Goal: Task Accomplishment & Management: Manage account settings

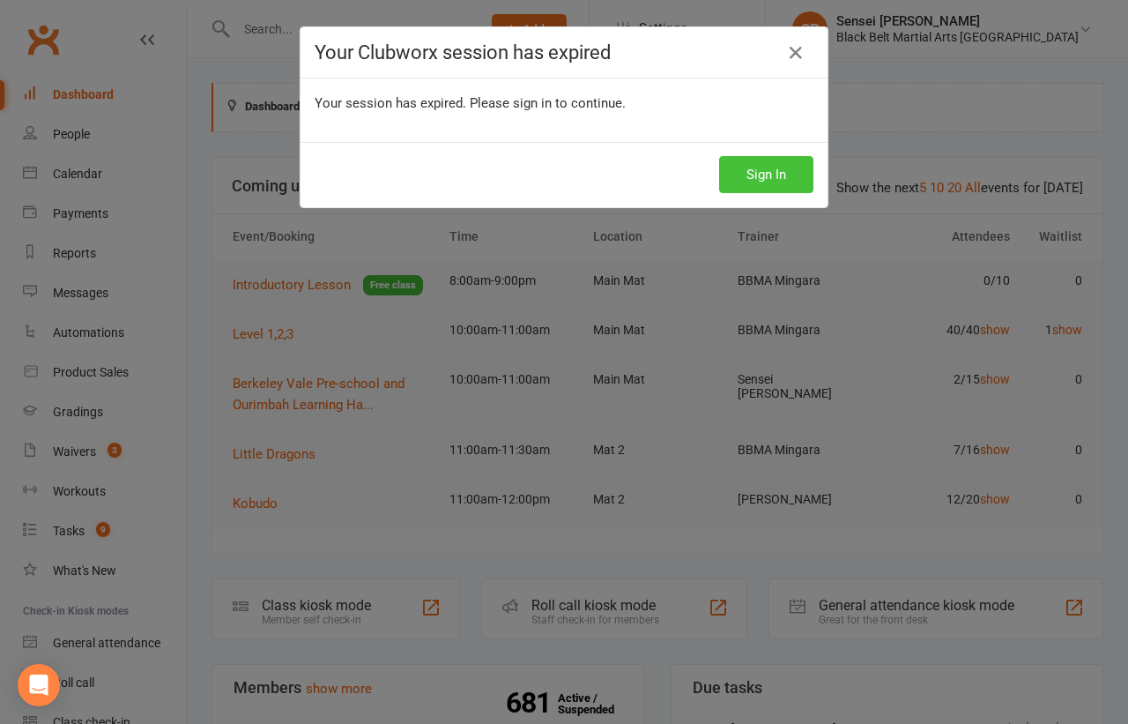
click at [785, 172] on button "Sign In" at bounding box center [766, 174] width 94 height 37
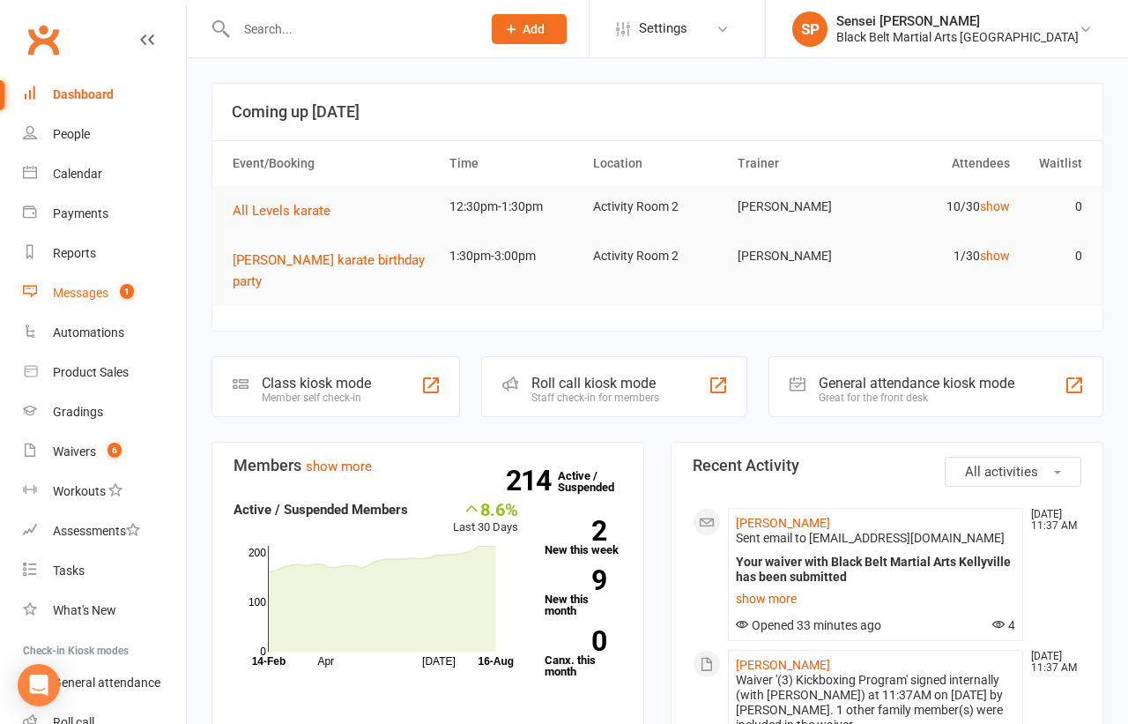
click at [97, 286] on div "Messages" at bounding box center [81, 293] width 56 height 14
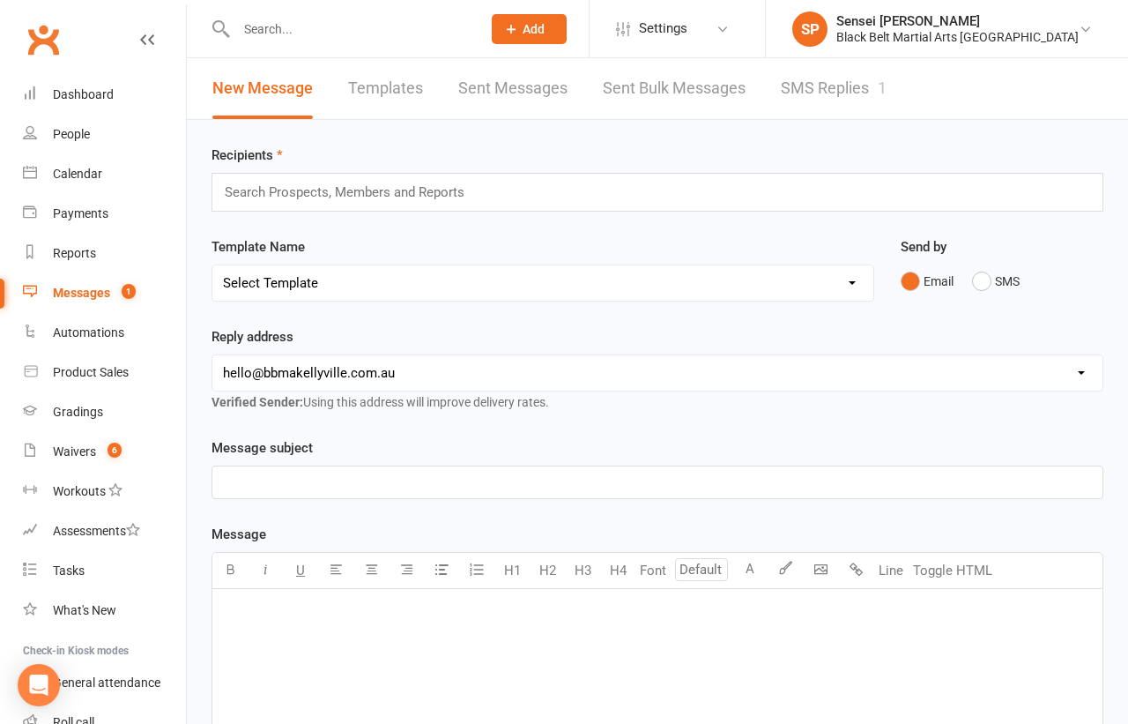
click at [806, 88] on link "SMS Replies 1" at bounding box center [834, 88] width 106 height 61
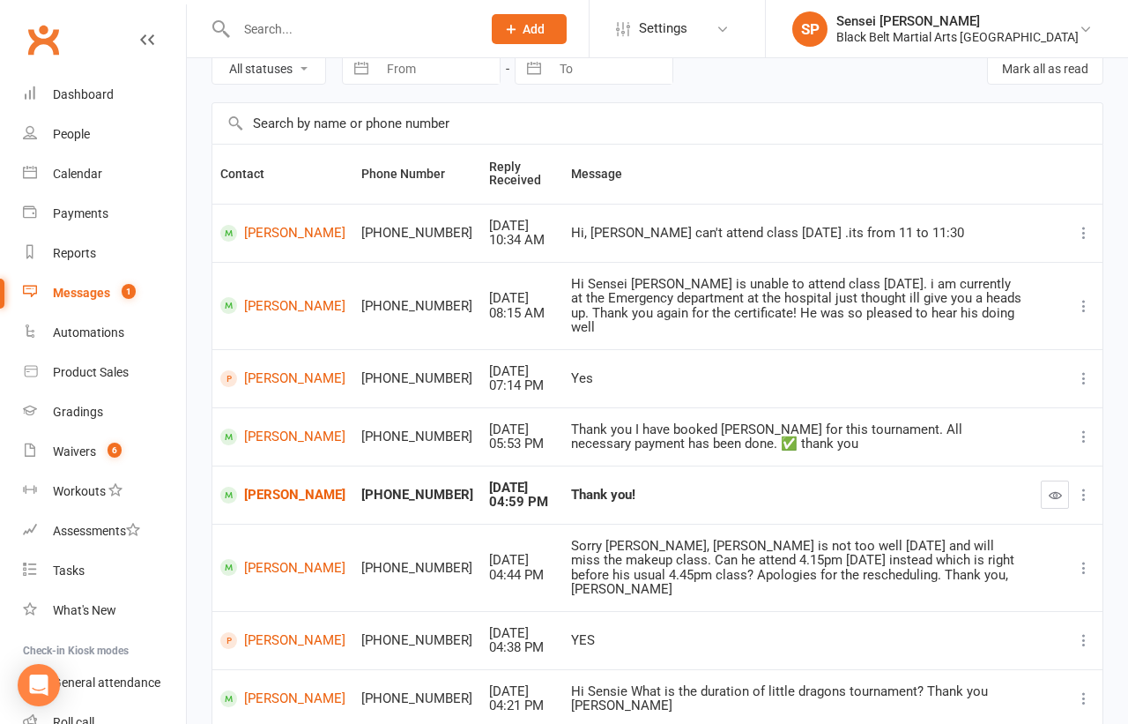
scroll to position [139, 0]
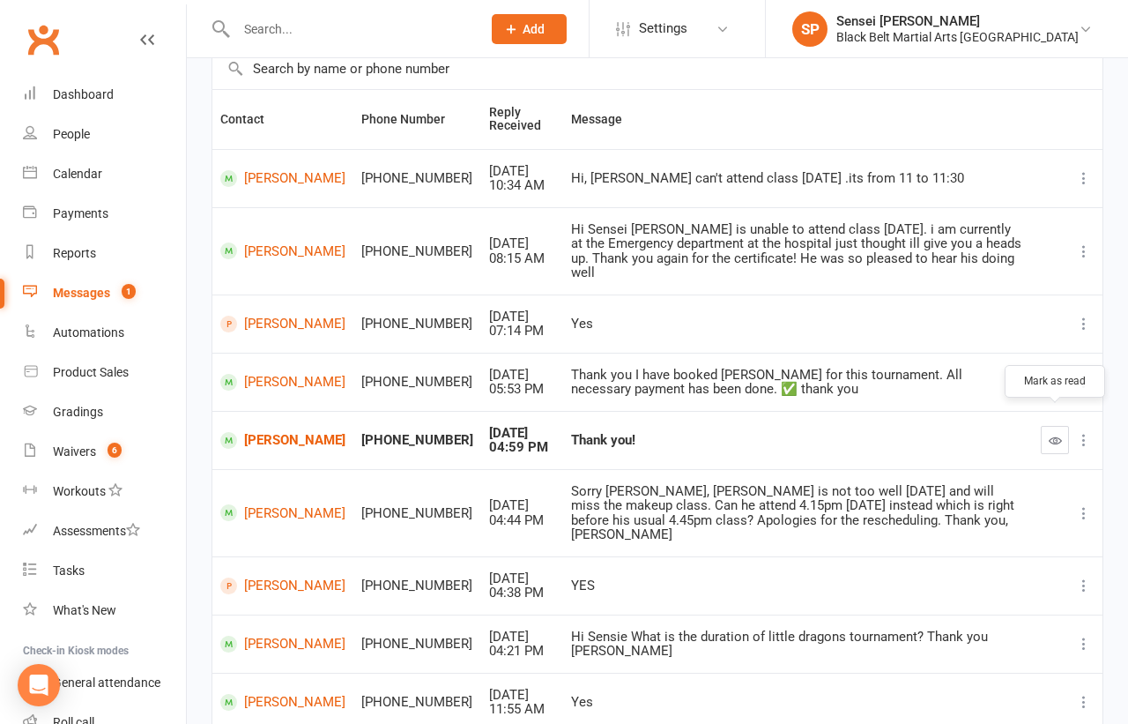
click at [1055, 426] on button "button" at bounding box center [1055, 440] width 28 height 28
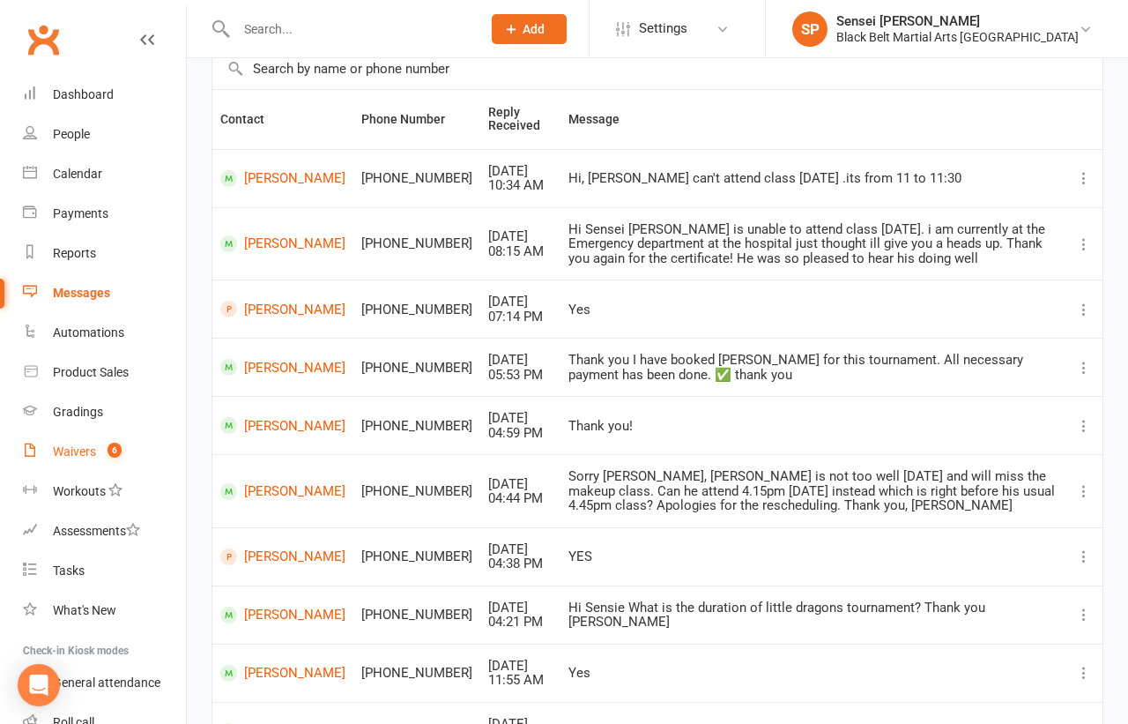
click at [70, 449] on div "Waivers" at bounding box center [74, 451] width 43 height 14
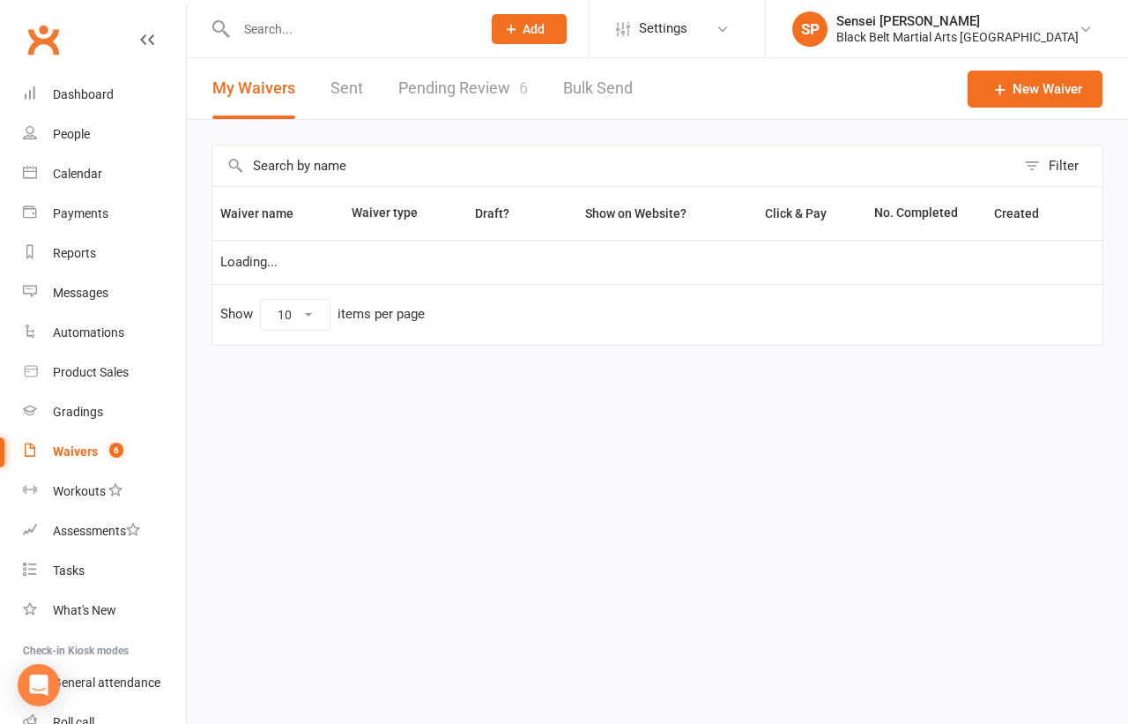
click at [459, 90] on link "Pending Review 6" at bounding box center [463, 88] width 130 height 61
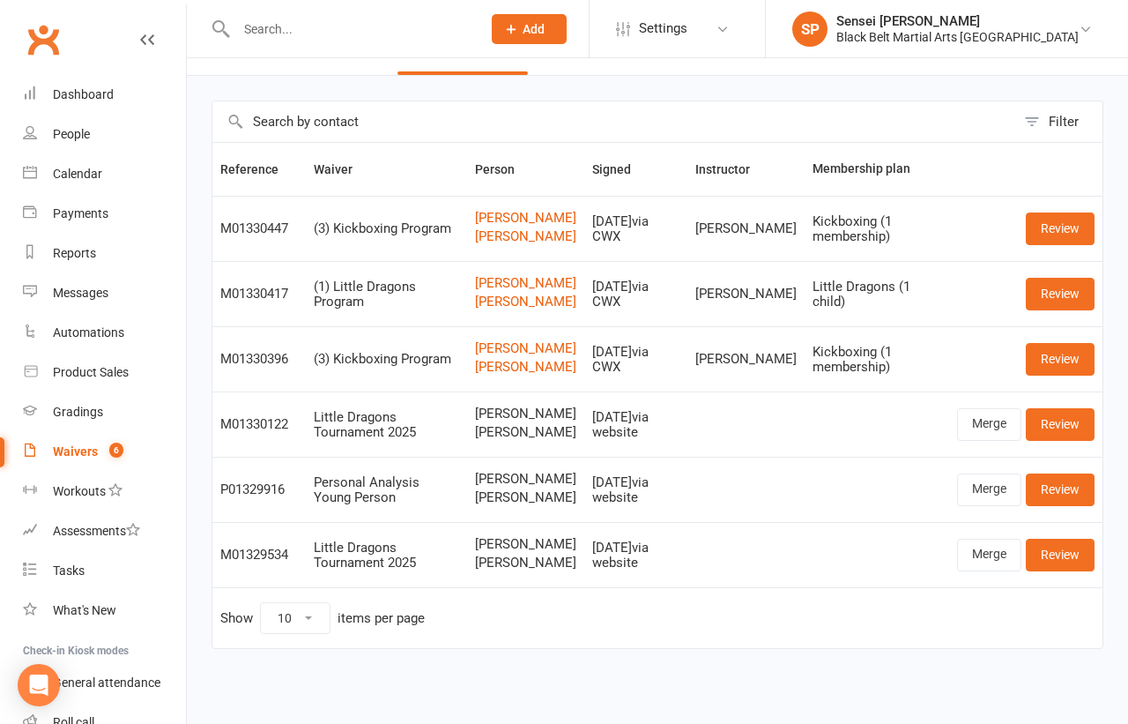
scroll to position [82, 0]
click at [203, 395] on div "Filter Reference Waiver Person Signed Instructor Membership plan M01330447 (3) …" at bounding box center [657, 387] width 941 height 622
click at [1059, 278] on link "Review" at bounding box center [1060, 294] width 69 height 32
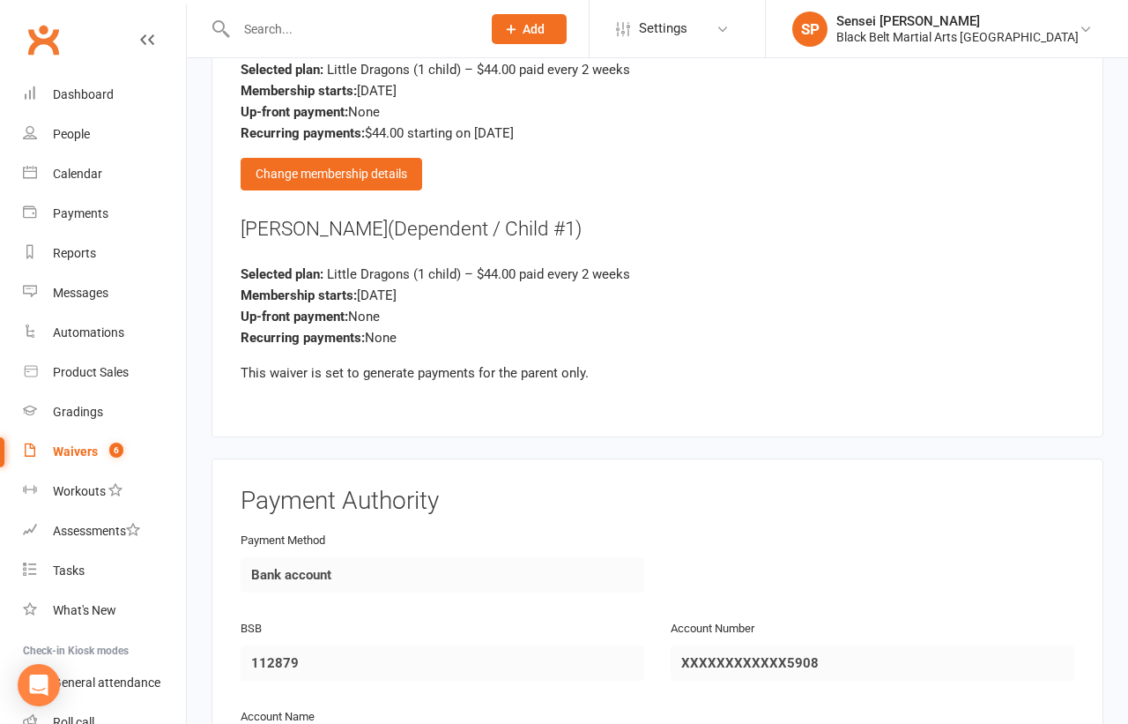
scroll to position [1290, 0]
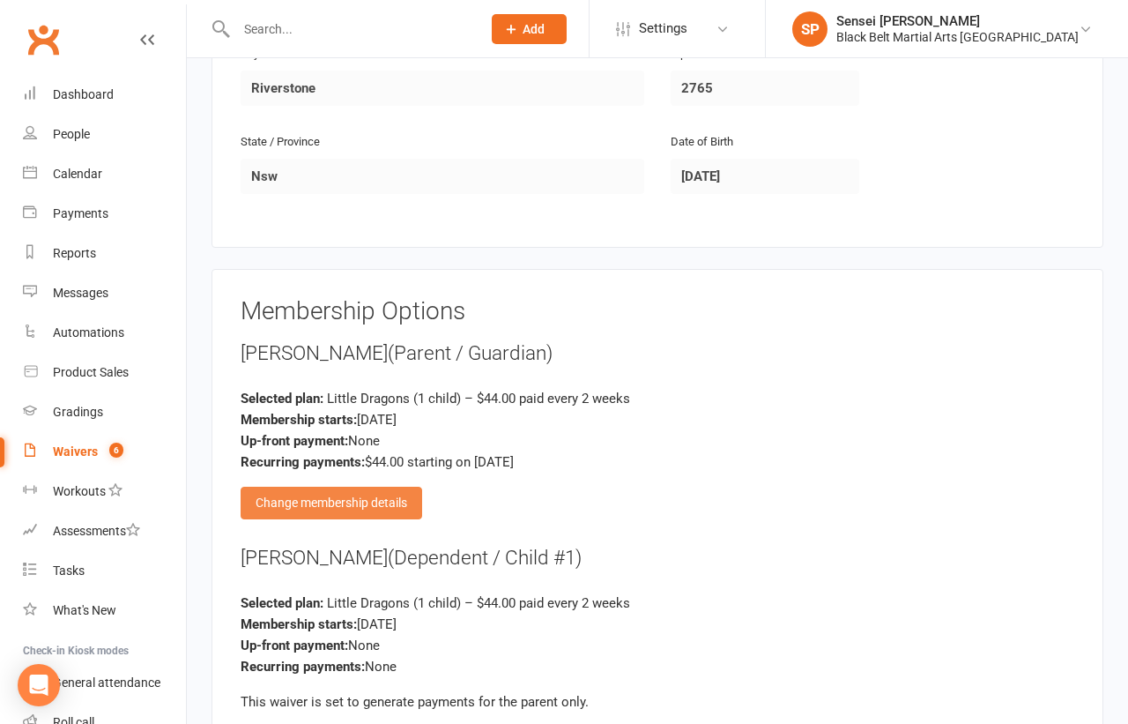
click at [387, 487] on div "Change membership details" at bounding box center [332, 503] width 182 height 32
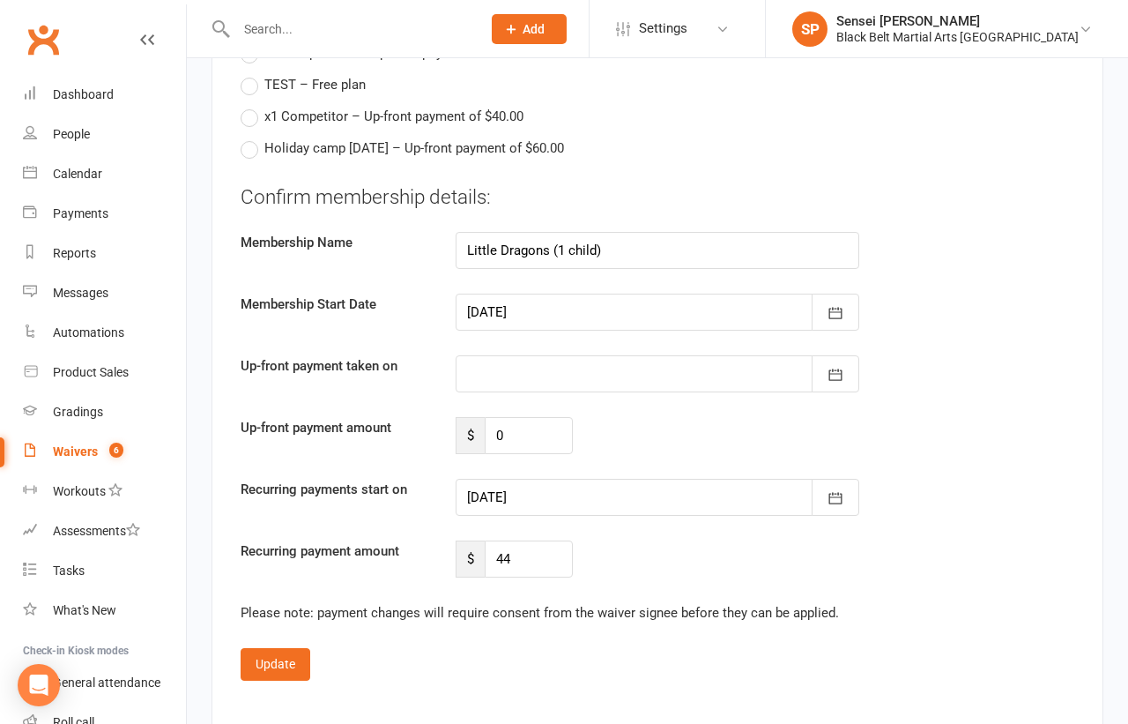
scroll to position [2918, 0]
click at [836, 494] on icon "button" at bounding box center [835, 499] width 13 height 11
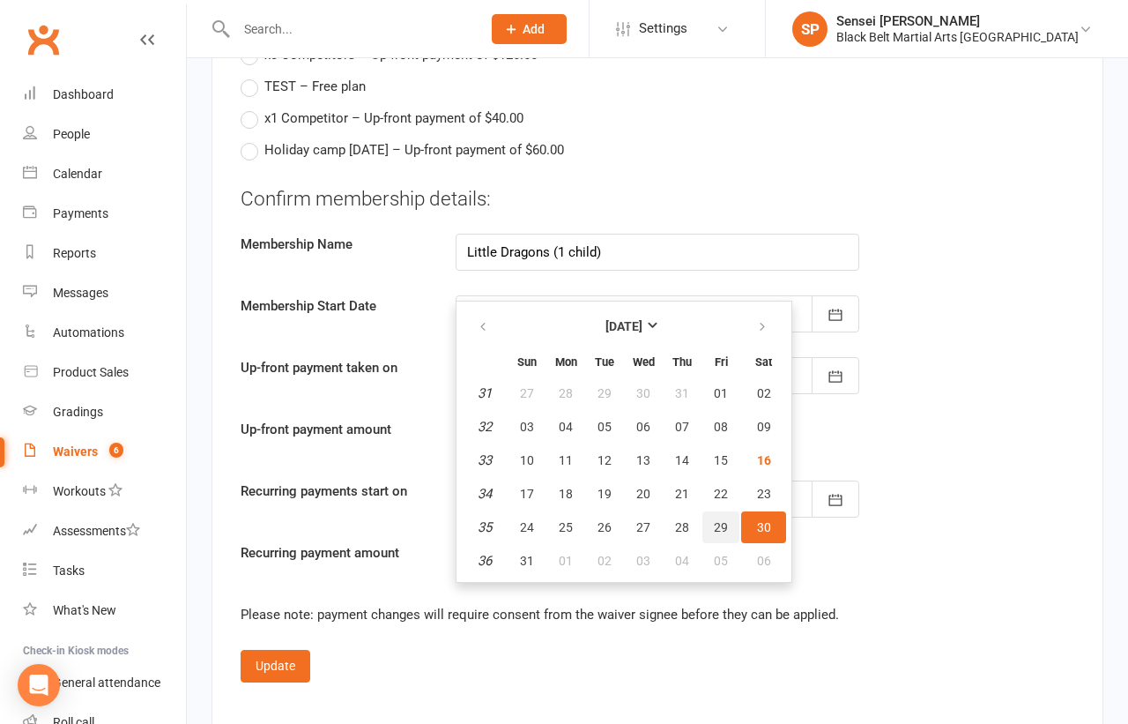
click at [718, 520] on span "29" at bounding box center [721, 527] width 14 height 14
type input "29 Aug 2025"
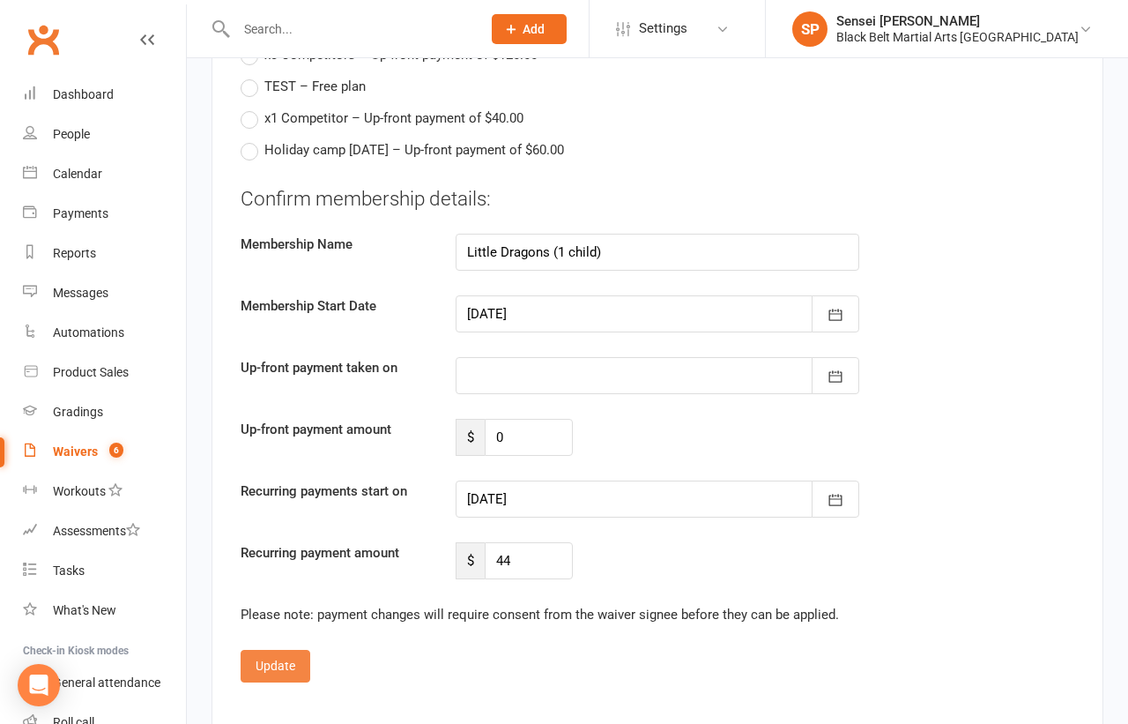
click at [271, 650] on button "Update" at bounding box center [276, 666] width 70 height 32
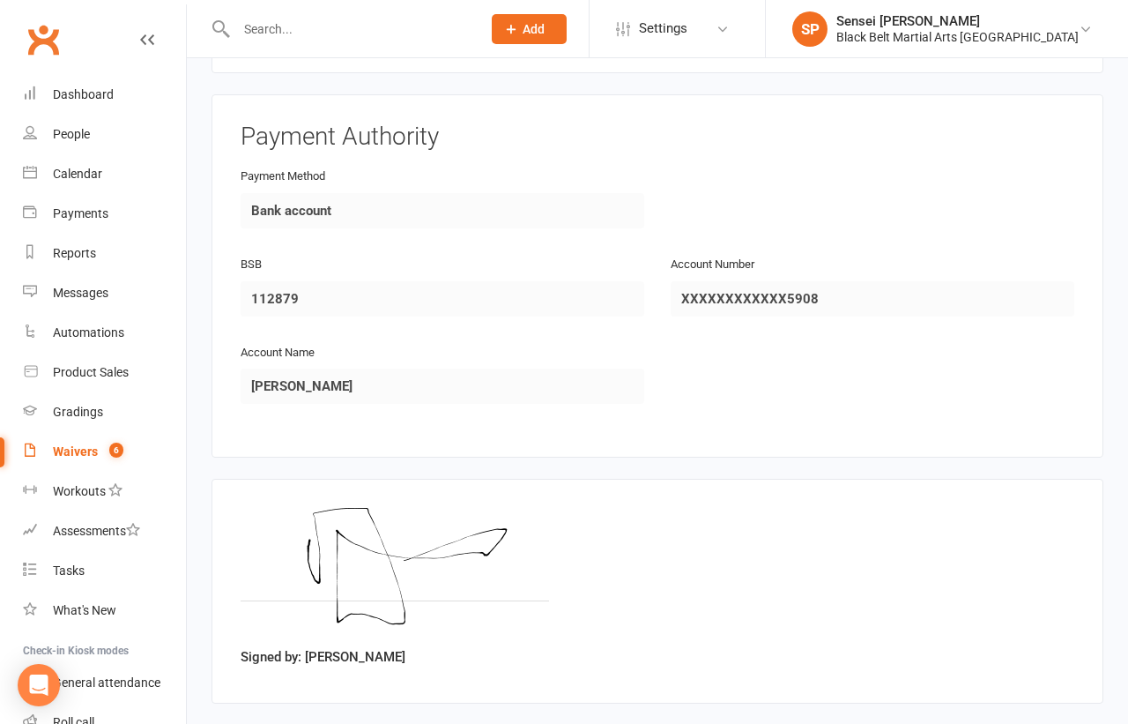
scroll to position [2028, 0]
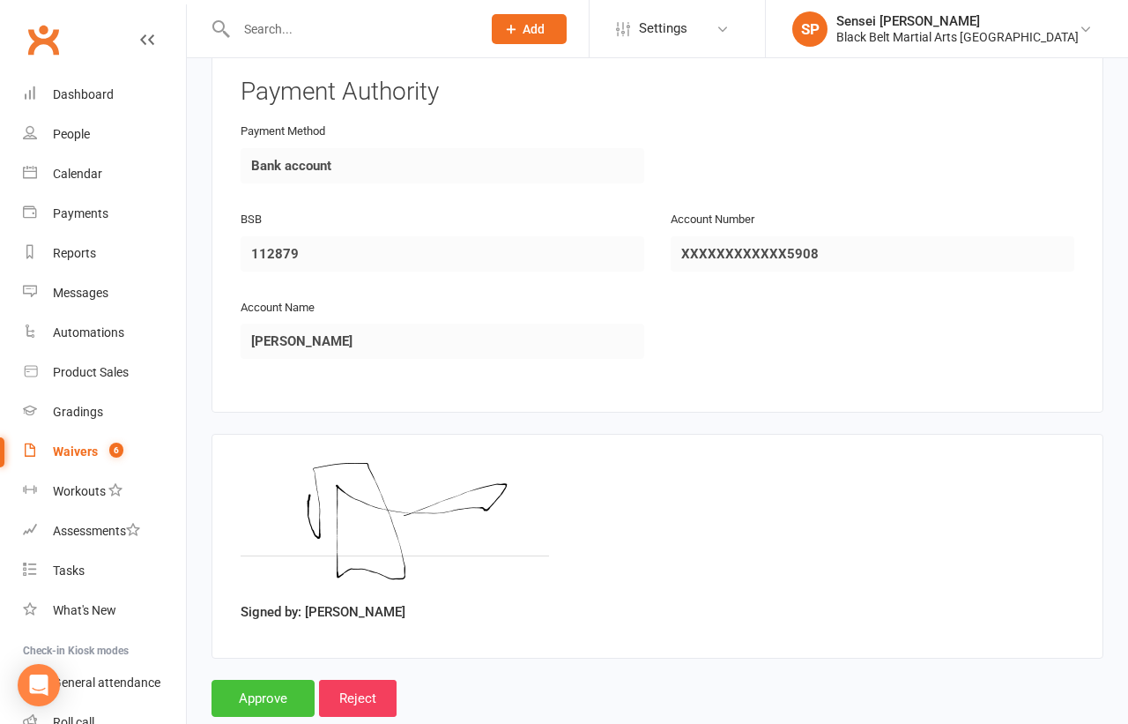
click at [260, 680] on input "Approve" at bounding box center [263, 698] width 103 height 37
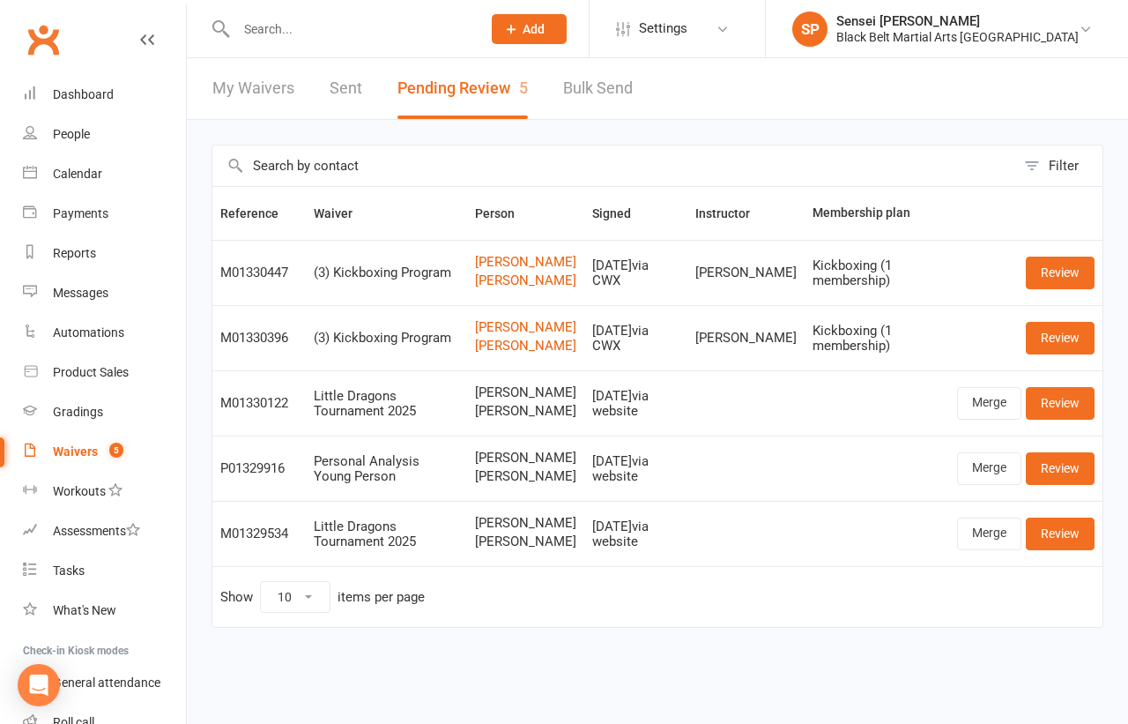
click at [237, 28] on input "text" at bounding box center [350, 29] width 238 height 25
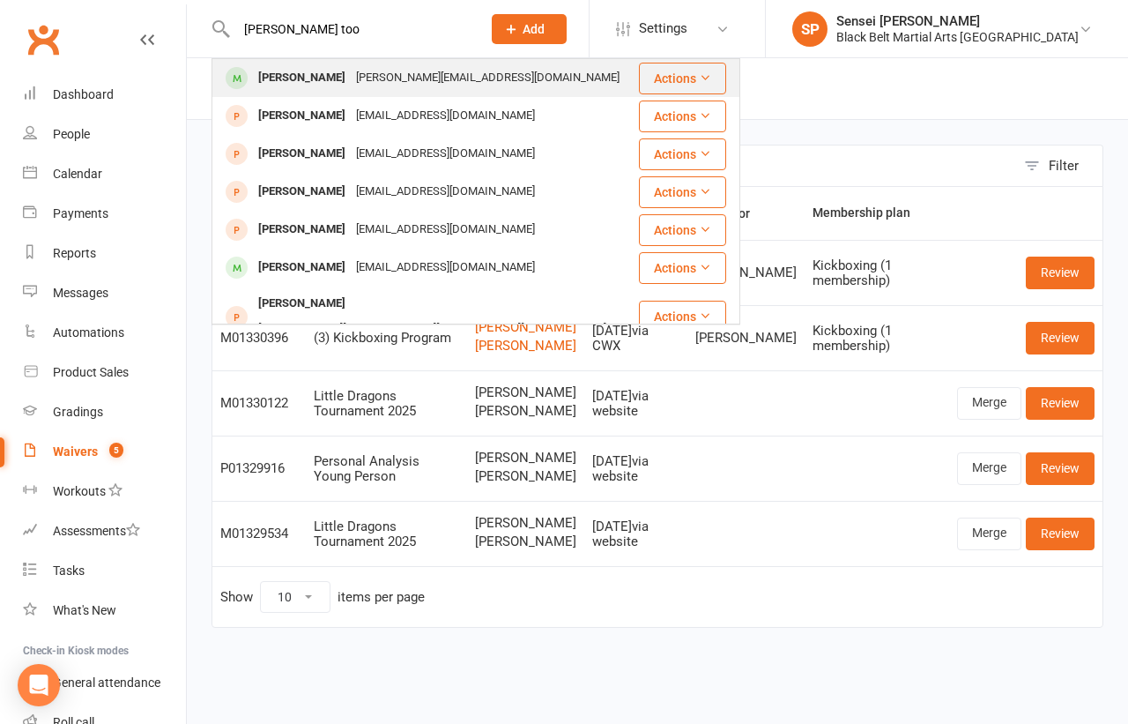
type input "lucas too"
click at [272, 72] on div "Lucas Toohey" at bounding box center [302, 78] width 98 height 26
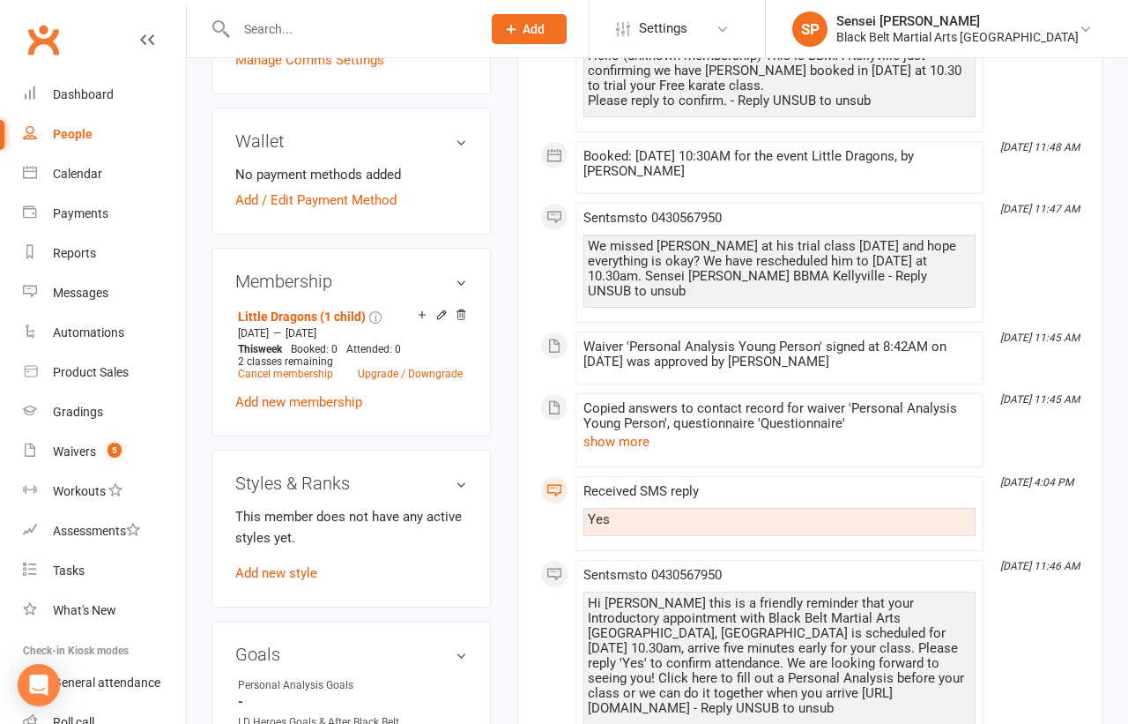
scroll to position [689, 0]
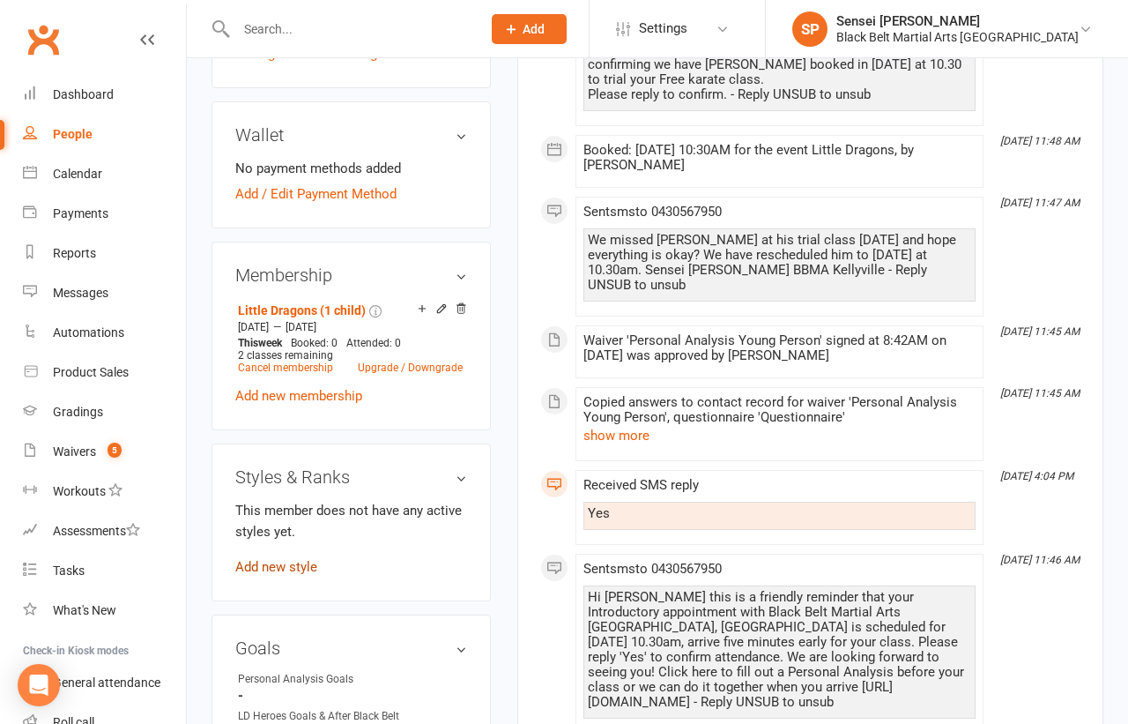
click at [262, 559] on link "Add new style" at bounding box center [276, 567] width 82 height 16
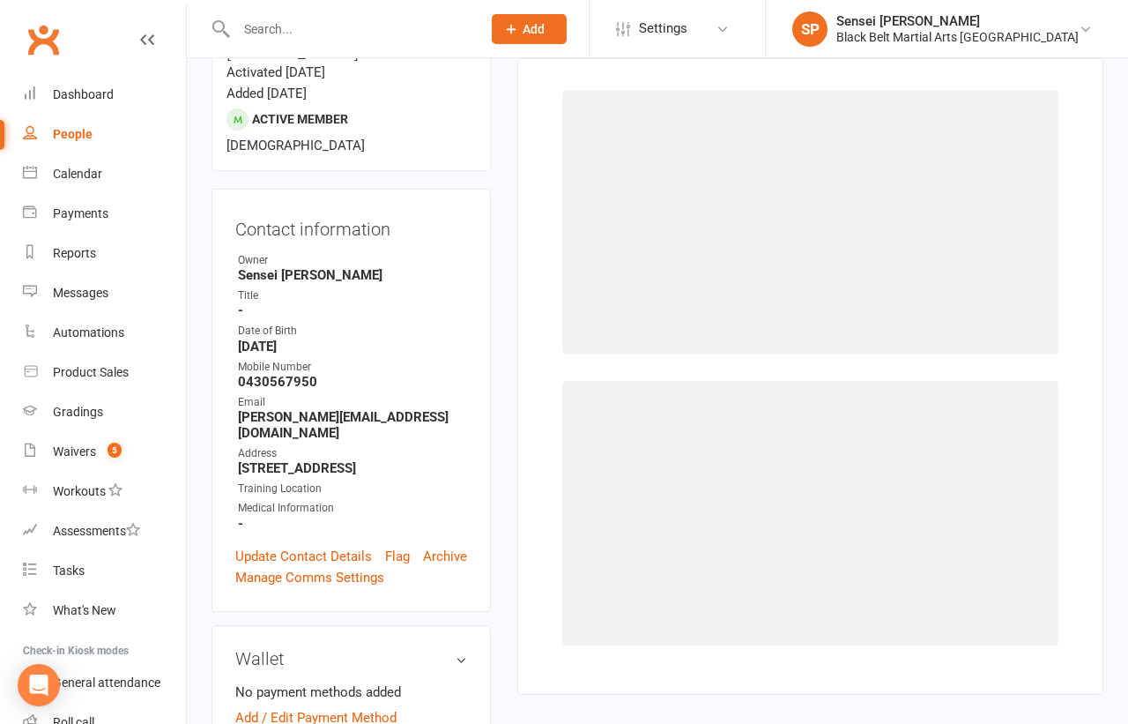
scroll to position [134, 0]
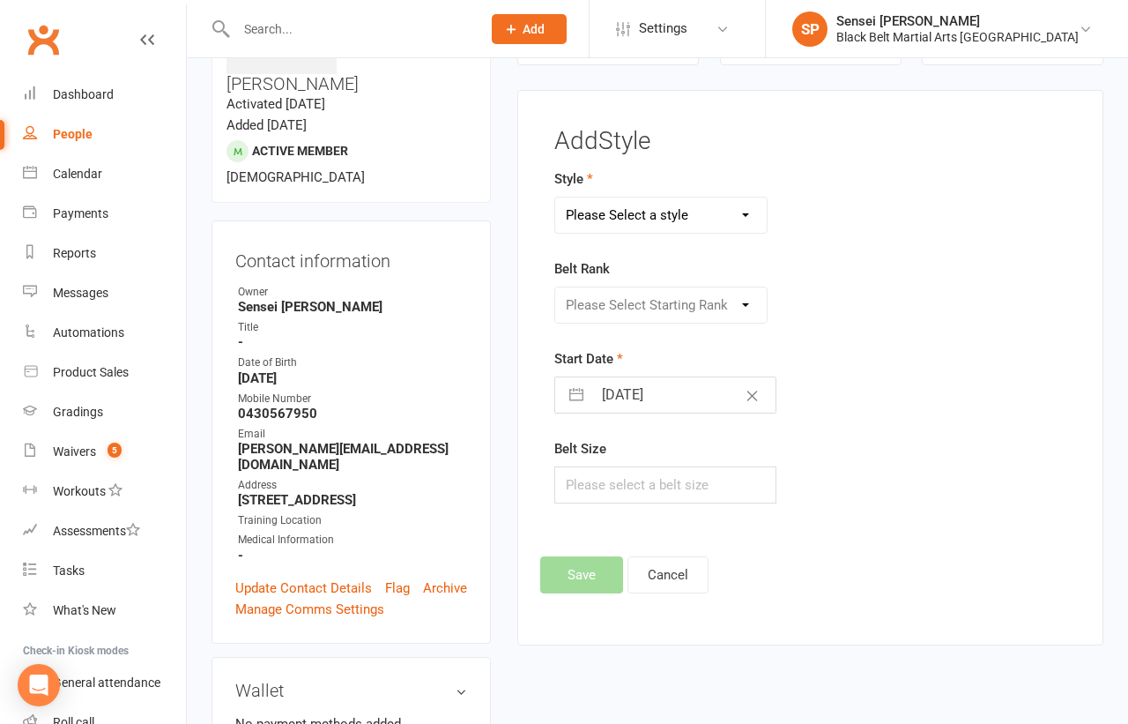
click at [666, 210] on select "Please Select a style Karate Kickboxing Little Dragons Mini Dragons Tiny Dragons" at bounding box center [660, 214] width 211 height 35
select select "2922"
click at [647, 301] on select "Please Select Starting Rank White belt Green white Blue white belt Purple white…" at bounding box center [660, 304] width 211 height 35
select select "31835"
click at [603, 478] on input "text" at bounding box center [664, 484] width 221 height 37
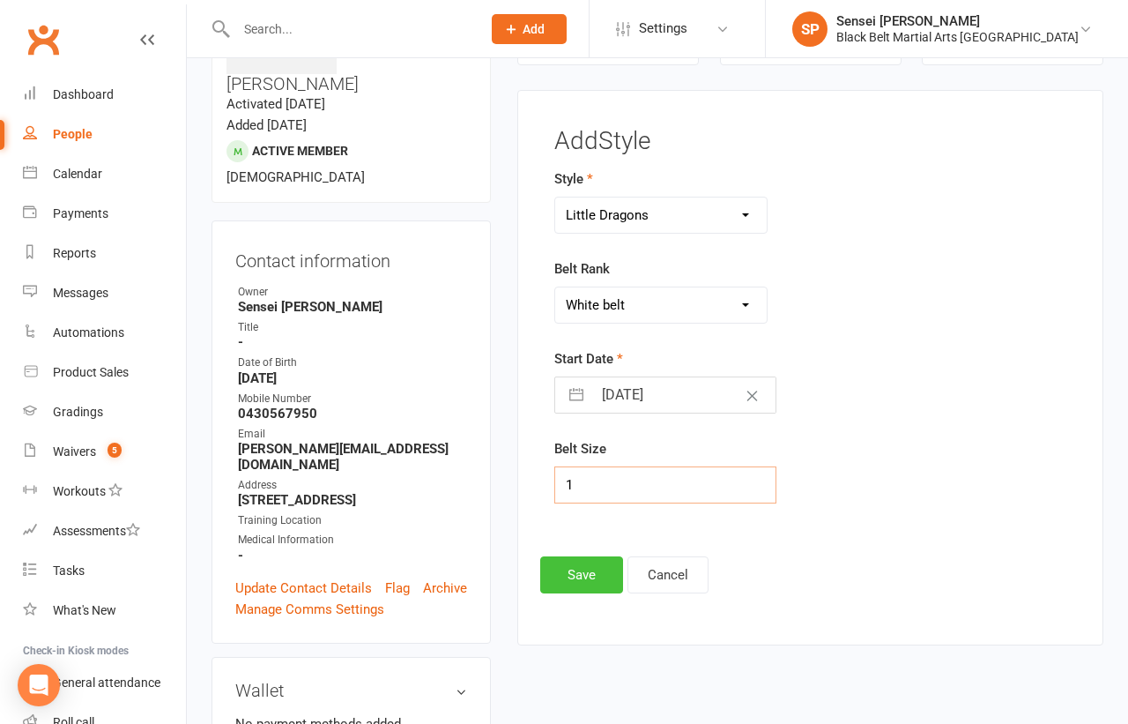
type input "1"
click at [584, 561] on button "Save" at bounding box center [581, 574] width 83 height 37
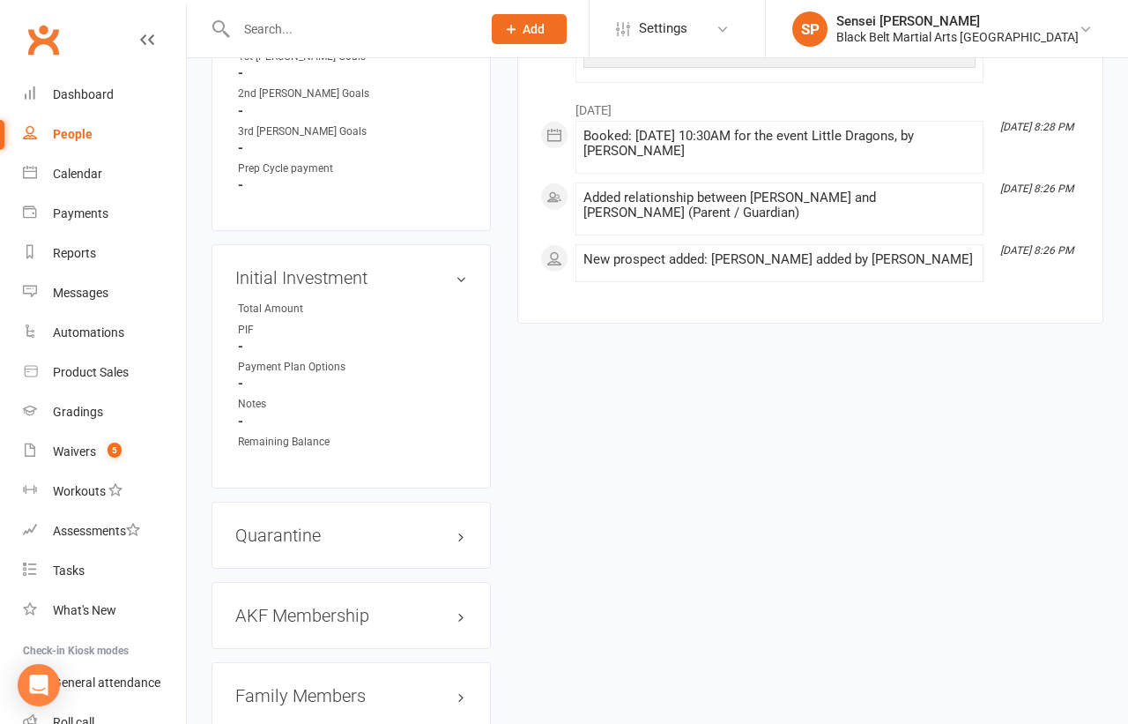
scroll to position [1582, 0]
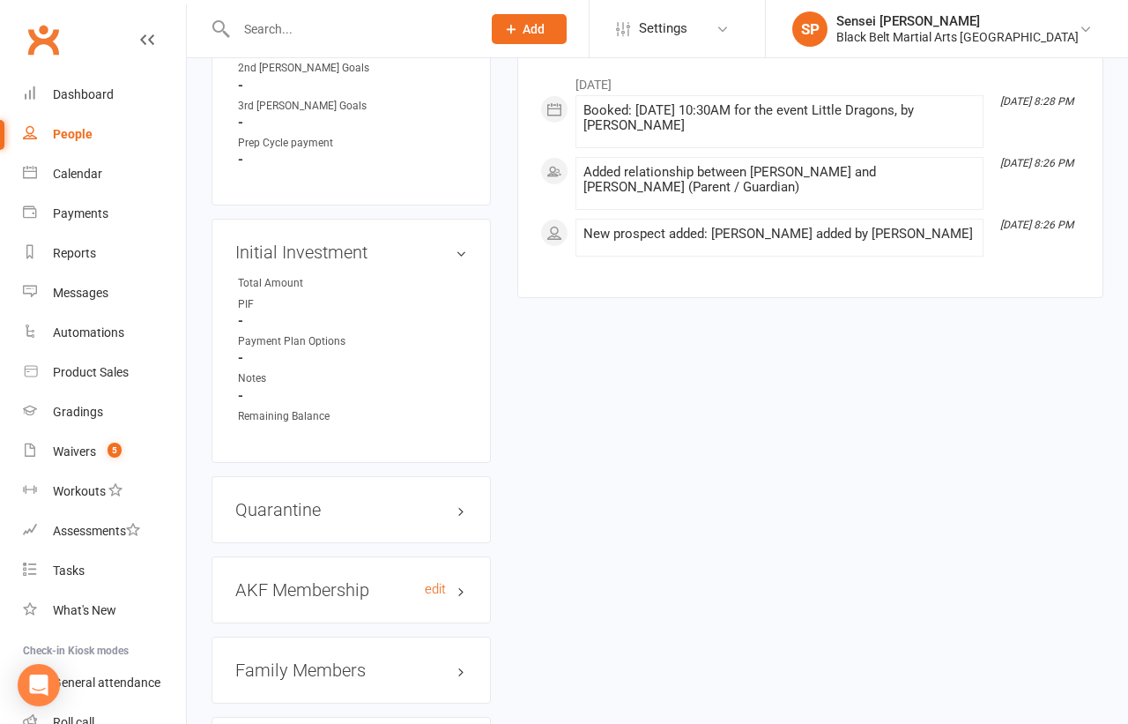
click at [383, 580] on h3 "AKF Membership edit" at bounding box center [351, 589] width 232 height 19
click at [450, 580] on h3 "AKF Membership edit" at bounding box center [351, 589] width 232 height 19
click at [435, 582] on link "edit" at bounding box center [435, 589] width 21 height 15
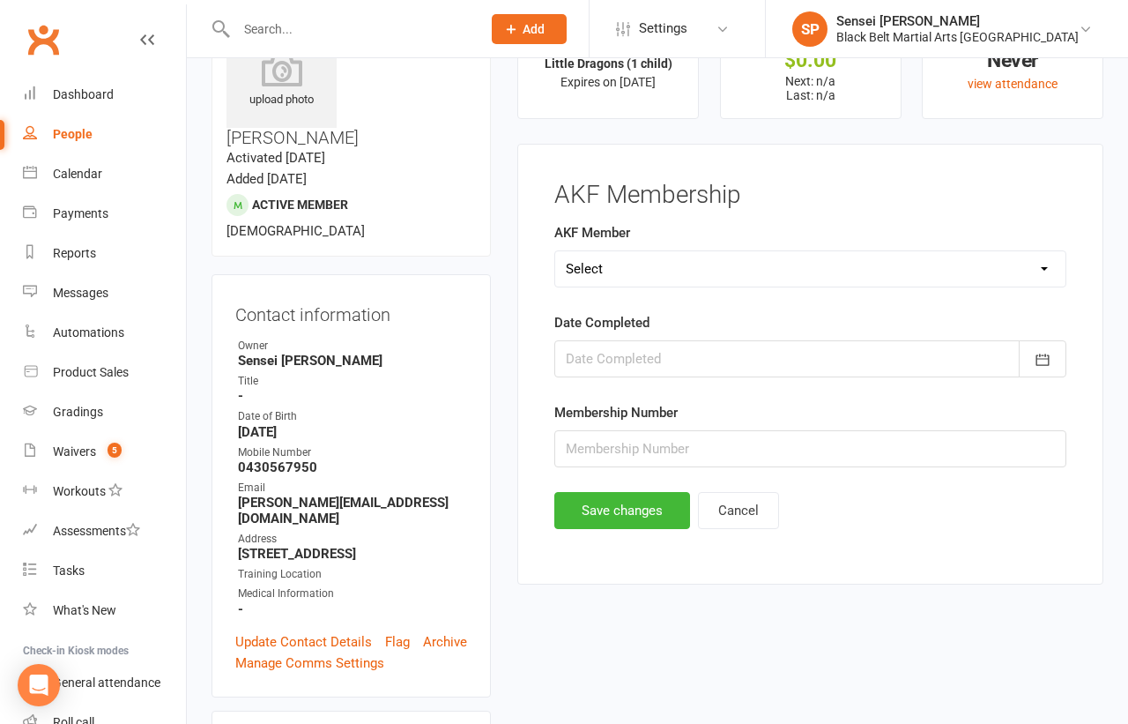
scroll to position [77, 0]
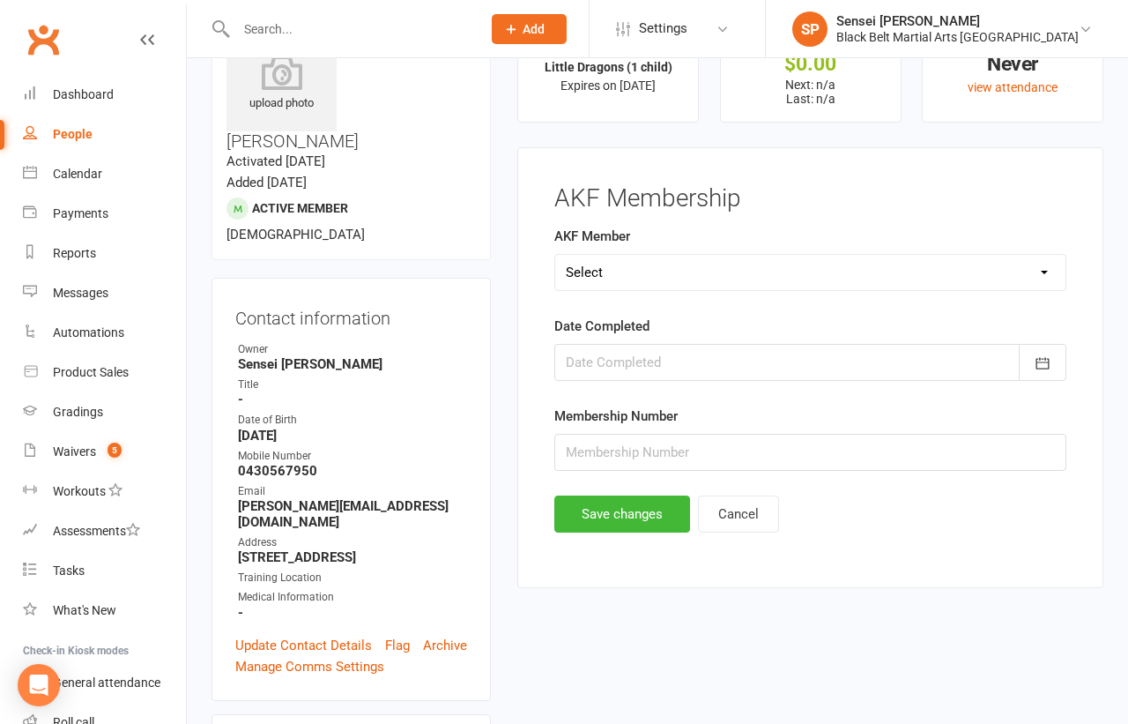
click at [625, 268] on select "Select Yes No Cancelled" at bounding box center [810, 272] width 510 height 35
select select "No"
click at [604, 501] on button "Save changes" at bounding box center [622, 513] width 136 height 37
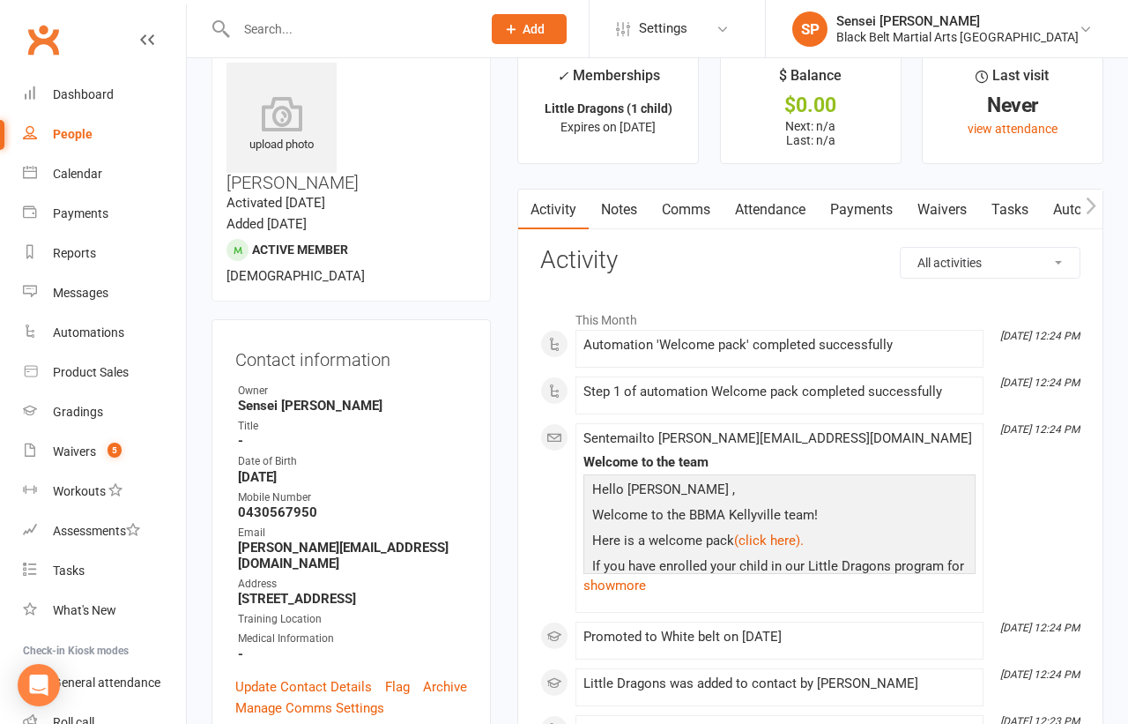
scroll to position [0, 0]
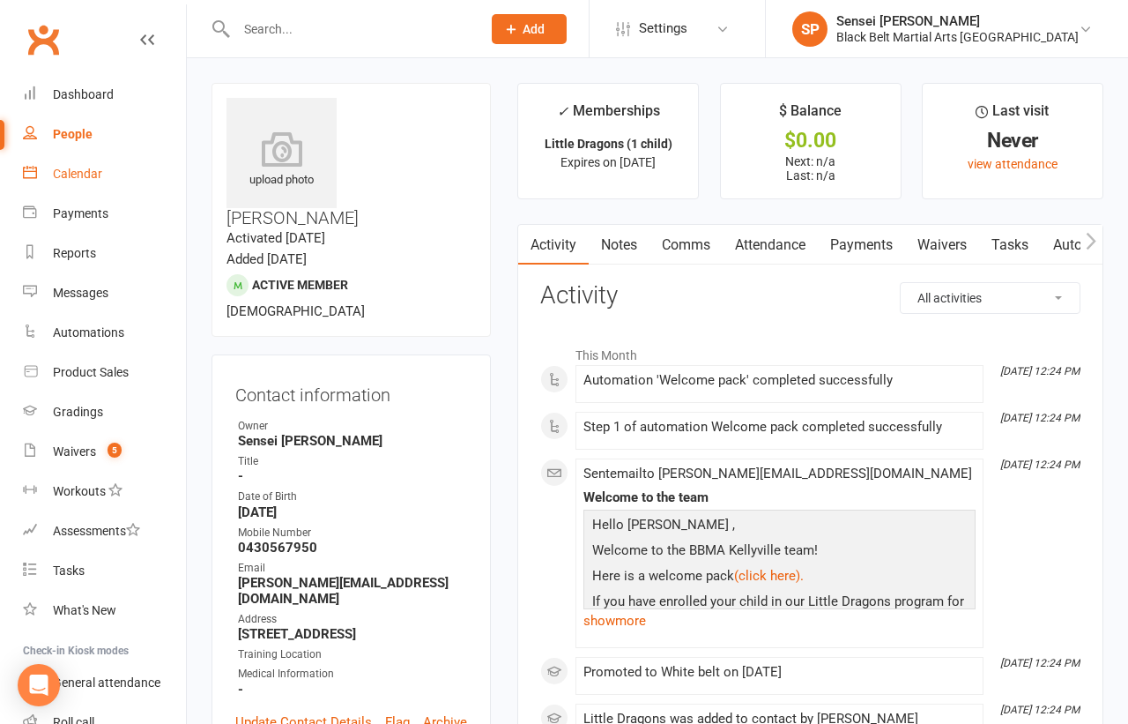
click at [70, 167] on div "Calendar" at bounding box center [77, 174] width 49 height 14
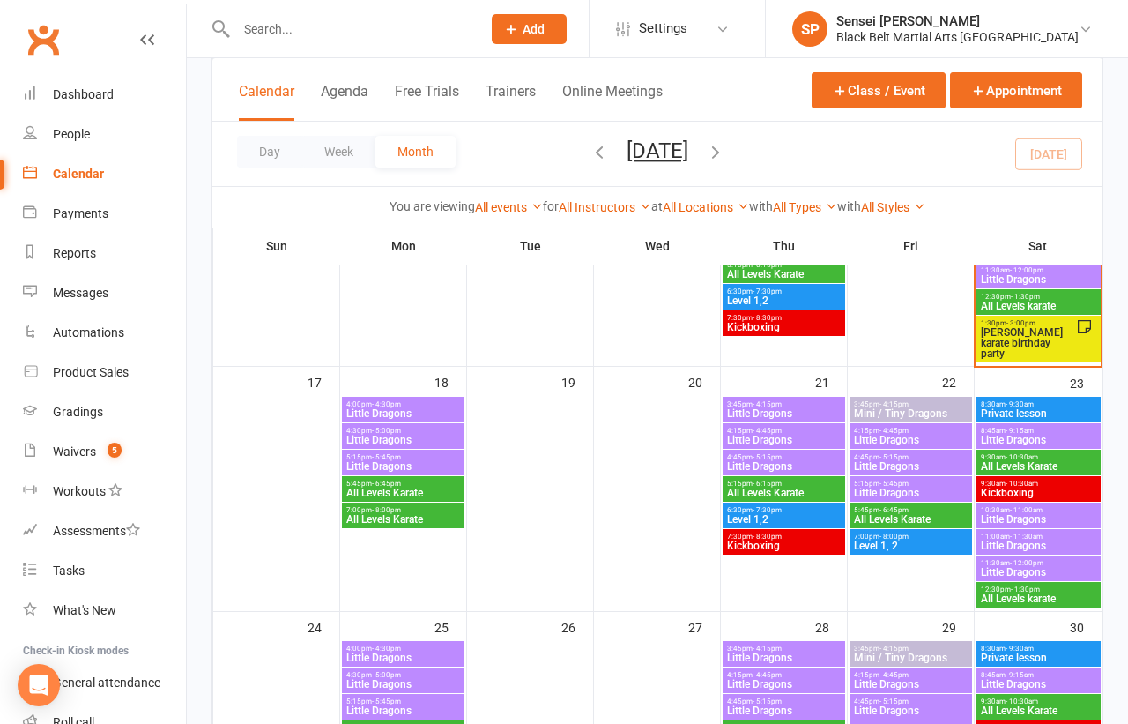
scroll to position [963, 0]
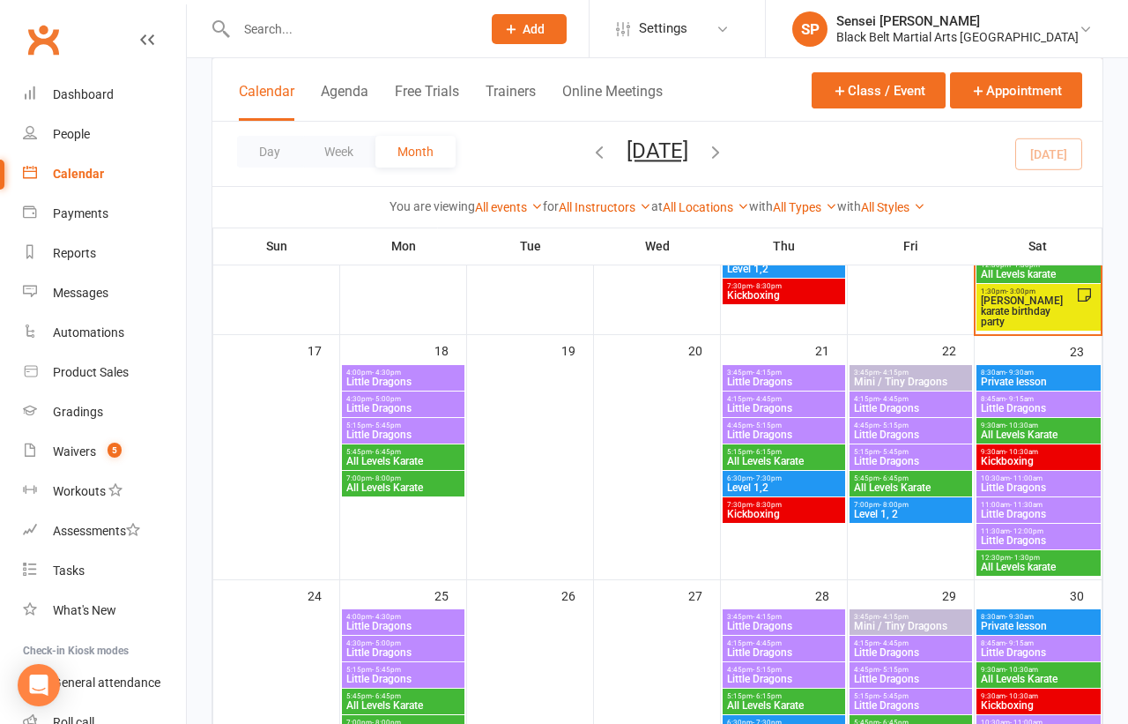
click at [1006, 479] on span "10:30am - 11:00am" at bounding box center [1038, 478] width 117 height 8
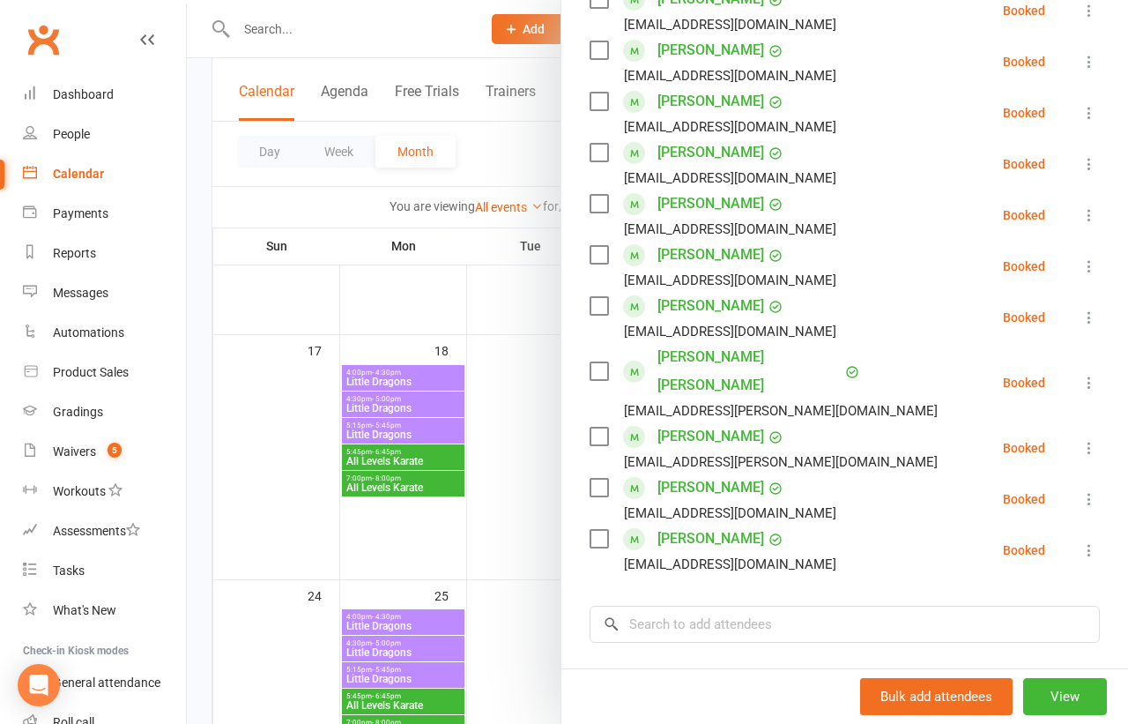
scroll to position [672, 0]
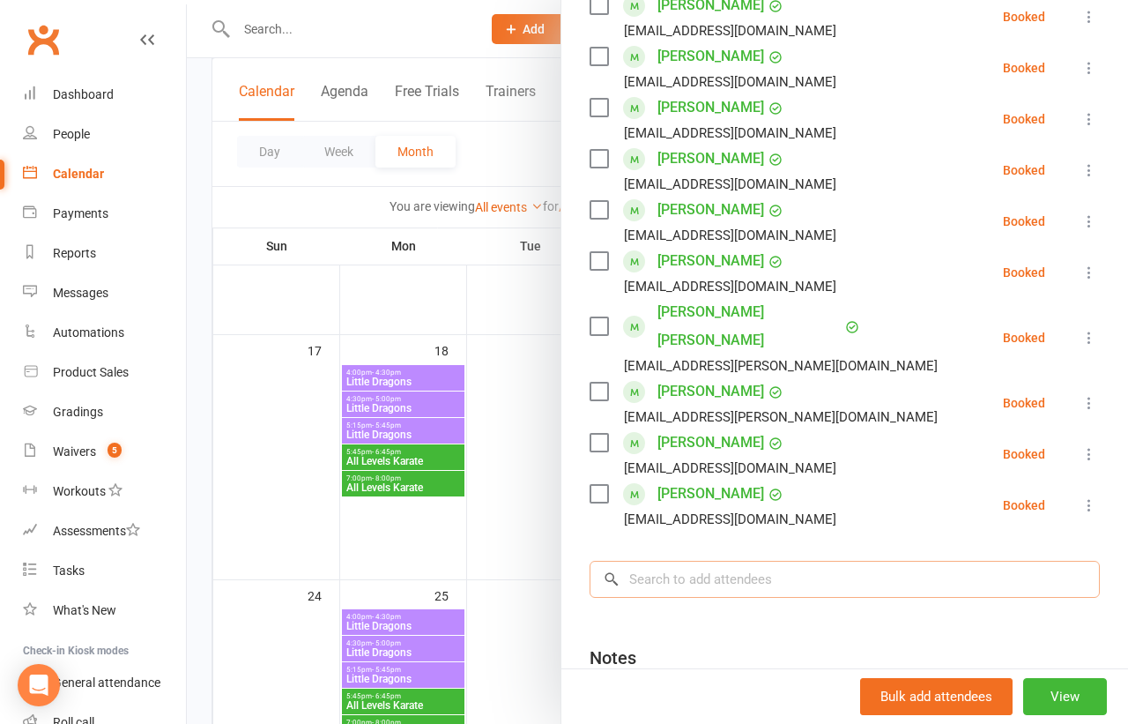
click at [840, 561] on input "search" at bounding box center [845, 579] width 510 height 37
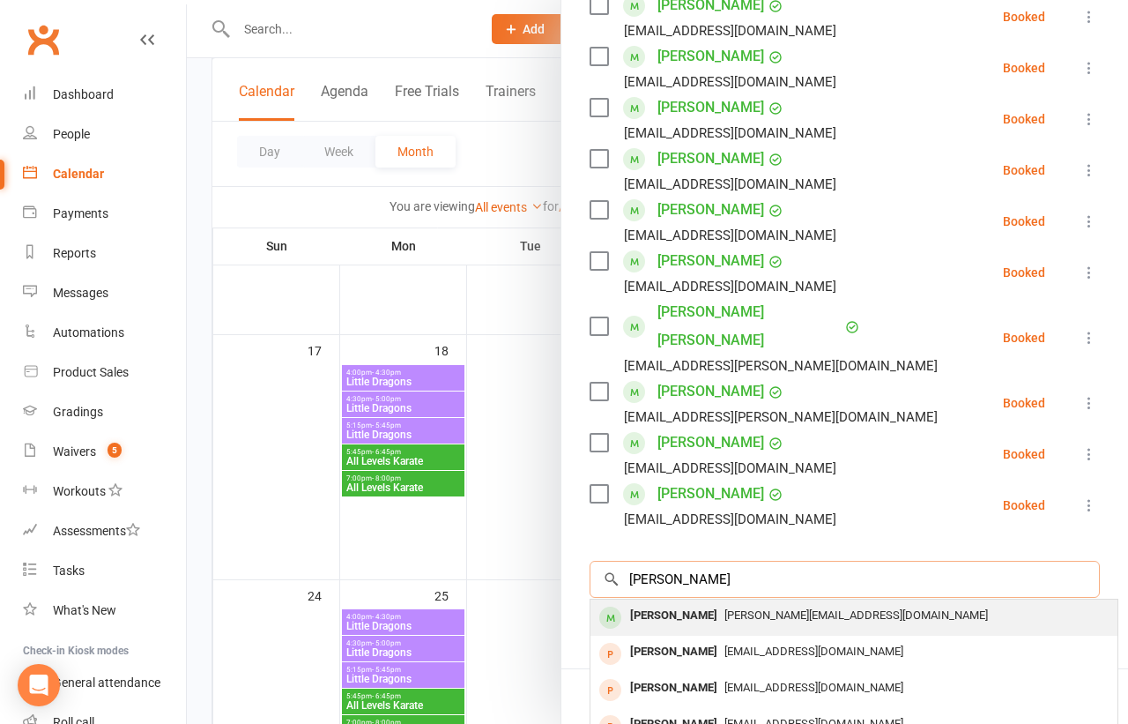
type input "lucas toohey"
click at [825, 608] on span "melissa.egan18@hotmail.com" at bounding box center [856, 614] width 264 height 13
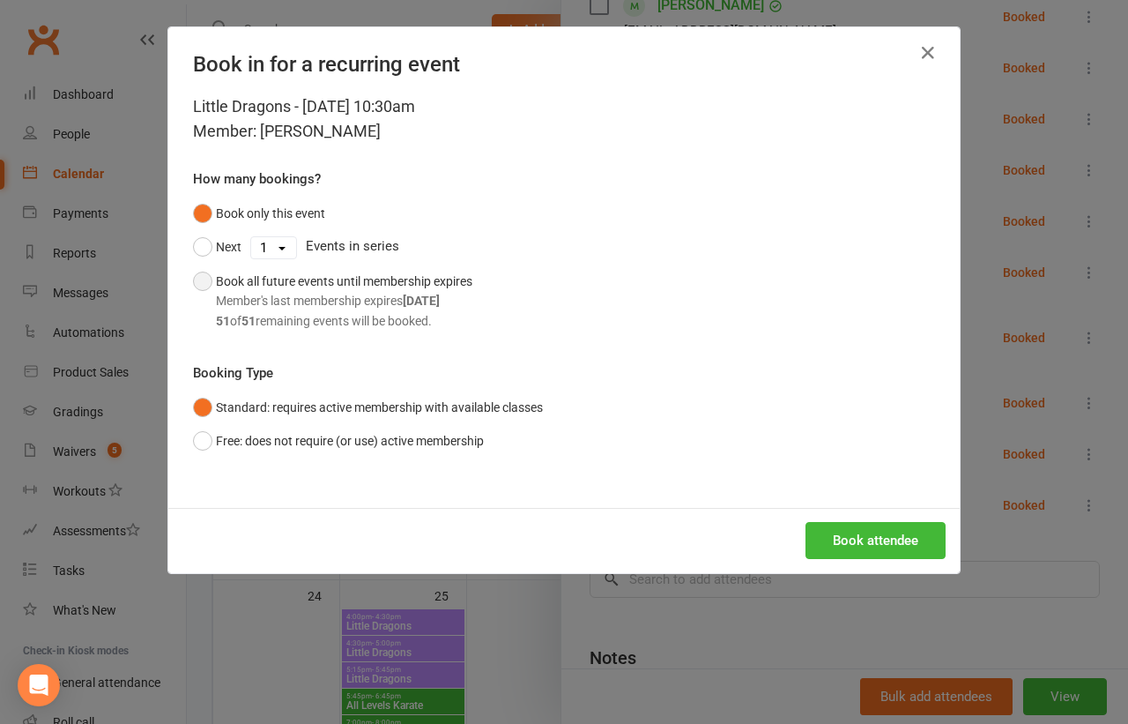
click at [427, 286] on div "Book all future events until membership expires Member's last membership expire…" at bounding box center [344, 300] width 256 height 59
click at [869, 536] on button "Book attendee" at bounding box center [876, 540] width 140 height 37
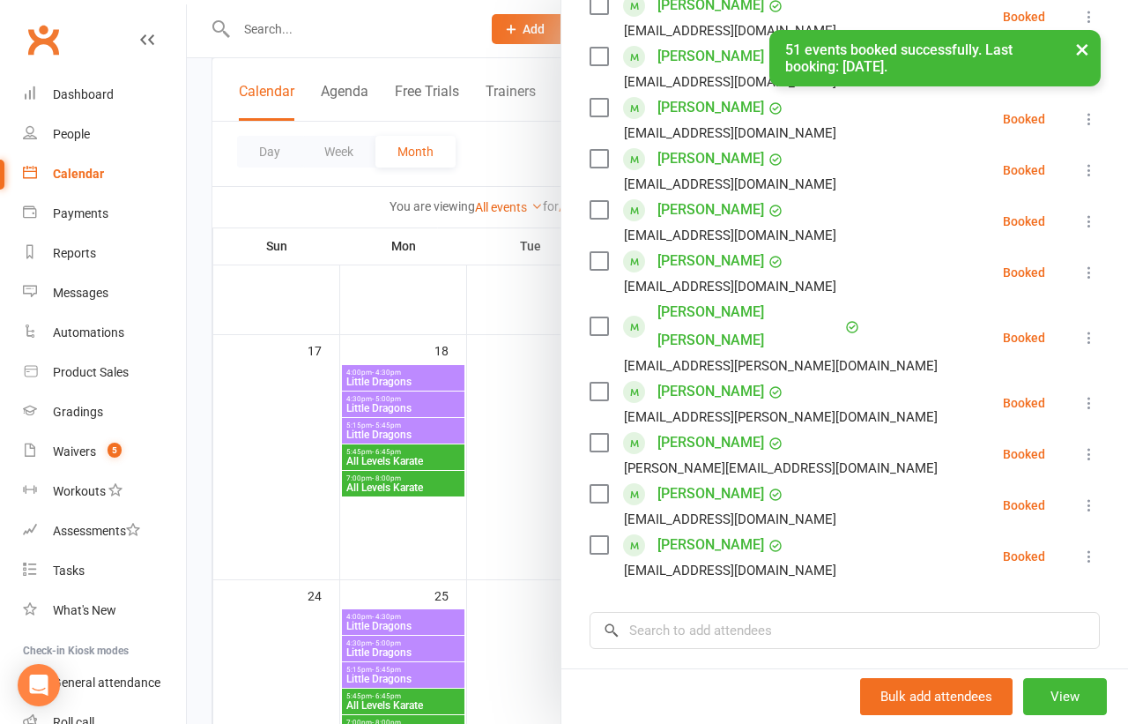
click at [201, 436] on div at bounding box center [657, 362] width 941 height 724
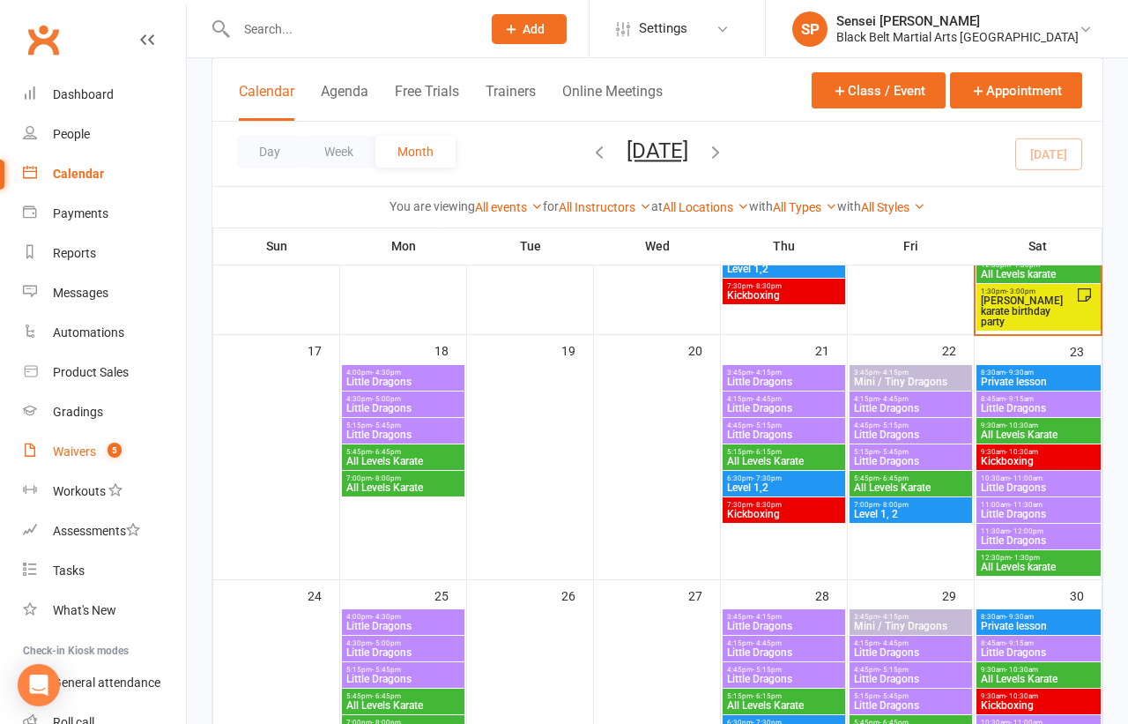
click at [77, 449] on div "Waivers" at bounding box center [74, 451] width 43 height 14
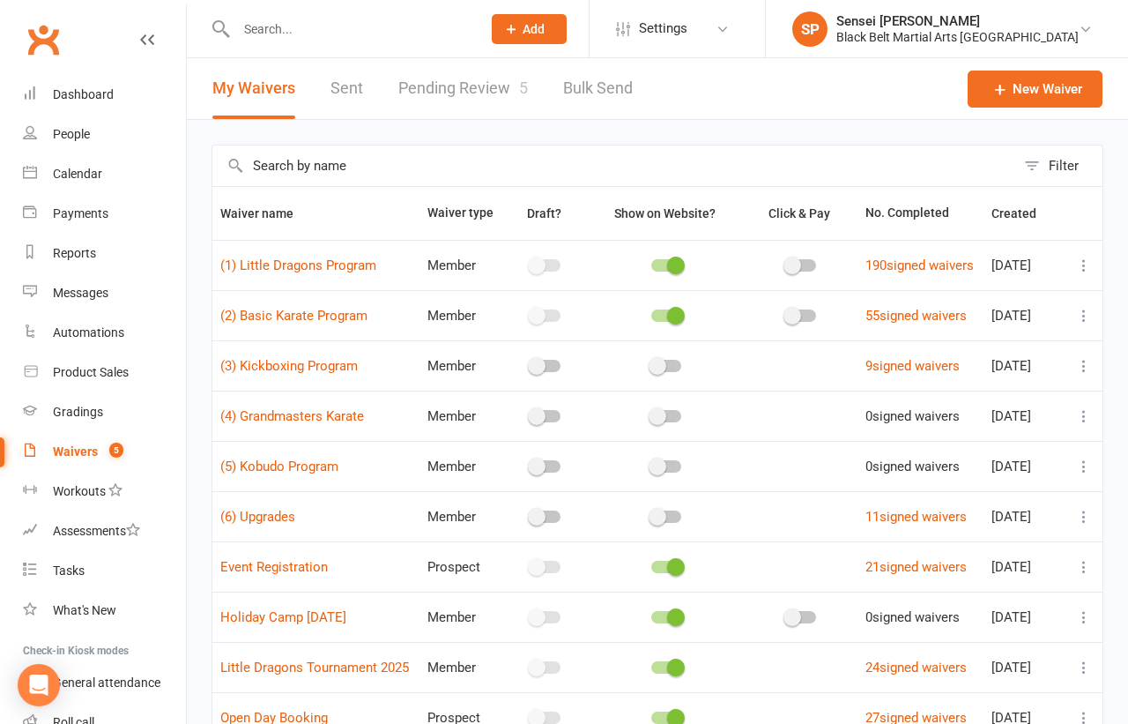
click at [457, 82] on link "Pending Review 5" at bounding box center [463, 88] width 130 height 61
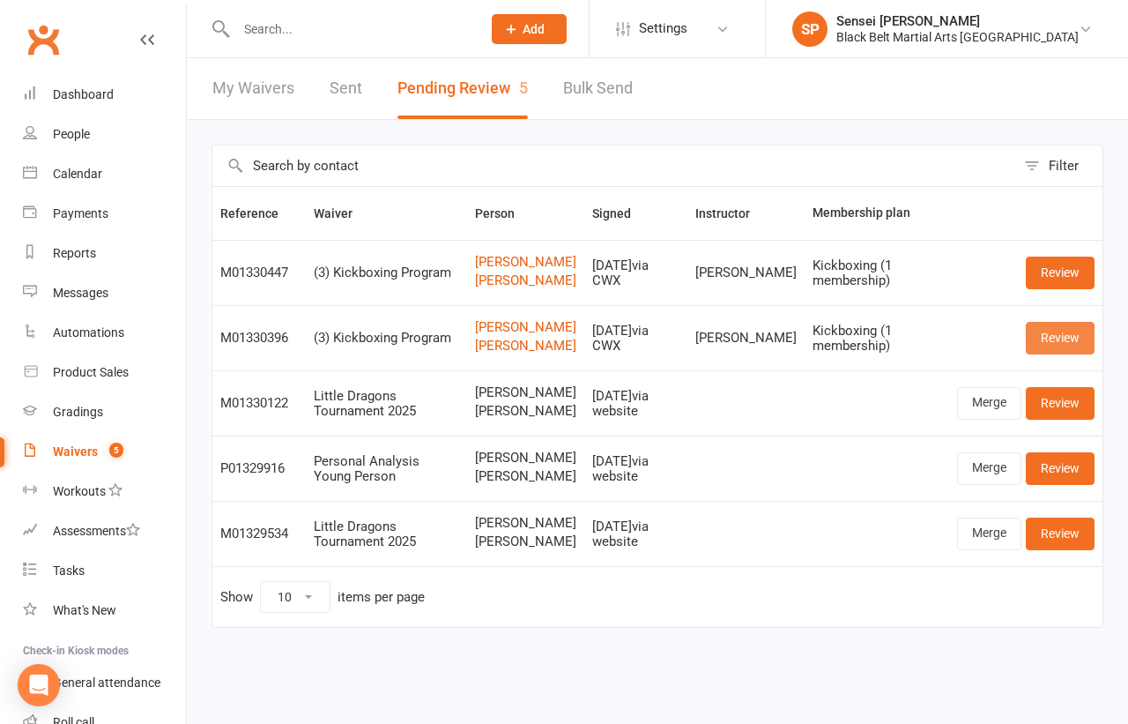
click at [1050, 353] on link "Review" at bounding box center [1060, 338] width 69 height 32
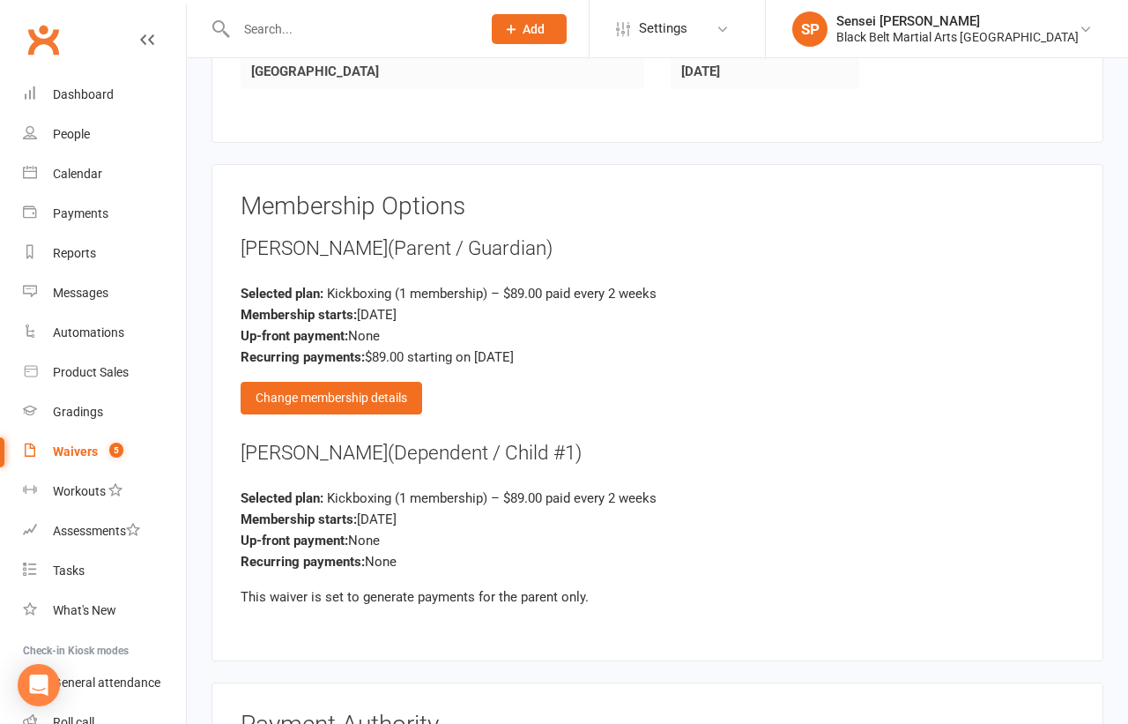
scroll to position [1391, 0]
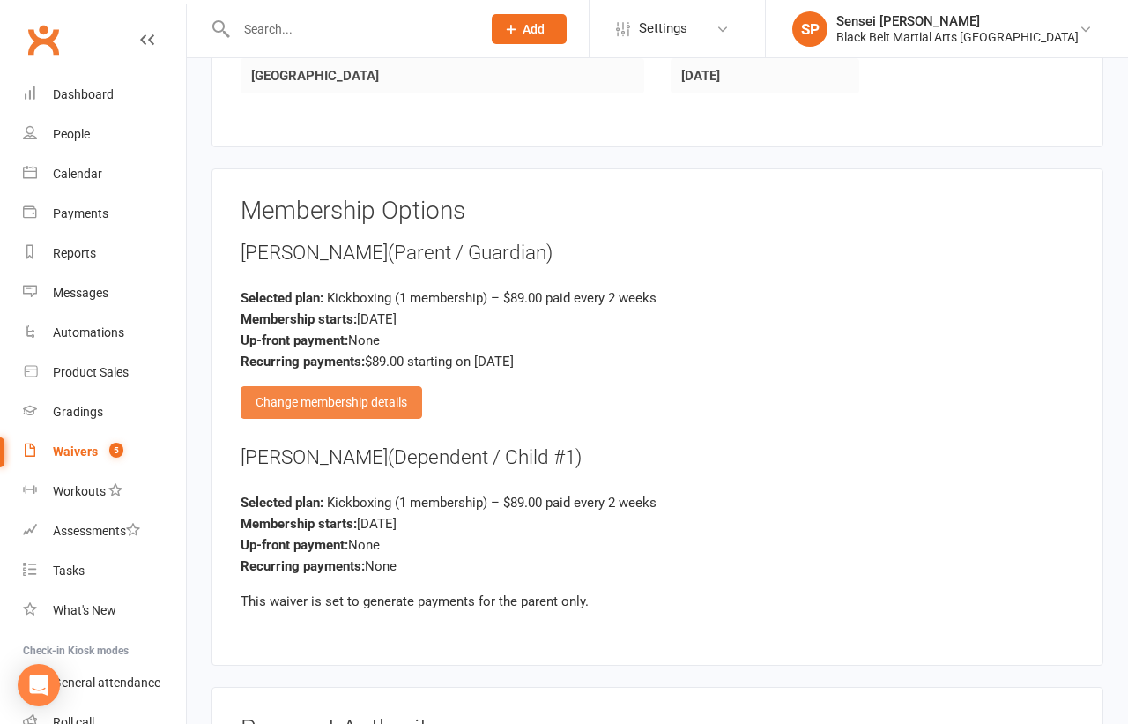
click at [348, 386] on div "Change membership details" at bounding box center [332, 402] width 182 height 32
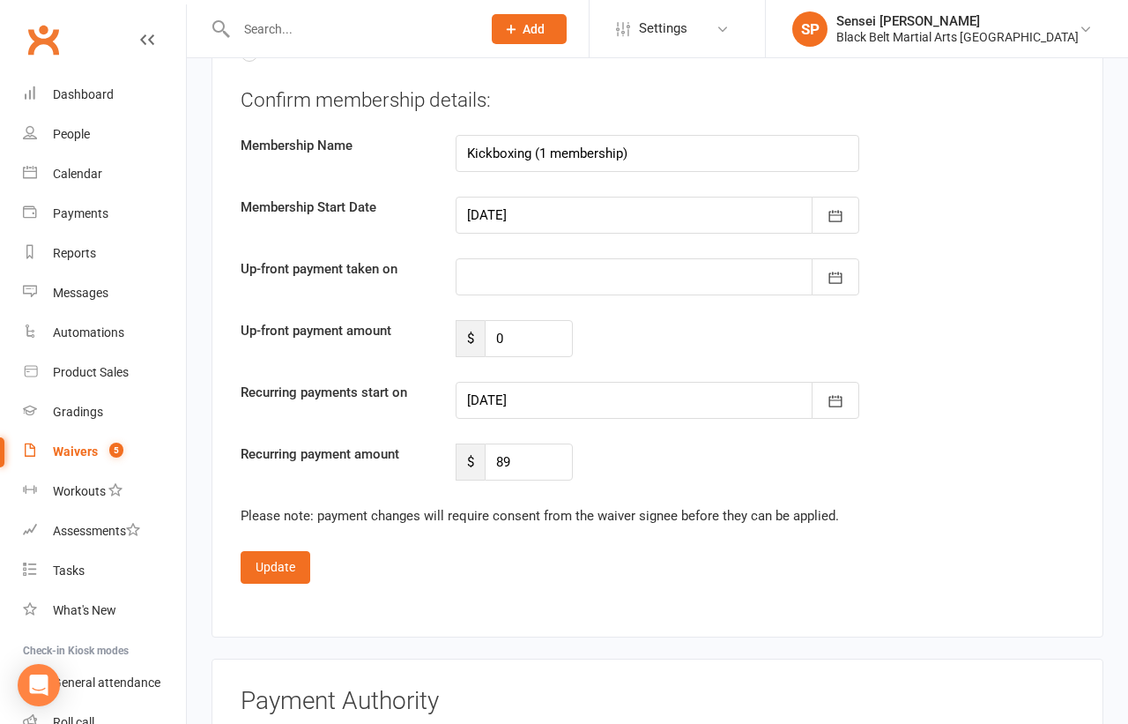
scroll to position [2990, 0]
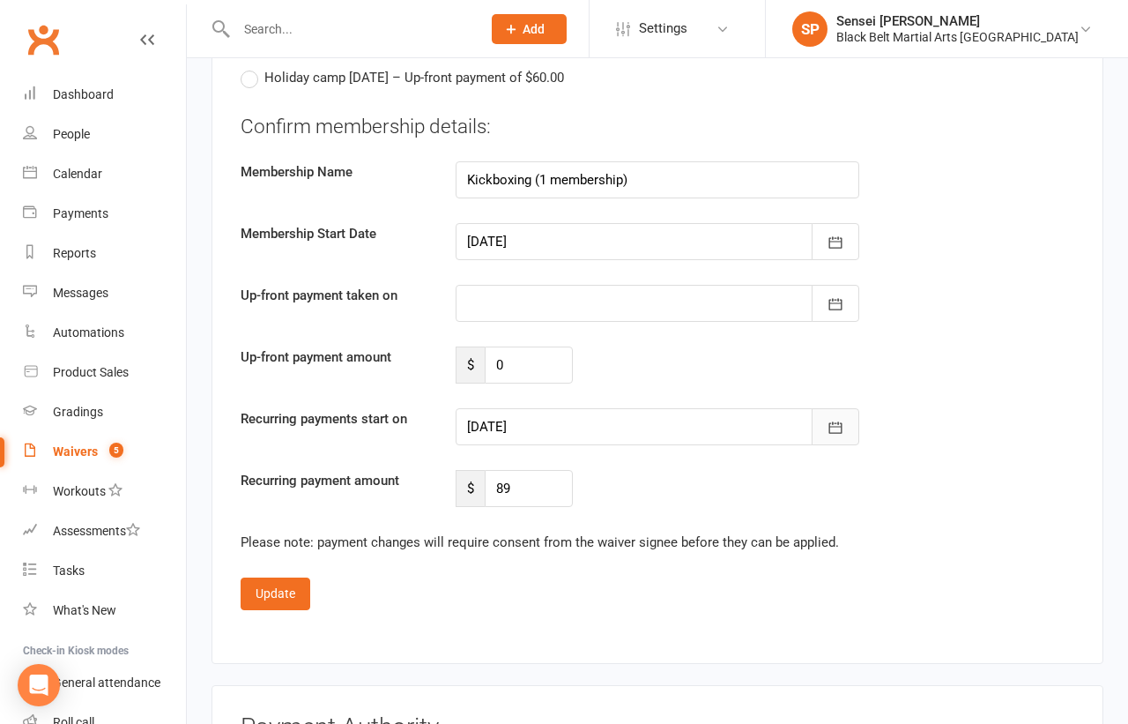
click at [837, 419] on icon "button" at bounding box center [836, 428] width 18 height 18
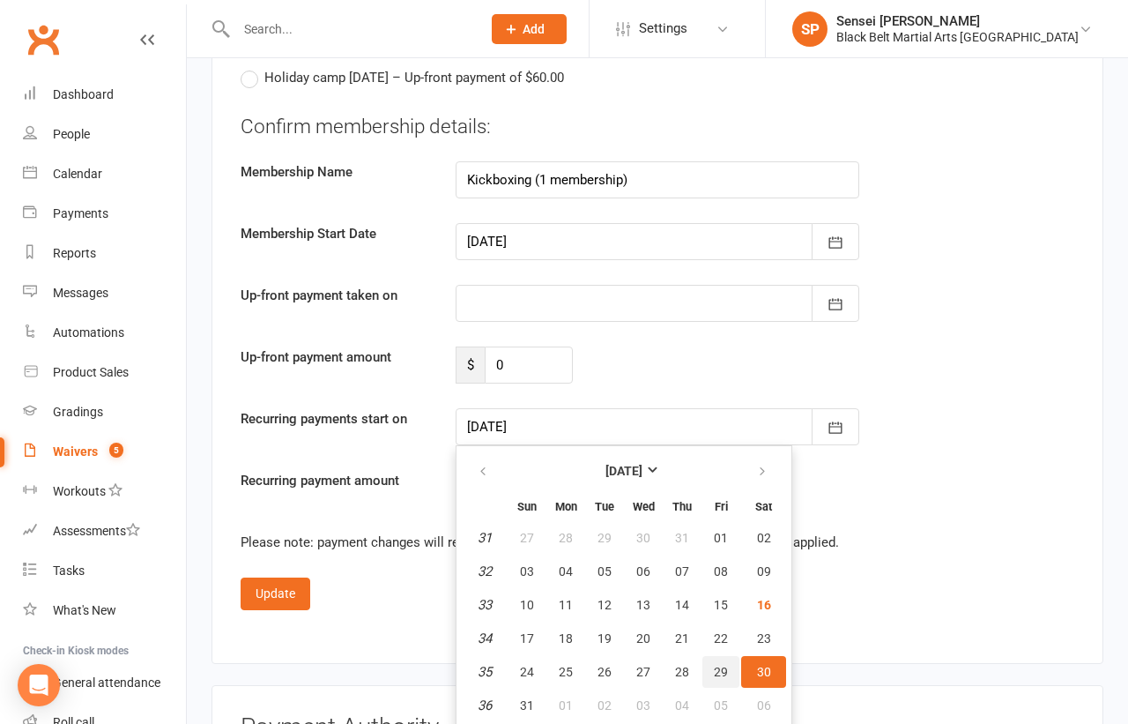
click at [714, 665] on span "29" at bounding box center [721, 672] width 14 height 14
type input "29 Aug 2025"
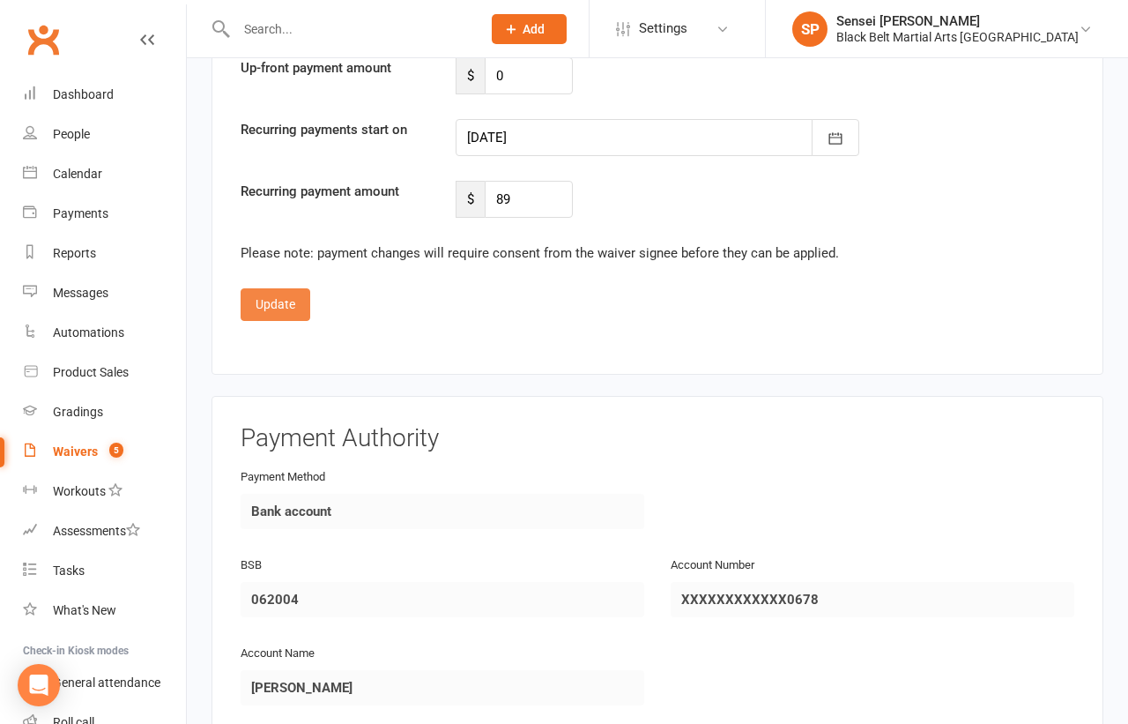
click at [291, 288] on button "Update" at bounding box center [276, 304] width 70 height 32
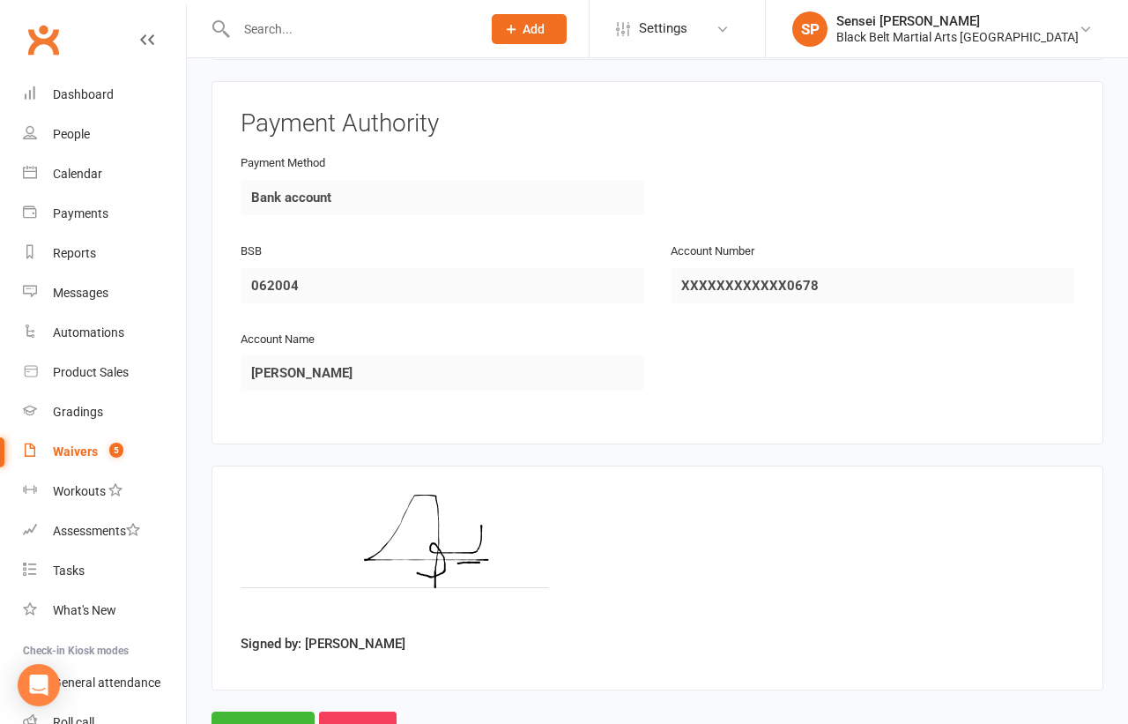
scroll to position [1995, 0]
click at [251, 712] on input "Approve" at bounding box center [263, 730] width 103 height 37
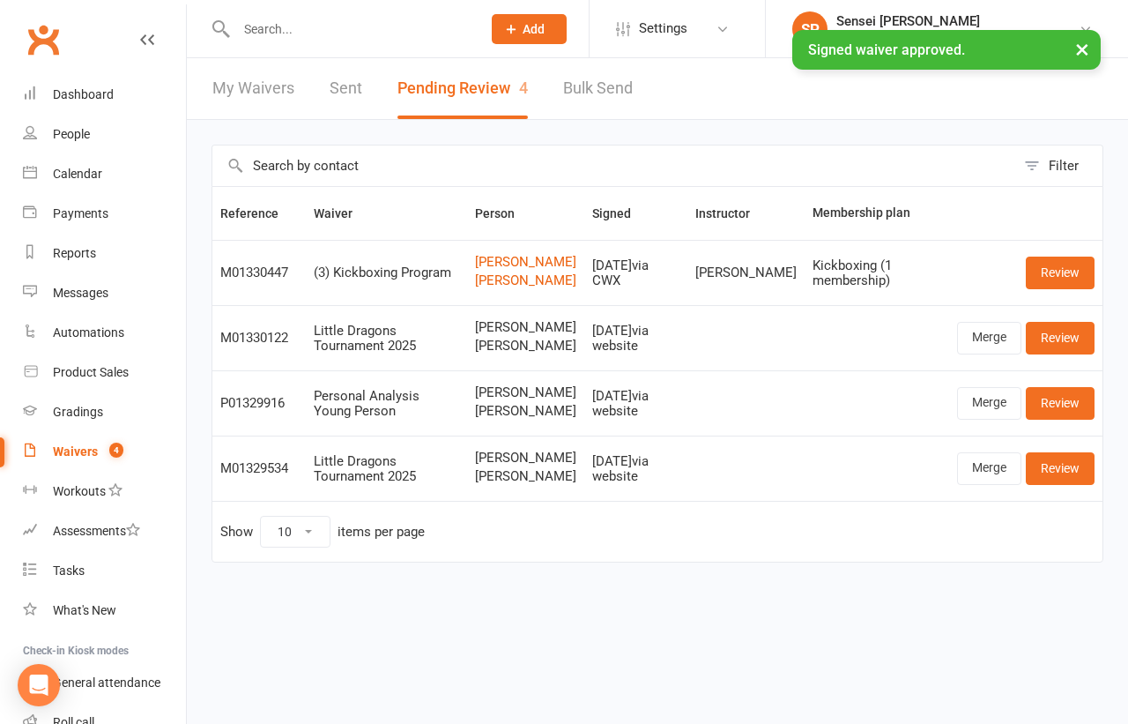
click at [253, 30] on div "× Signed waiver approved." at bounding box center [552, 30] width 1105 height 0
click at [256, 24] on input "text" at bounding box center [350, 29] width 238 height 25
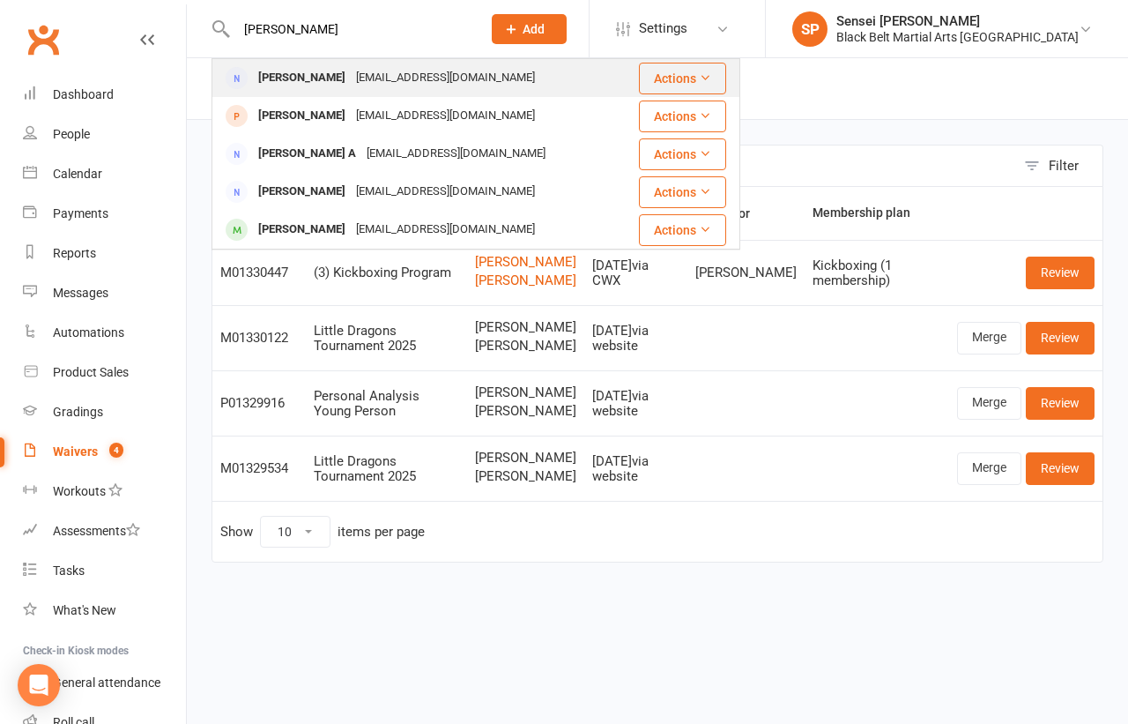
type input "yousef a"
click at [271, 70] on div "Yousef Abusamak" at bounding box center [302, 78] width 98 height 26
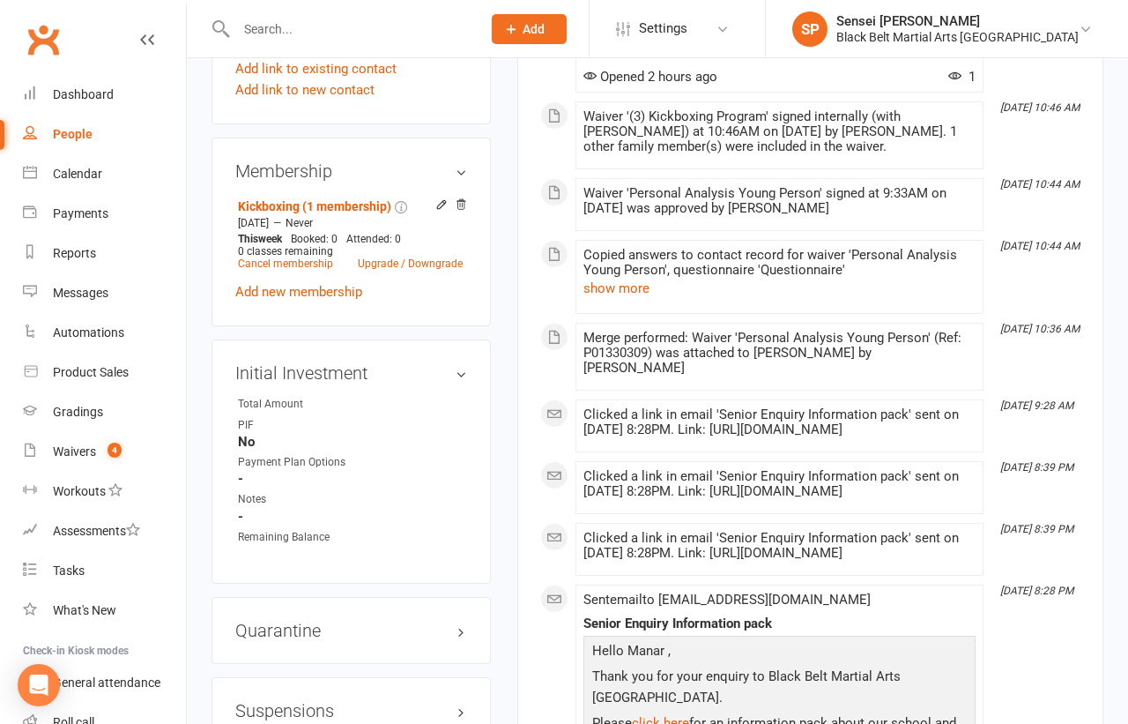
scroll to position [1131, 0]
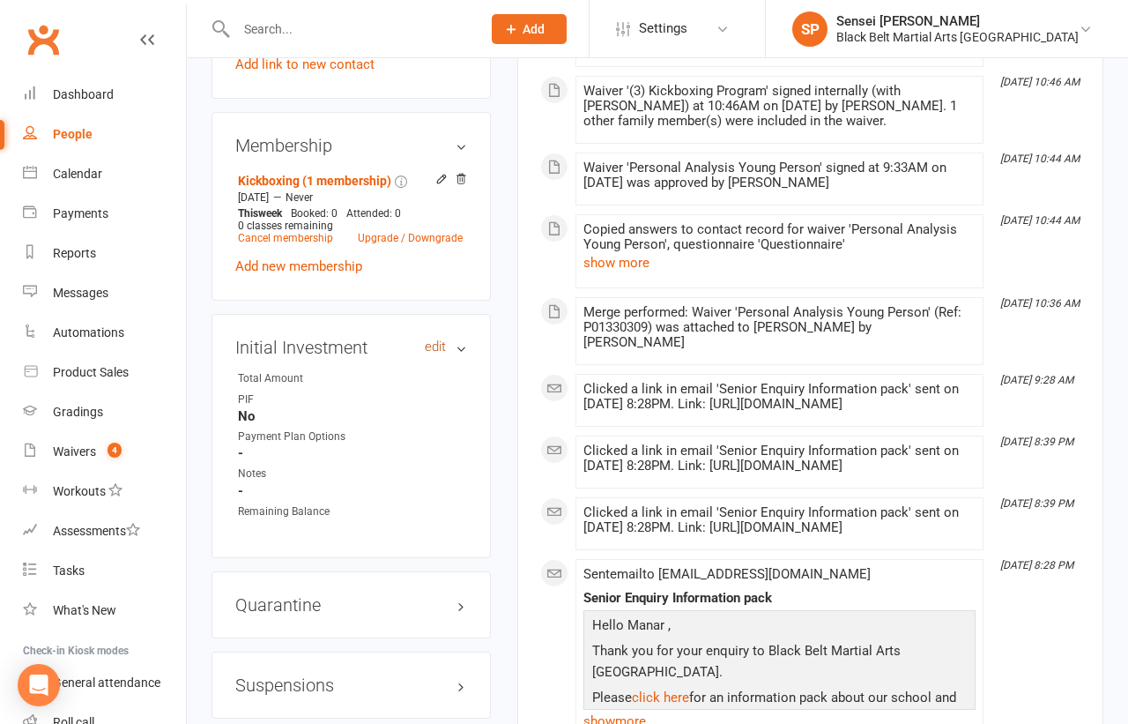
click at [438, 339] on link "edit" at bounding box center [435, 346] width 21 height 15
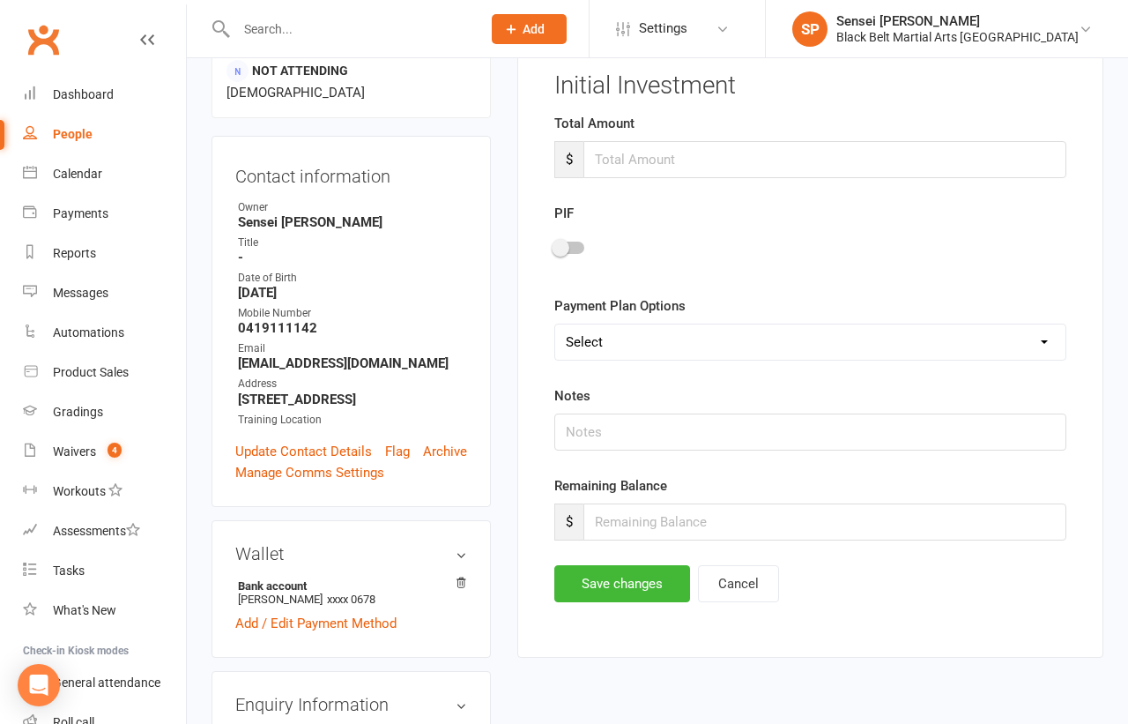
scroll to position [134, 0]
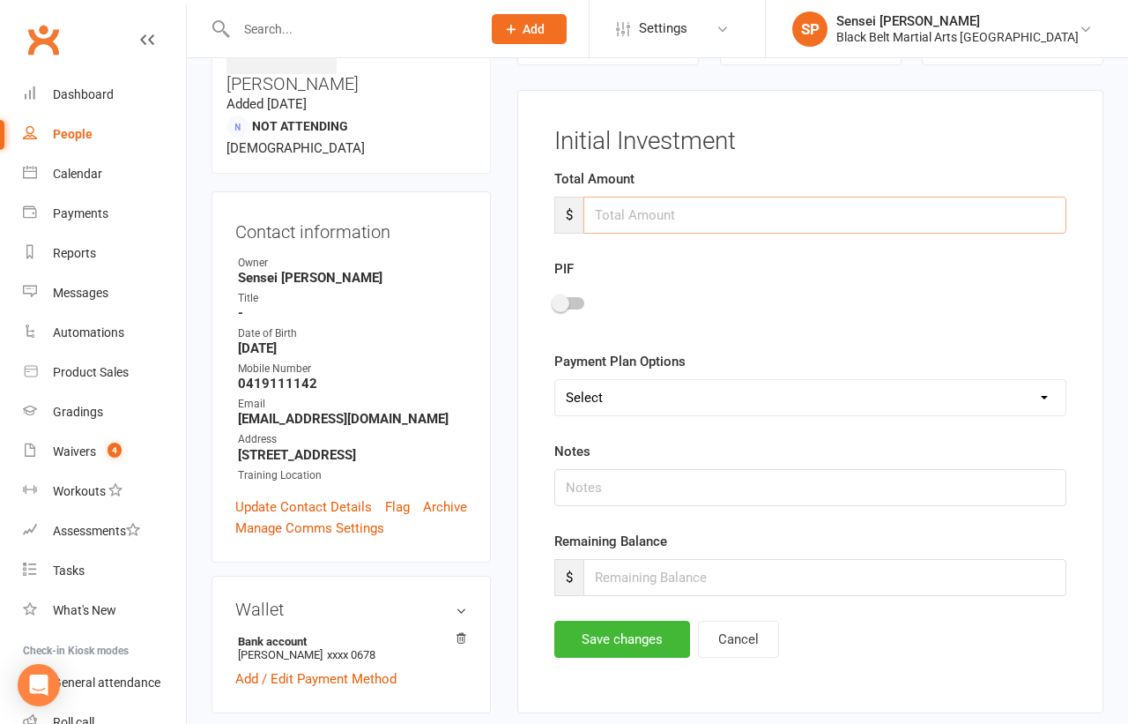
click at [626, 206] on input "number" at bounding box center [824, 215] width 483 height 37
type input "199"
click at [564, 305] on span at bounding box center [561, 303] width 18 height 18
click at [554, 301] on input "checkbox" at bounding box center [554, 301] width 0 height 0
click at [594, 643] on button "Save changes" at bounding box center [622, 638] width 136 height 37
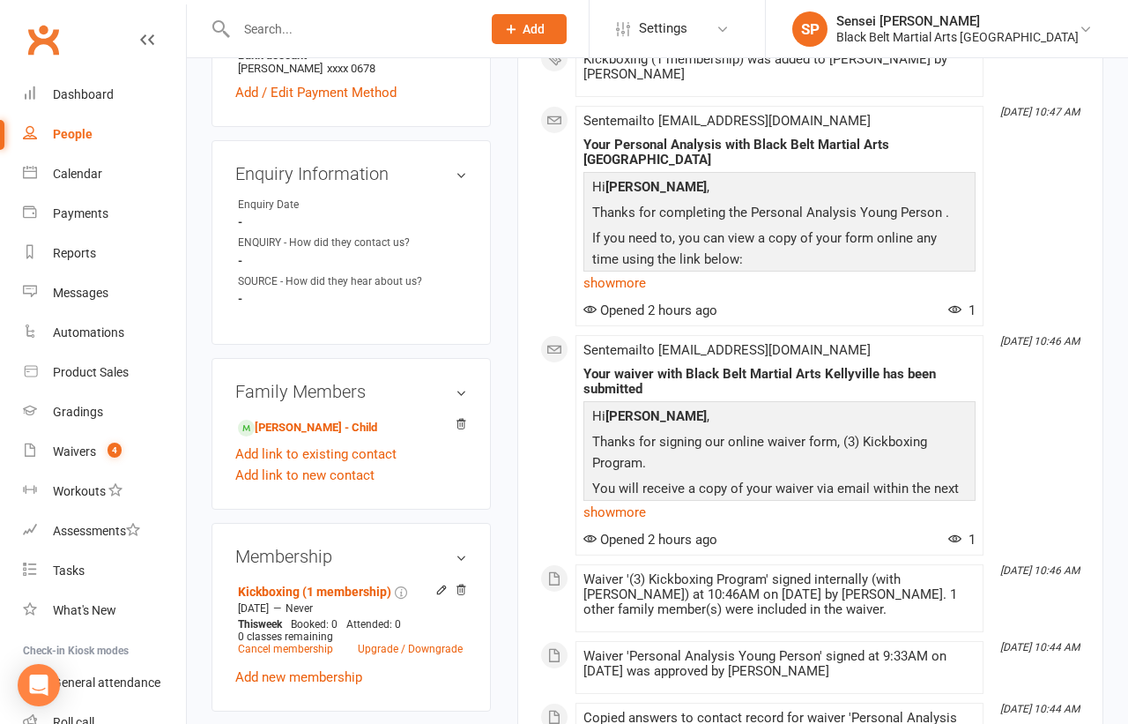
scroll to position [747, 0]
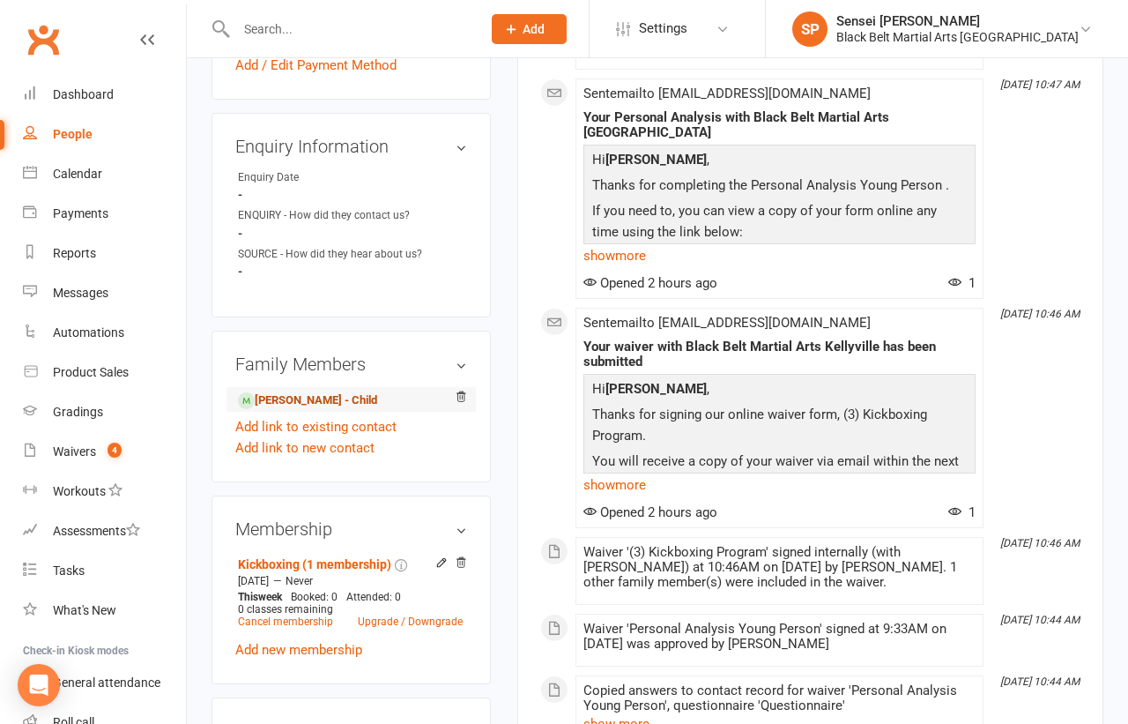
click at [341, 391] on link "Karam Abusamak - Child" at bounding box center [307, 400] width 139 height 19
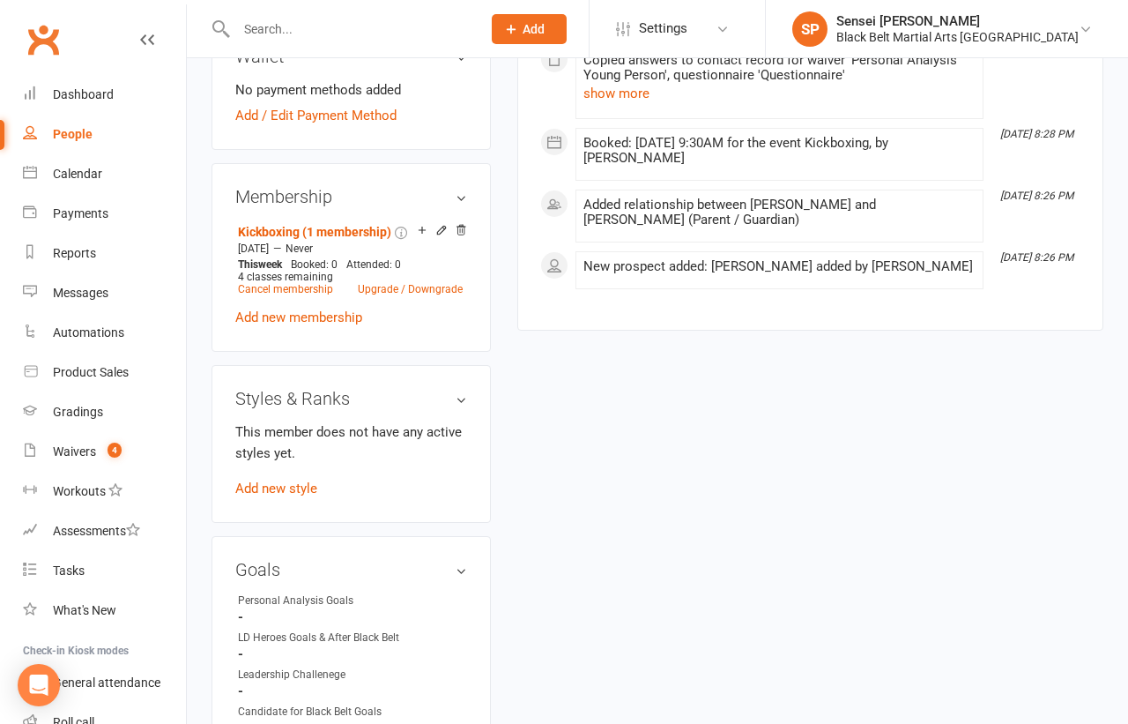
scroll to position [823, 0]
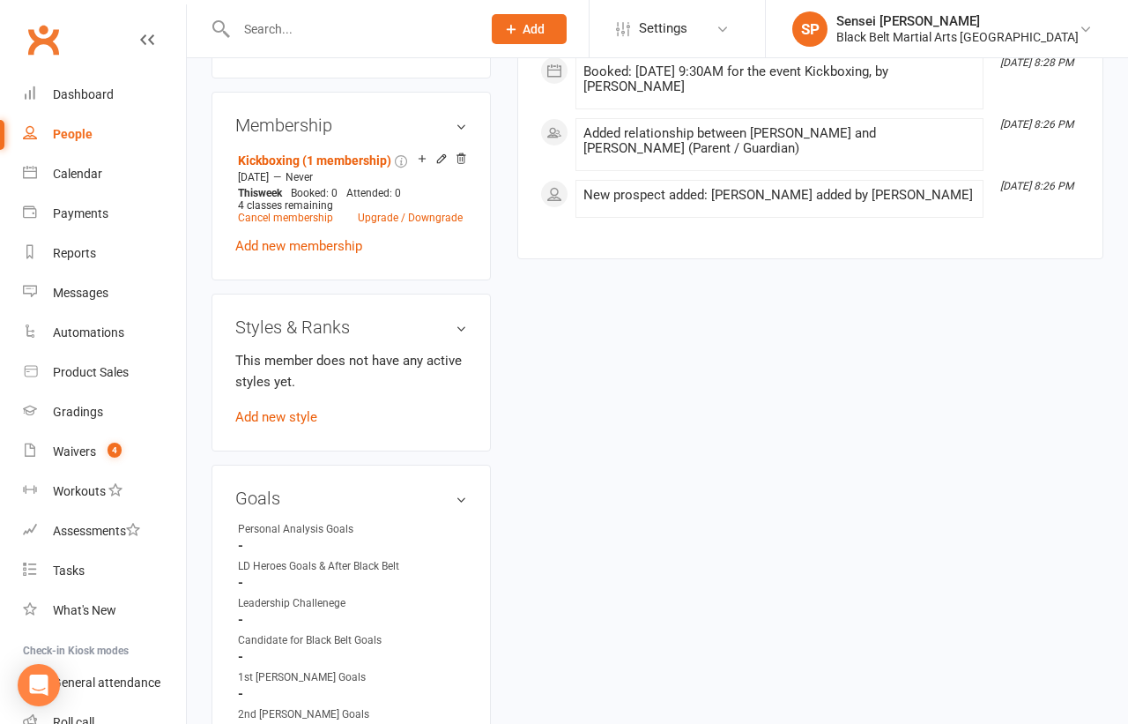
click at [440, 317] on h3 "Styles & Ranks" at bounding box center [351, 326] width 232 height 19
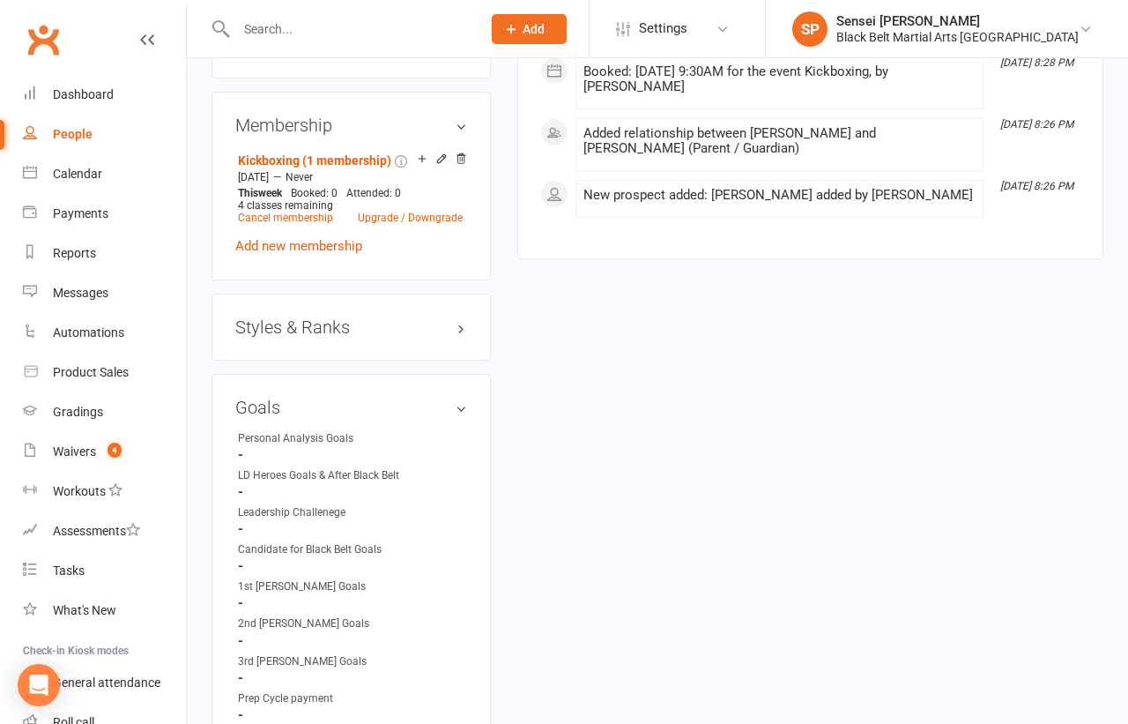
click at [428, 317] on h3 "Styles & Ranks" at bounding box center [351, 326] width 232 height 19
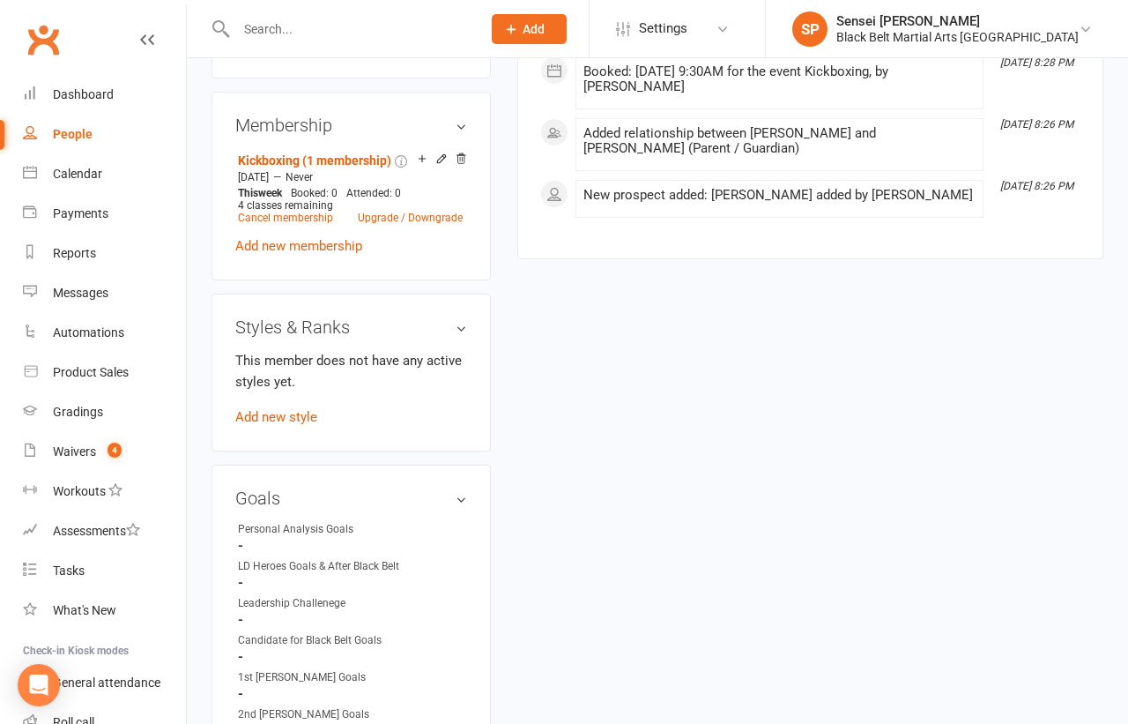
click at [420, 350] on p "This member does not have any active styles yet." at bounding box center [351, 371] width 232 height 42
click at [295, 409] on link "Add new style" at bounding box center [276, 417] width 82 height 16
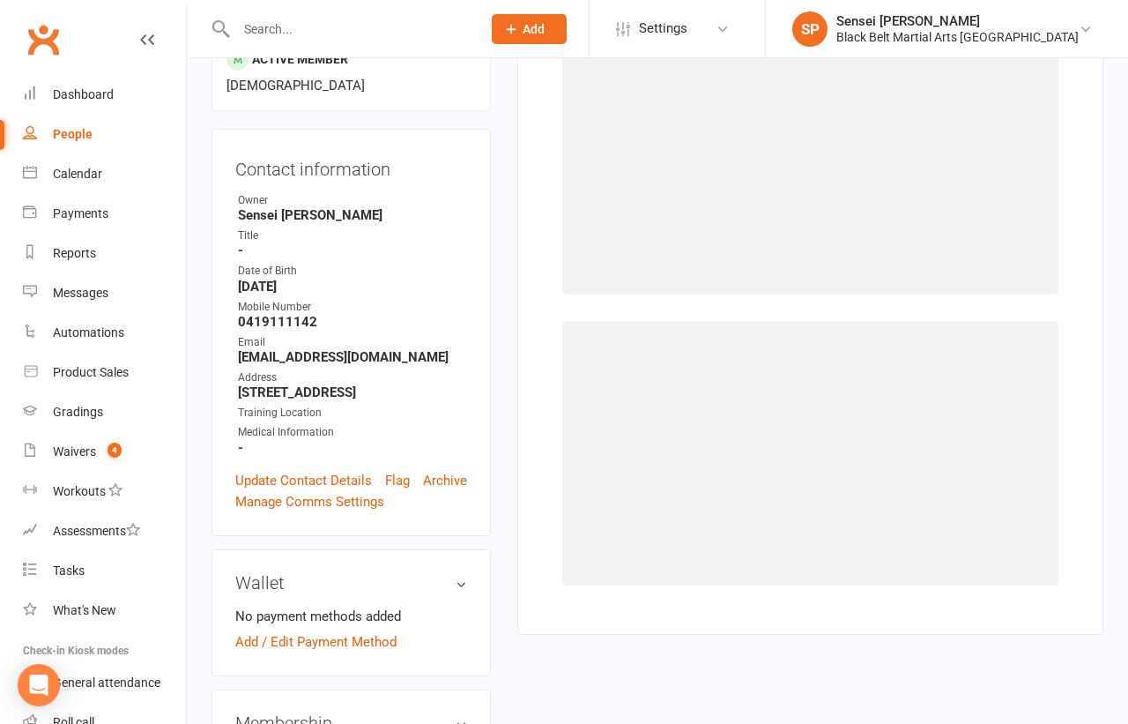
scroll to position [134, 0]
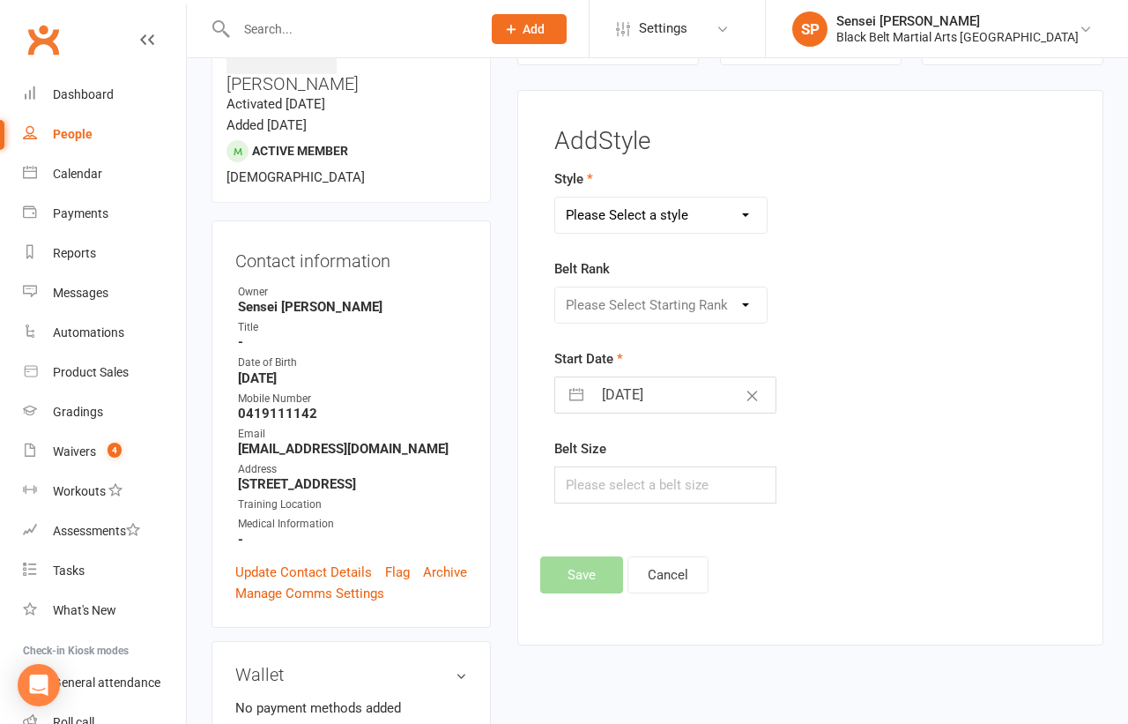
click at [727, 210] on select "Please Select a style Karate Kickboxing Little Dragons Mini Dragons Tiny Dragons" at bounding box center [660, 214] width 211 height 35
select select "3179"
click at [664, 297] on select "Please Select Starting Rank White belt Green white belt Green belt Green advanc…" at bounding box center [660, 304] width 211 height 35
select select "35581"
click at [585, 477] on input "text" at bounding box center [664, 484] width 221 height 37
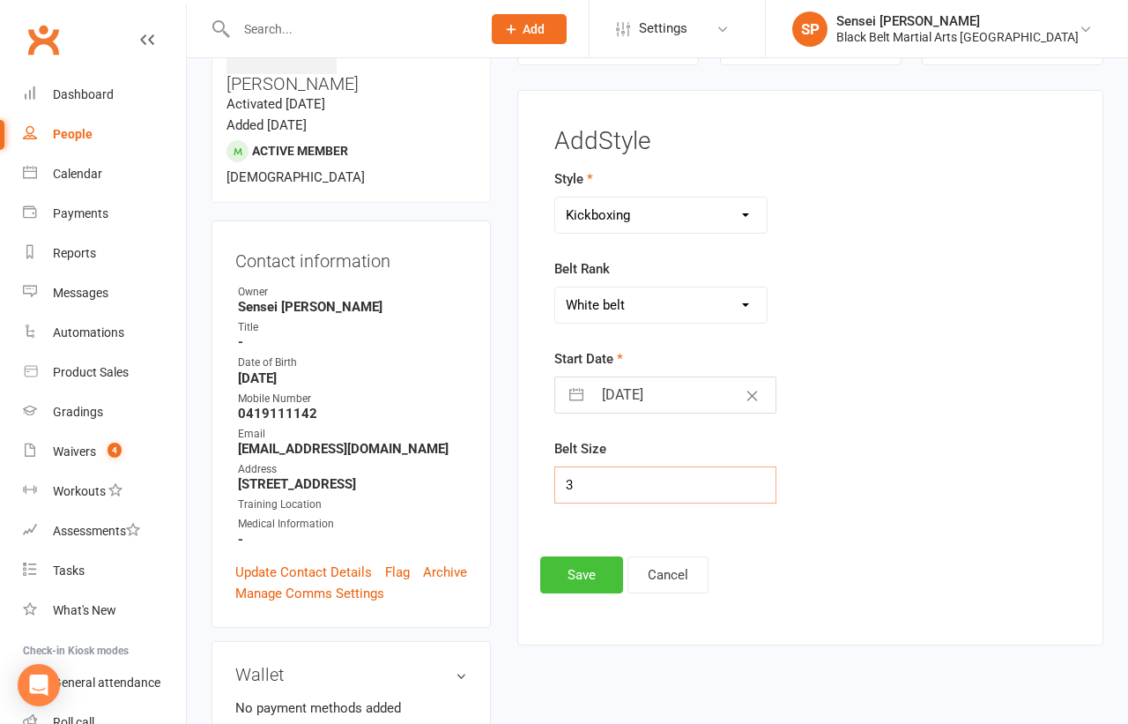
type input "3"
click at [556, 572] on button "Save" at bounding box center [581, 574] width 83 height 37
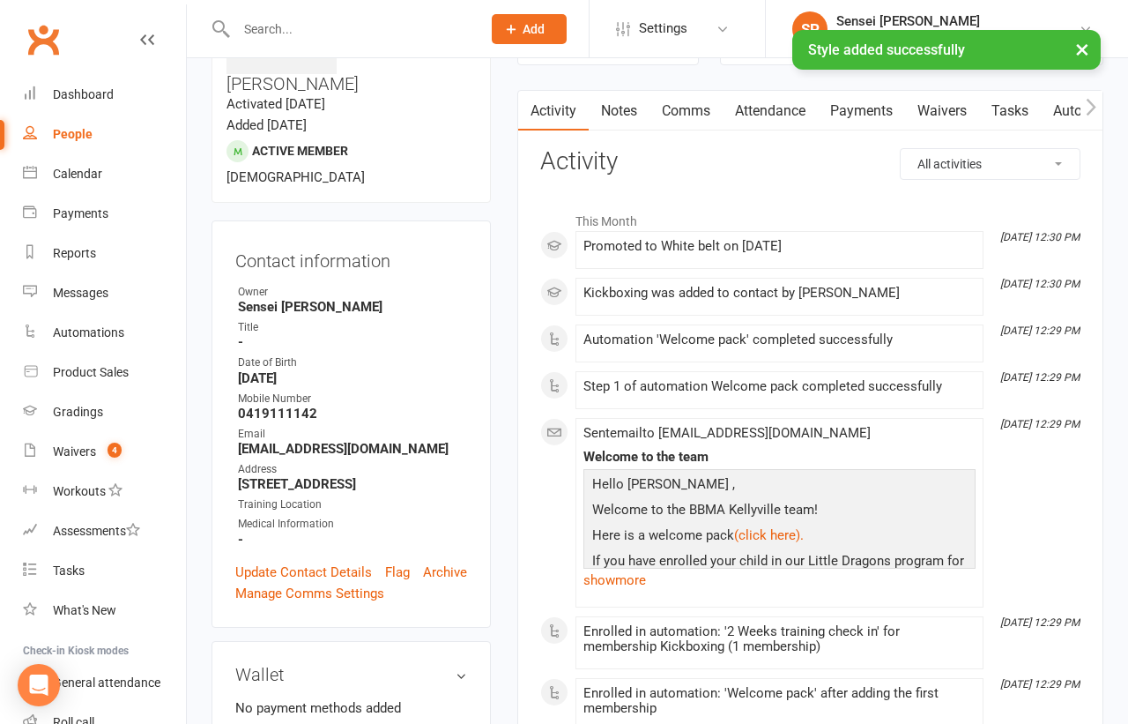
click at [508, 568] on main "✓ Memberships Kickboxing (1 membership) Does not expire $ Balance $0.00 Next: n…" at bounding box center [810, 665] width 613 height 1432
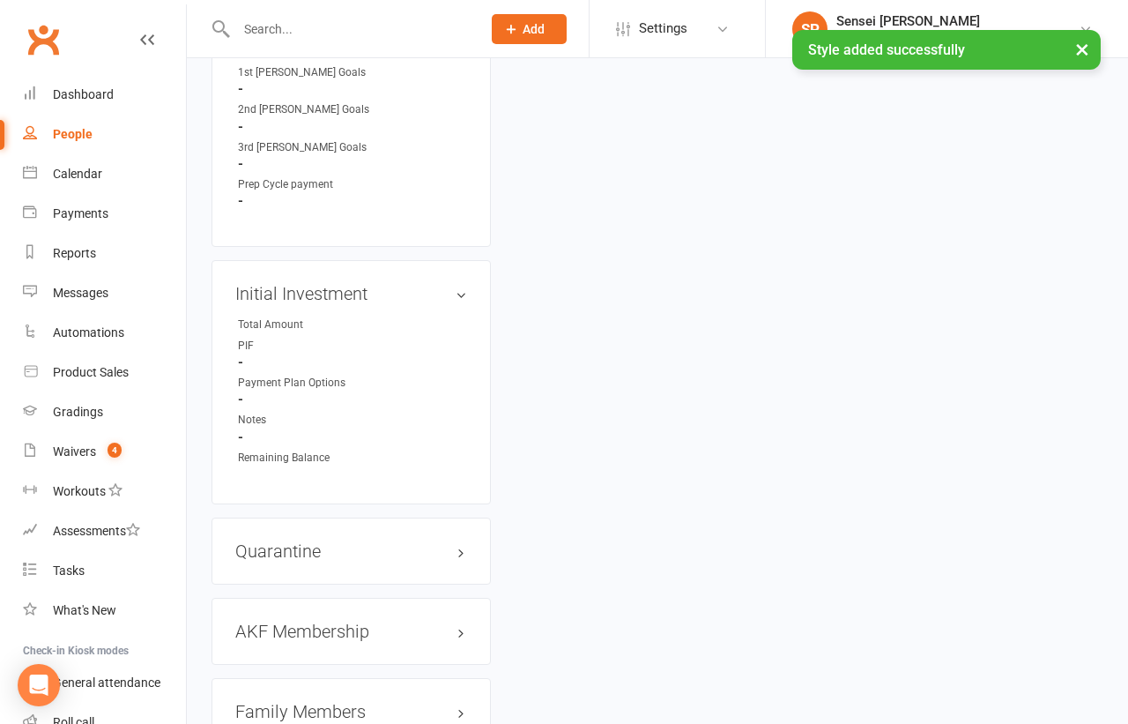
scroll to position [1585, 0]
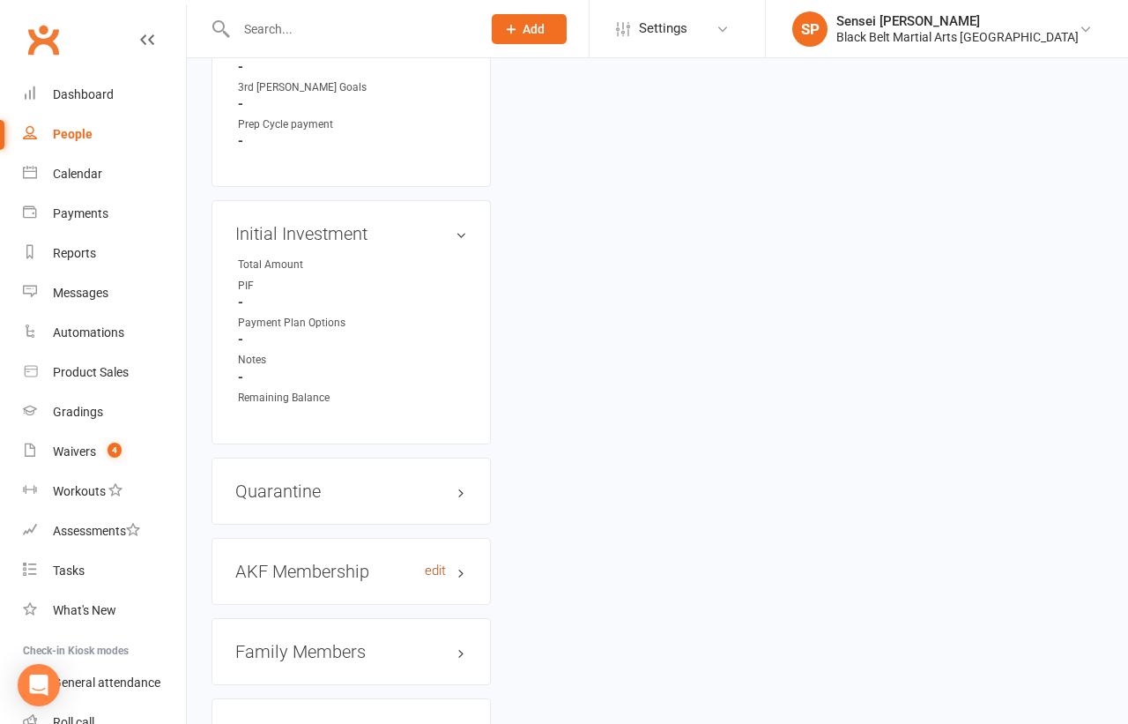
click at [429, 563] on link "edit" at bounding box center [435, 570] width 21 height 15
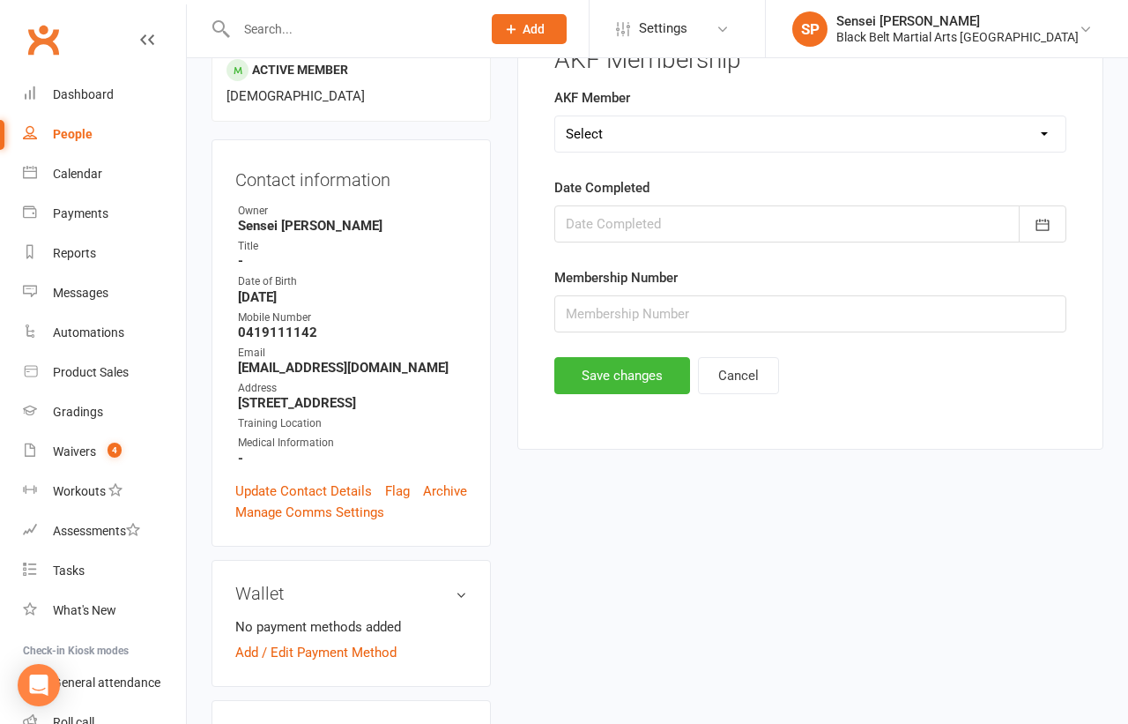
scroll to position [134, 0]
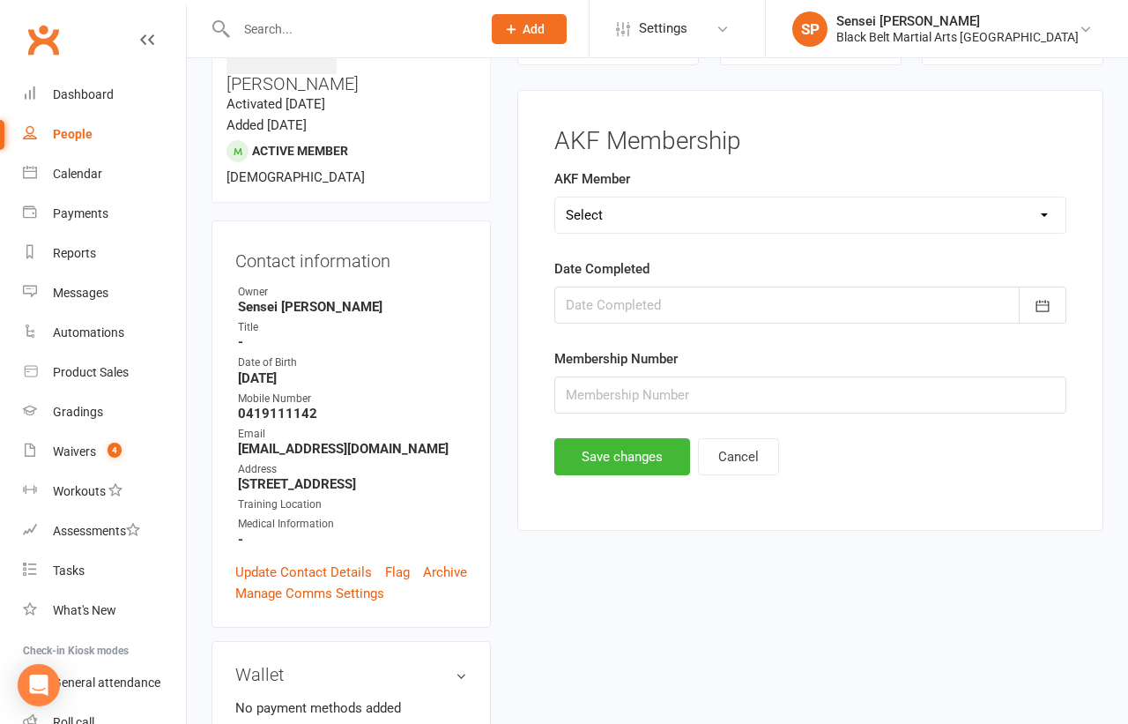
click at [629, 211] on select "Select Yes No Cancelled" at bounding box center [810, 214] width 510 height 35
select select "Yes"
click at [1044, 297] on icon "button" at bounding box center [1043, 306] width 18 height 18
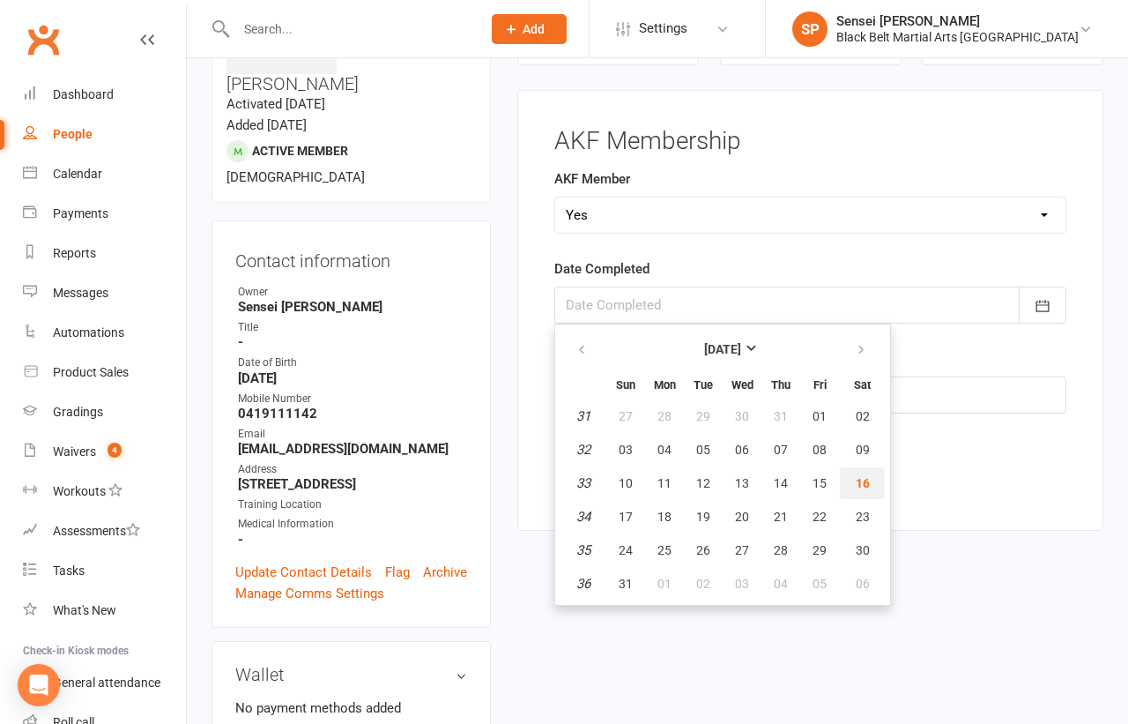
click at [856, 476] on span "16" at bounding box center [863, 483] width 14 height 14
type input "[DATE]"
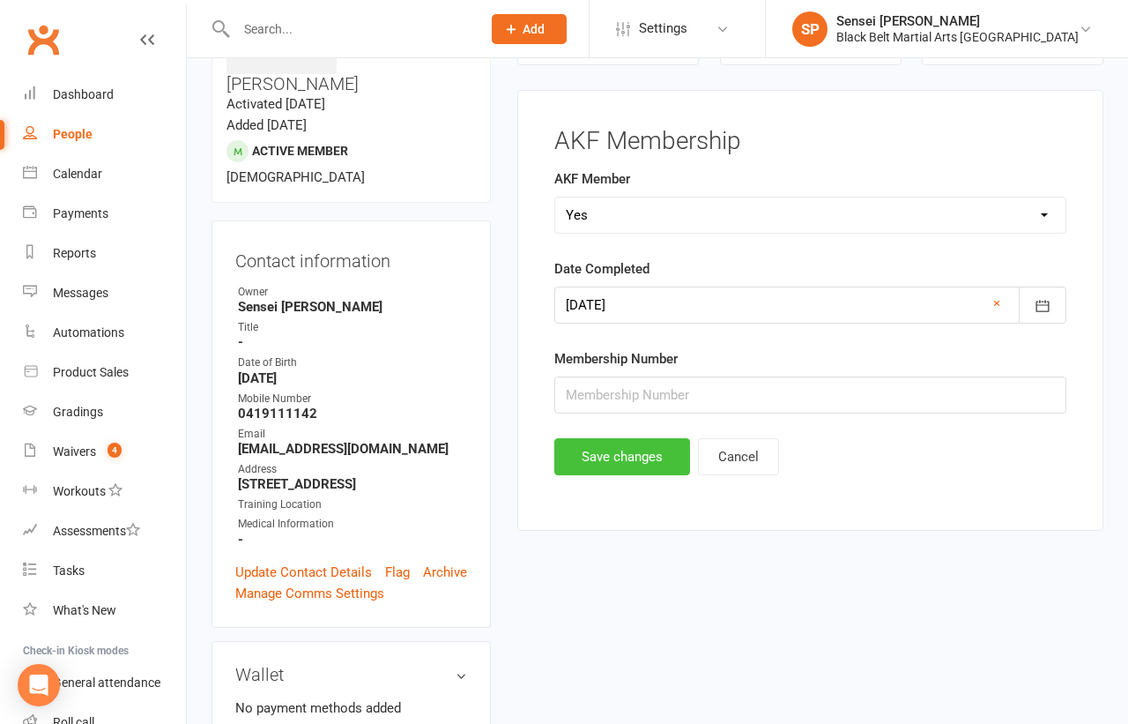
click at [619, 447] on button "Save changes" at bounding box center [622, 456] width 136 height 37
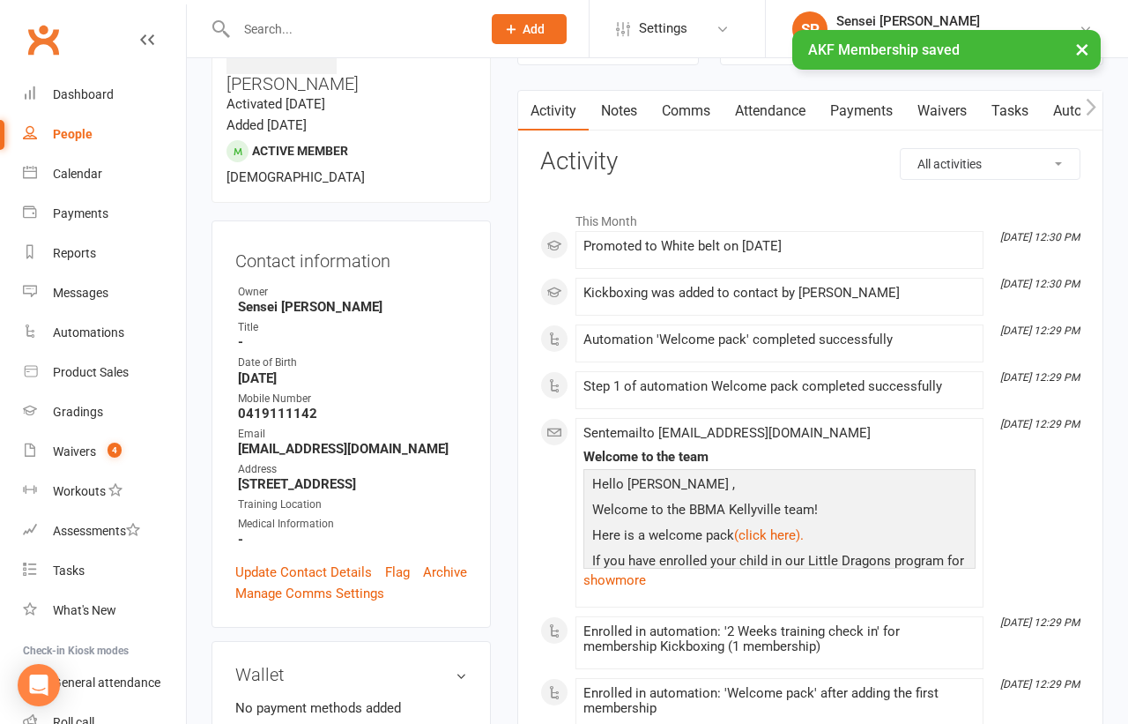
click at [507, 449] on main "✓ Memberships Kickboxing (1 membership) Does not expire $ Balance $0.00 Next: n…" at bounding box center [810, 650] width 613 height 1402
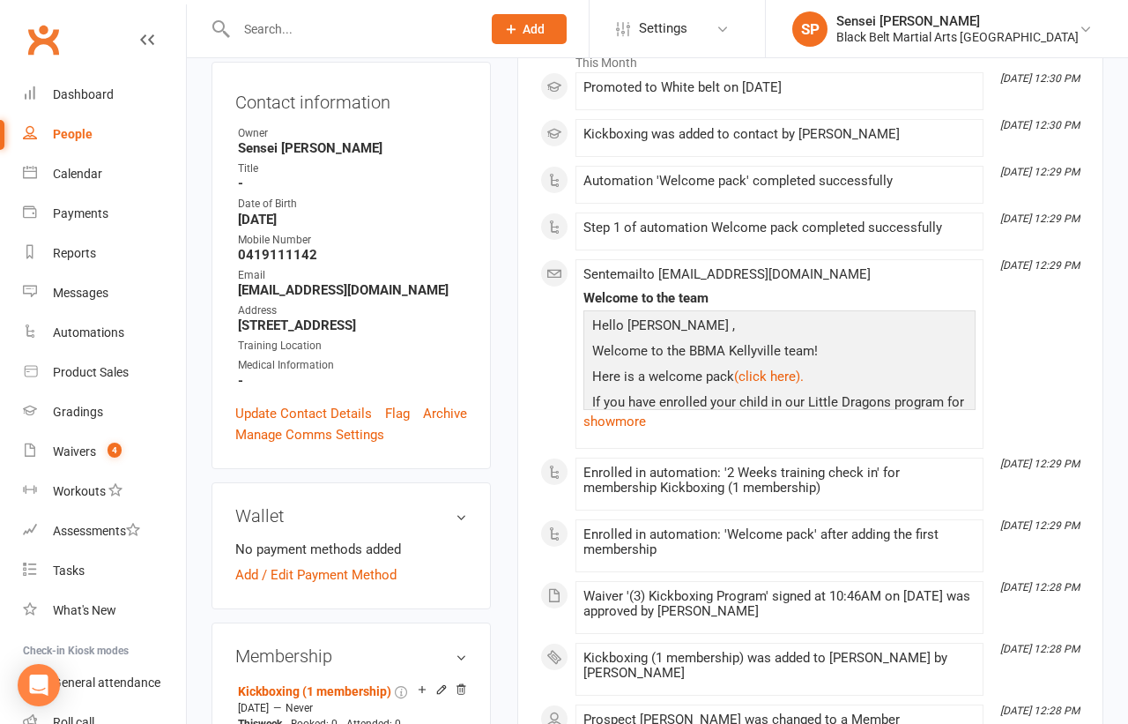
scroll to position [0, 0]
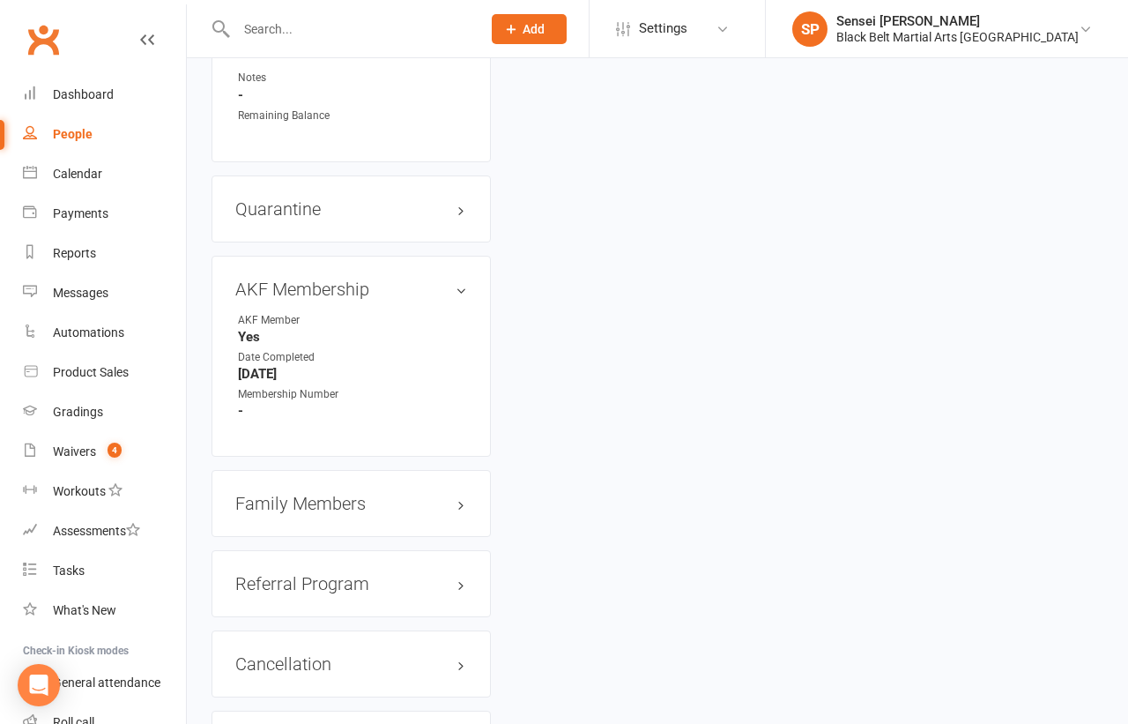
scroll to position [1897, 0]
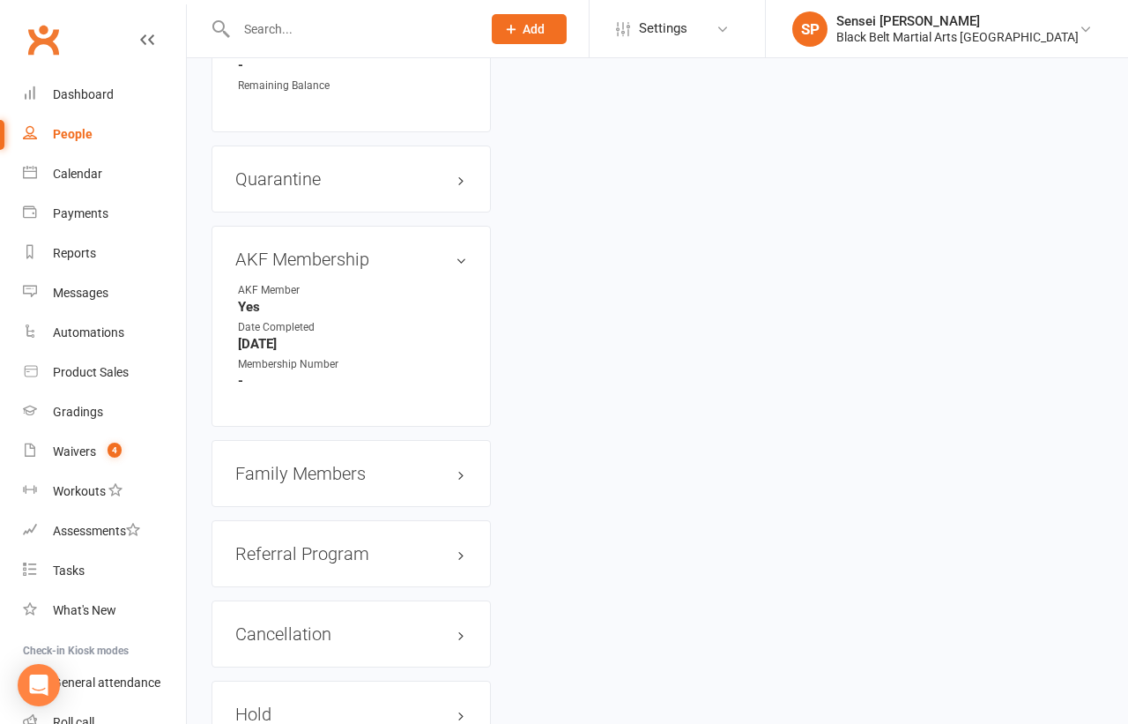
click at [376, 464] on h3 "Family Members" at bounding box center [351, 473] width 232 height 19
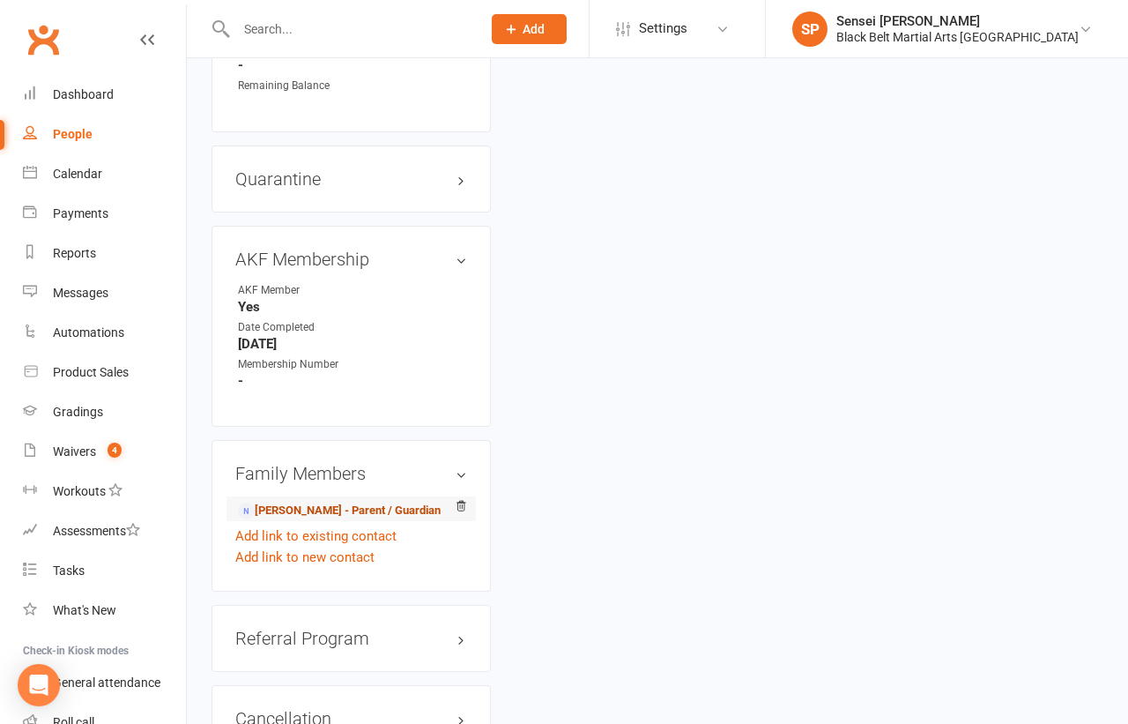
click at [356, 501] on link "Yousef Abusamak - Parent / Guardian" at bounding box center [339, 510] width 203 height 19
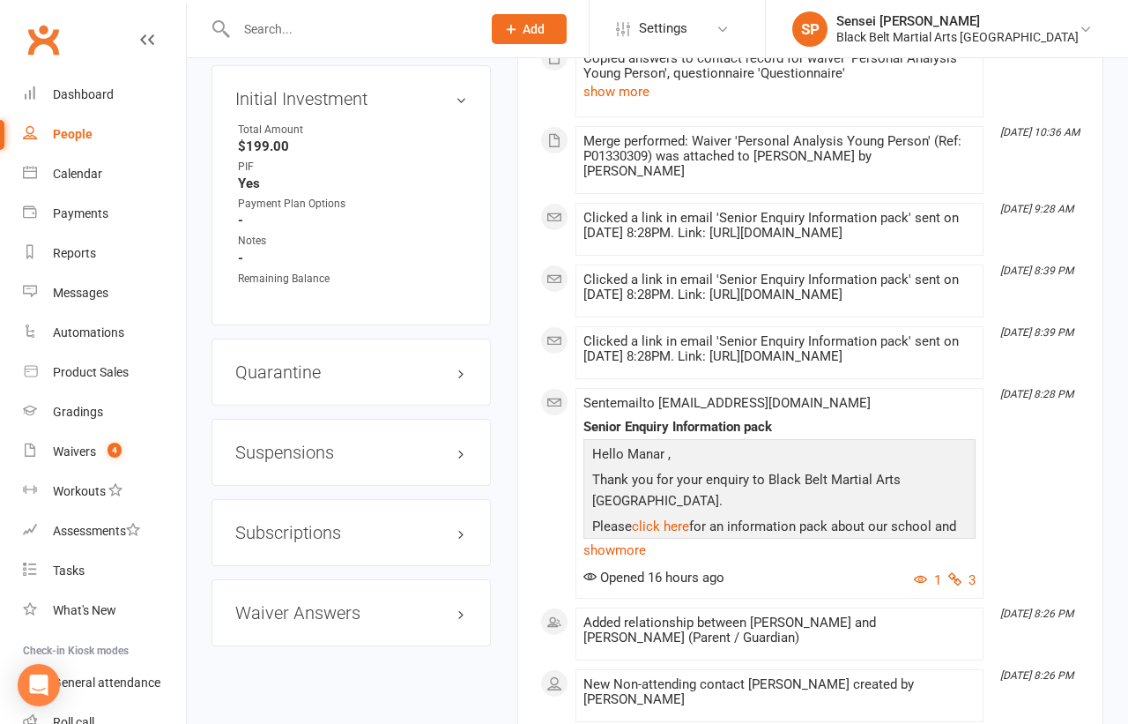
scroll to position [1401, 0]
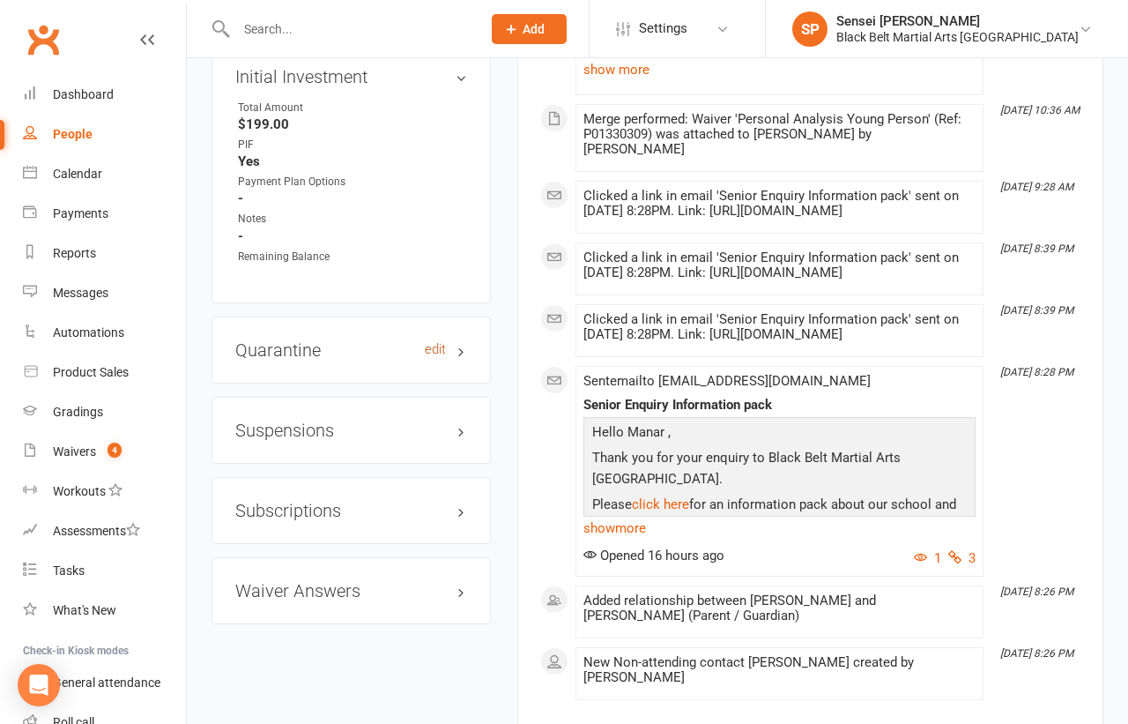
click at [435, 342] on link "edit" at bounding box center [435, 349] width 21 height 15
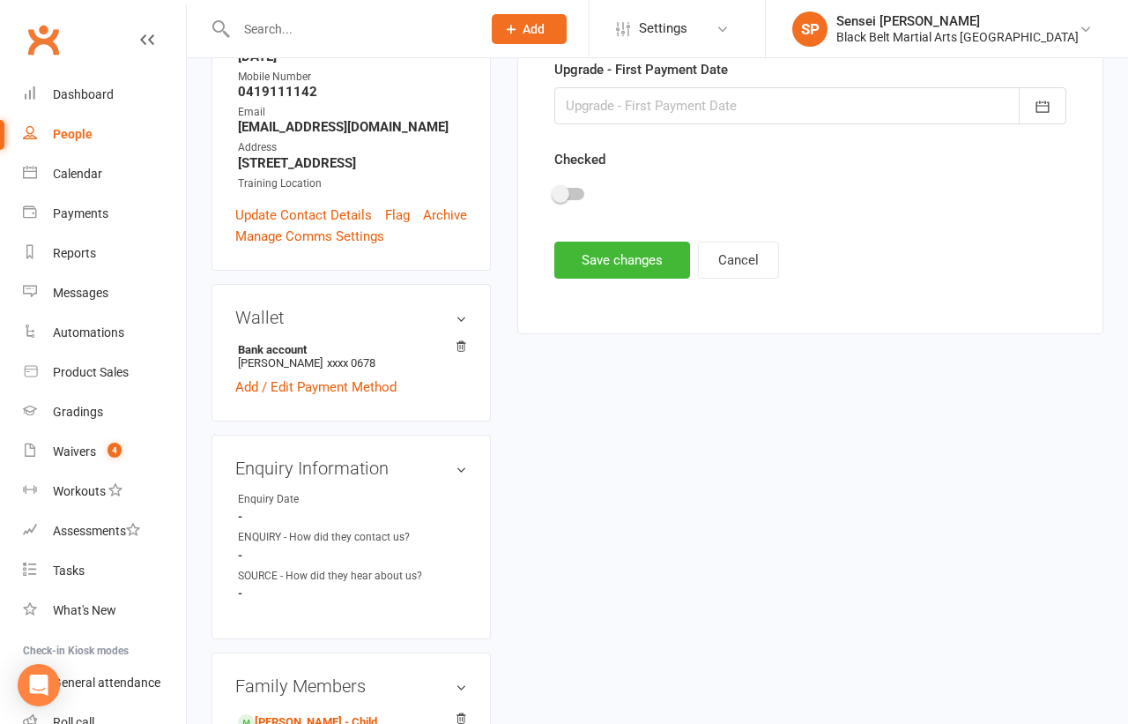
scroll to position [134, 0]
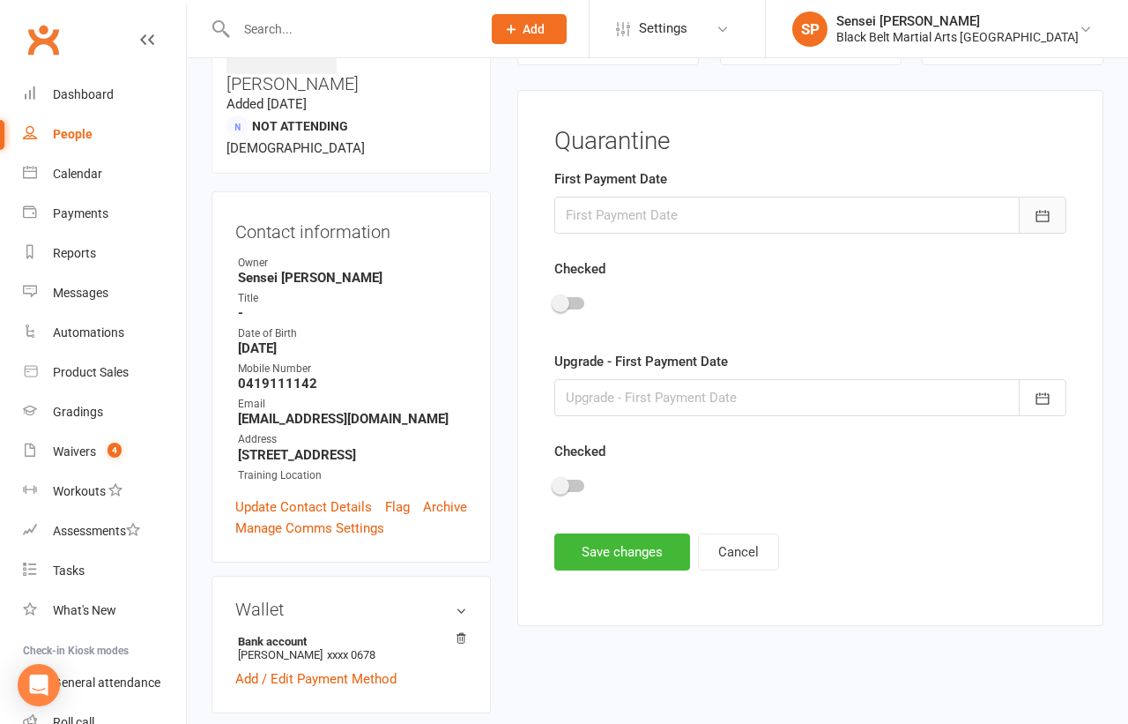
click at [1040, 214] on icon "button" at bounding box center [1043, 216] width 18 height 18
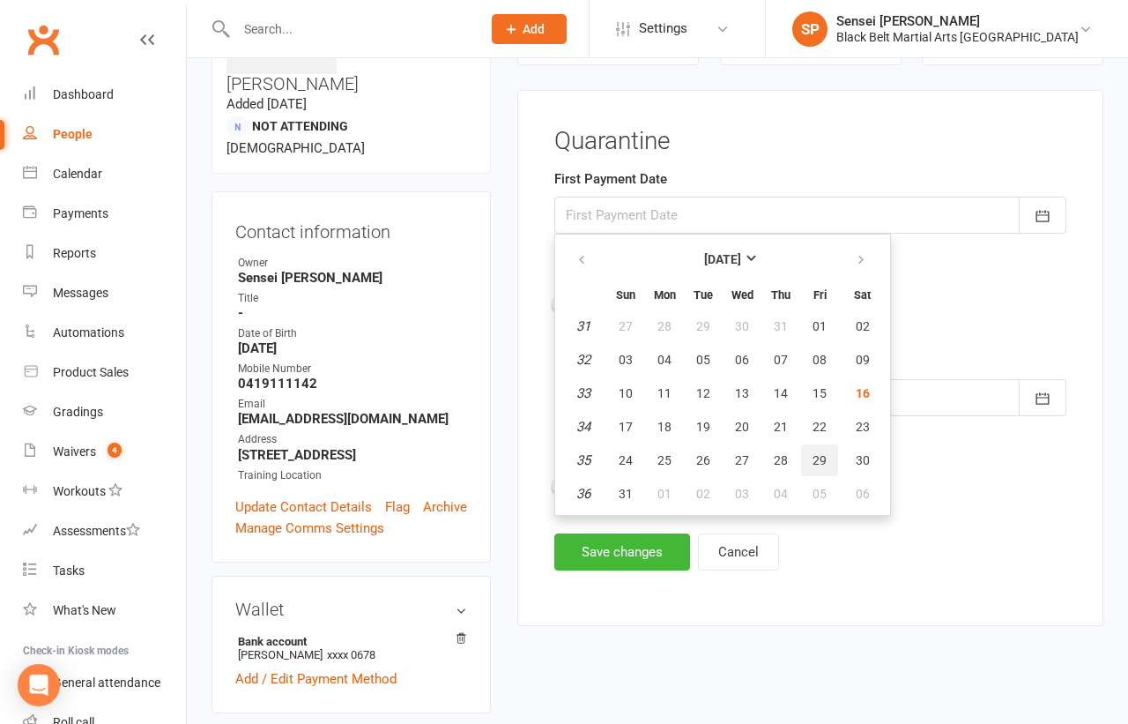
click at [817, 453] on span "29" at bounding box center [820, 460] width 14 height 14
type input "29 Aug 2025"
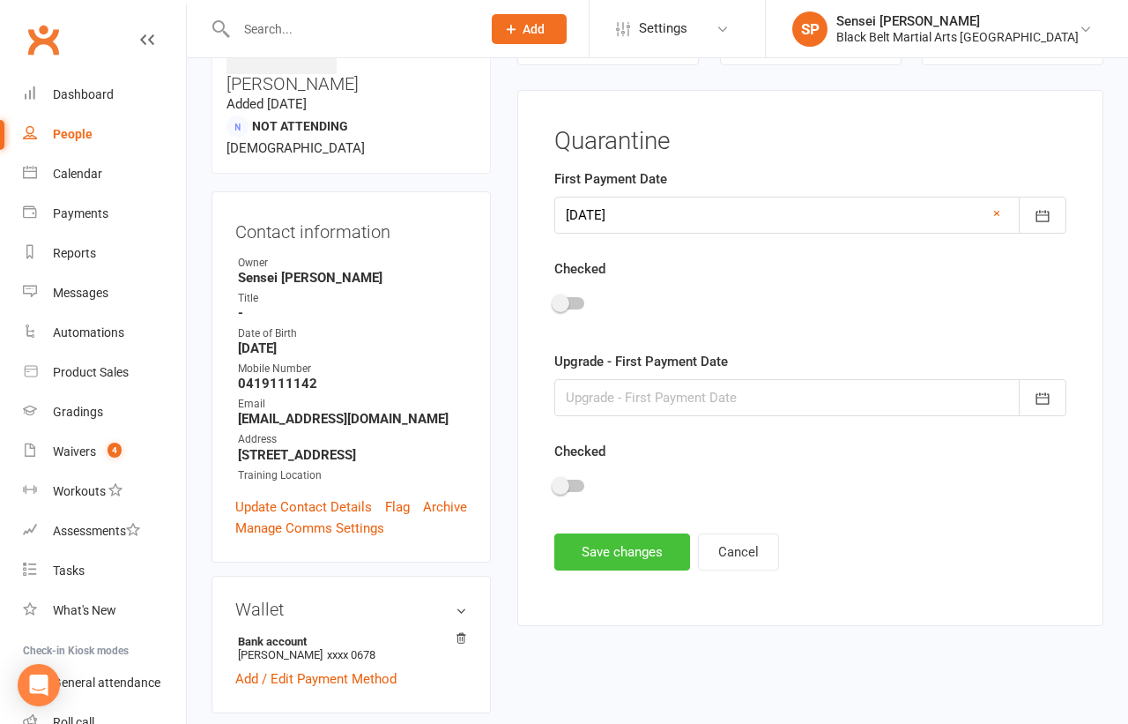
click at [601, 558] on button "Save changes" at bounding box center [622, 551] width 136 height 37
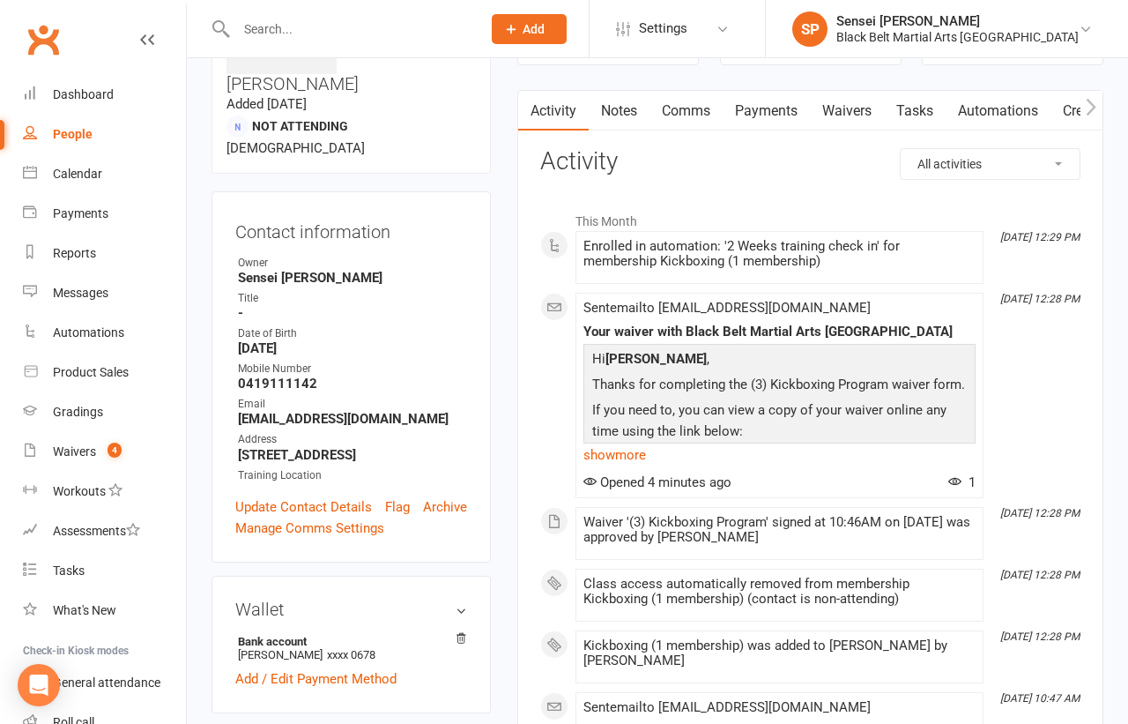
scroll to position [0, 0]
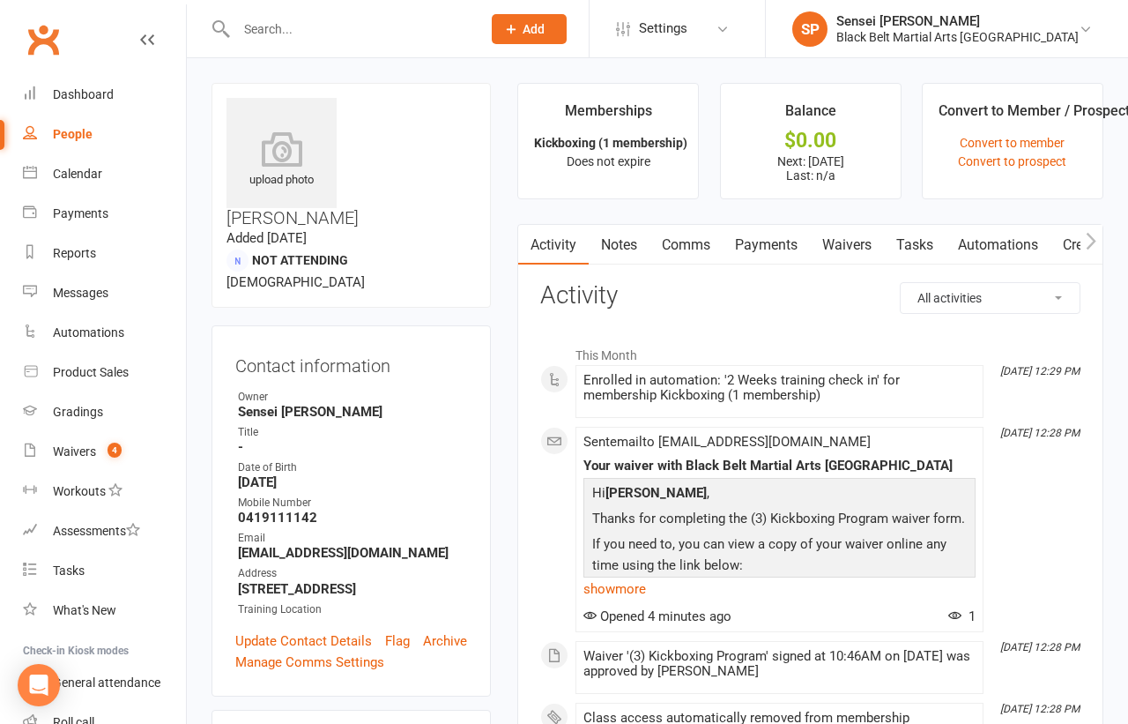
click at [80, 159] on link "Calendar" at bounding box center [104, 174] width 163 height 40
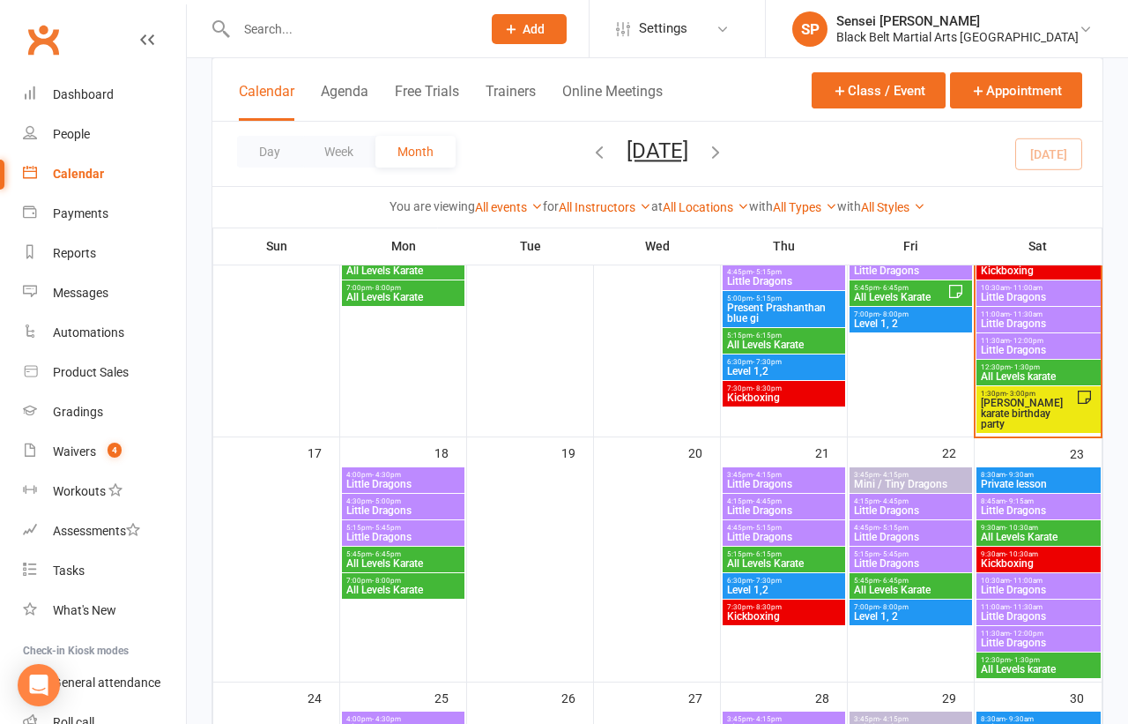
scroll to position [947, 0]
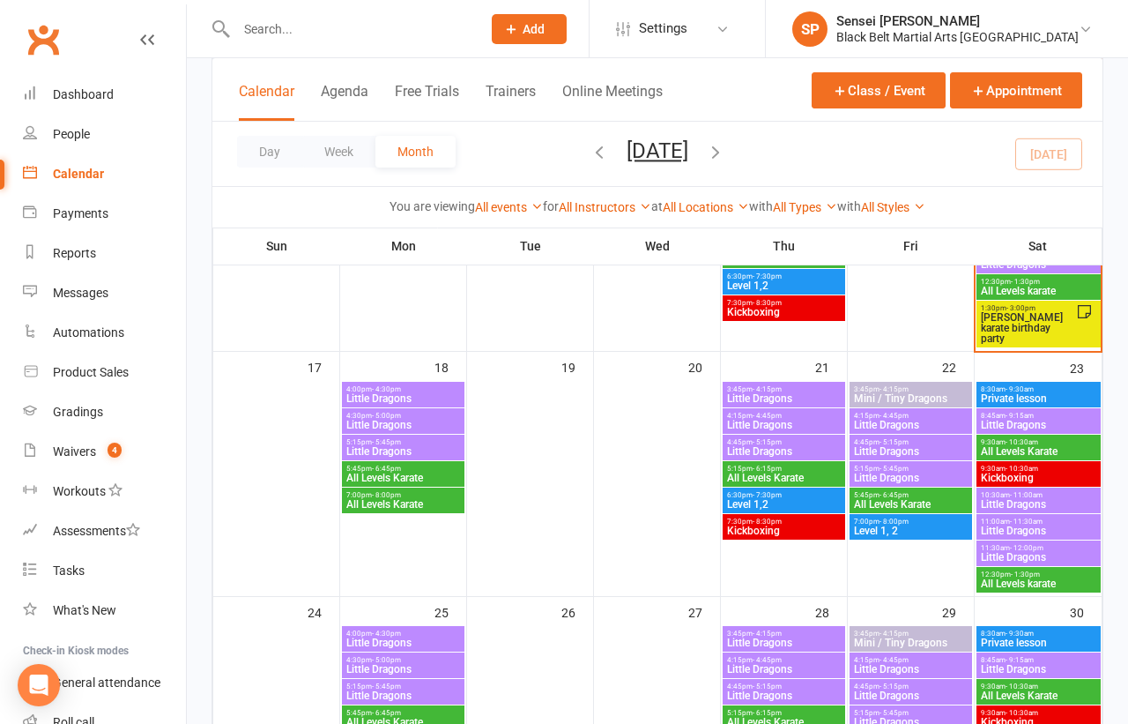
click at [744, 526] on span "Kickboxing" at bounding box center [783, 530] width 115 height 11
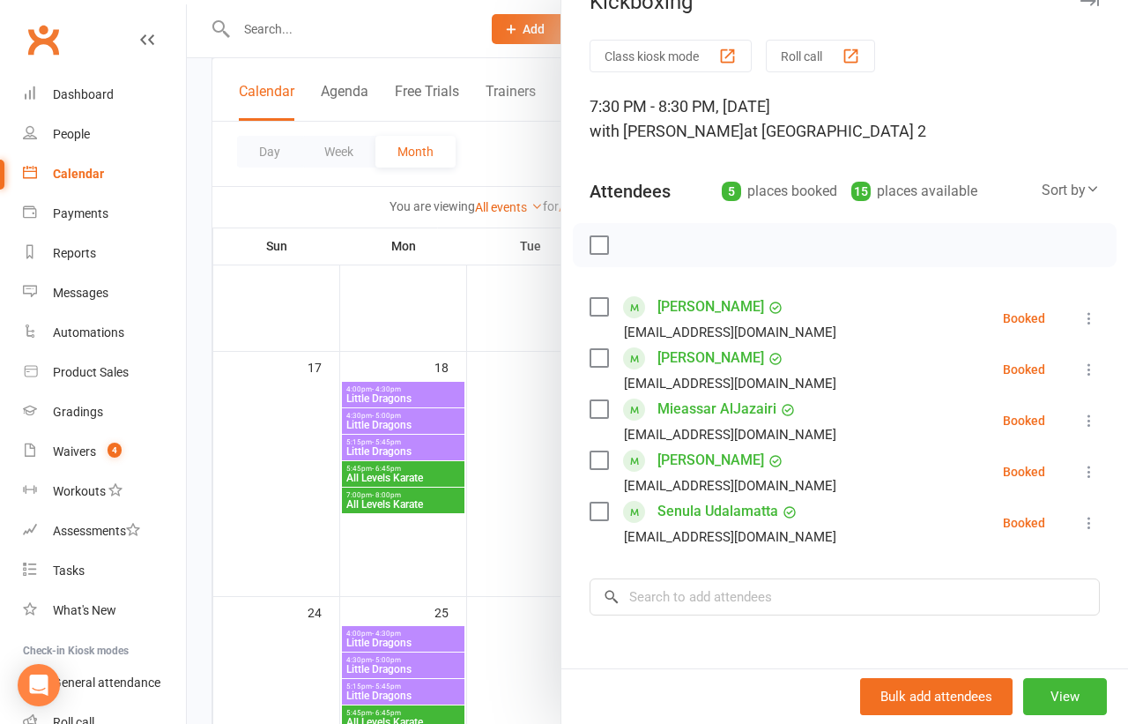
scroll to position [69, 0]
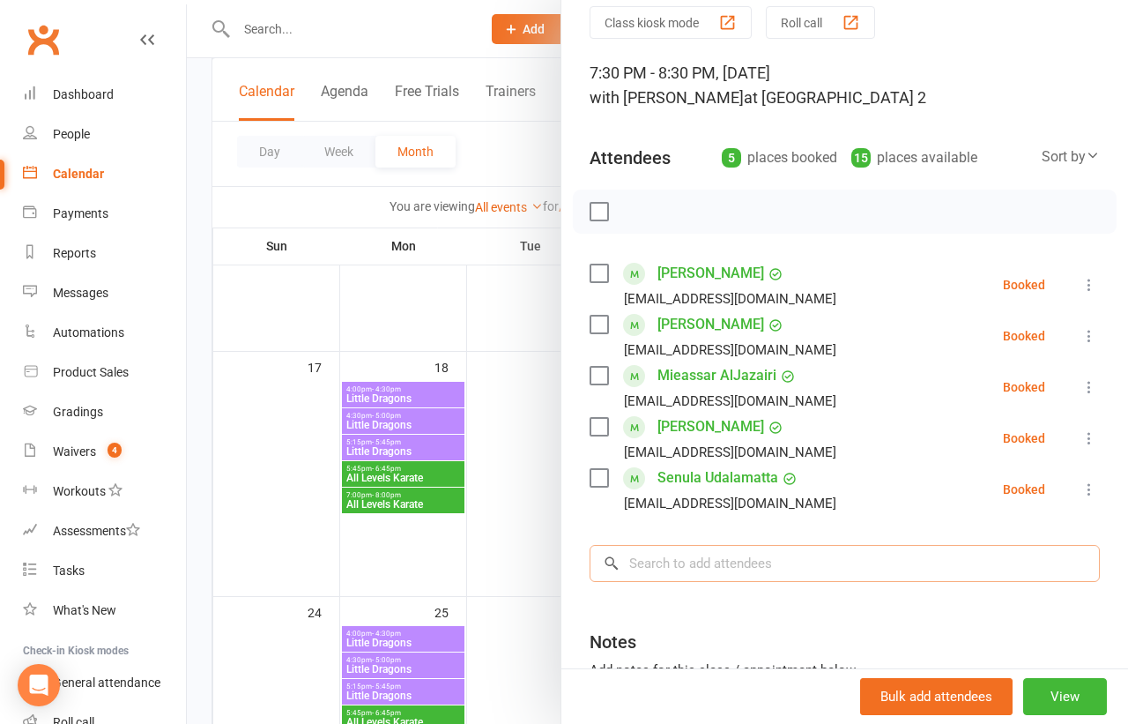
click at [724, 568] on input "search" at bounding box center [845, 563] width 510 height 37
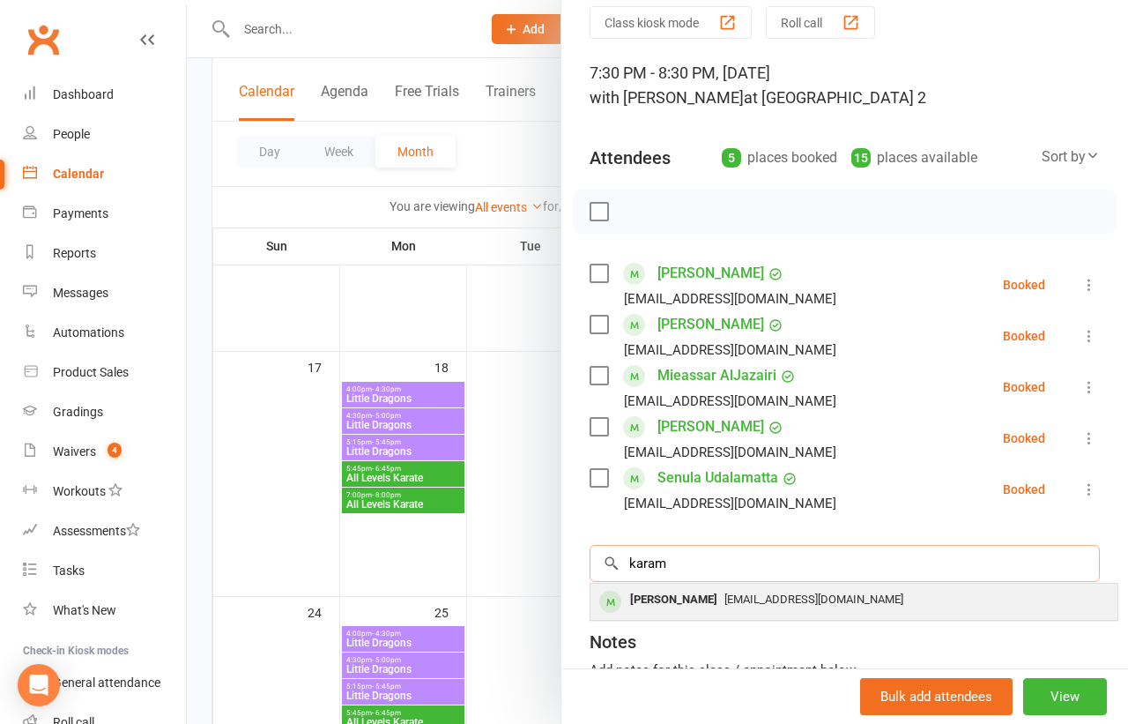
type input "karam"
click at [718, 591] on div "Karam Abusamak" at bounding box center [673, 600] width 101 height 26
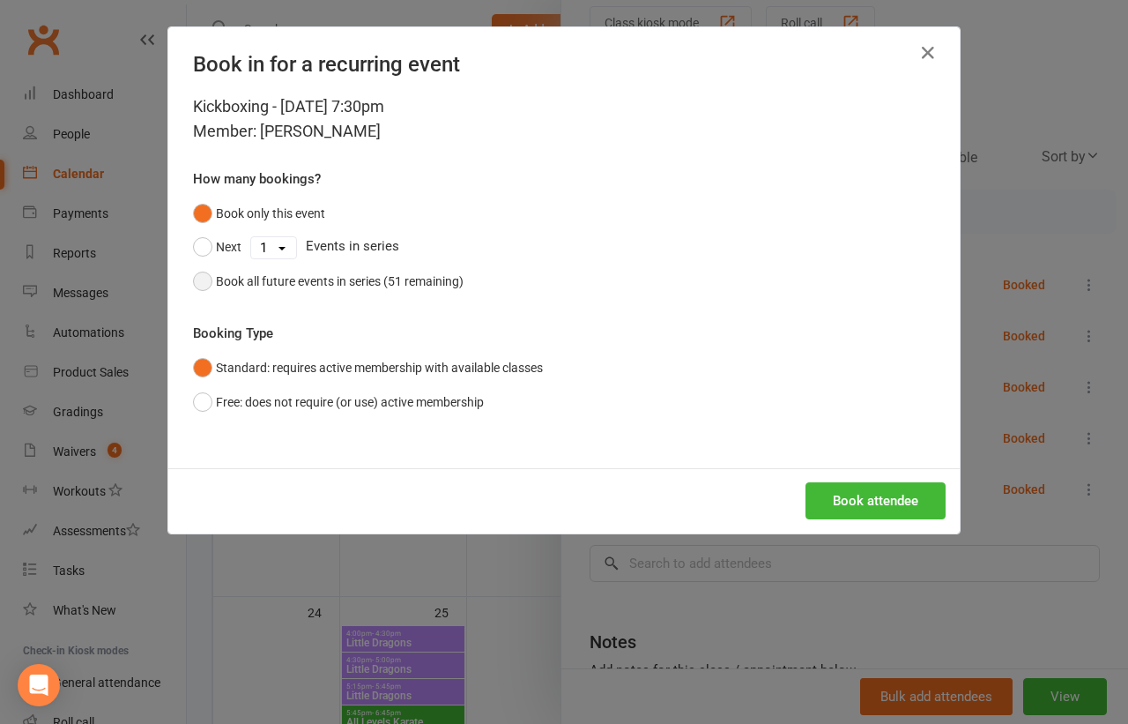
click at [446, 287] on div "Book all future events in series (51 remaining)" at bounding box center [340, 280] width 248 height 19
click at [837, 500] on button "Book attendee" at bounding box center [876, 500] width 140 height 37
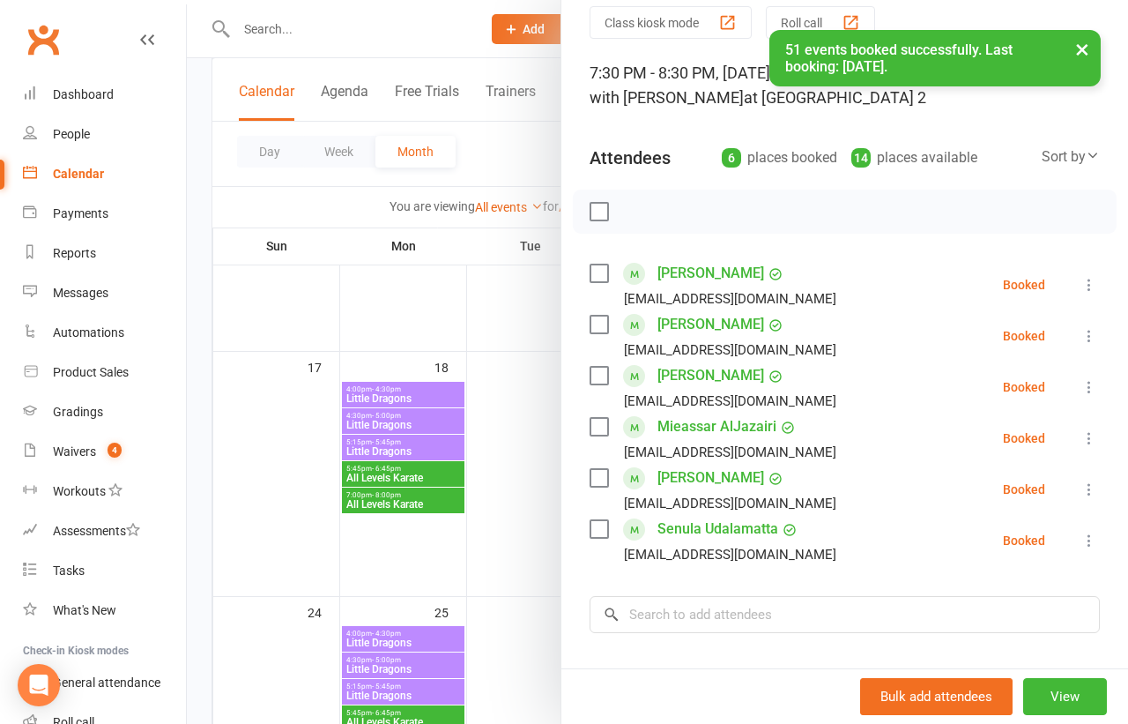
click at [516, 529] on div at bounding box center [657, 362] width 941 height 724
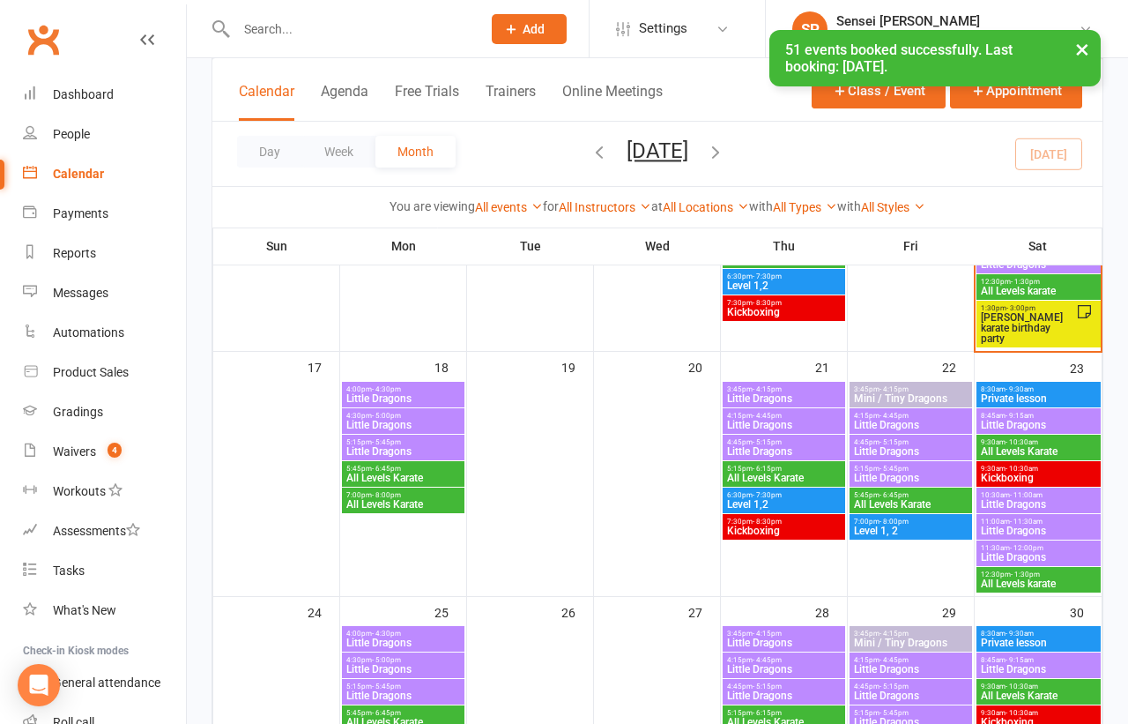
click at [1033, 474] on span "Kickboxing" at bounding box center [1038, 477] width 117 height 11
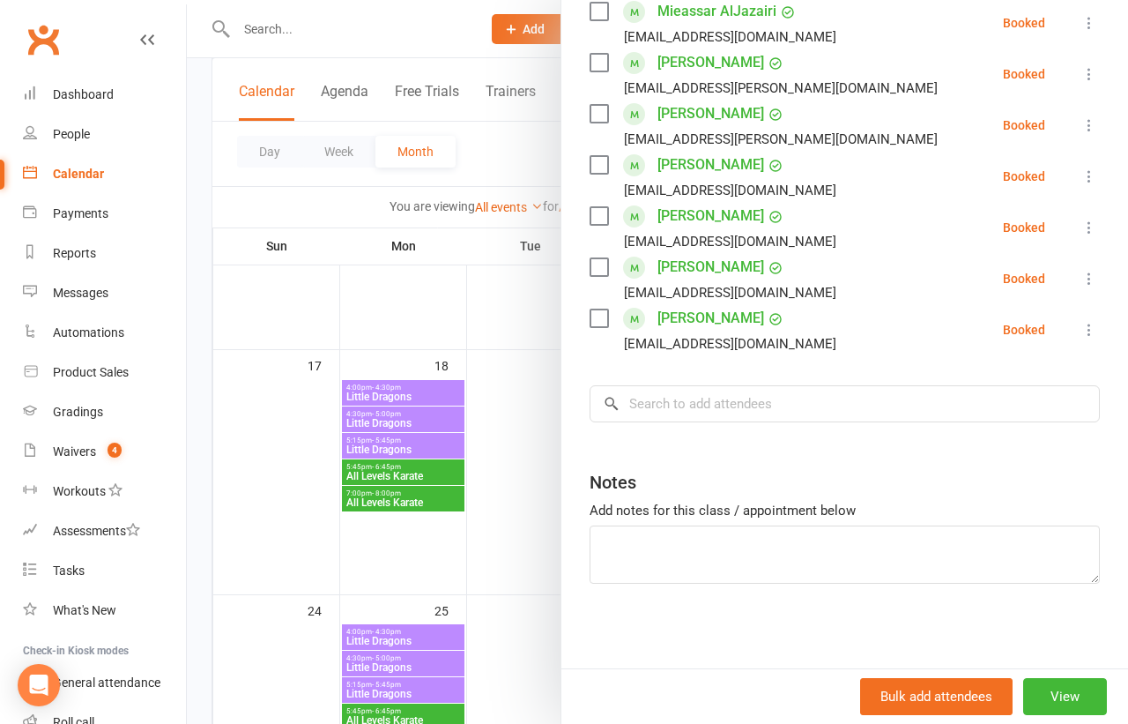
scroll to position [952, 0]
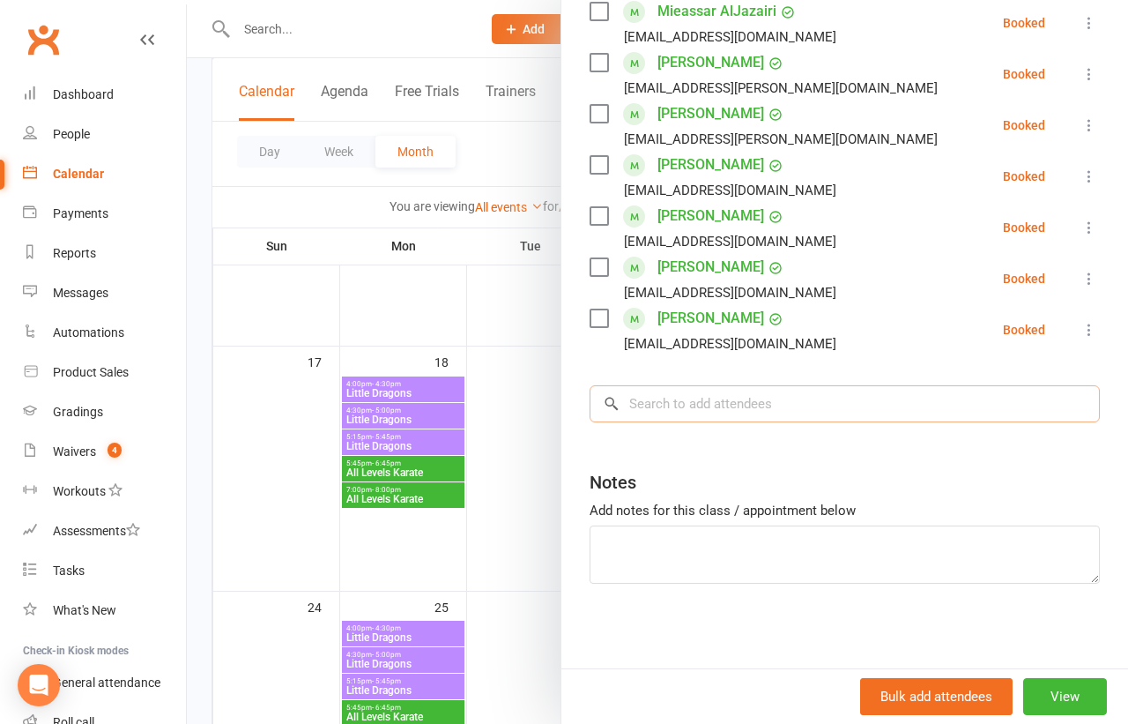
click at [776, 412] on input "search" at bounding box center [845, 403] width 510 height 37
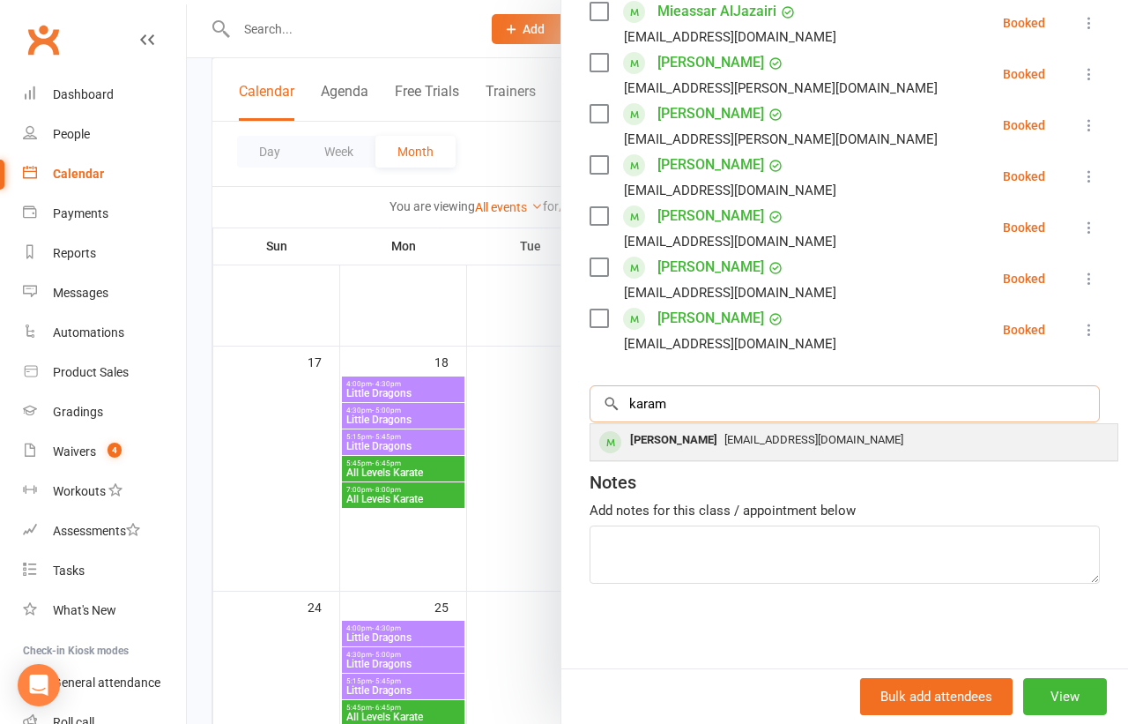
type input "karam"
click at [769, 434] on span "Ysef1988@gmail.com" at bounding box center [813, 439] width 179 height 13
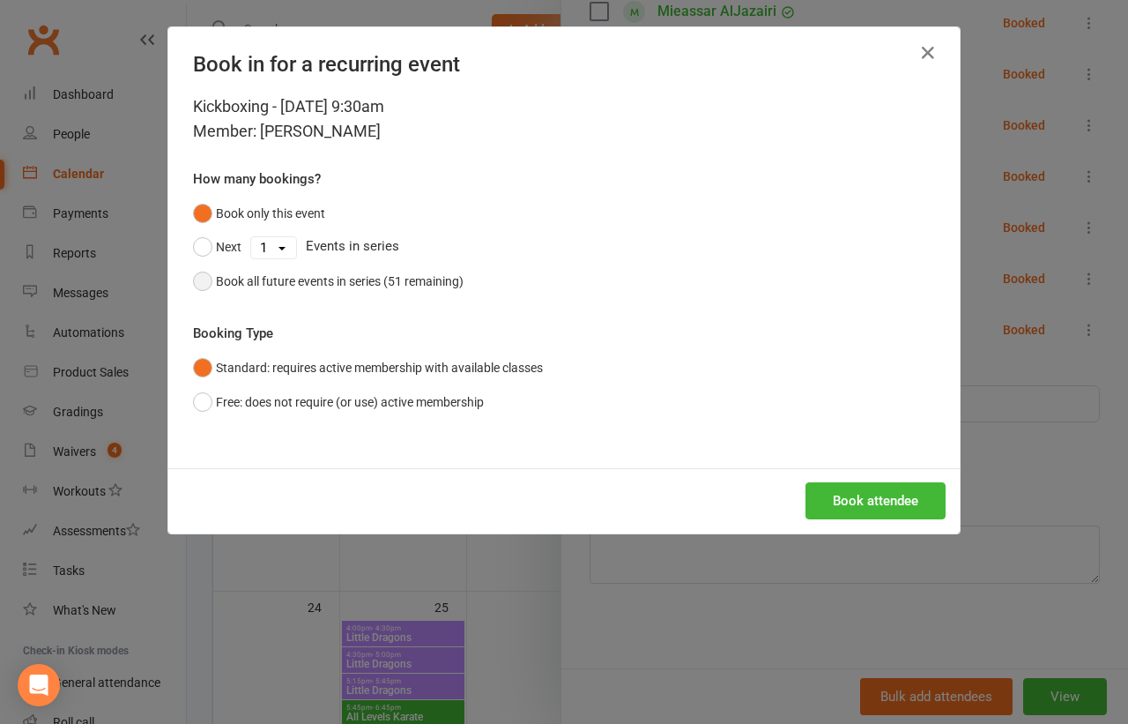
click at [353, 284] on div "Book all future events in series (51 remaining)" at bounding box center [340, 280] width 248 height 19
click at [838, 491] on button "Book attendee" at bounding box center [876, 500] width 140 height 37
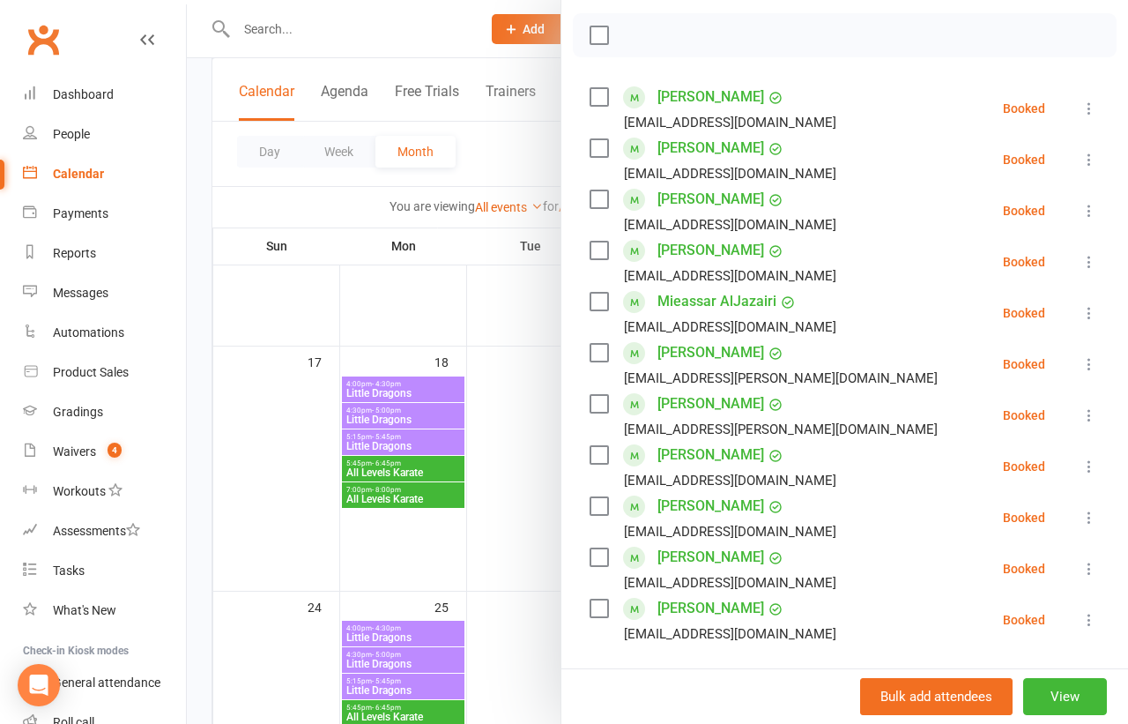
scroll to position [246, 0]
click at [717, 93] on link "Karam Abusamak" at bounding box center [710, 96] width 107 height 28
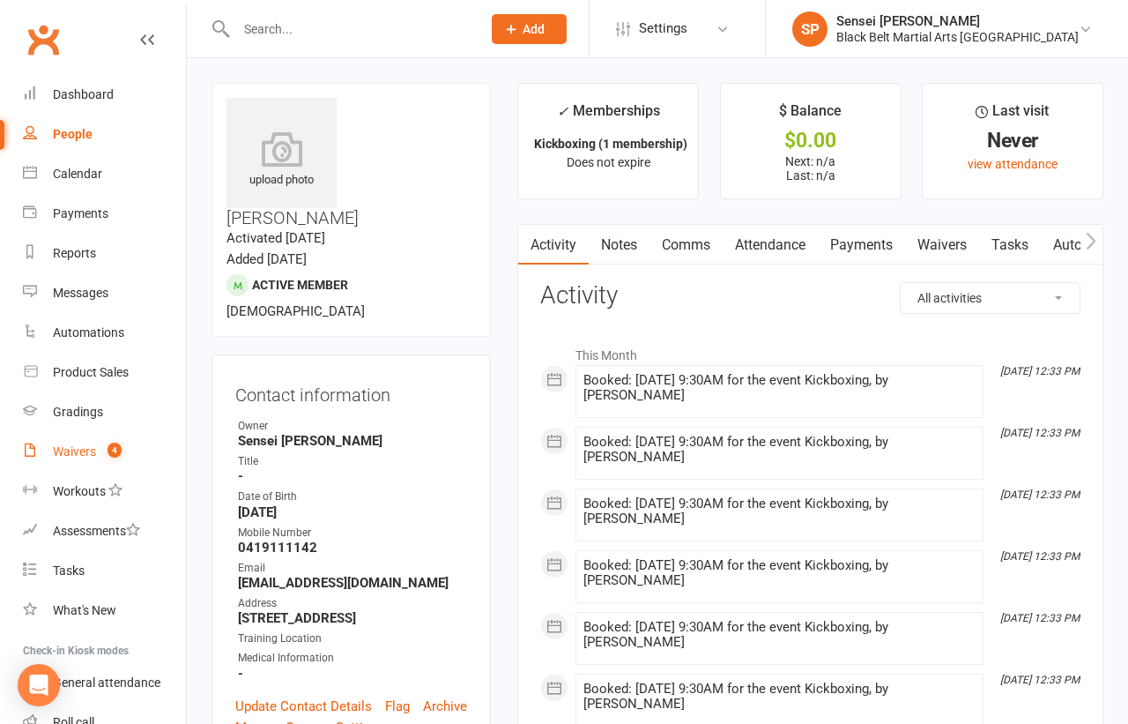
click at [75, 449] on div "Waivers" at bounding box center [74, 451] width 43 height 14
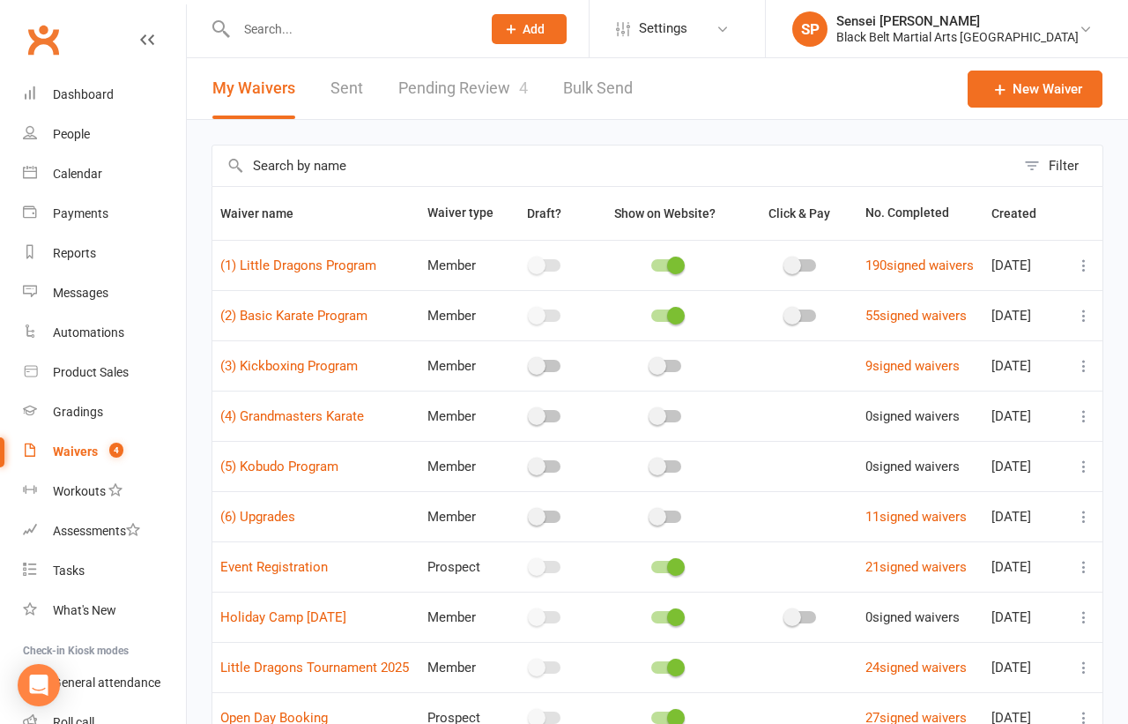
click at [469, 81] on link "Pending Review 4" at bounding box center [463, 88] width 130 height 61
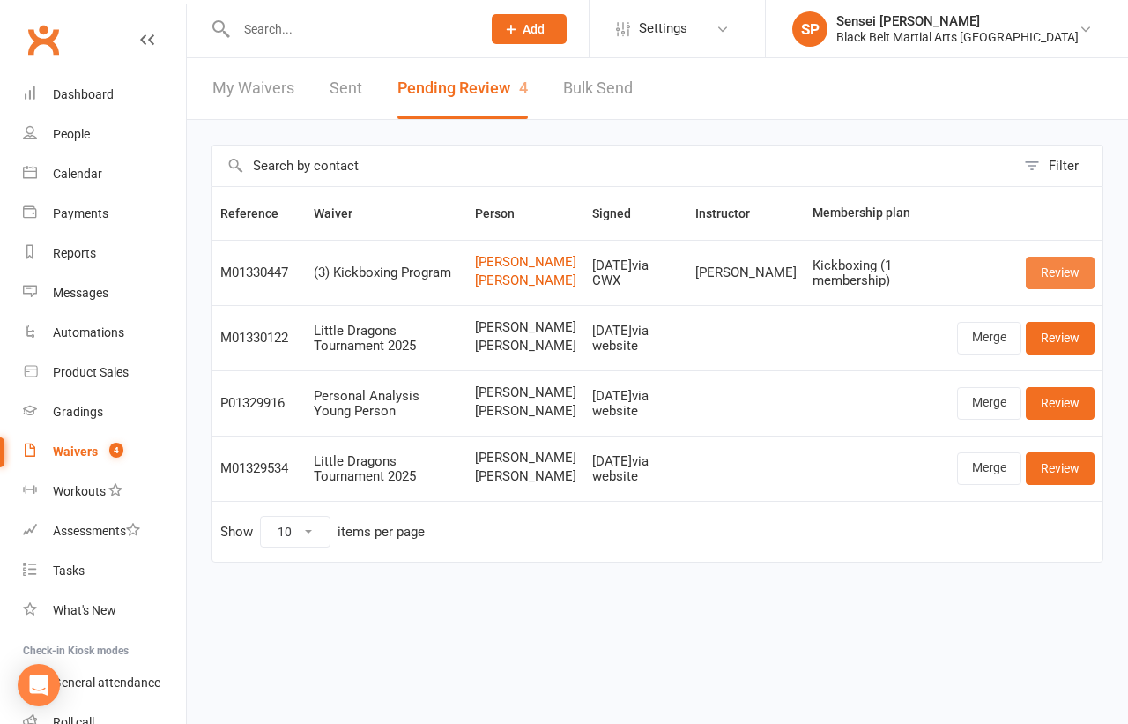
click at [1078, 271] on link "Review" at bounding box center [1060, 272] width 69 height 32
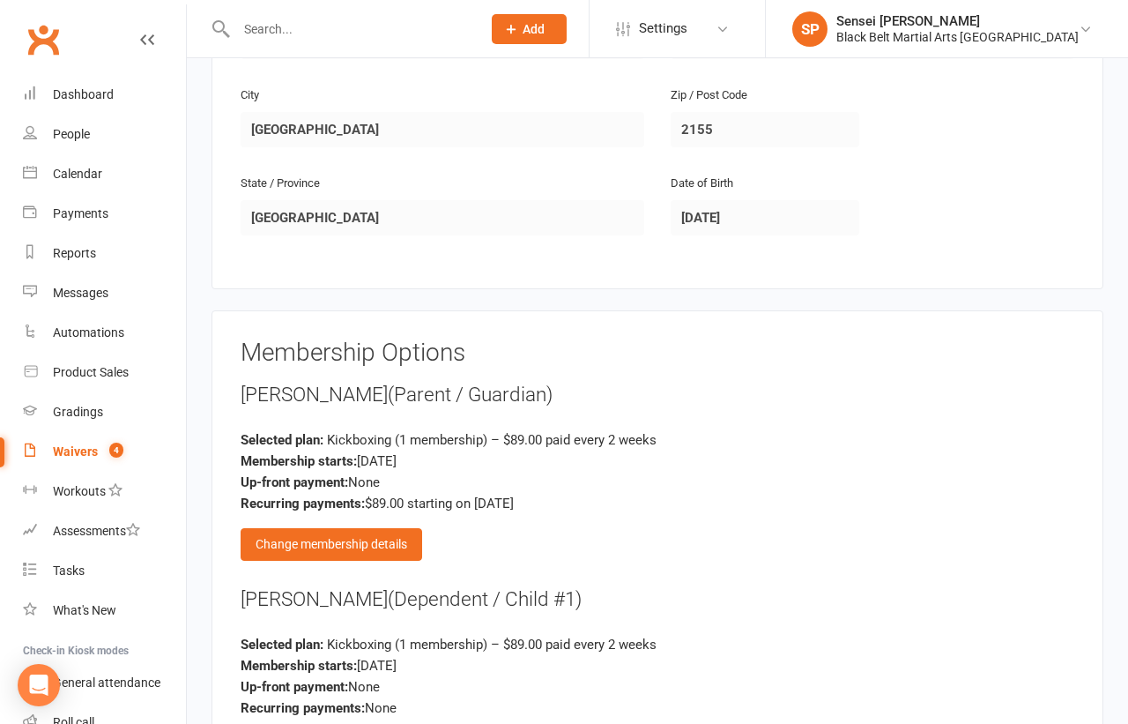
scroll to position [1250, 0]
click at [395, 527] on div "Change membership details" at bounding box center [332, 543] width 182 height 32
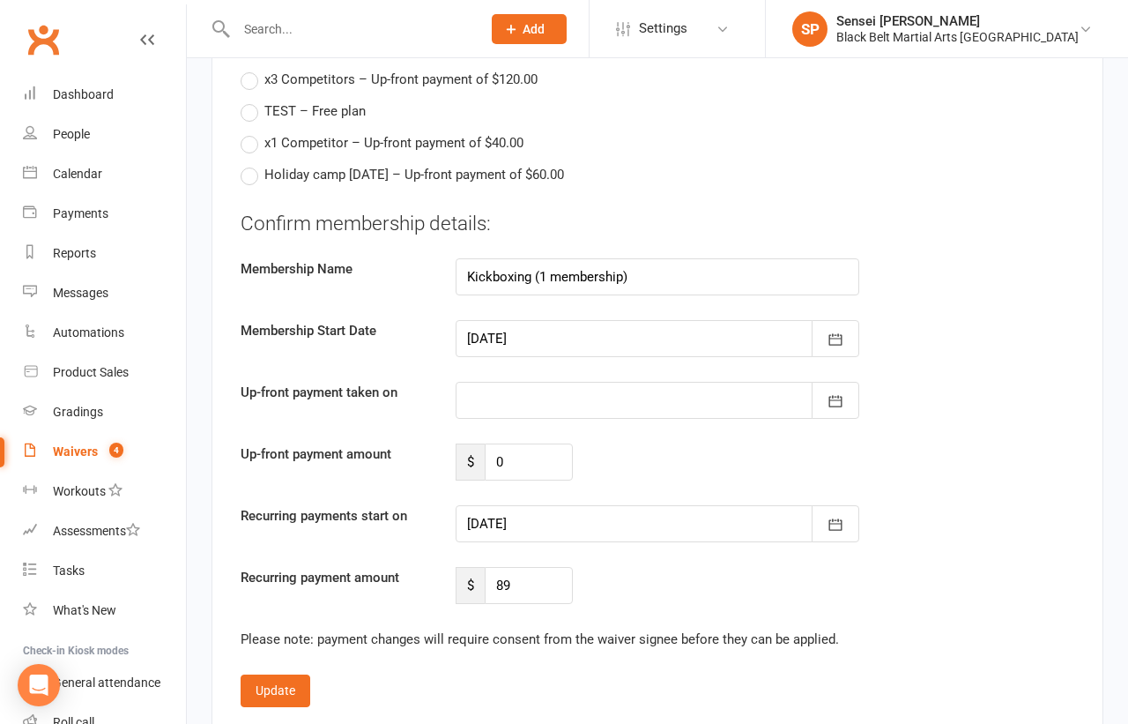
scroll to position [2929, 0]
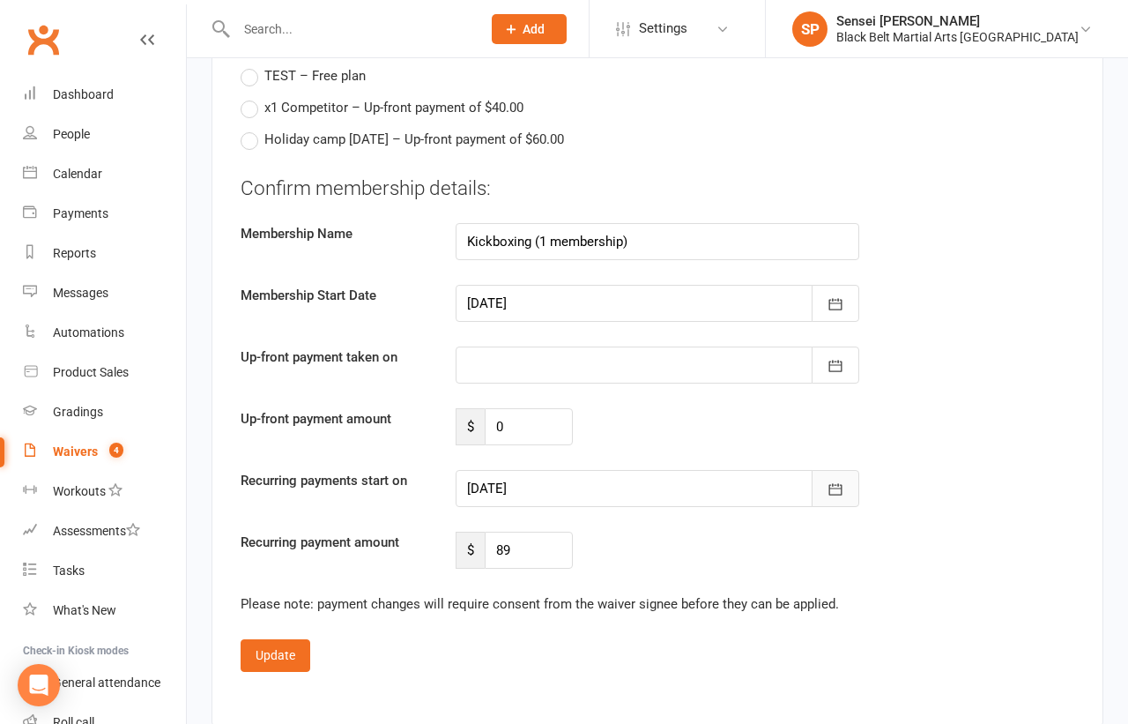
click at [838, 484] on icon "button" at bounding box center [835, 489] width 13 height 11
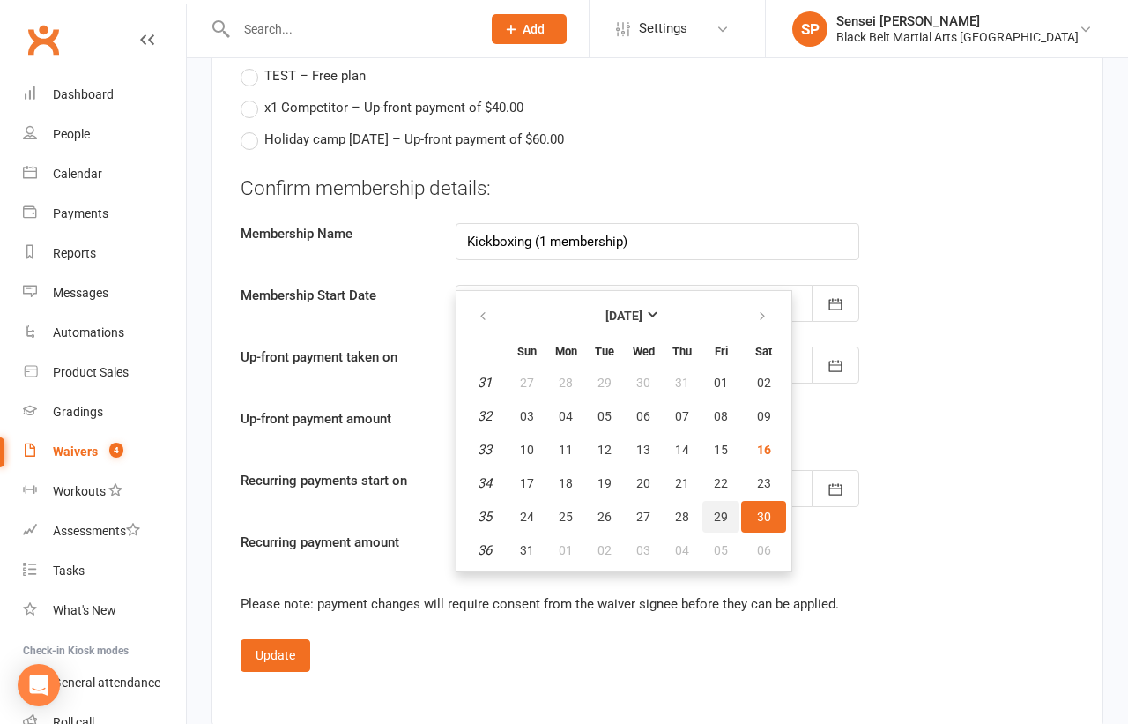
click at [722, 509] on span "29" at bounding box center [721, 516] width 14 height 14
type input "29 Aug 2025"
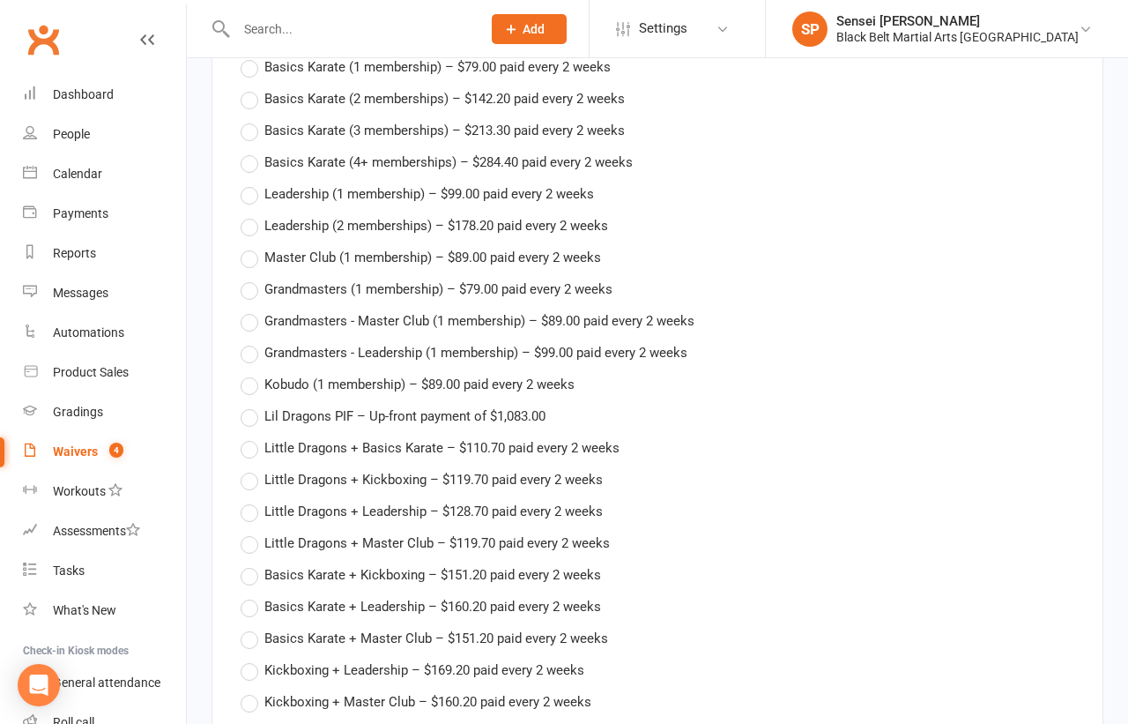
scroll to position [1891, 0]
click at [250, 468] on label "Little Dragons + Kickboxing – $119.70 paid every 2 weeks" at bounding box center [422, 478] width 362 height 21
click at [250, 468] on input "Little Dragons + Kickboxing – $119.70 paid every 2 weeks" at bounding box center [246, 468] width 11 height 0
type input "Little Dragons + Kickboxing"
type input "119.7"
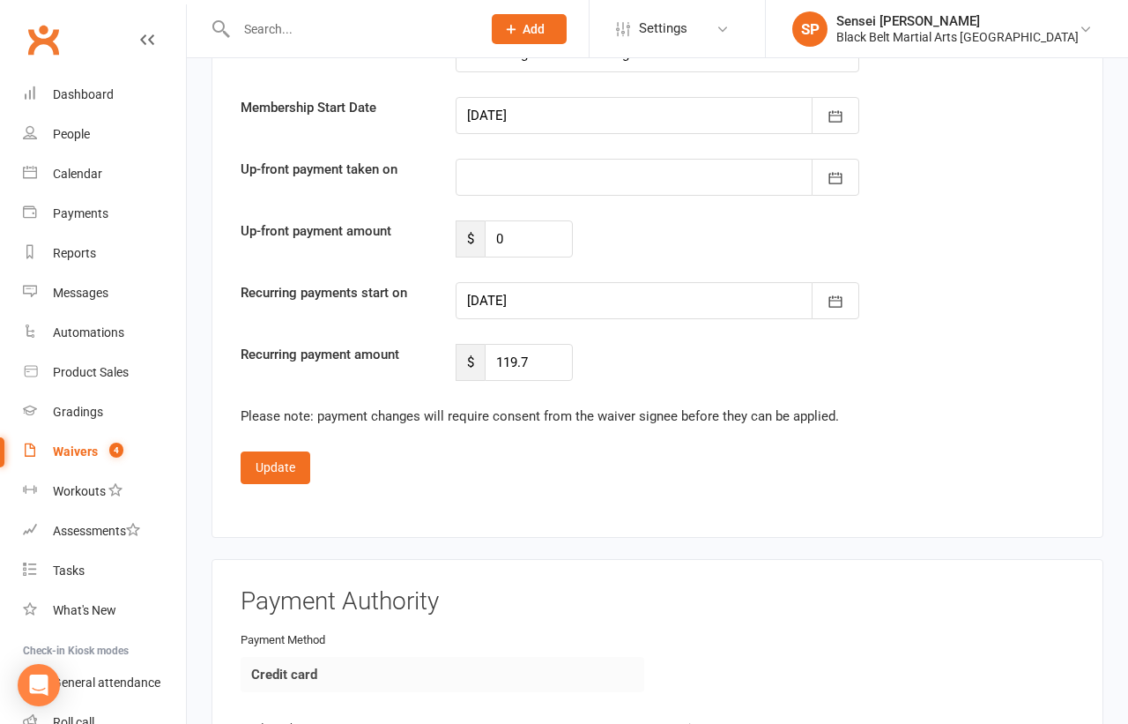
scroll to position [3090, 0]
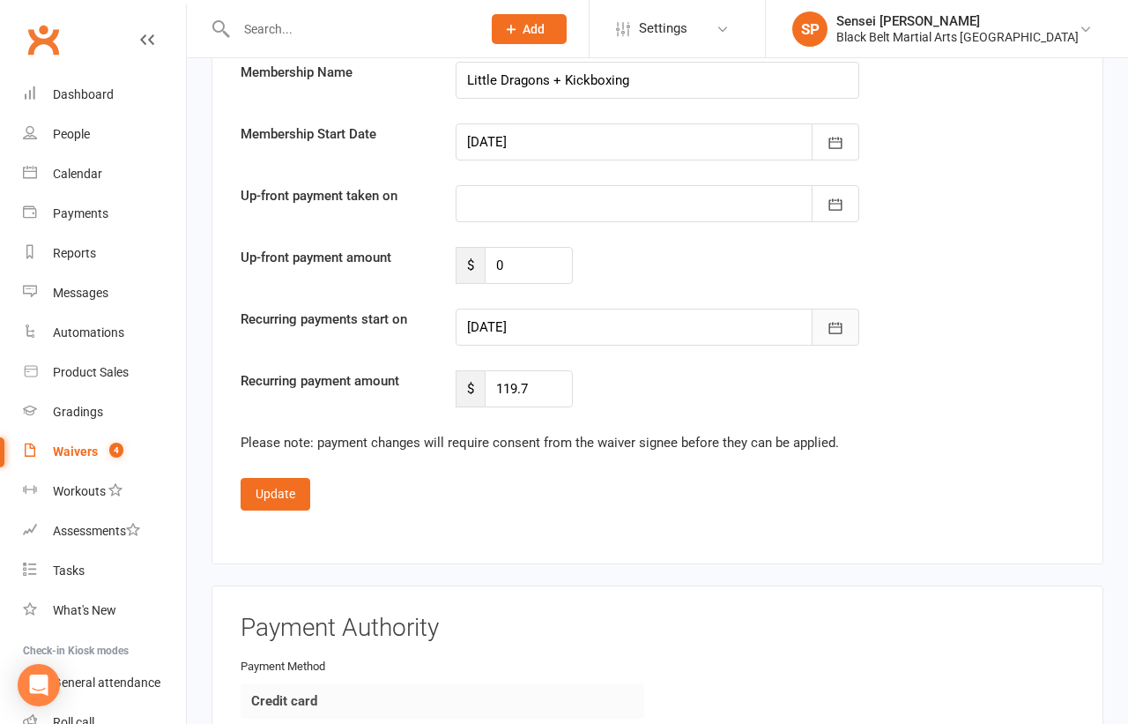
click at [834, 323] on icon "button" at bounding box center [835, 328] width 13 height 11
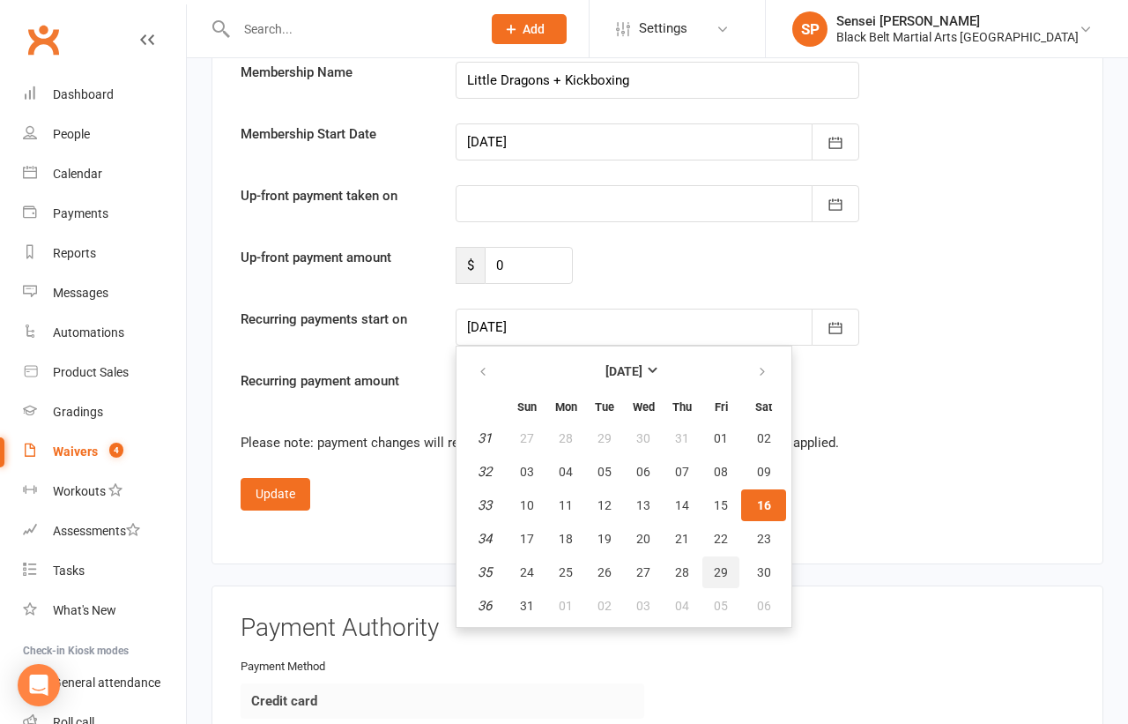
click at [715, 565] on span "29" at bounding box center [721, 572] width 14 height 14
type input "29 Aug 2025"
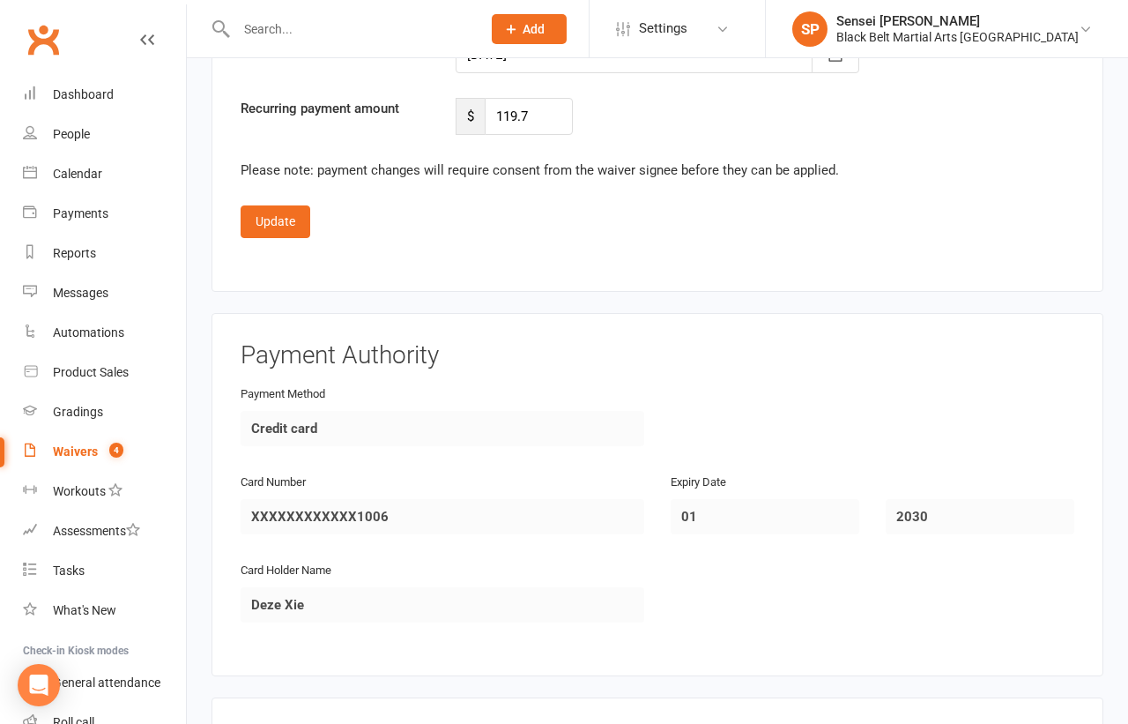
scroll to position [3620, 0]
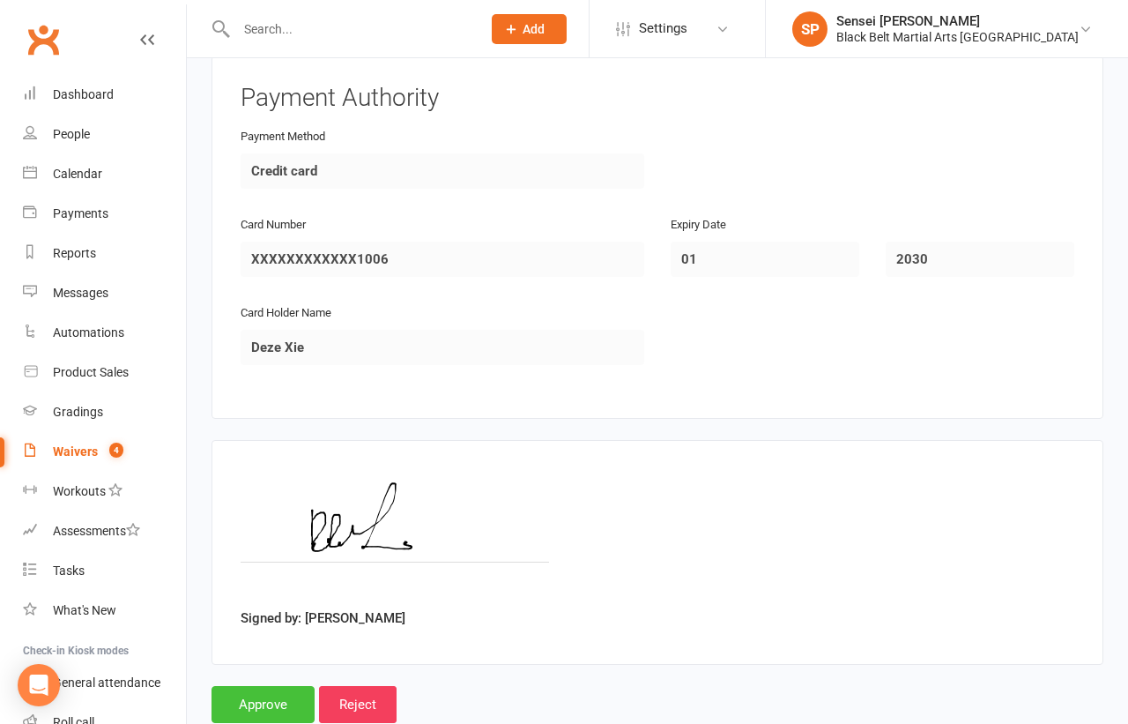
click at [260, 686] on input "Approve" at bounding box center [263, 704] width 103 height 37
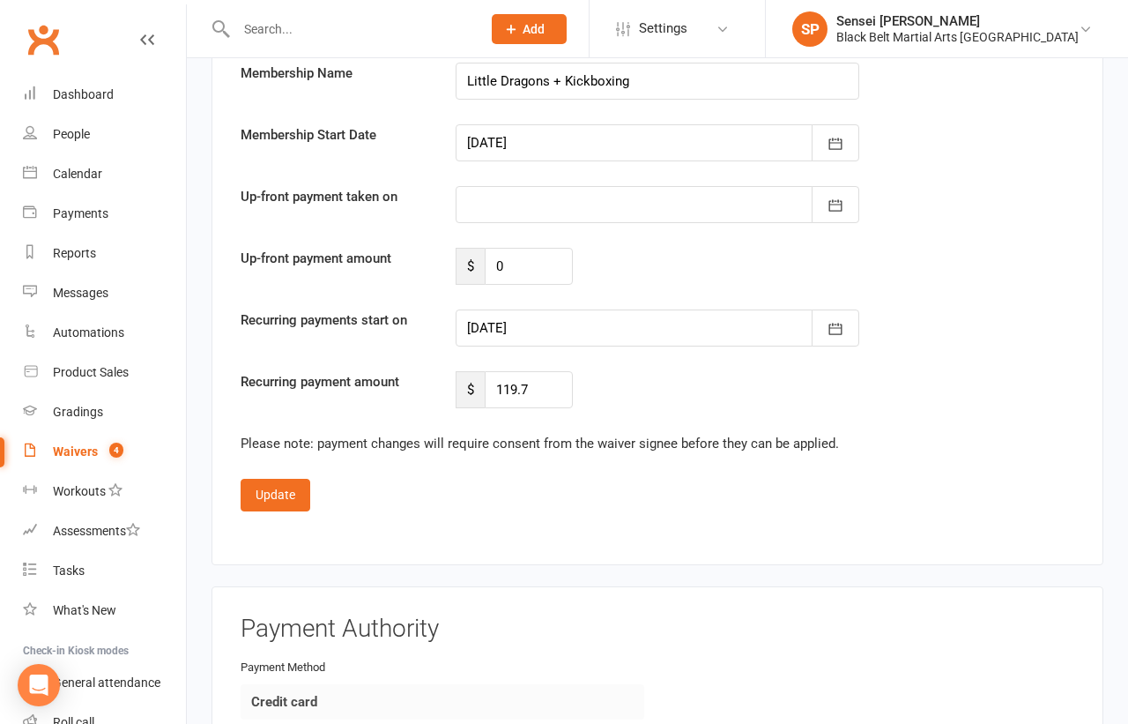
scroll to position [3262, 0]
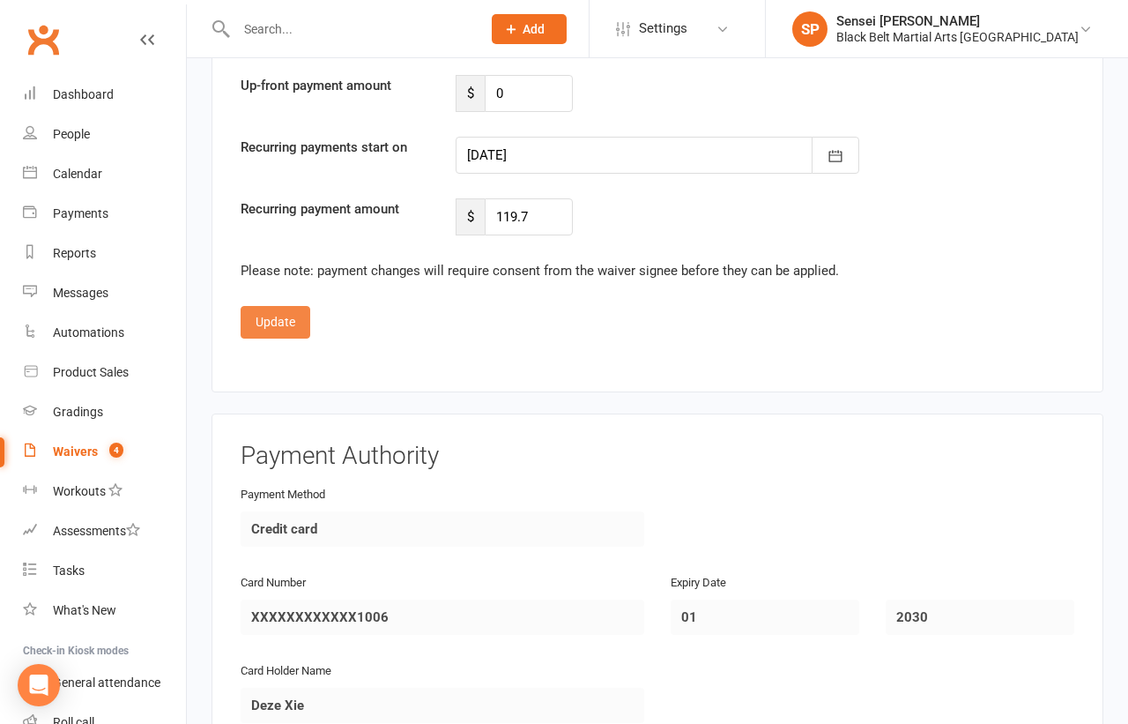
click at [277, 306] on button "Update" at bounding box center [276, 322] width 70 height 32
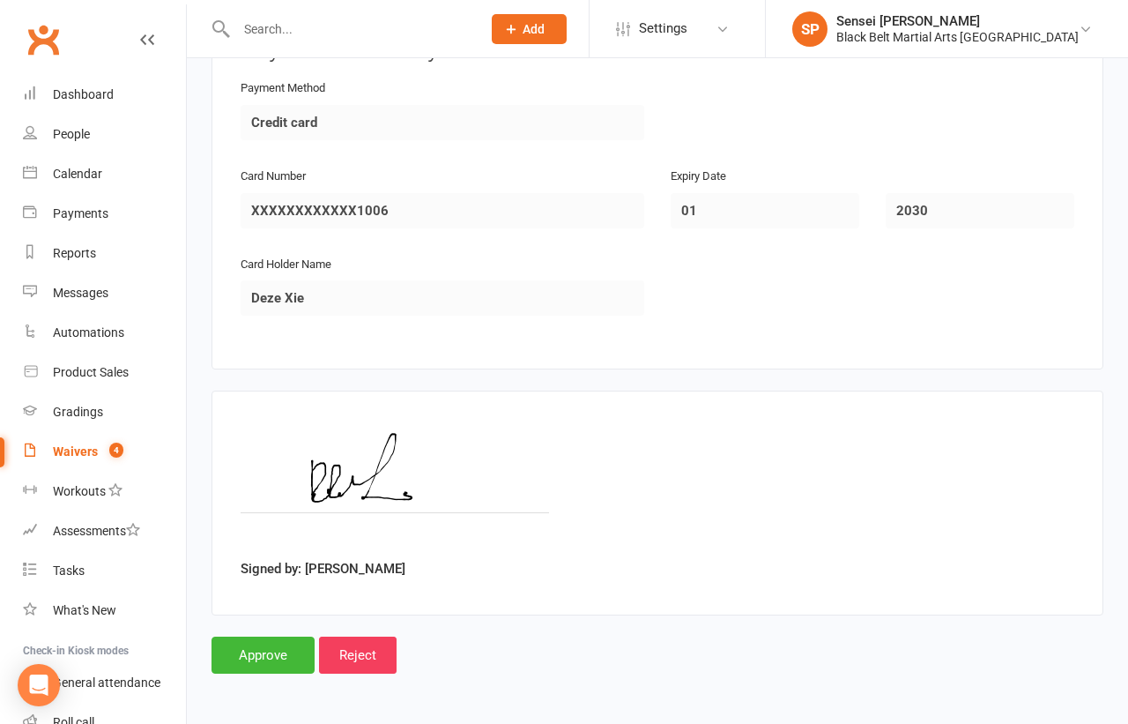
scroll to position [2028, 0]
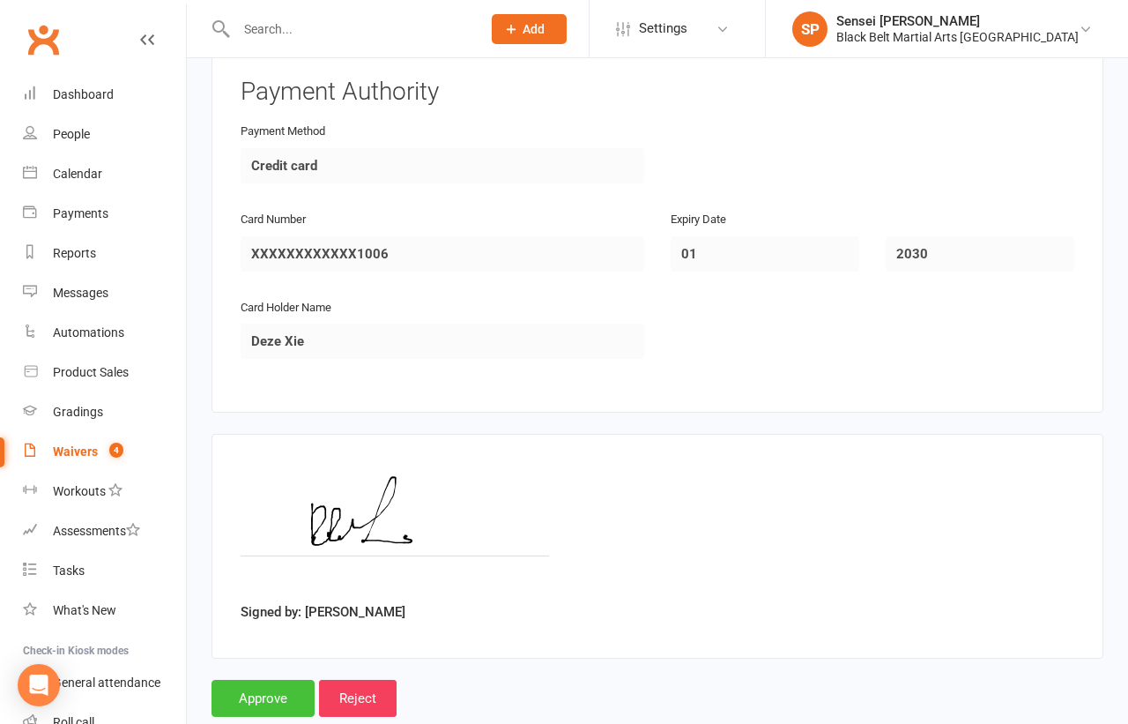
click at [246, 680] on input "Approve" at bounding box center [263, 698] width 103 height 37
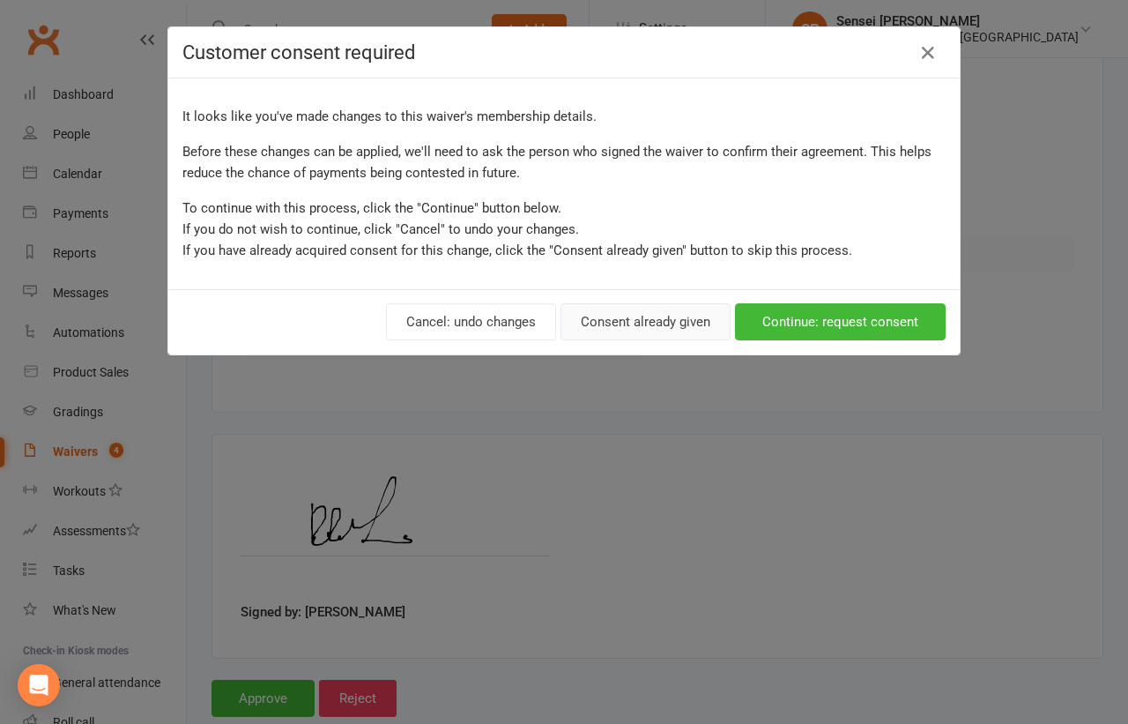
click at [662, 323] on button "Consent already given" at bounding box center [646, 321] width 170 height 37
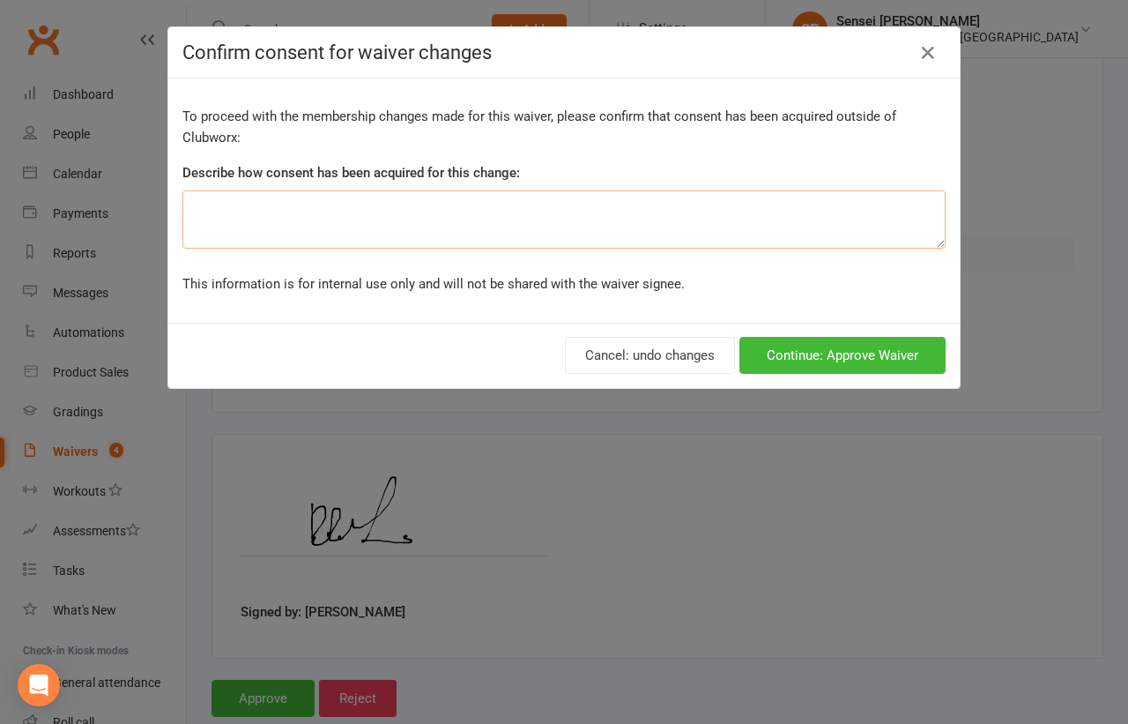
click at [672, 229] on textarea at bounding box center [563, 219] width 763 height 58
type textarea "verbally"
click at [863, 356] on button "Continue: Approve Waiver" at bounding box center [842, 355] width 206 height 37
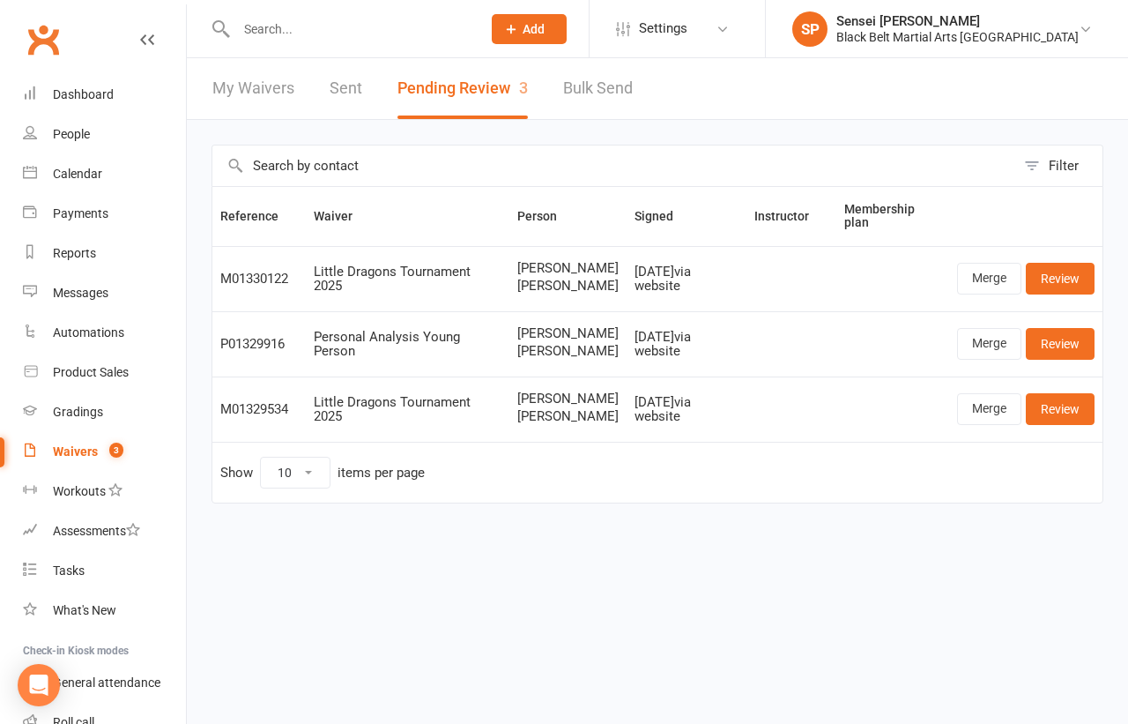
click at [264, 27] on input "text" at bounding box center [350, 29] width 238 height 25
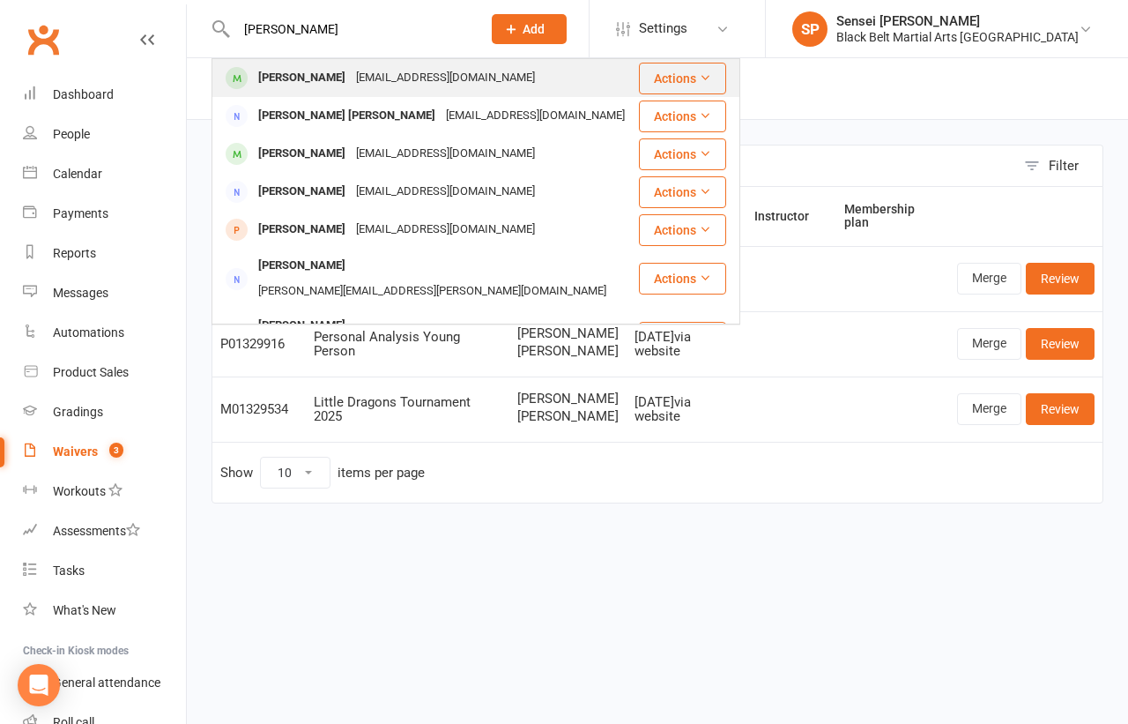
type input "emma xie"
click at [262, 72] on div "Emma Xie" at bounding box center [302, 78] width 98 height 26
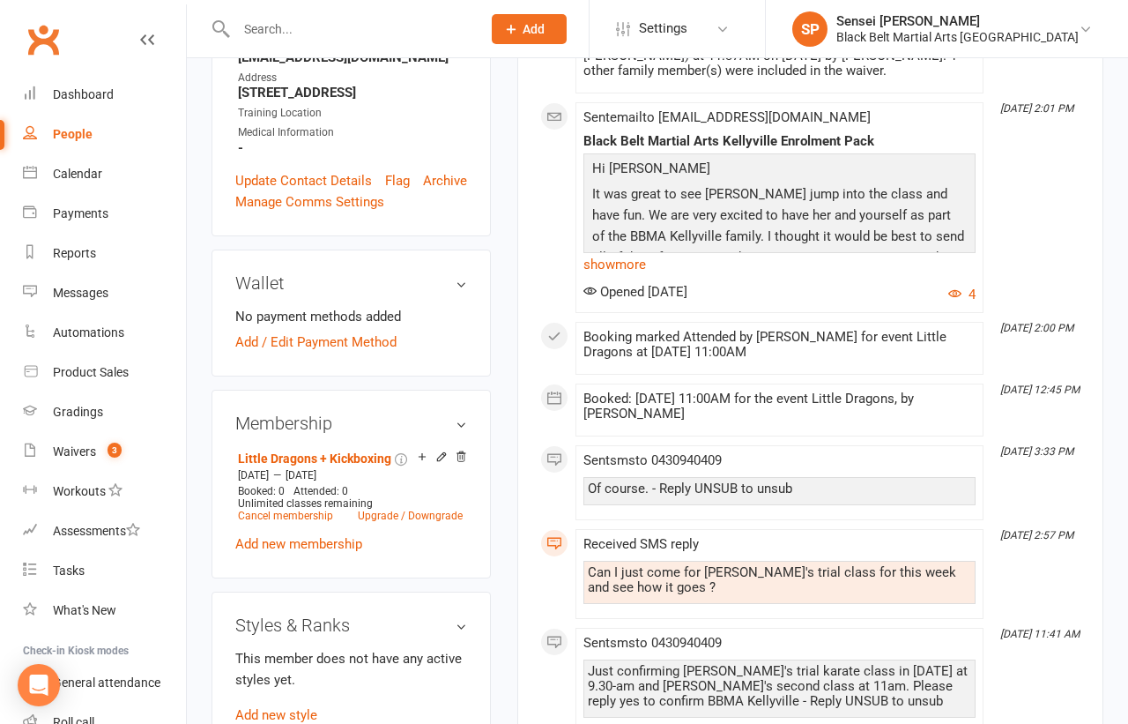
scroll to position [565, 0]
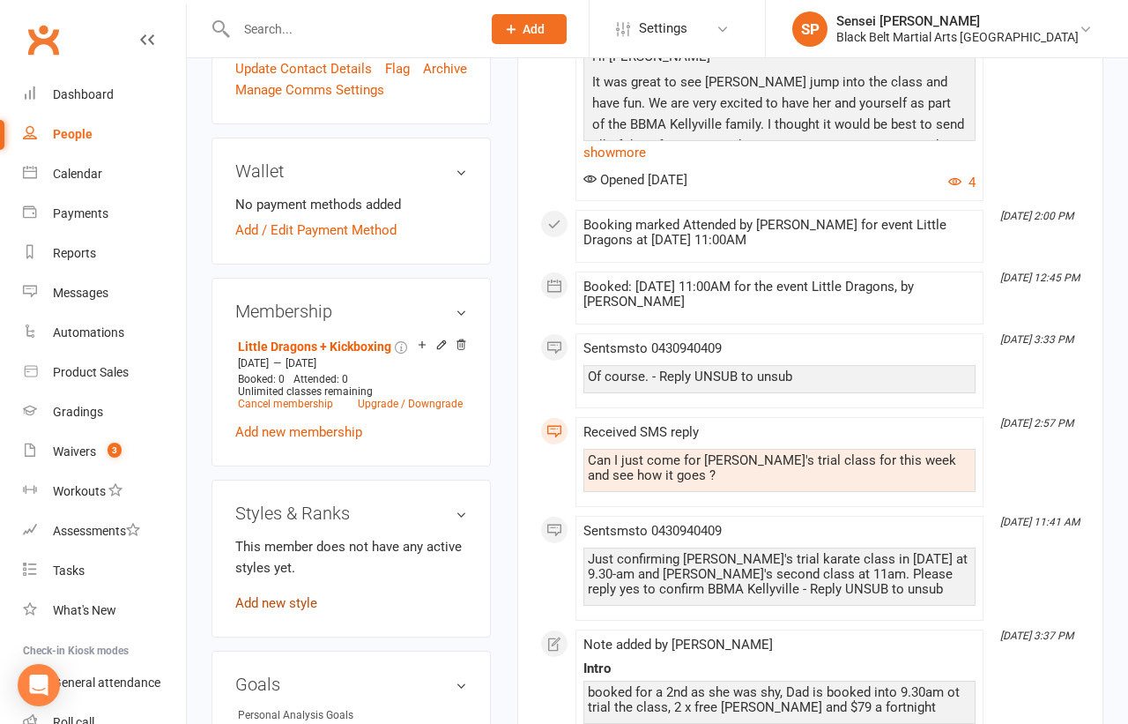
click at [277, 595] on link "Add new style" at bounding box center [276, 603] width 82 height 16
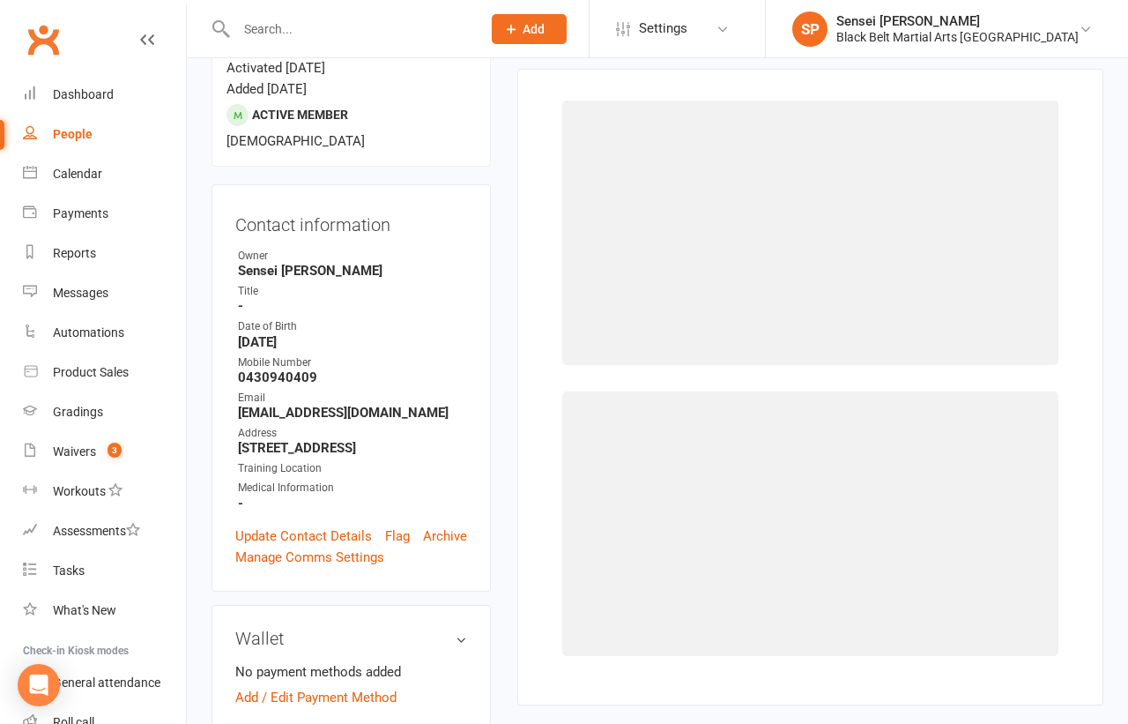
scroll to position [150, 0]
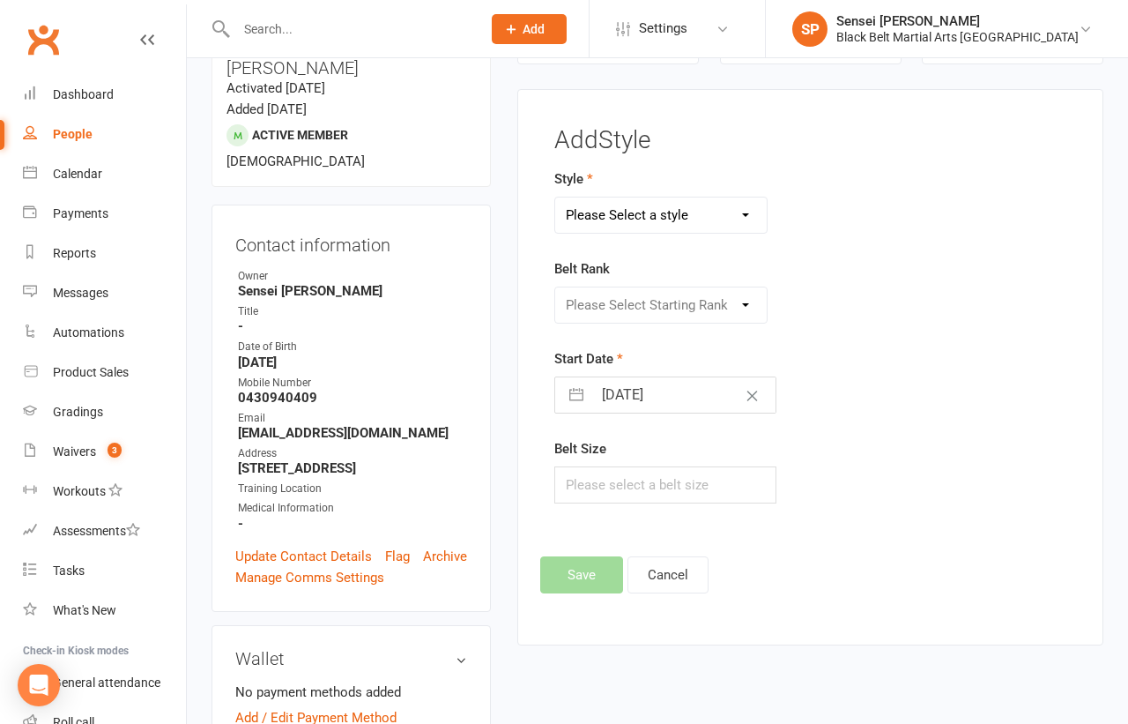
click at [634, 218] on select "Please Select a style Karate Kickboxing Little Dragons Mini Dragons Tiny Dragons" at bounding box center [660, 214] width 211 height 35
select select "2922"
click at [605, 307] on select "Please Select Starting Rank White belt Green white Blue white belt Purple white…" at bounding box center [660, 304] width 211 height 35
select select "31835"
click at [580, 469] on input "text" at bounding box center [664, 484] width 221 height 37
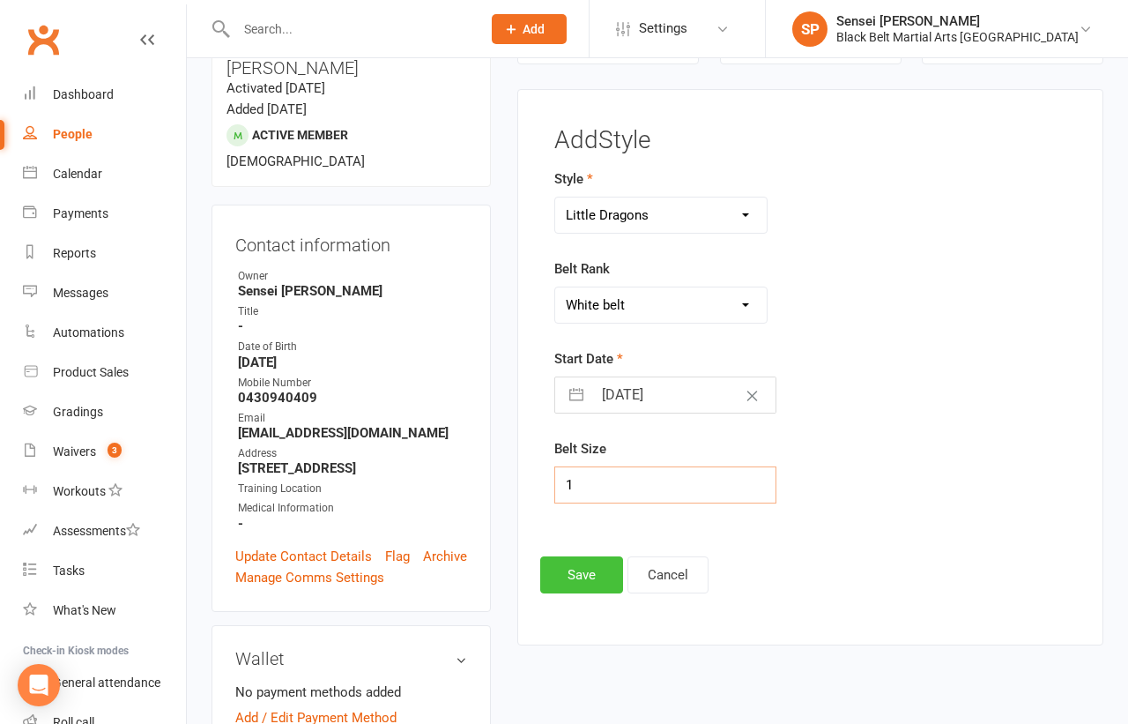
type input "1"
click at [566, 566] on button "Save" at bounding box center [581, 574] width 83 height 37
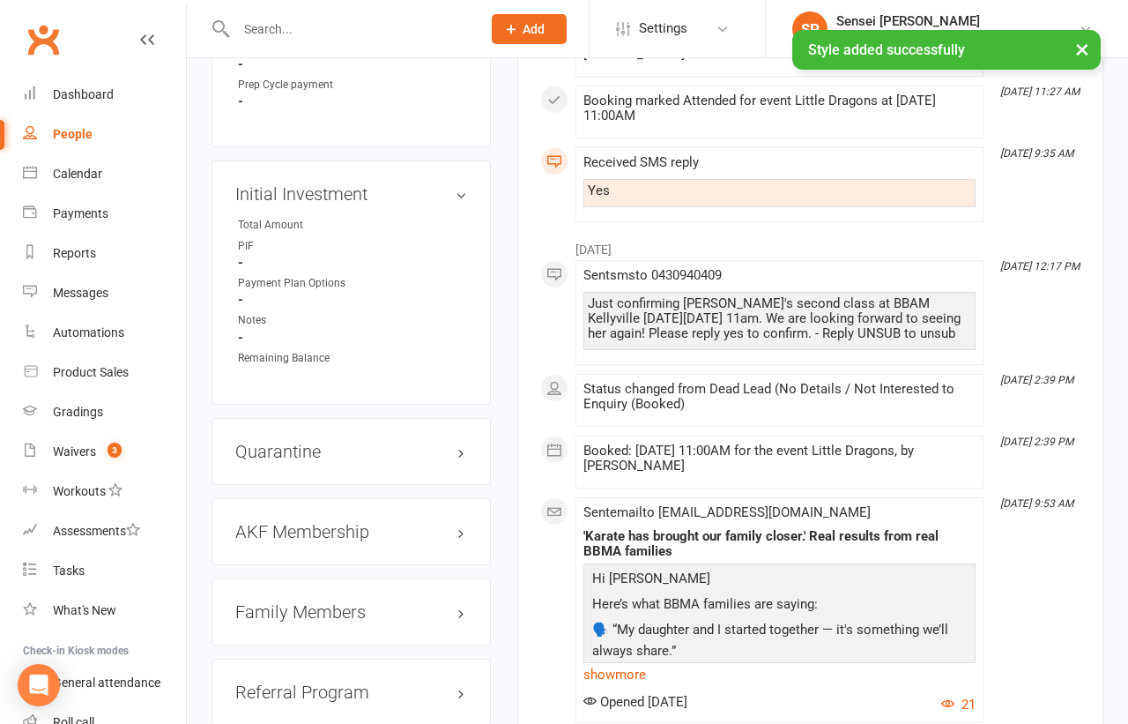
scroll to position [1643, 0]
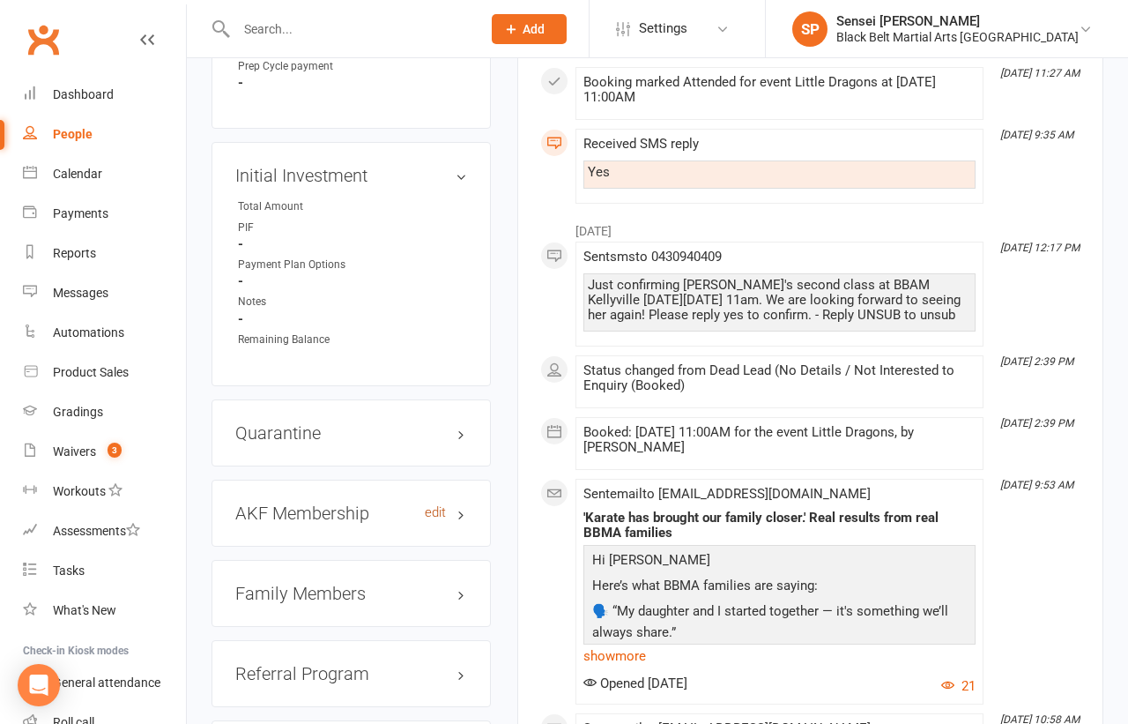
click at [438, 505] on link "edit" at bounding box center [435, 512] width 21 height 15
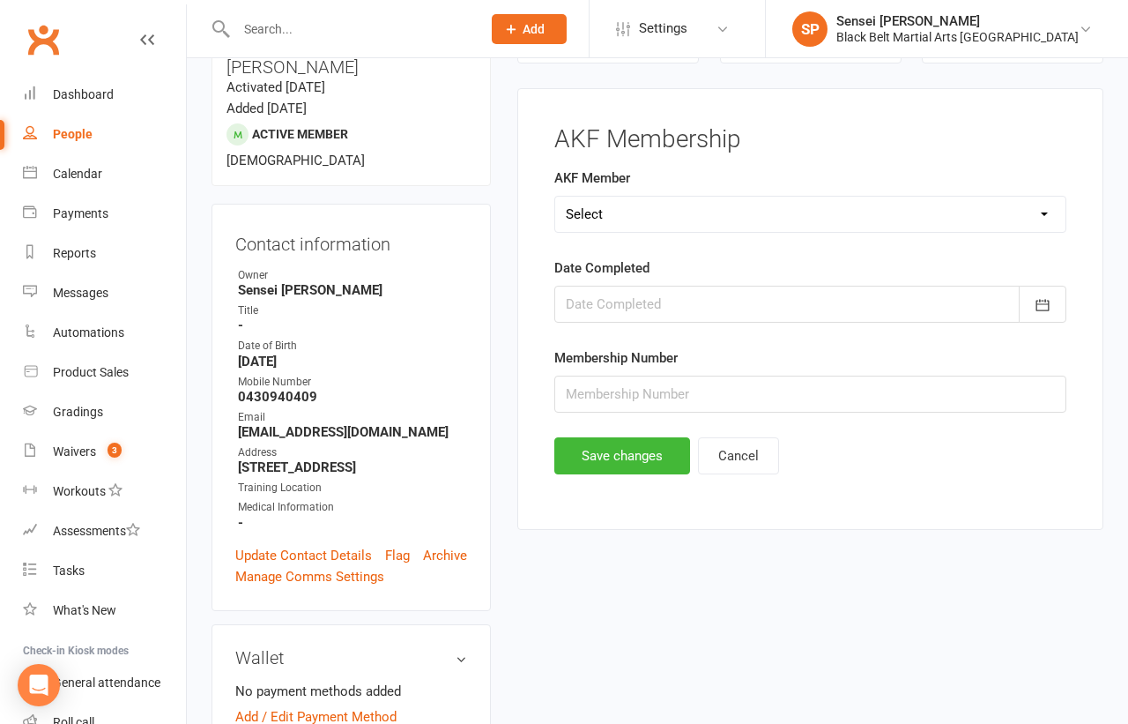
scroll to position [150, 0]
click at [724, 204] on select "Select Yes No Cancelled" at bounding box center [810, 214] width 510 height 35
select select "No"
click at [593, 450] on button "Save changes" at bounding box center [622, 456] width 136 height 37
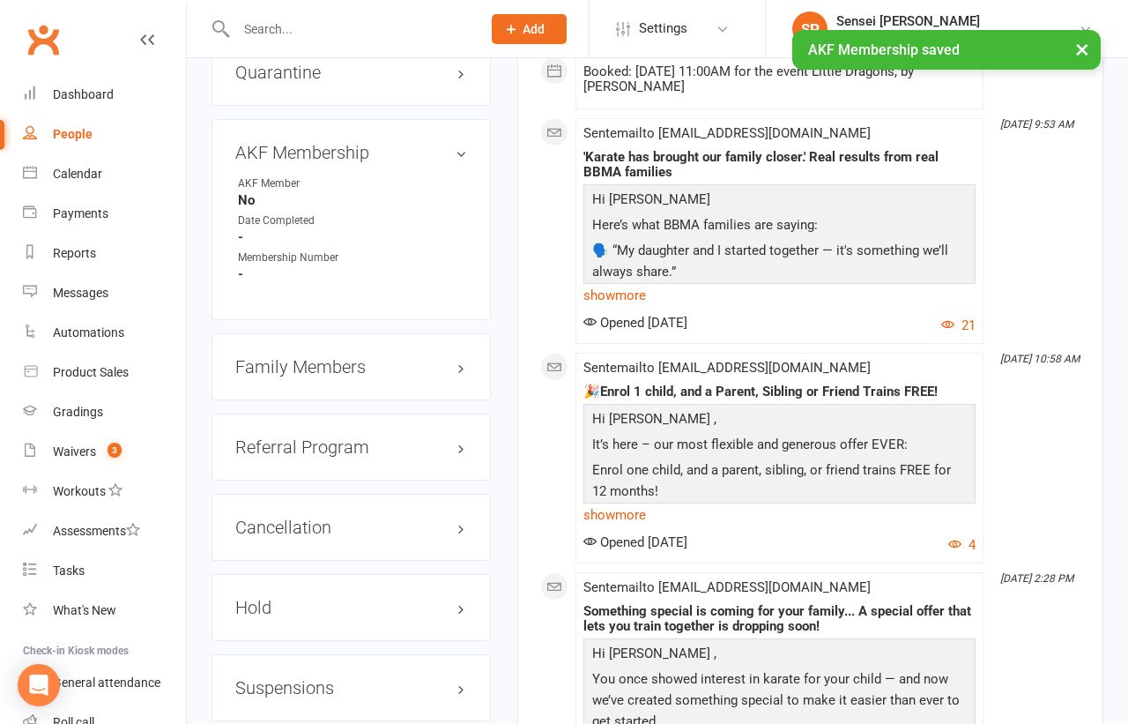
scroll to position [2063, 0]
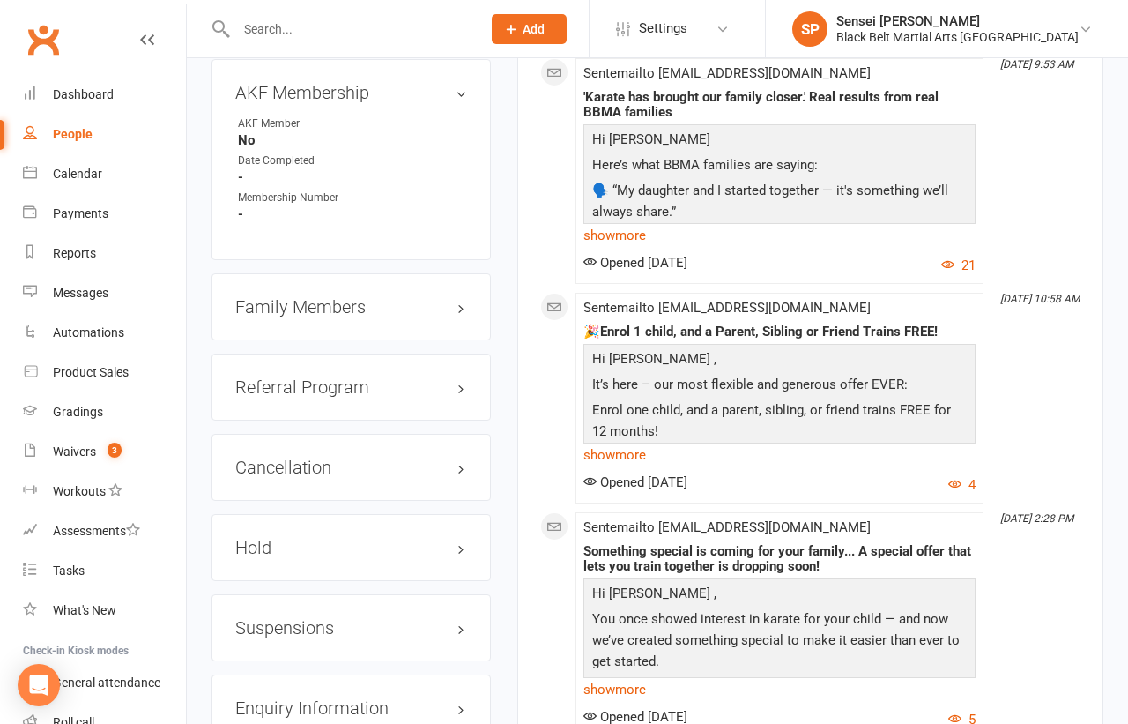
click at [286, 297] on h3 "Family Members" at bounding box center [351, 306] width 232 height 19
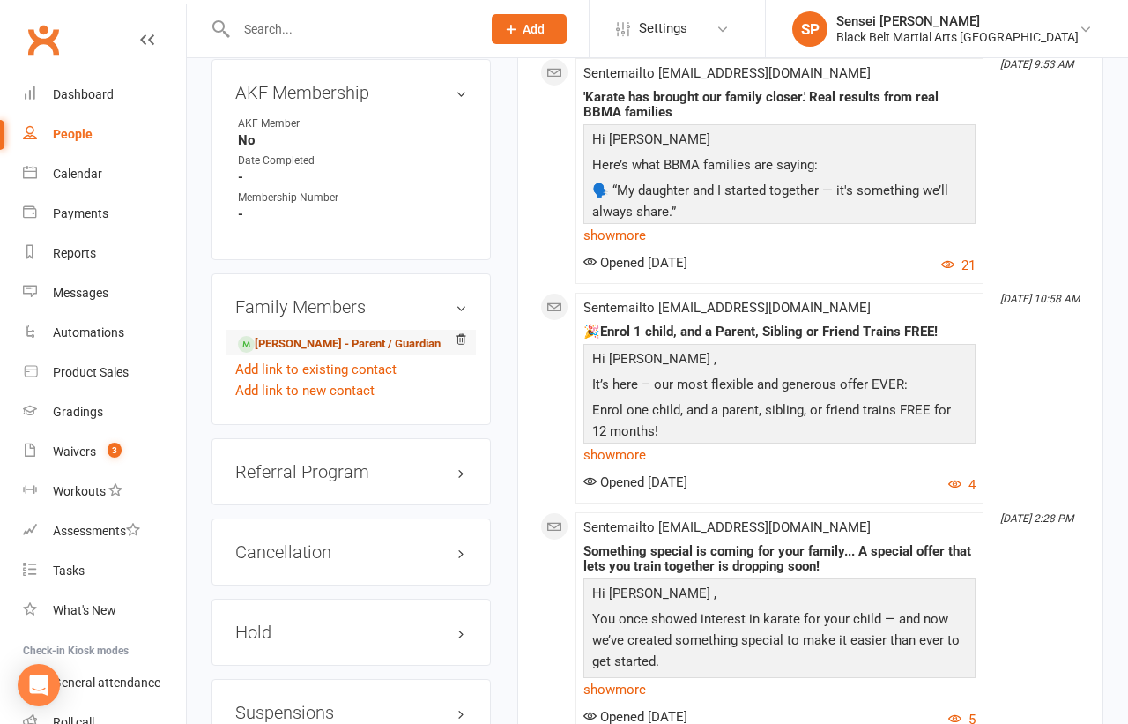
click at [283, 335] on link "Ethan Xie - Parent / Guardian" at bounding box center [339, 344] width 203 height 19
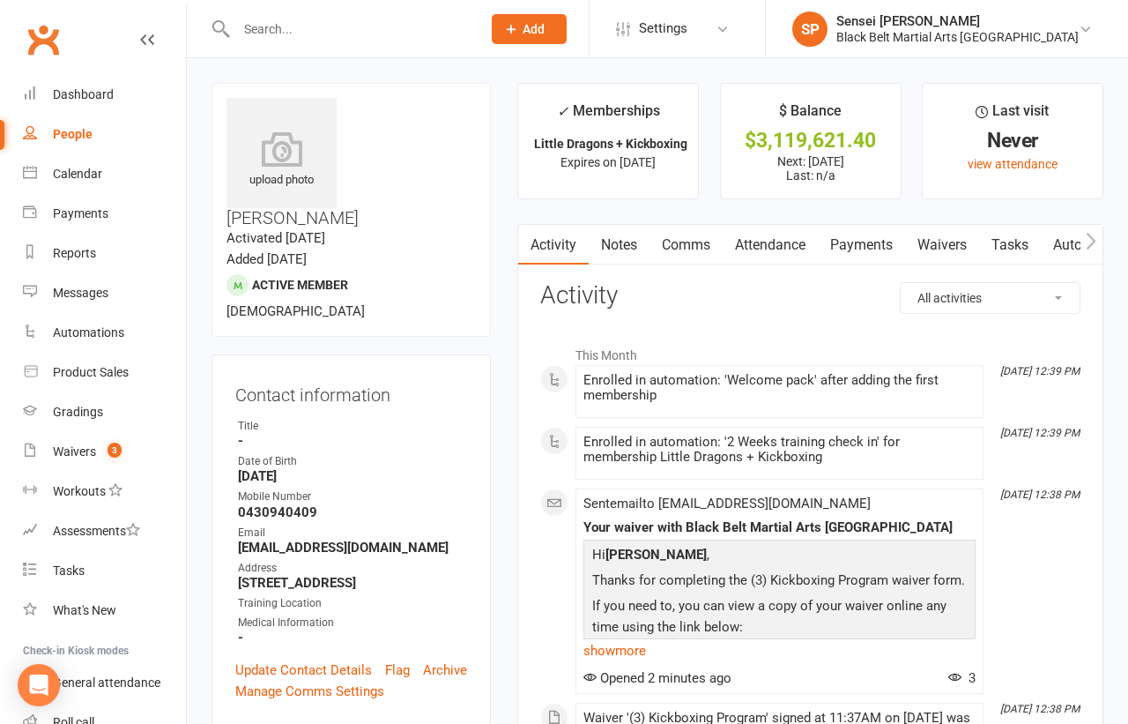
click at [854, 244] on link "Payments" at bounding box center [861, 245] width 87 height 41
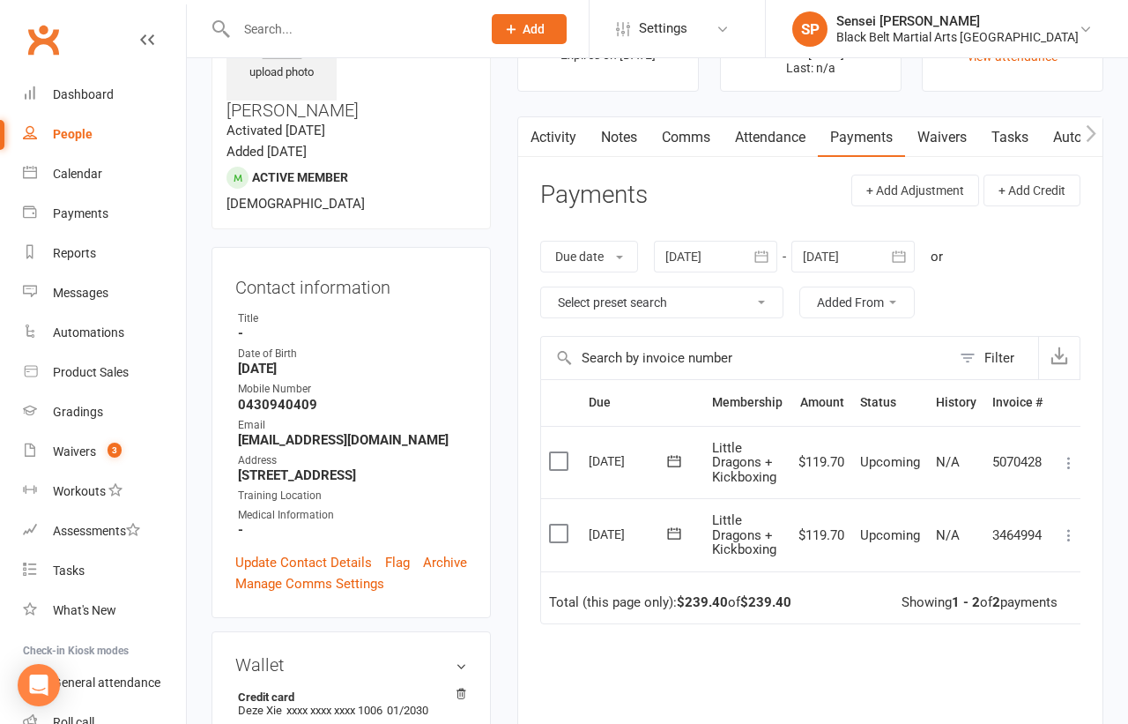
scroll to position [162, 0]
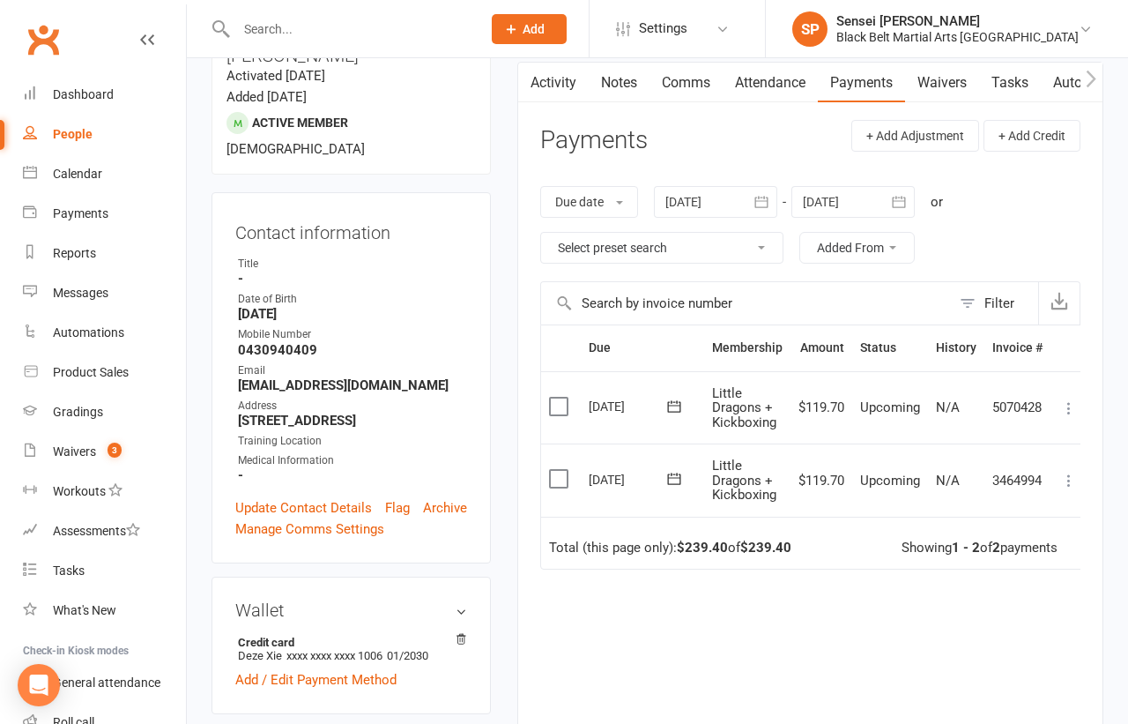
click at [896, 199] on icon "button" at bounding box center [898, 201] width 13 height 11
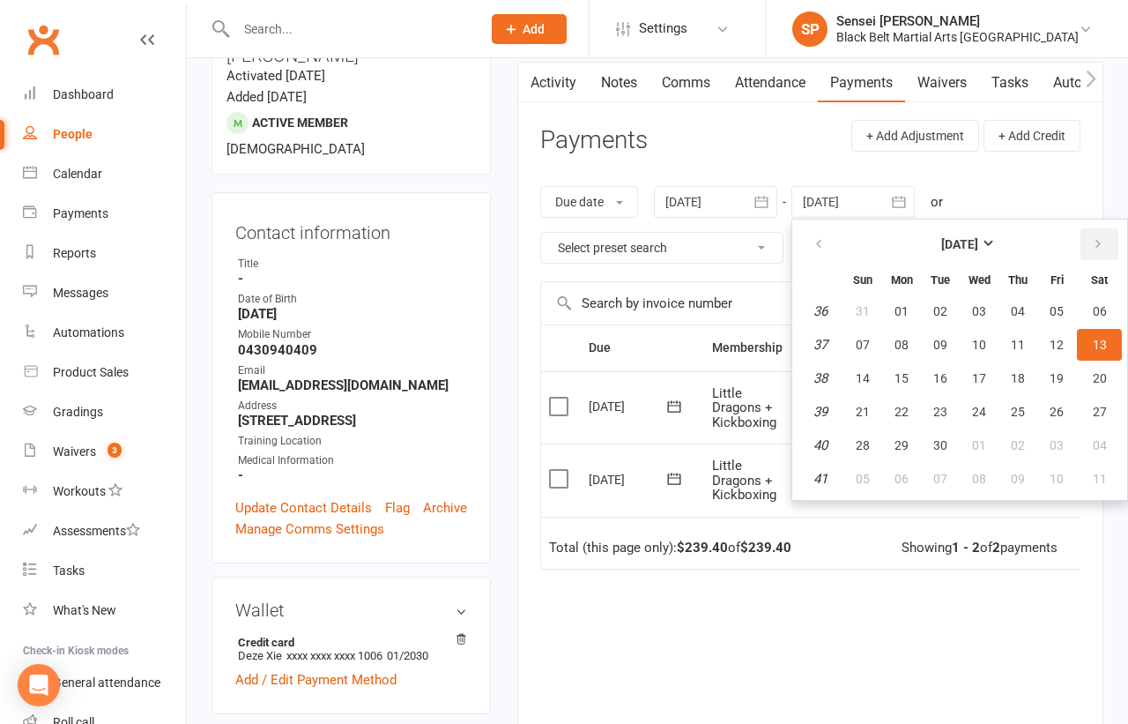
click at [1094, 237] on icon "button" at bounding box center [1098, 244] width 12 height 14
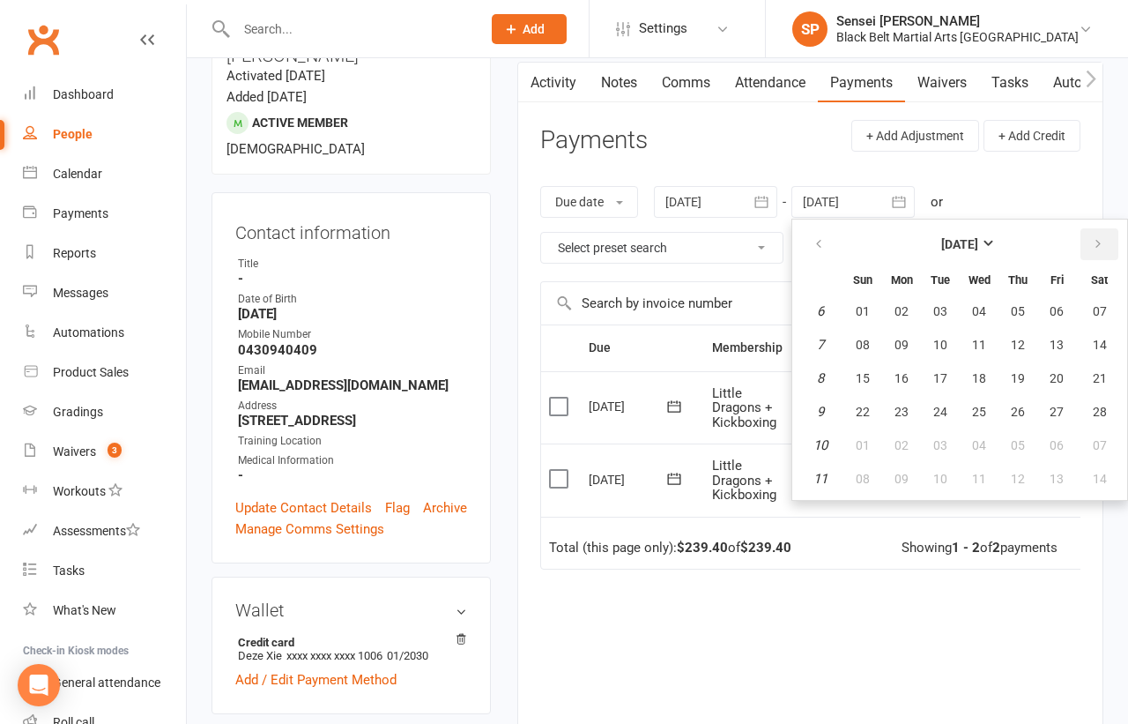
click at [1094, 237] on icon "button" at bounding box center [1098, 244] width 12 height 14
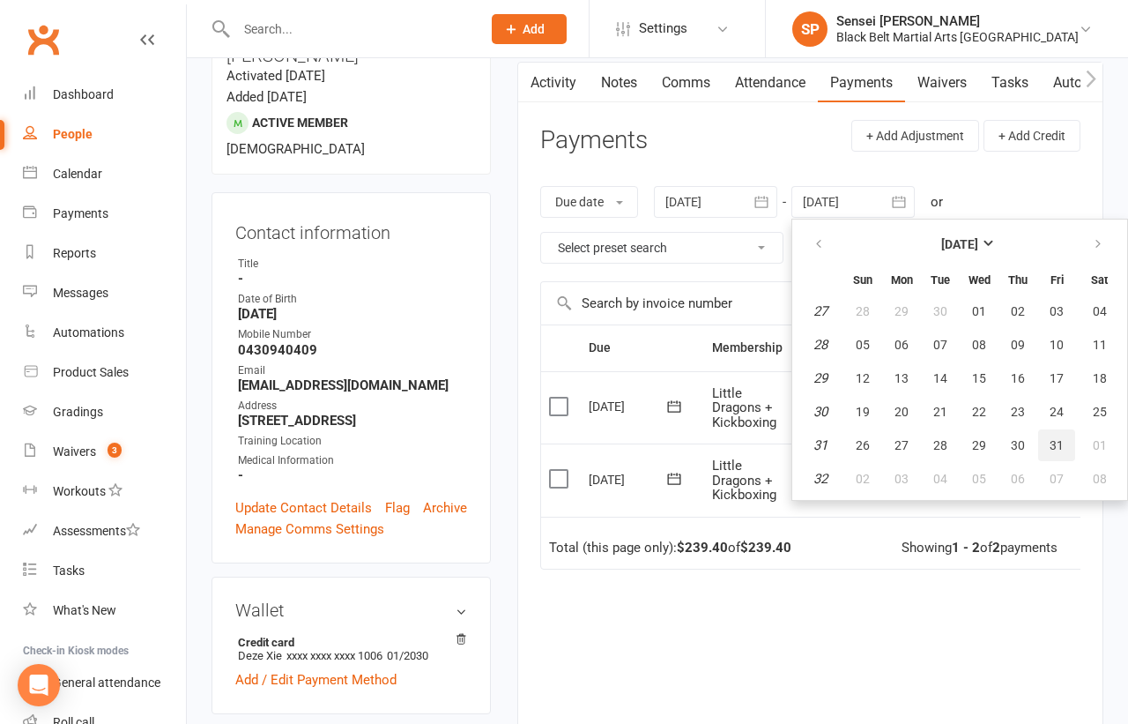
click at [1051, 429] on button "31" at bounding box center [1056, 445] width 37 height 32
type input "31 Jul 2026"
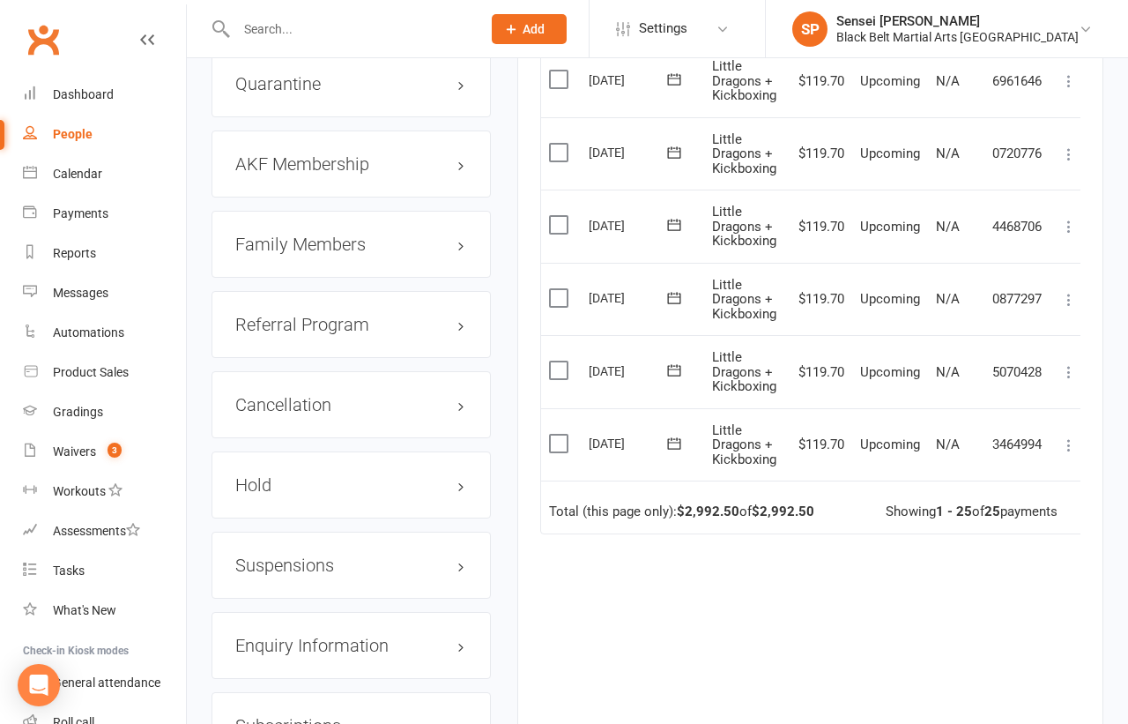
scroll to position [1813, 0]
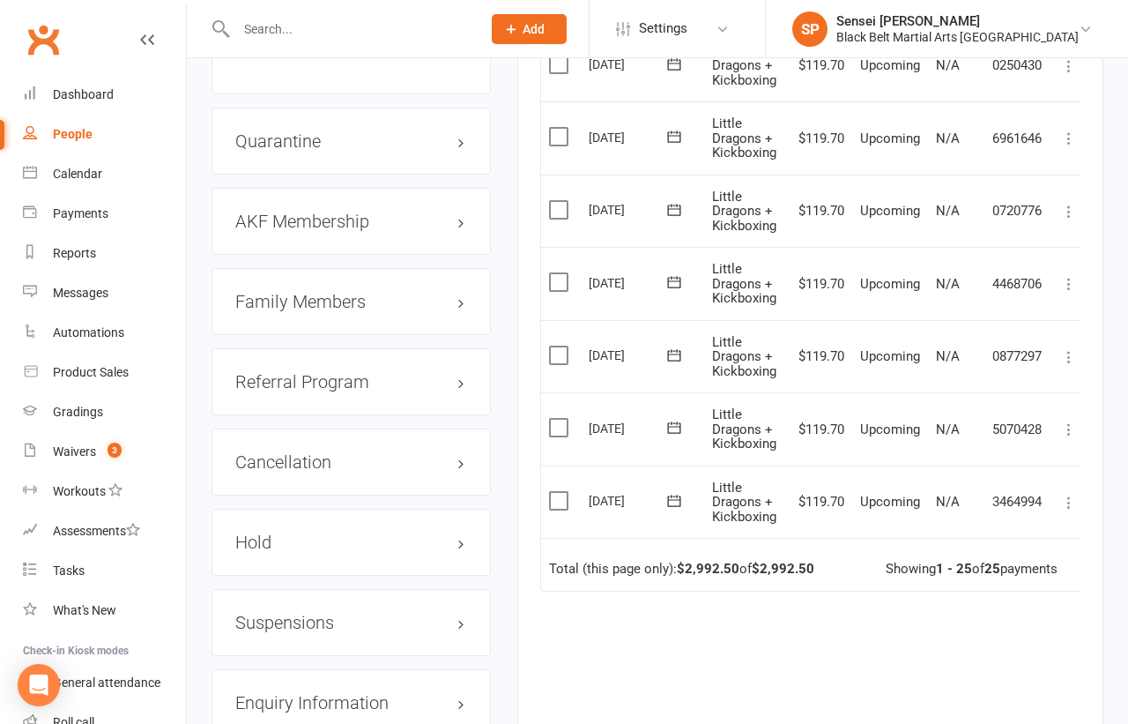
click at [1067, 494] on icon at bounding box center [1069, 503] width 18 height 18
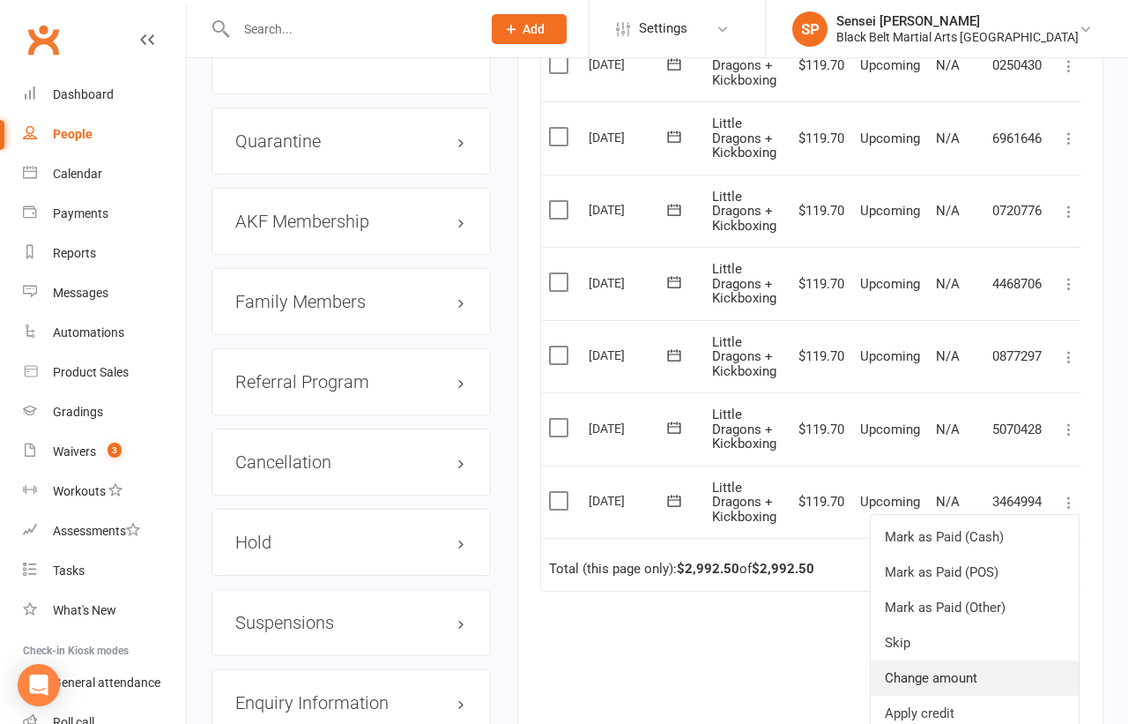
click at [923, 660] on link "Change amount" at bounding box center [975, 677] width 208 height 35
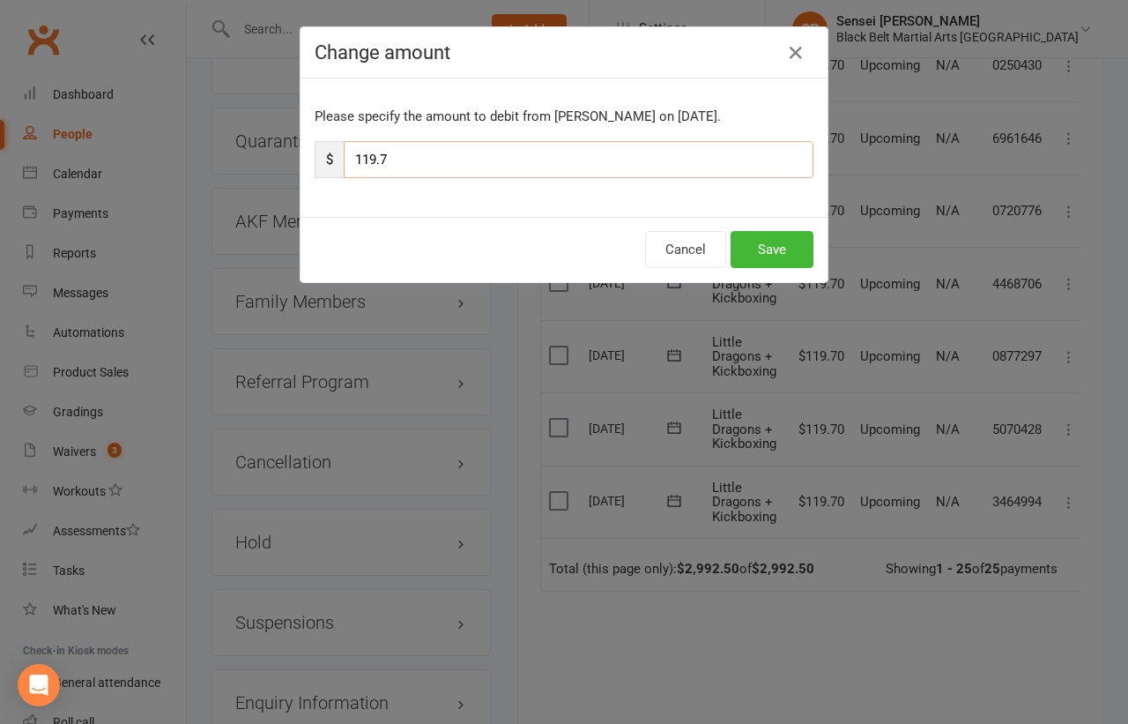
click at [523, 166] on input "119.7" at bounding box center [579, 159] width 470 height 37
type input "89"
click at [754, 251] on button "Save" at bounding box center [772, 249] width 83 height 37
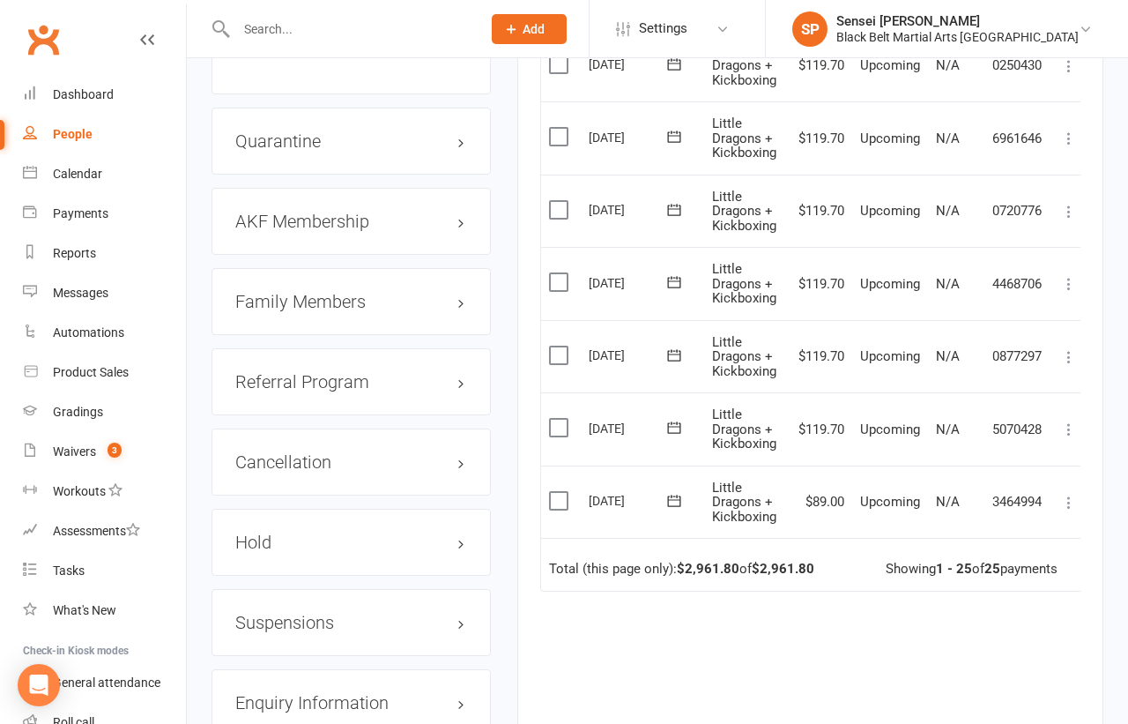
click at [1070, 420] on icon at bounding box center [1069, 429] width 18 height 18
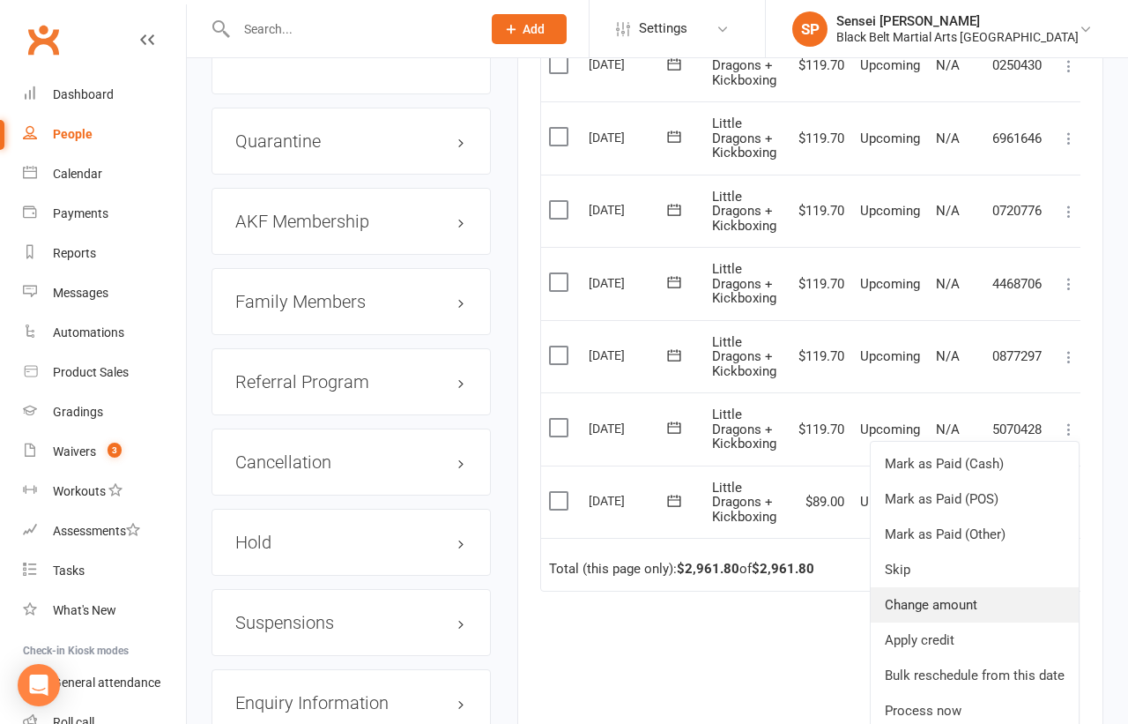
click at [946, 587] on link "Change amount" at bounding box center [975, 604] width 208 height 35
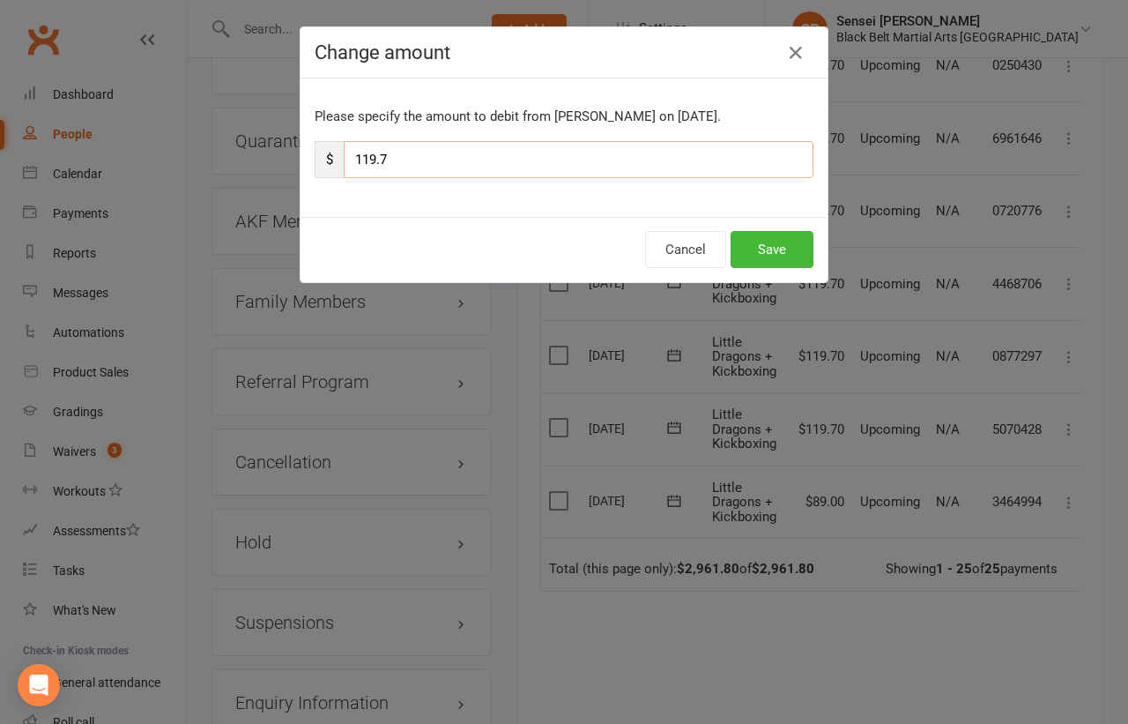
click at [565, 150] on input "119.7" at bounding box center [579, 159] width 470 height 37
type input "89"
click at [758, 245] on button "Save" at bounding box center [772, 249] width 83 height 37
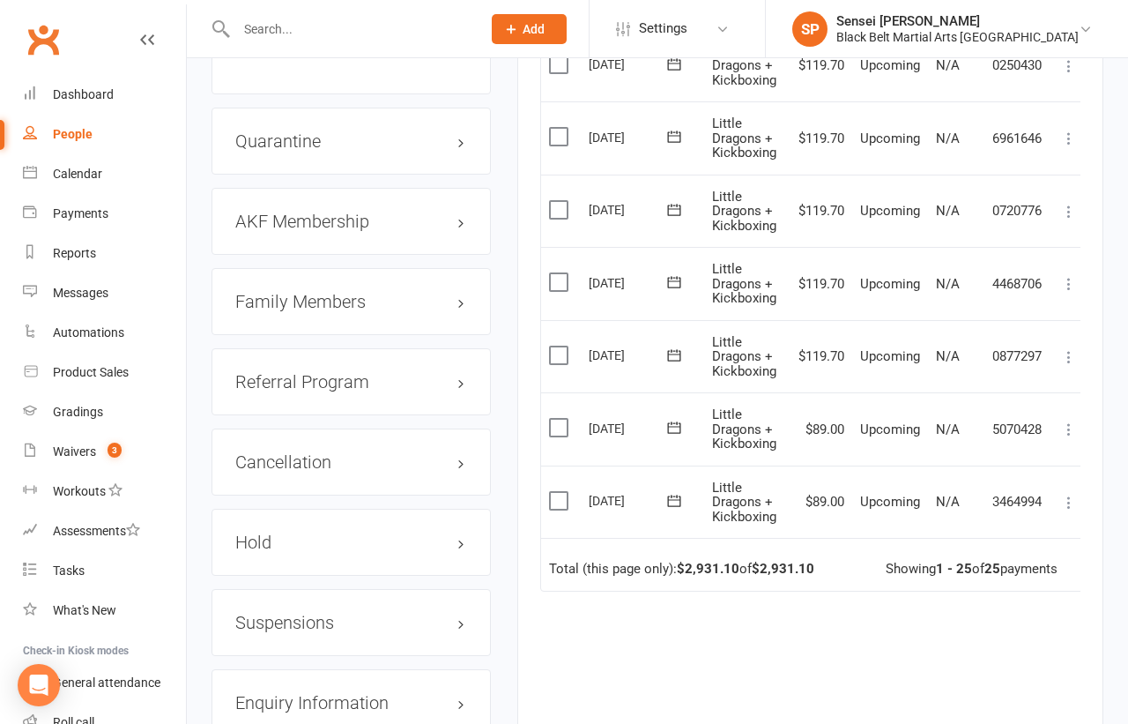
click at [1068, 348] on icon at bounding box center [1069, 357] width 18 height 18
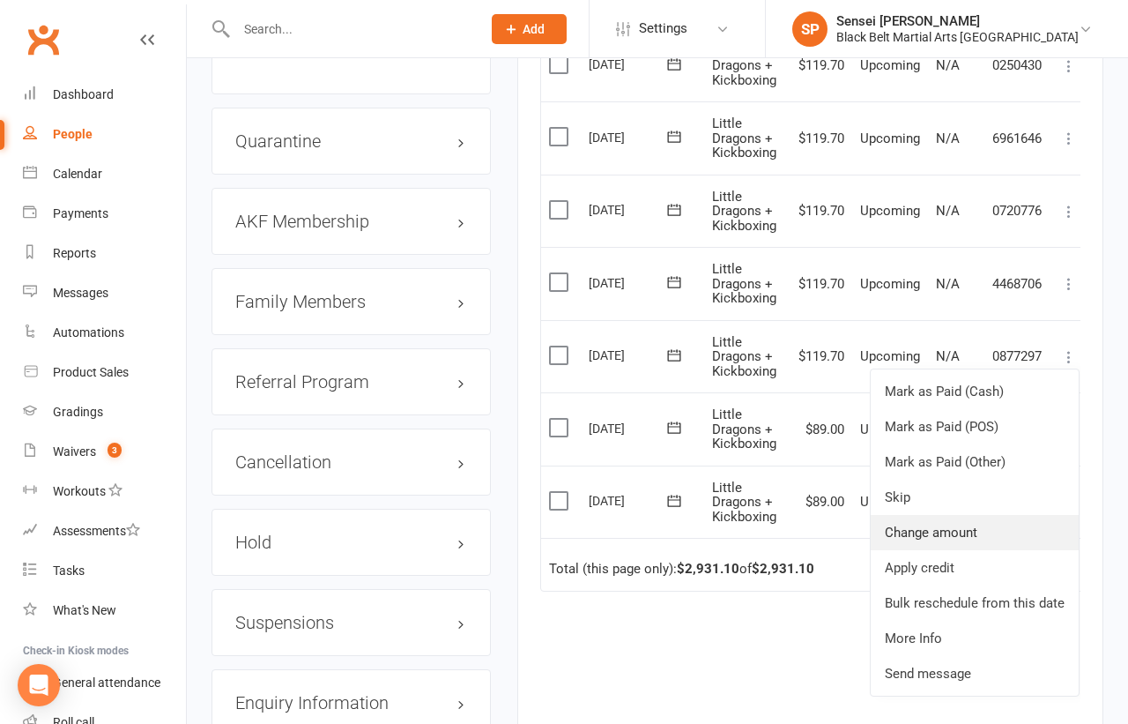
click at [938, 515] on link "Change amount" at bounding box center [975, 532] width 208 height 35
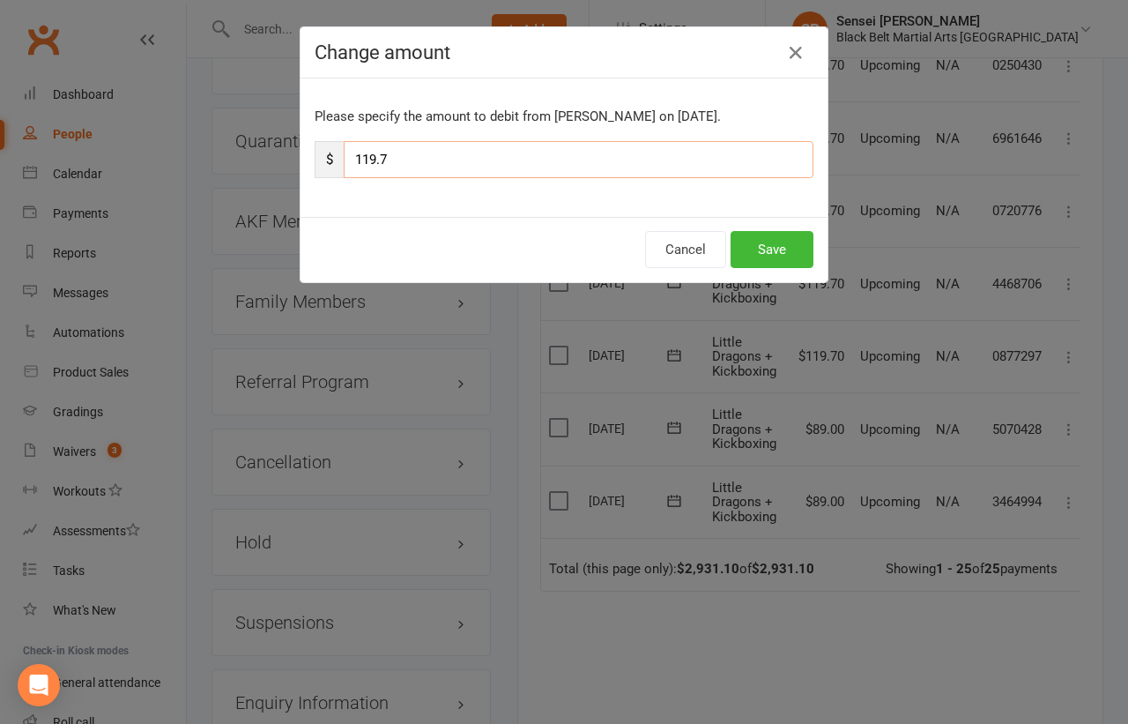
click at [678, 159] on input "119.7" at bounding box center [579, 159] width 470 height 37
type input "89"
click at [777, 246] on button "Save" at bounding box center [772, 249] width 83 height 37
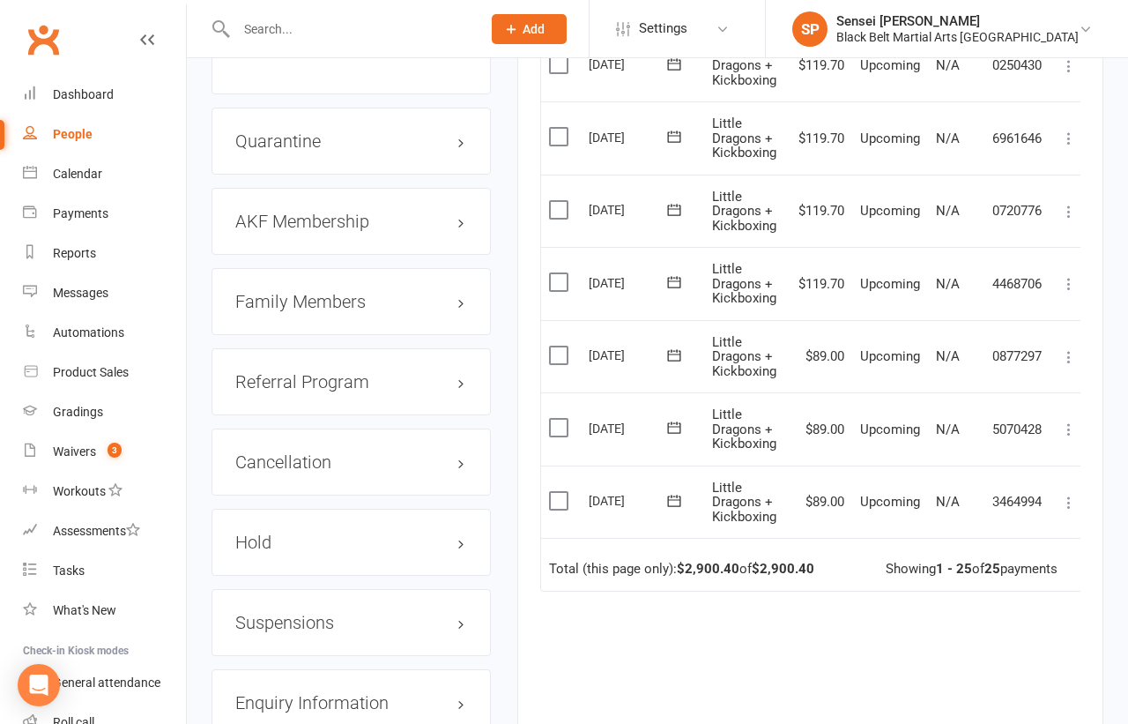
click at [1066, 275] on icon at bounding box center [1069, 284] width 18 height 18
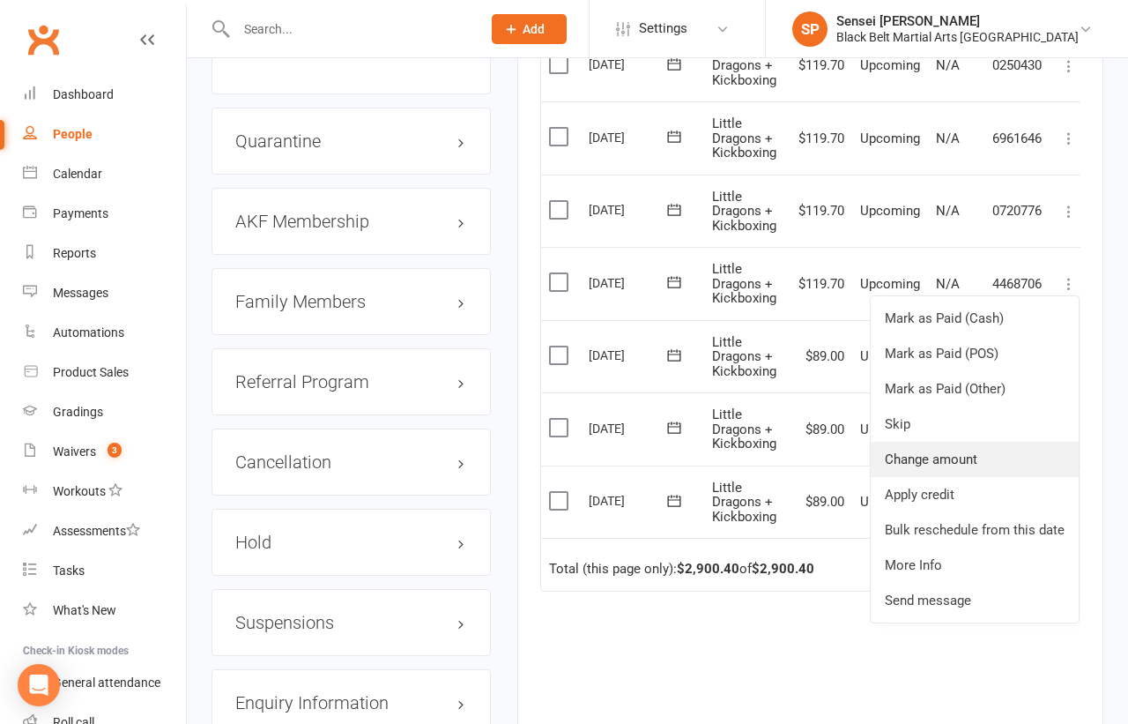
click at [933, 442] on link "Change amount" at bounding box center [975, 459] width 208 height 35
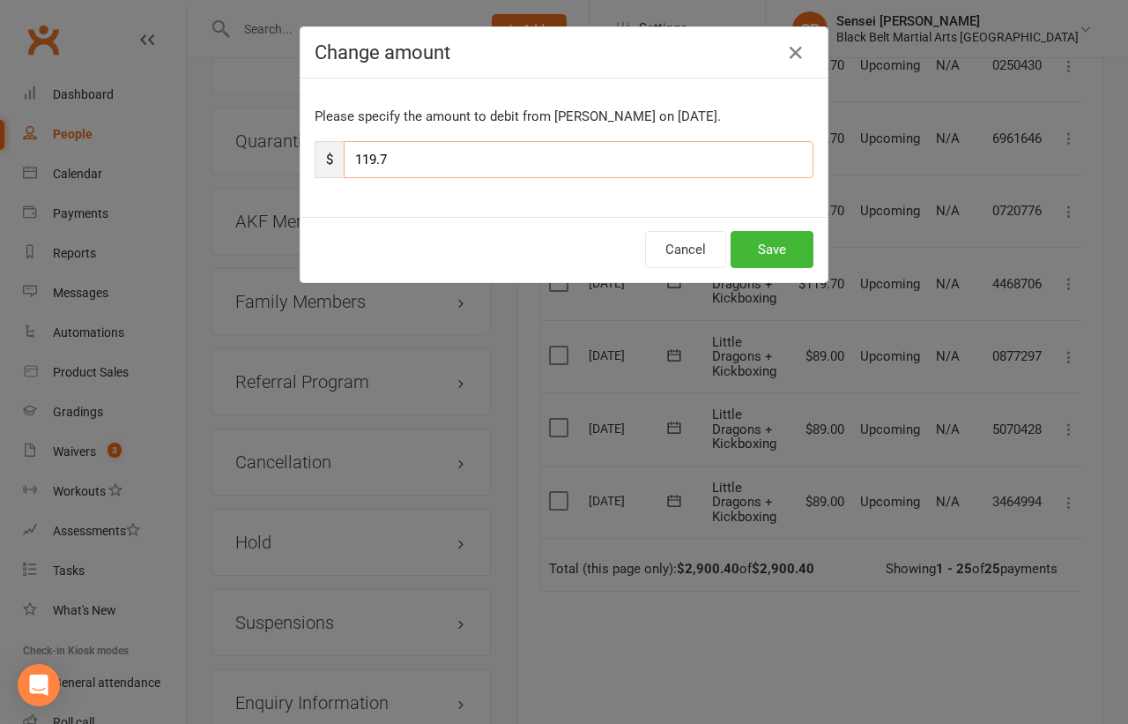
click at [613, 160] on input "119.7" at bounding box center [579, 159] width 470 height 37
type input "89"
click at [771, 247] on button "Save" at bounding box center [772, 249] width 83 height 37
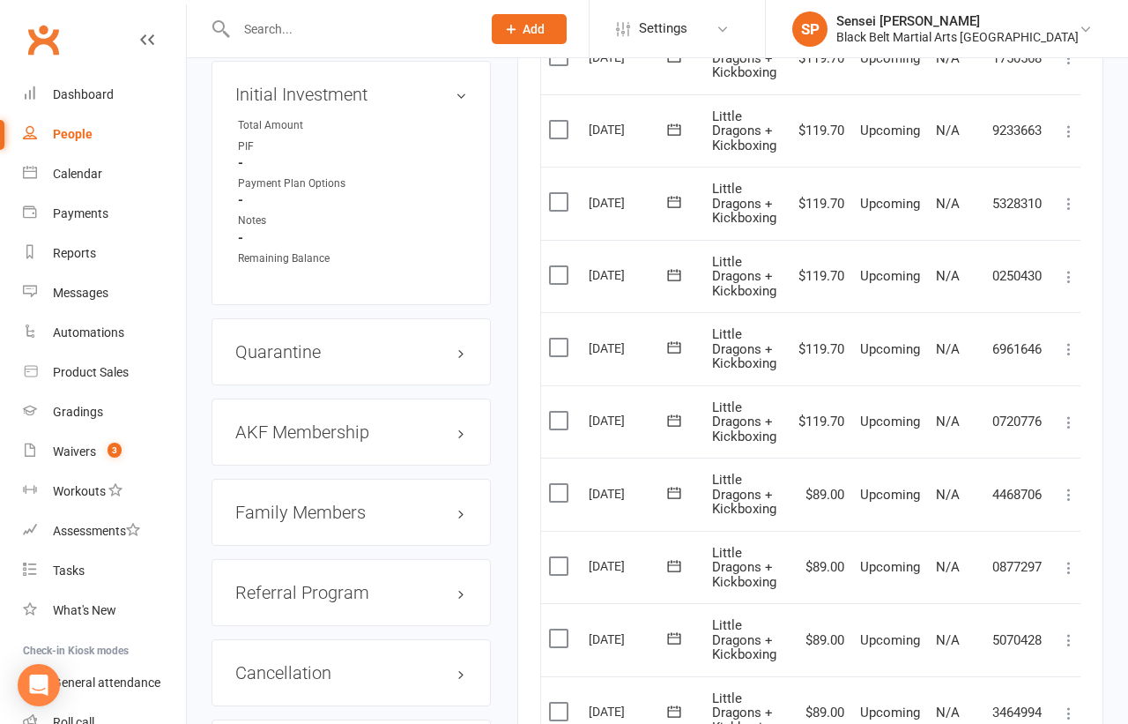
scroll to position [1584, 0]
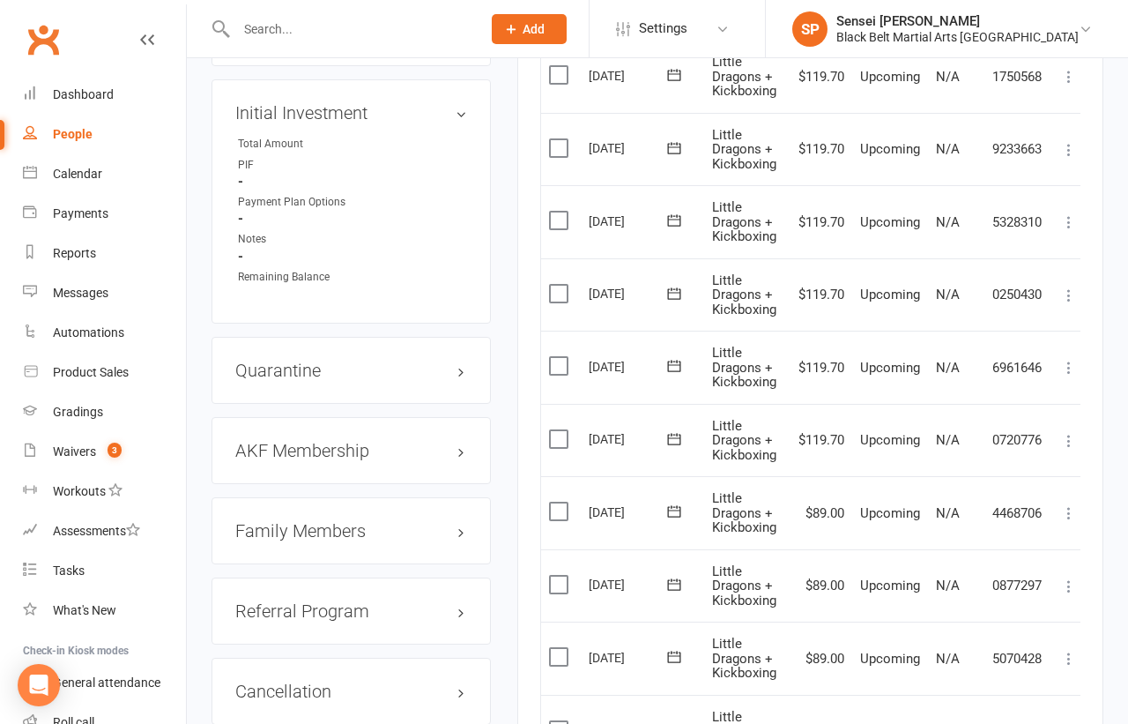
click at [1072, 432] on icon at bounding box center [1069, 441] width 18 height 18
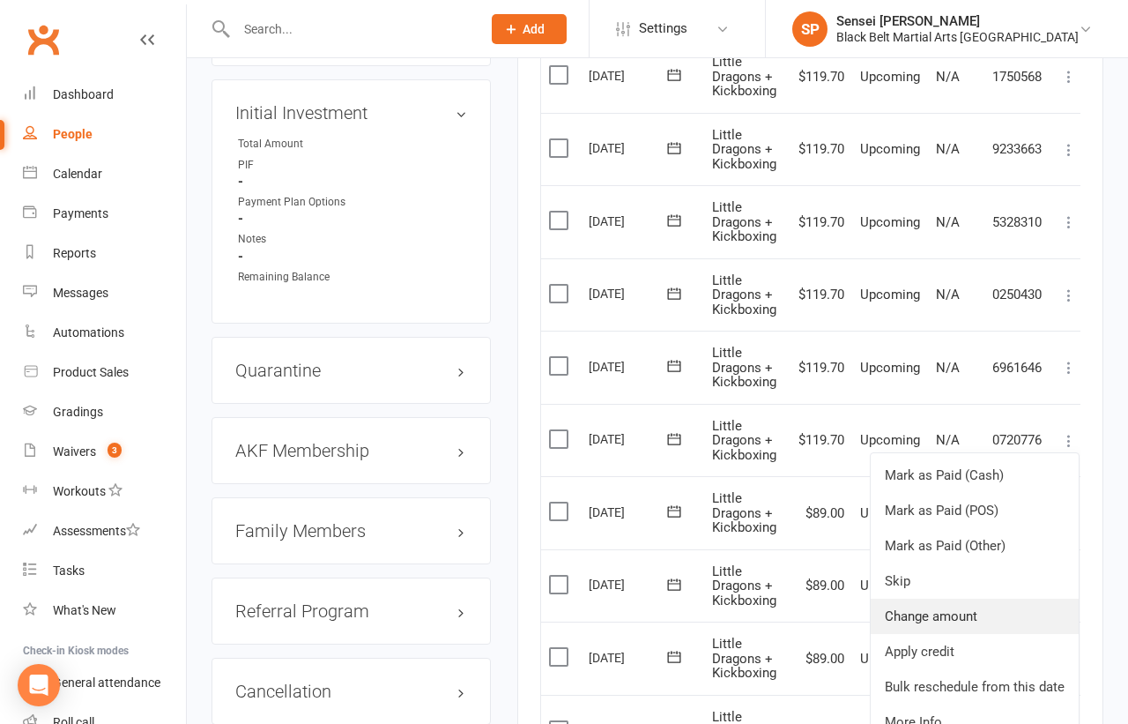
click at [942, 598] on link "Change amount" at bounding box center [975, 615] width 208 height 35
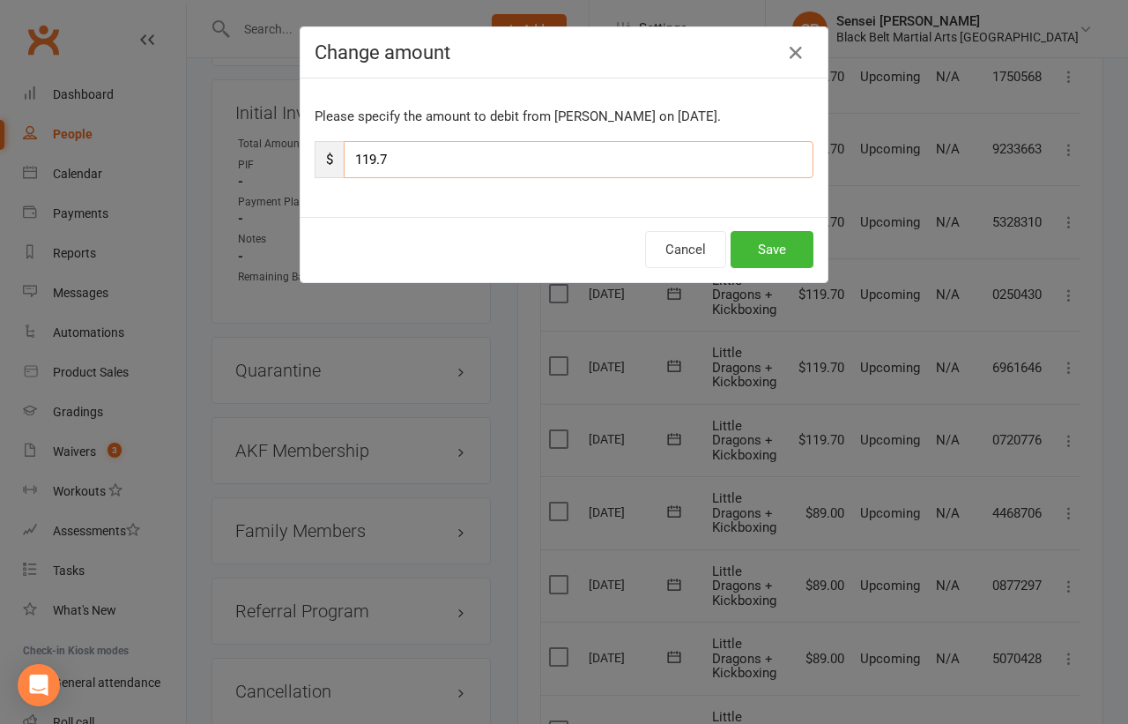
click at [644, 161] on input "119.7" at bounding box center [579, 159] width 470 height 37
type input "89"
click at [787, 241] on button "Save" at bounding box center [772, 249] width 83 height 37
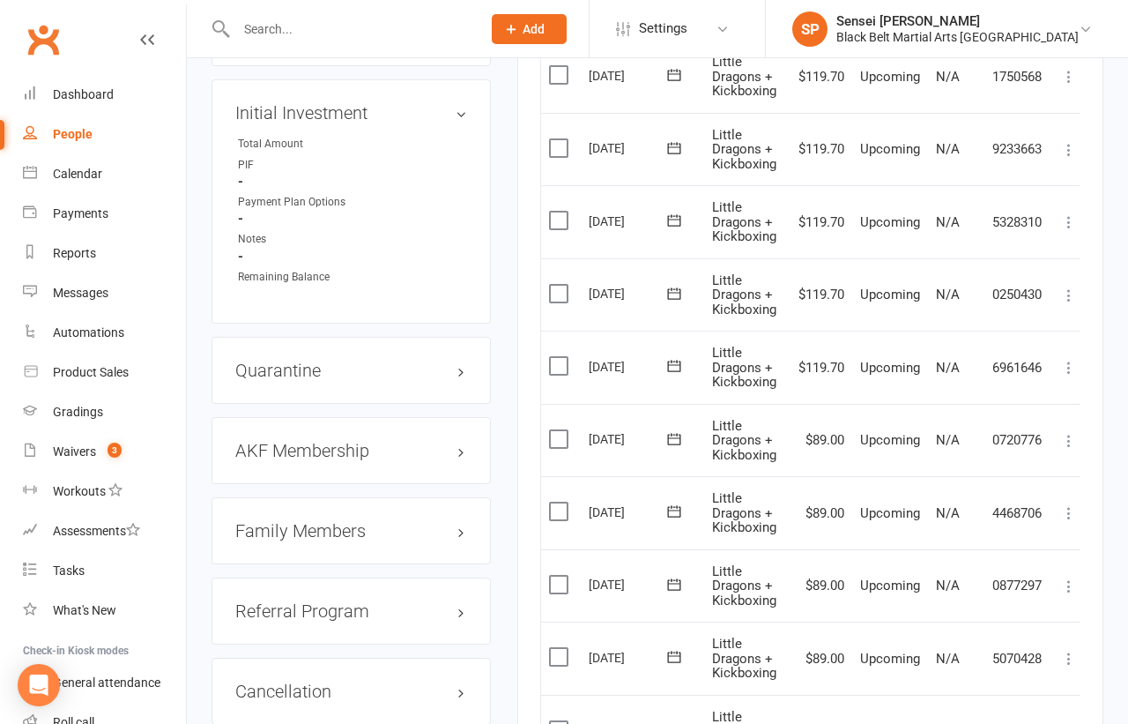
click at [1071, 359] on icon at bounding box center [1069, 368] width 18 height 18
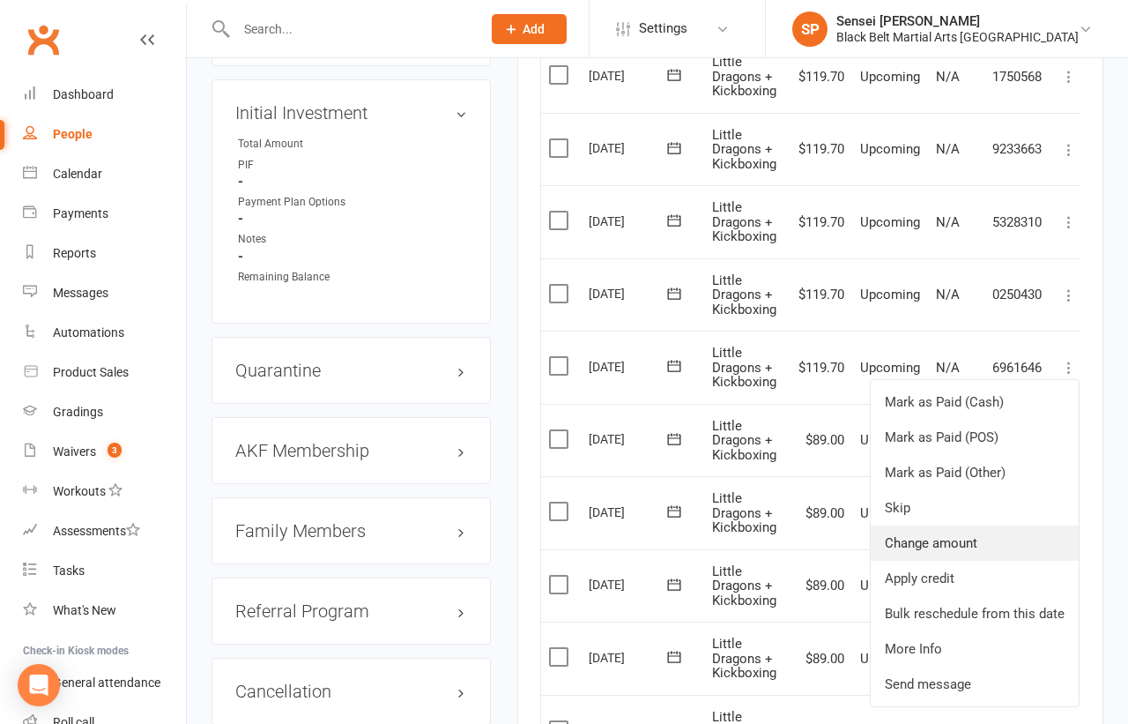
click at [941, 525] on link "Change amount" at bounding box center [975, 542] width 208 height 35
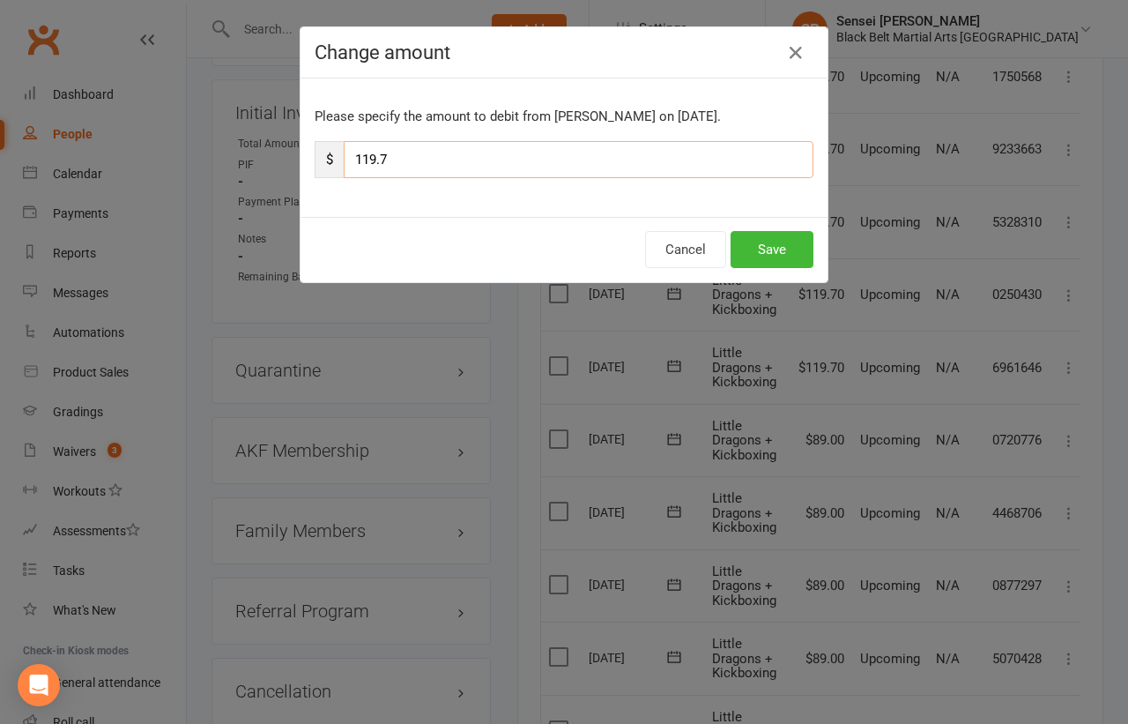
click at [541, 152] on input "119.7" at bounding box center [579, 159] width 470 height 37
type input "89"
click at [750, 241] on button "Save" at bounding box center [772, 249] width 83 height 37
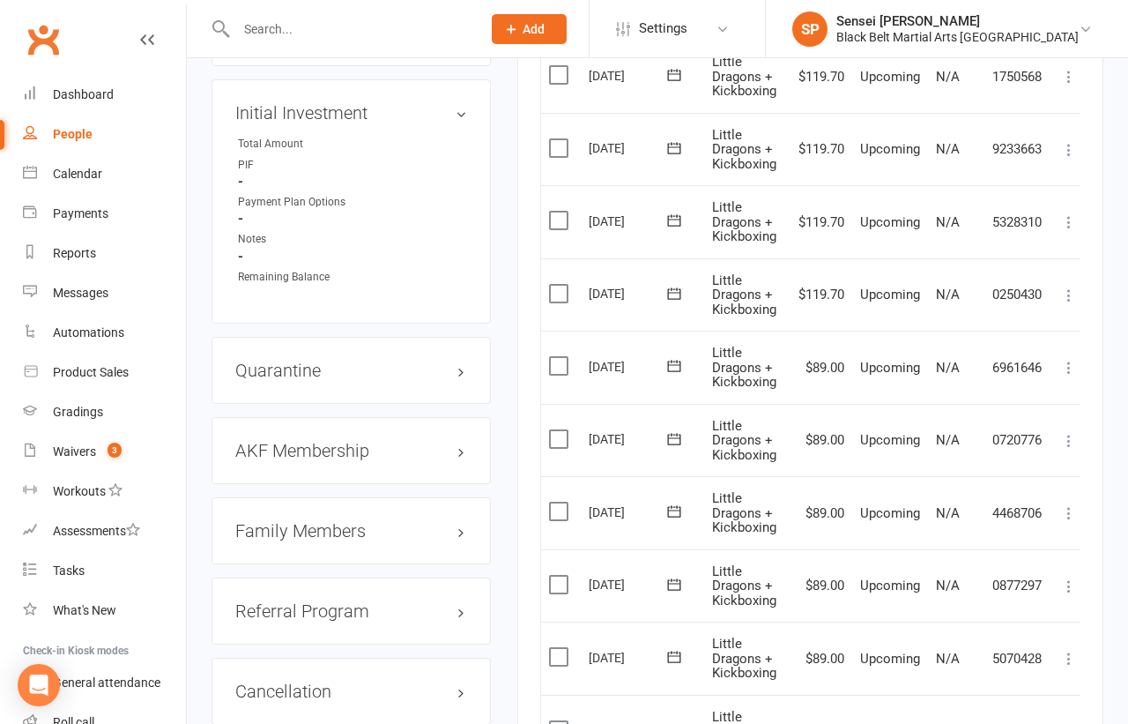
click at [1067, 286] on icon at bounding box center [1069, 295] width 18 height 18
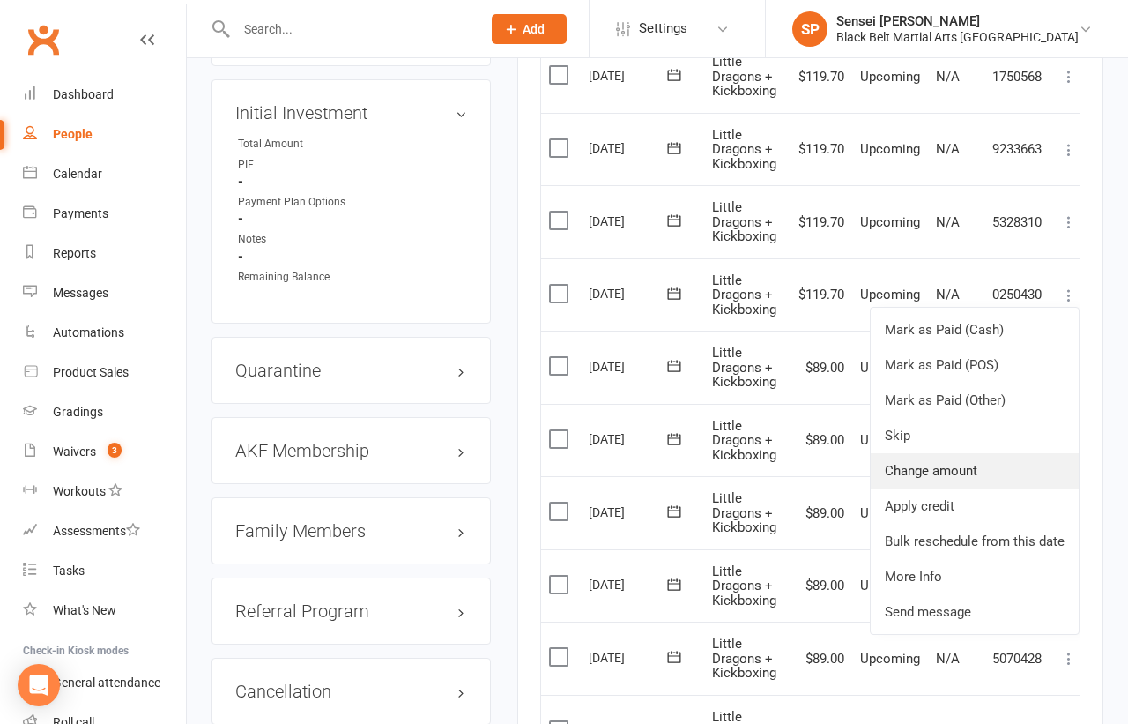
click at [930, 456] on link "Change amount" at bounding box center [975, 470] width 208 height 35
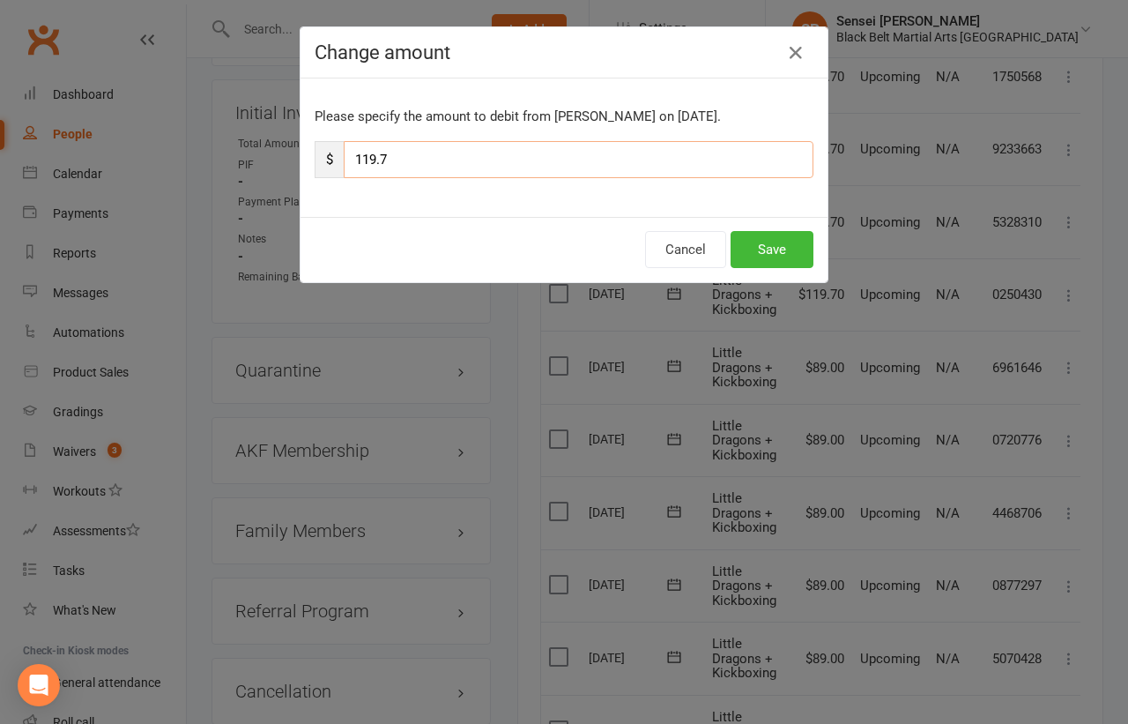
click at [568, 147] on input "119.7" at bounding box center [579, 159] width 470 height 37
type input "89"
click at [761, 243] on button "Save" at bounding box center [772, 249] width 83 height 37
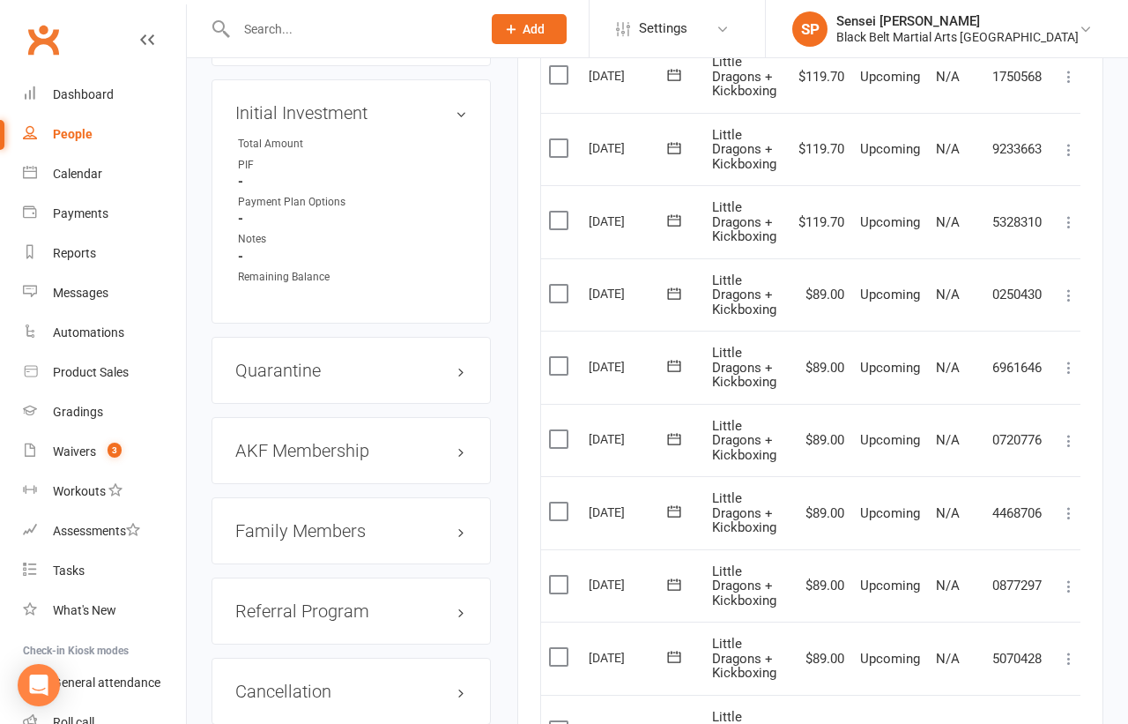
click at [1070, 213] on icon at bounding box center [1069, 222] width 18 height 18
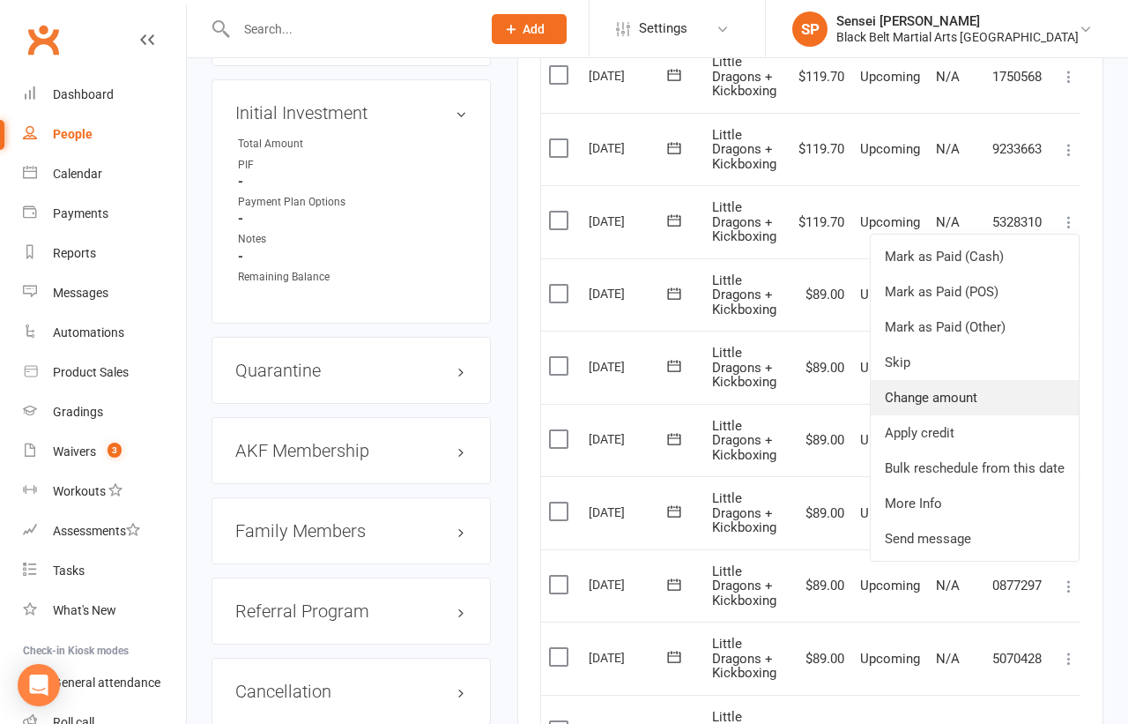
click at [925, 380] on link "Change amount" at bounding box center [975, 397] width 208 height 35
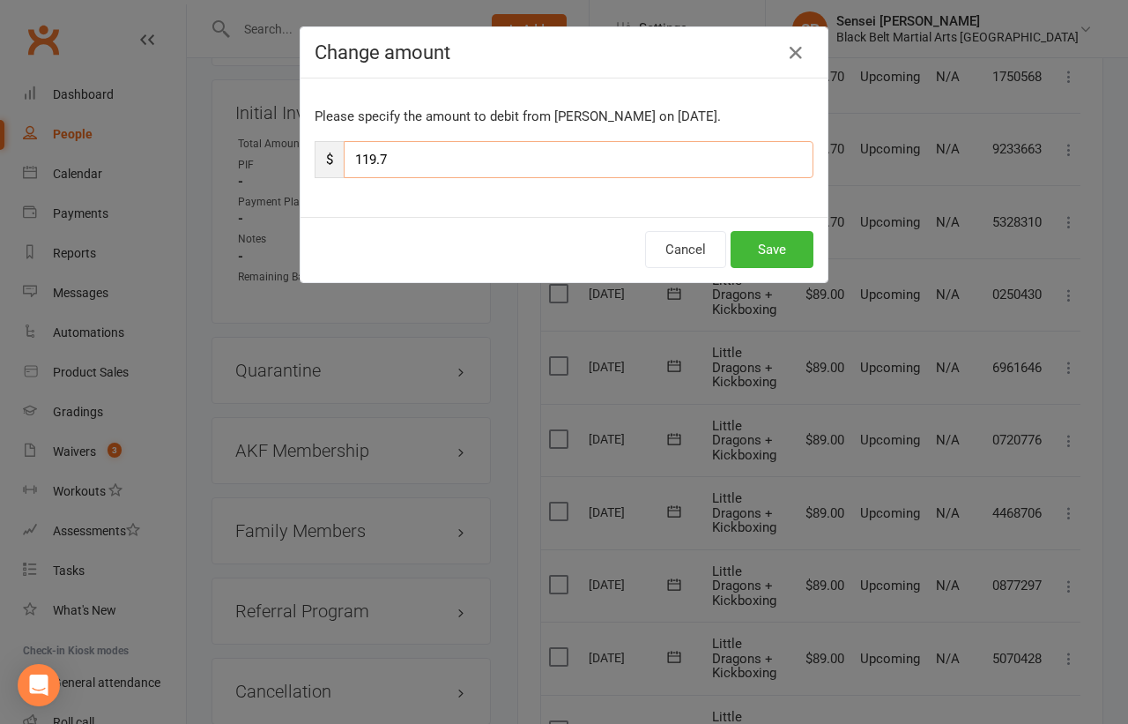
click at [548, 155] on input "119.7" at bounding box center [579, 159] width 470 height 37
type input "89"
click at [759, 247] on button "Save" at bounding box center [772, 249] width 83 height 37
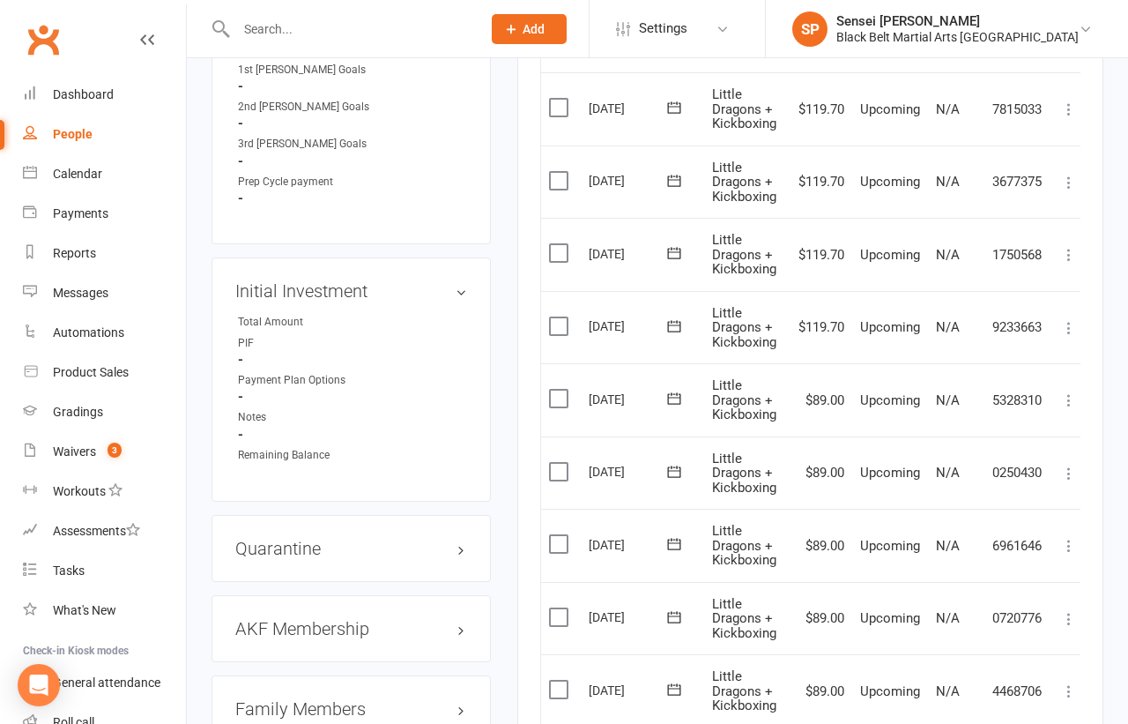
scroll to position [1403, 0]
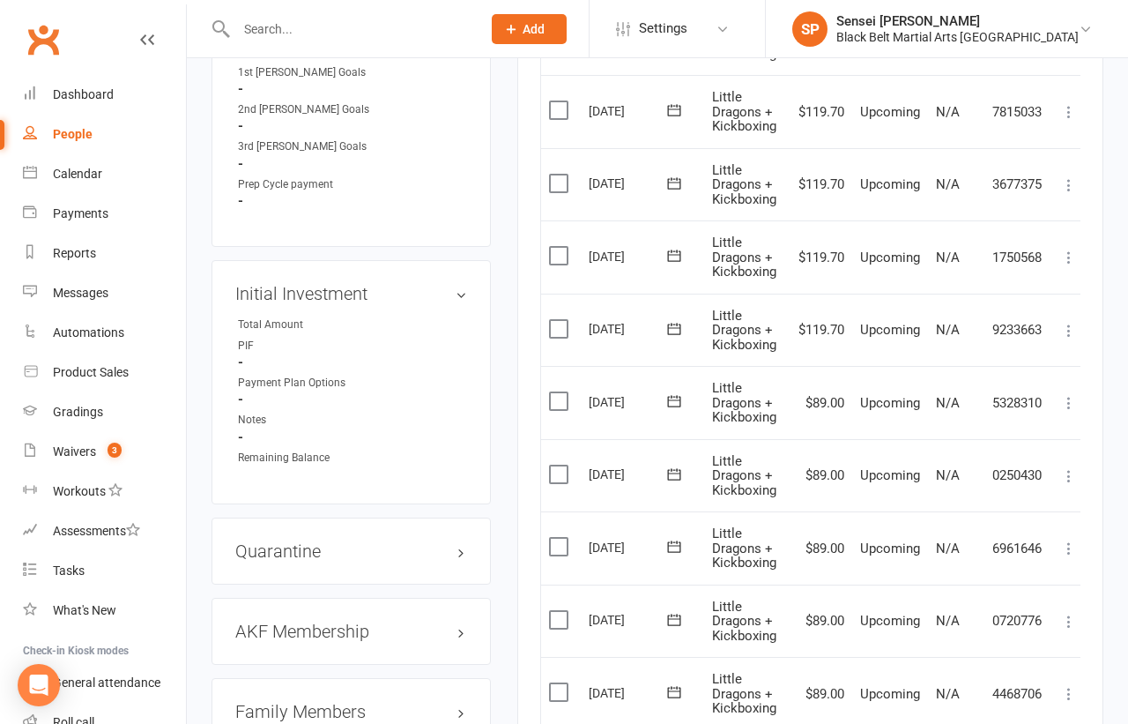
click at [1069, 322] on icon at bounding box center [1069, 331] width 18 height 18
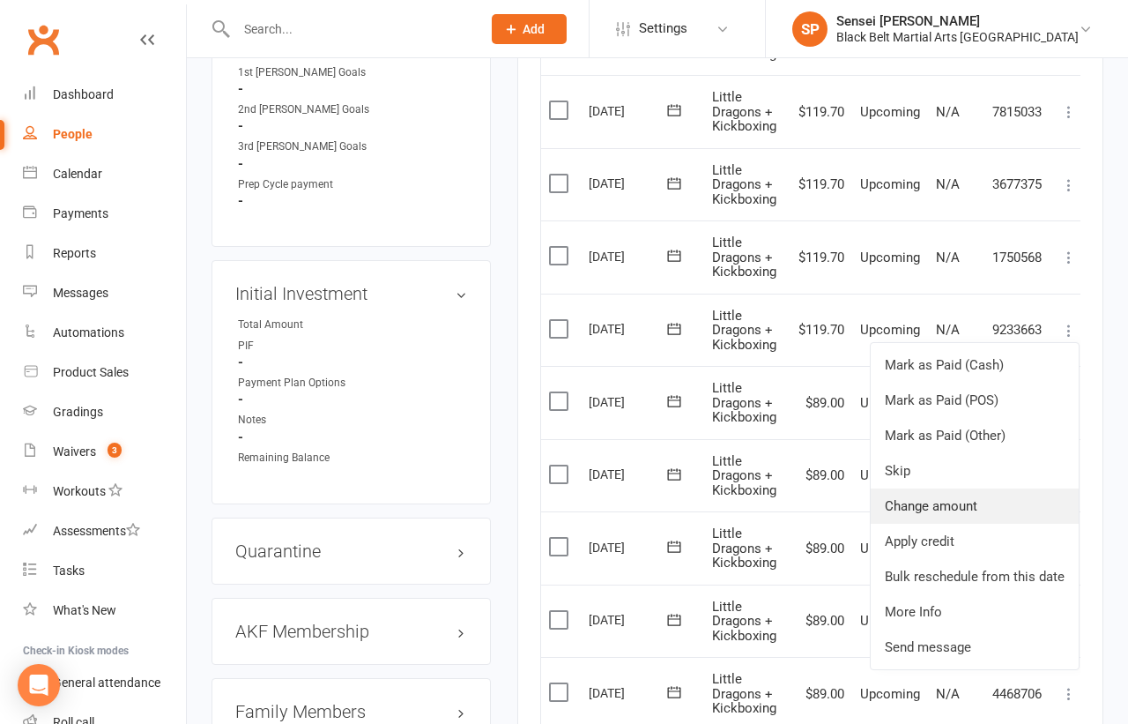
click at [932, 488] on link "Change amount" at bounding box center [975, 505] width 208 height 35
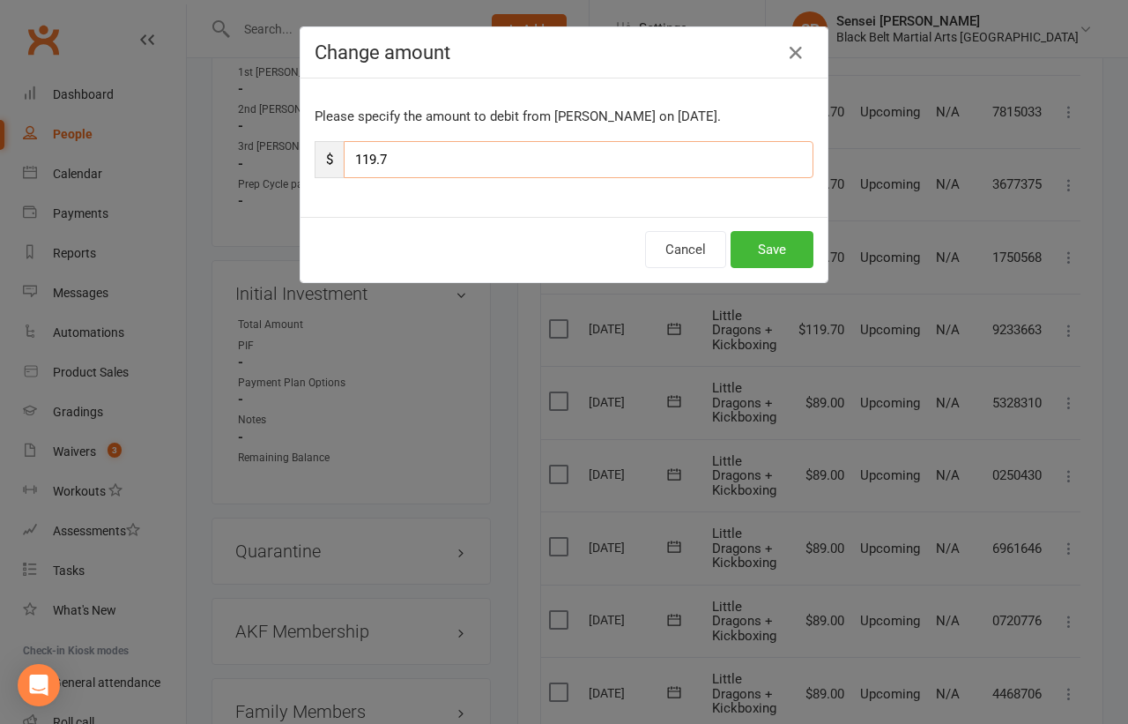
click at [648, 160] on input "119.7" at bounding box center [579, 159] width 470 height 37
type input "89"
click at [793, 240] on button "Save" at bounding box center [772, 249] width 83 height 37
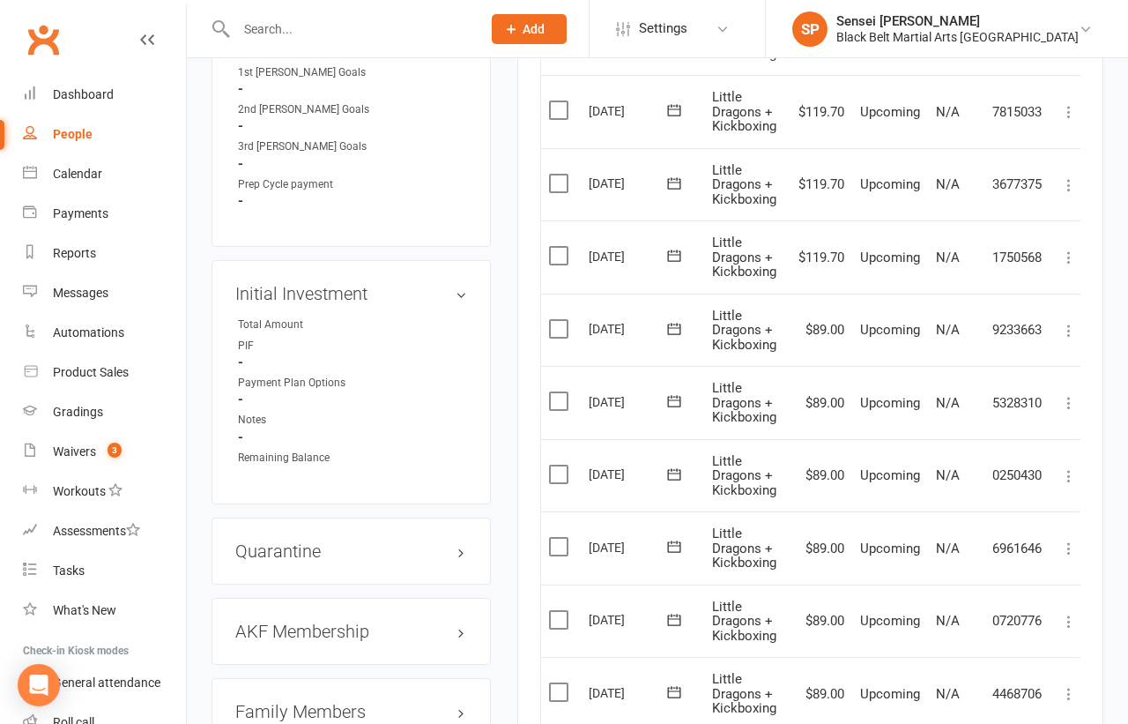
click at [1065, 249] on icon at bounding box center [1069, 258] width 18 height 18
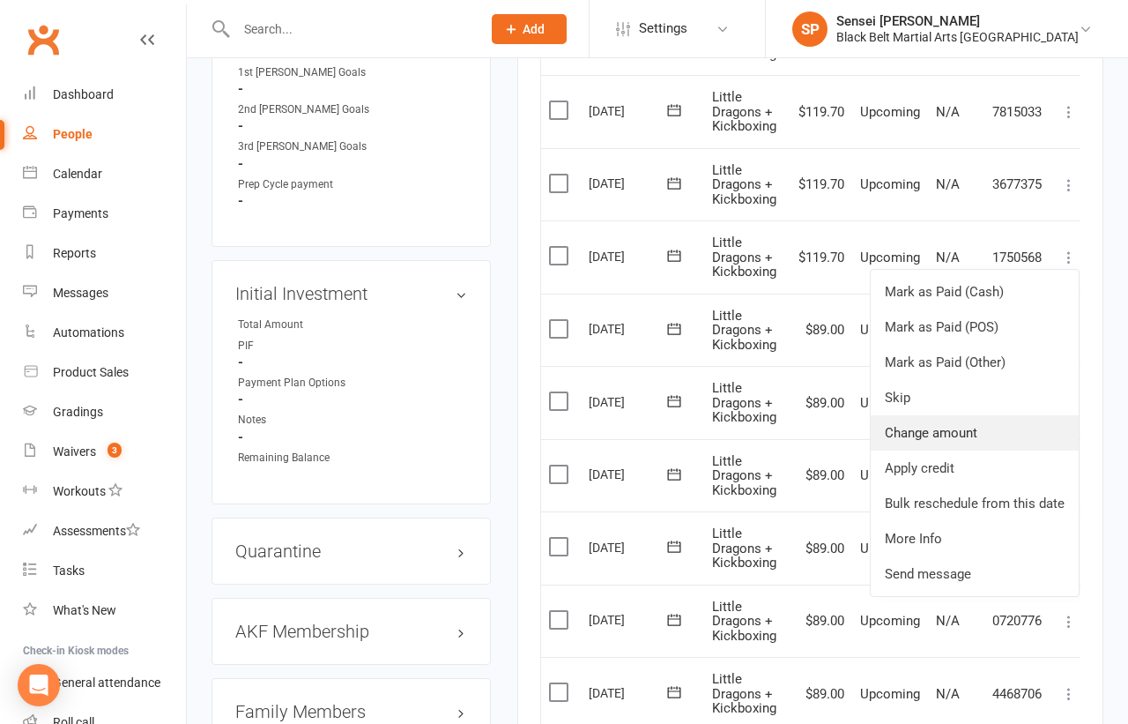
click at [918, 415] on link "Change amount" at bounding box center [975, 432] width 208 height 35
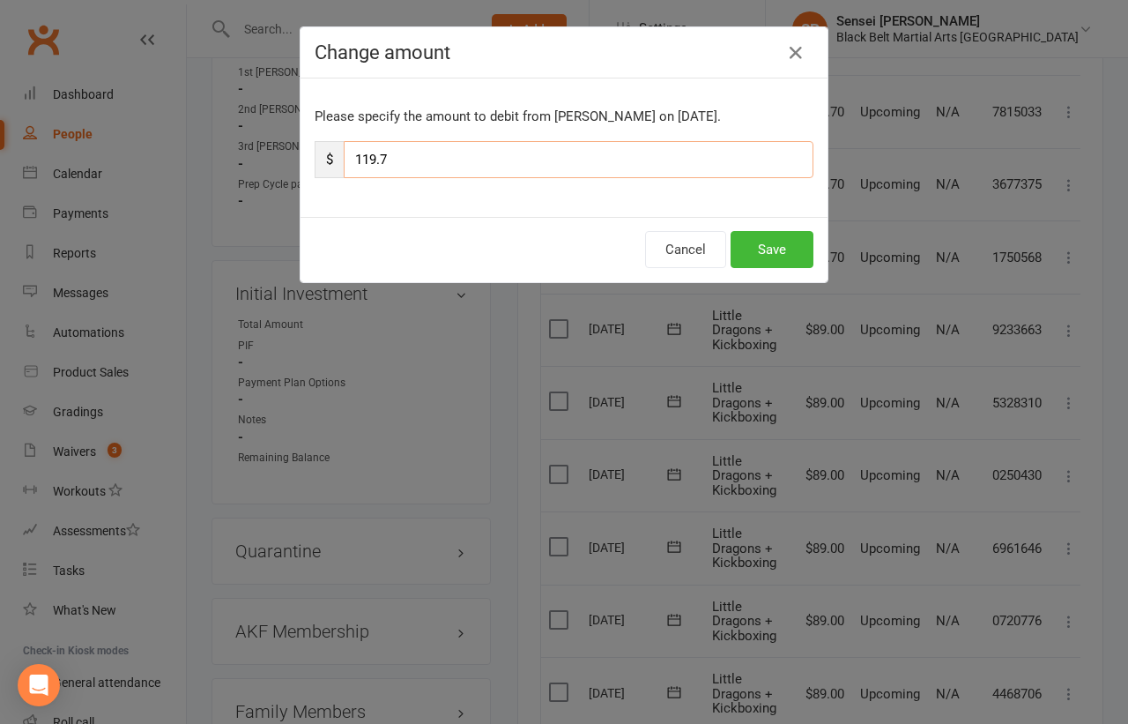
click at [567, 160] on input "119.7" at bounding box center [579, 159] width 470 height 37
type input "89"
click at [761, 246] on button "Save" at bounding box center [772, 249] width 83 height 37
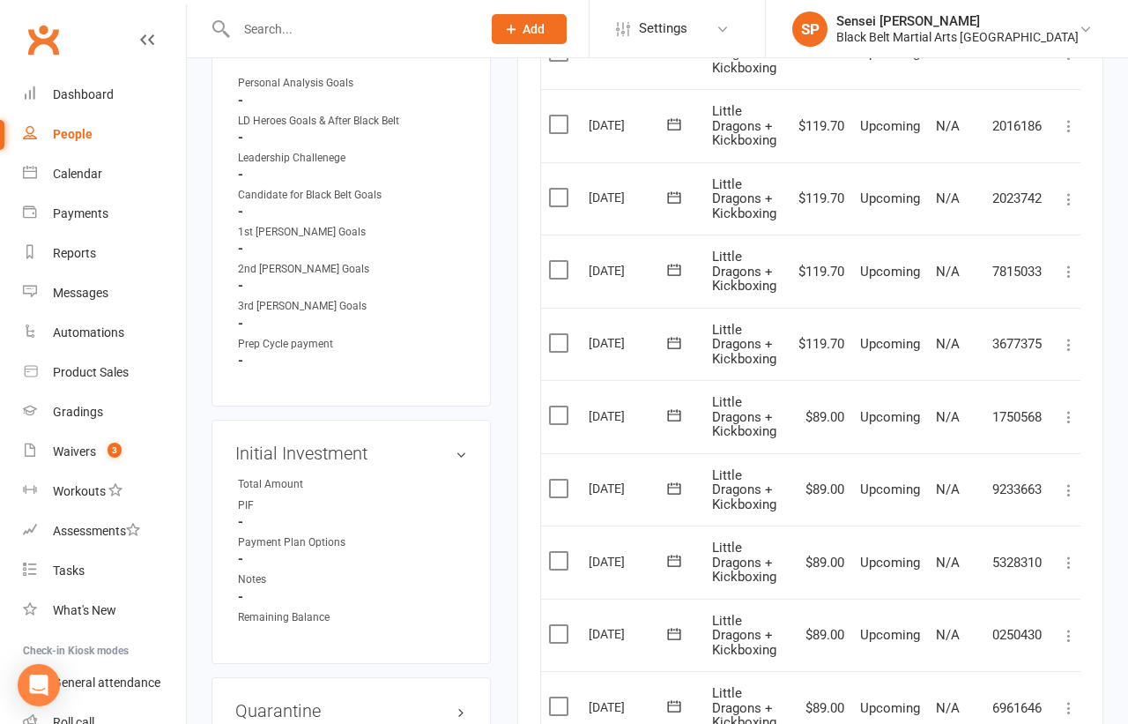
scroll to position [1227, 0]
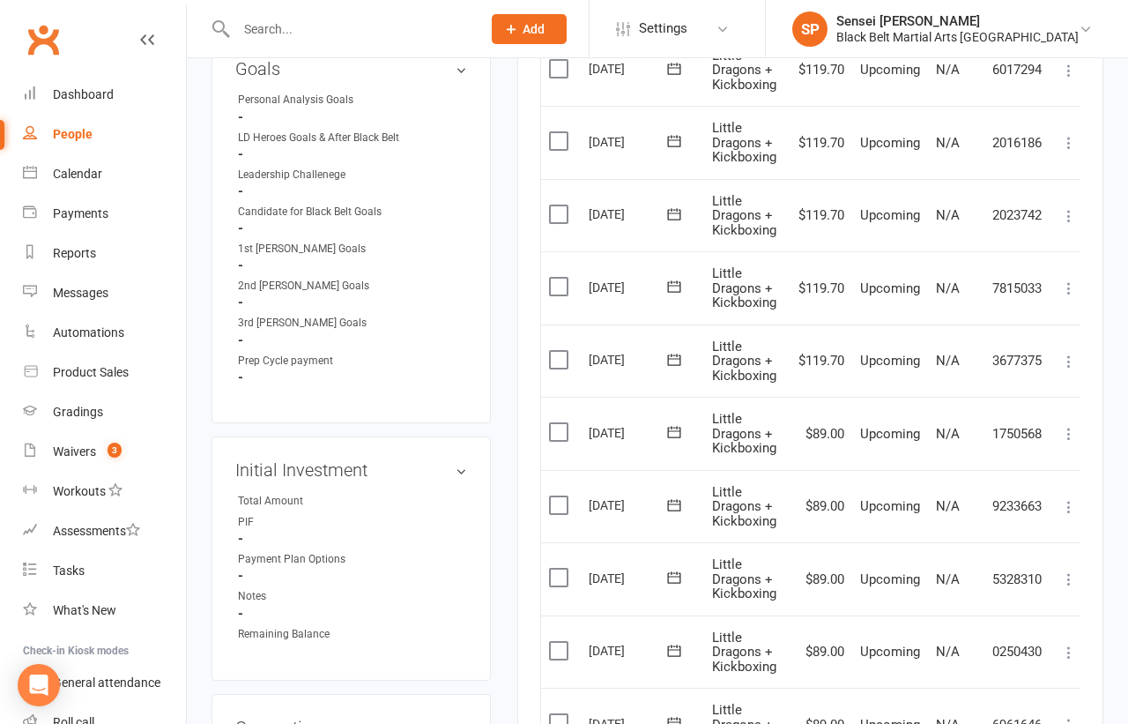
click at [1068, 351] on button at bounding box center [1069, 361] width 21 height 21
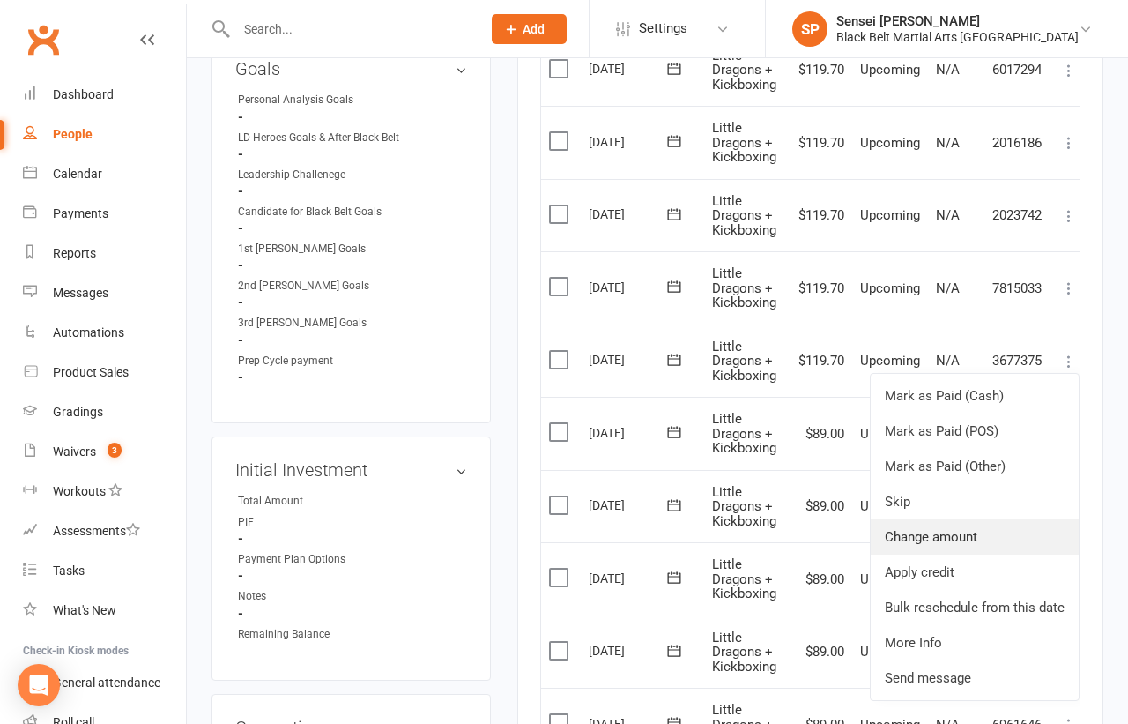
click at [932, 526] on link "Change amount" at bounding box center [975, 536] width 208 height 35
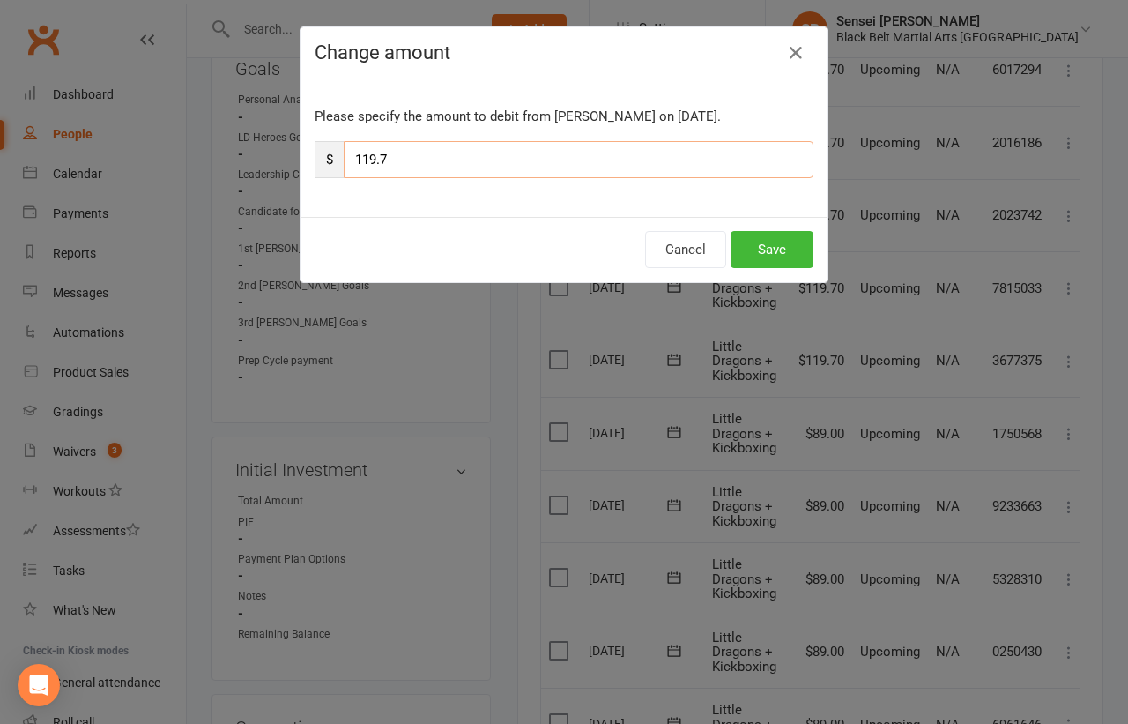
click at [660, 158] on input "119.7" at bounding box center [579, 159] width 470 height 37
type input "89"
click at [758, 244] on button "Save" at bounding box center [772, 249] width 83 height 37
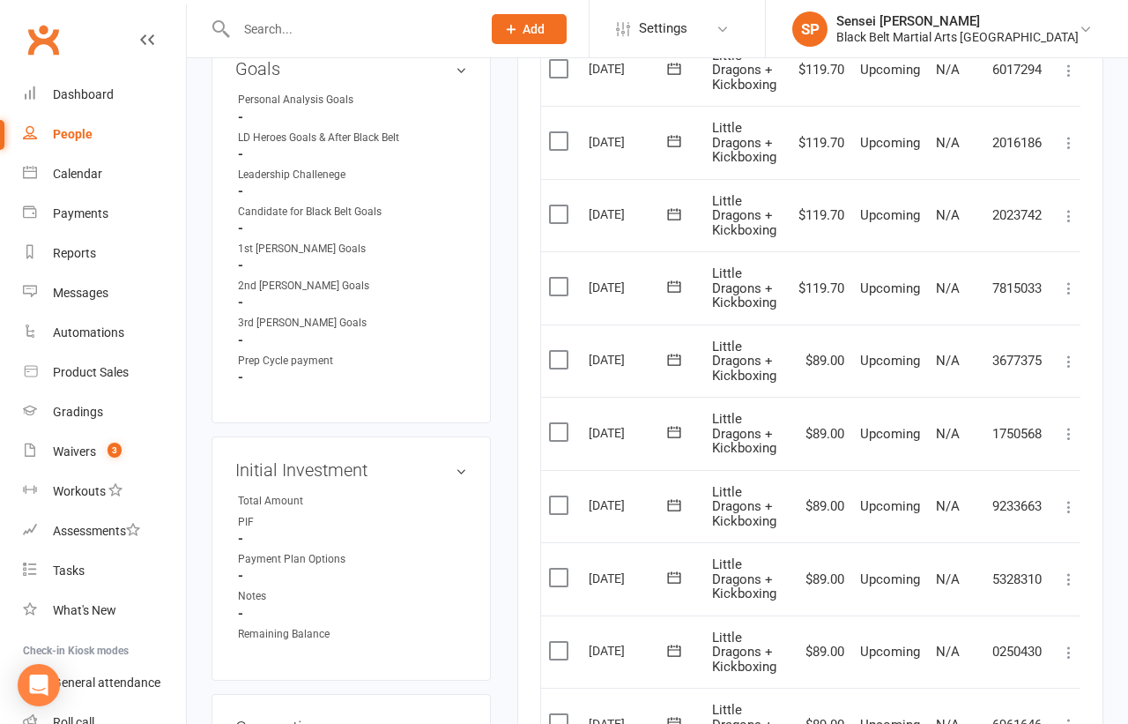
click at [1072, 279] on icon at bounding box center [1069, 288] width 18 height 18
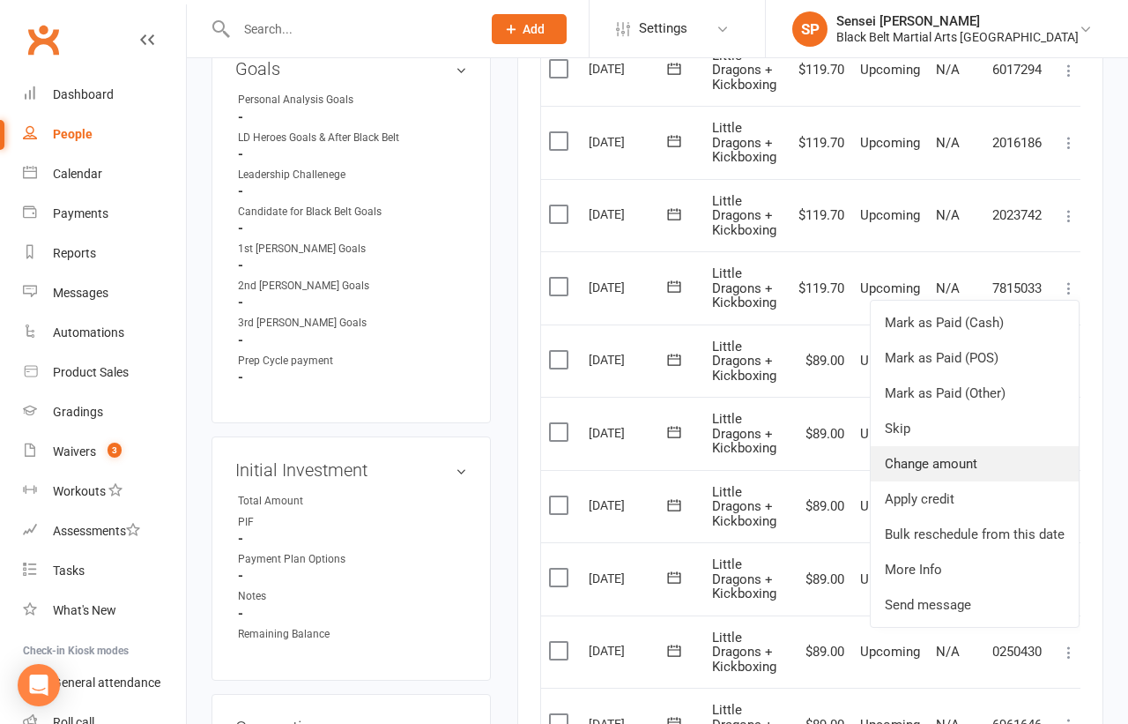
click at [952, 446] on link "Change amount" at bounding box center [975, 463] width 208 height 35
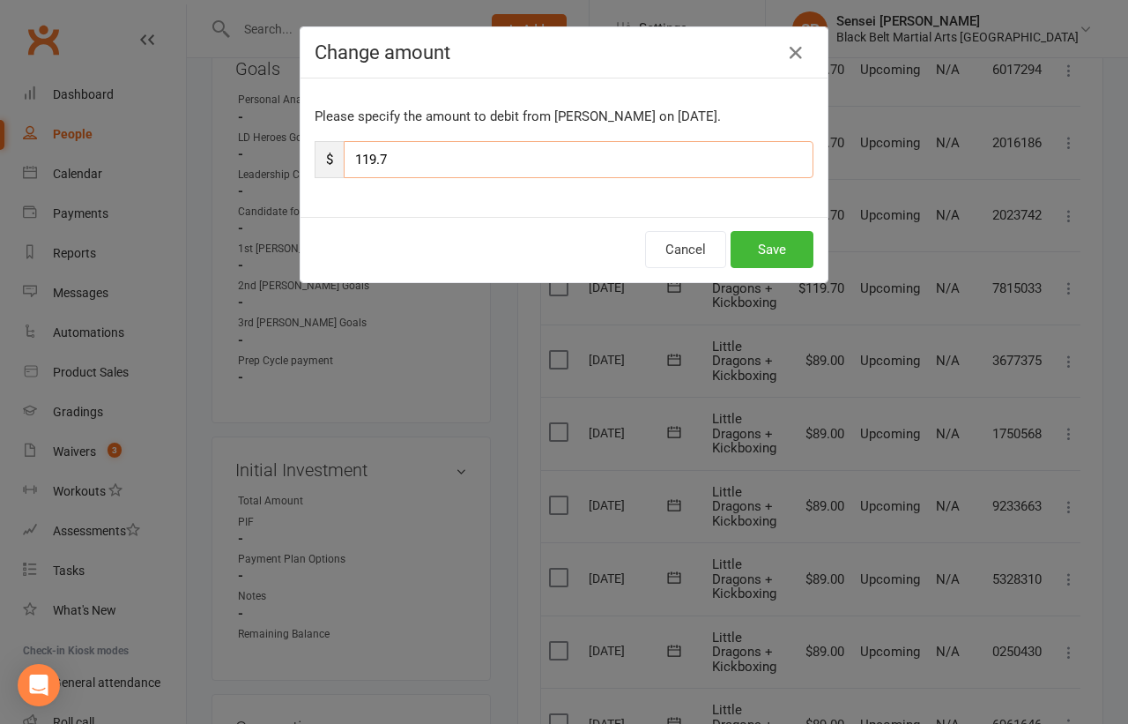
click at [700, 163] on input "119.7" at bounding box center [579, 159] width 470 height 37
type input "89"
click at [784, 243] on button "Save" at bounding box center [772, 249] width 83 height 37
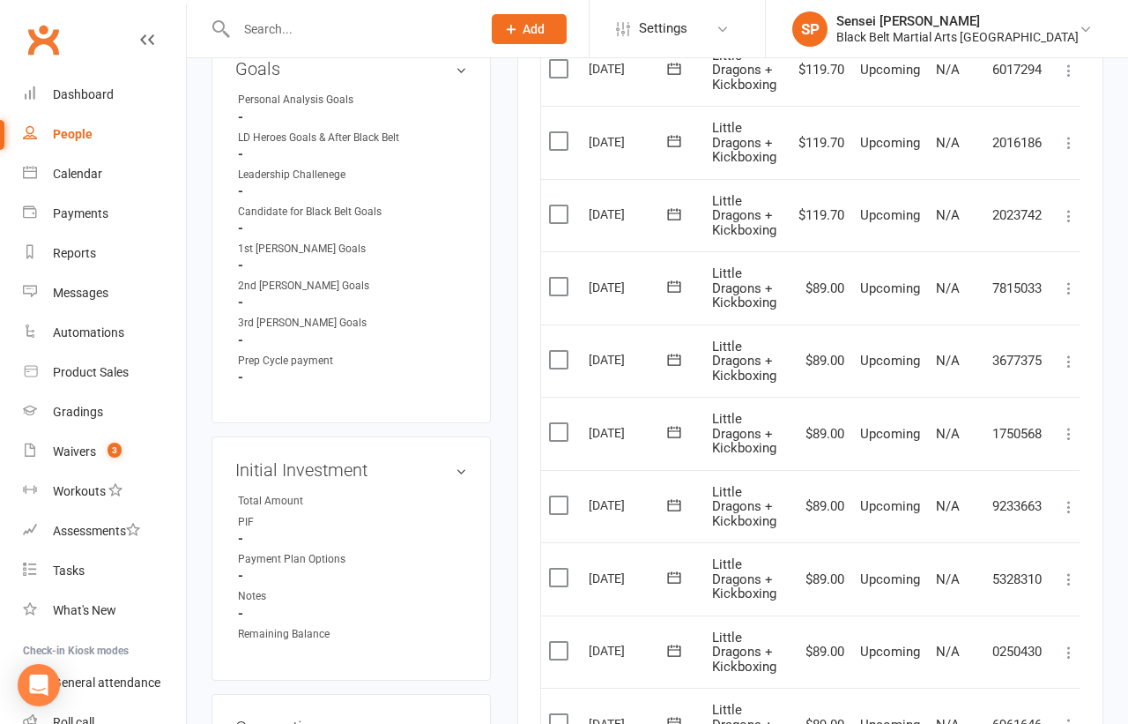
click at [1067, 207] on icon at bounding box center [1069, 216] width 18 height 18
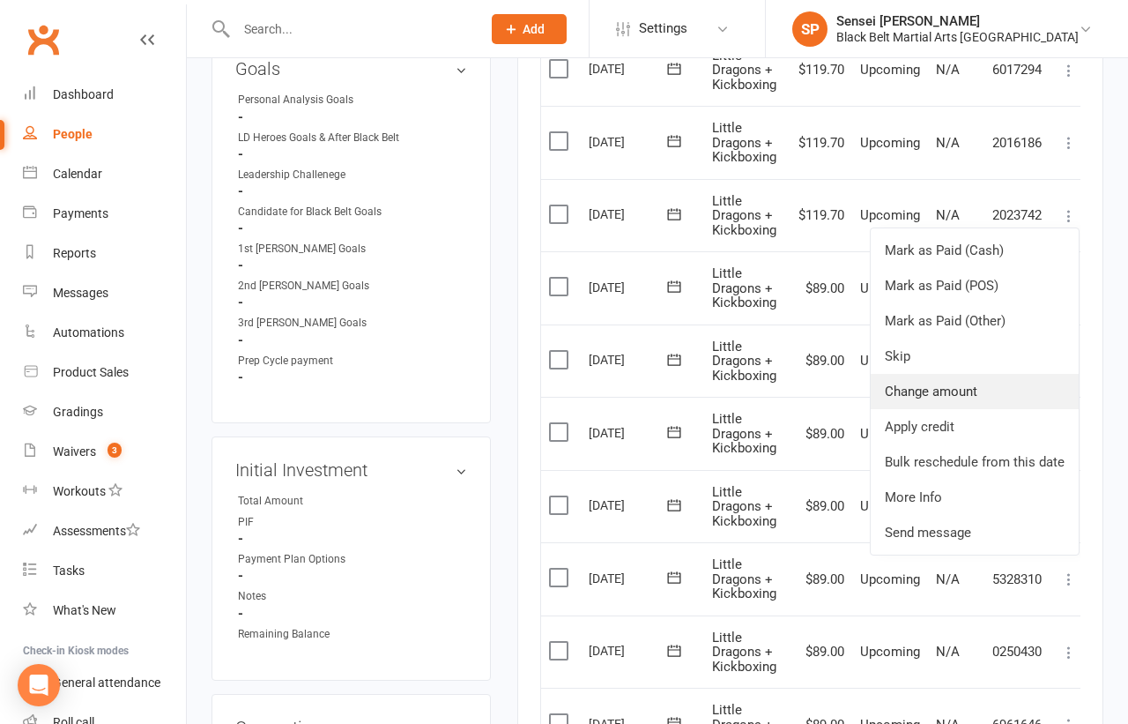
click at [925, 374] on link "Change amount" at bounding box center [975, 391] width 208 height 35
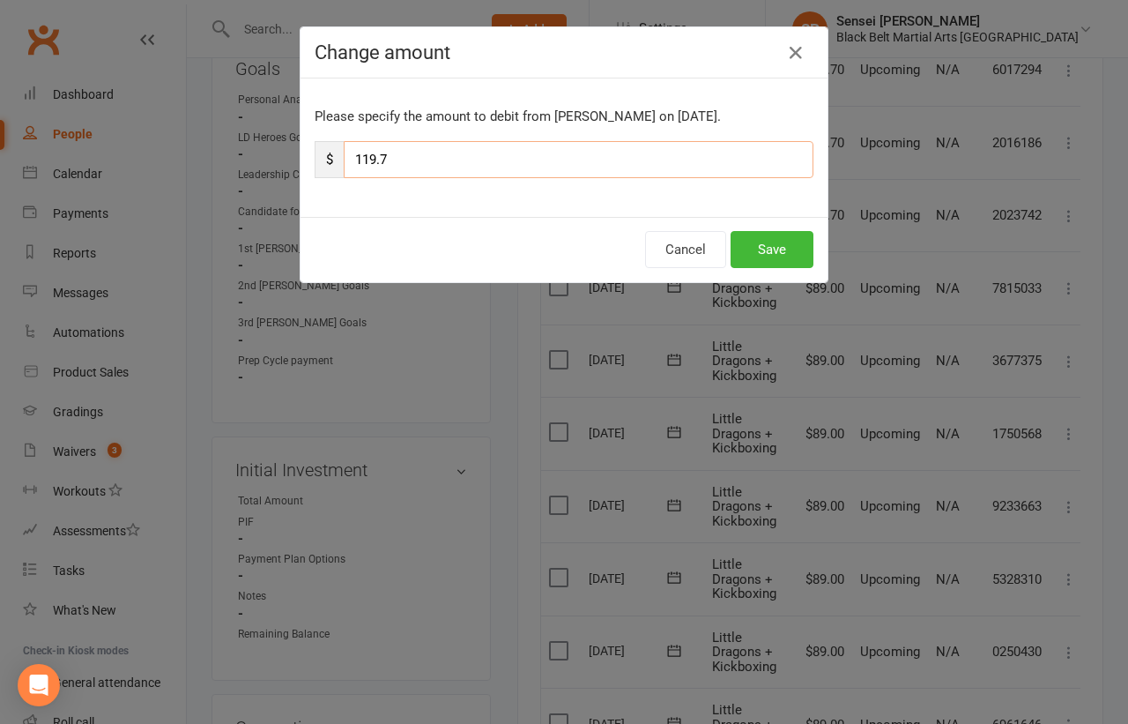
click at [634, 159] on input "119.7" at bounding box center [579, 159] width 470 height 37
type input "89"
click at [753, 248] on button "Save" at bounding box center [772, 249] width 83 height 37
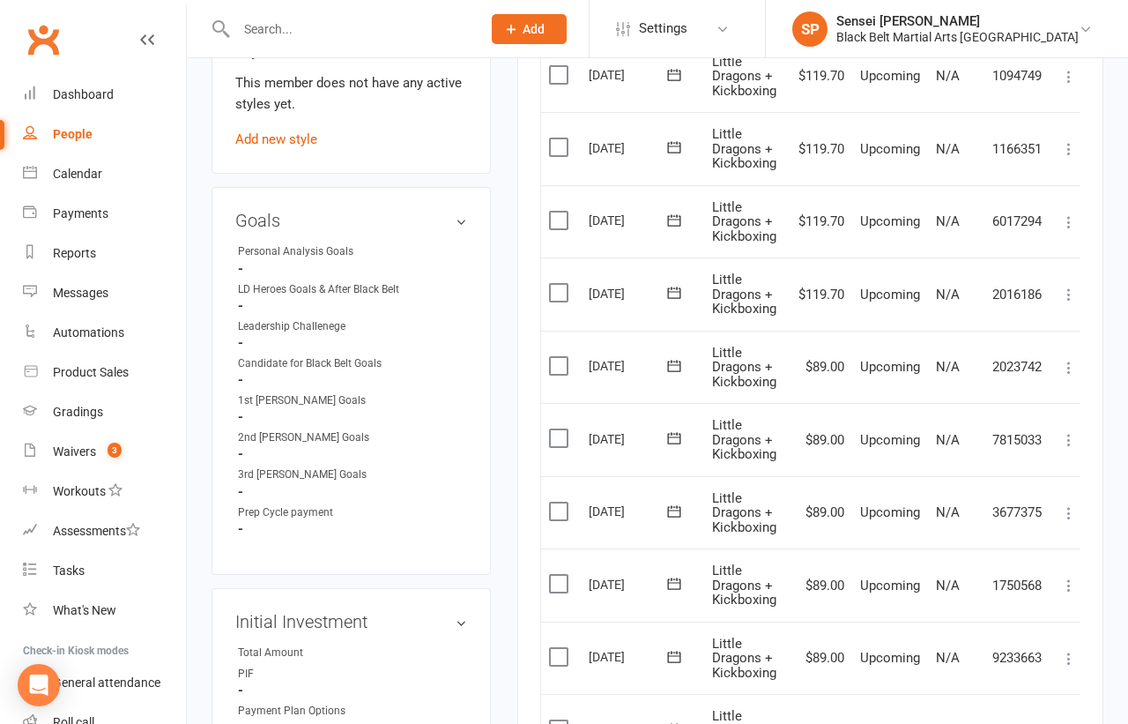
scroll to position [1073, 0]
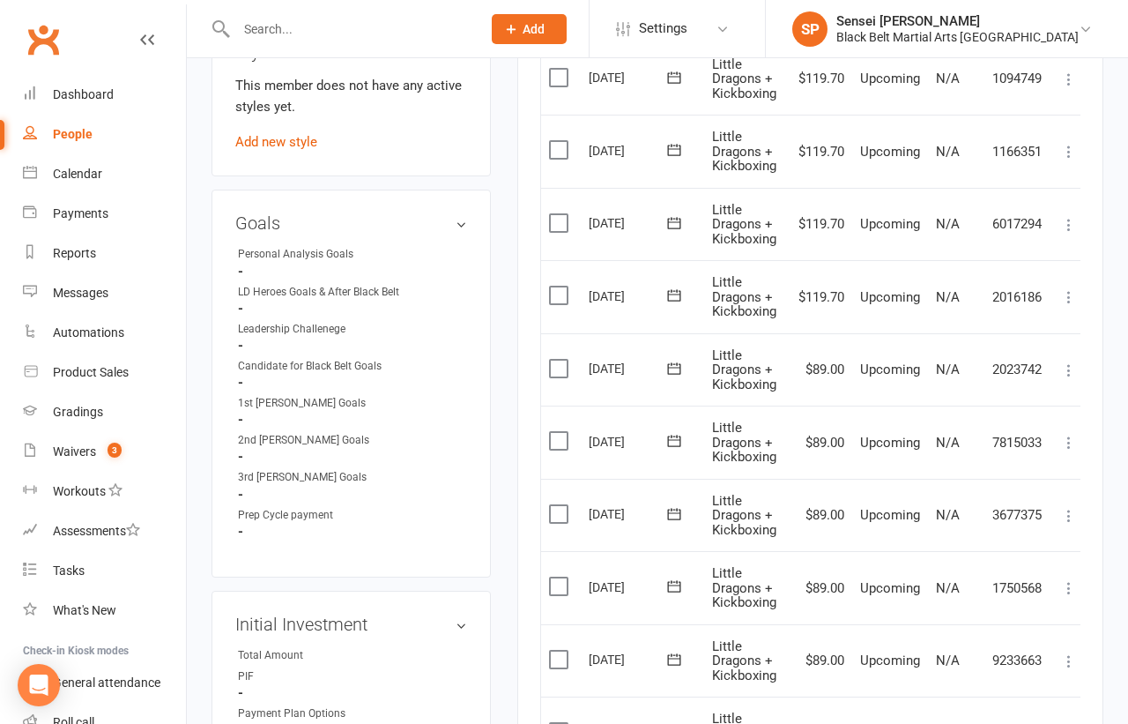
click at [1067, 288] on icon at bounding box center [1069, 297] width 18 height 18
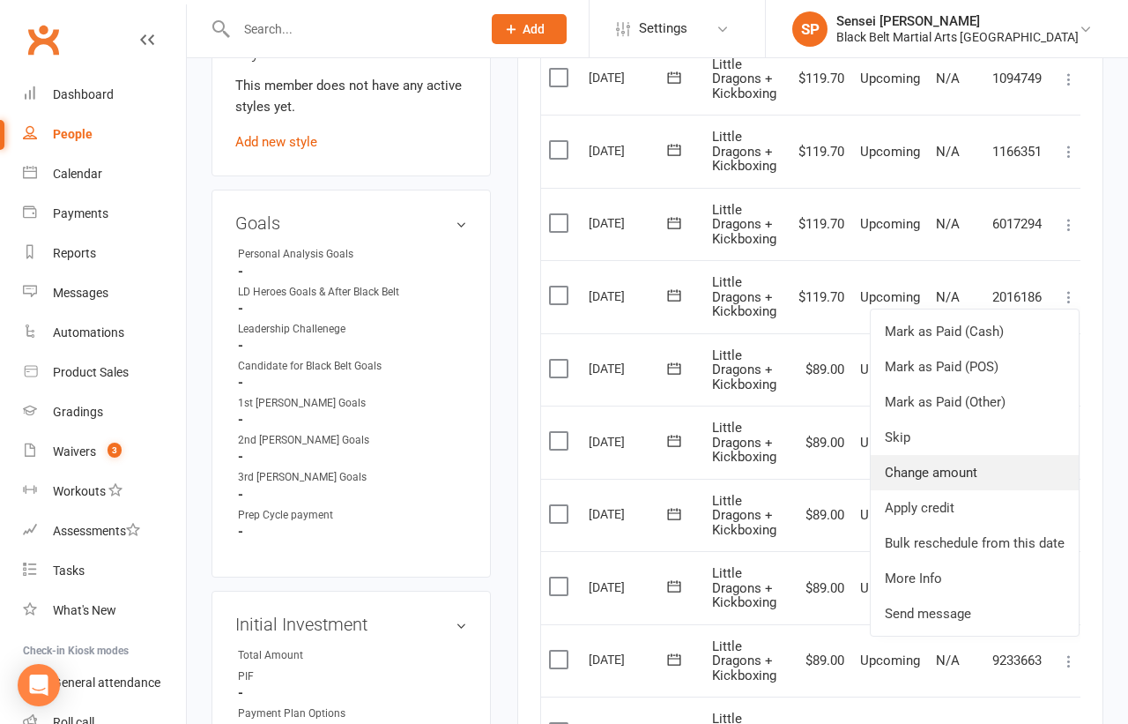
click at [939, 459] on link "Change amount" at bounding box center [975, 472] width 208 height 35
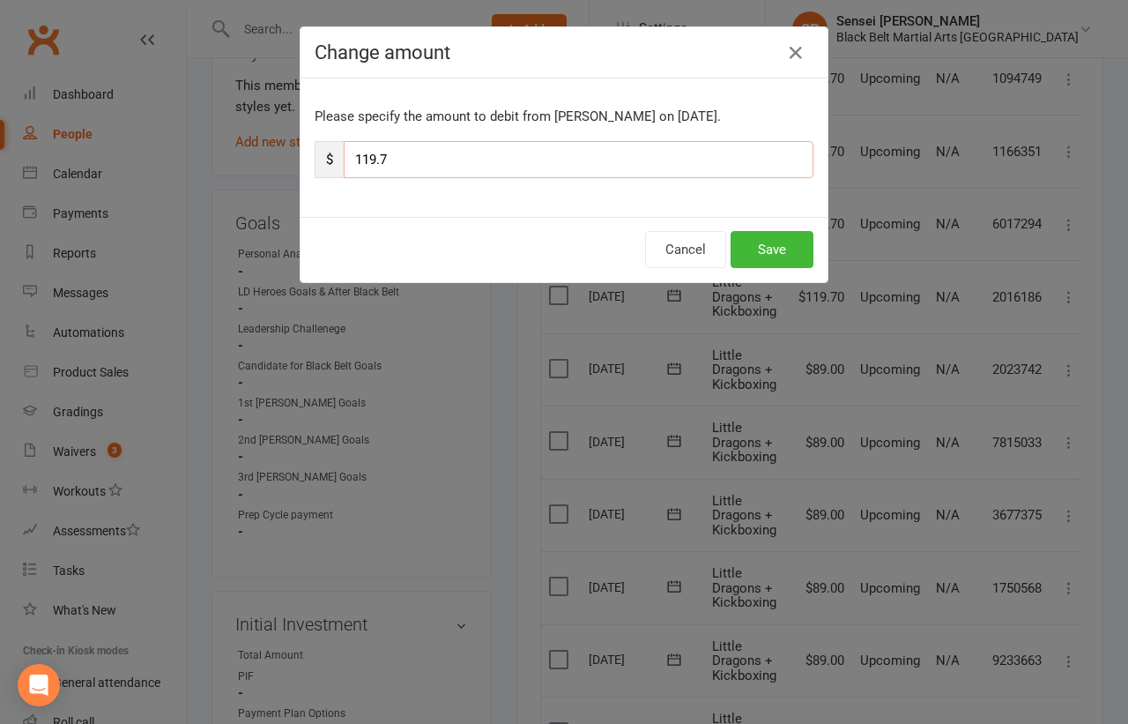
click at [728, 157] on input "119.7" at bounding box center [579, 159] width 470 height 37
type input "89"
click at [769, 242] on button "Save" at bounding box center [772, 249] width 83 height 37
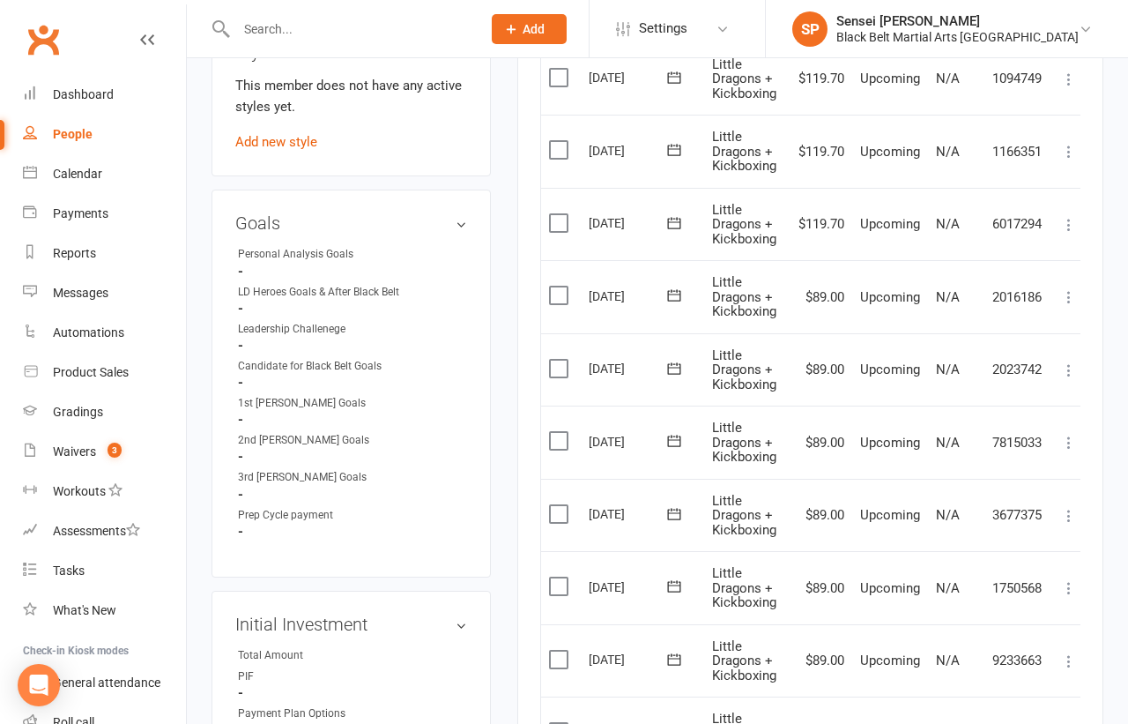
click at [1066, 217] on icon at bounding box center [1069, 225] width 18 height 18
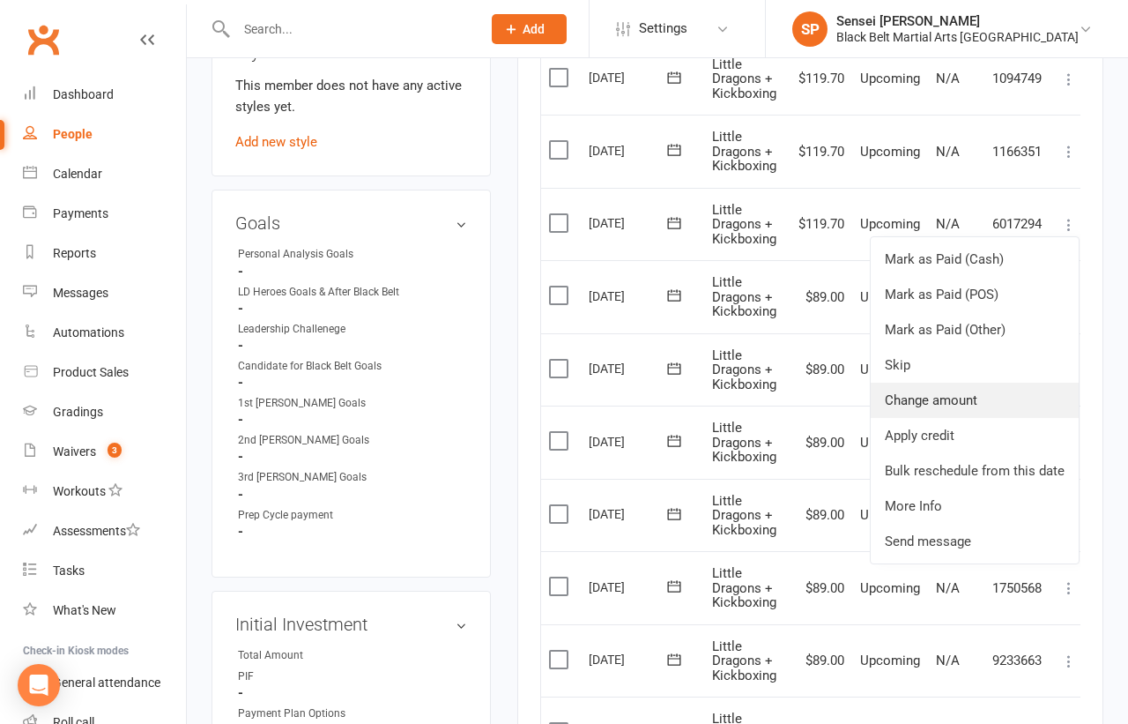
click at [925, 397] on link "Change amount" at bounding box center [975, 400] width 208 height 35
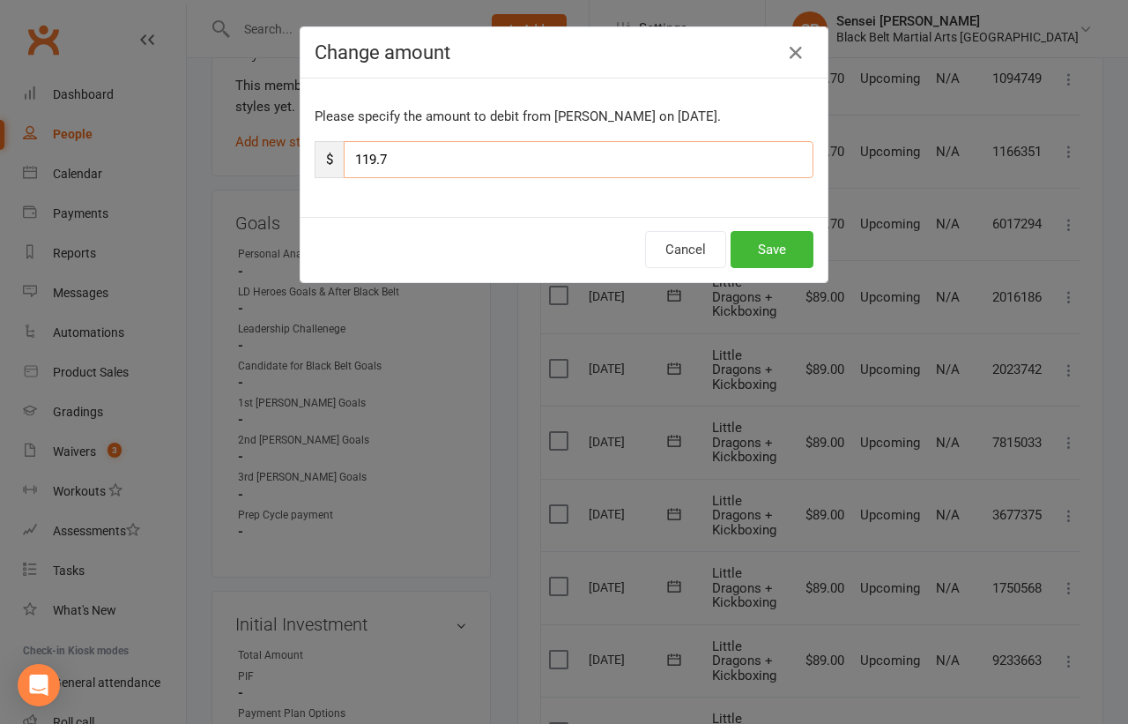
click at [704, 160] on input "119.7" at bounding box center [579, 159] width 470 height 37
type input "89"
click at [769, 241] on button "Save" at bounding box center [772, 249] width 83 height 37
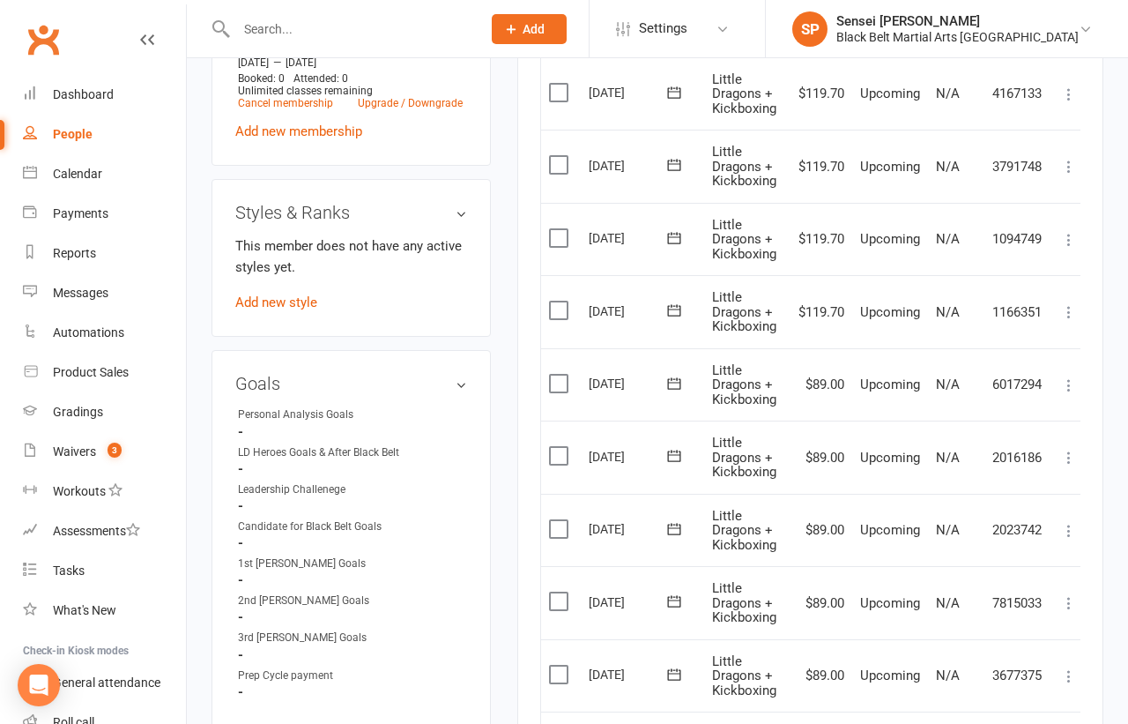
scroll to position [907, 0]
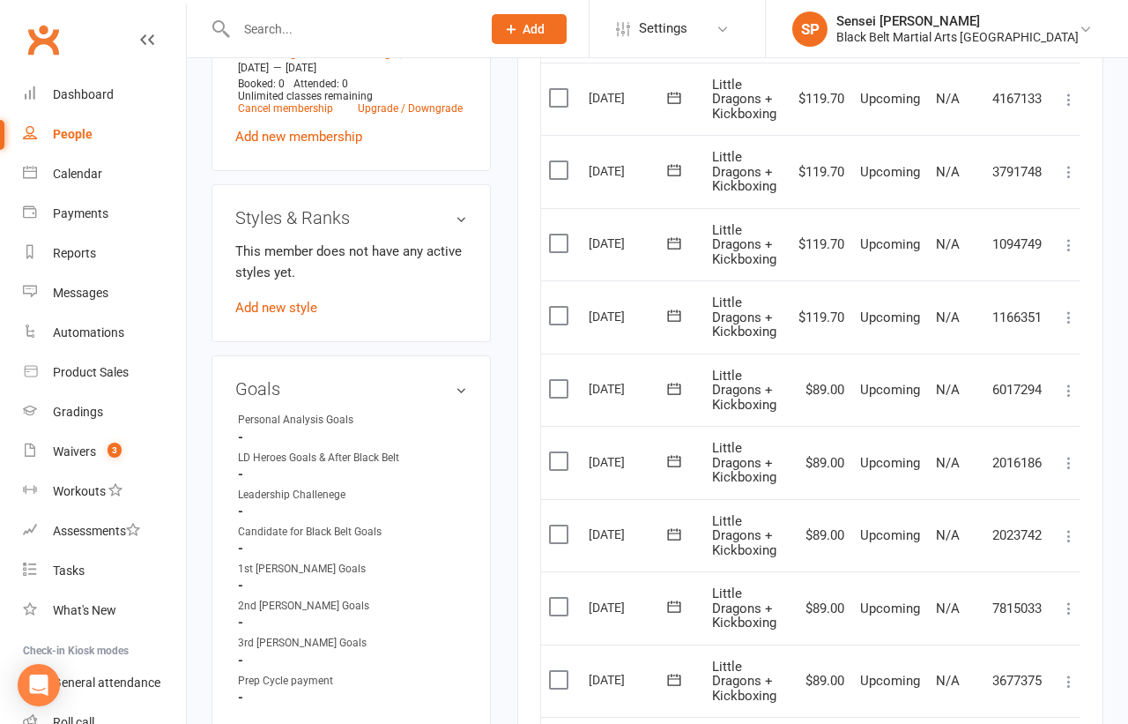
click at [1068, 309] on icon at bounding box center [1069, 317] width 18 height 18
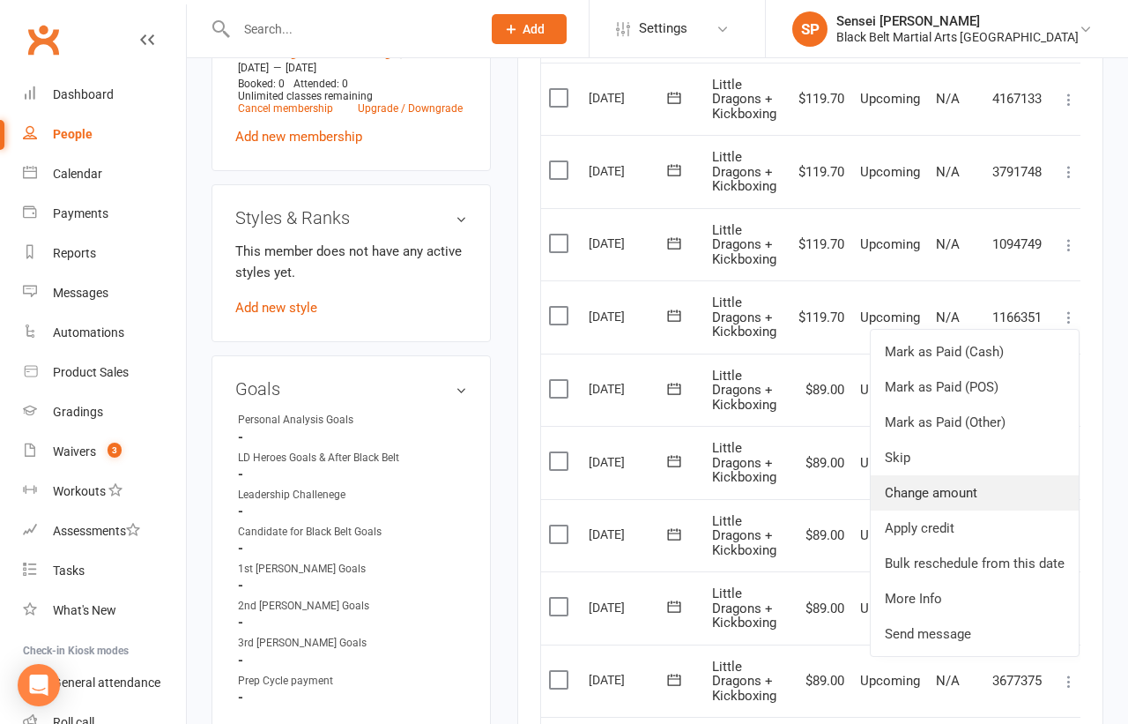
click at [961, 475] on link "Change amount" at bounding box center [975, 492] width 208 height 35
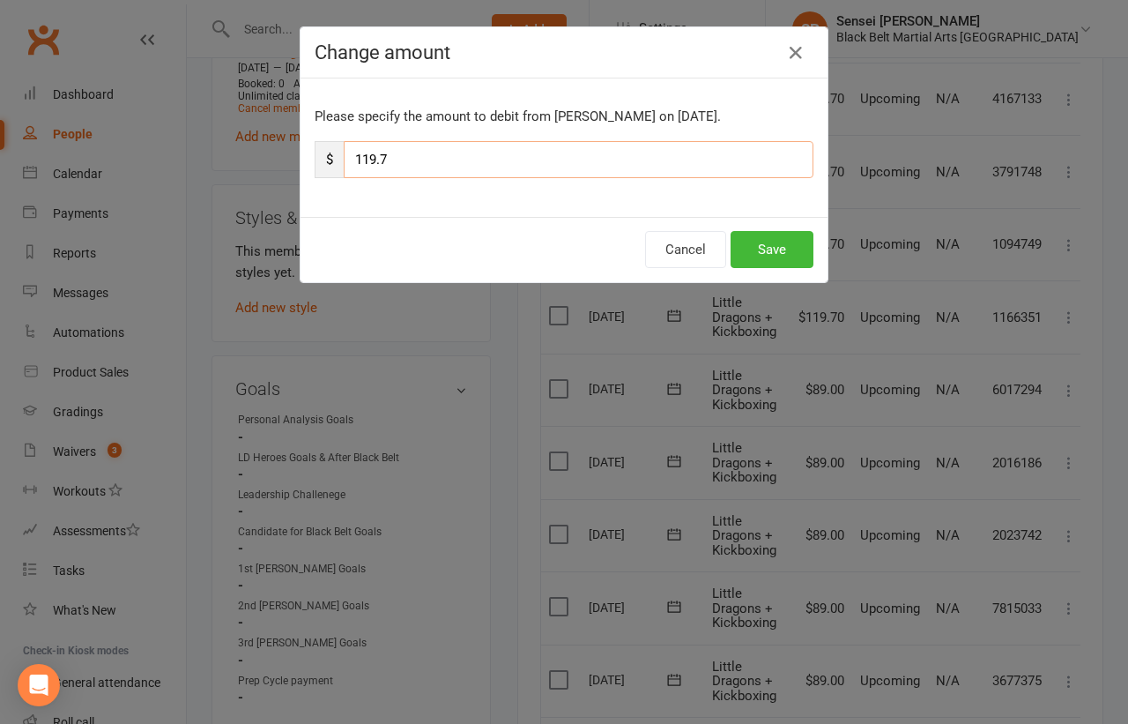
click at [680, 152] on input "119.7" at bounding box center [579, 159] width 470 height 37
type input "89"
click at [779, 242] on button "Save" at bounding box center [772, 249] width 83 height 37
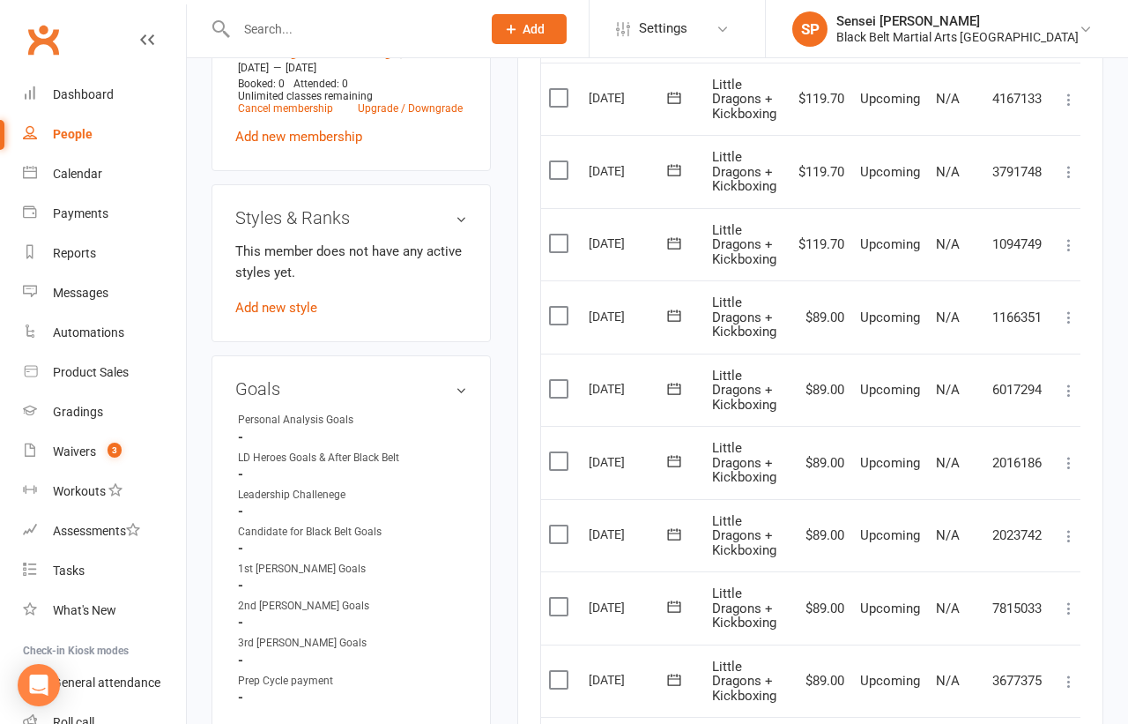
click at [1068, 241] on icon at bounding box center [1069, 245] width 18 height 18
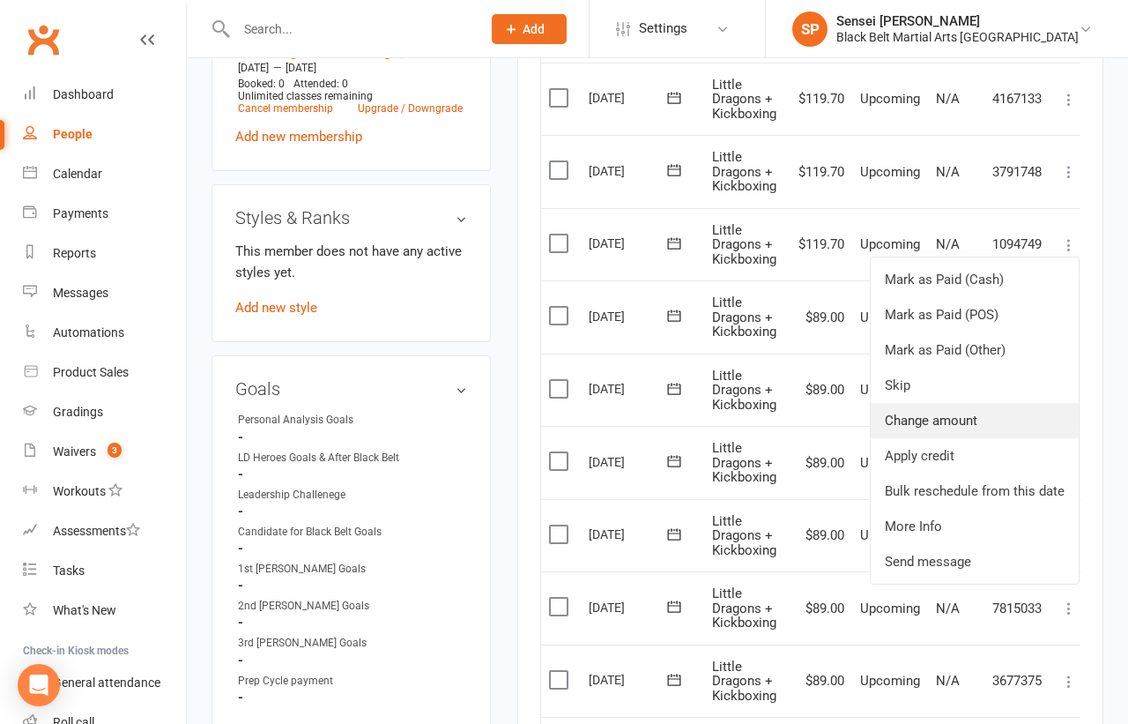
click at [928, 405] on link "Change amount" at bounding box center [975, 420] width 208 height 35
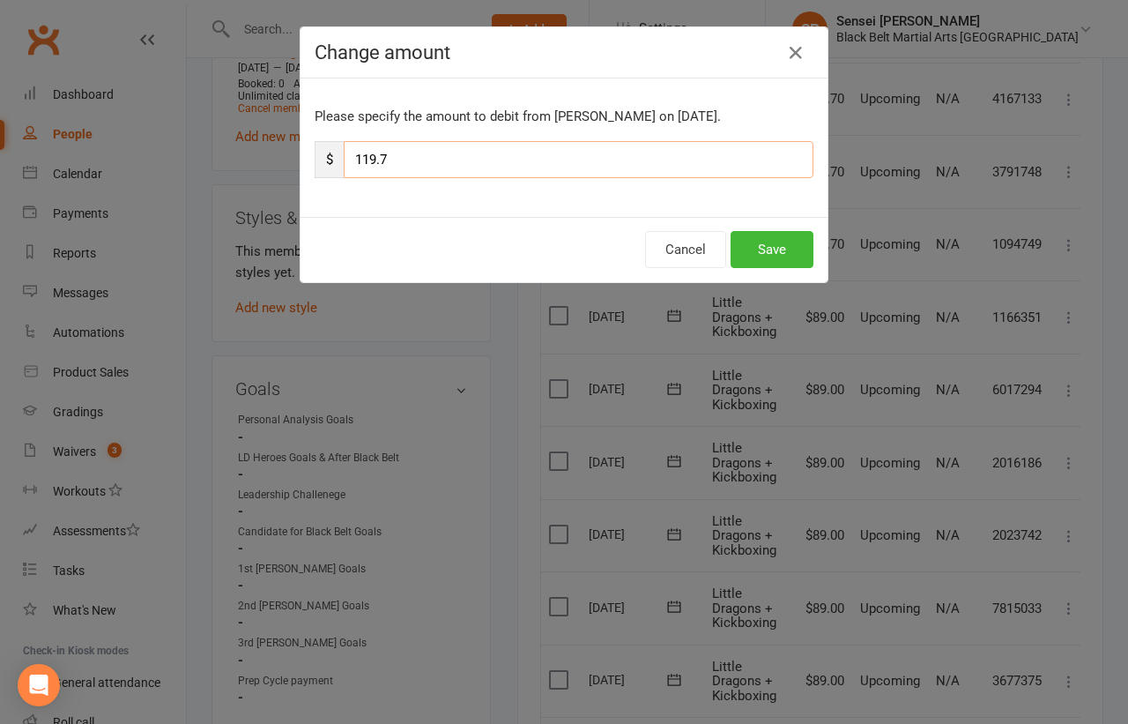
click at [695, 155] on input "119.7" at bounding box center [579, 159] width 470 height 37
type input "89"
click at [770, 235] on button "Save" at bounding box center [772, 249] width 83 height 37
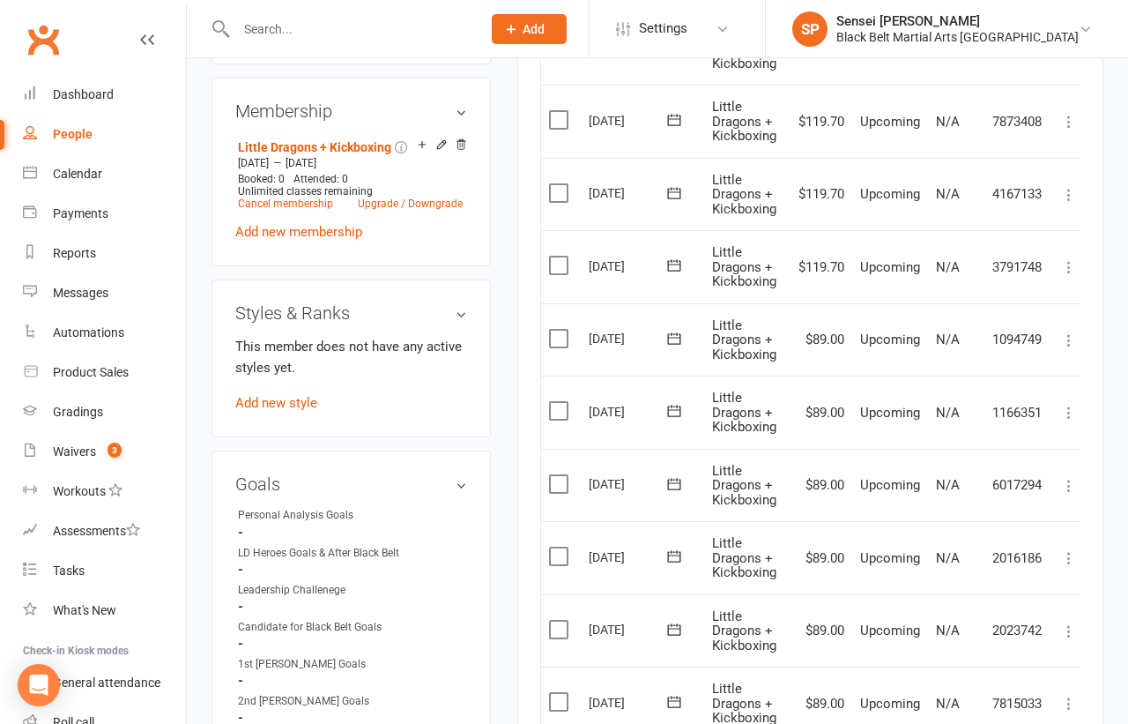
scroll to position [800, 0]
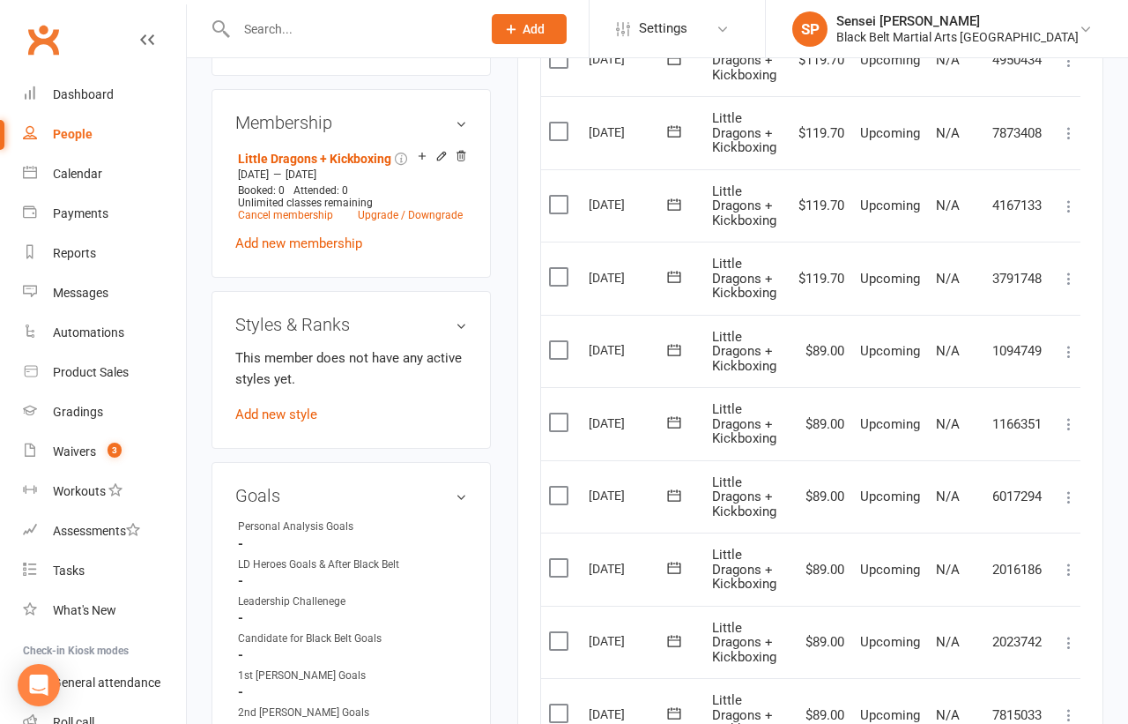
click at [1065, 270] on icon at bounding box center [1069, 279] width 18 height 18
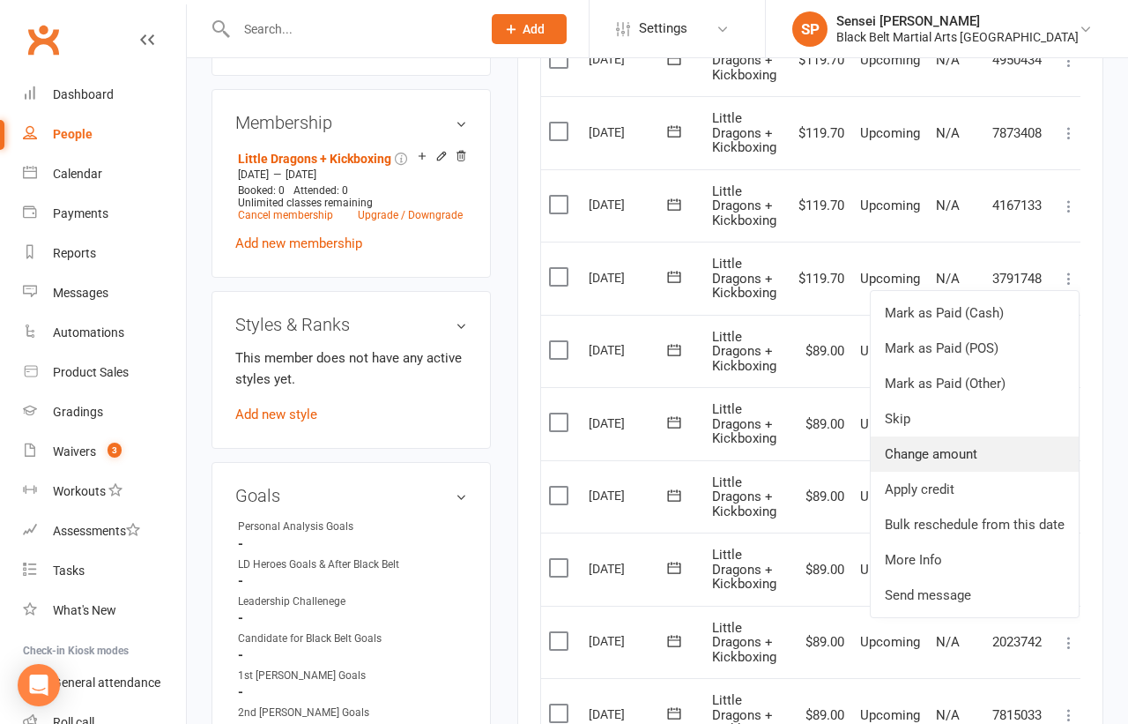
click at [941, 440] on link "Change amount" at bounding box center [975, 453] width 208 height 35
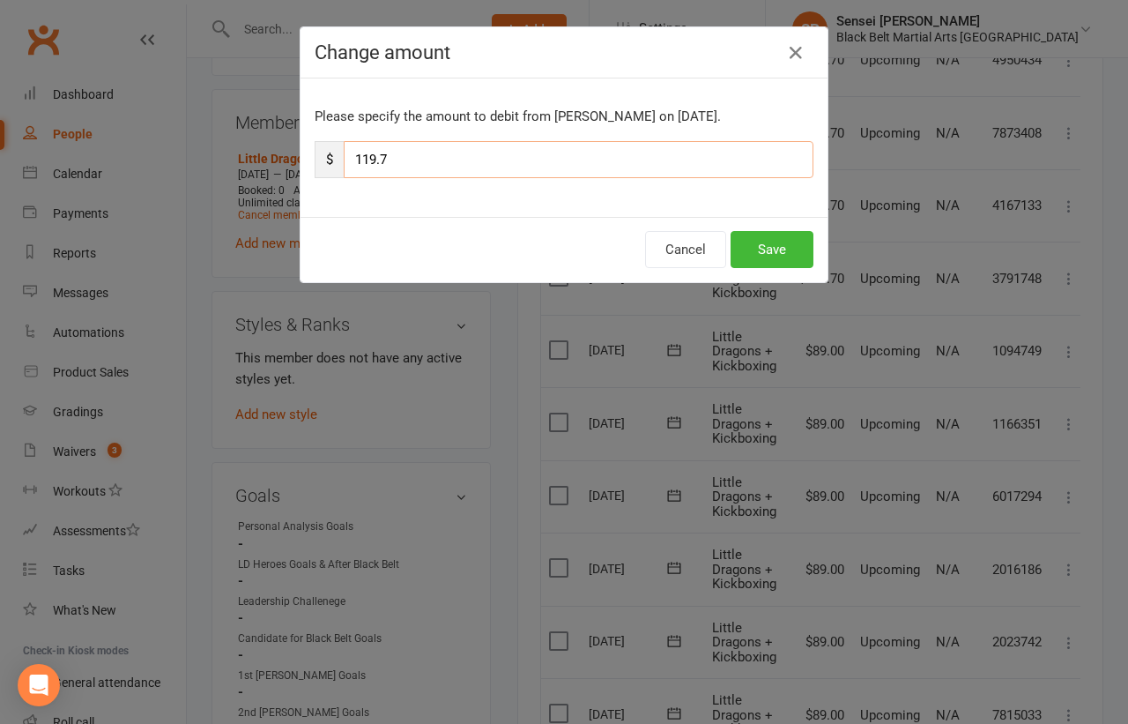
click at [597, 144] on input "119.7" at bounding box center [579, 159] width 470 height 37
type input "89"
click at [770, 246] on button "Save" at bounding box center [772, 249] width 83 height 37
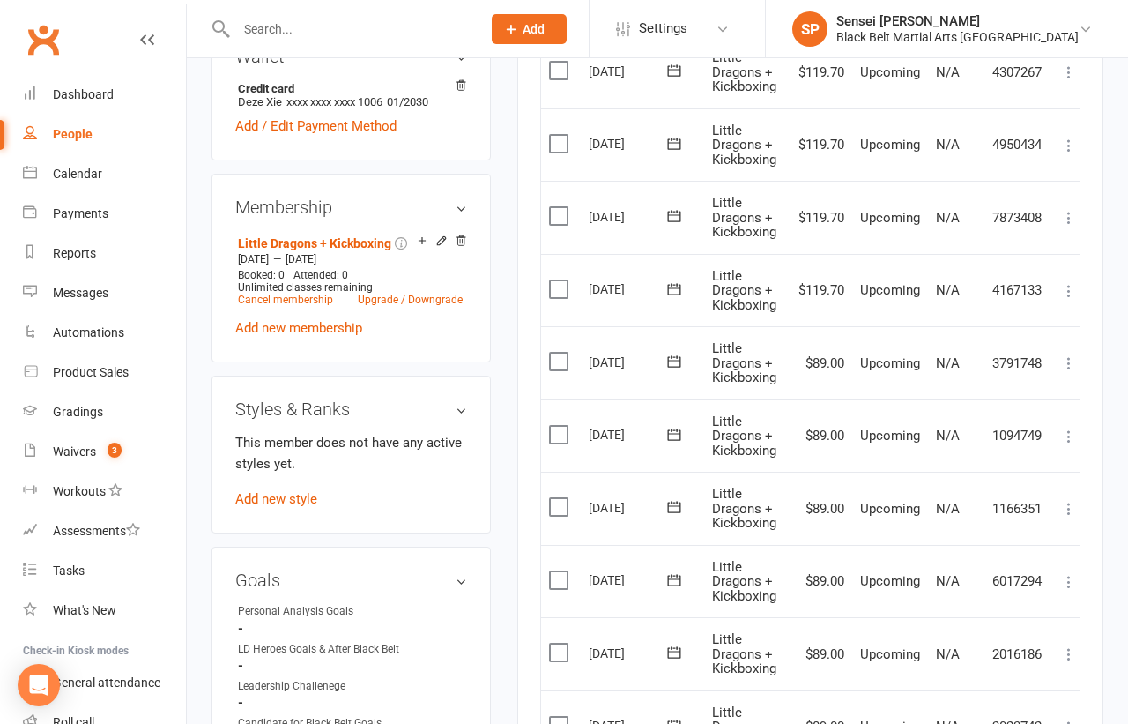
scroll to position [663, 0]
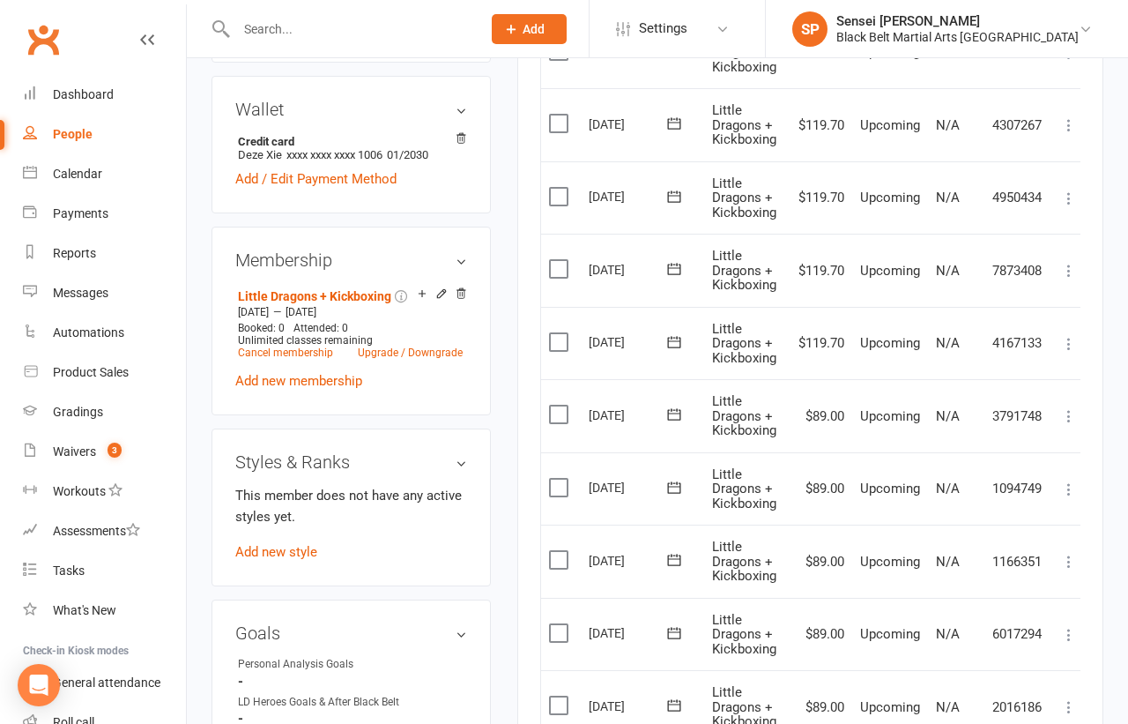
click at [1068, 335] on icon at bounding box center [1069, 344] width 18 height 18
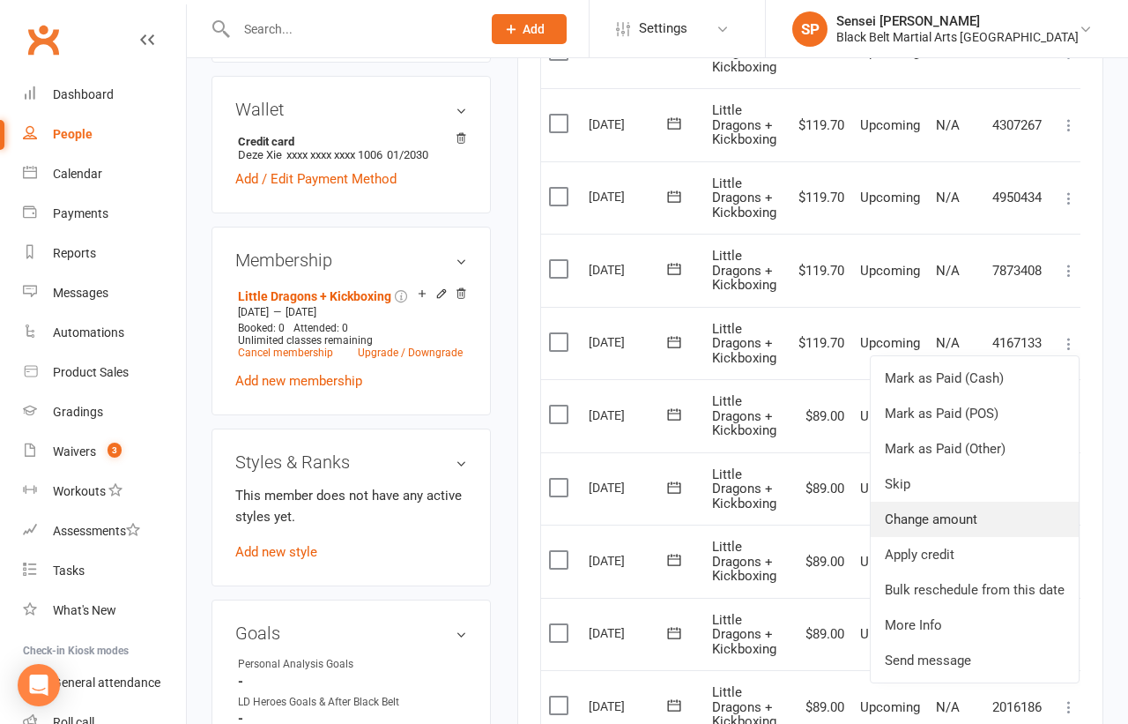
click at [939, 513] on link "Change amount" at bounding box center [975, 518] width 208 height 35
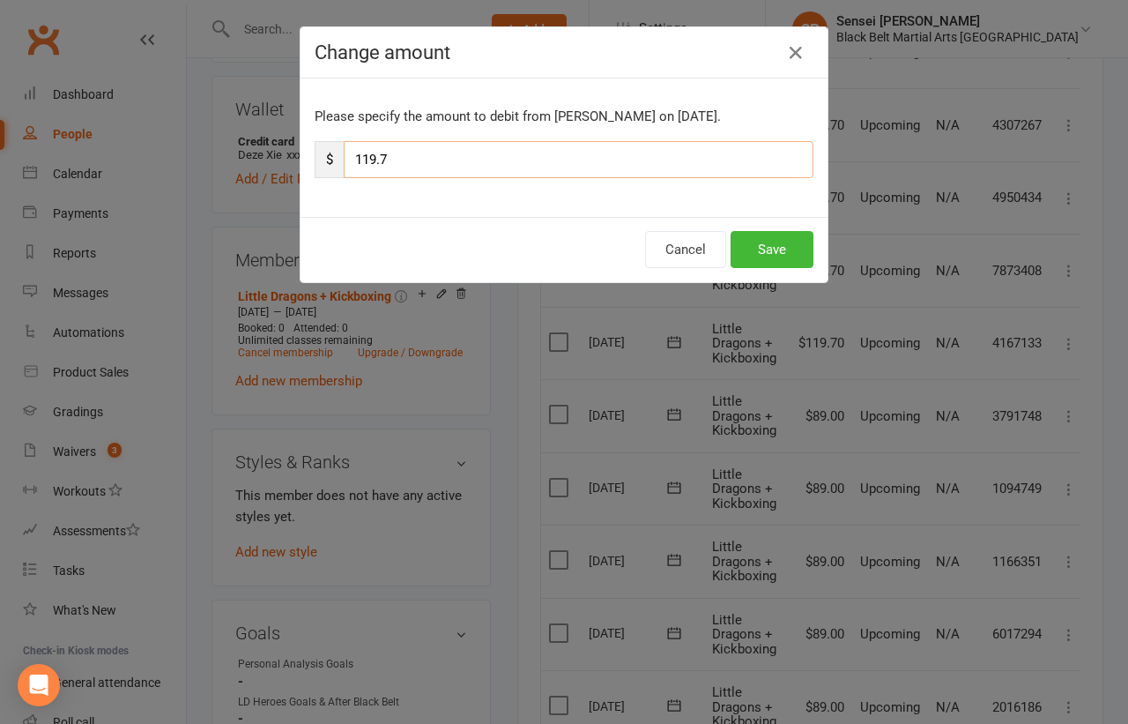
click at [645, 153] on input "119.7" at bounding box center [579, 159] width 470 height 37
type input "89"
click at [765, 241] on button "Save" at bounding box center [772, 249] width 83 height 37
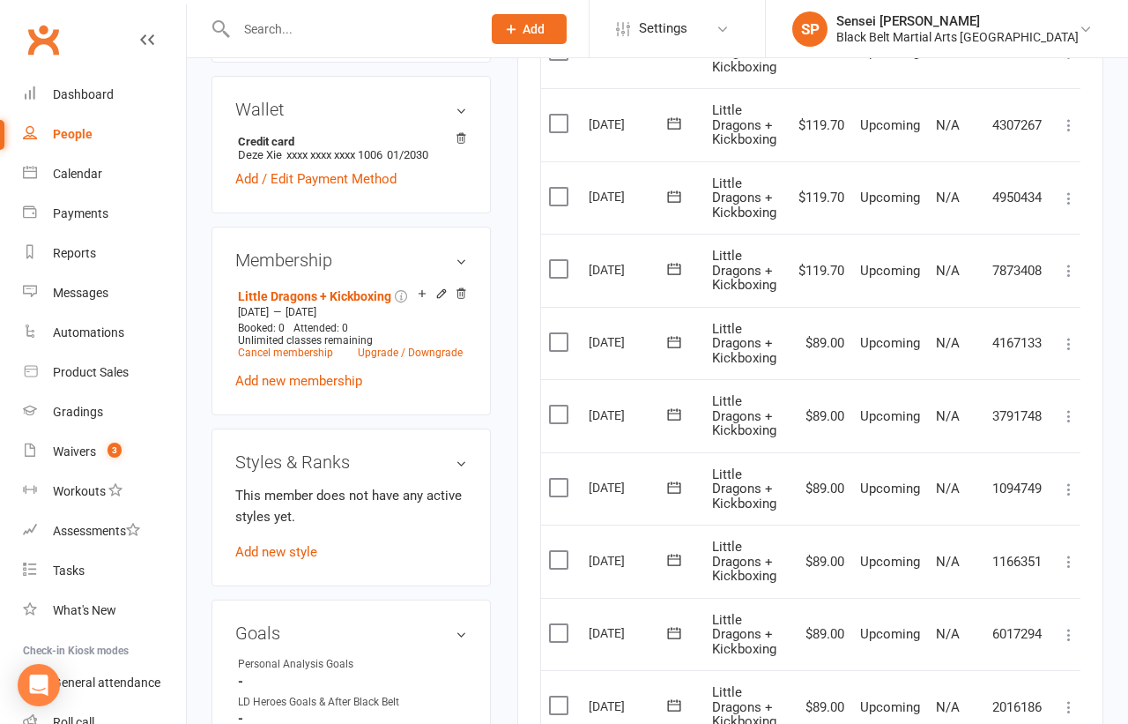
click at [1071, 263] on icon at bounding box center [1069, 271] width 18 height 18
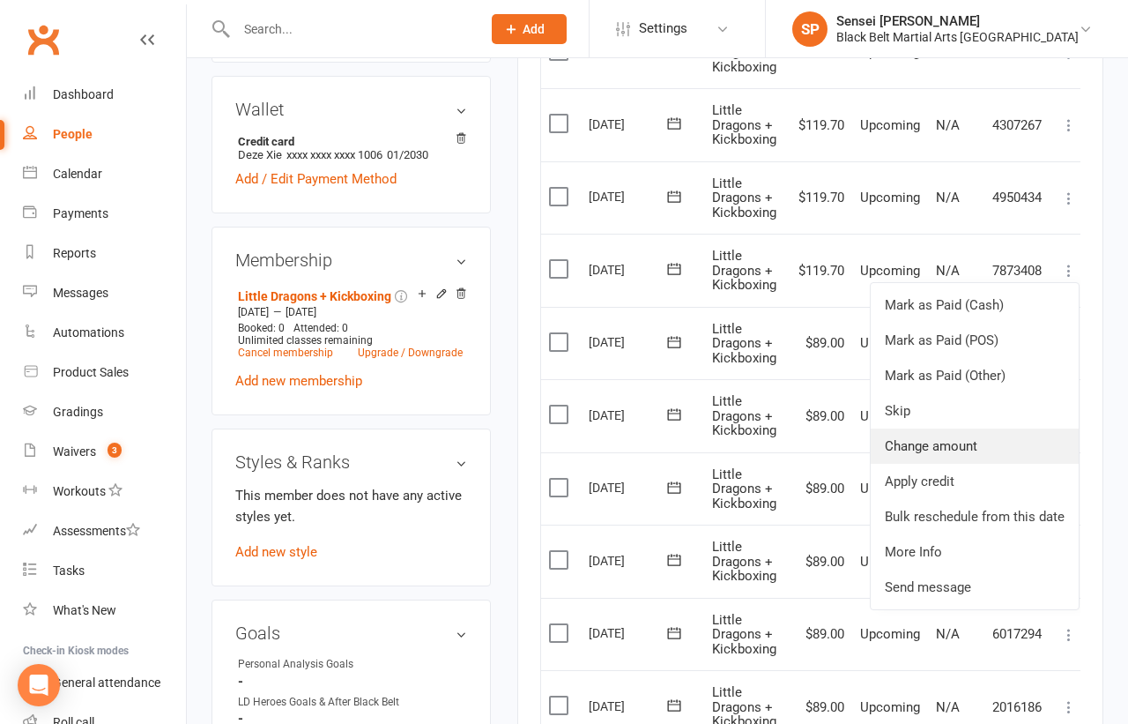
click at [928, 435] on link "Change amount" at bounding box center [975, 445] width 208 height 35
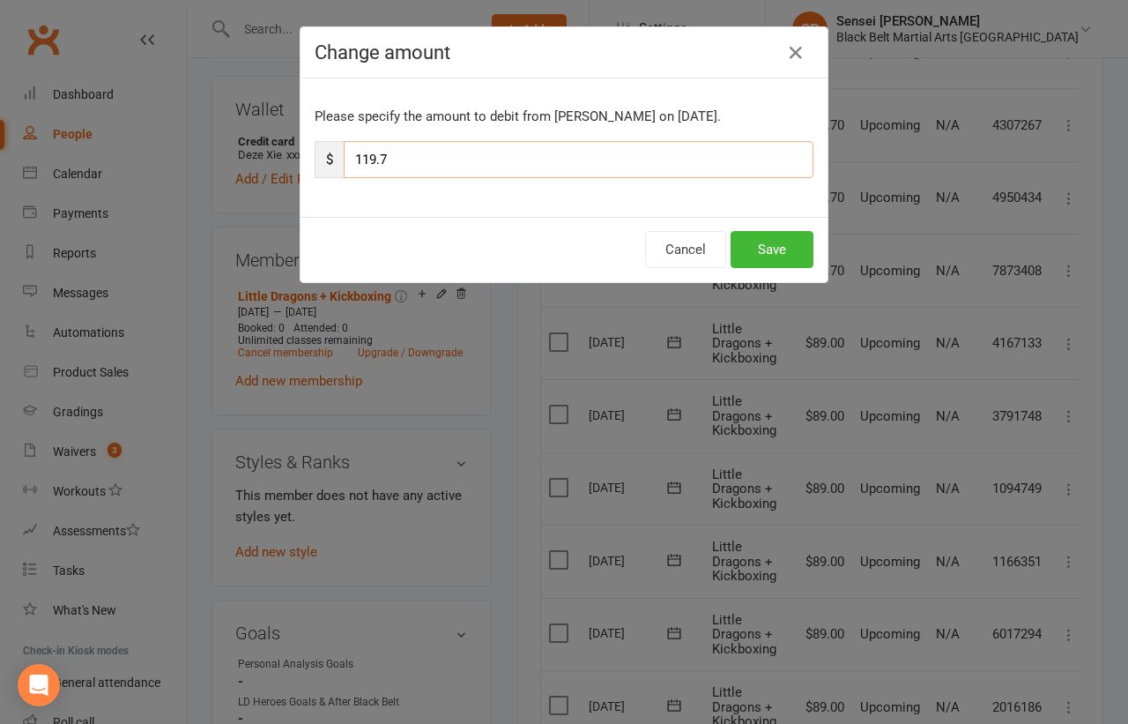
click at [618, 160] on input "119.7" at bounding box center [579, 159] width 470 height 37
type input "89"
click at [765, 249] on button "Save" at bounding box center [772, 249] width 83 height 37
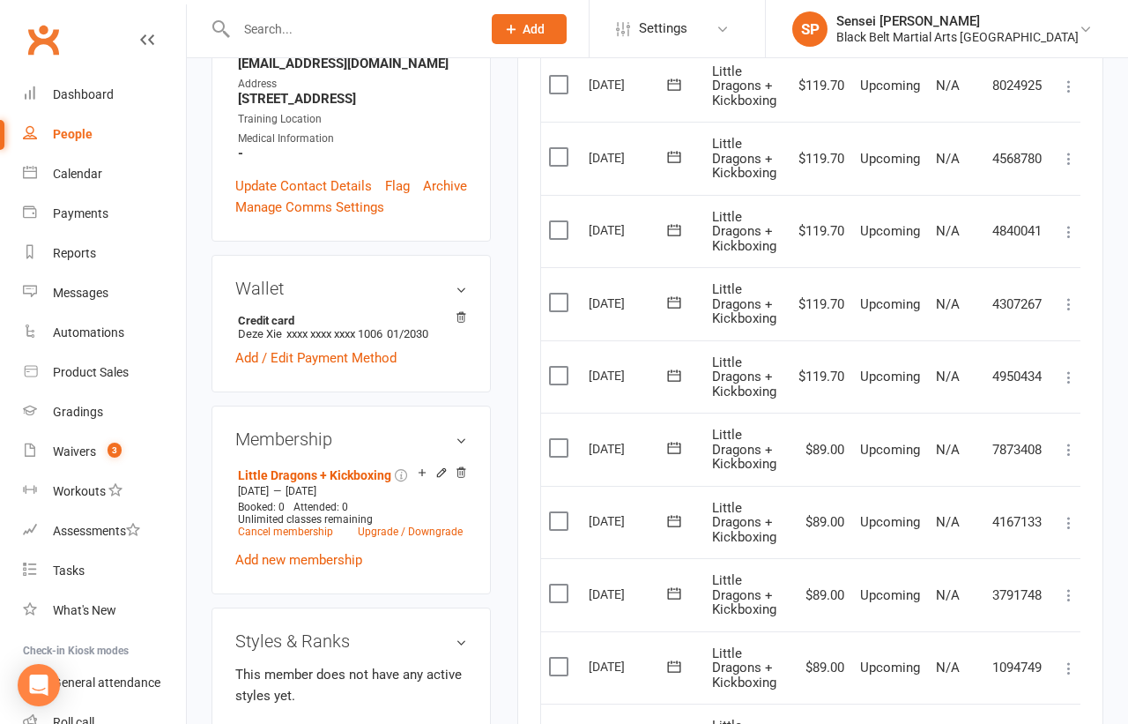
scroll to position [481, 0]
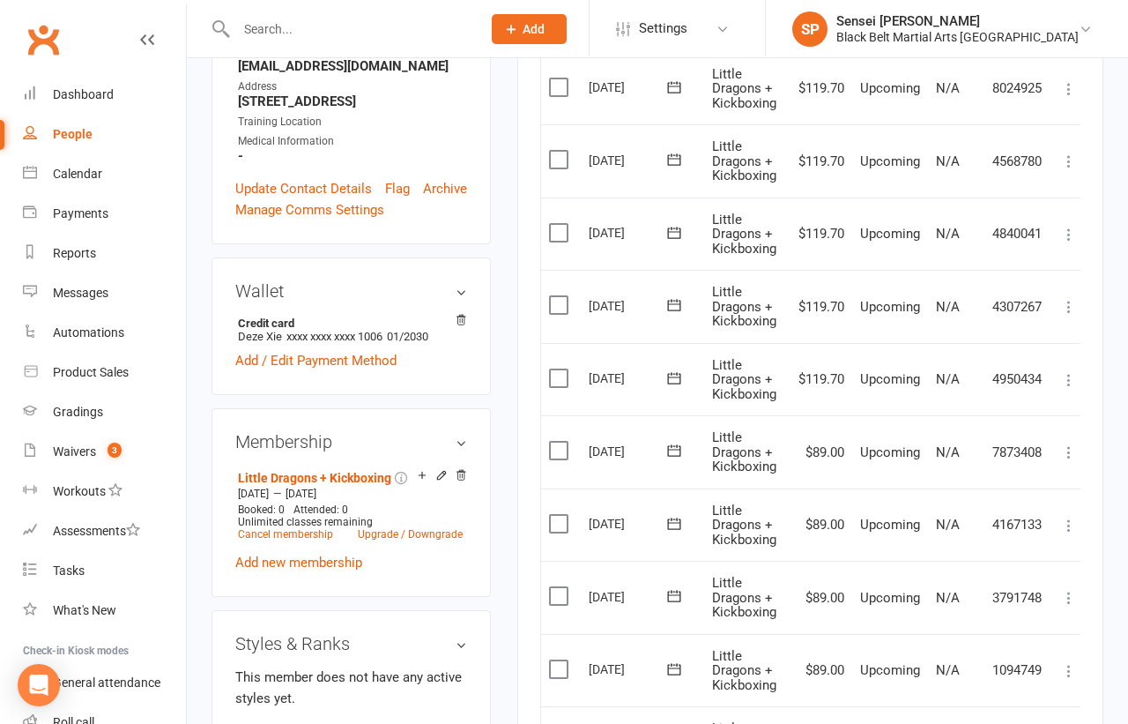
click at [1070, 371] on icon at bounding box center [1069, 380] width 18 height 18
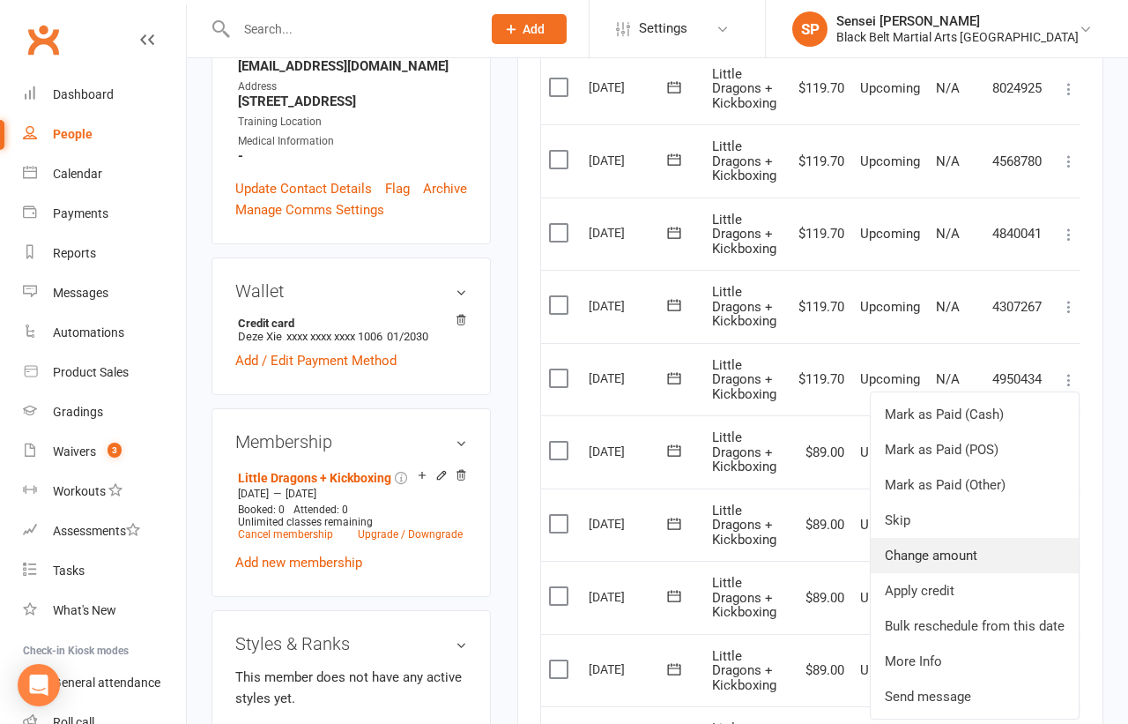
click at [932, 540] on link "Change amount" at bounding box center [975, 555] width 208 height 35
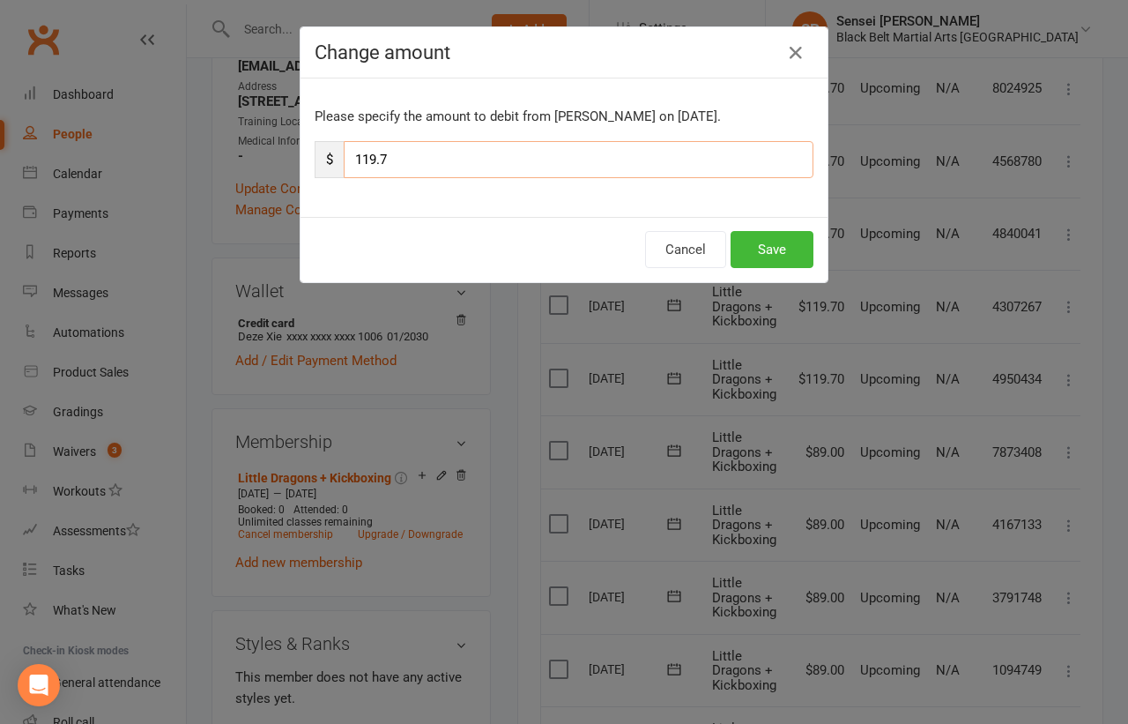
click at [591, 156] on input "119.7" at bounding box center [579, 159] width 470 height 37
type input "89"
click at [758, 249] on button "Save" at bounding box center [772, 249] width 83 height 37
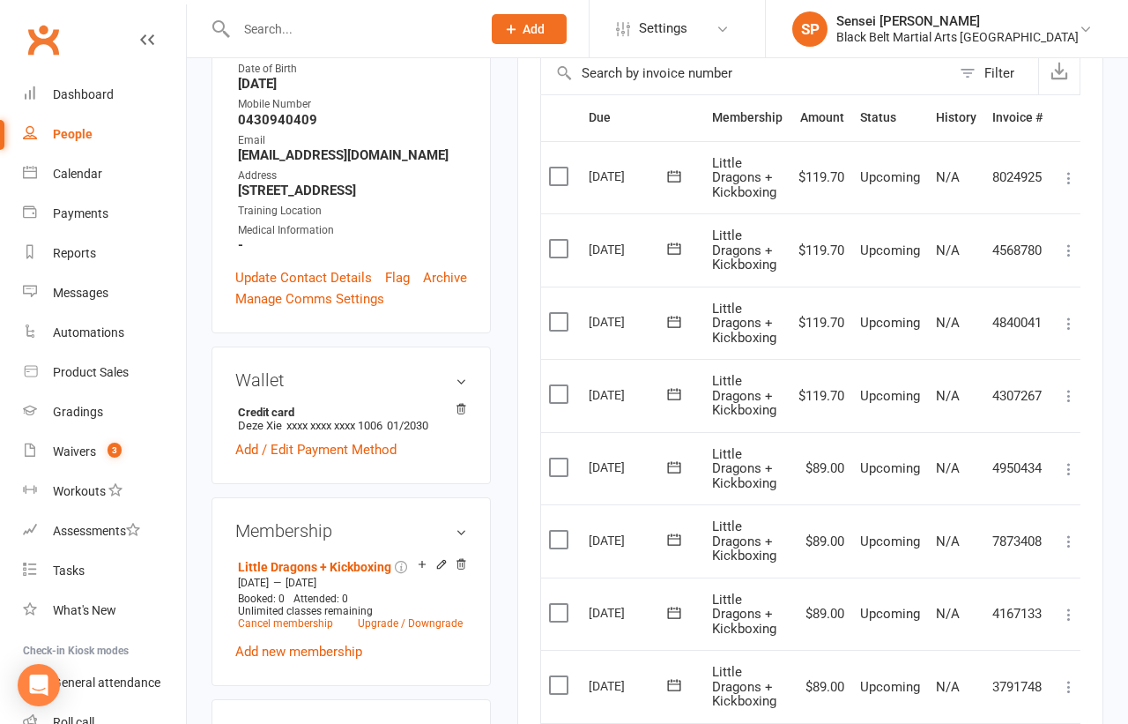
scroll to position [390, 0]
click at [1069, 390] on icon at bounding box center [1069, 398] width 18 height 18
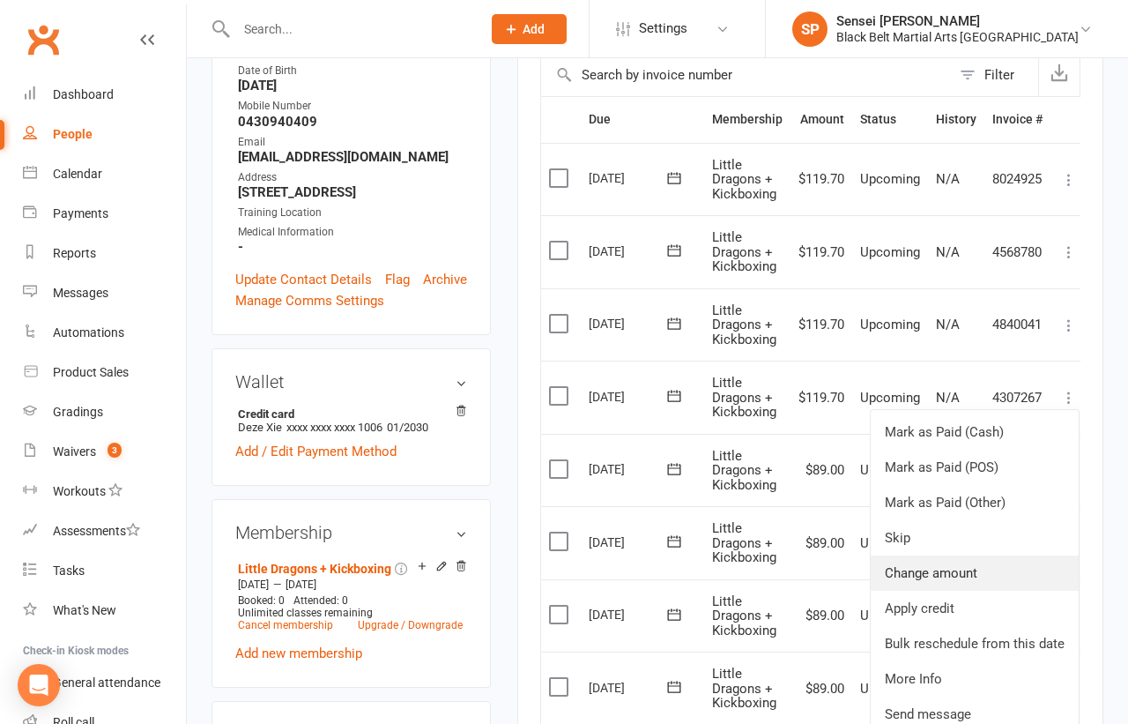
click at [937, 561] on link "Change amount" at bounding box center [975, 572] width 208 height 35
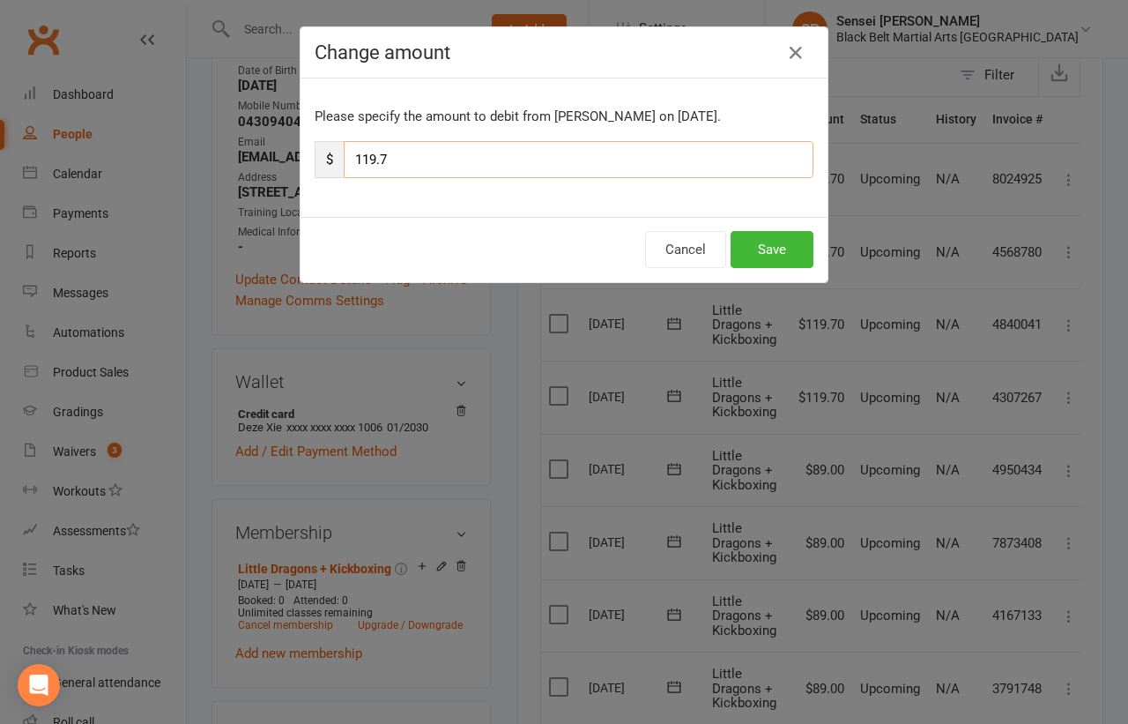
click at [678, 157] on input "119.7" at bounding box center [579, 159] width 470 height 37
type input "89"
click at [753, 247] on button "Save" at bounding box center [772, 249] width 83 height 37
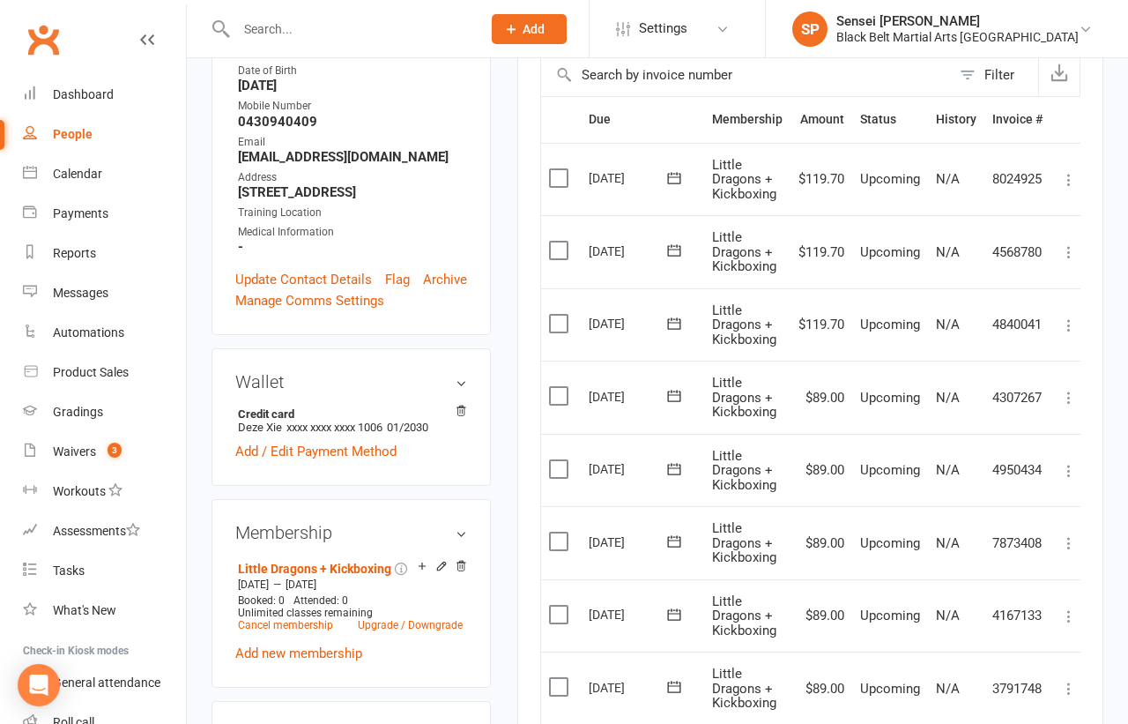
click at [1070, 316] on icon at bounding box center [1069, 325] width 18 height 18
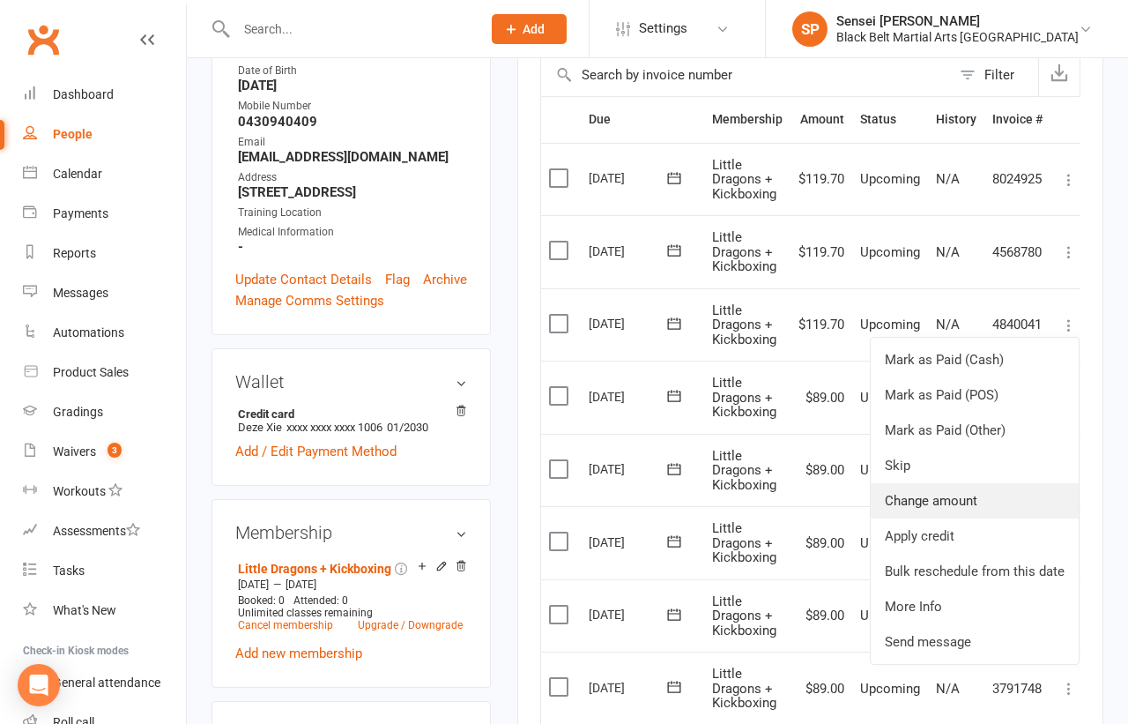
click at [956, 492] on link "Change amount" at bounding box center [975, 500] width 208 height 35
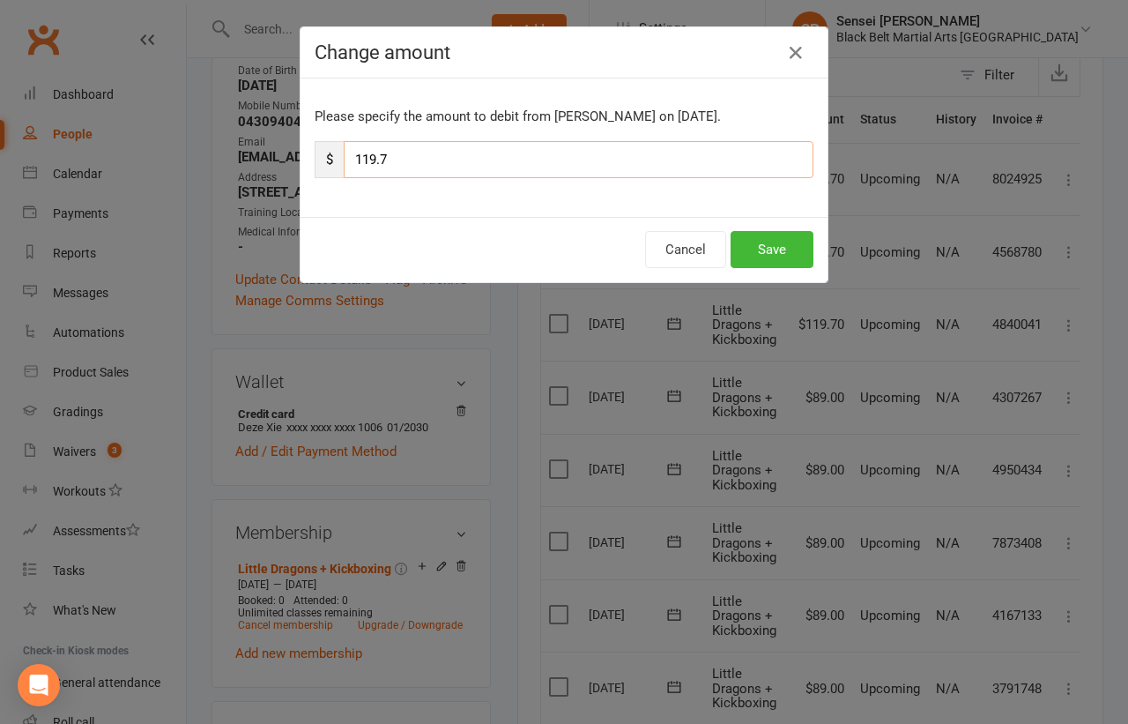
click at [710, 145] on input "119.7" at bounding box center [579, 159] width 470 height 37
type input "89"
click at [784, 241] on button "Save" at bounding box center [772, 249] width 83 height 37
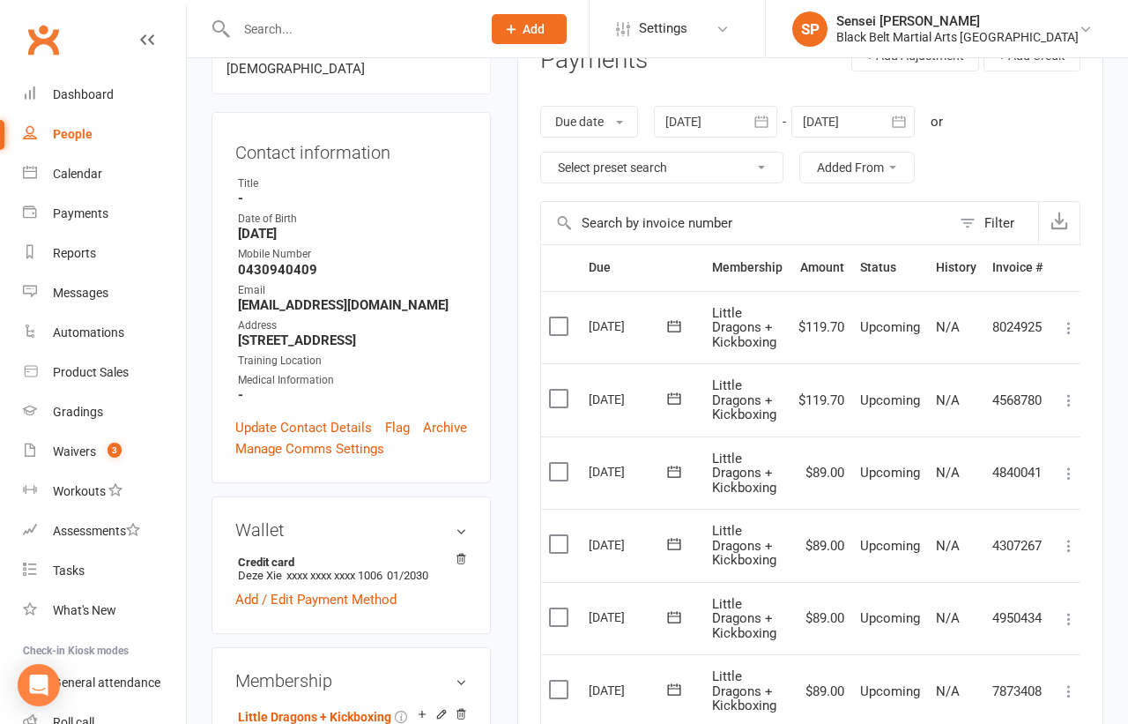
scroll to position [219, 0]
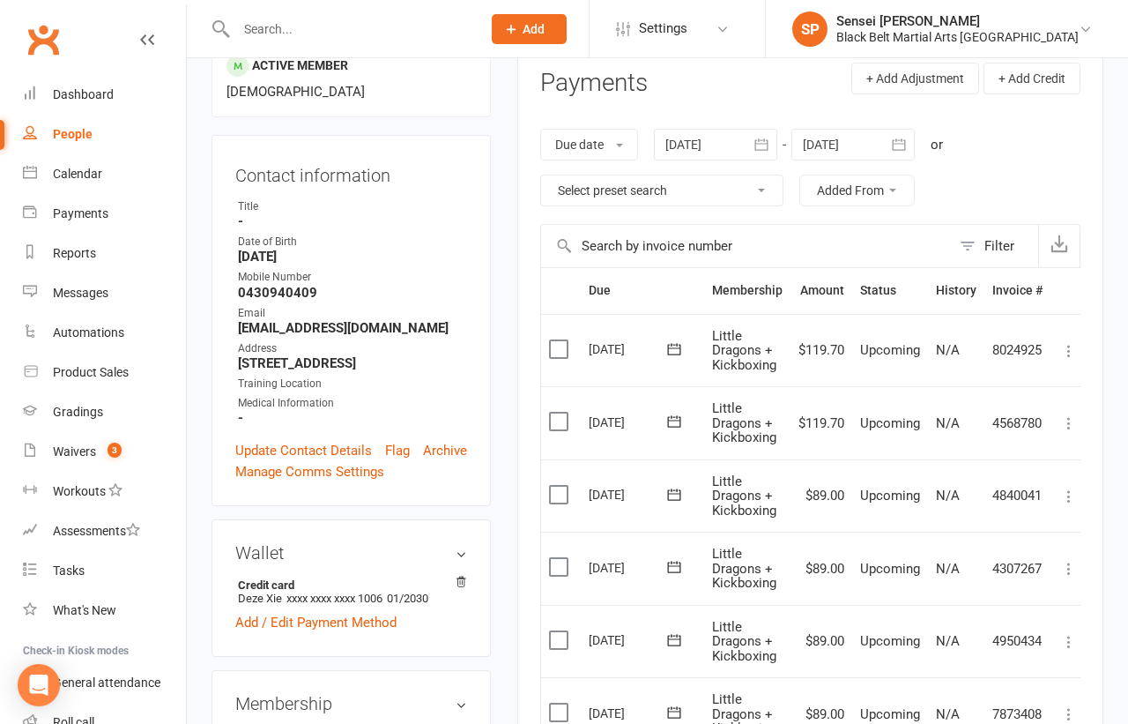
click at [1066, 418] on icon at bounding box center [1069, 423] width 18 height 18
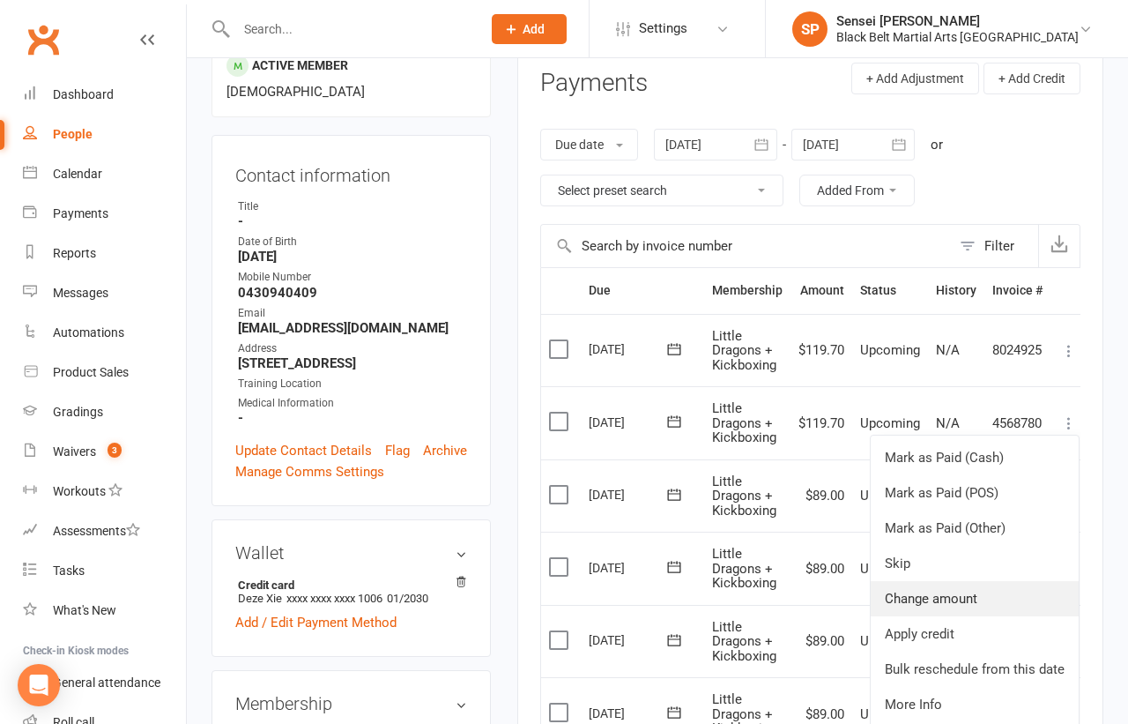
click at [946, 586] on link "Change amount" at bounding box center [975, 598] width 208 height 35
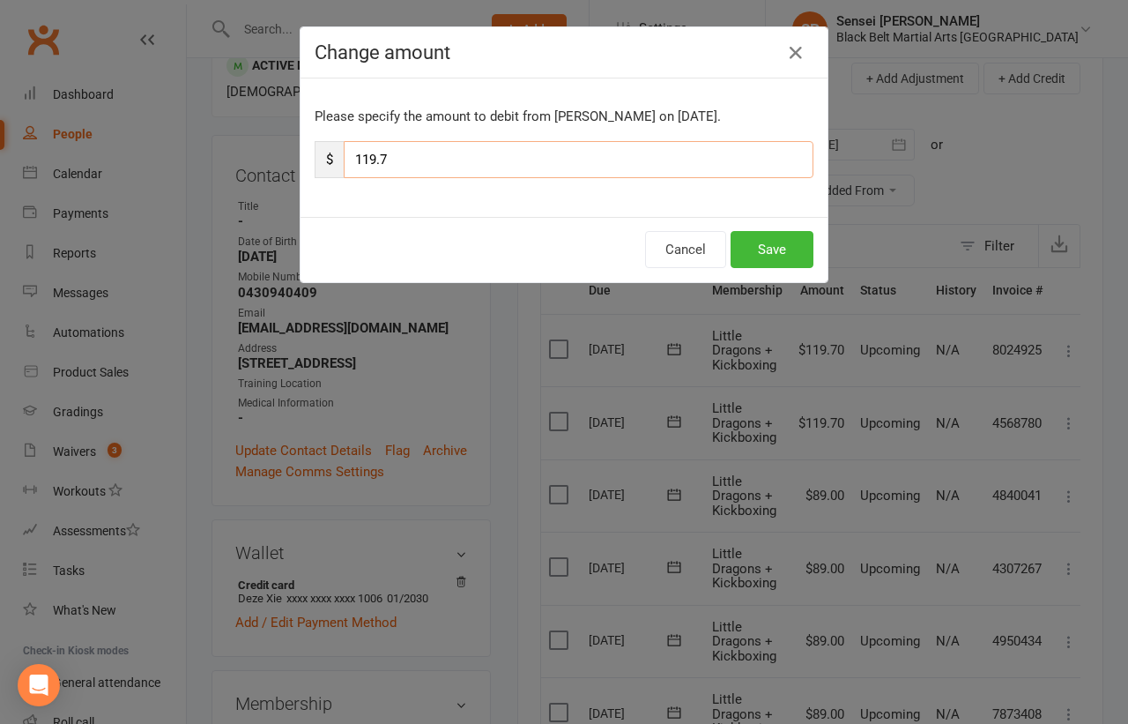
click at [657, 162] on input "119.7" at bounding box center [579, 159] width 470 height 37
type input "89"
click at [775, 248] on button "Save" at bounding box center [772, 249] width 83 height 37
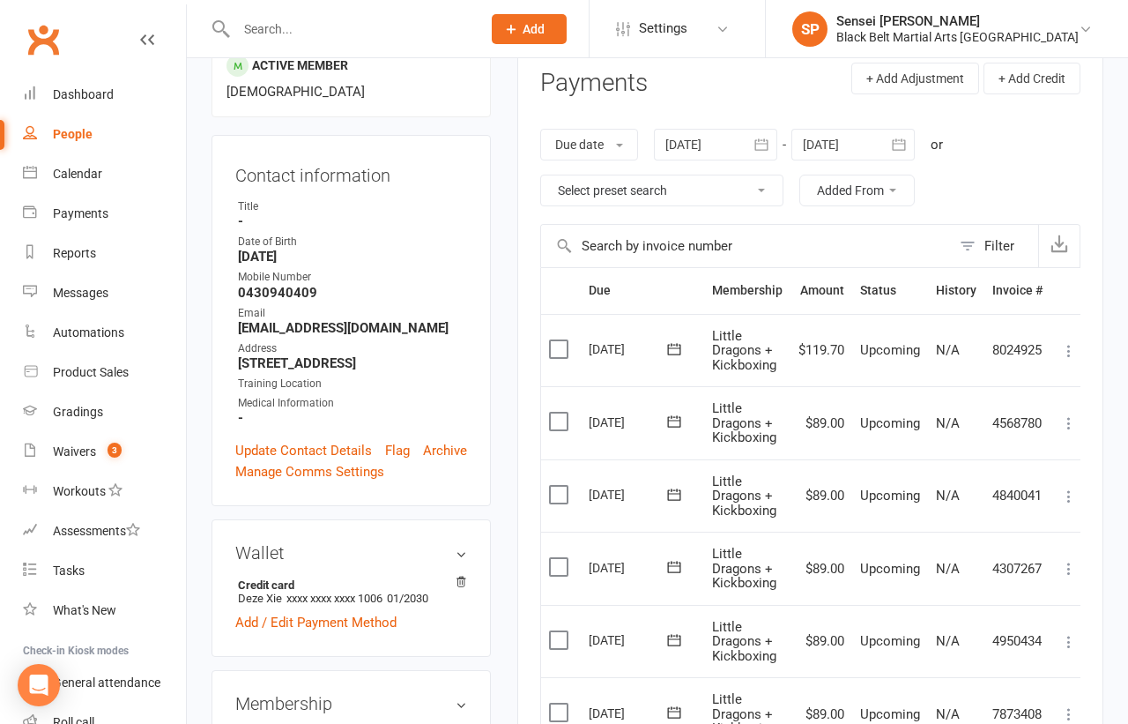
click at [1068, 342] on icon at bounding box center [1069, 351] width 18 height 18
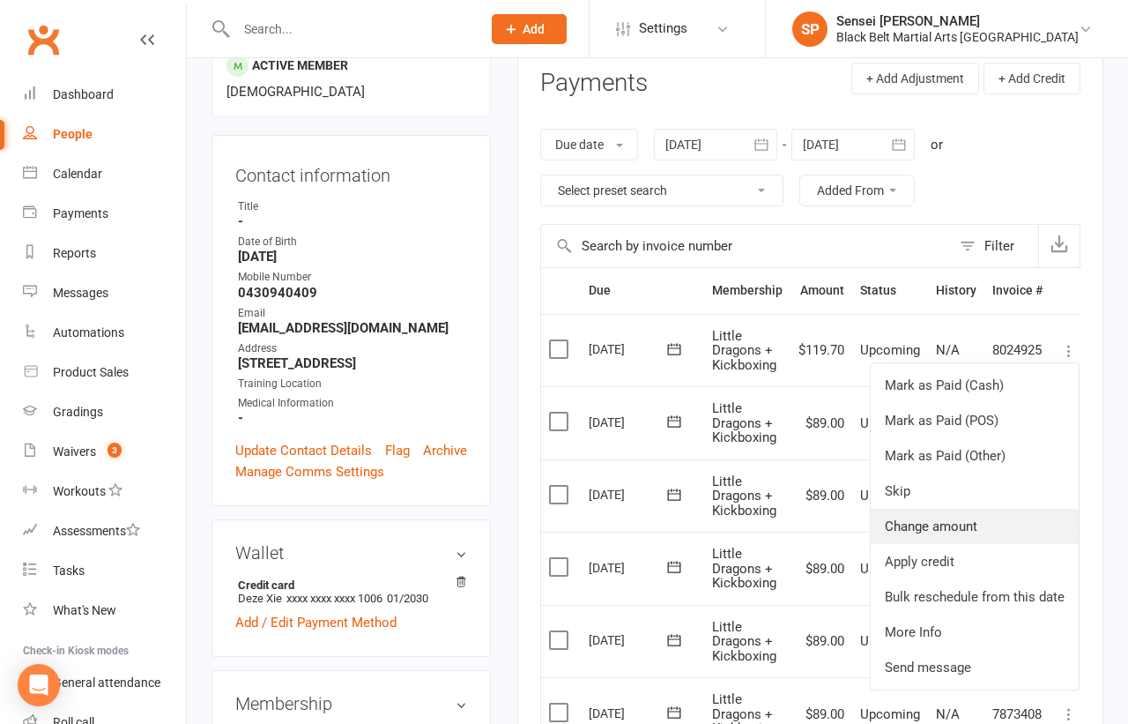
click at [922, 516] on link "Change amount" at bounding box center [975, 526] width 208 height 35
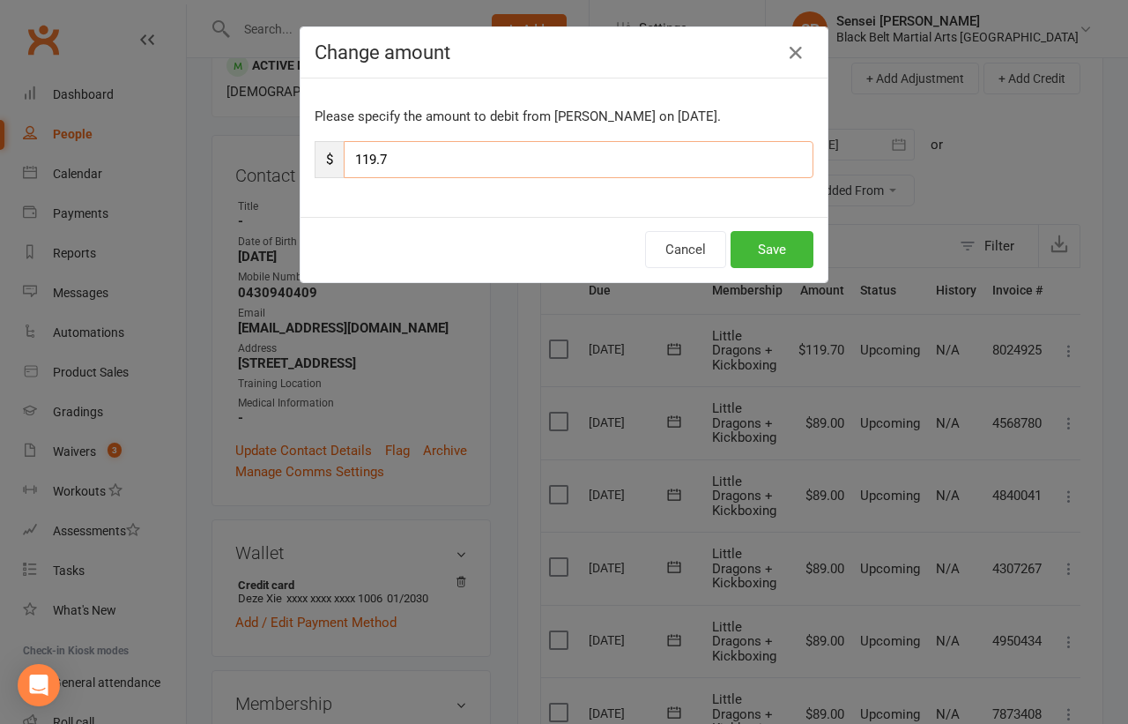
click at [560, 159] on input "119.7" at bounding box center [579, 159] width 470 height 37
type input "89"
click at [759, 244] on button "Save" at bounding box center [772, 249] width 83 height 37
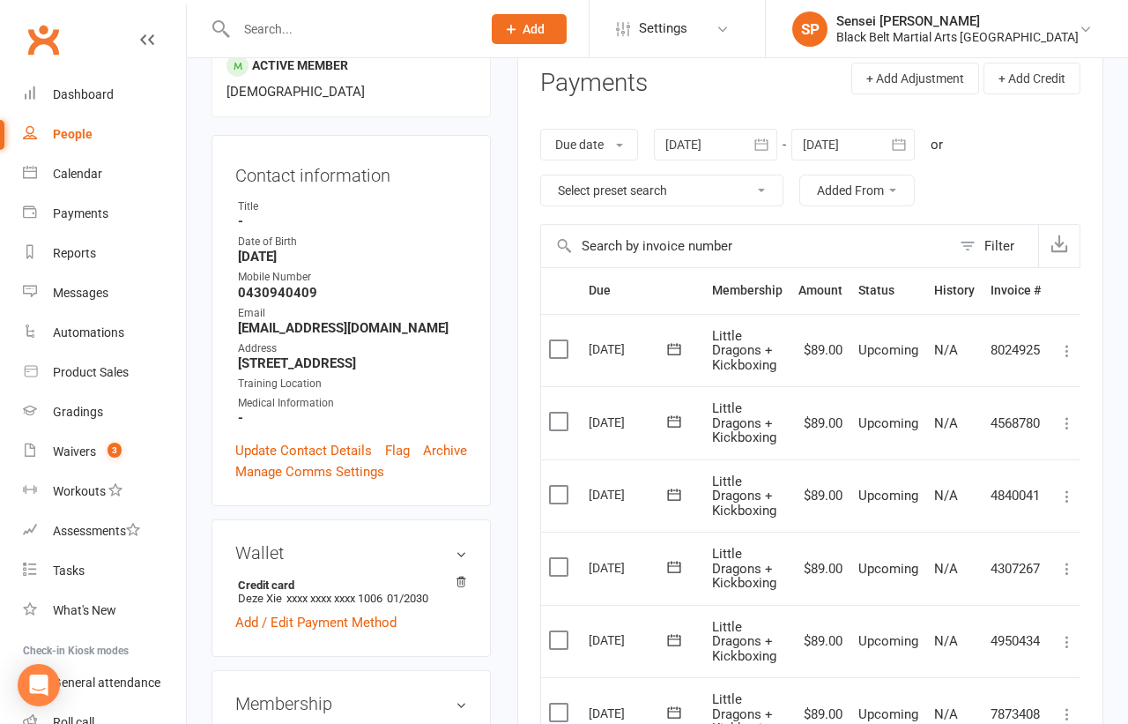
scroll to position [208, 0]
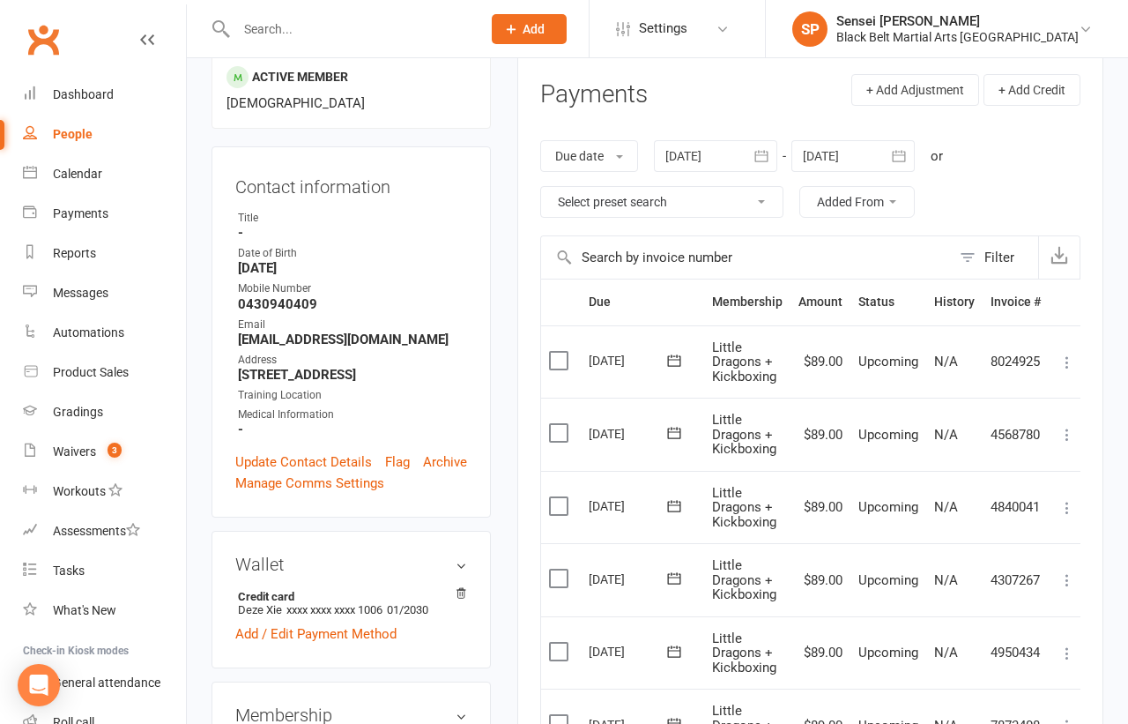
click at [900, 154] on icon "button" at bounding box center [898, 155] width 13 height 11
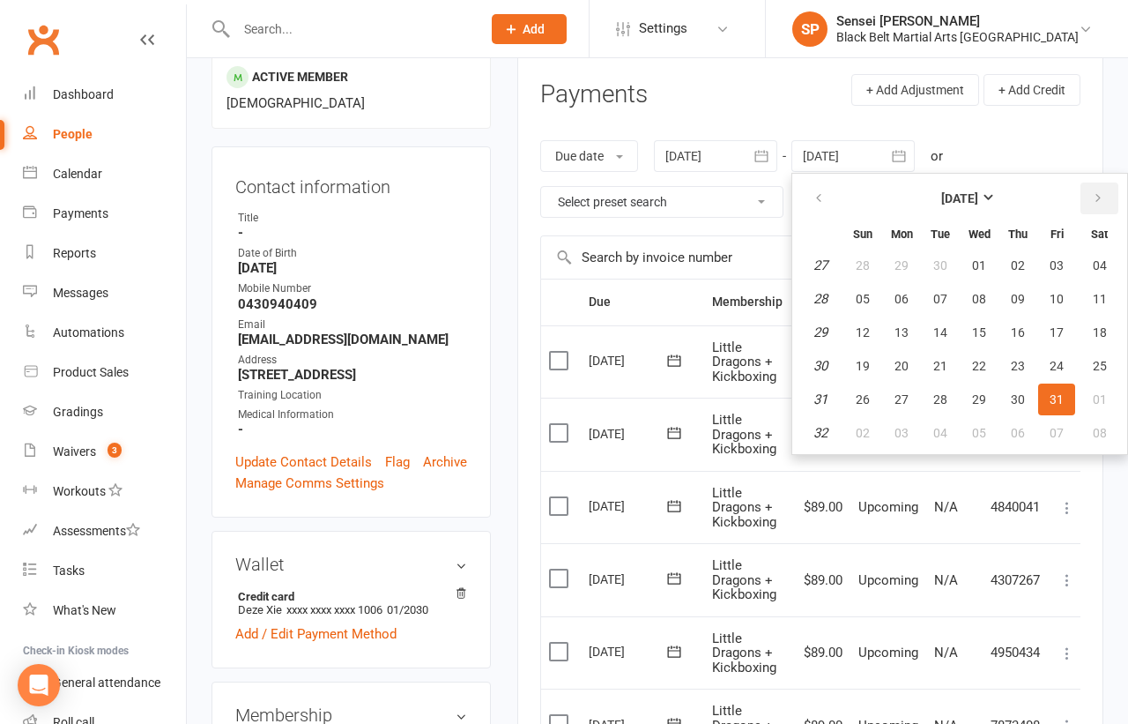
click at [1095, 197] on icon "button" at bounding box center [1098, 198] width 12 height 14
click at [1061, 426] on span "04" at bounding box center [1057, 433] width 14 height 14
type input "04 Sep 2026"
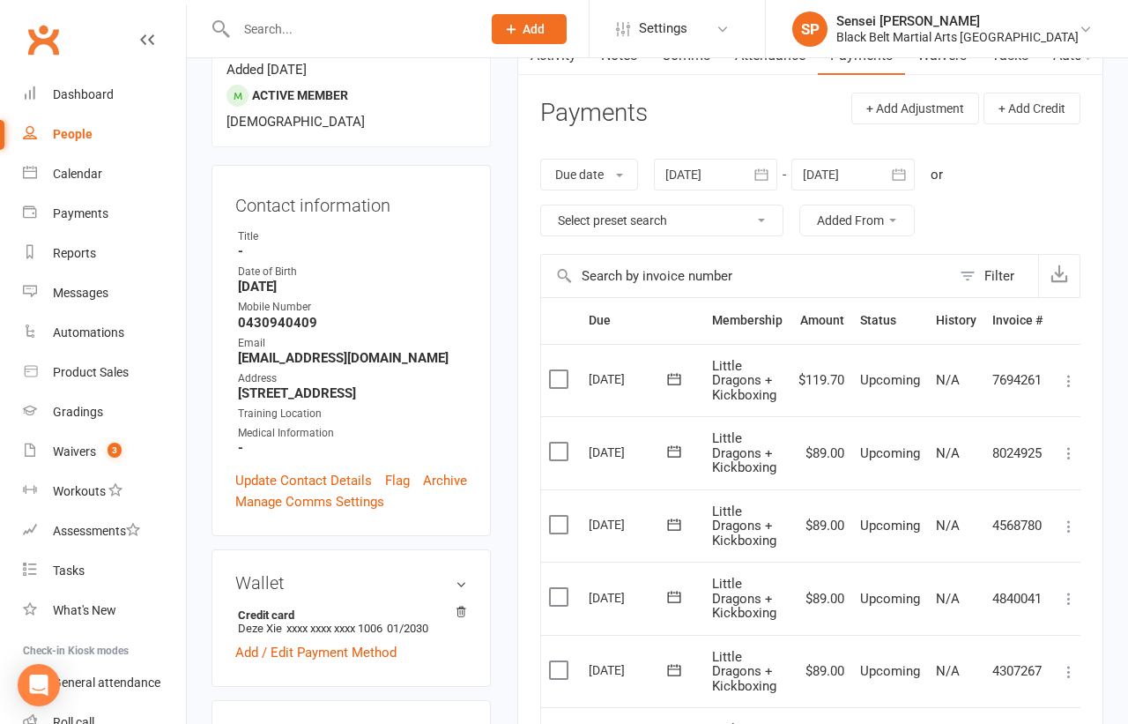
scroll to position [186, 0]
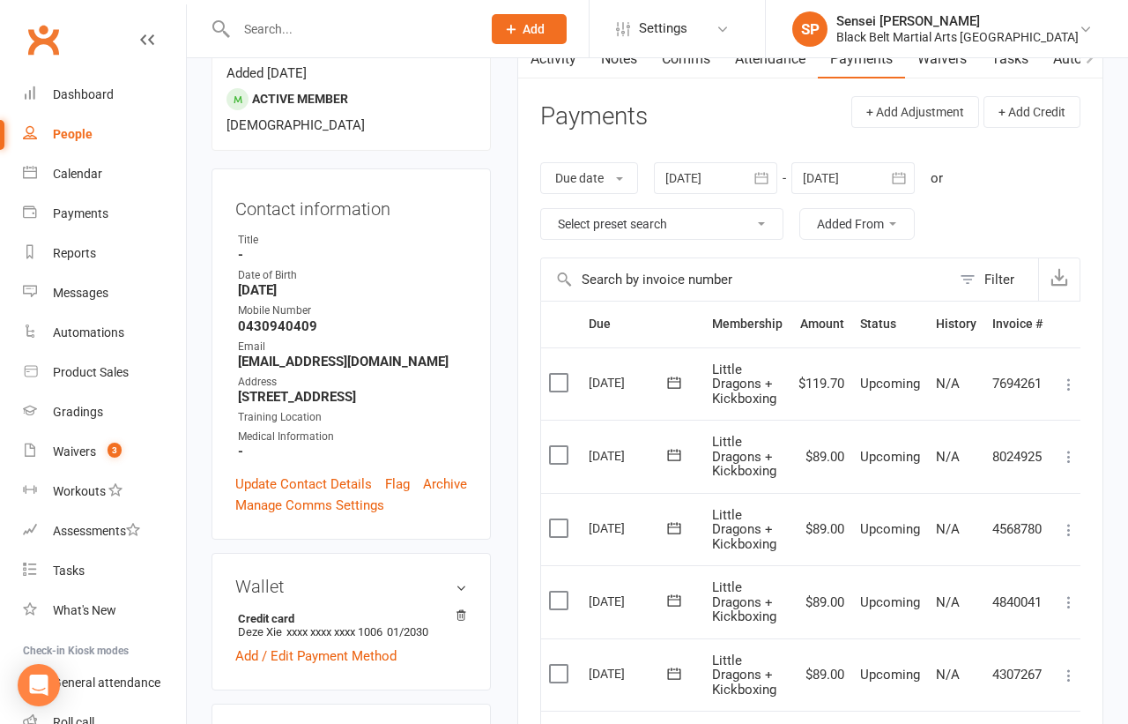
click at [1070, 375] on icon at bounding box center [1069, 384] width 18 height 18
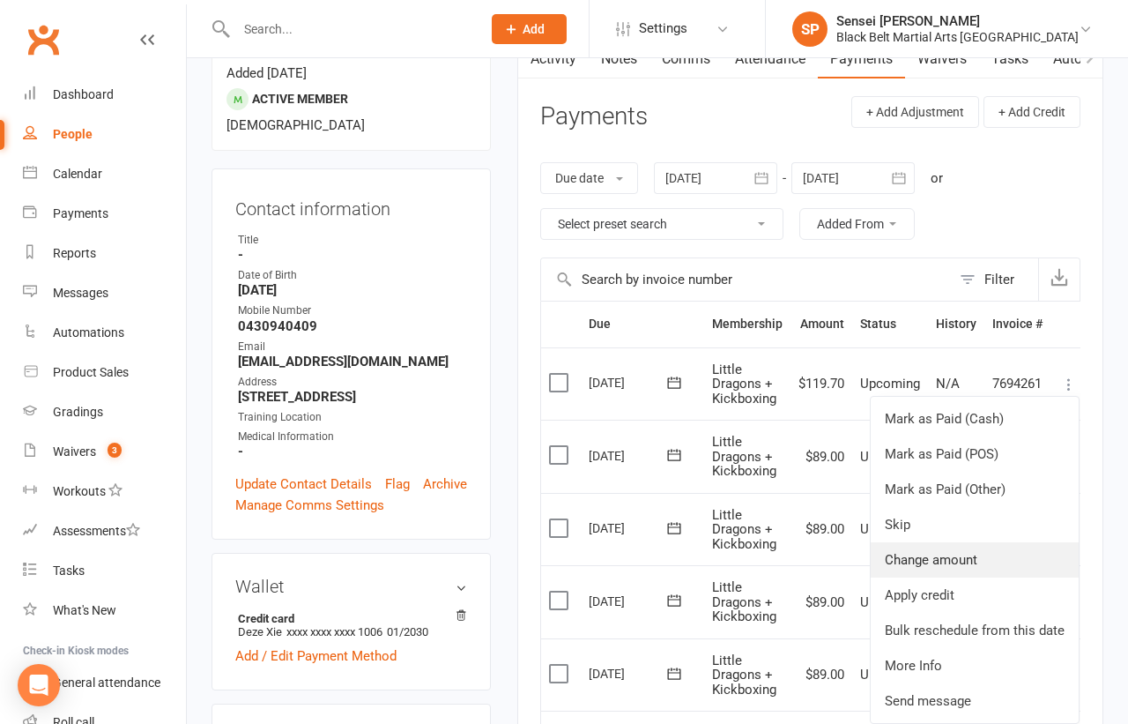
click at [930, 553] on link "Change amount" at bounding box center [975, 559] width 208 height 35
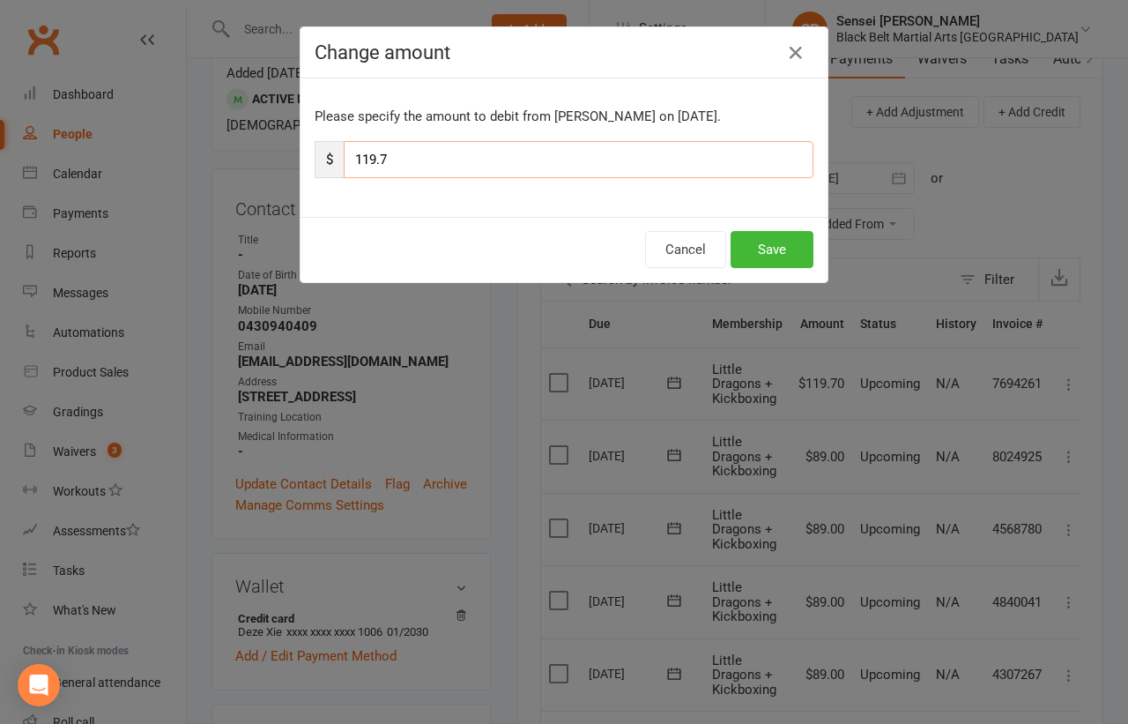
click at [614, 141] on input "119.7" at bounding box center [579, 159] width 470 height 37
click at [610, 157] on input "119.7" at bounding box center [579, 159] width 470 height 37
type input "89"
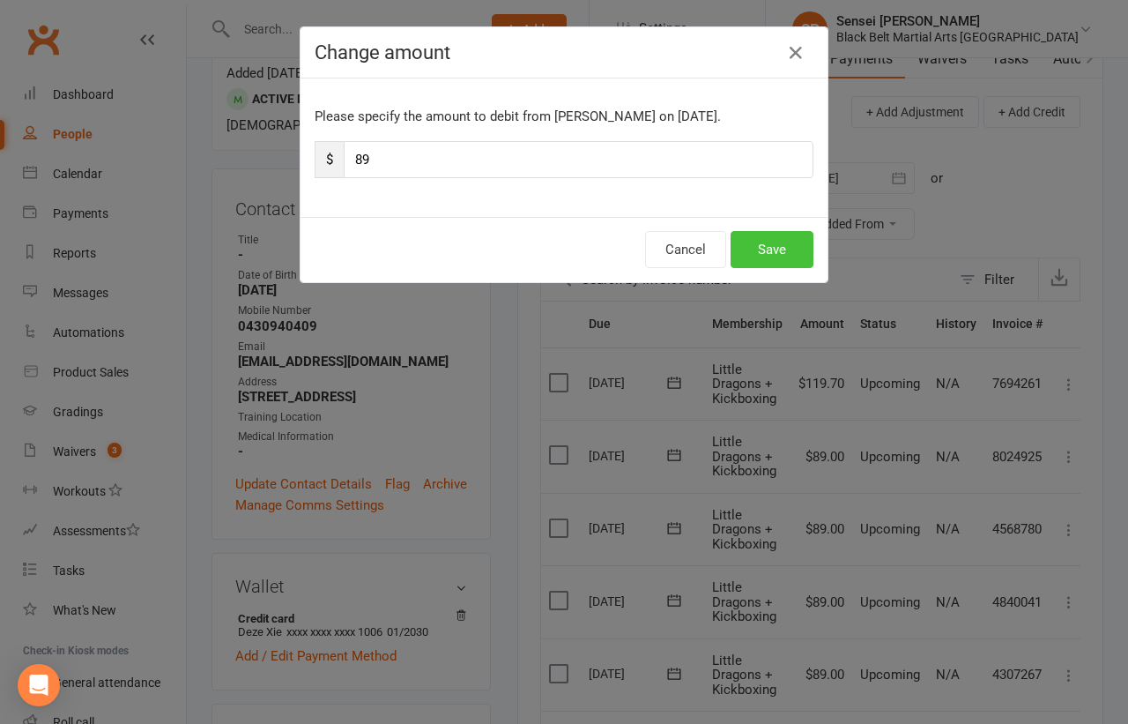
click at [758, 243] on button "Save" at bounding box center [772, 249] width 83 height 37
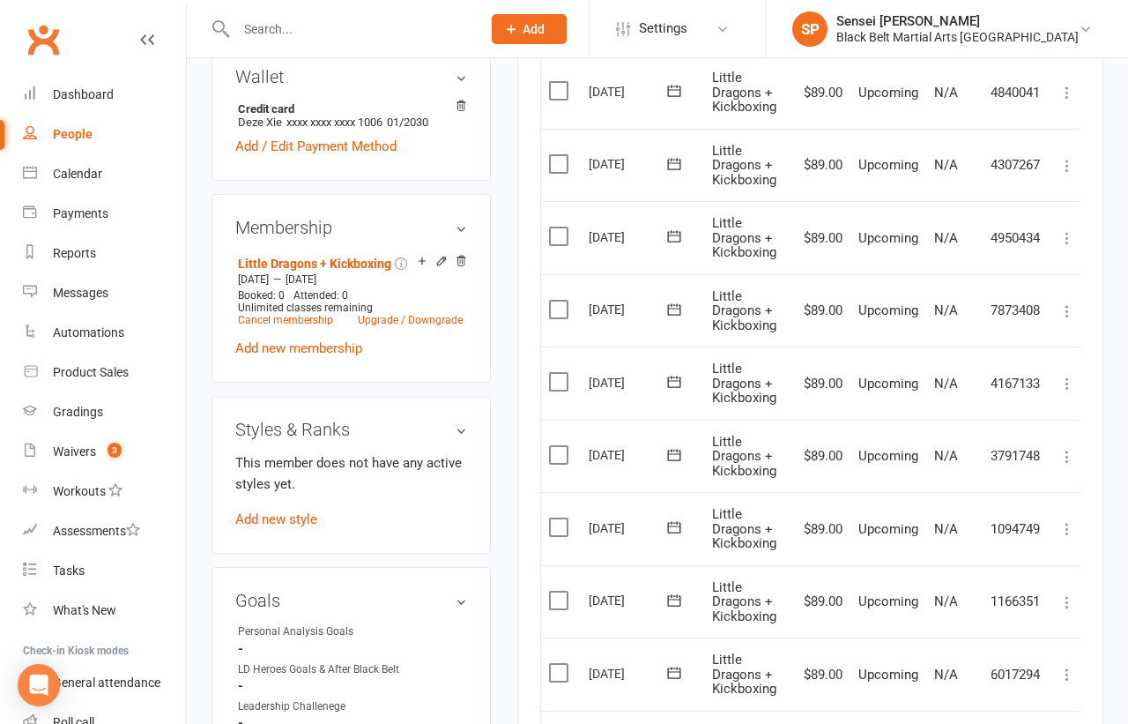
scroll to position [766, 0]
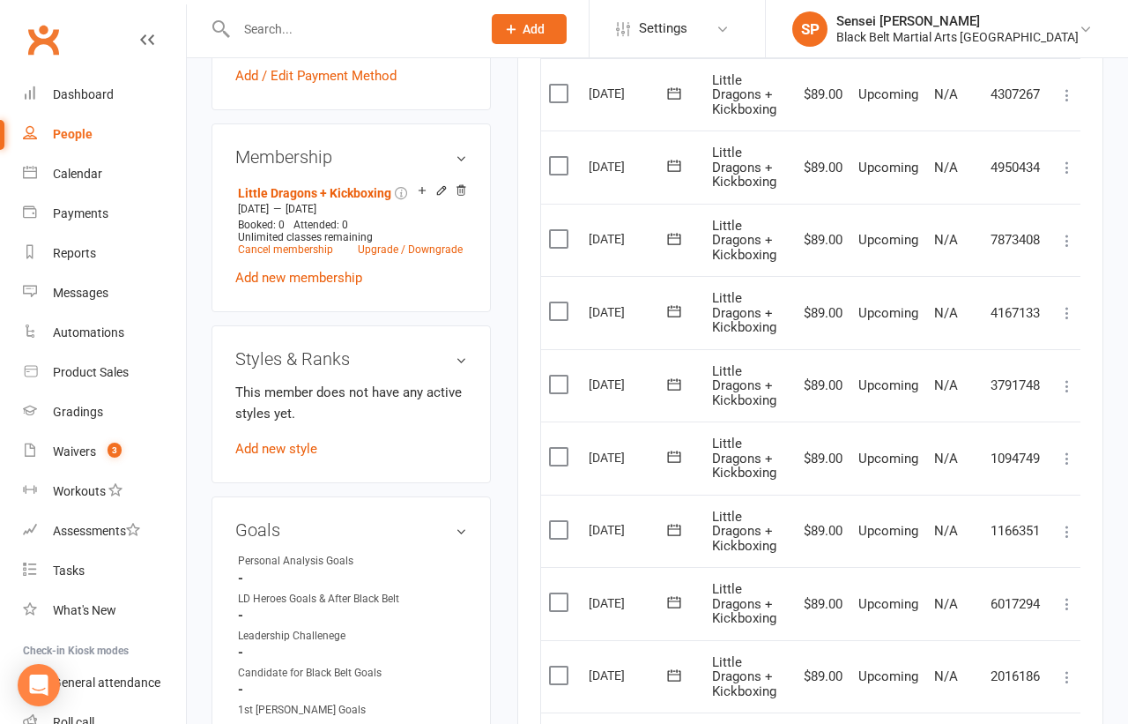
click at [292, 383] on div "This member does not have any active styles yet. Add new style" at bounding box center [351, 421] width 232 height 78
click at [290, 441] on link "Add new style" at bounding box center [276, 449] width 82 height 16
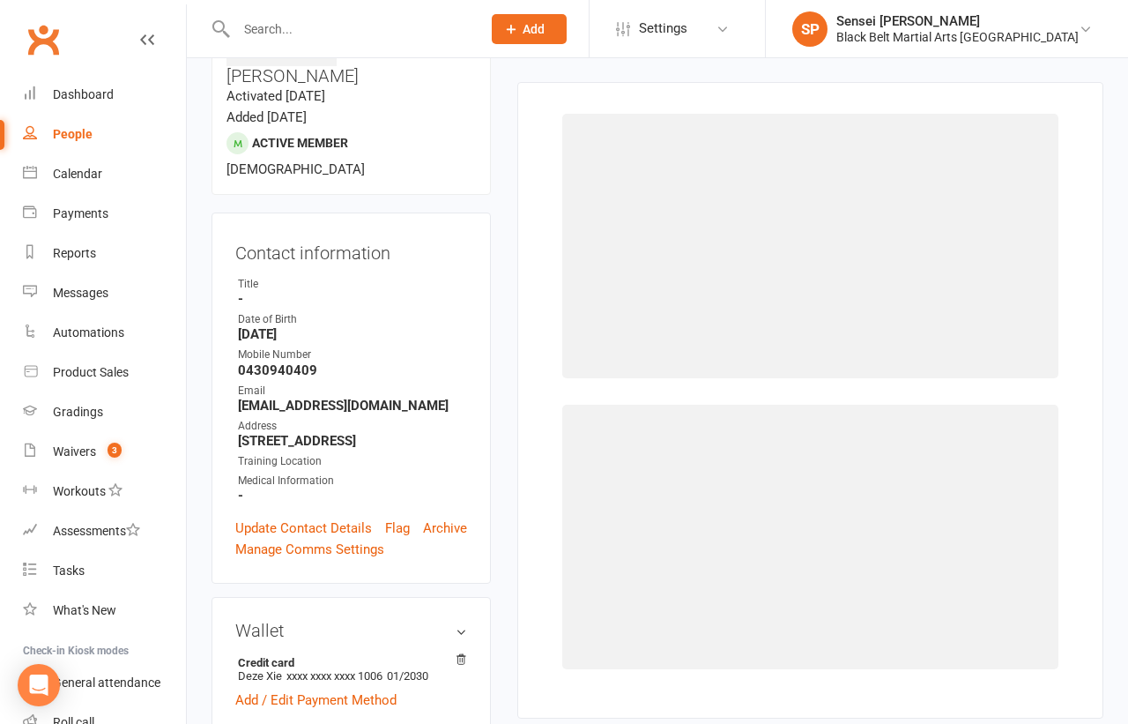
scroll to position [134, 0]
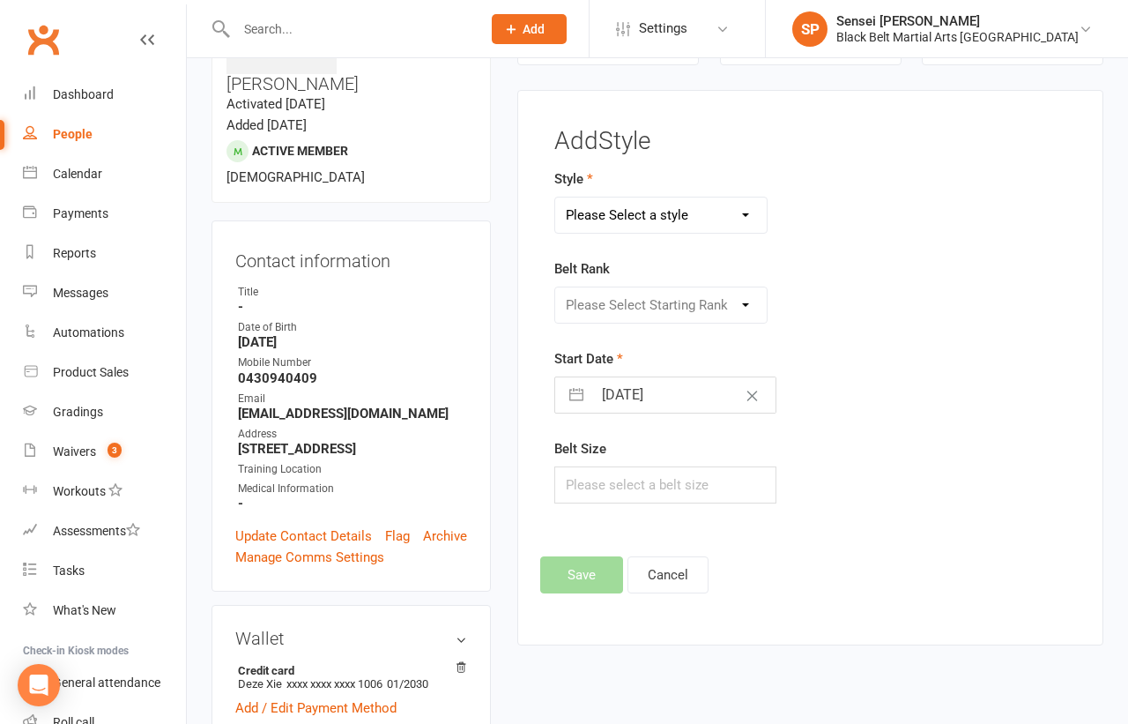
click at [648, 209] on select "Please Select a style Karate Kickboxing Little Dragons Mini Dragons Tiny Dragons" at bounding box center [660, 214] width 211 height 35
select select "3179"
click at [627, 293] on select "Please Select Starting Rank White belt Green white belt Green belt Green advanc…" at bounding box center [660, 304] width 211 height 35
select select "35581"
click at [588, 476] on input "text" at bounding box center [664, 484] width 221 height 37
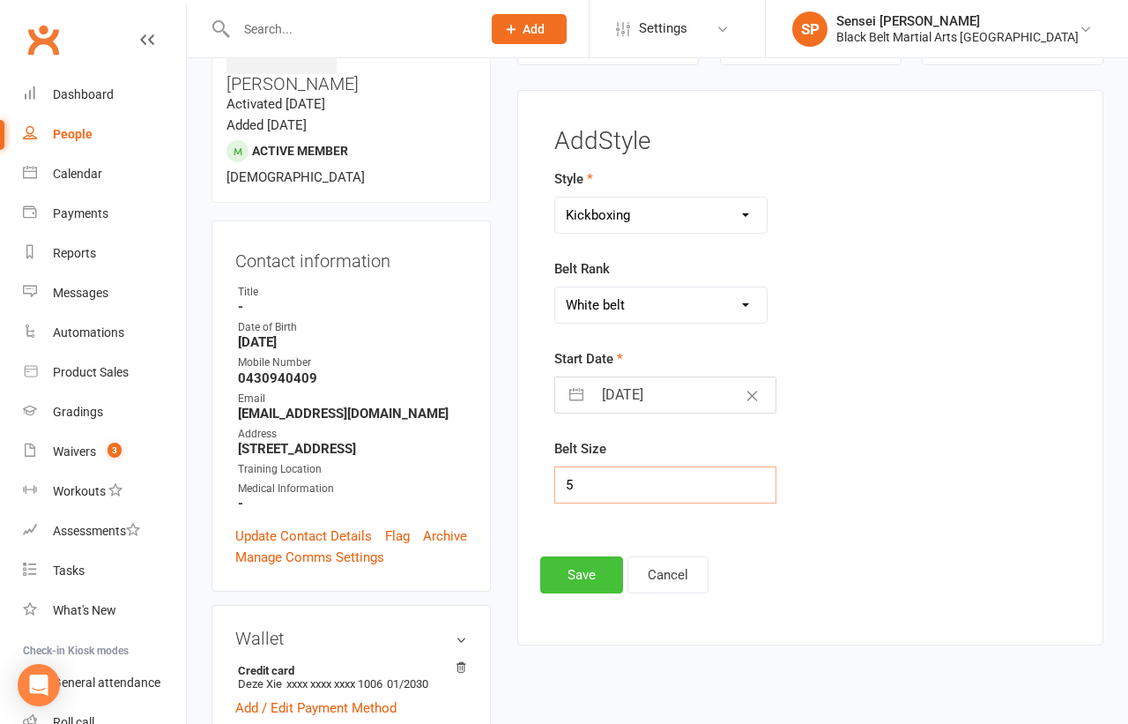
type input "5"
click at [568, 568] on button "Save" at bounding box center [581, 574] width 83 height 37
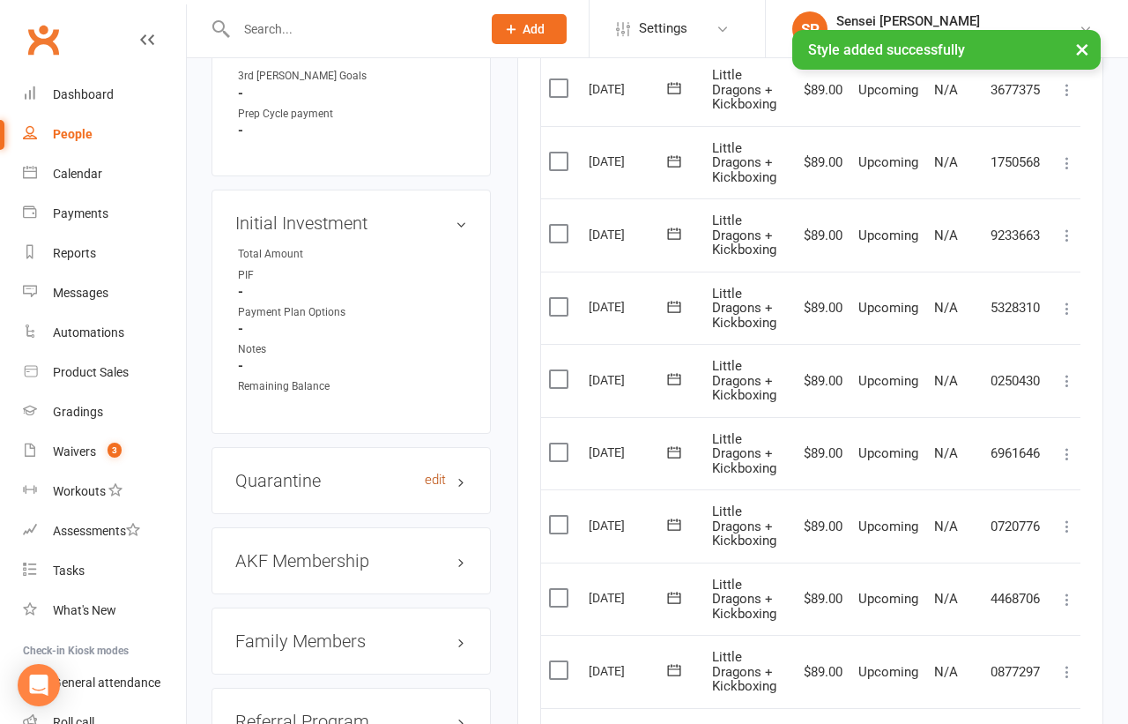
click at [442, 472] on link "edit" at bounding box center [435, 479] width 21 height 15
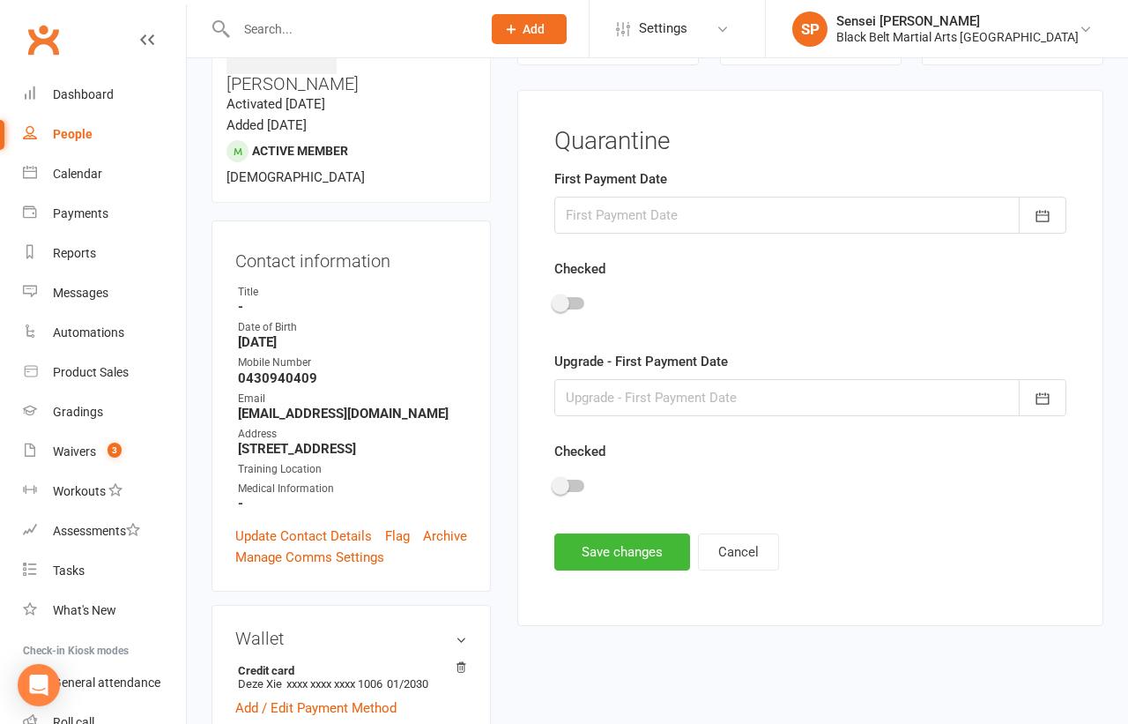
scroll to position [119, 0]
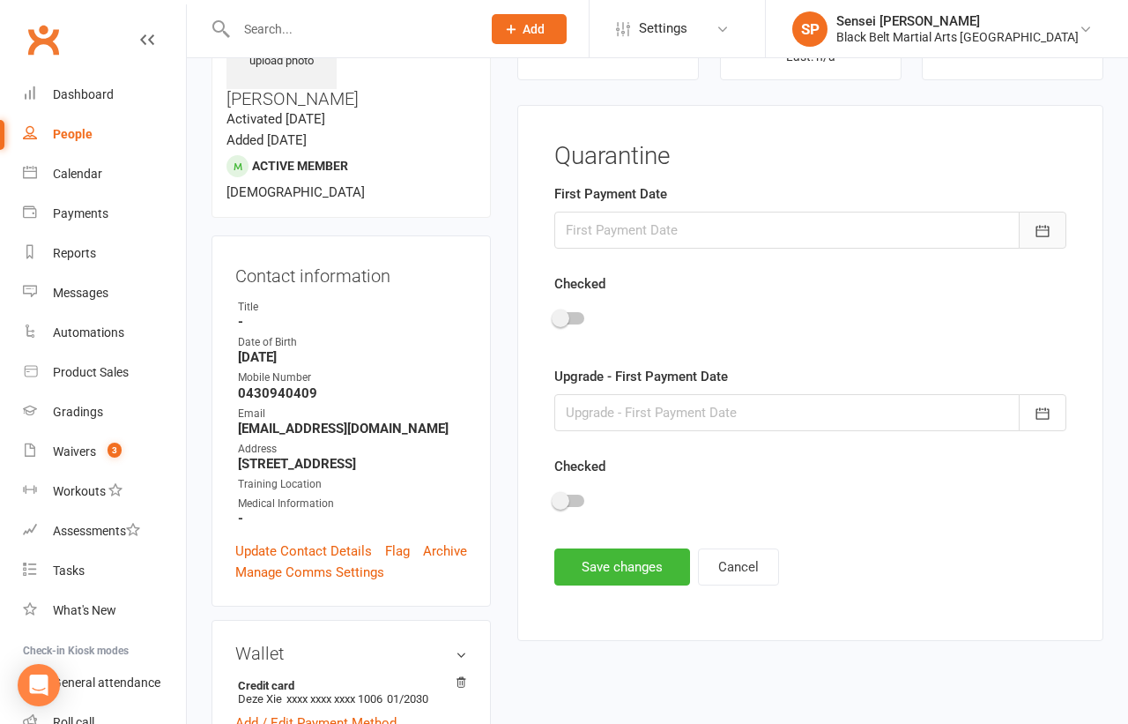
click at [1036, 227] on icon "button" at bounding box center [1043, 231] width 18 height 18
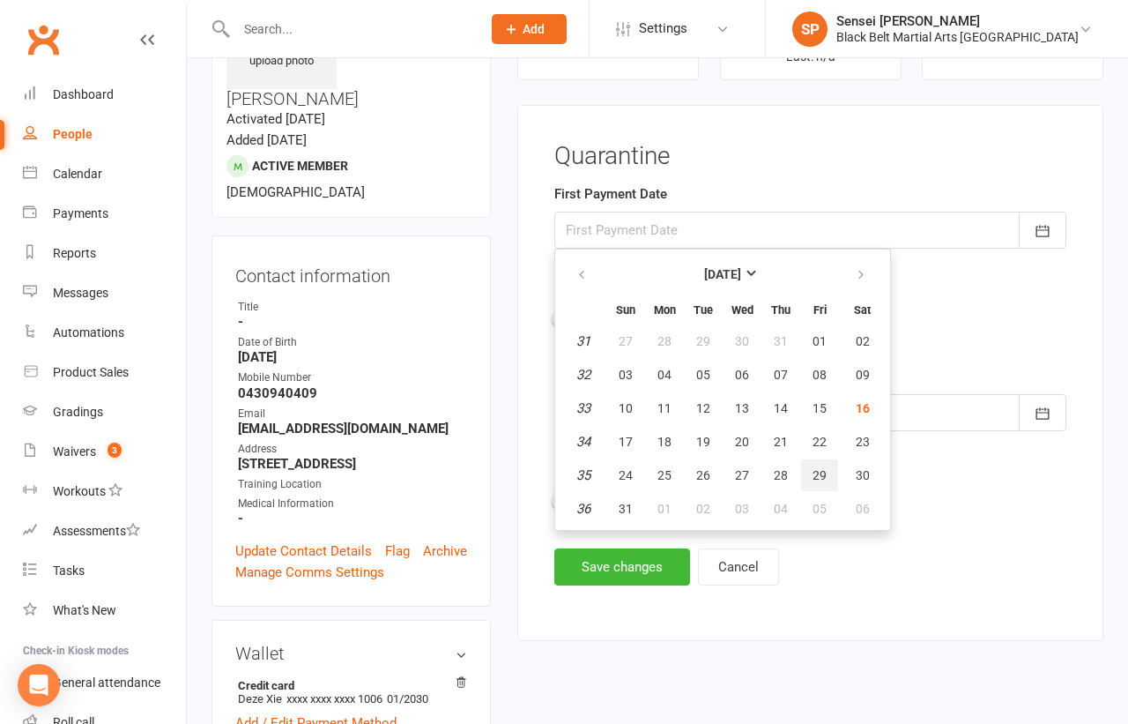
click at [807, 459] on button "29" at bounding box center [819, 475] width 37 height 32
type input "29 Aug 2025"
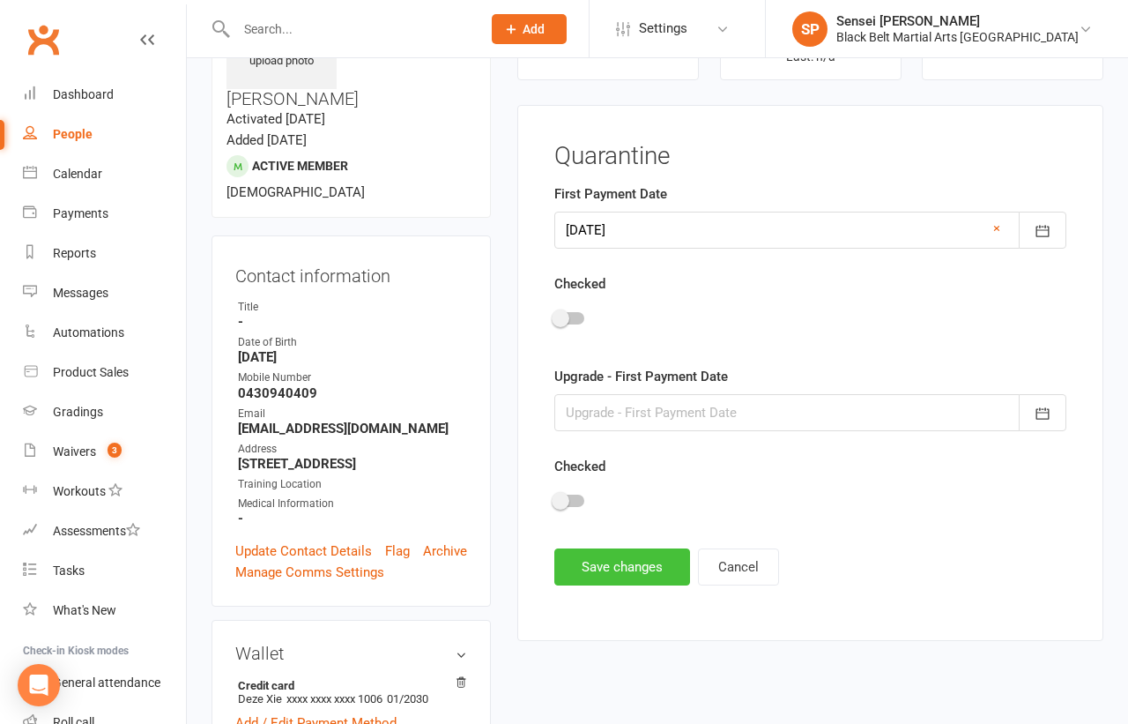
click at [647, 564] on button "Save changes" at bounding box center [622, 566] width 136 height 37
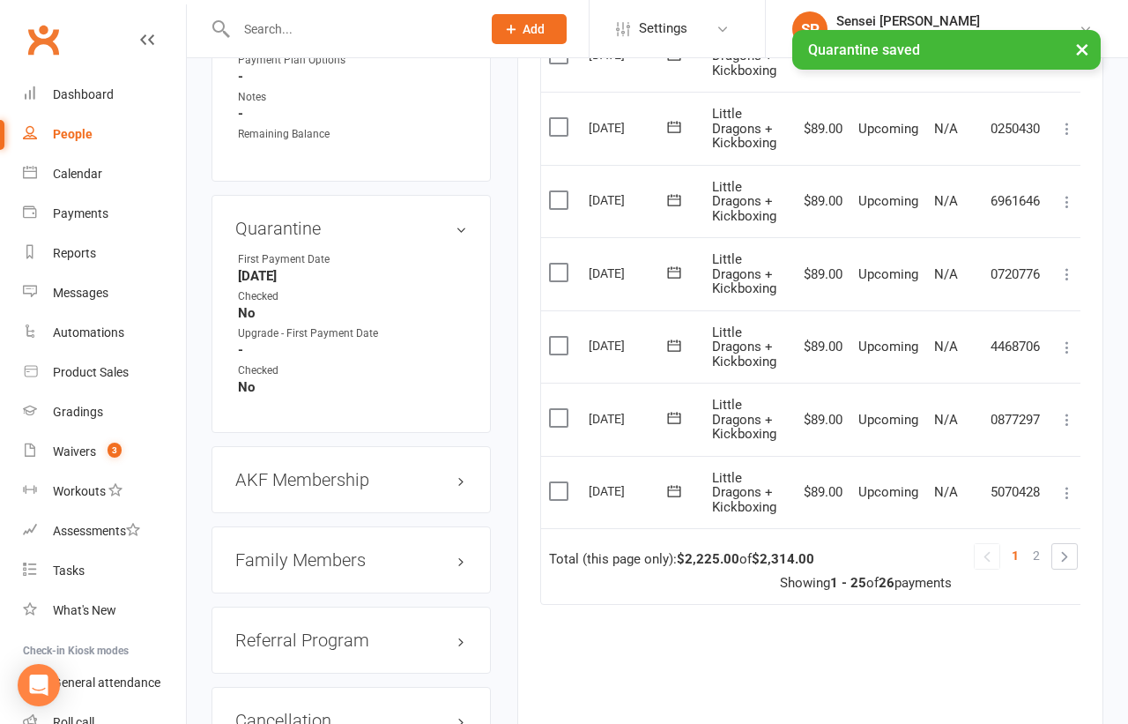
scroll to position [1861, 0]
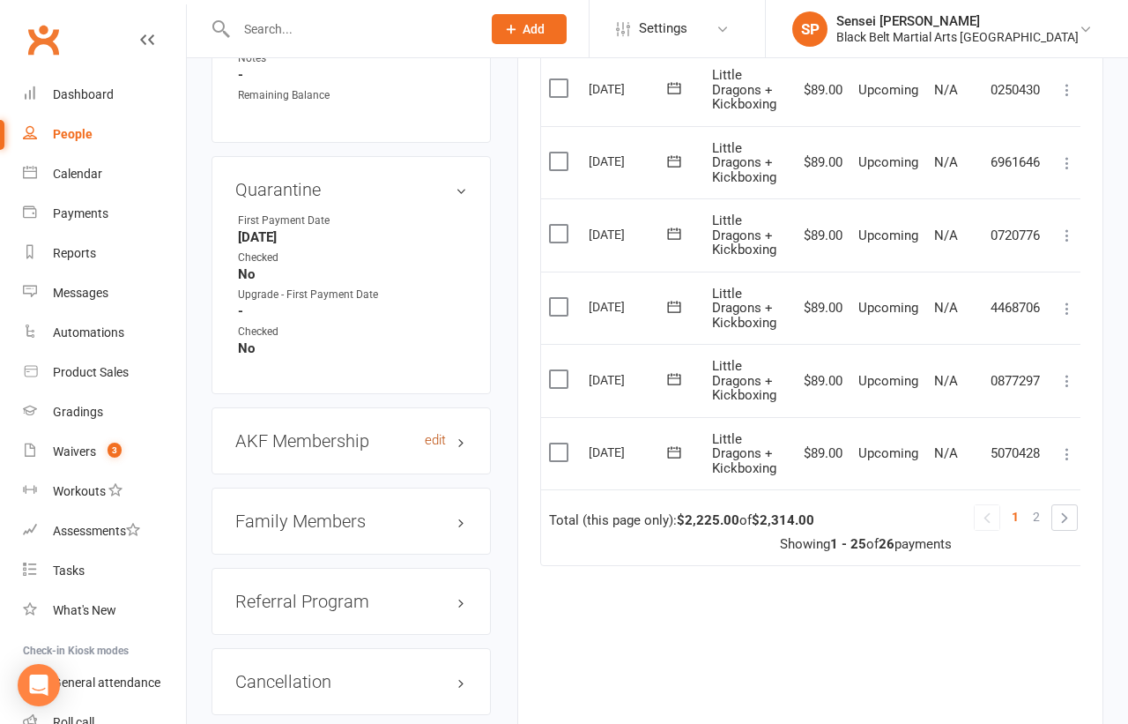
click at [433, 433] on link "edit" at bounding box center [435, 440] width 21 height 15
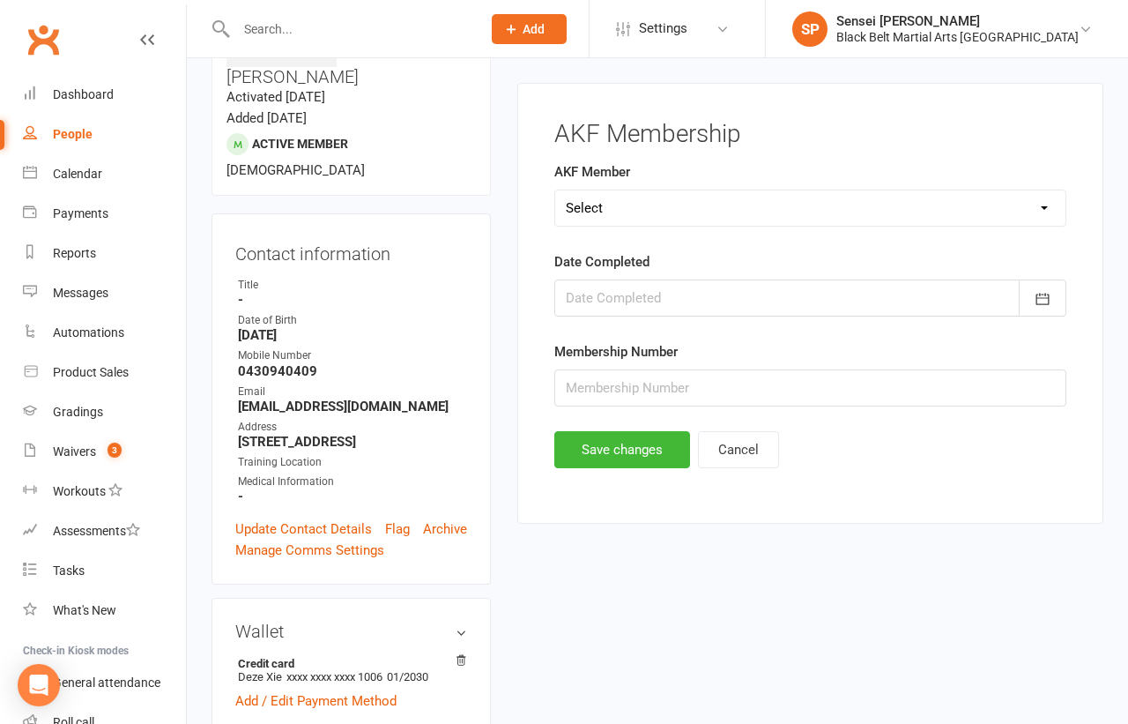
scroll to position [134, 0]
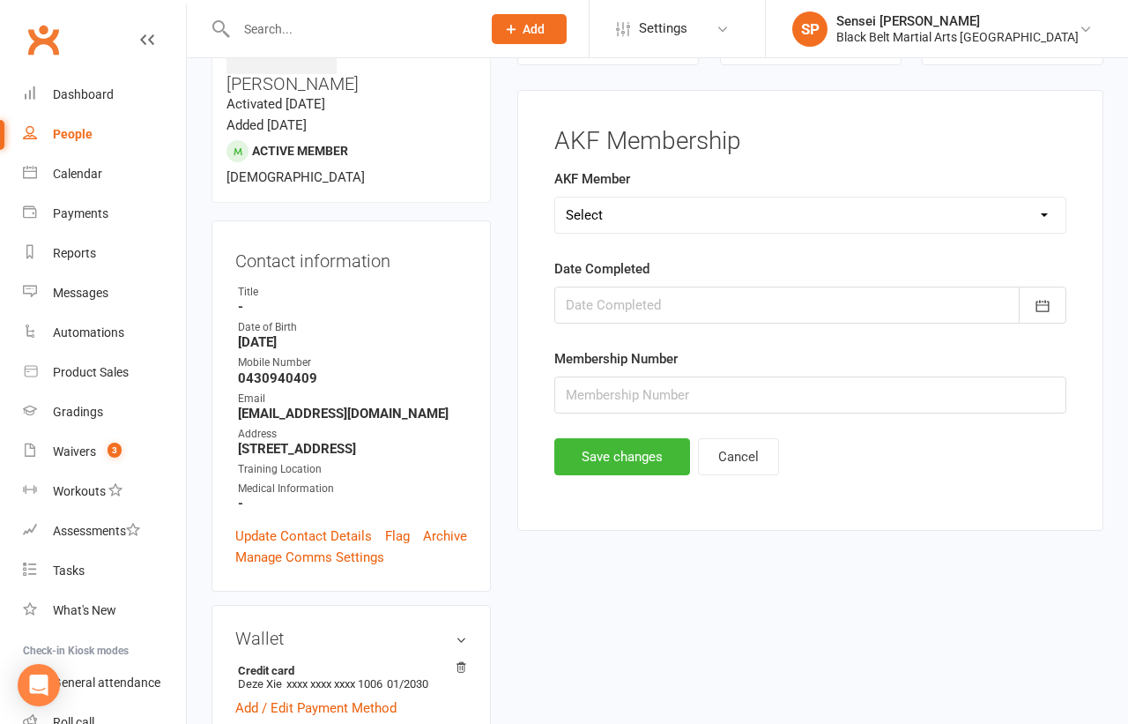
click at [709, 215] on select "Select Yes No Cancelled" at bounding box center [810, 214] width 510 height 35
select select "No"
click at [582, 453] on button "Save changes" at bounding box center [622, 456] width 136 height 37
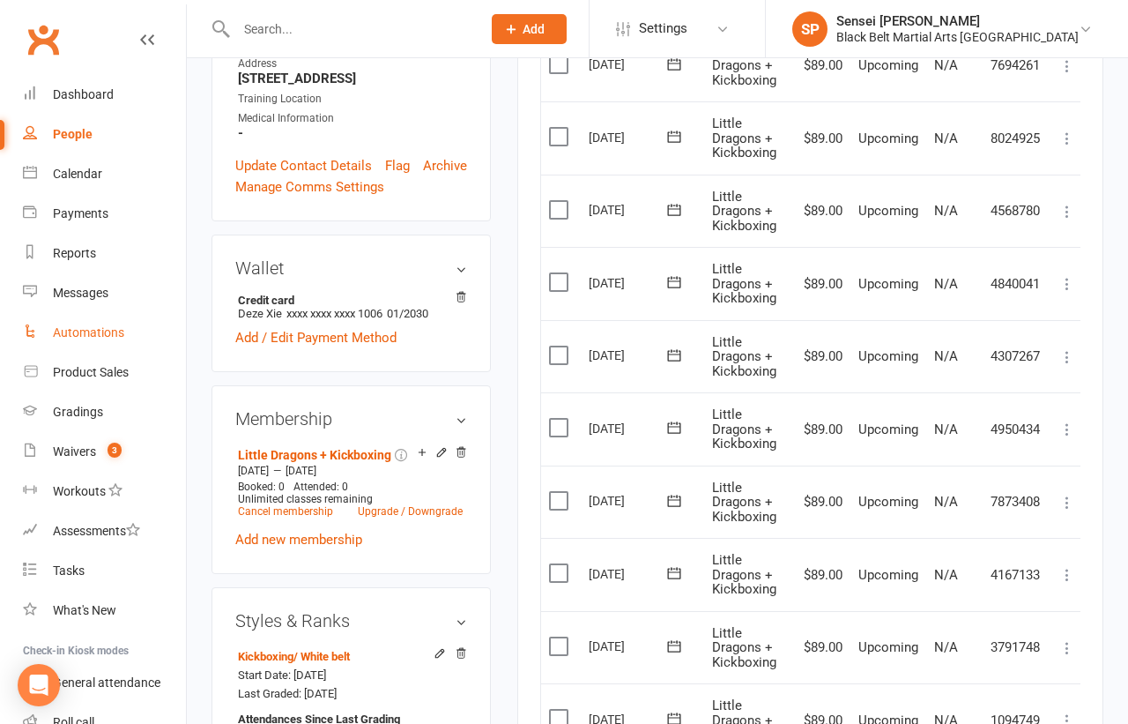
scroll to position [160, 0]
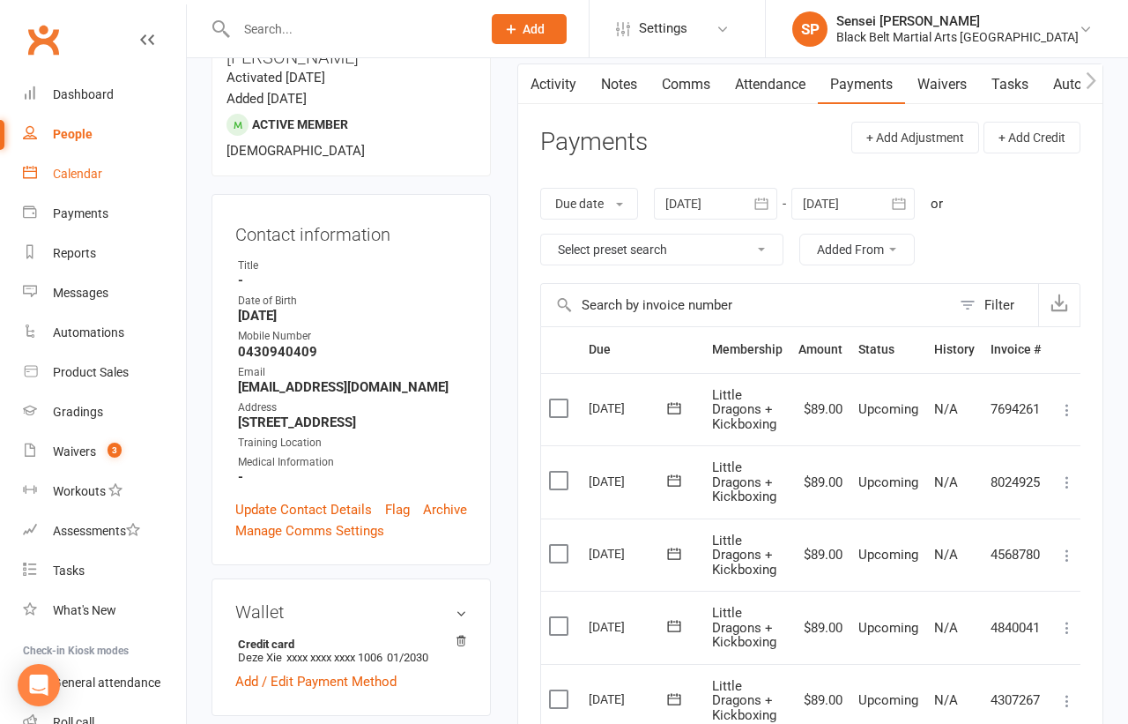
click at [69, 173] on div "Calendar" at bounding box center [77, 174] width 49 height 14
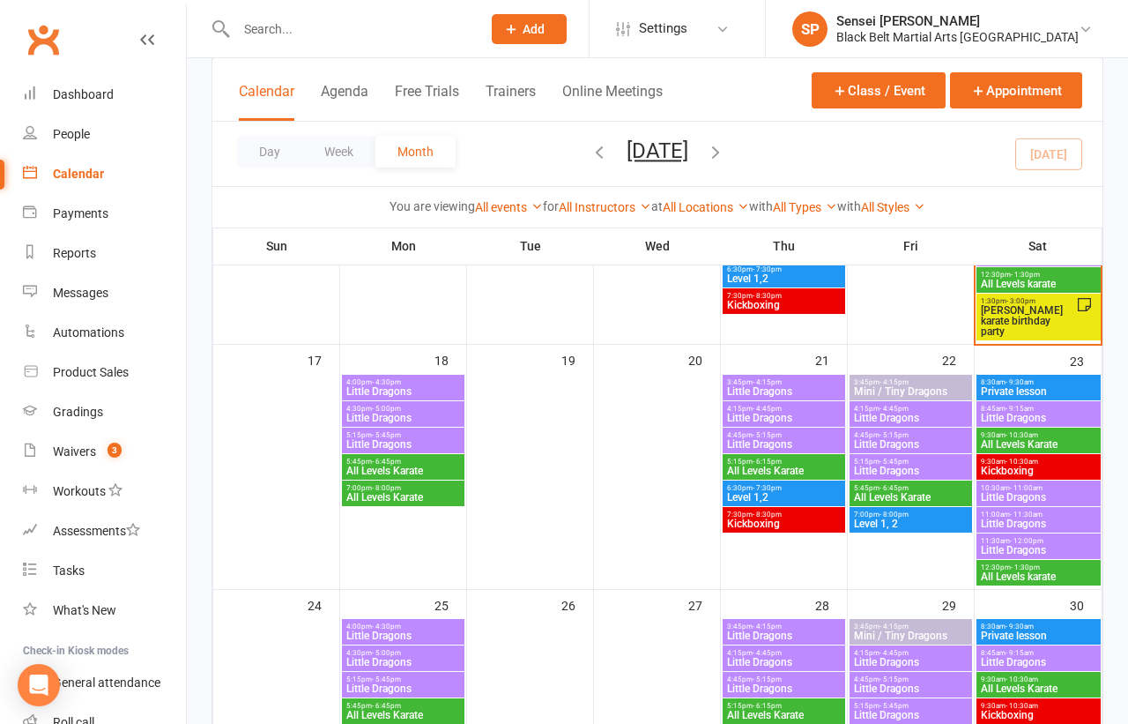
scroll to position [962, 0]
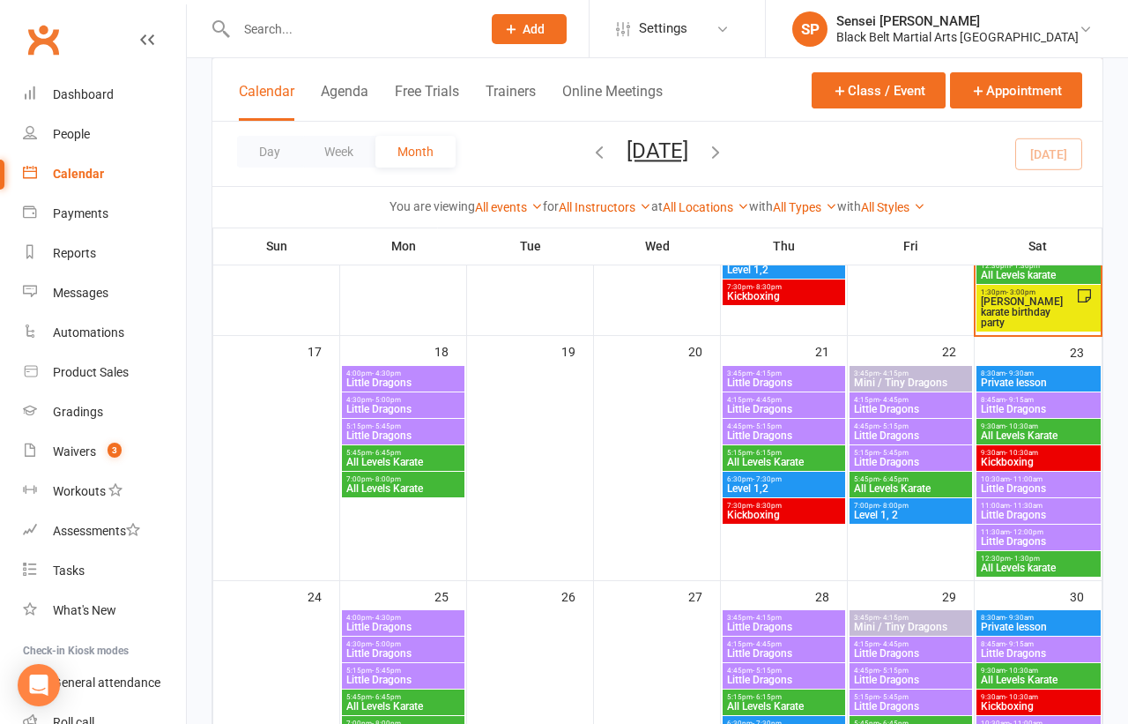
click at [757, 513] on span "Kickboxing" at bounding box center [783, 514] width 115 height 11
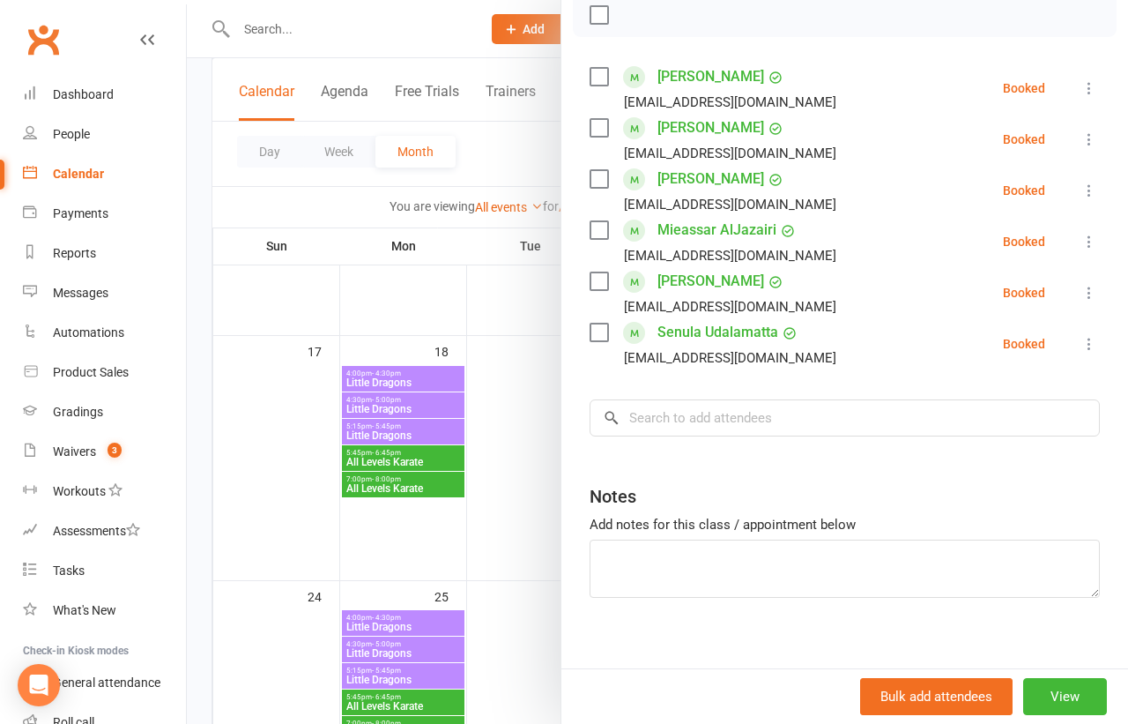
scroll to position [279, 0]
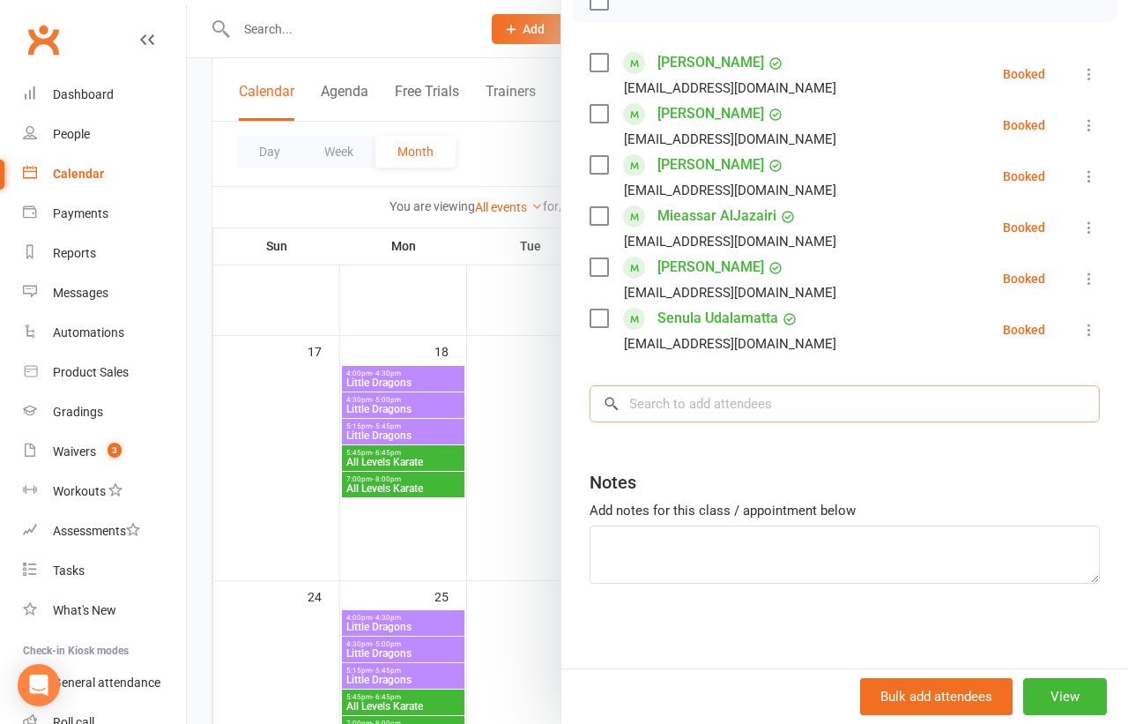
click at [715, 405] on input "search" at bounding box center [845, 403] width 510 height 37
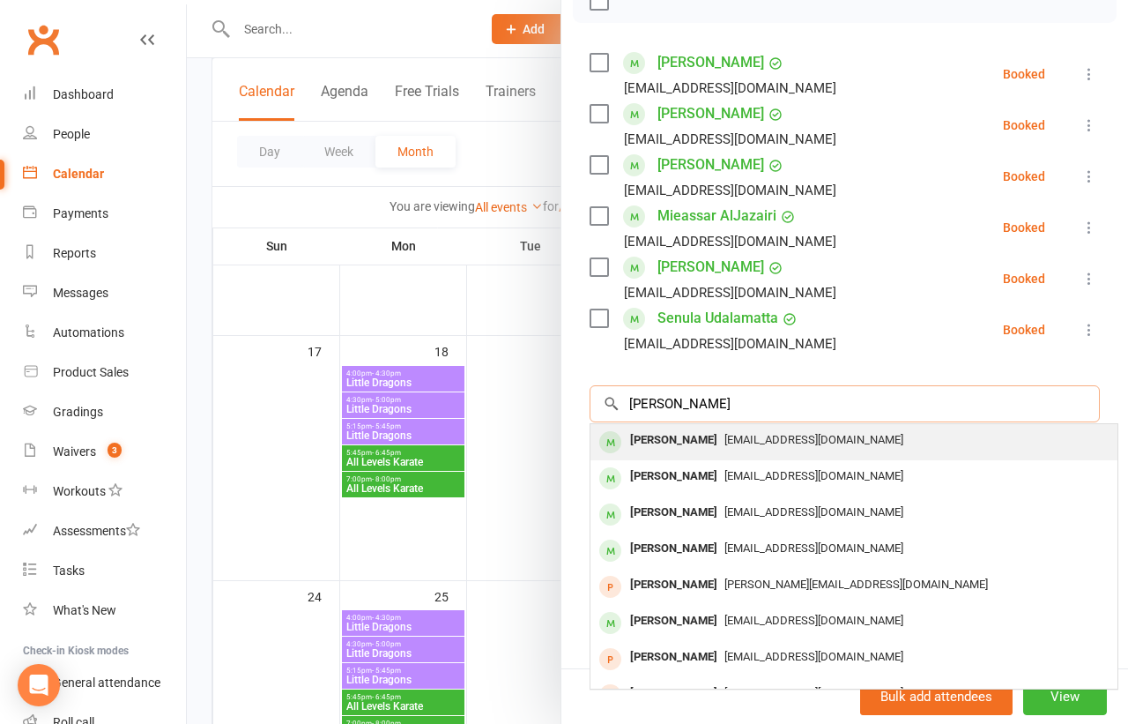
type input "ethan xie"
click at [724, 433] on span "Ethanunsw@gmail.com" at bounding box center [813, 439] width 179 height 13
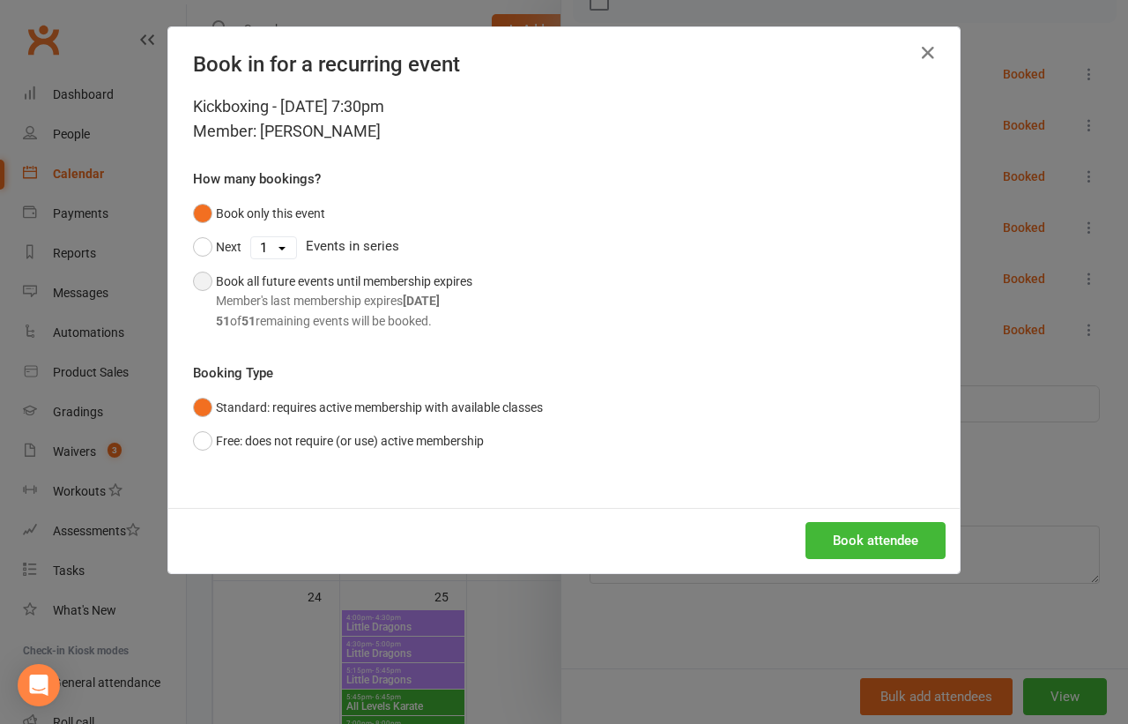
click at [406, 285] on div "Book all future events until membership expires Member's last membership expire…" at bounding box center [344, 300] width 256 height 59
click at [837, 541] on button "Book attendee" at bounding box center [876, 540] width 140 height 37
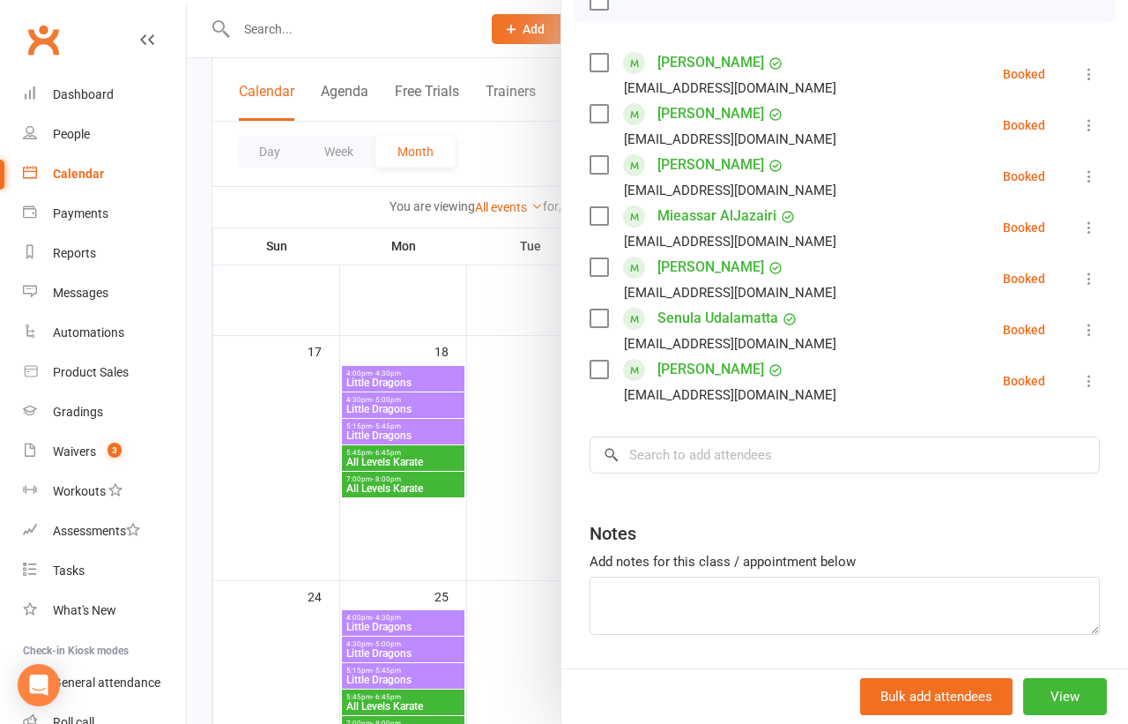
click at [524, 492] on div at bounding box center [657, 362] width 941 height 724
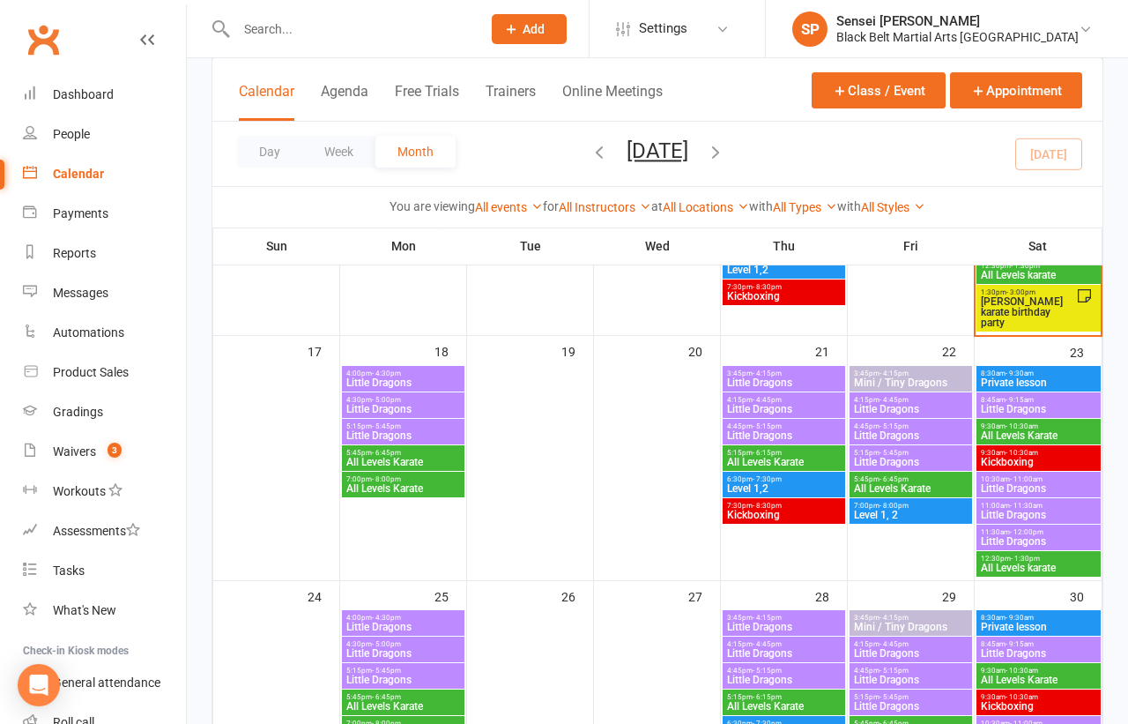
click at [1032, 457] on span "Kickboxing" at bounding box center [1038, 462] width 117 height 11
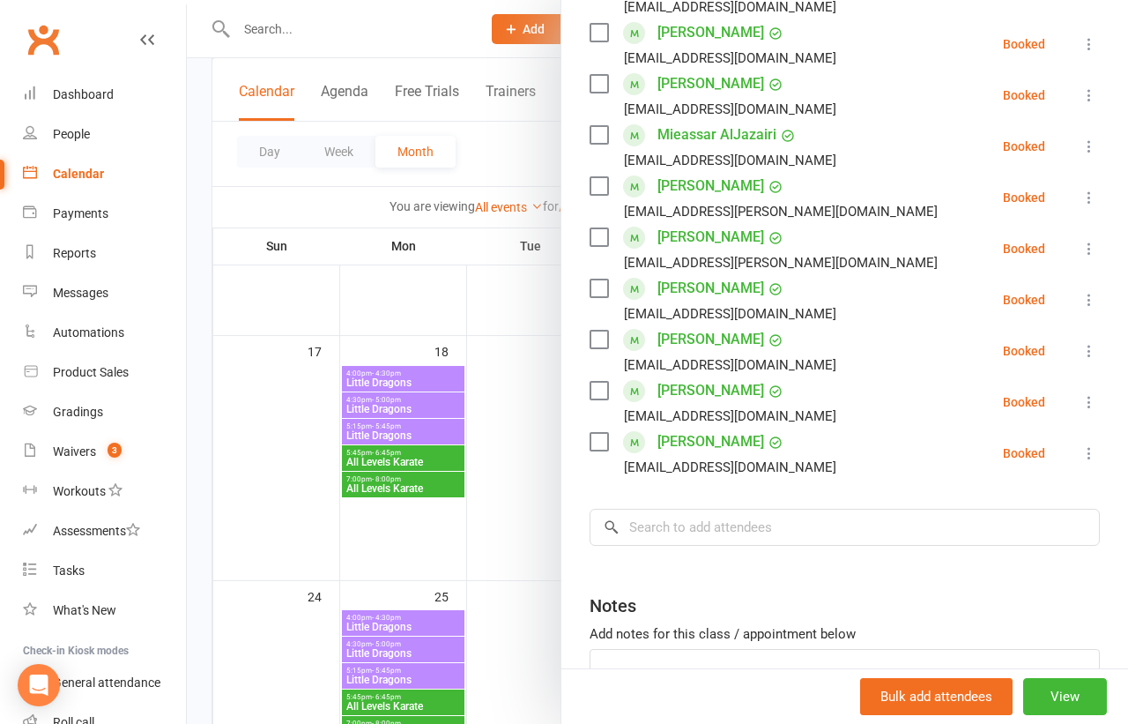
scroll to position [467, 0]
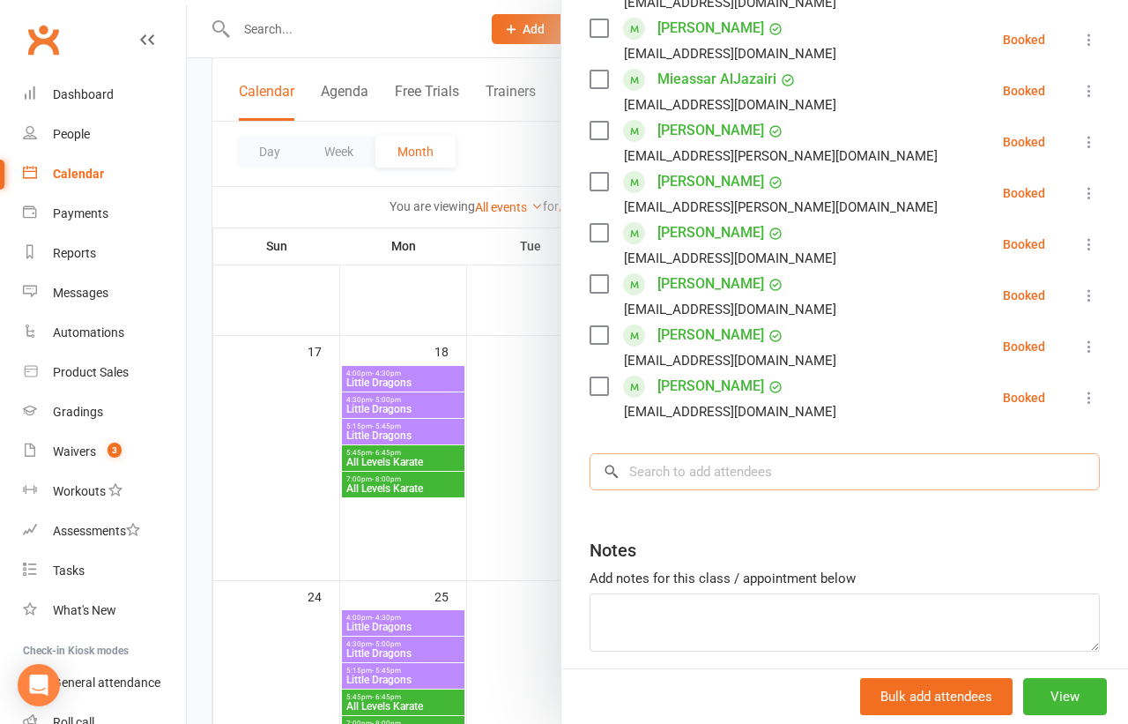
click at [816, 472] on input "search" at bounding box center [845, 471] width 510 height 37
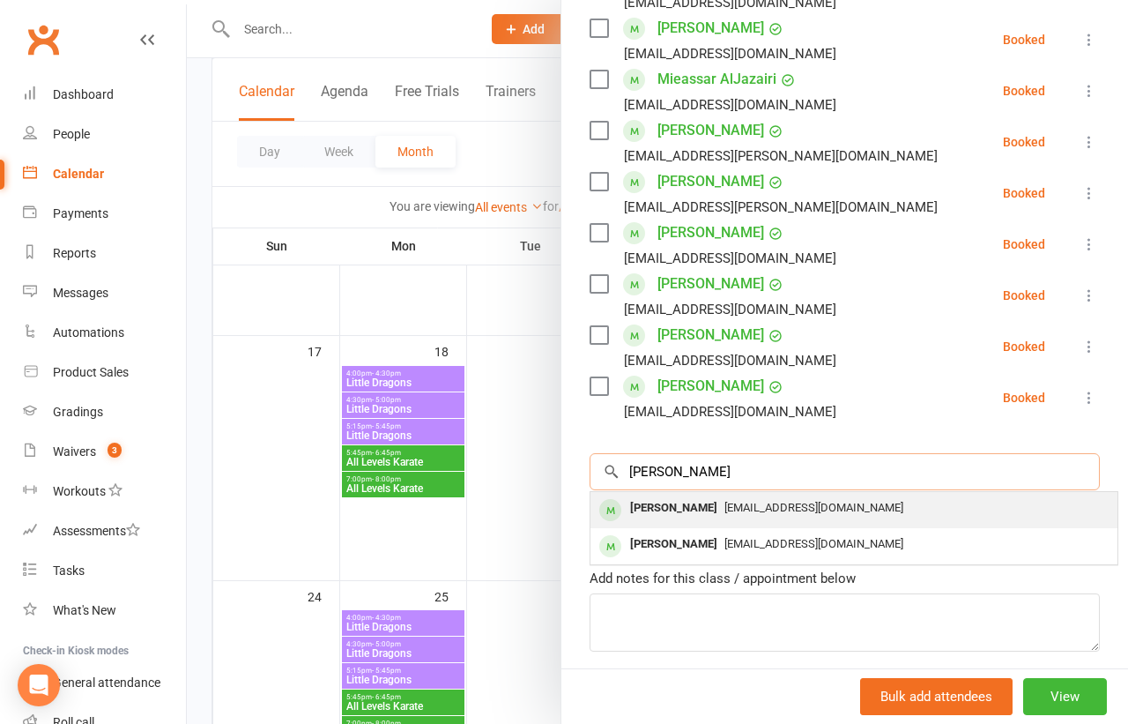
type input "ethna xie"
click at [799, 502] on span "Ethanunsw@gmail.com" at bounding box center [813, 507] width 179 height 13
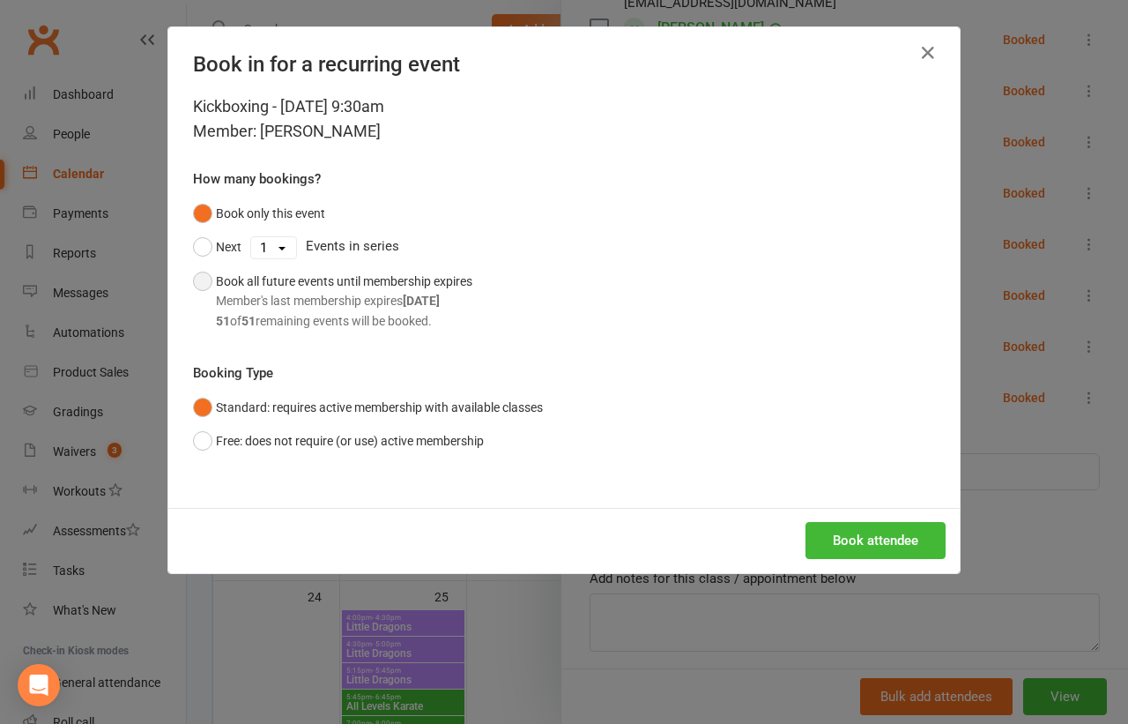
click at [436, 313] on div "51 of 51 remaining events will be booked." at bounding box center [344, 320] width 256 height 19
click at [857, 539] on button "Book attendee" at bounding box center [876, 540] width 140 height 37
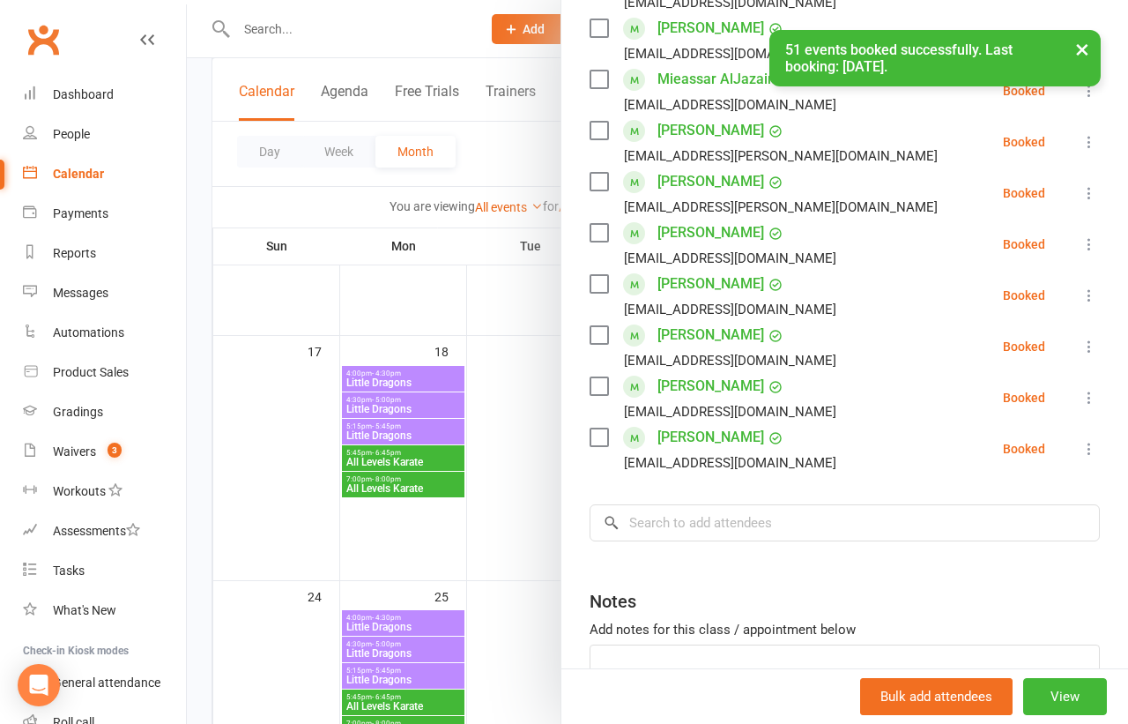
click at [191, 439] on div at bounding box center [657, 362] width 941 height 724
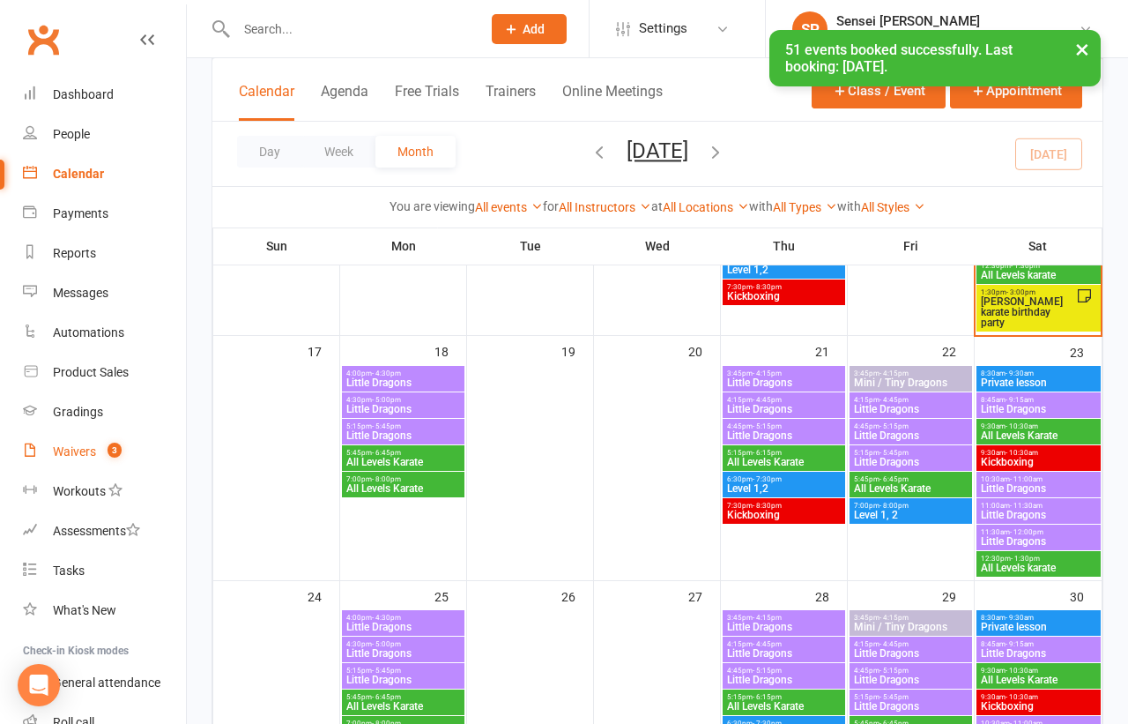
click at [71, 450] on div "Waivers" at bounding box center [74, 451] width 43 height 14
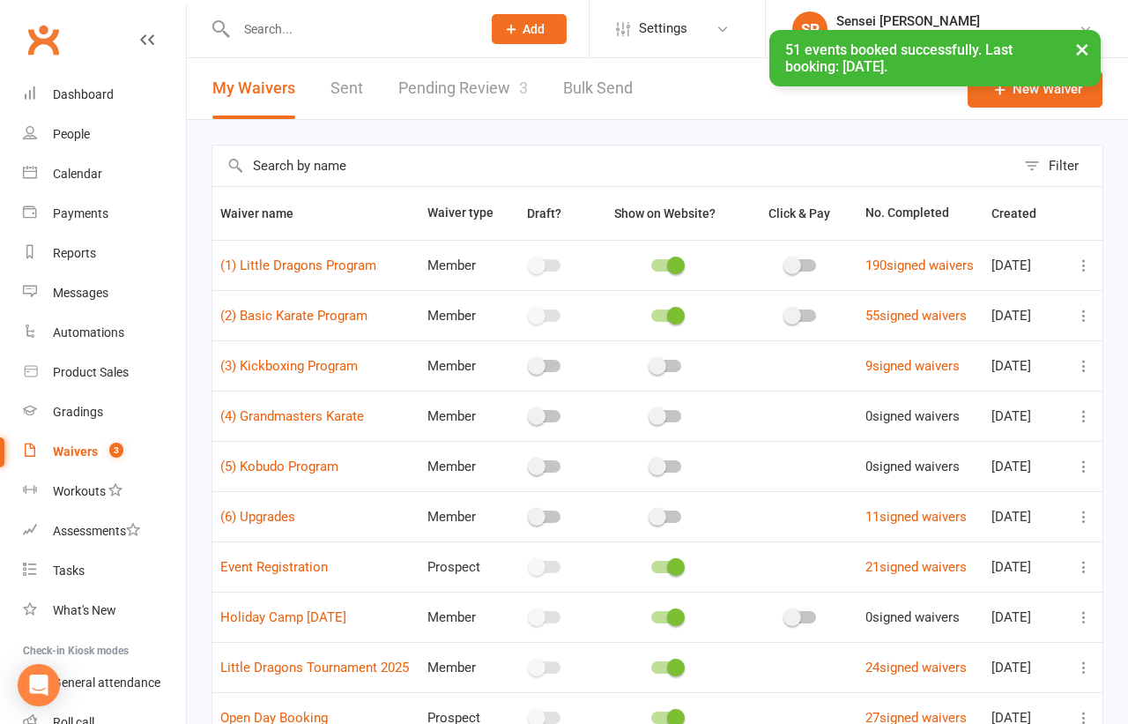
click at [472, 30] on div "× 51 events booked successfully. Last booking: Aug 8, 2026." at bounding box center [552, 30] width 1105 height 0
click at [687, 25] on span "Settings" at bounding box center [663, 29] width 48 height 40
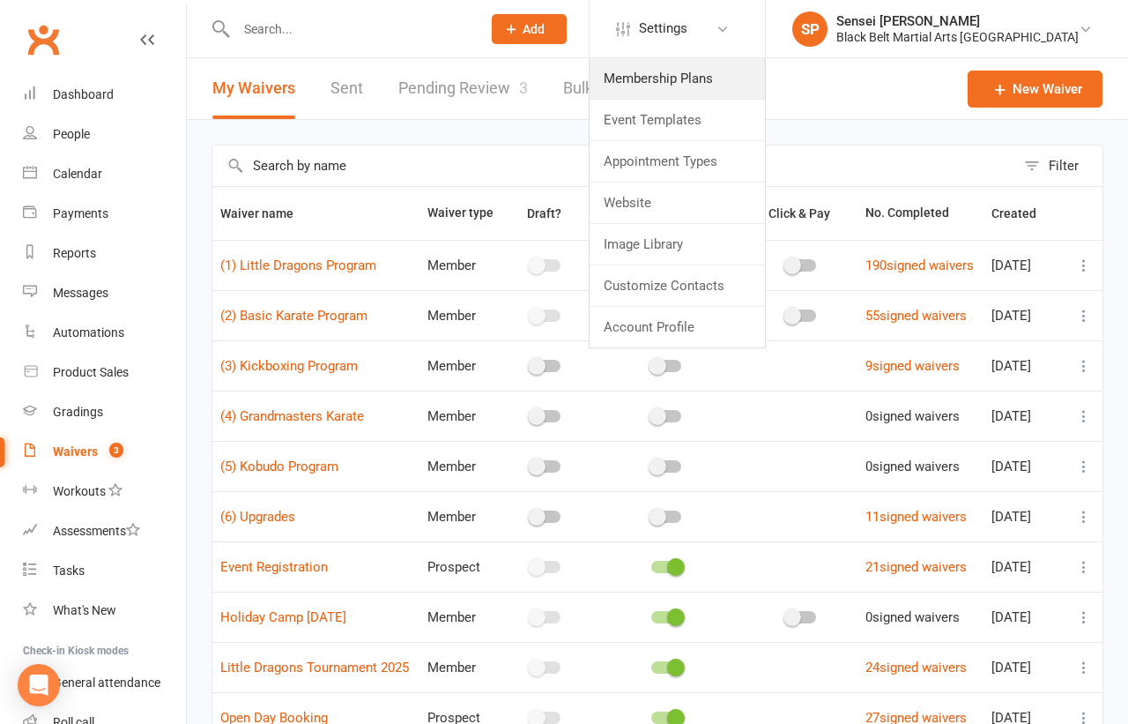
click at [708, 78] on link "Membership Plans" at bounding box center [677, 78] width 175 height 41
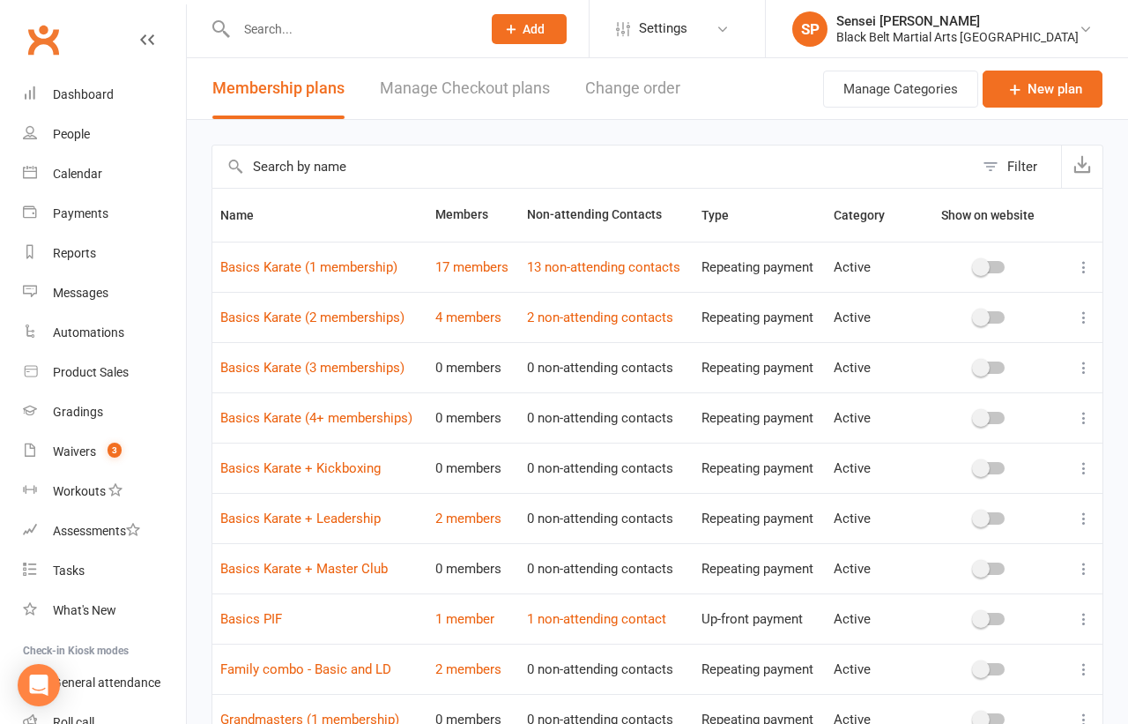
click at [456, 89] on link "Manage Checkout plans" at bounding box center [465, 88] width 170 height 61
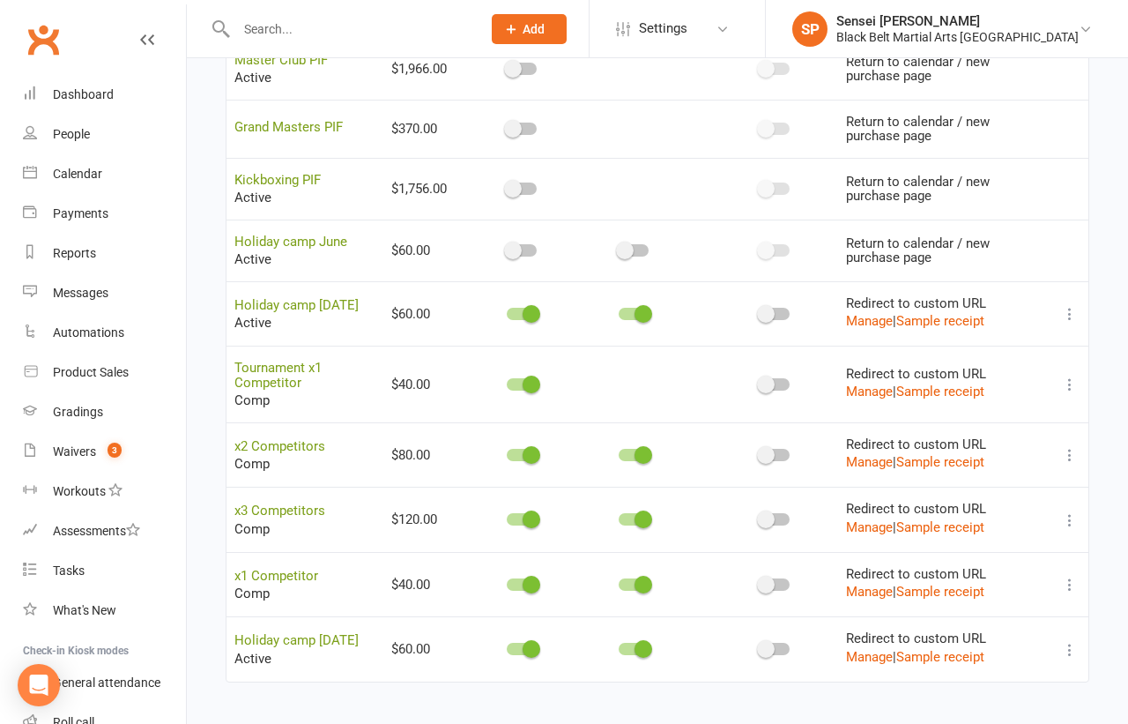
scroll to position [881, 0]
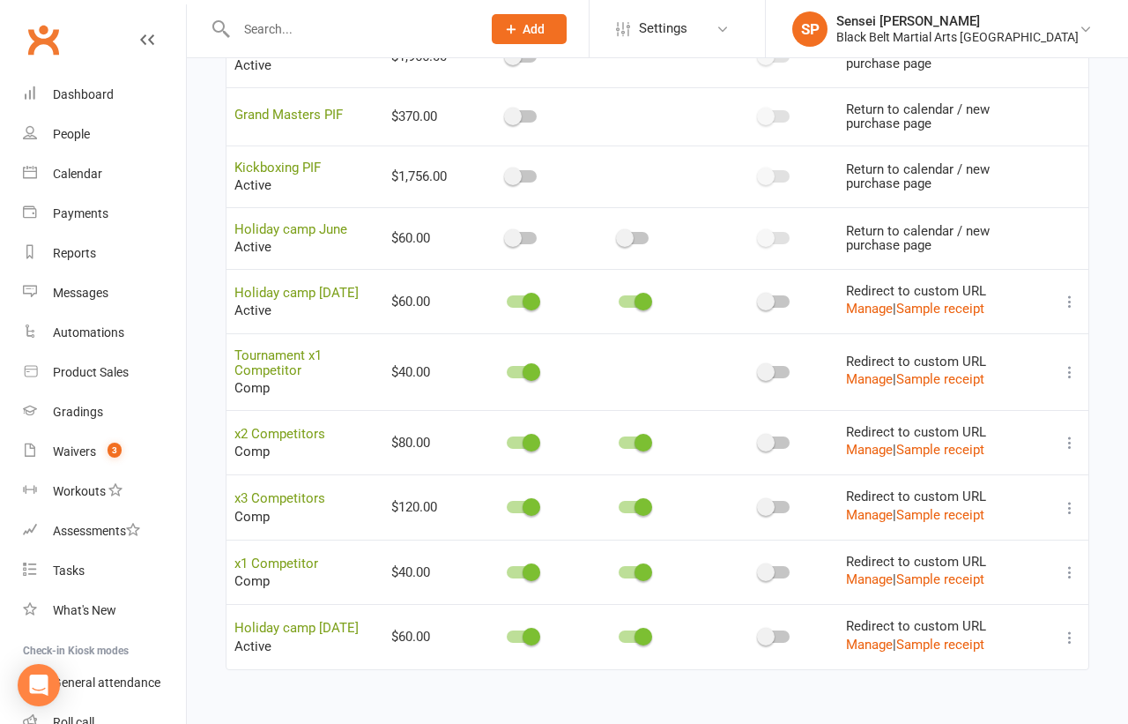
click at [1066, 563] on icon at bounding box center [1070, 572] width 18 height 18
click at [1008, 591] on link "Copy direct link to clipboard" at bounding box center [983, 600] width 194 height 35
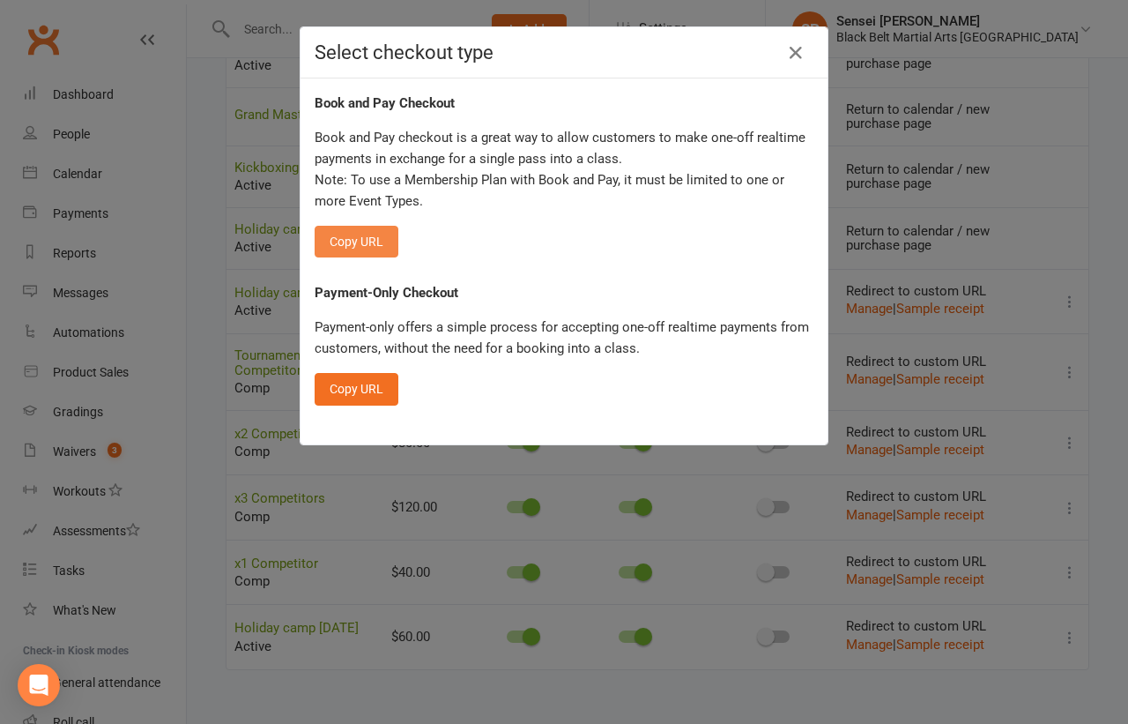
click at [366, 238] on button "Copy URL" at bounding box center [357, 242] width 84 height 32
click at [64, 455] on div "Select checkout type Book and Pay Checkout Book and Pay checkout is a great way…" at bounding box center [564, 362] width 1128 height 724
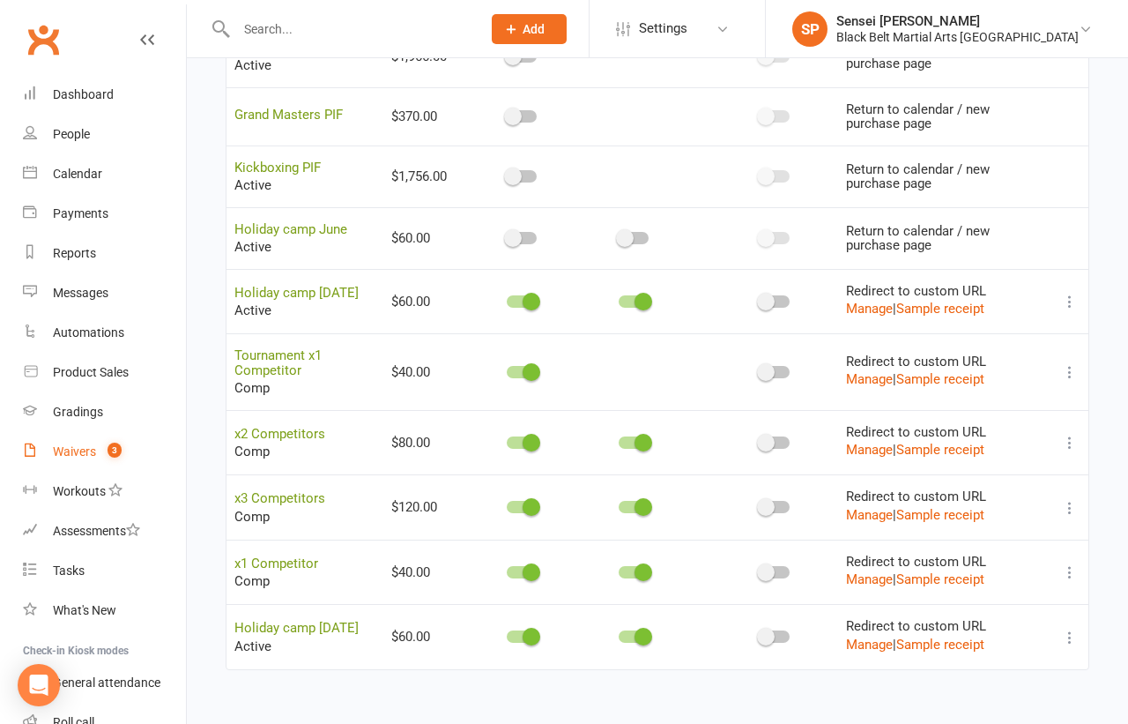
click at [73, 449] on div "Waivers" at bounding box center [74, 451] width 43 height 14
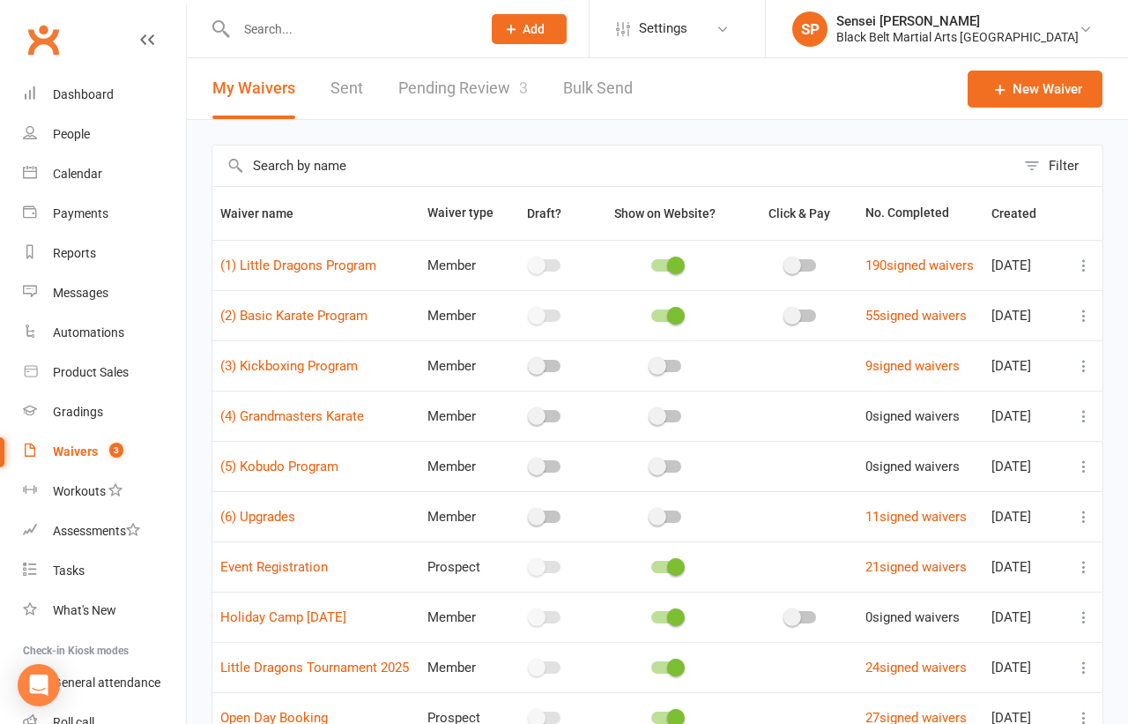
click at [444, 85] on link "Pending Review 3" at bounding box center [463, 88] width 130 height 61
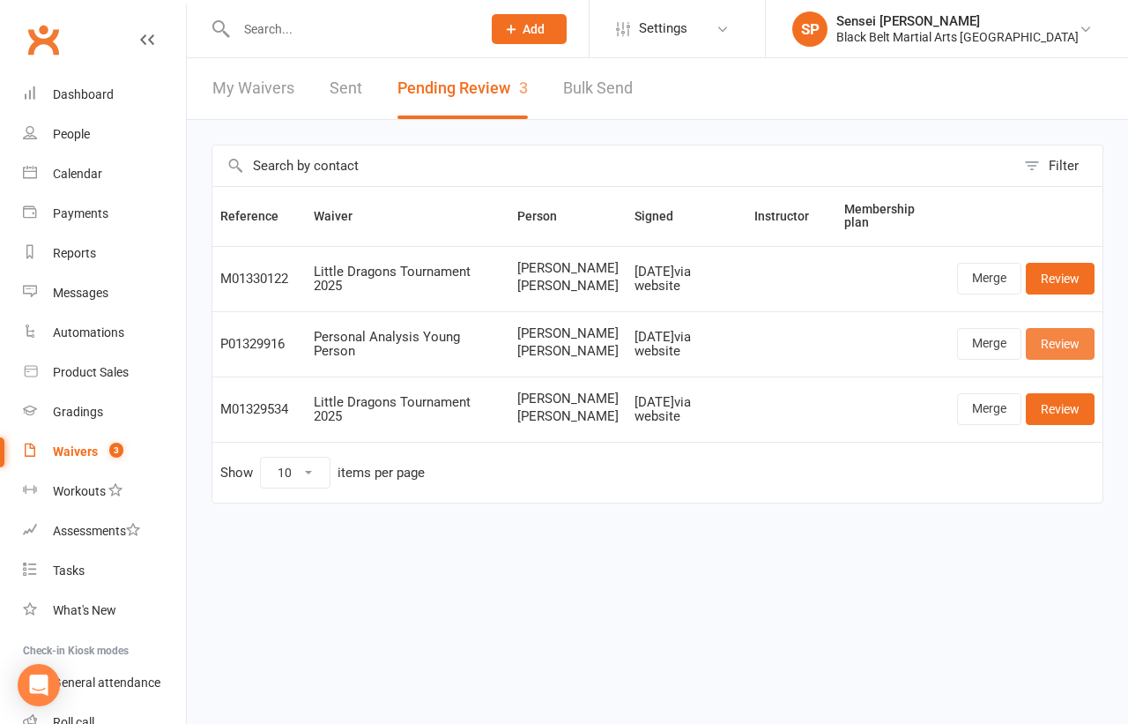
click at [1053, 339] on link "Review" at bounding box center [1060, 344] width 69 height 32
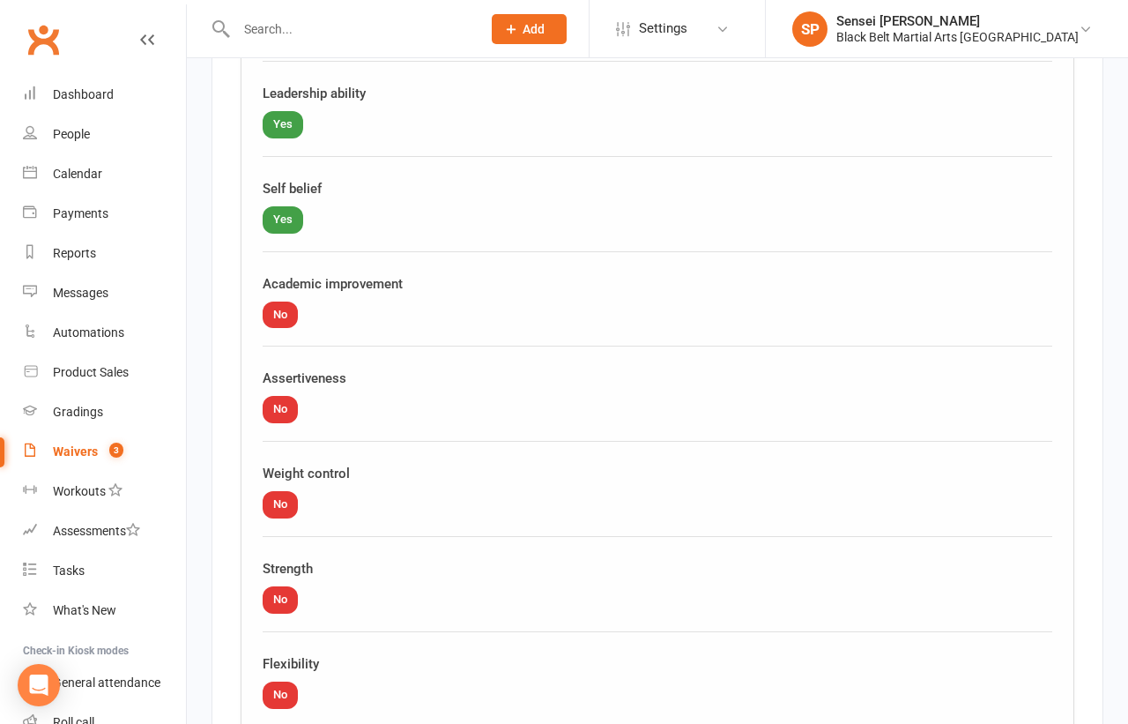
scroll to position [5129, 0]
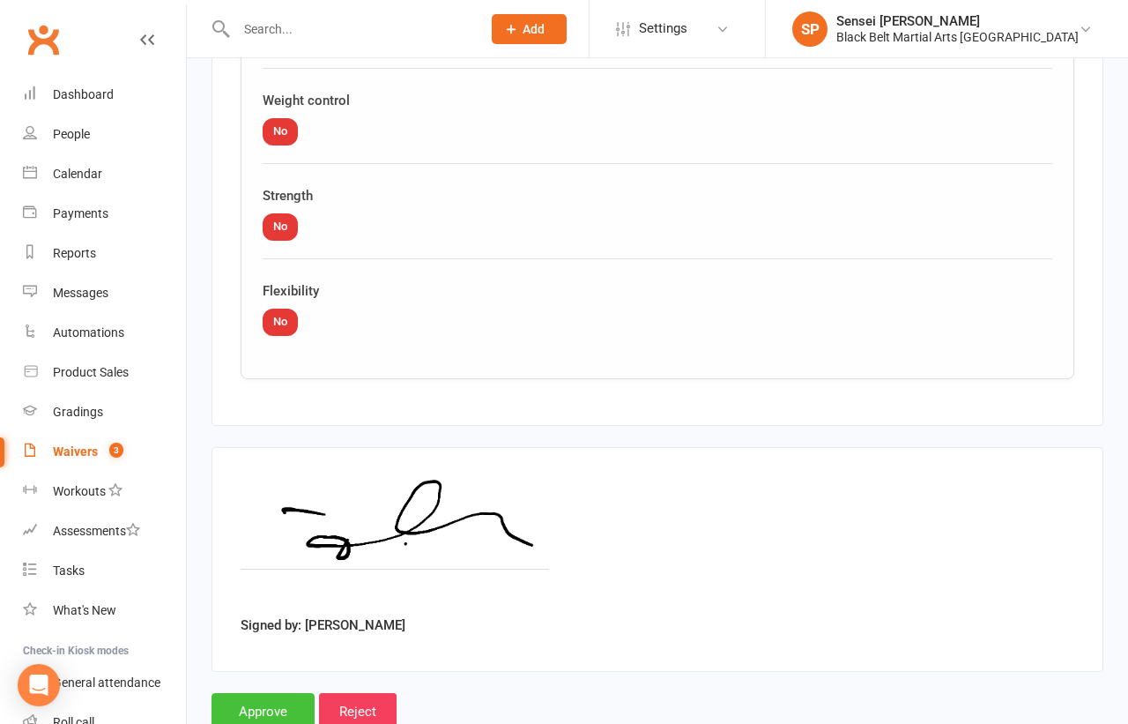
click at [274, 693] on input "Approve" at bounding box center [263, 711] width 103 height 37
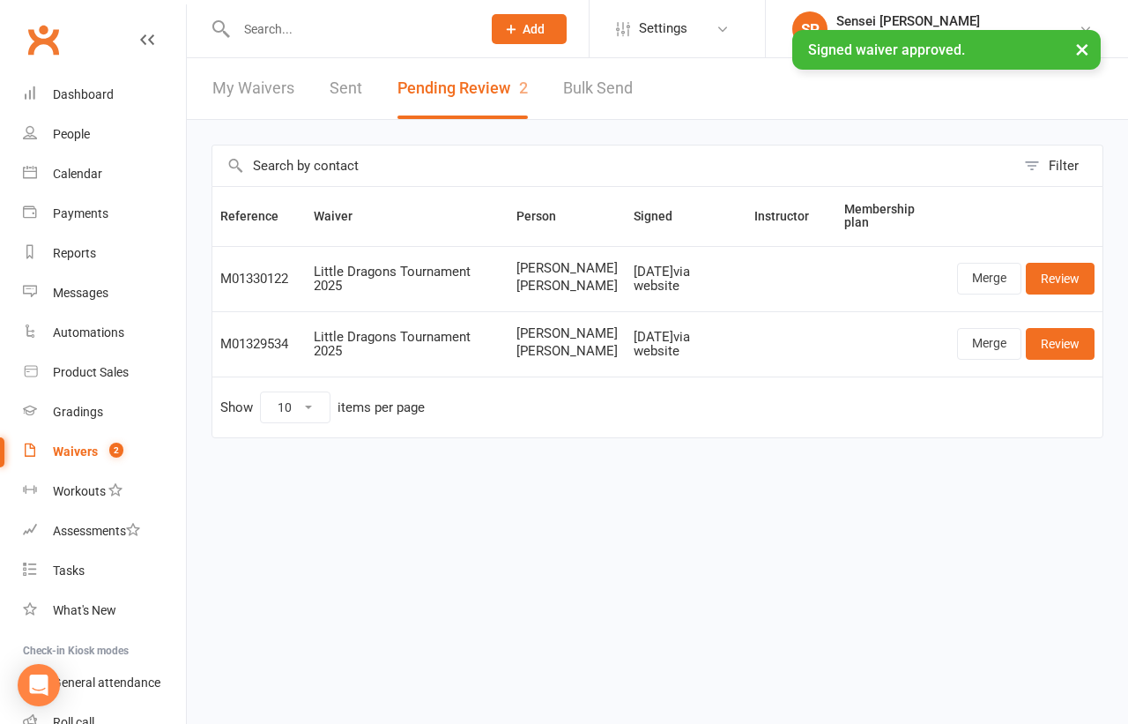
click at [267, 23] on input "text" at bounding box center [350, 29] width 238 height 25
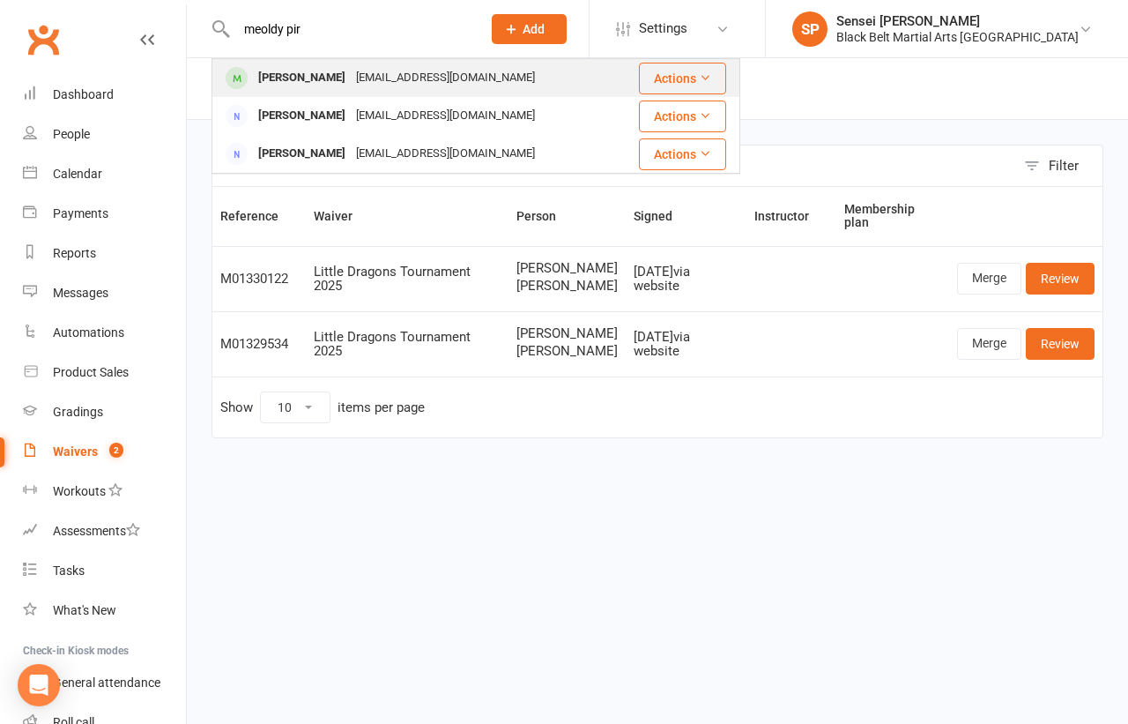
type input "meoldy pir"
click at [264, 72] on div "Melody Pirozyan" at bounding box center [302, 78] width 98 height 26
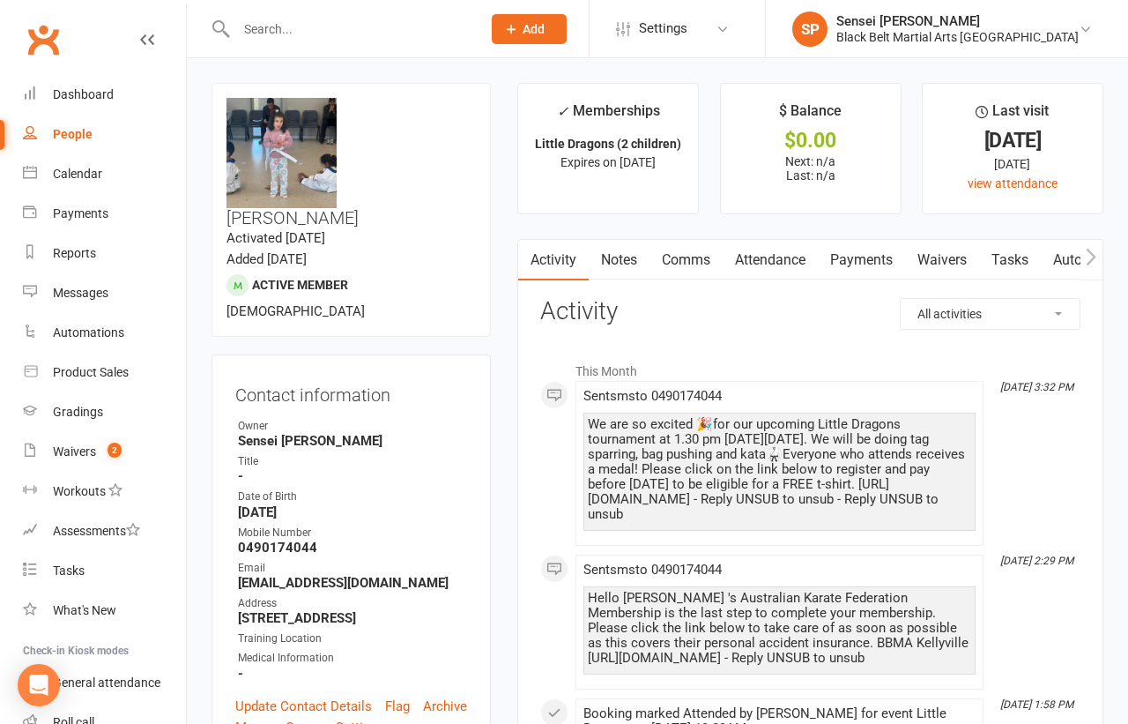
click at [686, 251] on link "Comms" at bounding box center [686, 260] width 73 height 41
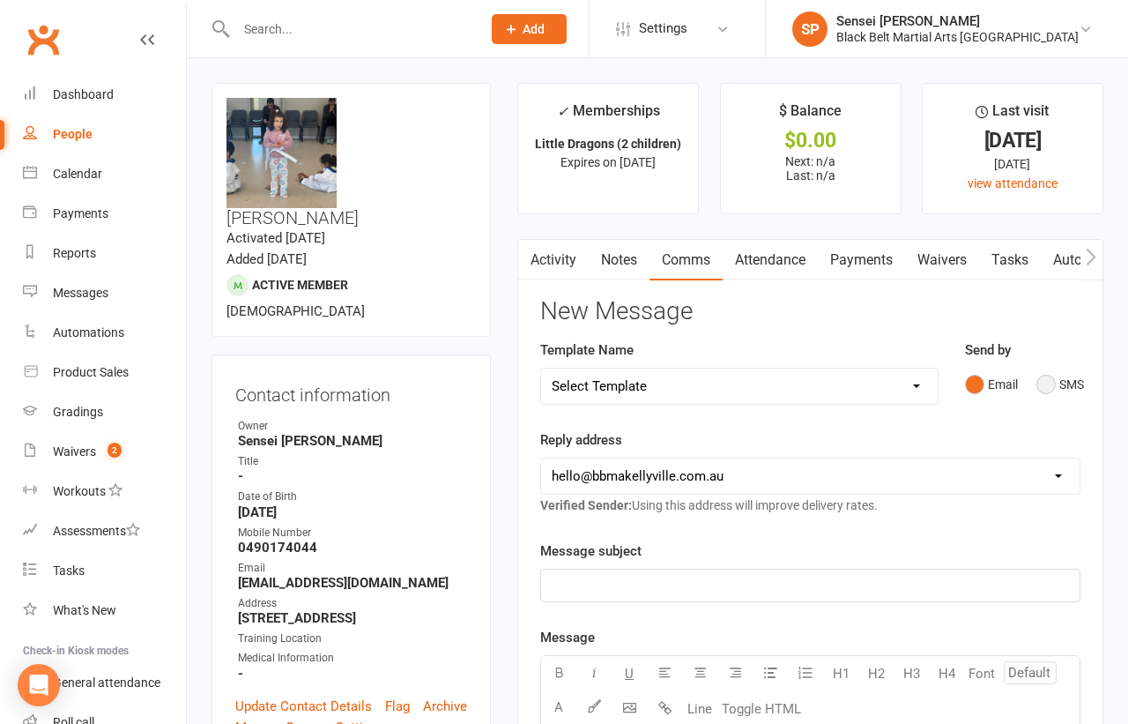
click at [1044, 370] on button "SMS" at bounding box center [1060, 384] width 48 height 33
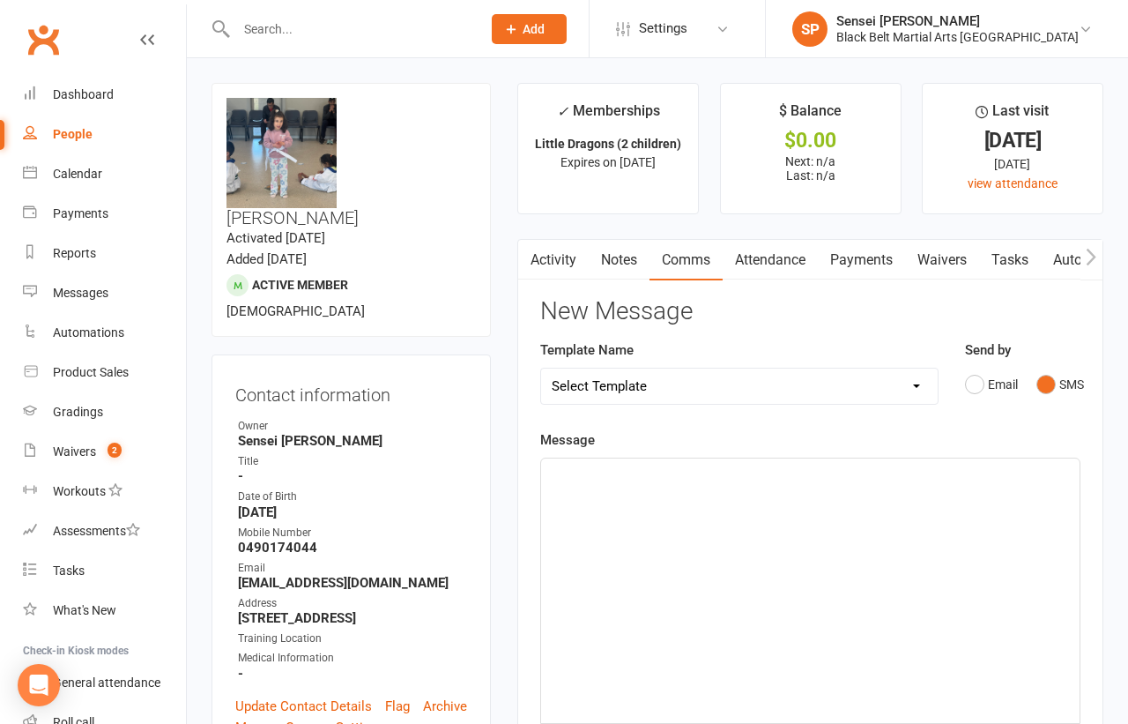
click at [876, 500] on div "﻿" at bounding box center [810, 590] width 539 height 264
click at [769, 472] on span "Thank you for registering Melody fo rthe upcoming Little Dragos tournament." at bounding box center [778, 474] width 452 height 16
click at [919, 472] on span "Thank you for registering Melody for the upcoming Little Dragos tournament." at bounding box center [778, 474] width 452 height 16
click at [1027, 472] on p "Thank you for registering Melody for the upcoming Little Dragons tournament." at bounding box center [810, 474] width 517 height 21
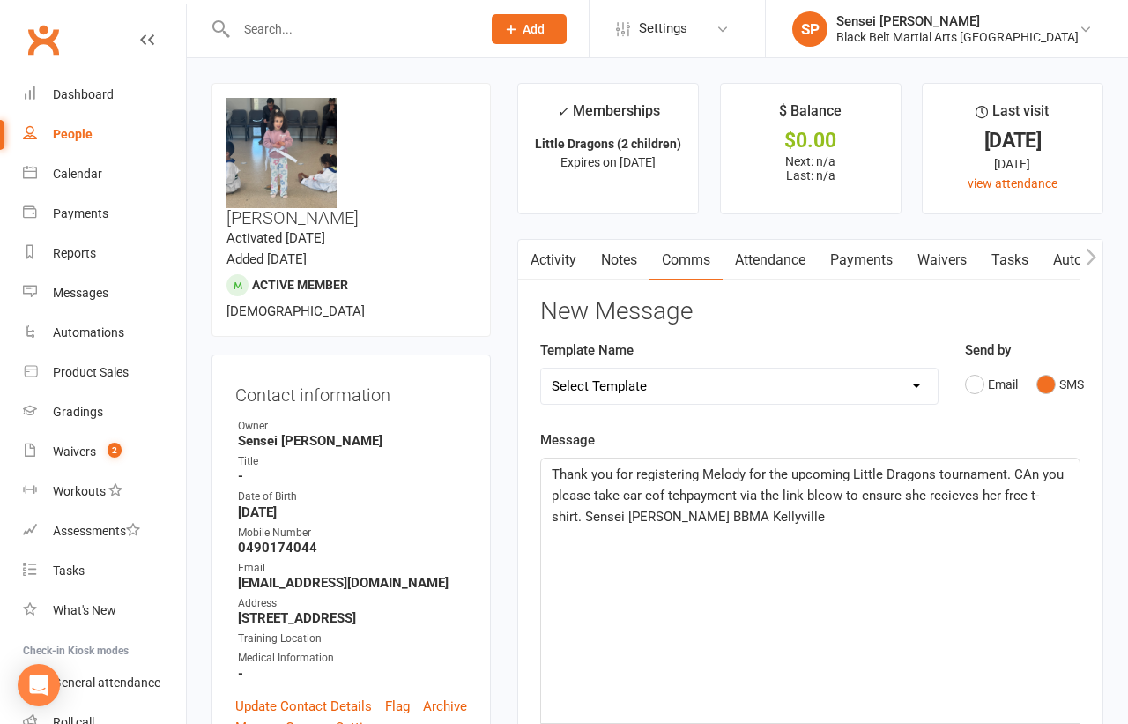
click at [1026, 471] on span "Thank you for registering Melody for the upcoming Little Dragons tournament. CA…" at bounding box center [810, 495] width 516 height 58
click at [646, 494] on span "Thank you for registering Melody for the upcoming Little Dragons tournament. Ca…" at bounding box center [809, 495] width 514 height 58
click at [681, 491] on span "Thank you for registering Melody for the upcoming Little Dragons tournament. Ca…" at bounding box center [809, 495] width 514 height 58
click at [828, 492] on span "Thank you for registering Melody for the upcoming Little Dragons tournament. Ca…" at bounding box center [809, 495] width 514 height 58
click at [955, 491] on span "Thank you for registering Melody for the upcoming Little Dragons tournament. Ca…" at bounding box center [809, 495] width 514 height 58
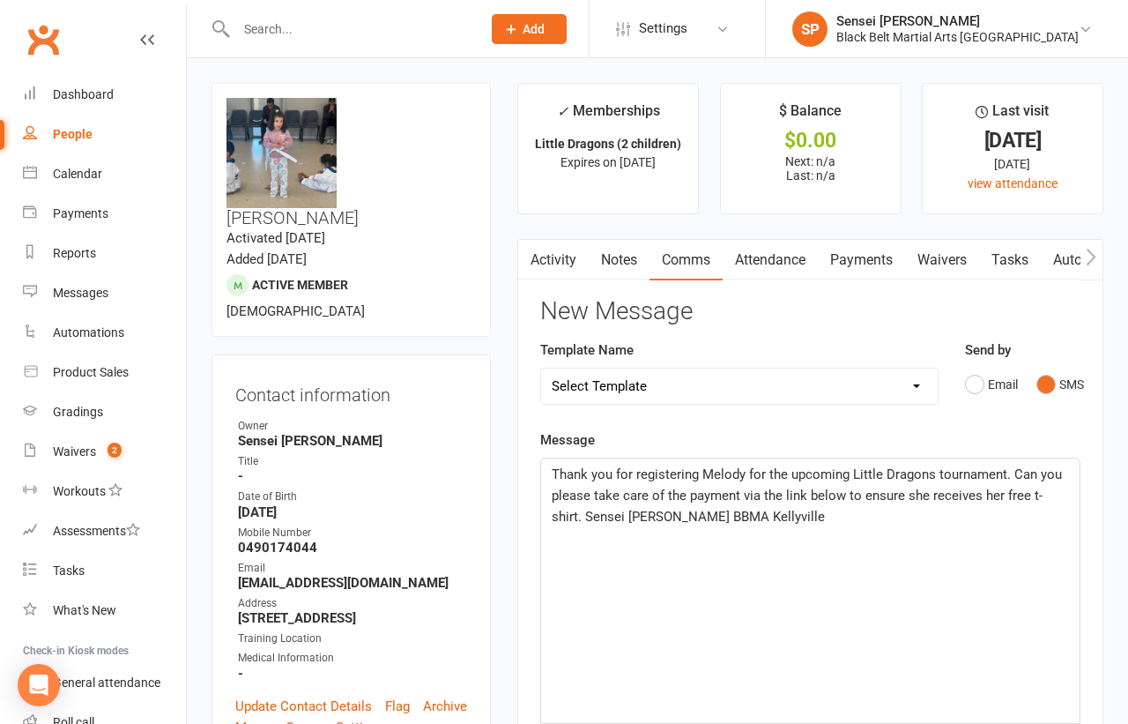
click at [848, 516] on p "Thank you for registering Melody for the upcoming Little Dragons tournament. Ca…" at bounding box center [810, 495] width 517 height 63
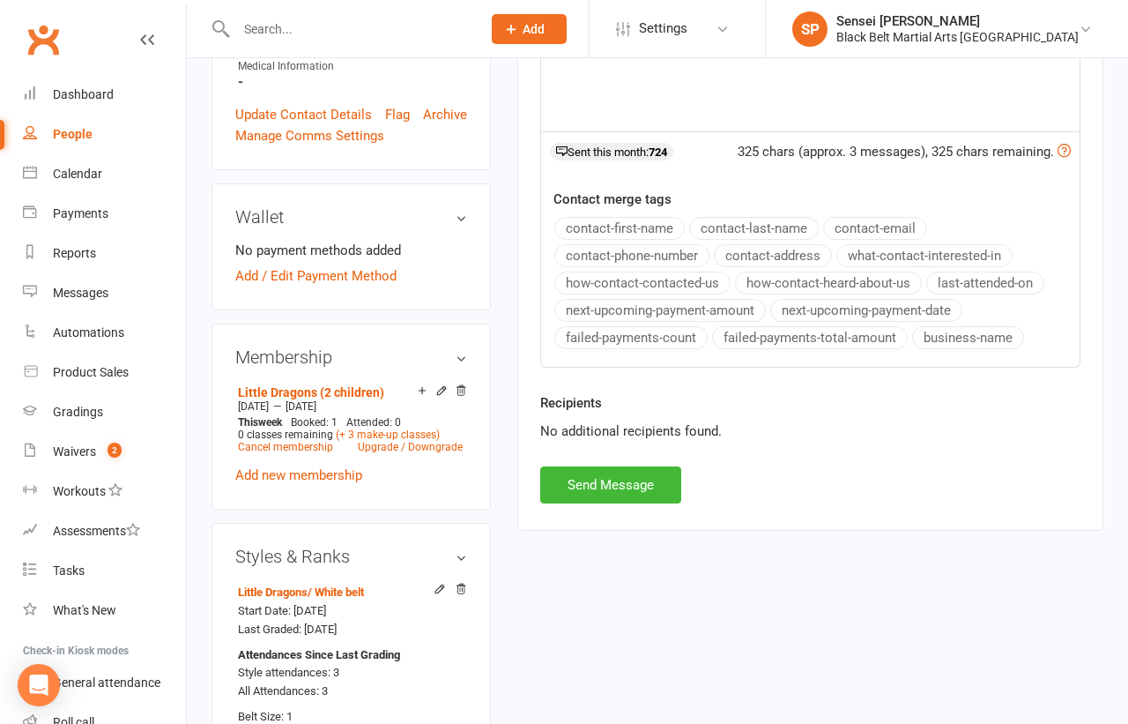
scroll to position [612, 0]
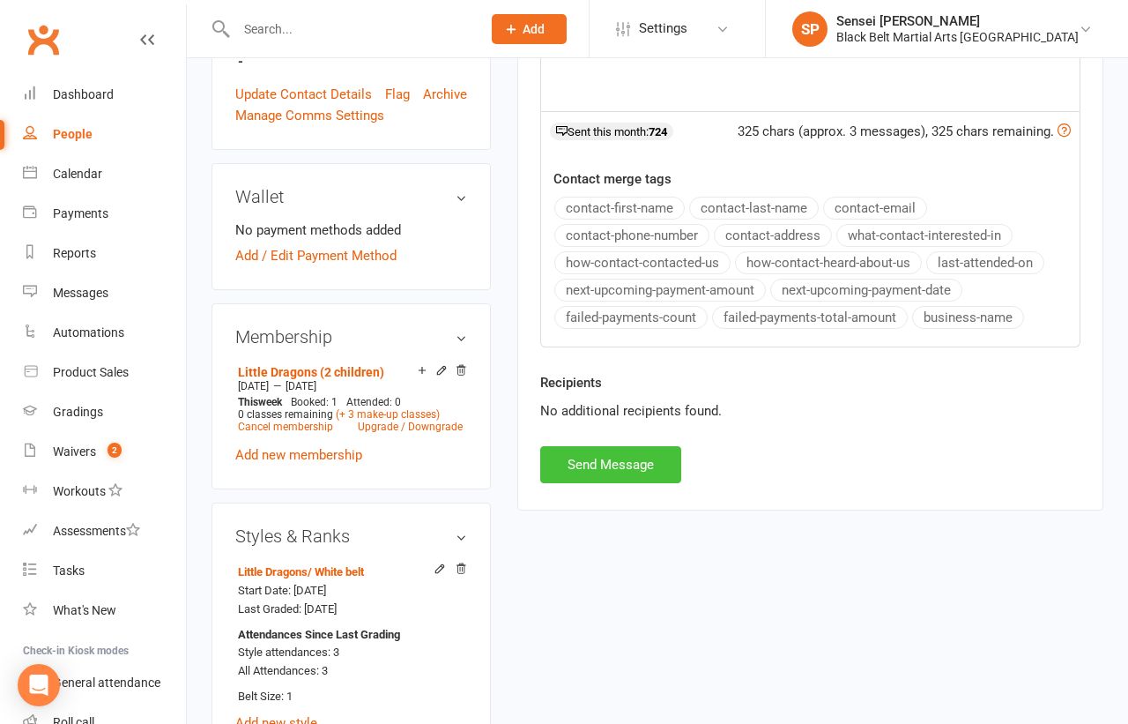
click at [650, 456] on button "Send Message" at bounding box center [610, 464] width 141 height 37
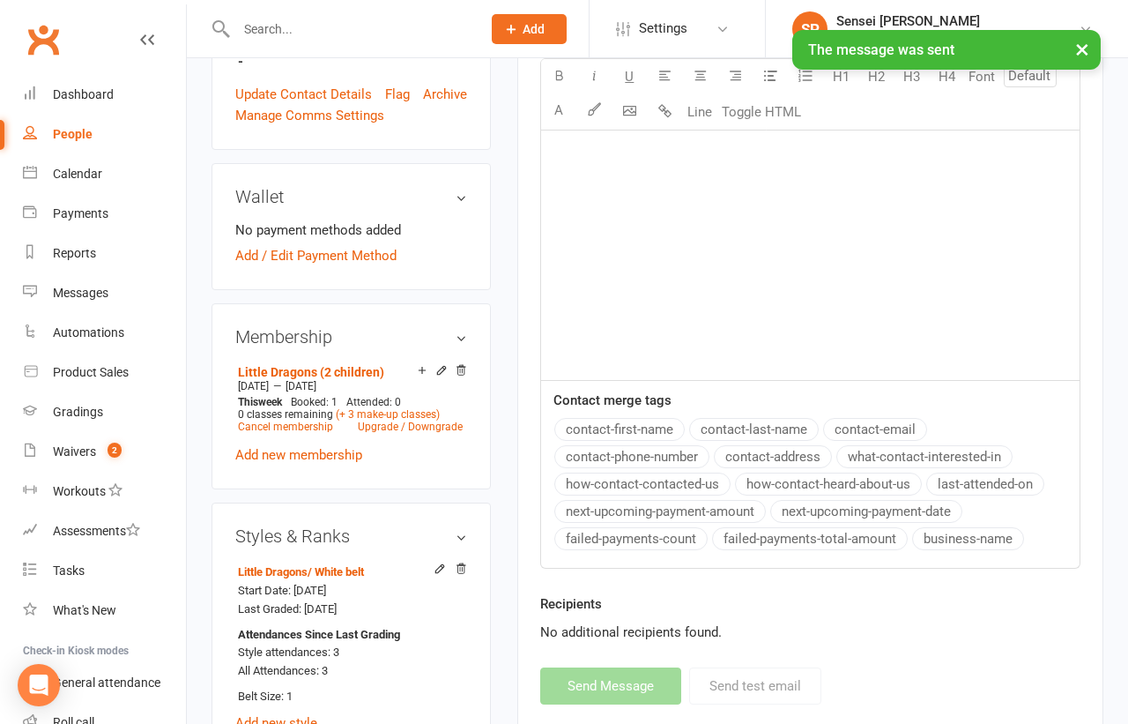
click at [90, 83] on link "Dashboard" at bounding box center [104, 95] width 163 height 40
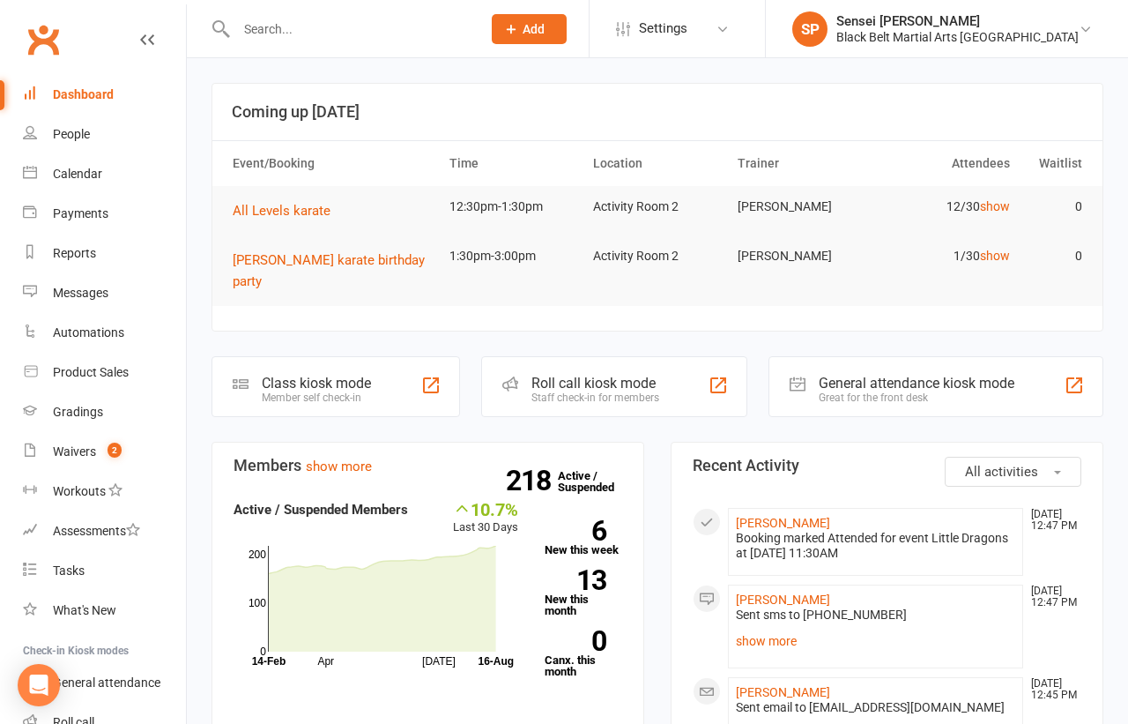
click at [82, 104] on link "Dashboard" at bounding box center [104, 95] width 163 height 40
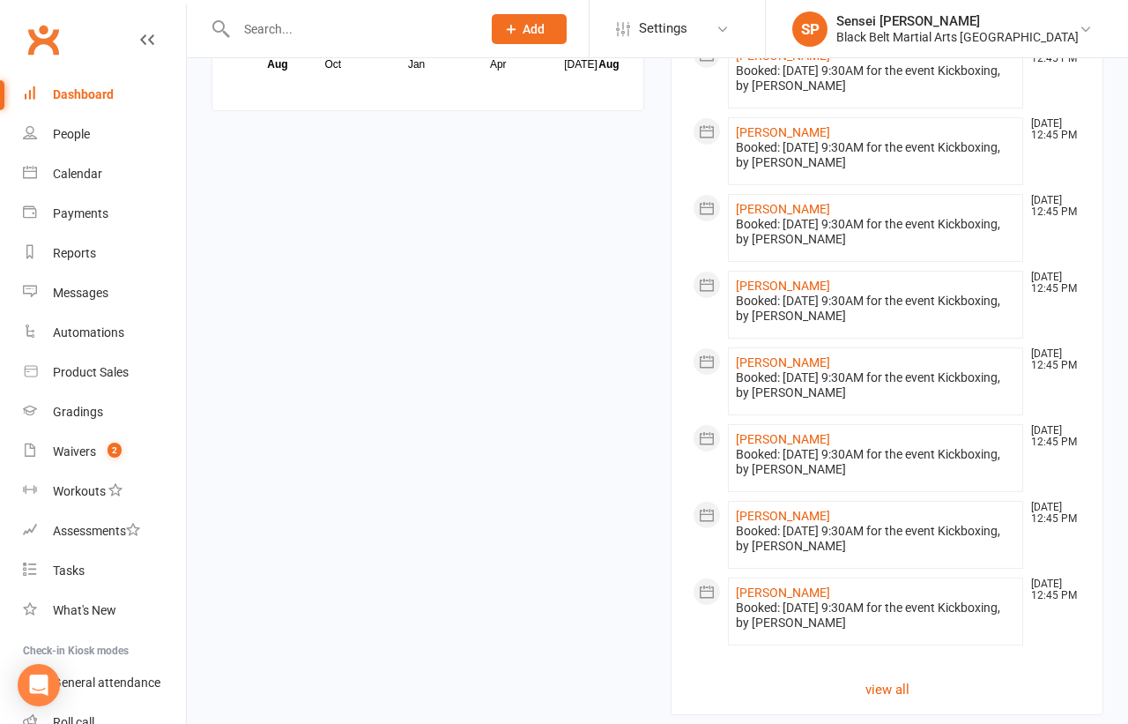
scroll to position [1595, 0]
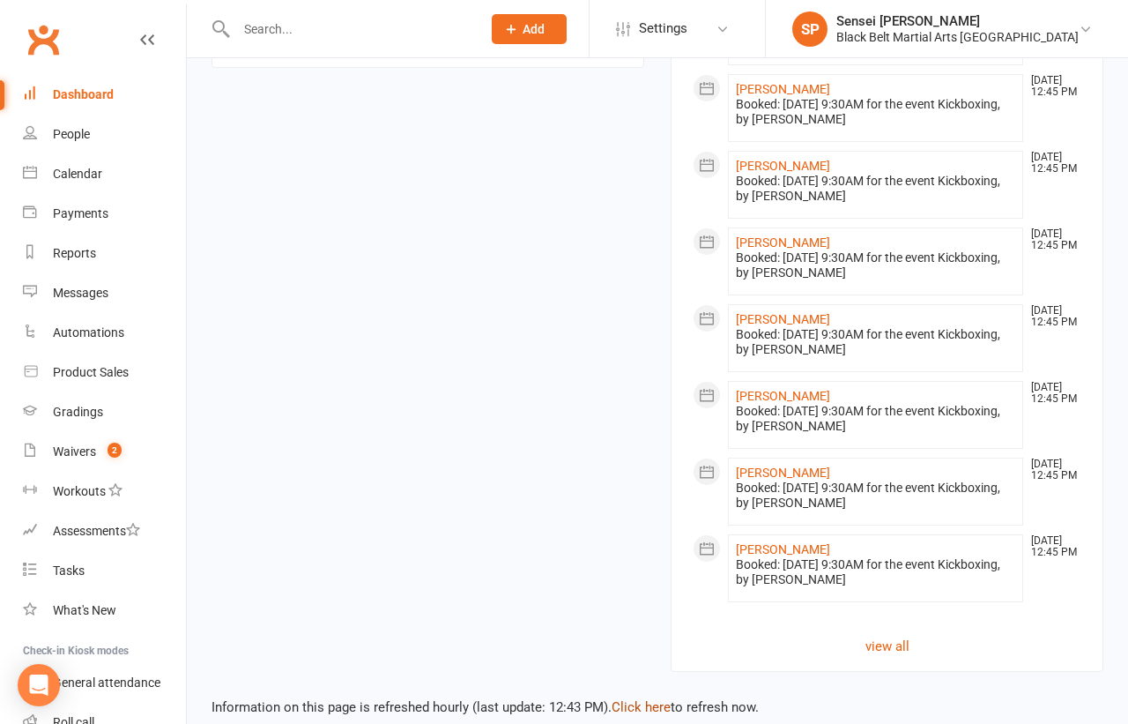
click at [643, 699] on link "Click here" at bounding box center [641, 707] width 59 height 16
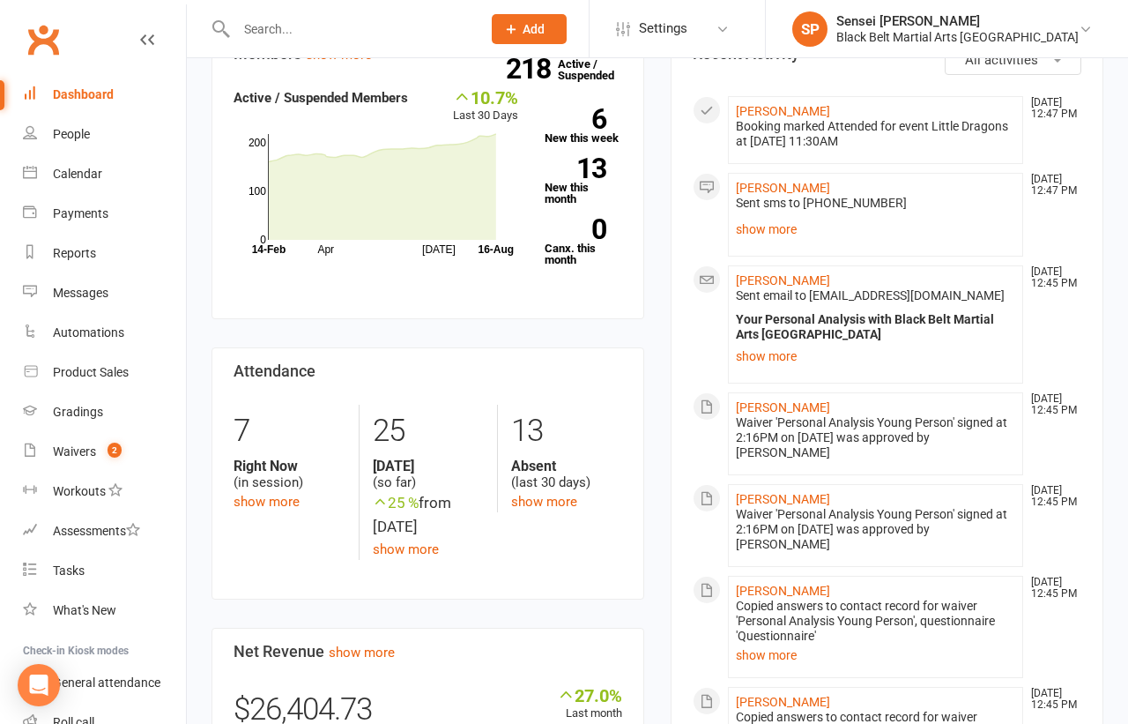
scroll to position [447, 0]
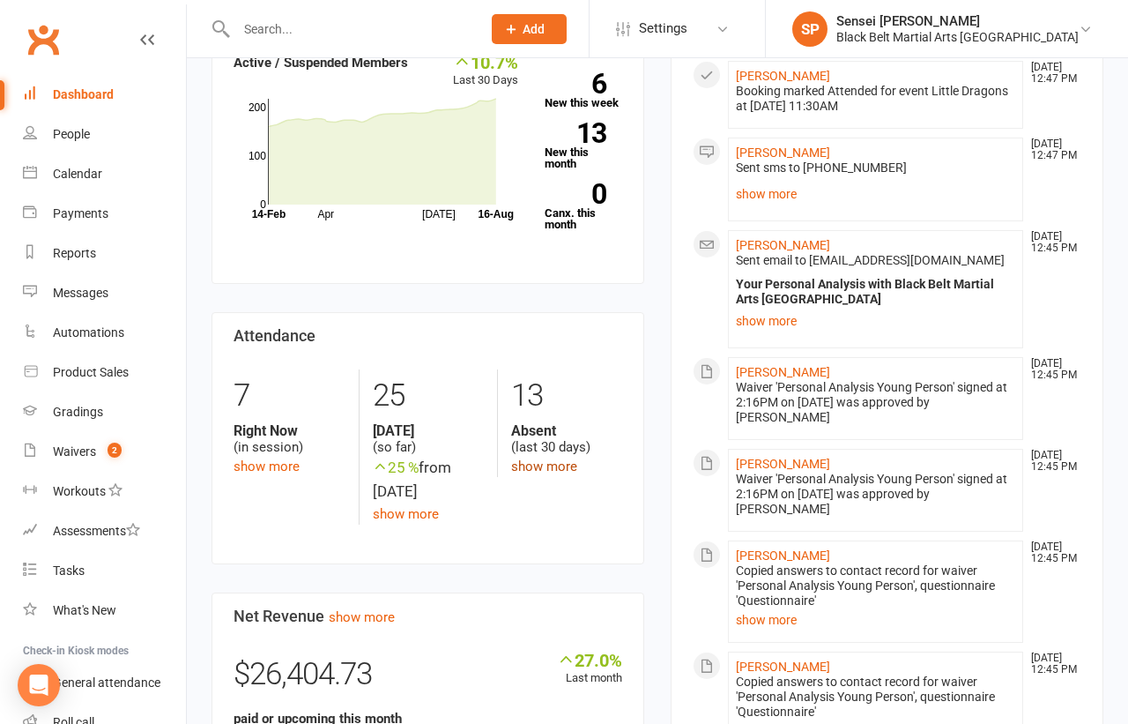
click at [563, 458] on link "show more" at bounding box center [544, 466] width 66 height 16
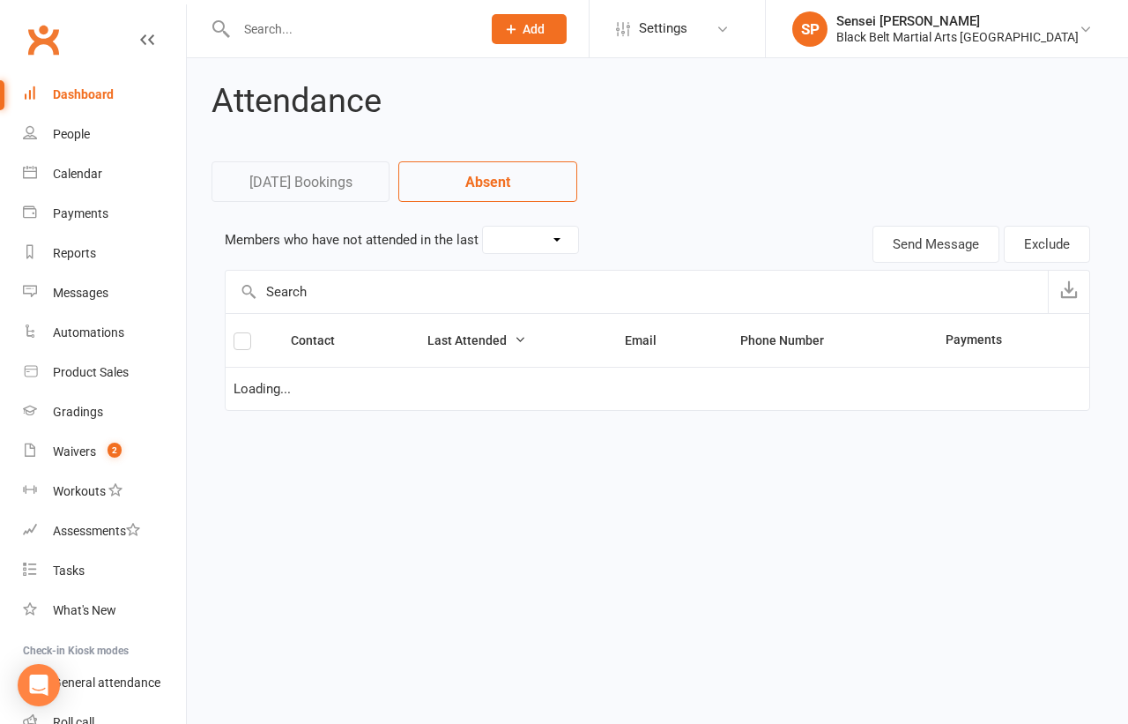
select select "30"
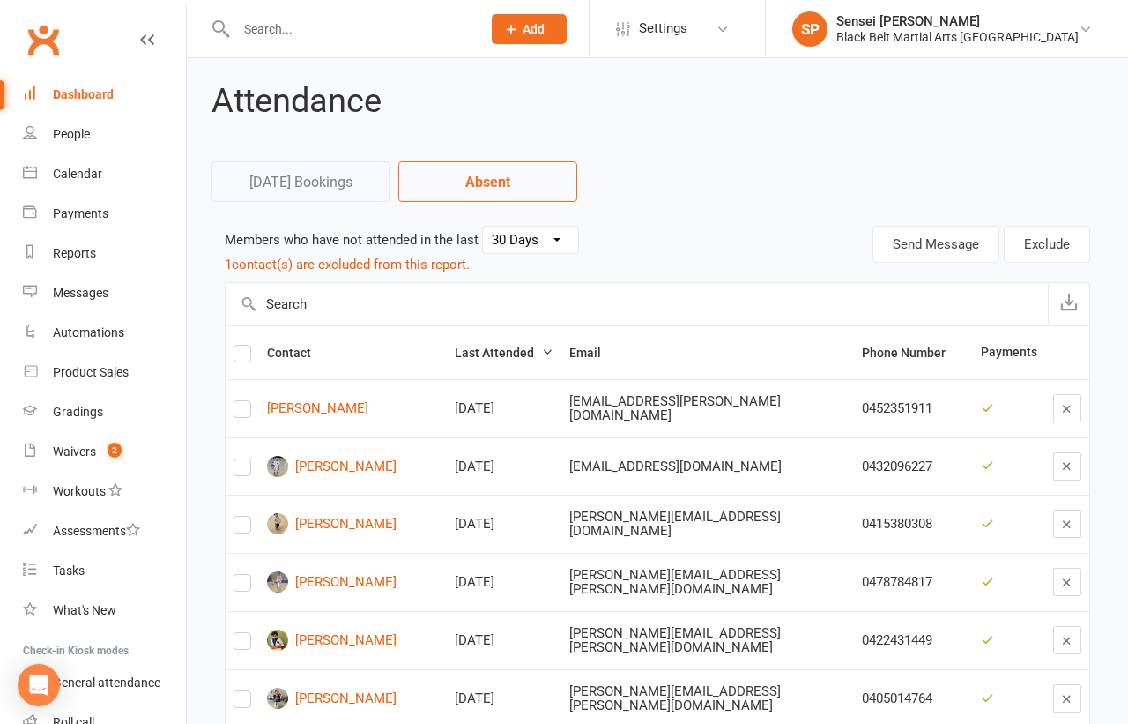
click at [209, 494] on div "Attendance Today's Bookings Absent Members who have not attended in the last 30…" at bounding box center [657, 607] width 941 height 1098
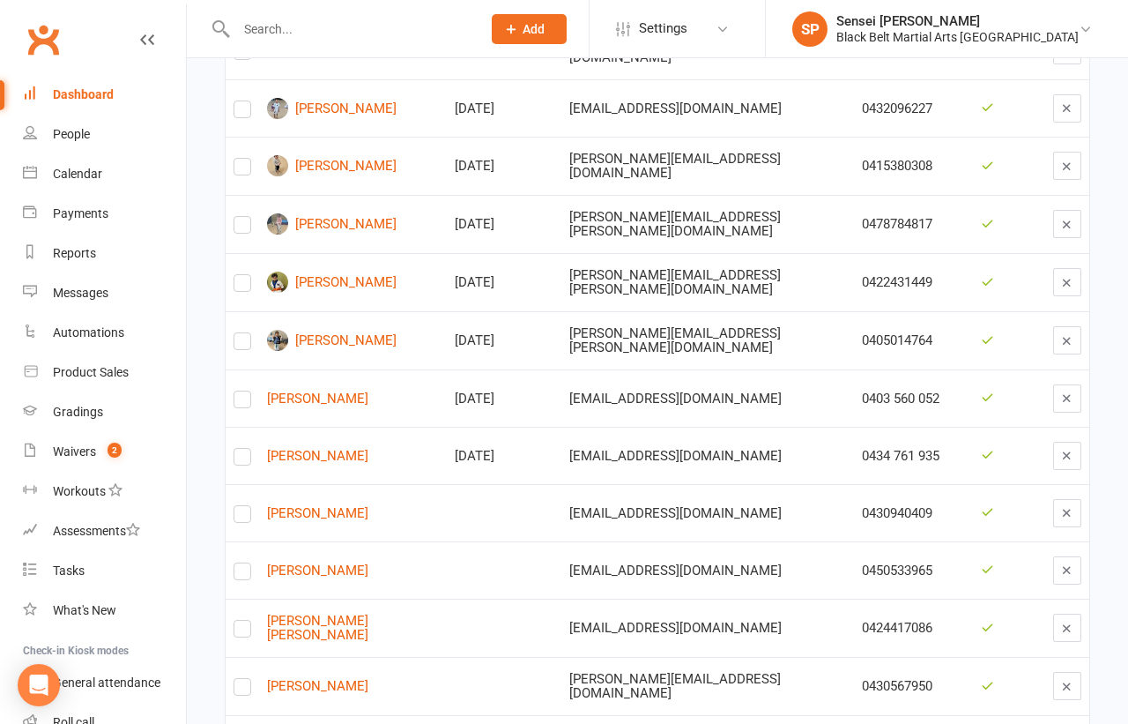
scroll to position [443, 0]
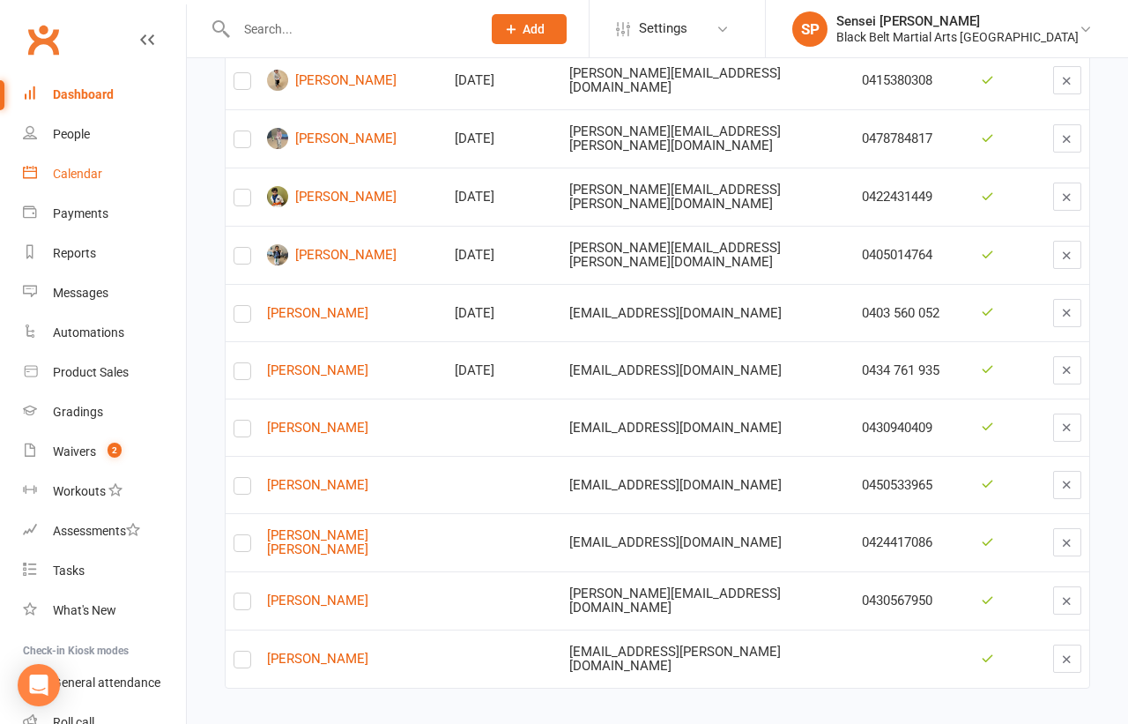
click at [80, 171] on div "Calendar" at bounding box center [77, 174] width 49 height 14
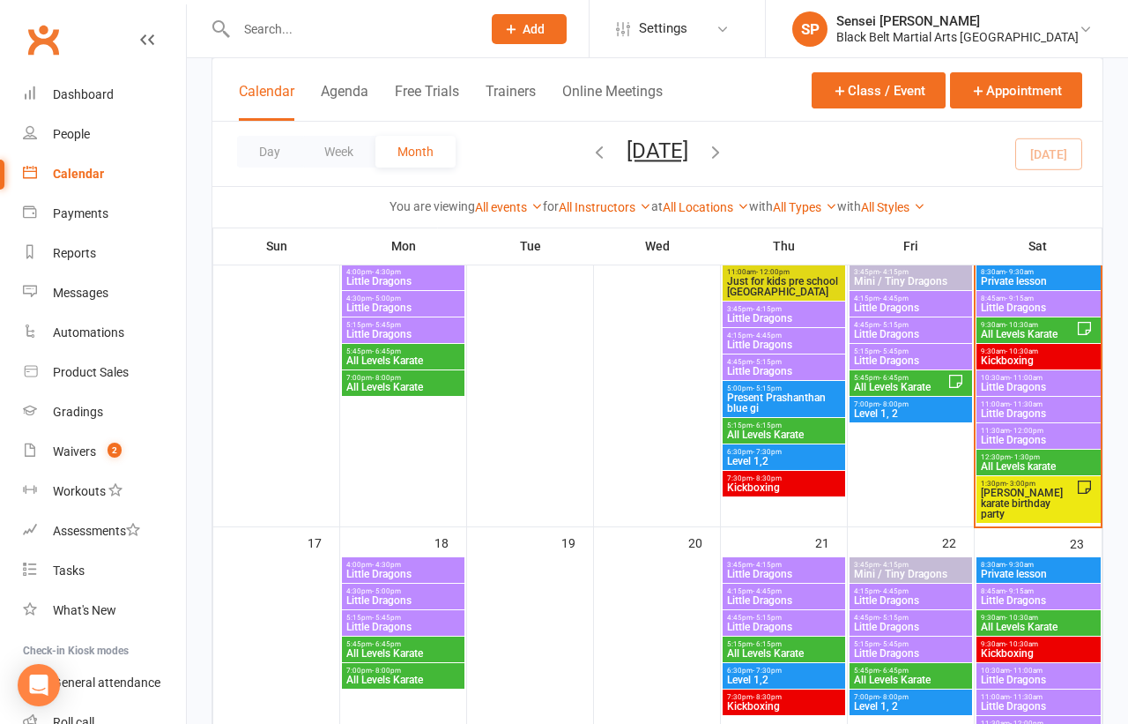
scroll to position [770, 0]
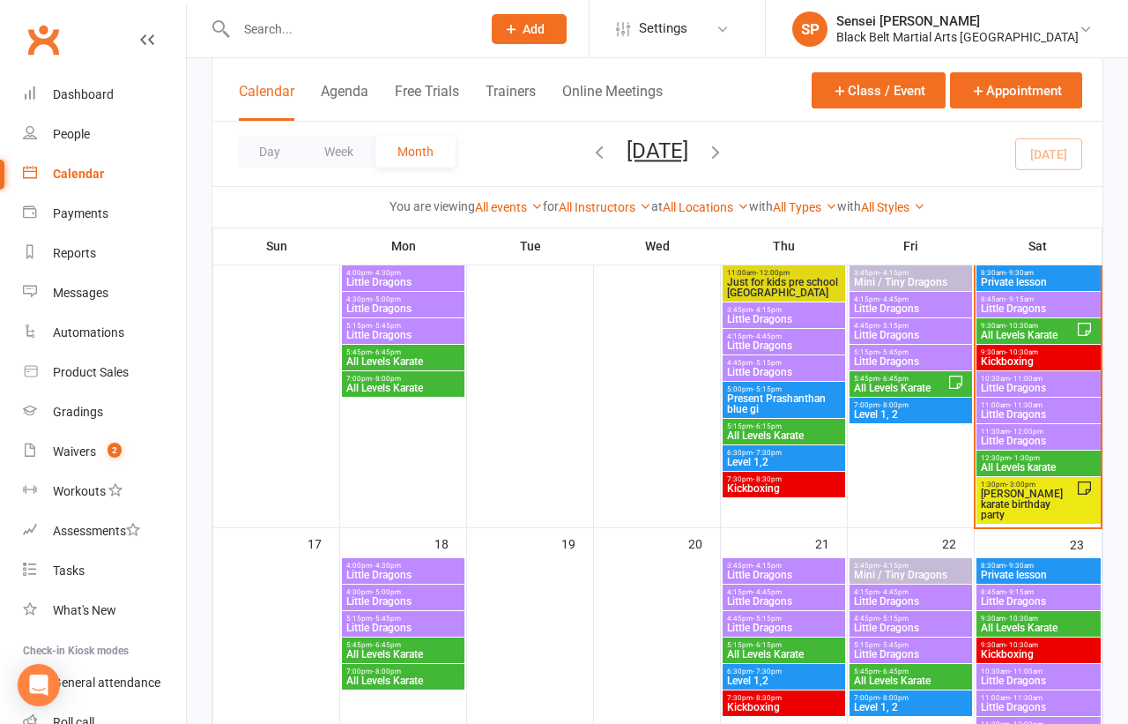
click at [1014, 359] on span "Kickboxing" at bounding box center [1038, 361] width 117 height 11
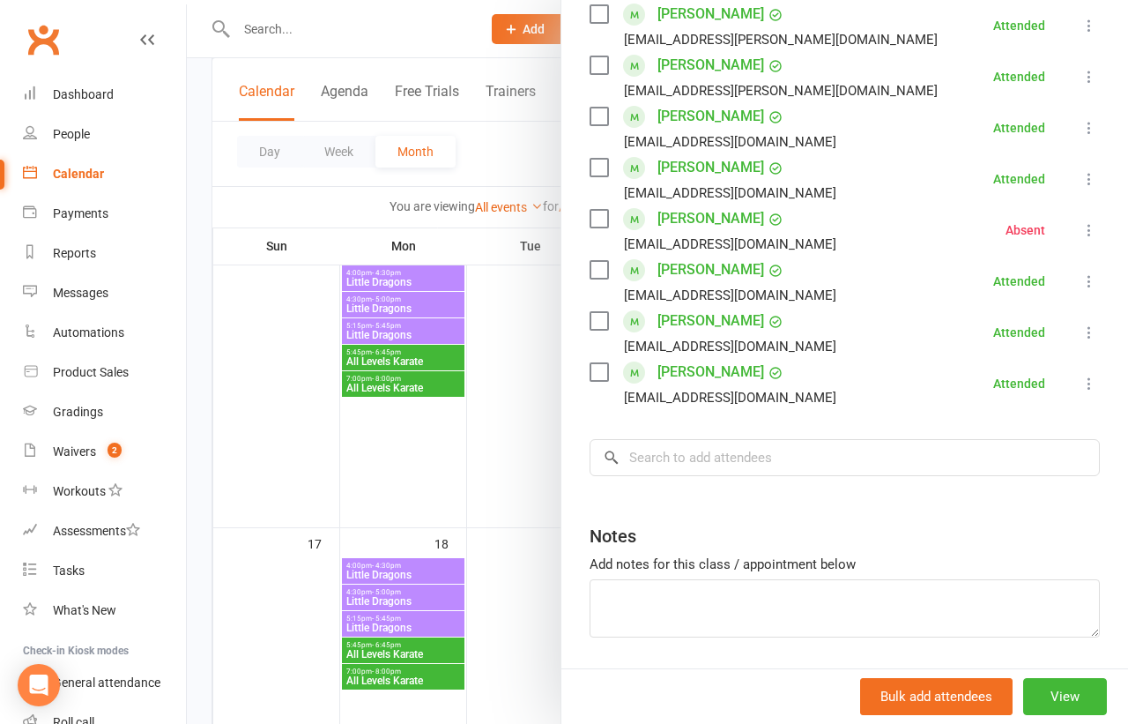
scroll to position [574, 0]
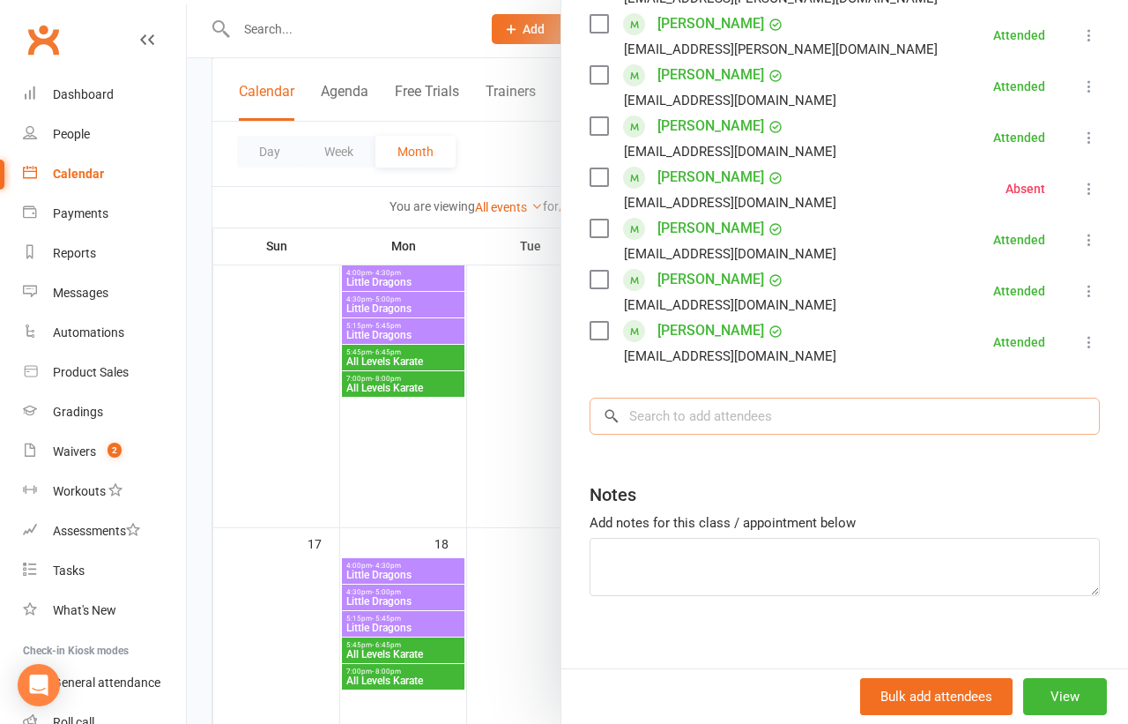
click at [784, 417] on input "search" at bounding box center [845, 415] width 510 height 37
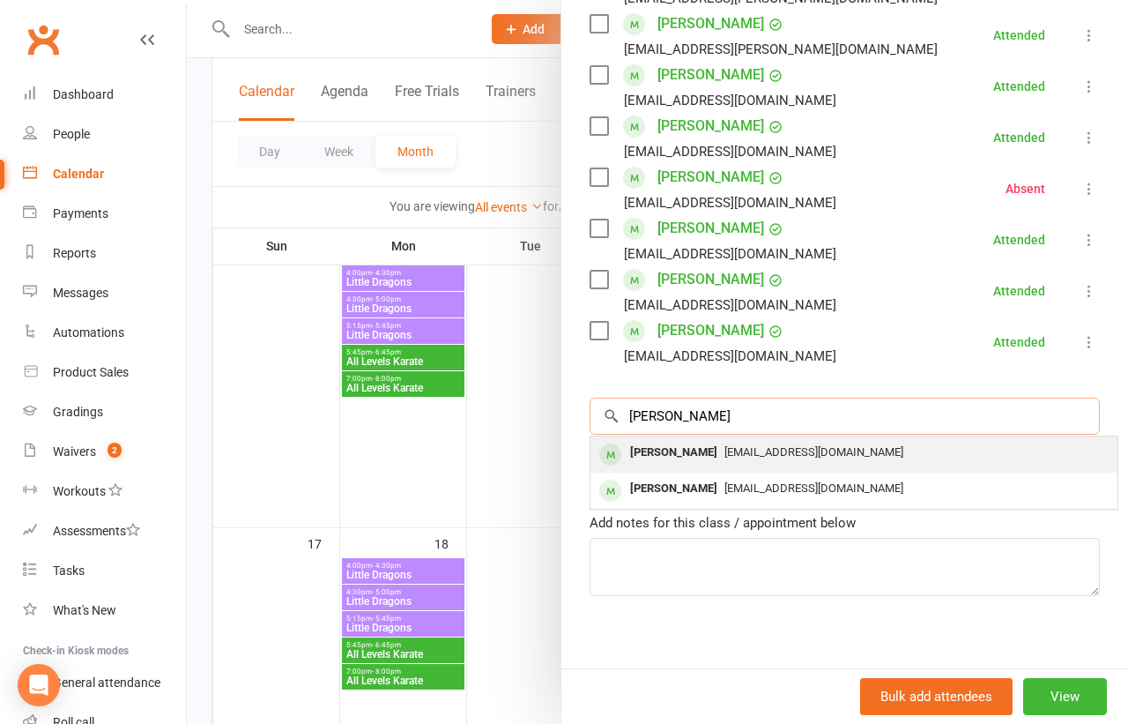
type input "ethna xie"
click at [768, 442] on div "Ethanunsw@gmail.com" at bounding box center [854, 453] width 513 height 26
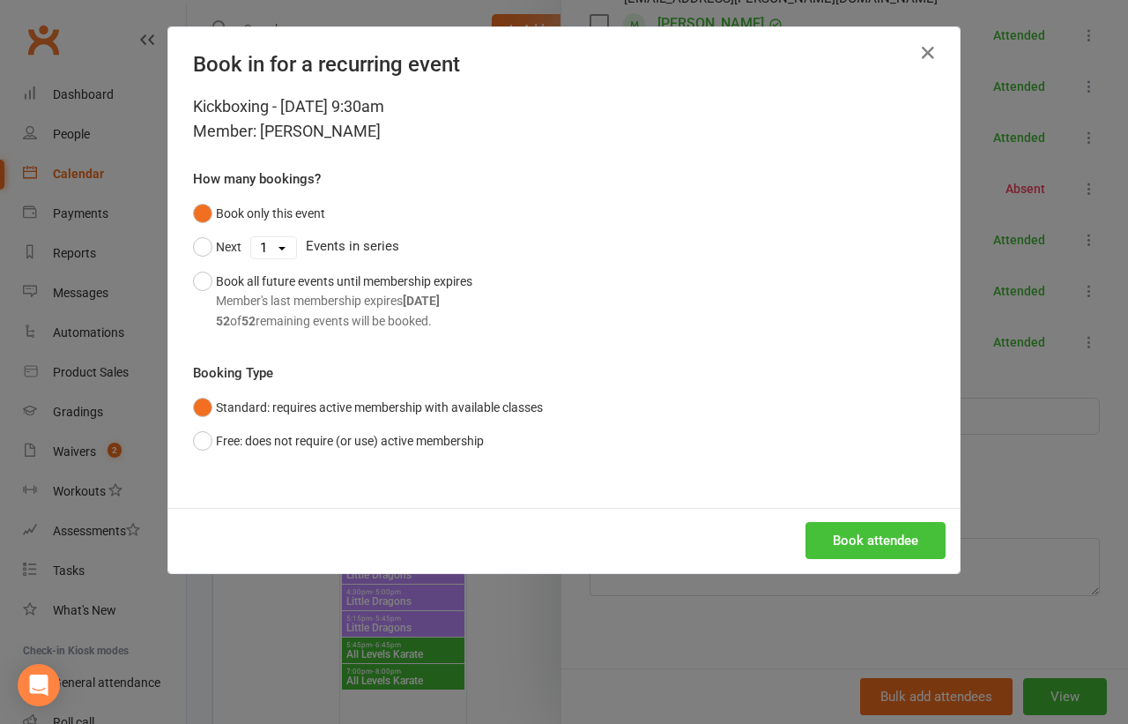
click at [836, 539] on button "Book attendee" at bounding box center [876, 540] width 140 height 37
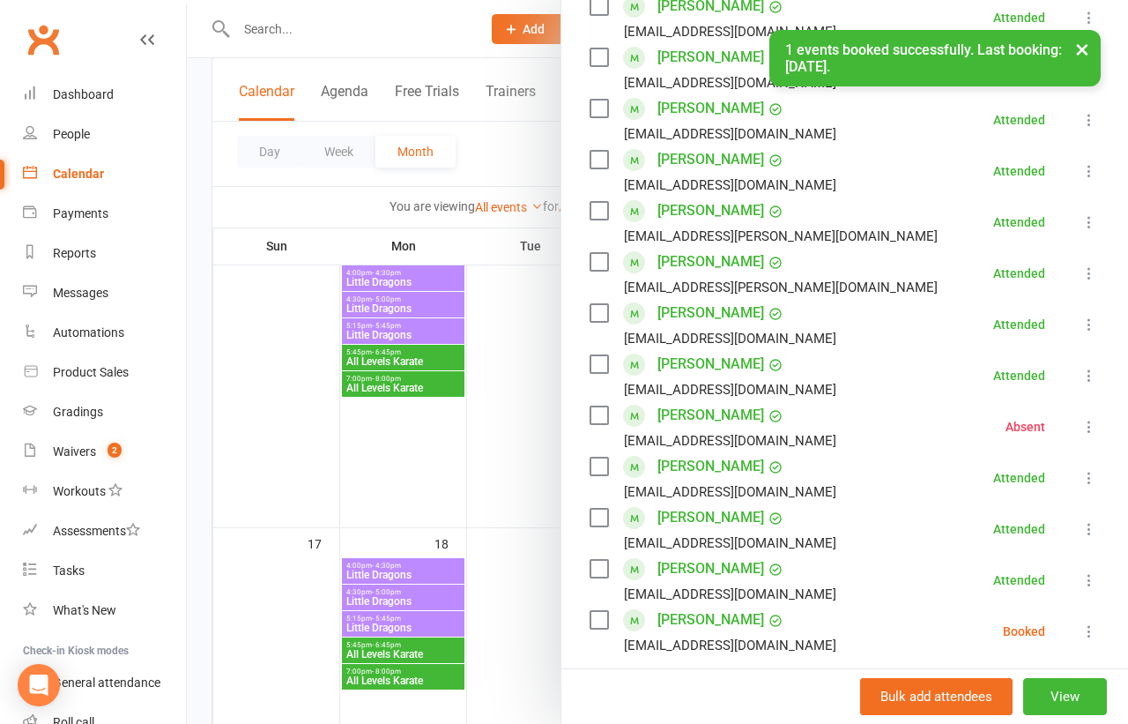
scroll to position [506, 0]
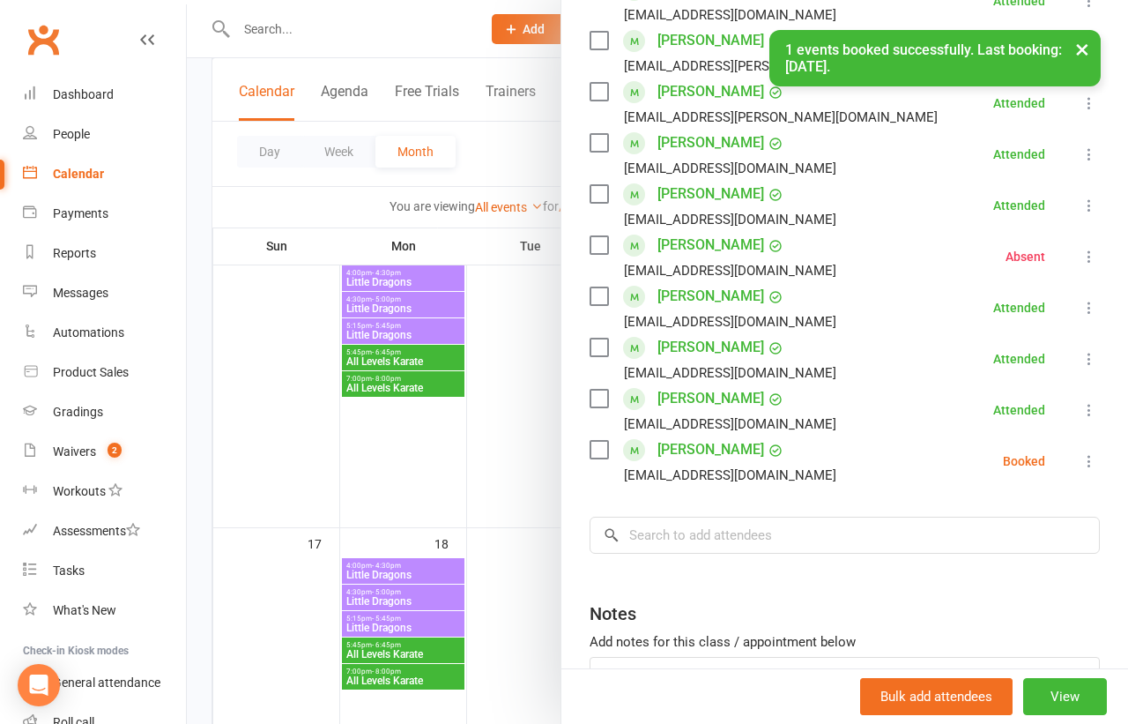
click at [1083, 457] on icon at bounding box center [1090, 461] width 18 height 18
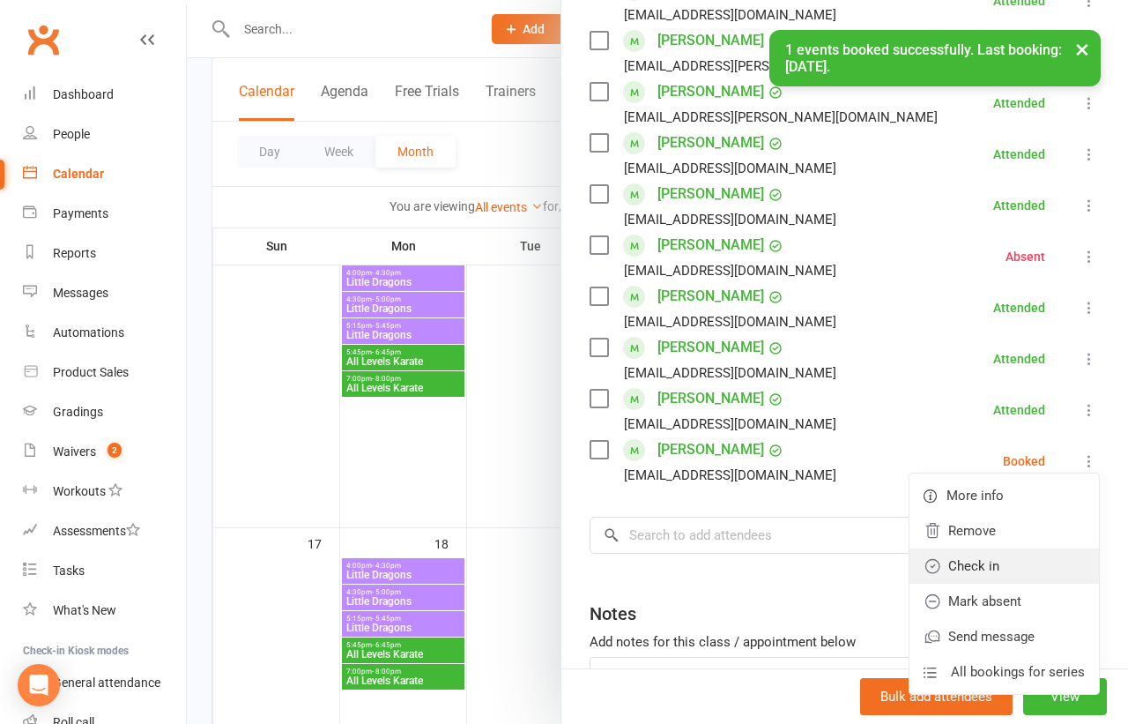
click at [984, 552] on link "Check in" at bounding box center [1004, 565] width 189 height 35
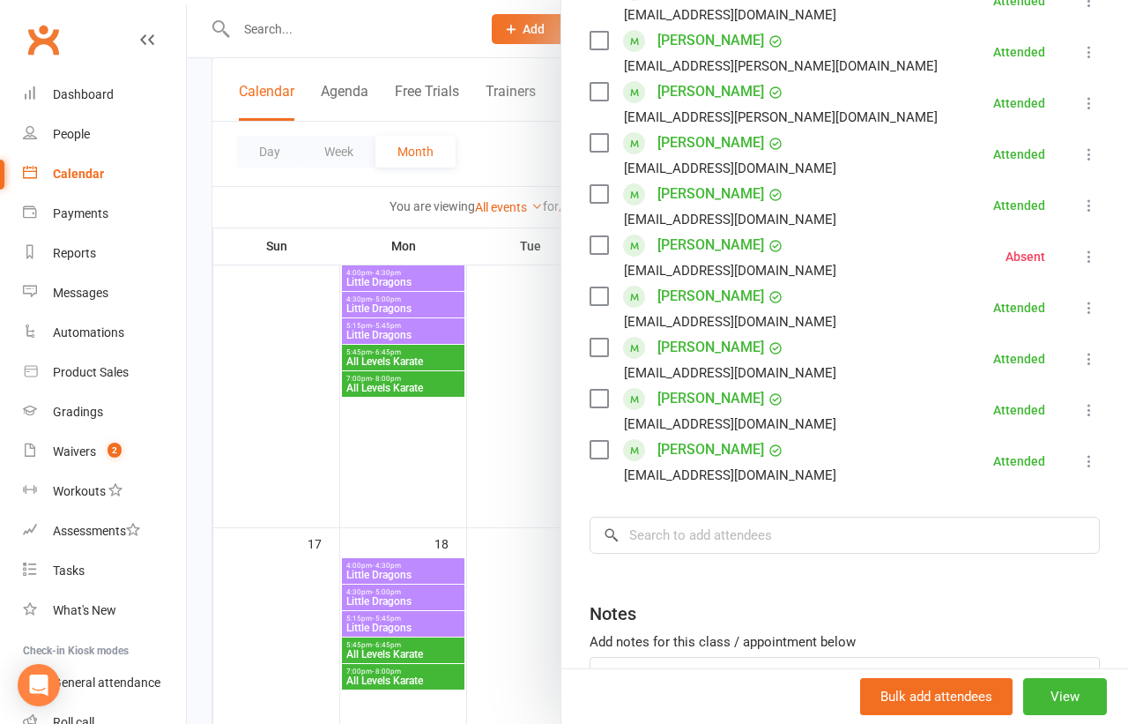
click at [523, 367] on div at bounding box center [657, 362] width 941 height 724
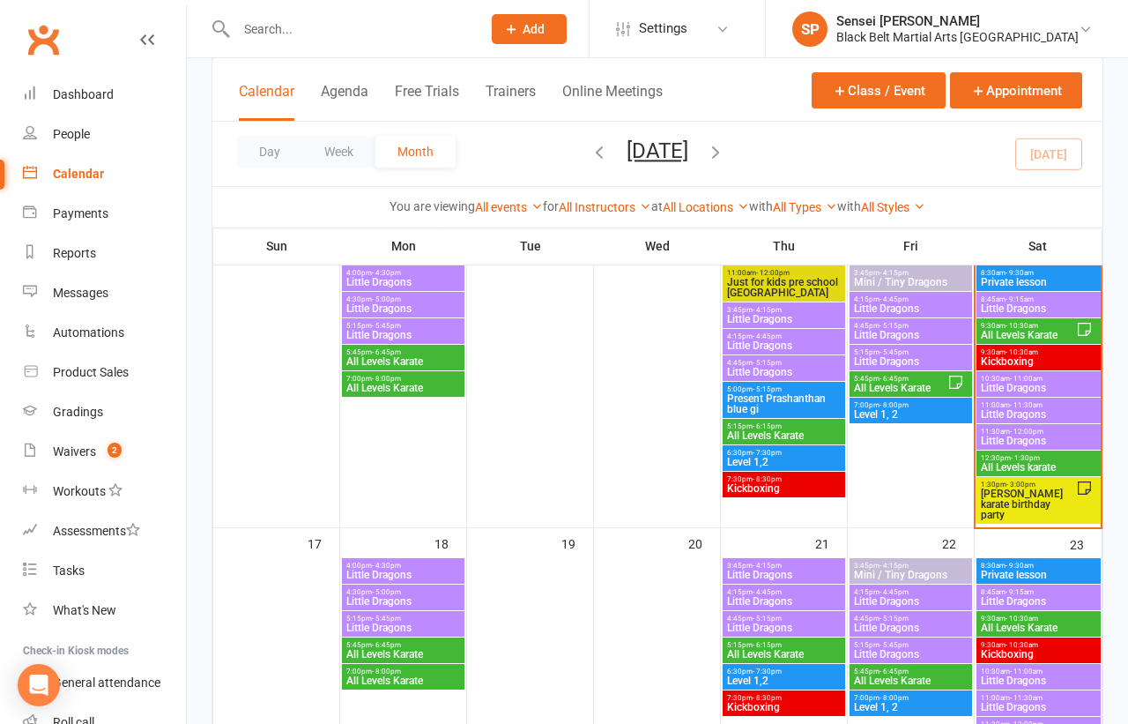
click at [999, 383] on span "Little Dragons" at bounding box center [1038, 388] width 117 height 11
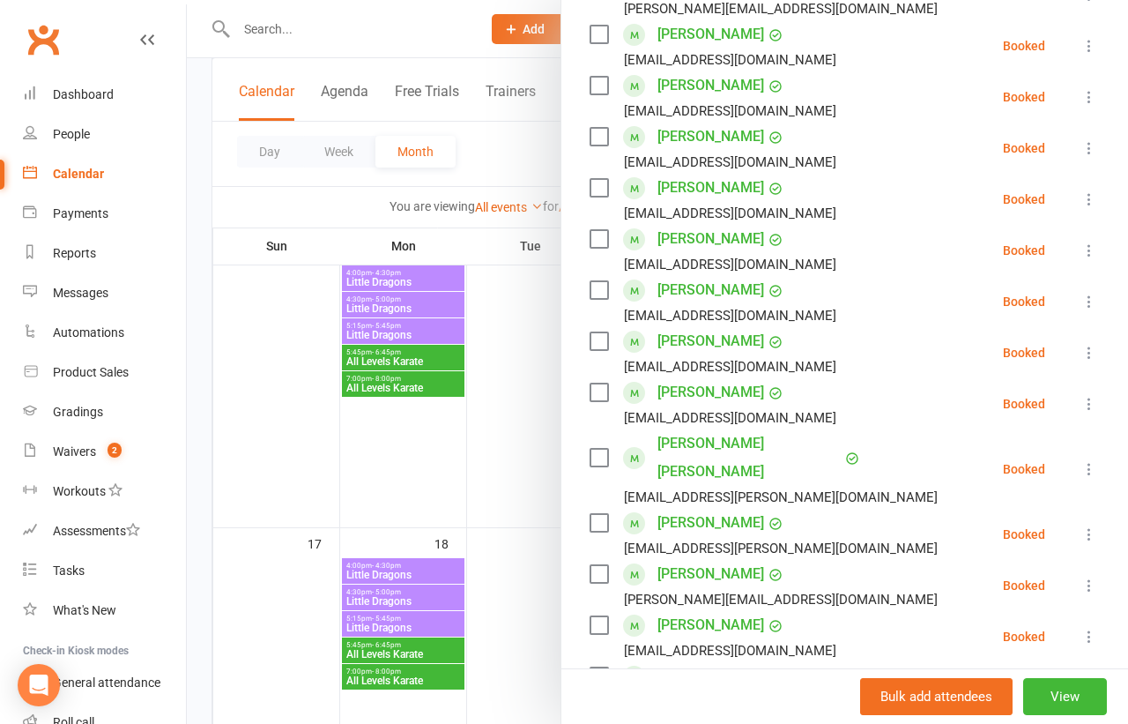
scroll to position [494, 0]
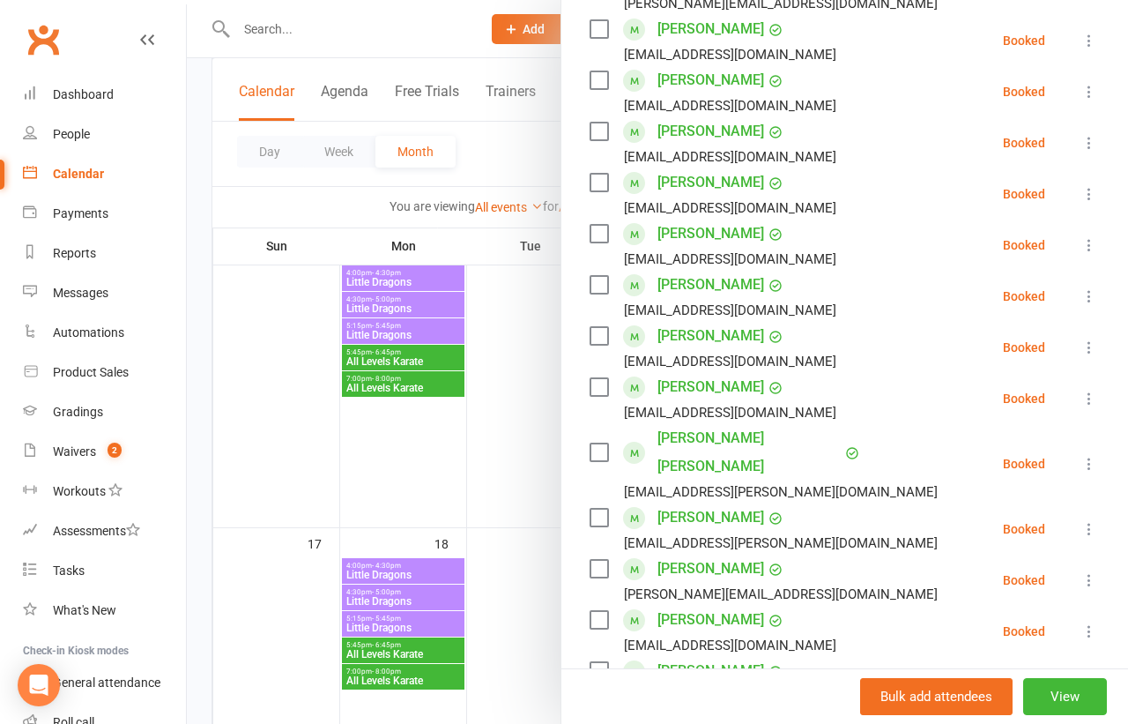
click at [1090, 571] on icon at bounding box center [1090, 580] width 18 height 18
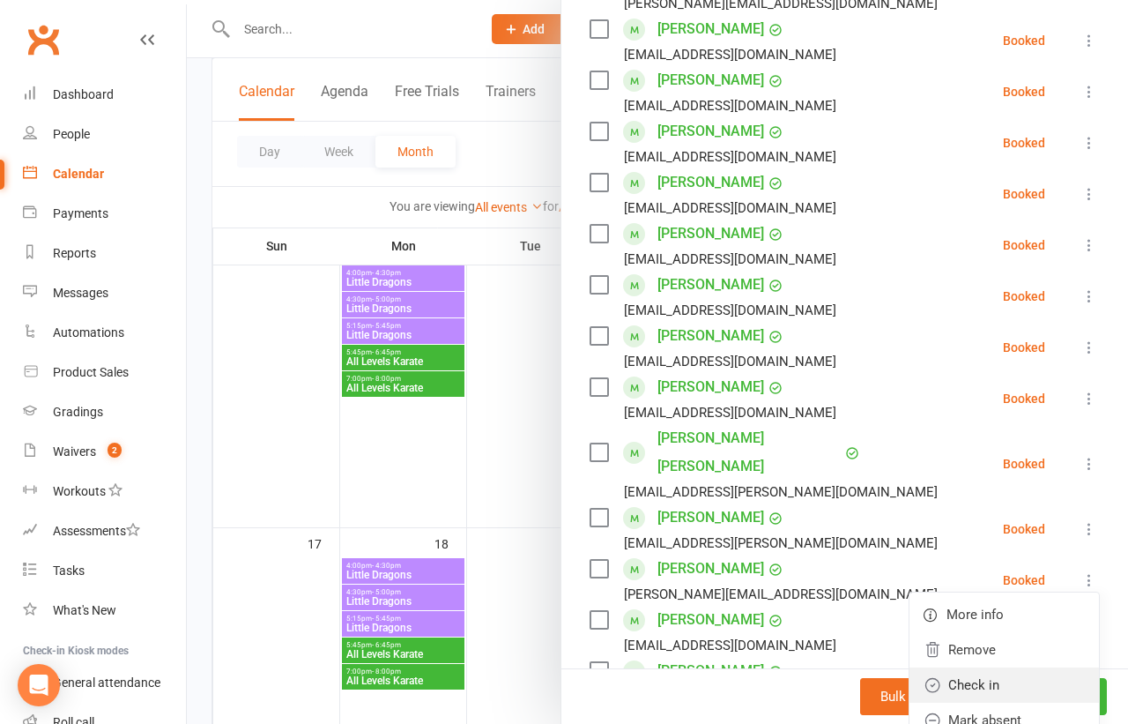
click at [988, 667] on link "Check in" at bounding box center [1004, 684] width 189 height 35
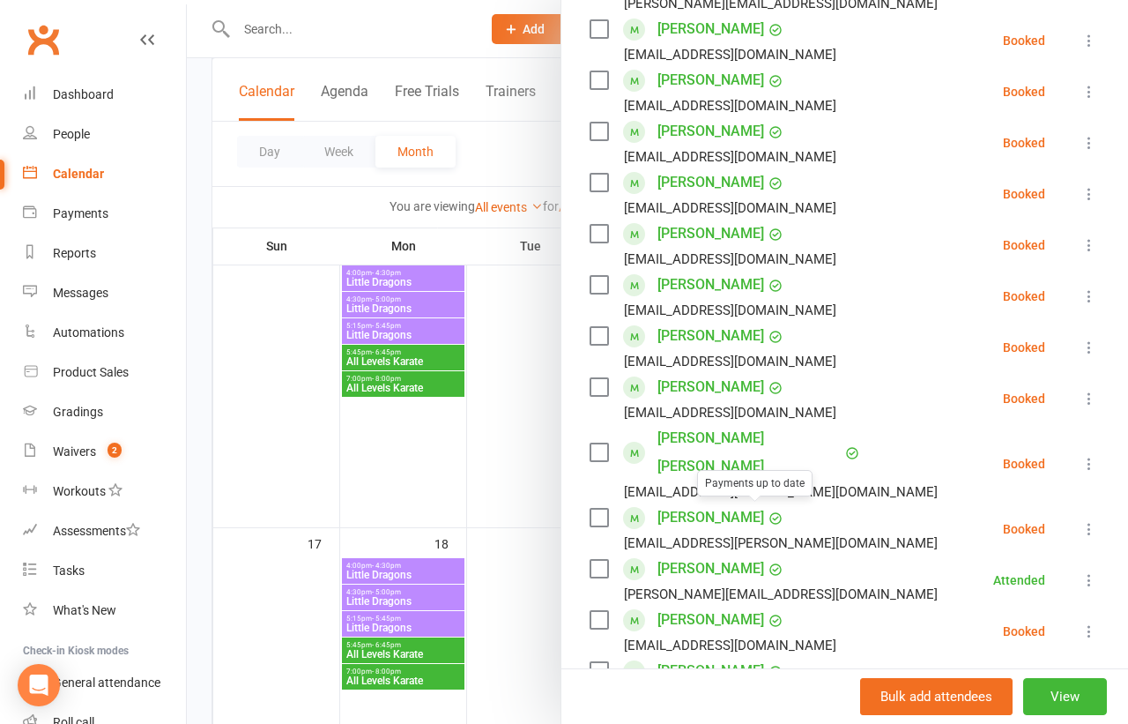
click at [539, 516] on div at bounding box center [657, 362] width 941 height 724
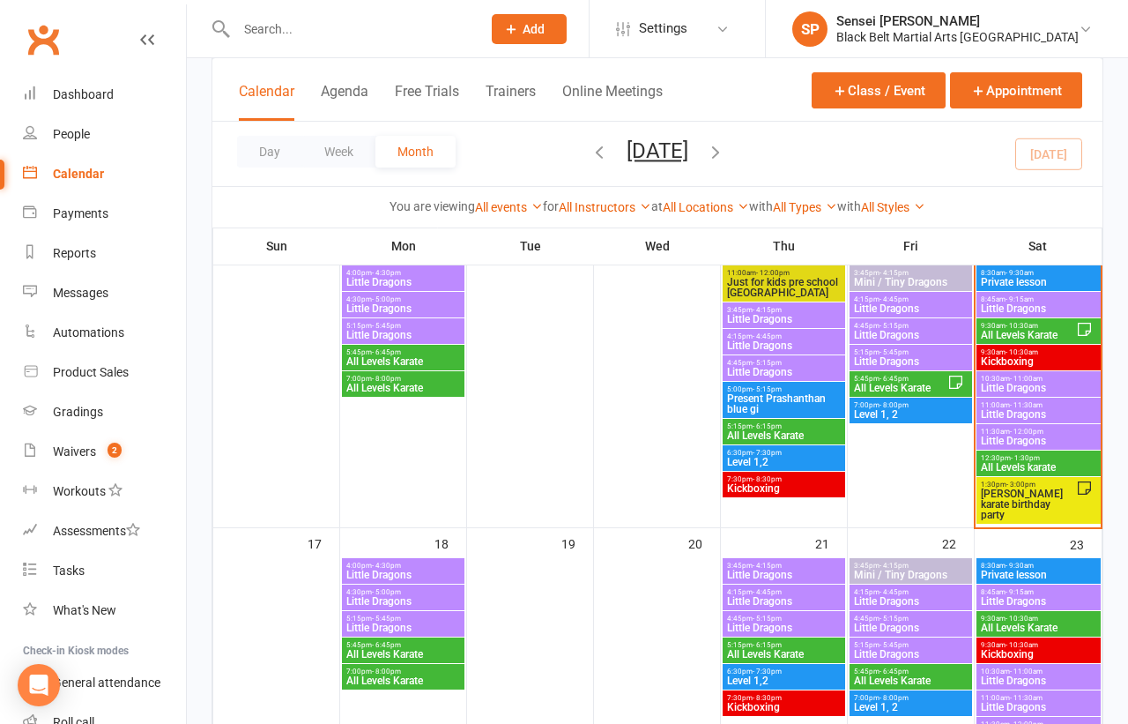
scroll to position [688, 0]
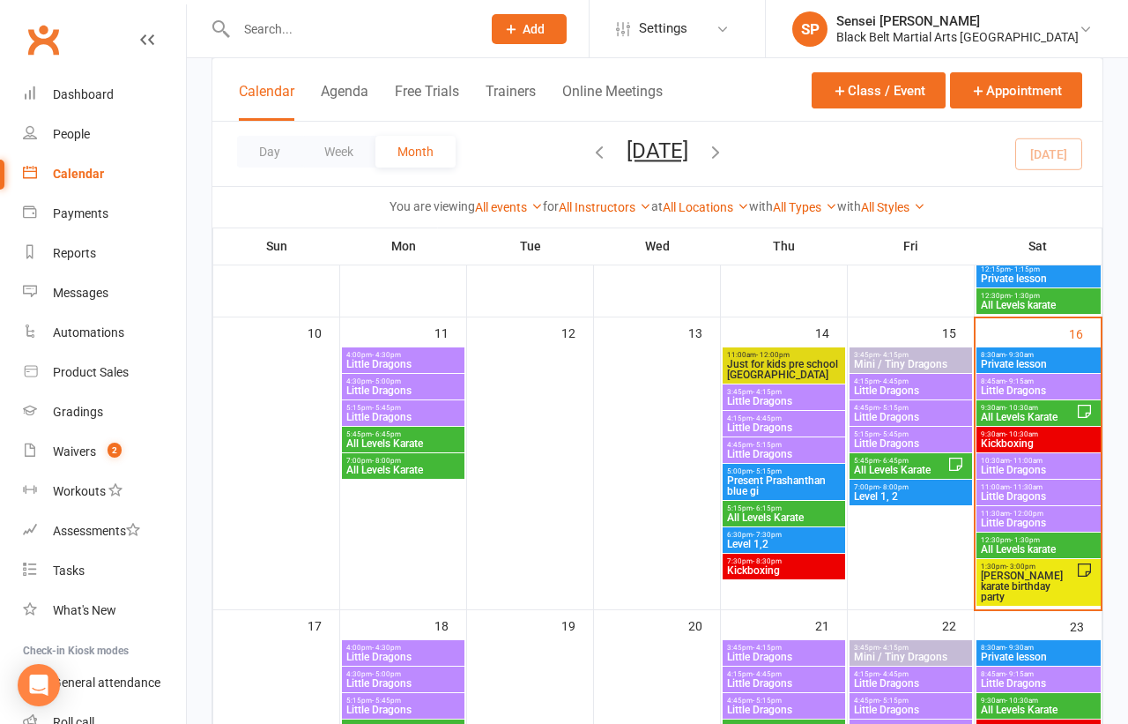
click at [1011, 362] on span "Private lesson" at bounding box center [1038, 364] width 117 height 11
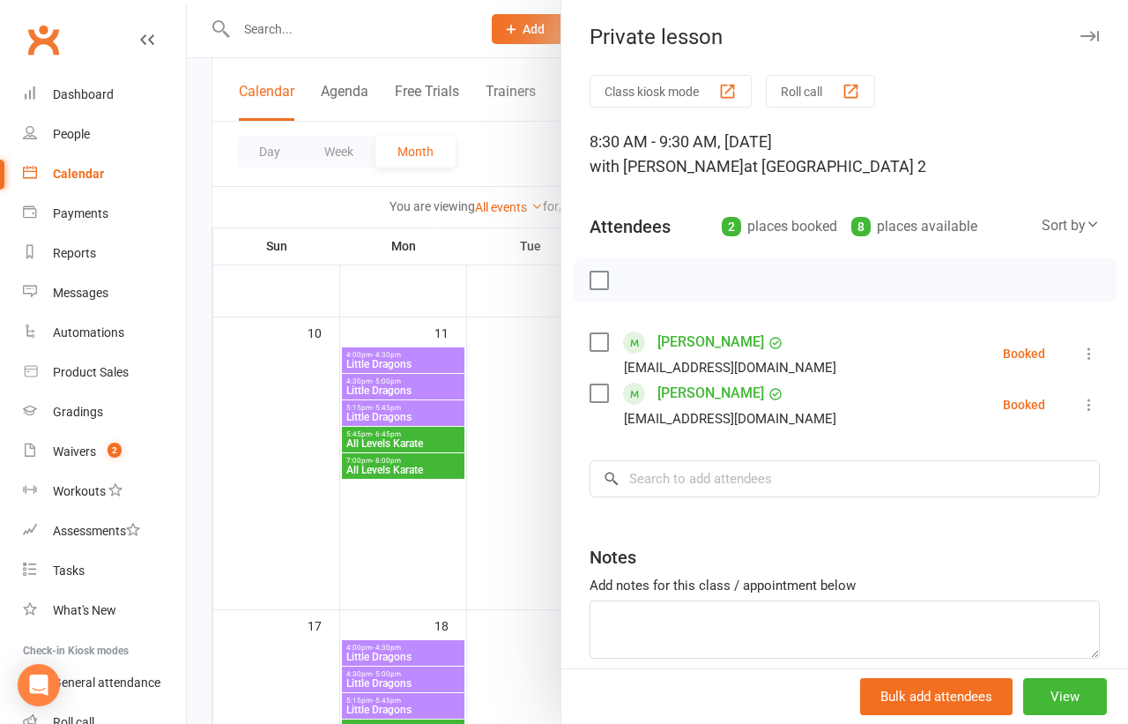
click at [192, 331] on div at bounding box center [657, 362] width 941 height 724
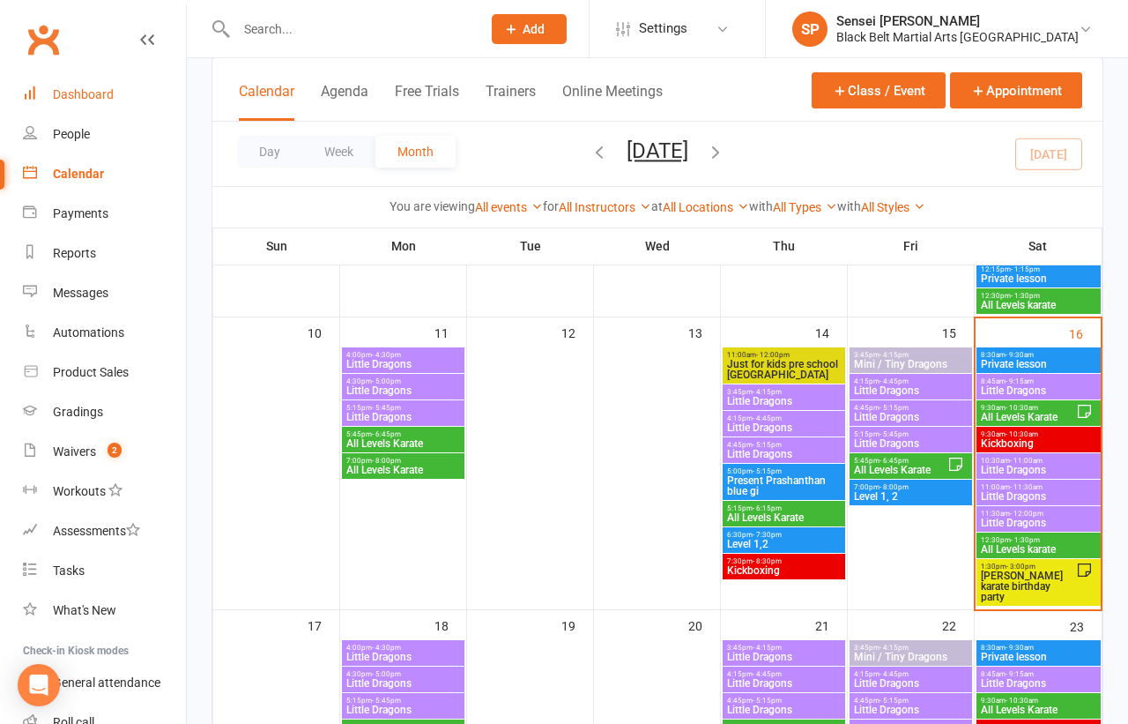
click at [79, 93] on div "Dashboard" at bounding box center [83, 94] width 61 height 14
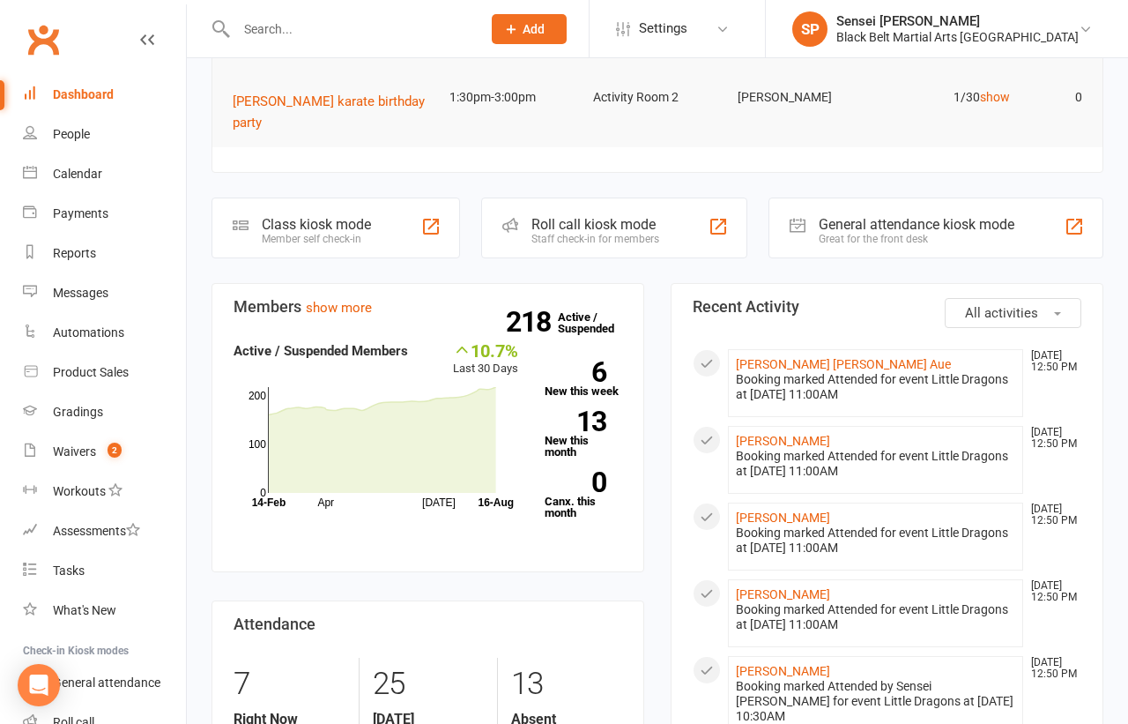
scroll to position [213, 0]
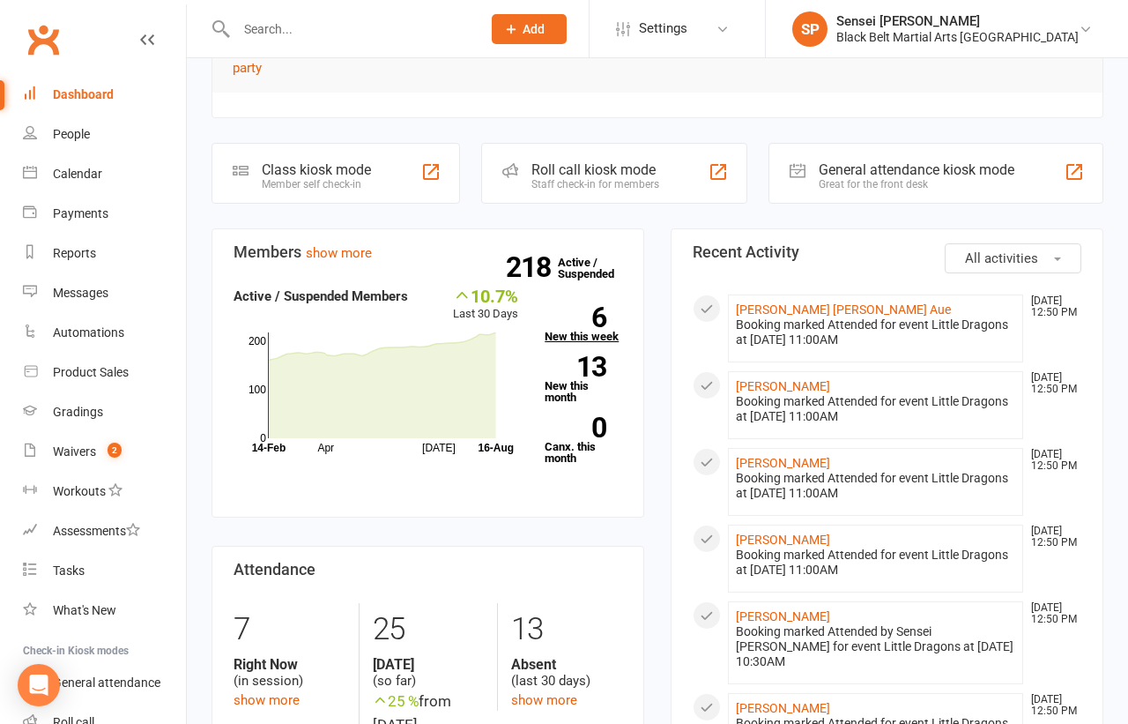
click at [593, 321] on strong "6" at bounding box center [576, 317] width 62 height 26
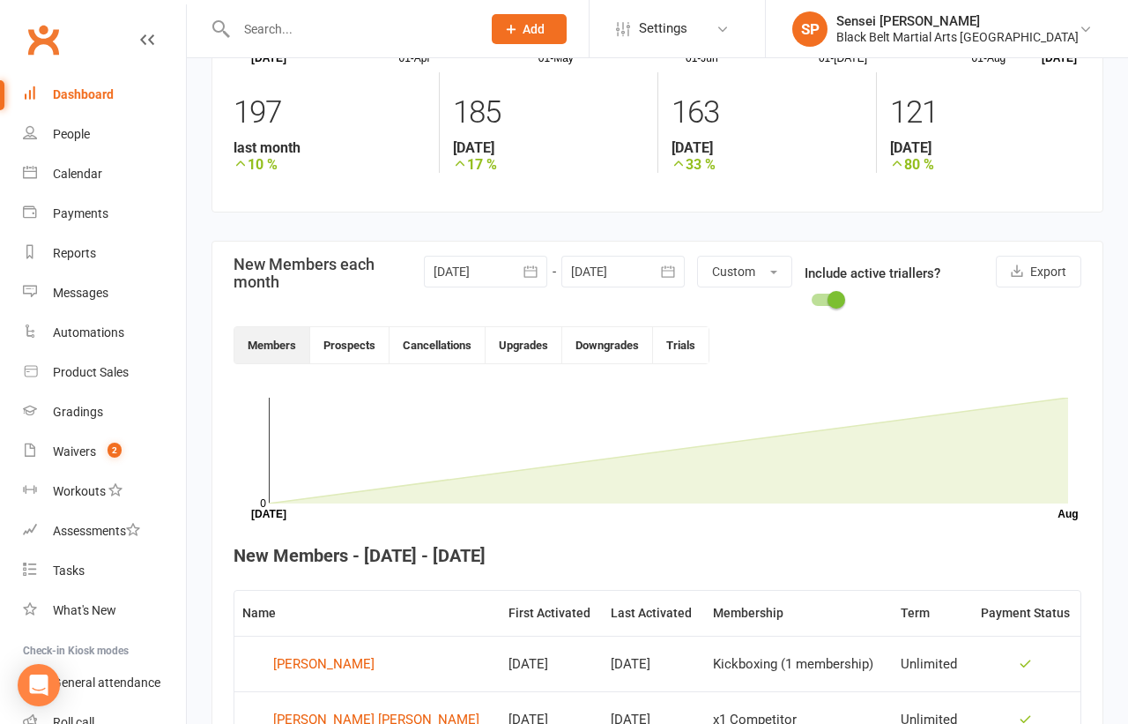
scroll to position [212, 0]
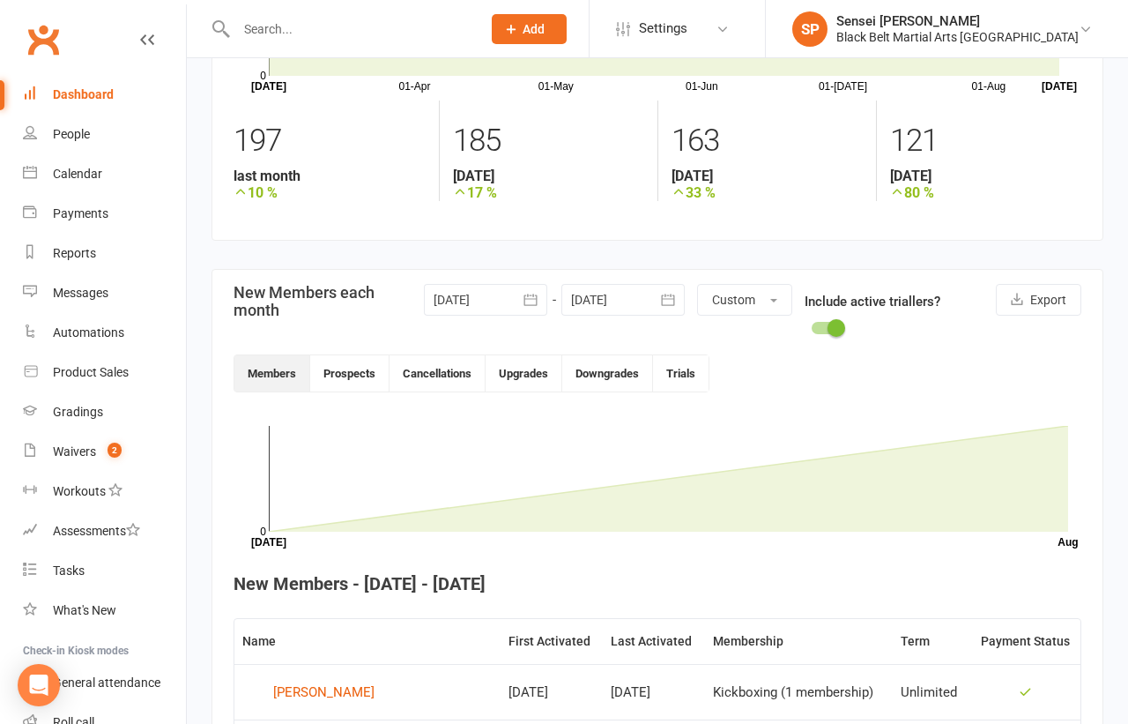
click at [525, 295] on icon "button" at bounding box center [530, 298] width 13 height 11
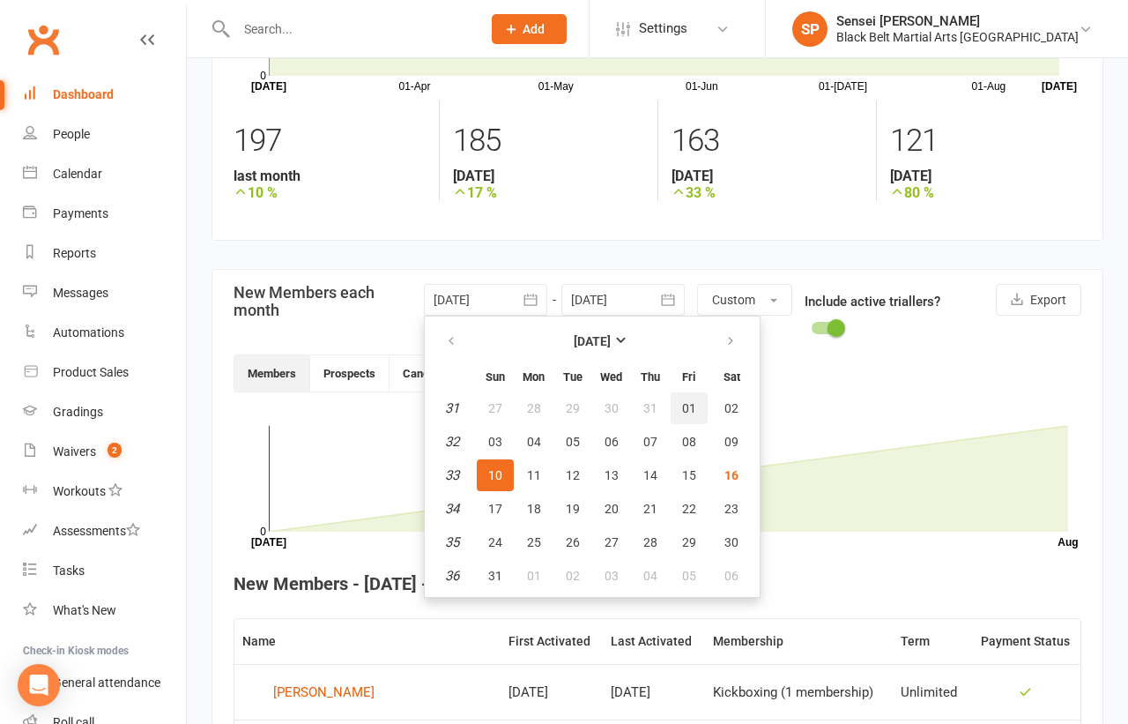
click at [675, 405] on button "01" at bounding box center [689, 408] width 37 height 32
type input "[DATE]"
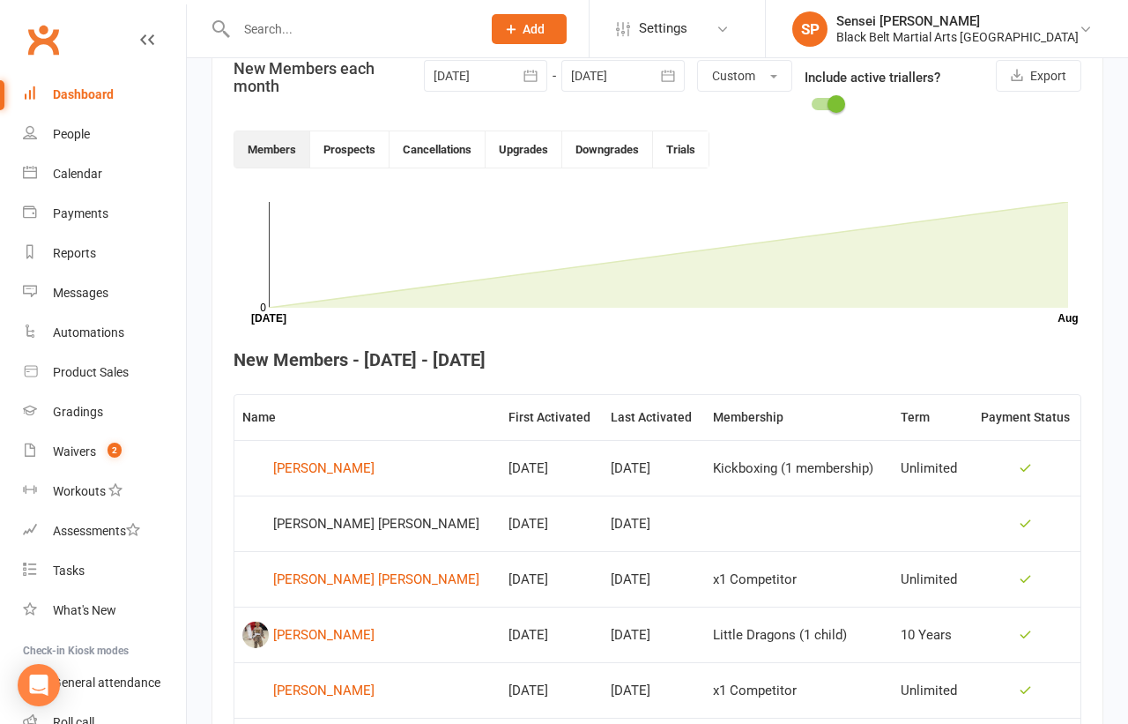
scroll to position [0, 0]
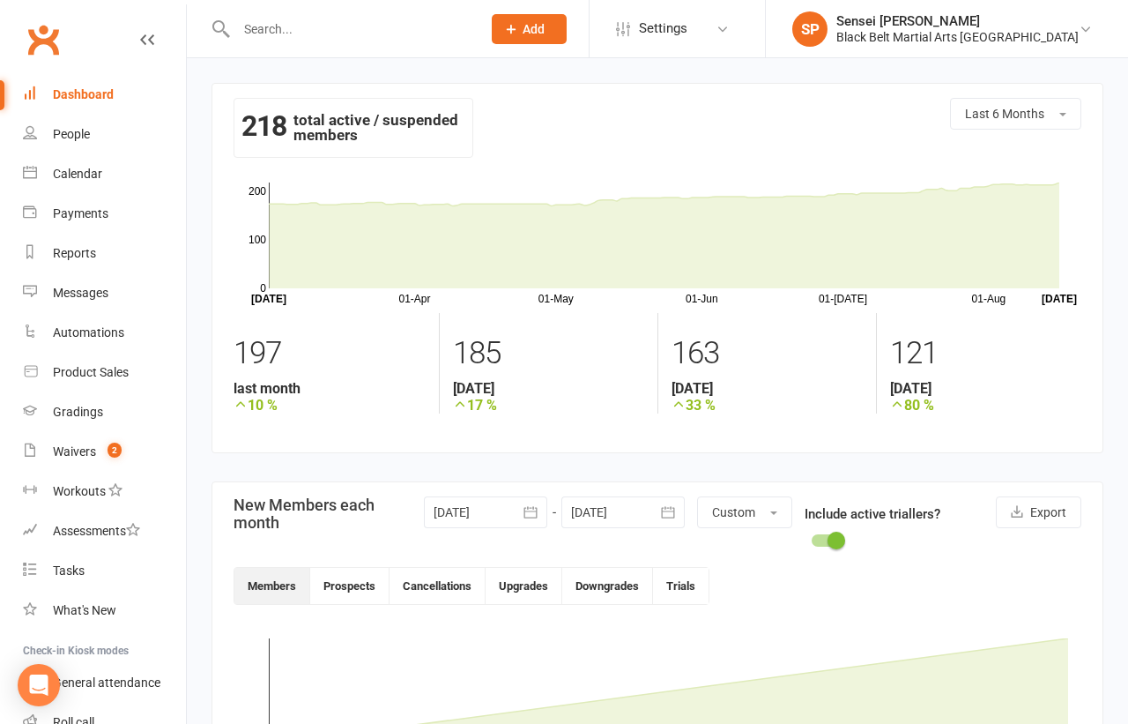
click at [95, 93] on div "Dashboard" at bounding box center [83, 94] width 61 height 14
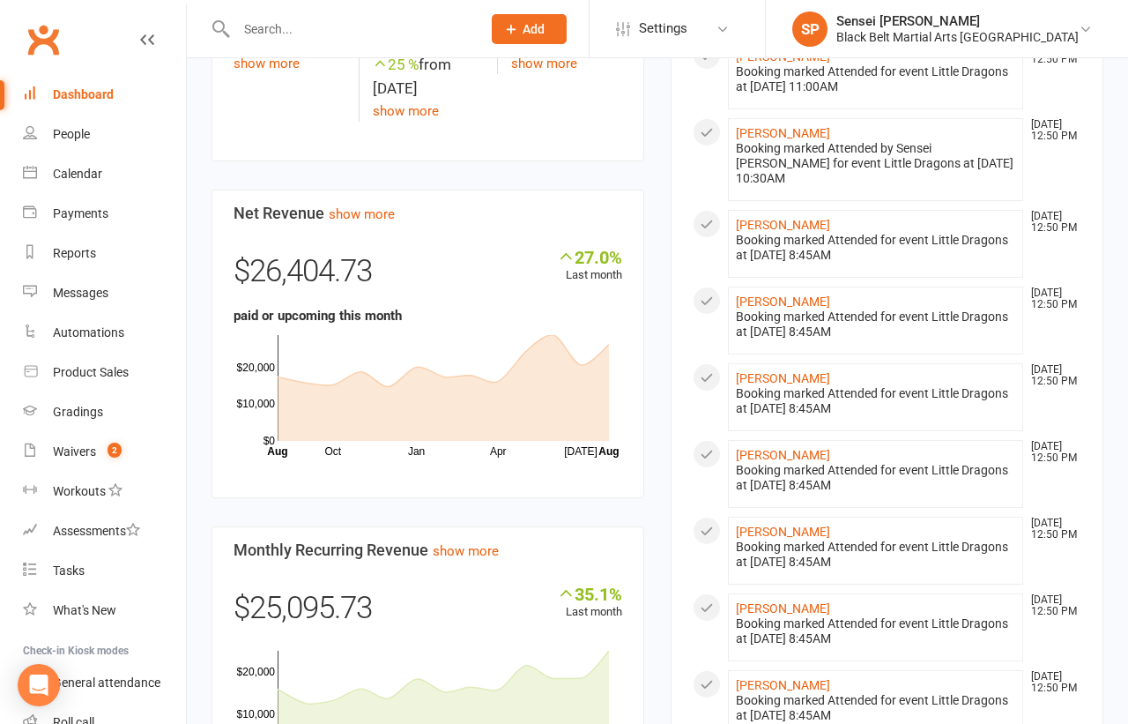
scroll to position [853, 0]
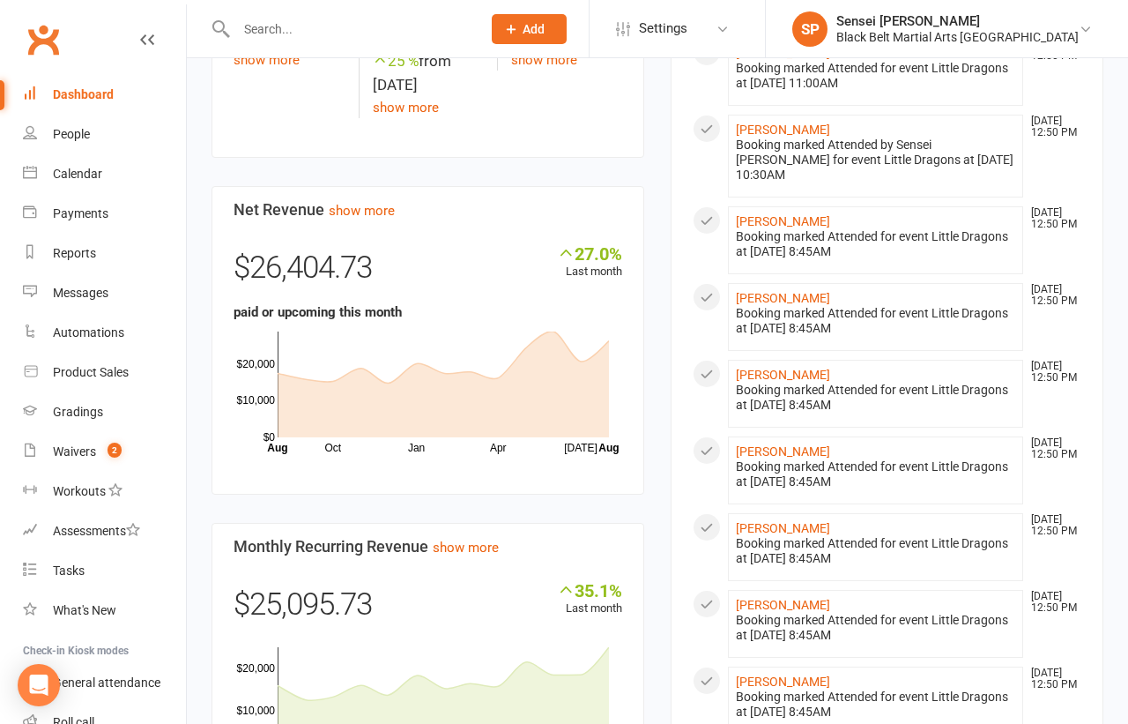
click at [650, 435] on div "Members show more 10.7% Last 30 Days Active / Suspended Members Apr Jul Month 1…" at bounding box center [427, 213] width 459 height 1250
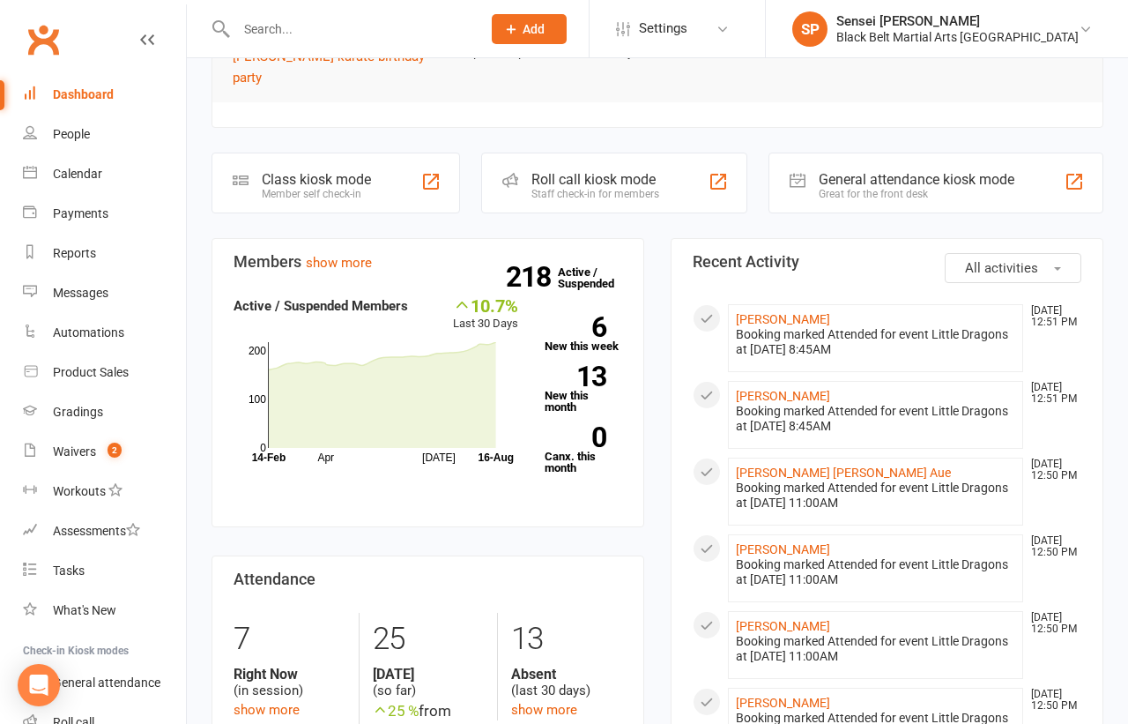
scroll to position [0, 0]
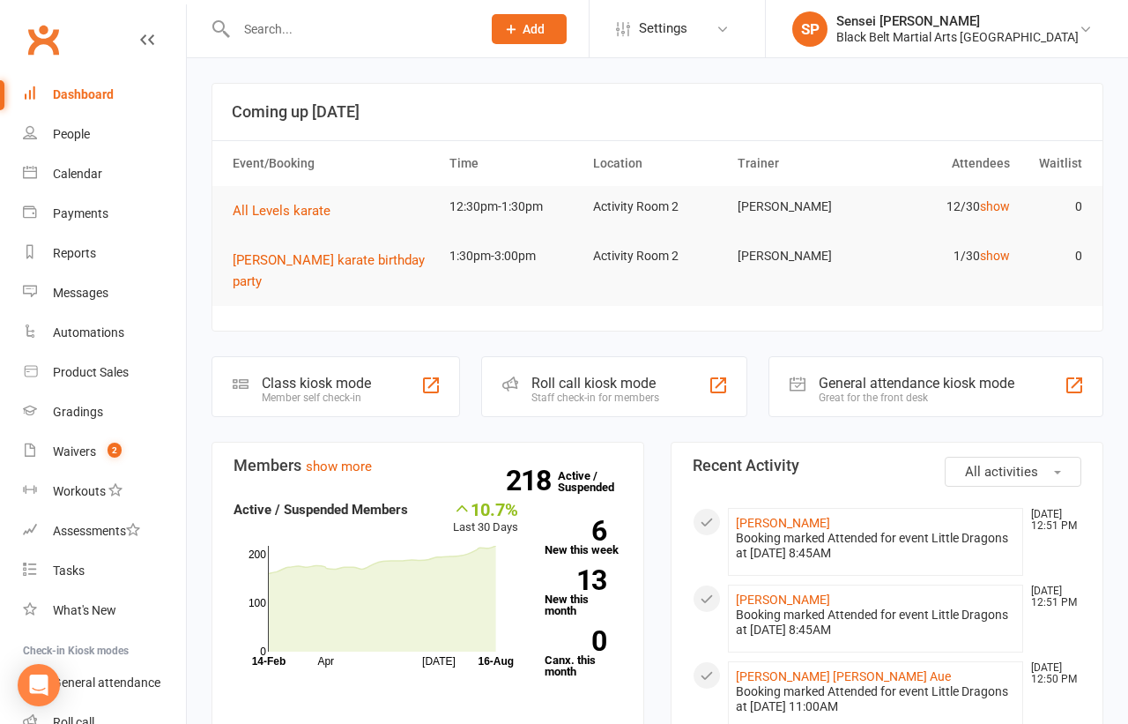
click at [1060, 30] on div "Black Belt Martial Arts Kellyville" at bounding box center [957, 37] width 242 height 16
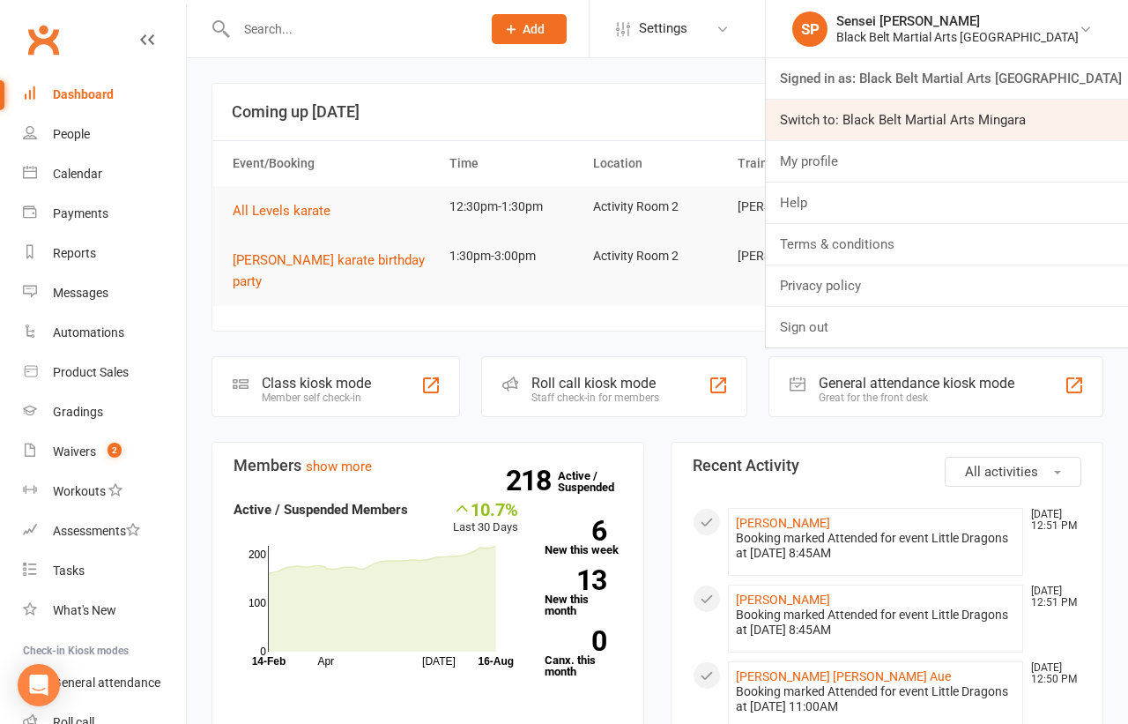
click at [992, 117] on link "Switch to: Black Belt Martial Arts Mingara" at bounding box center [947, 120] width 362 height 41
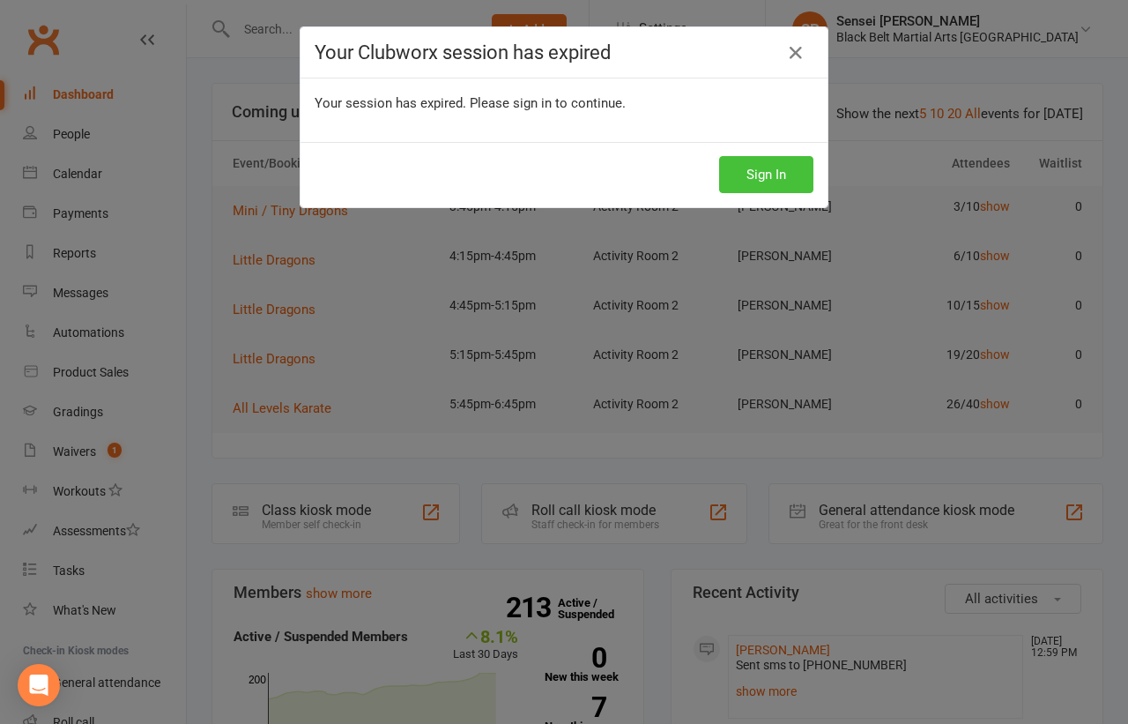
click at [757, 174] on button "Sign In" at bounding box center [766, 174] width 94 height 37
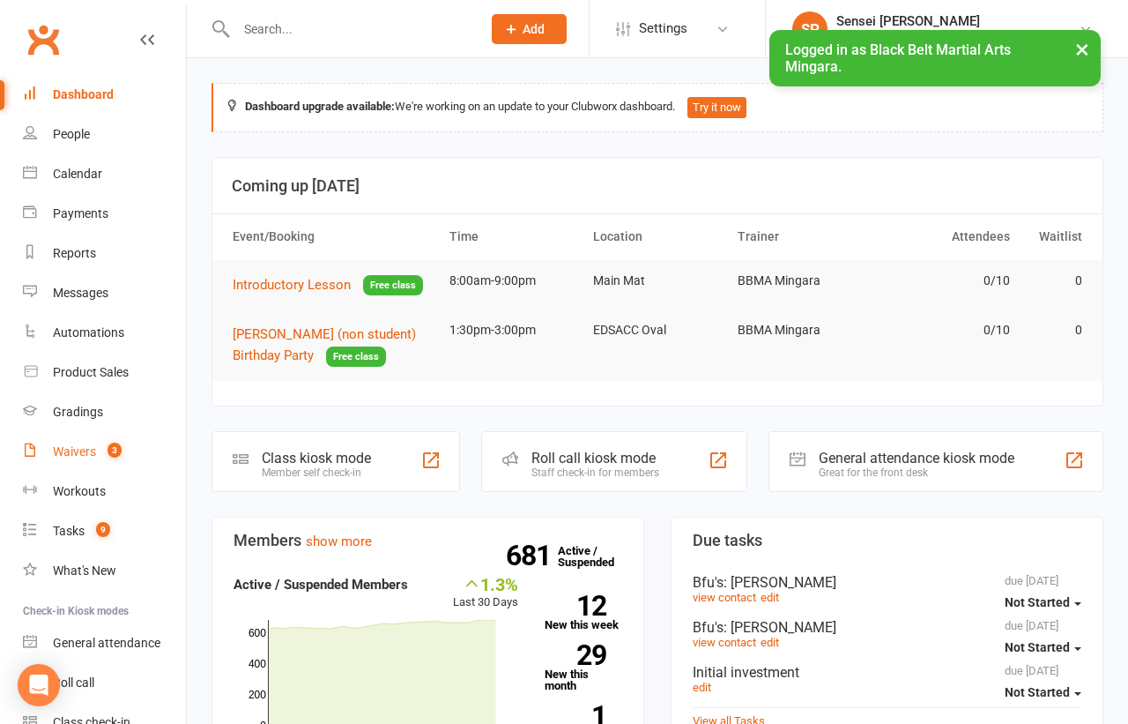
click at [73, 446] on div "Waivers" at bounding box center [74, 451] width 43 height 14
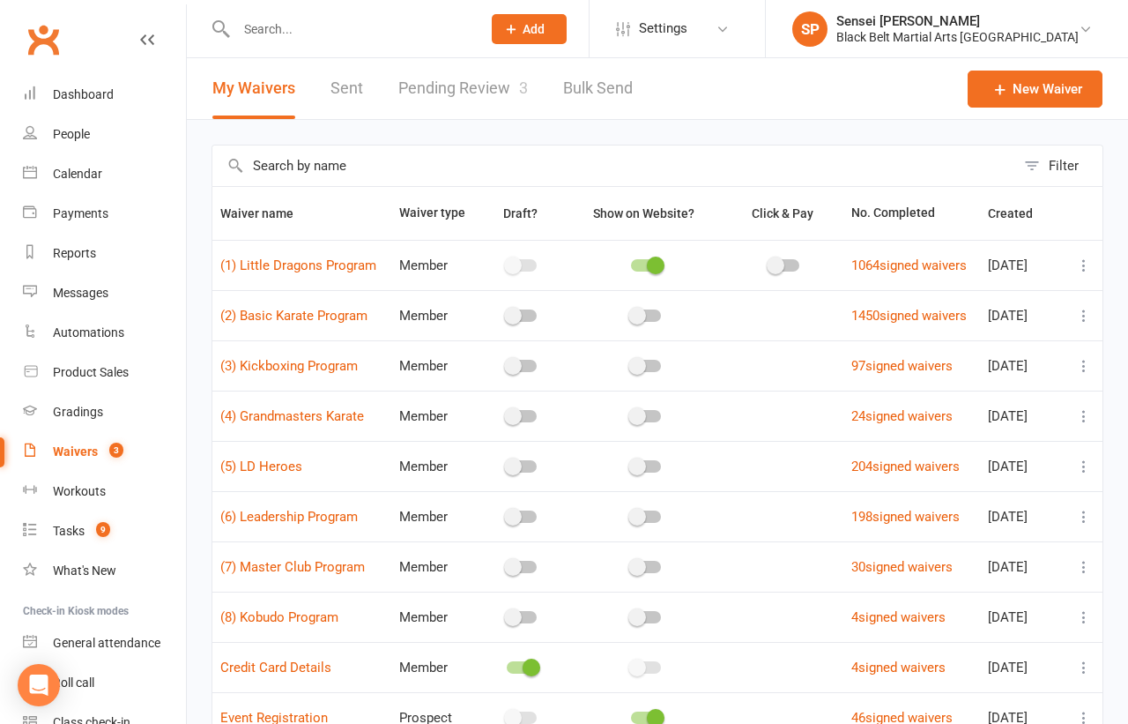
click at [474, 79] on link "Pending Review 3" at bounding box center [463, 88] width 130 height 61
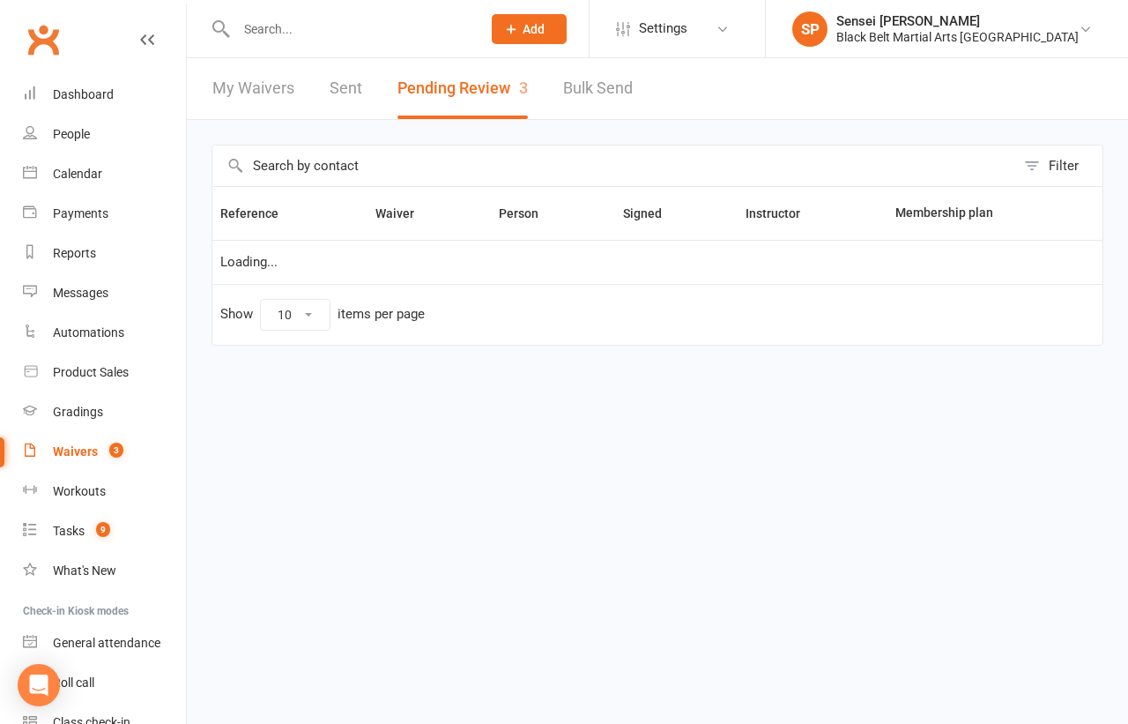
select select "50"
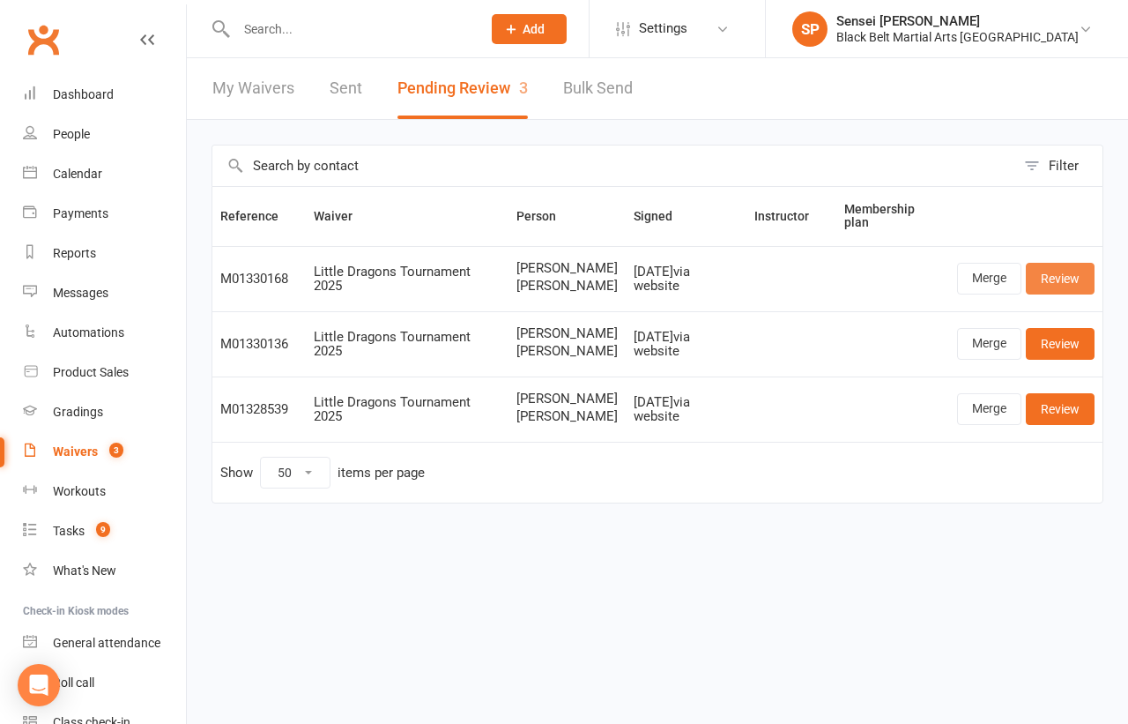
click at [1066, 275] on link "Review" at bounding box center [1060, 279] width 69 height 32
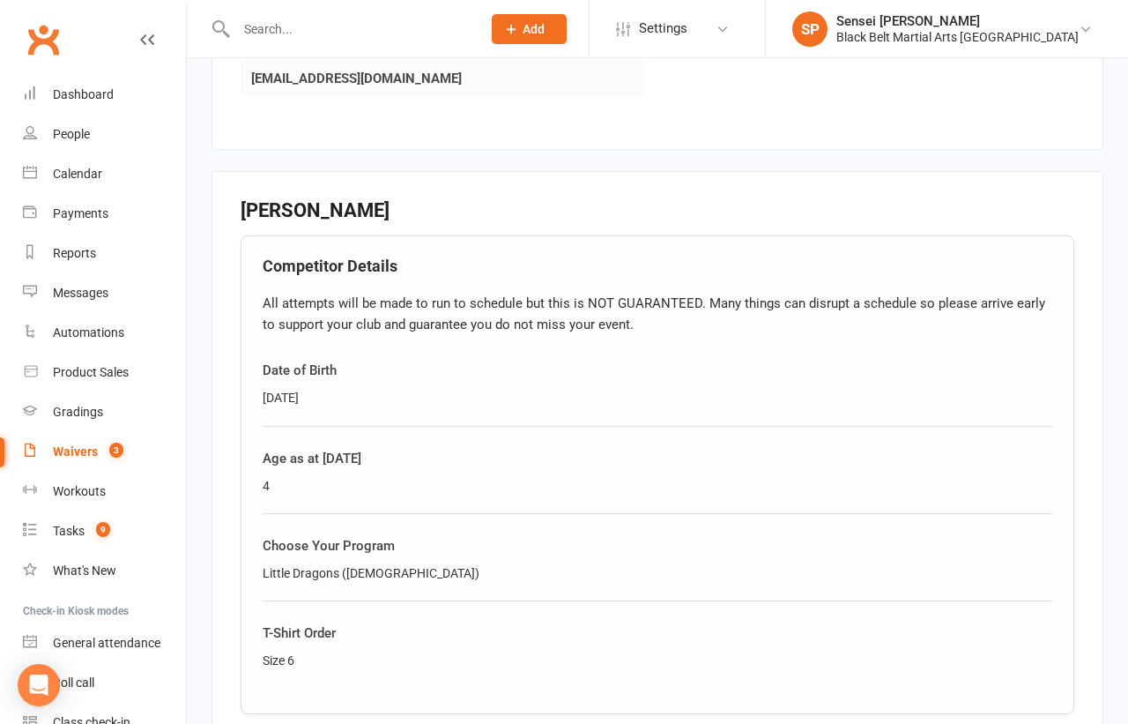
scroll to position [1327, 0]
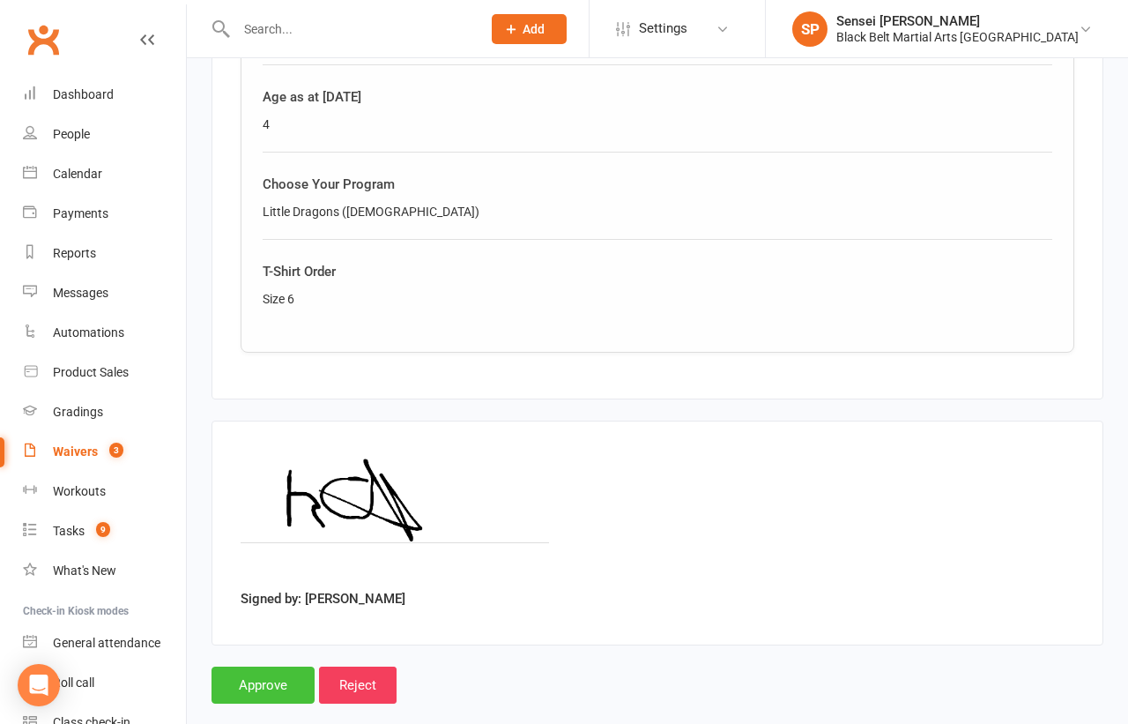
click at [271, 666] on input "Approve" at bounding box center [263, 684] width 103 height 37
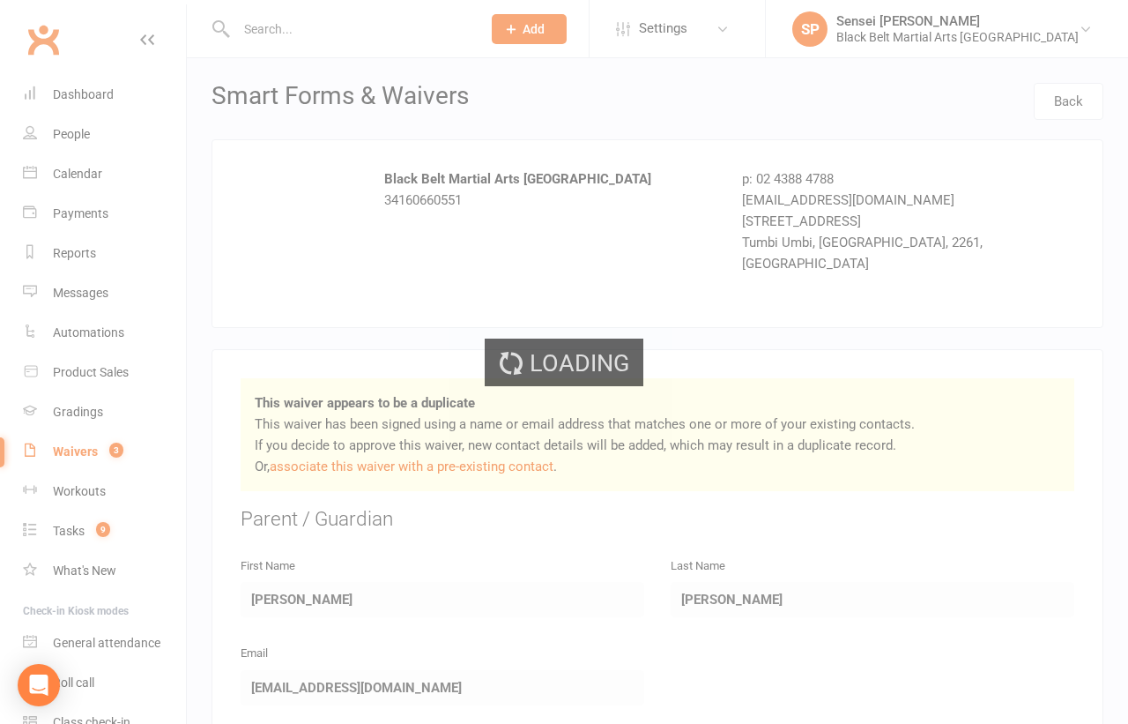
select select "50"
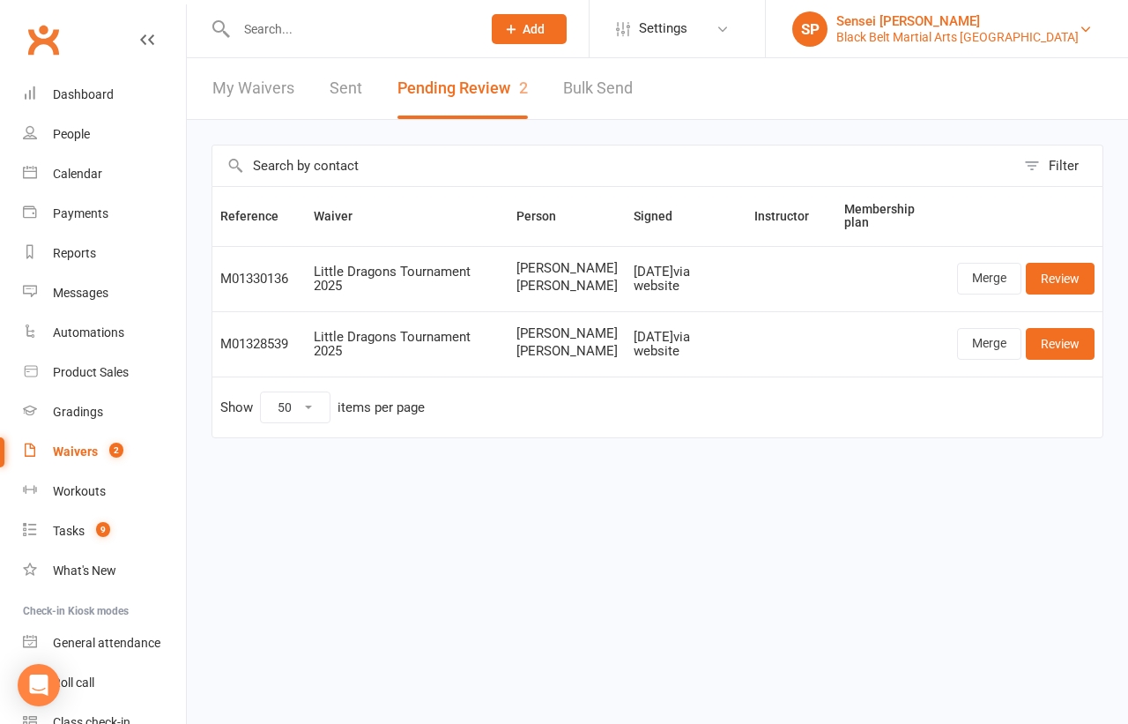
click at [1002, 26] on div "Sensei [PERSON_NAME]" at bounding box center [957, 21] width 242 height 16
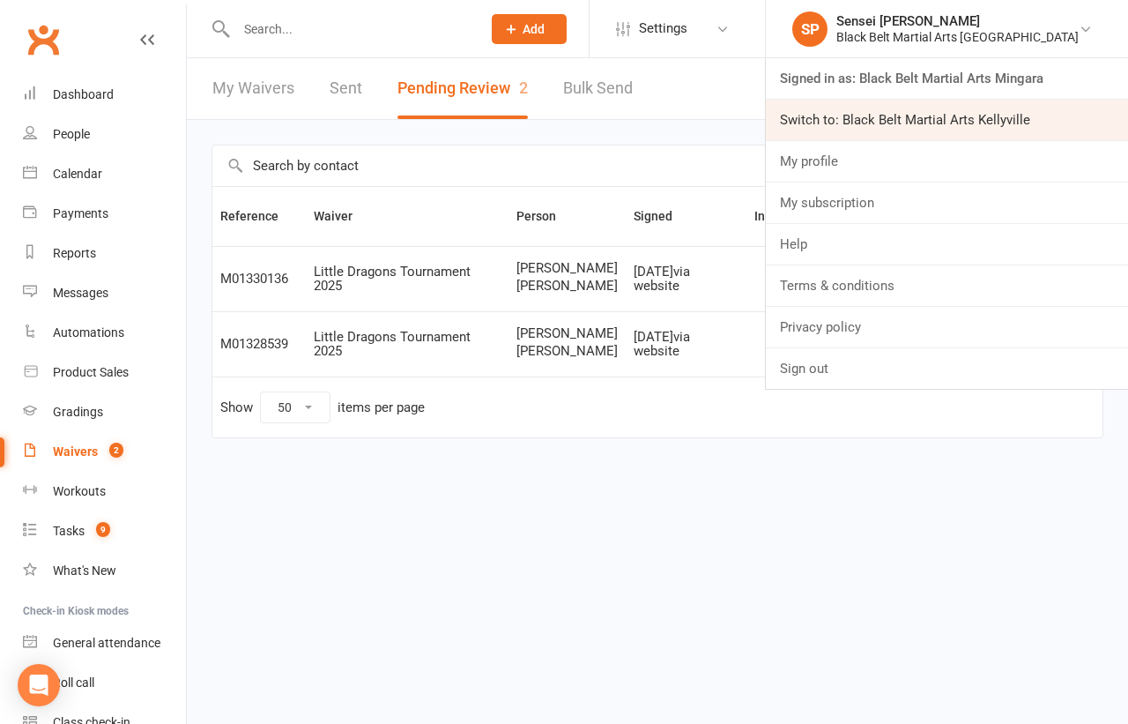
click at [990, 108] on link "Switch to: Black Belt Martial Arts Kellyville" at bounding box center [947, 120] width 362 height 41
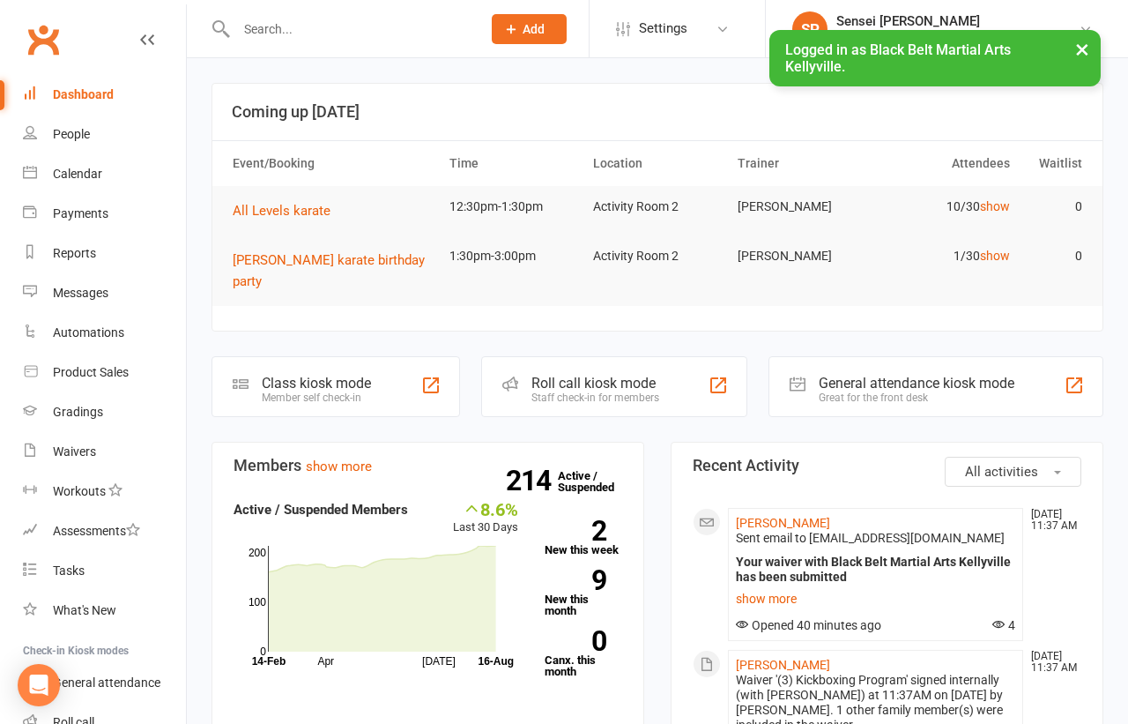
click at [337, 25] on input "text" at bounding box center [350, 29] width 238 height 25
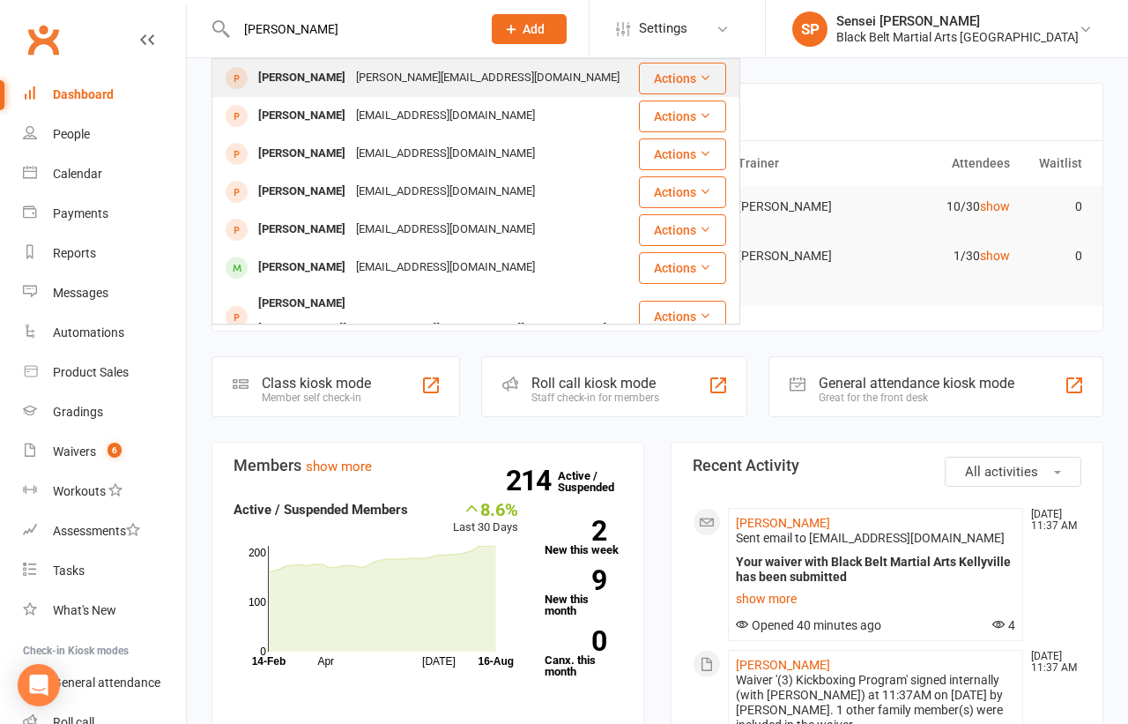
type input "[PERSON_NAME]"
click at [286, 75] on div "[PERSON_NAME]" at bounding box center [302, 78] width 98 height 26
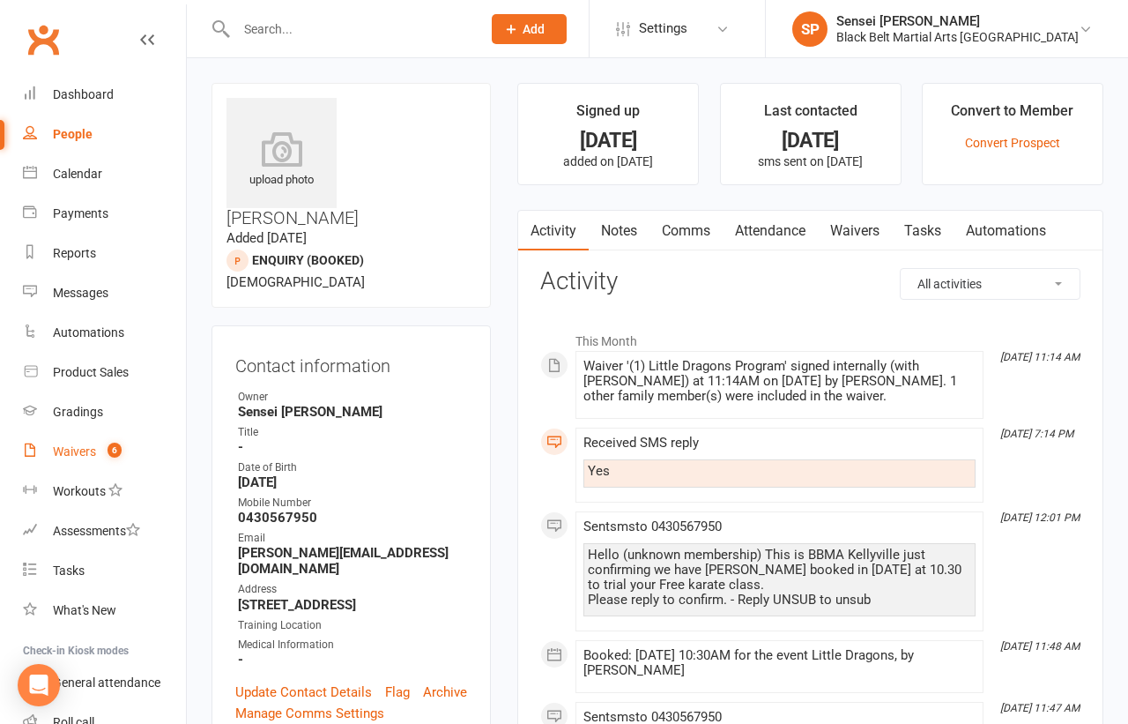
click at [74, 447] on div "Waivers" at bounding box center [74, 451] width 43 height 14
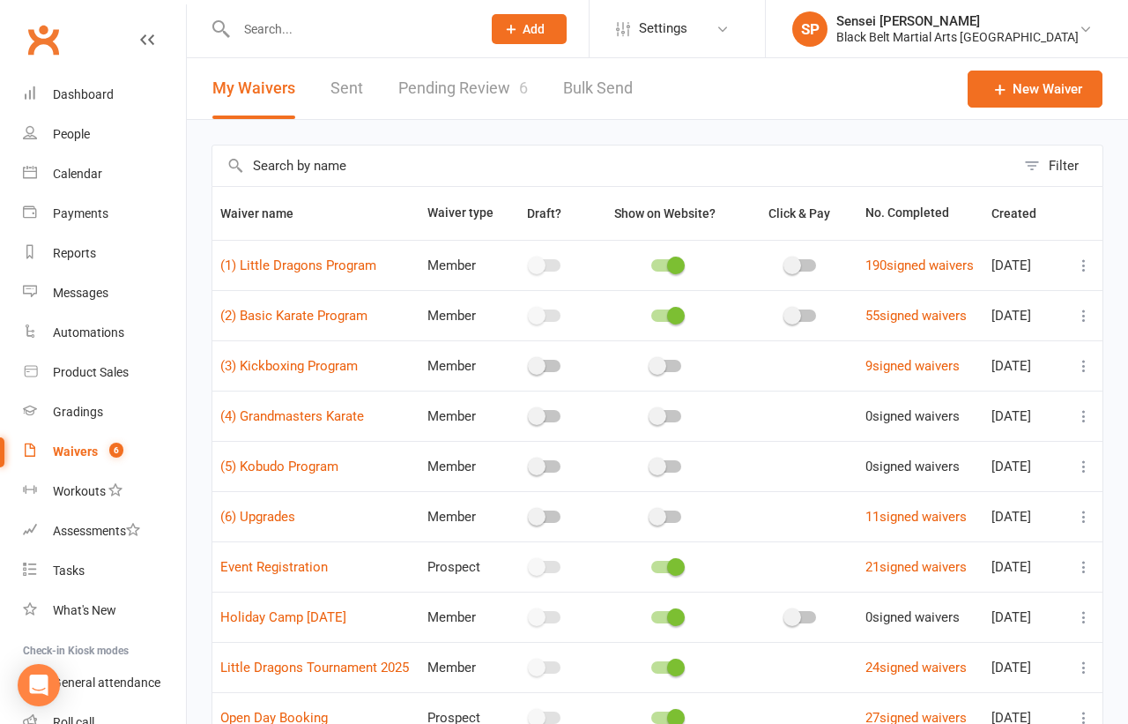
click at [479, 92] on link "Pending Review 6" at bounding box center [463, 88] width 130 height 61
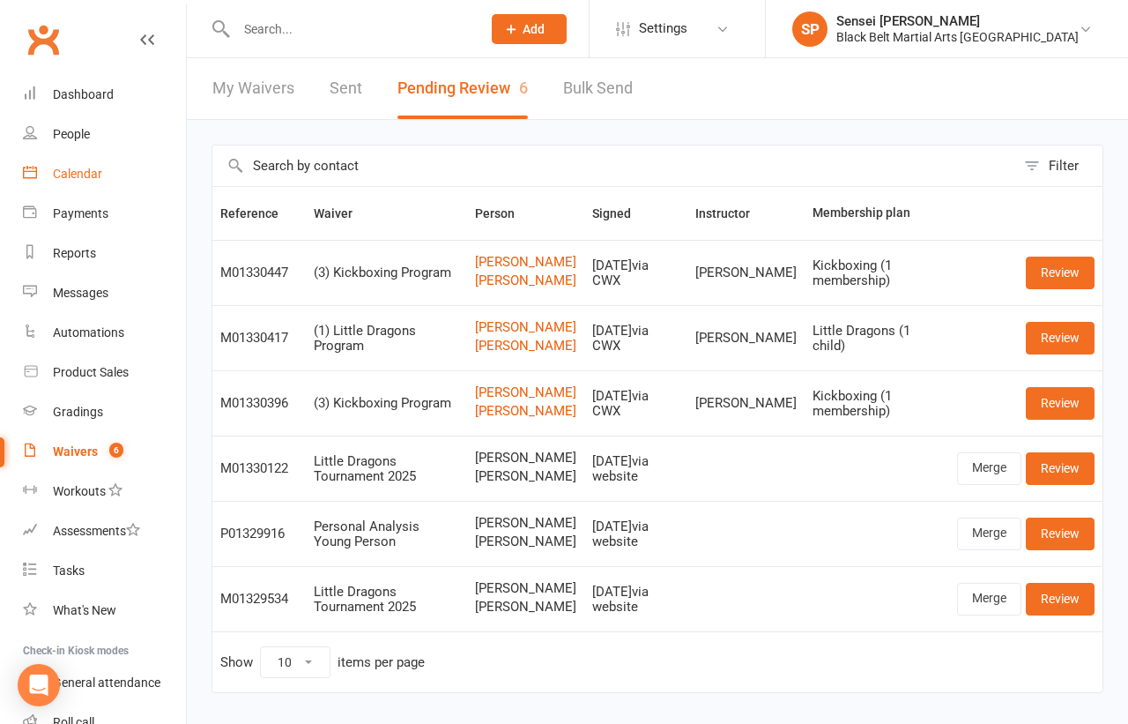
click at [83, 167] on div "Calendar" at bounding box center [77, 174] width 49 height 14
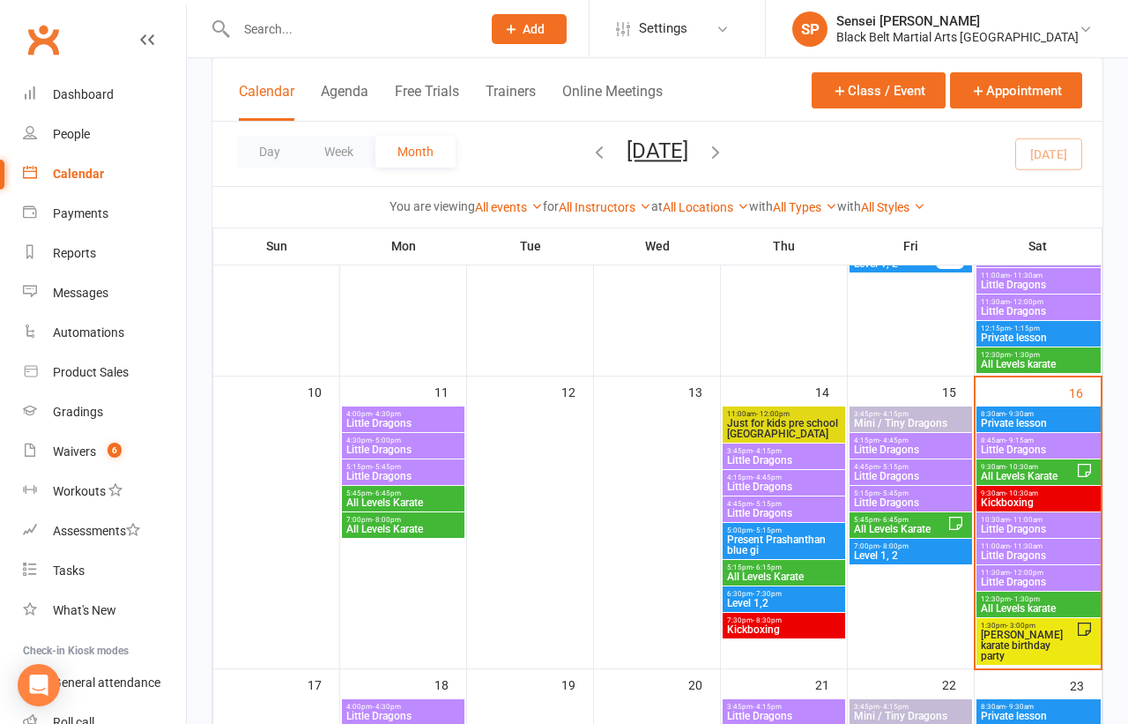
scroll to position [736, 0]
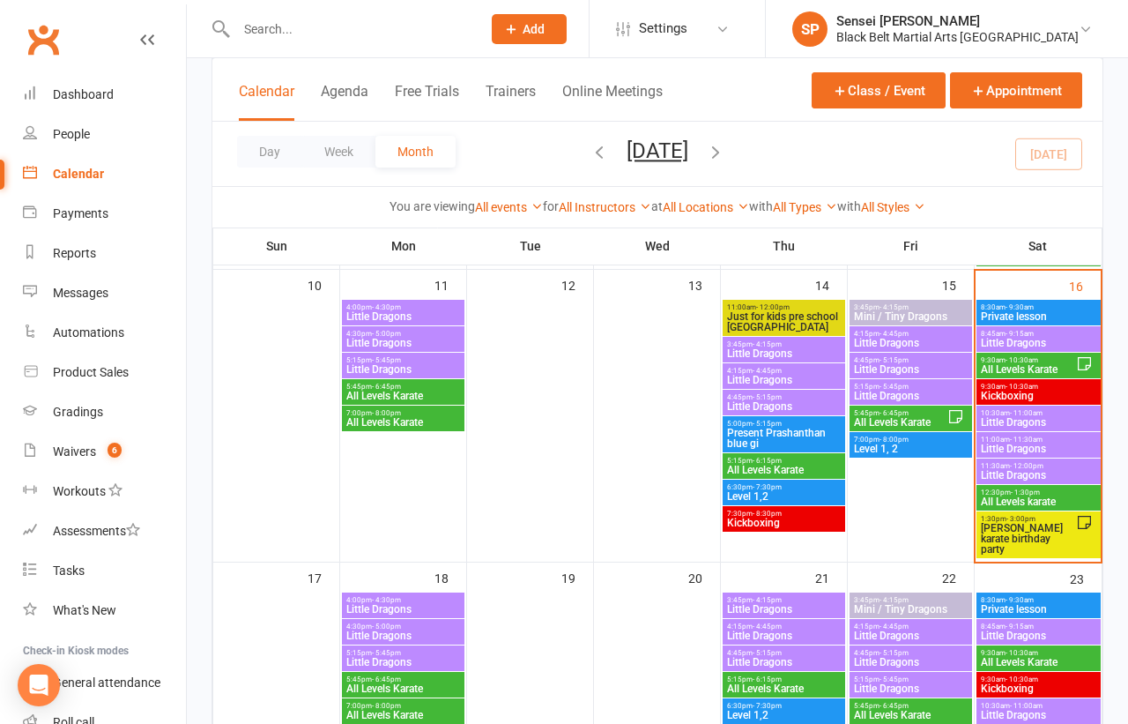
click at [1001, 435] on span "11:00am - 11:30am" at bounding box center [1038, 439] width 117 height 8
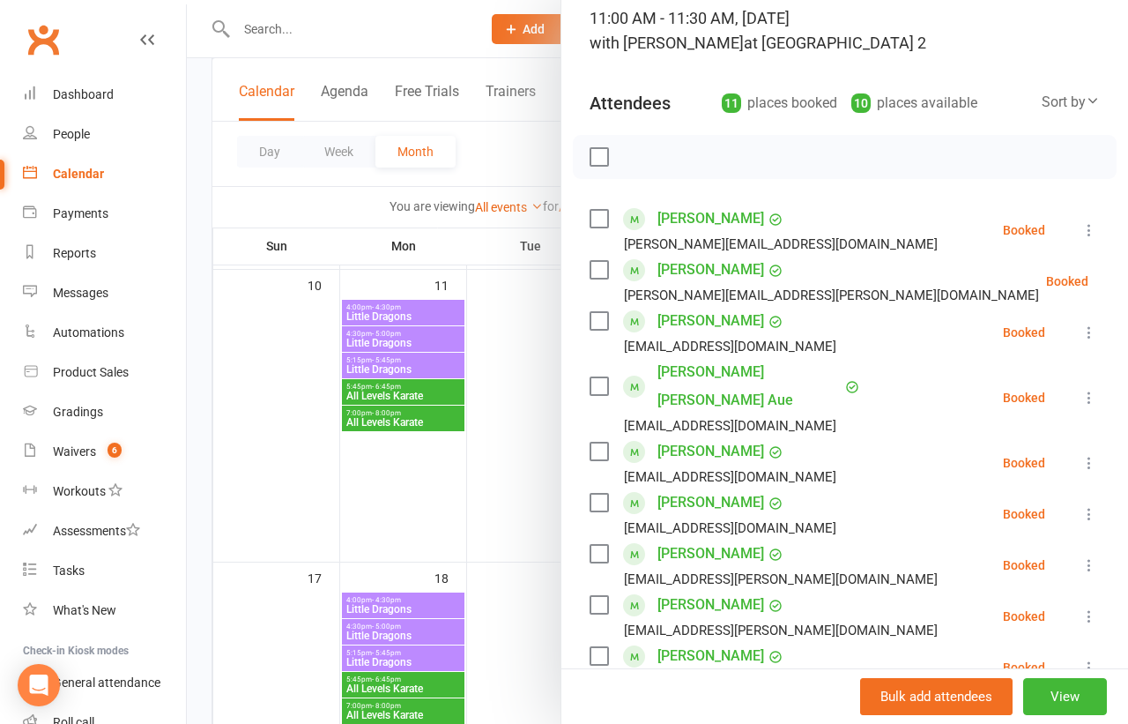
scroll to position [57, 0]
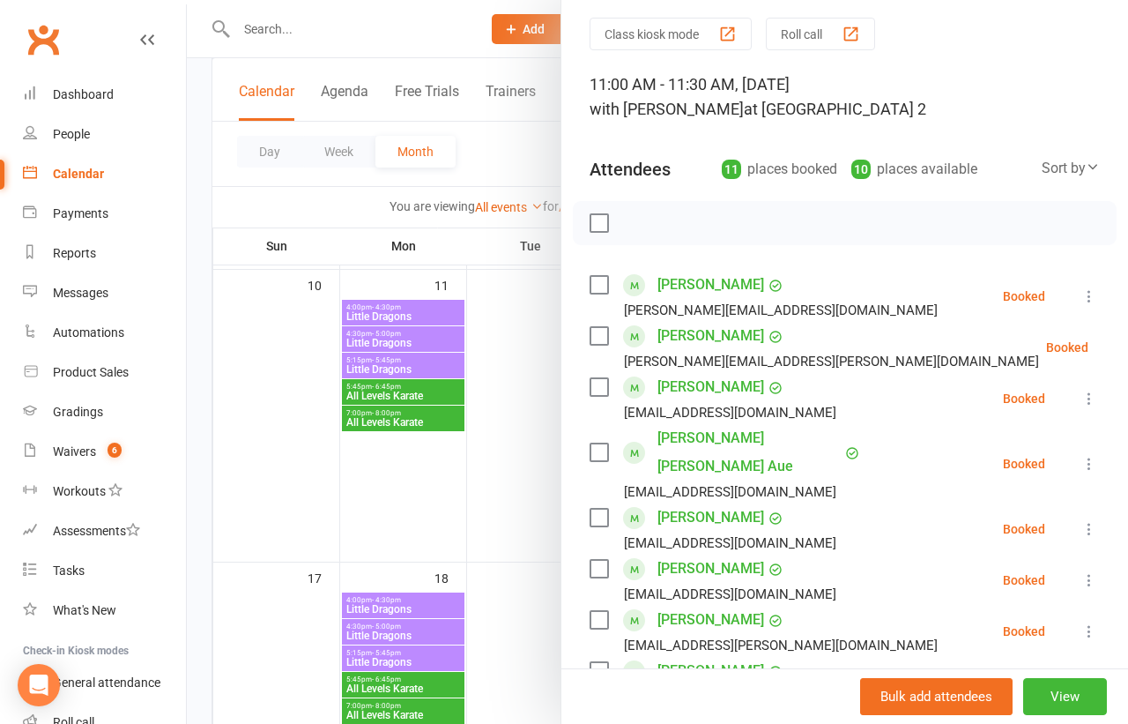
click at [487, 472] on div at bounding box center [657, 362] width 941 height 724
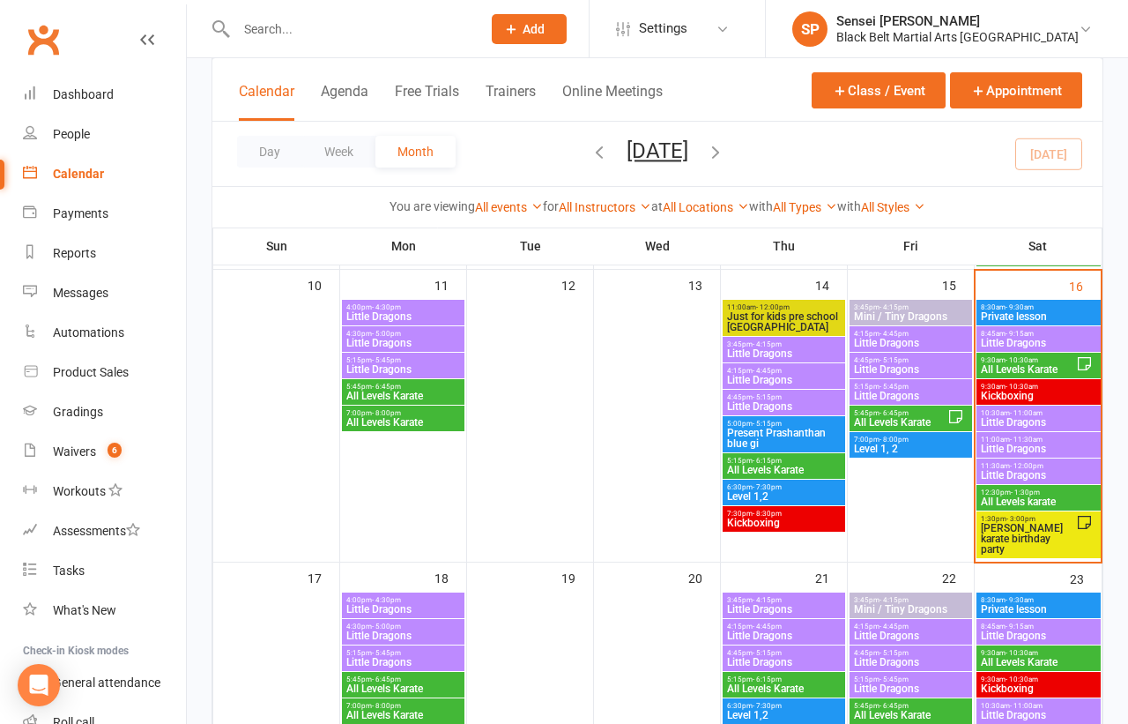
click at [1013, 409] on span "- 11:00am" at bounding box center [1026, 413] width 33 height 8
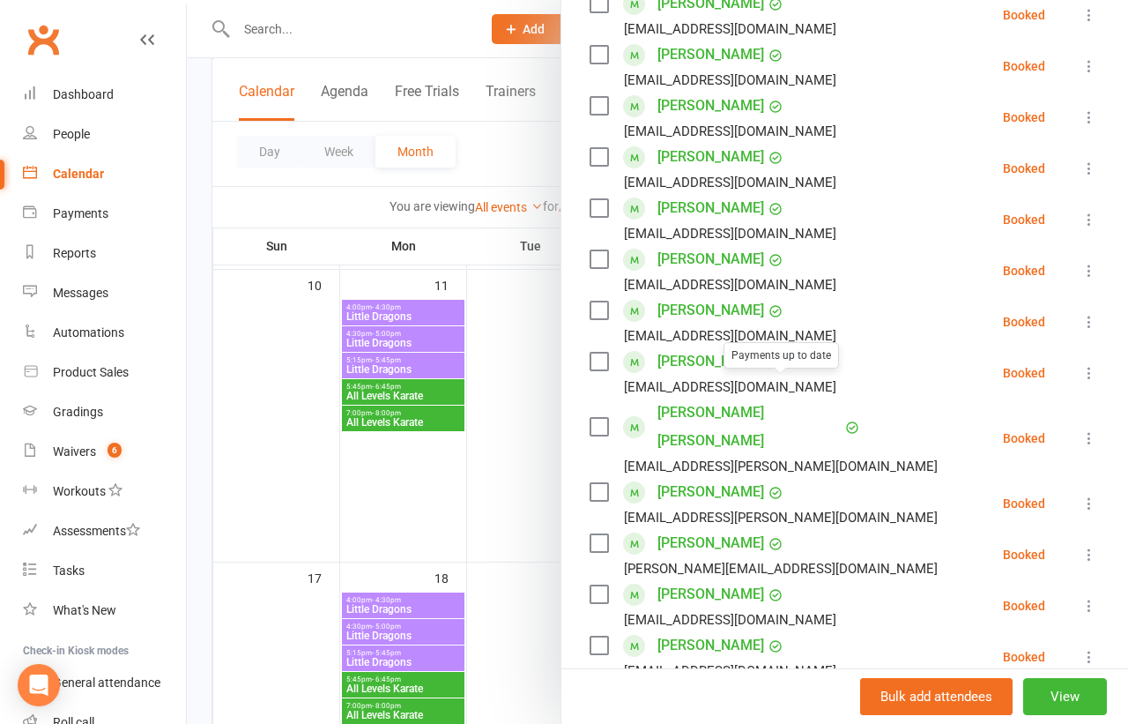
scroll to position [529, 0]
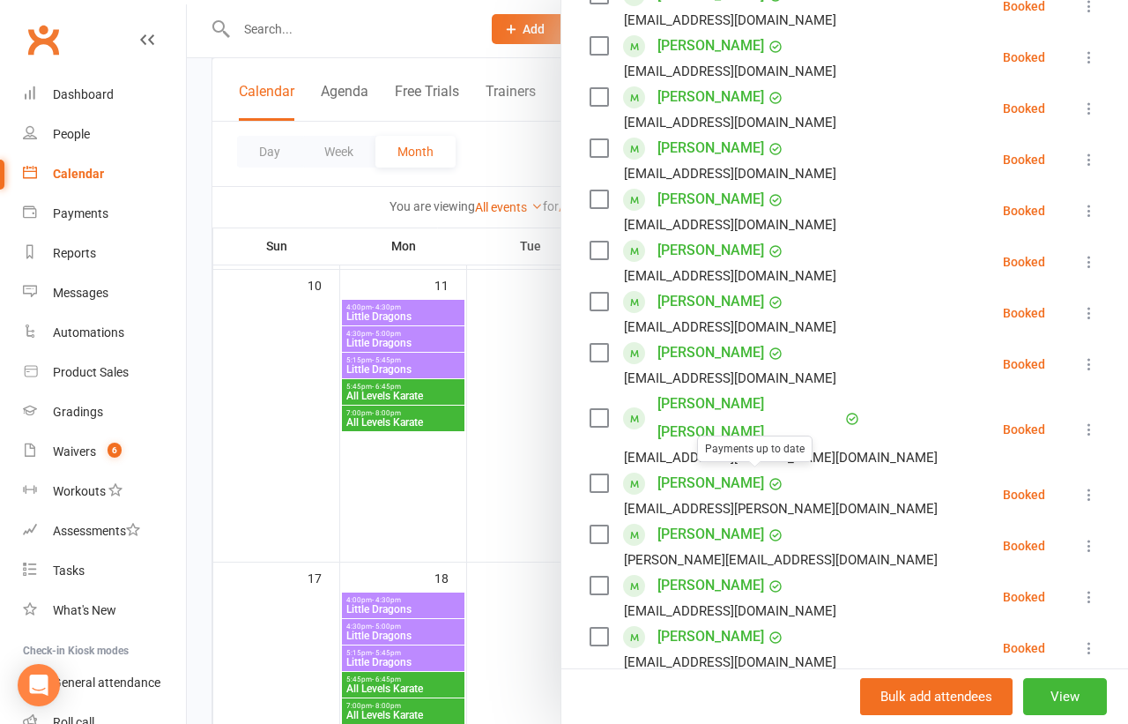
click at [727, 520] on link "Lucas Toohey" at bounding box center [710, 534] width 107 height 28
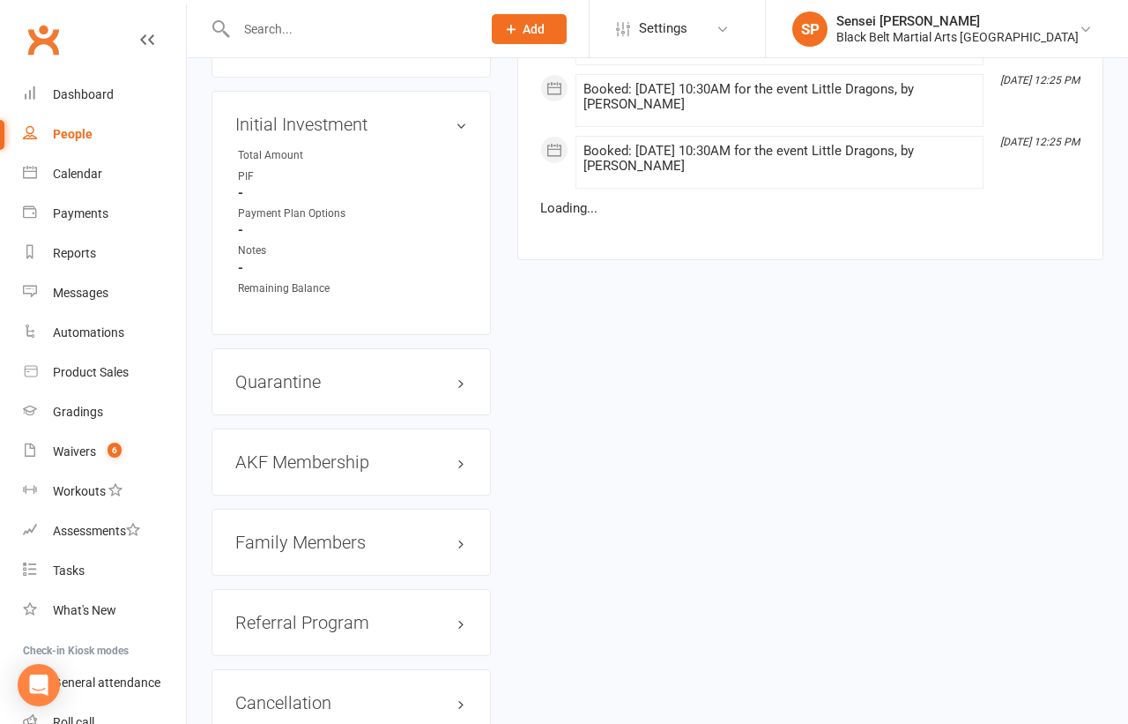
scroll to position [1724, 0]
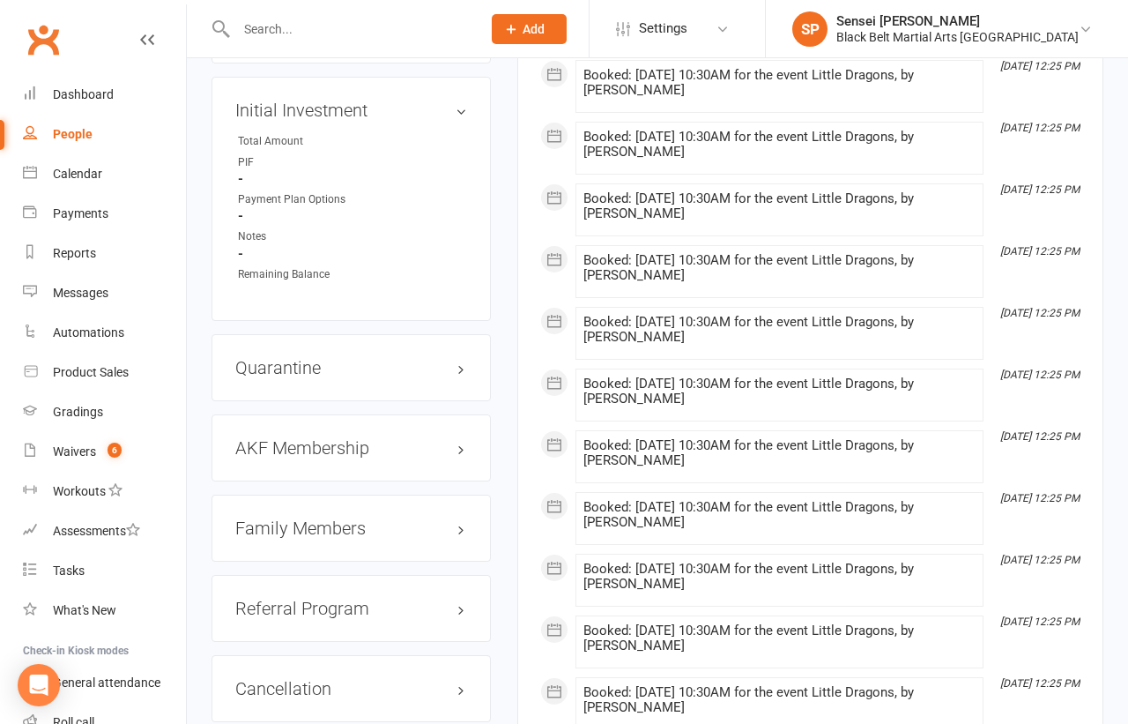
click at [292, 518] on h3 "Family Members" at bounding box center [351, 527] width 232 height 19
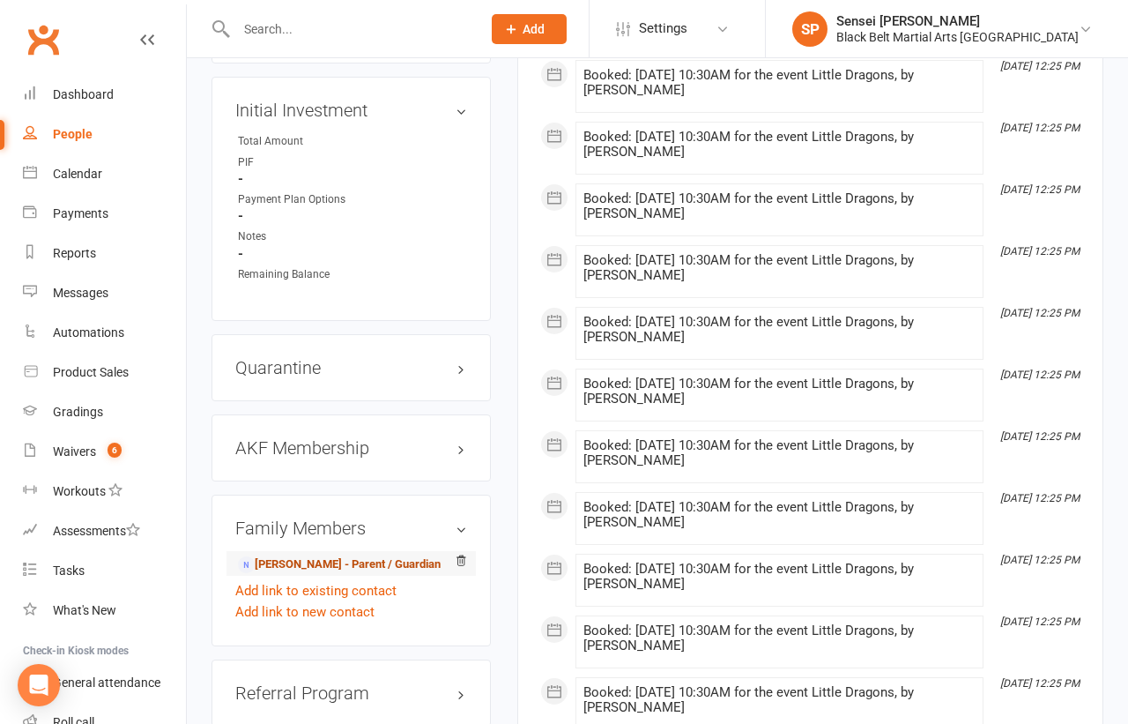
click at [284, 555] on link "Melissa Egan - Parent / Guardian" at bounding box center [339, 564] width 203 height 19
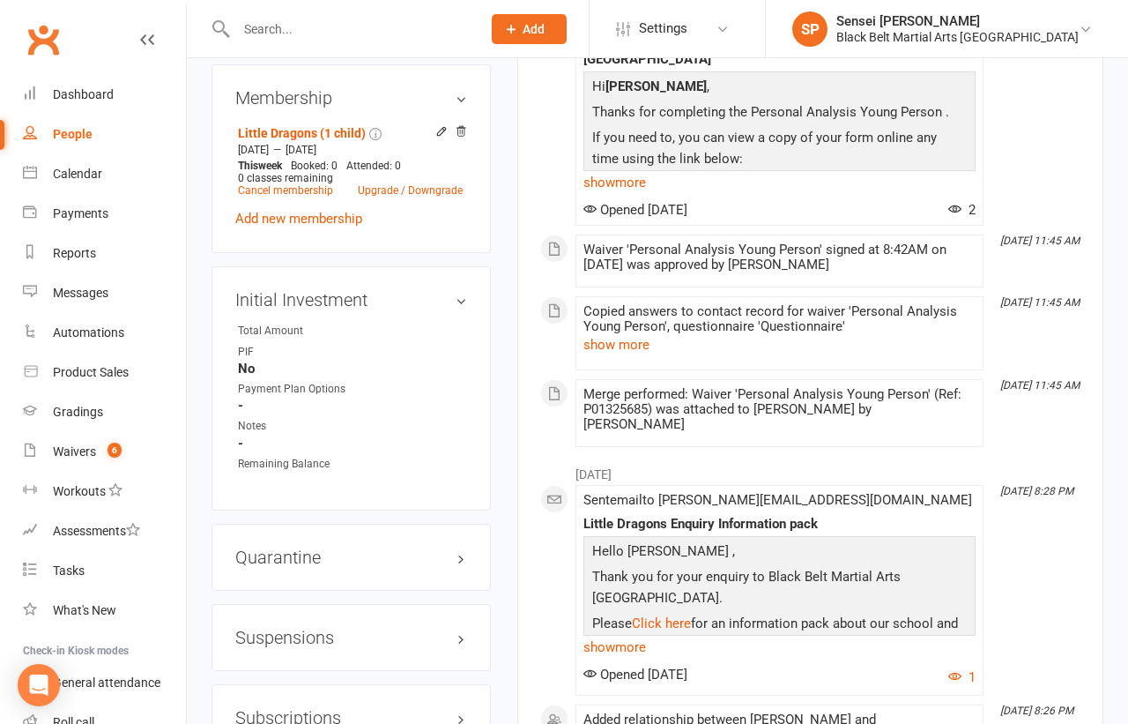
scroll to position [1196, 0]
click at [440, 290] on link "edit" at bounding box center [435, 297] width 21 height 15
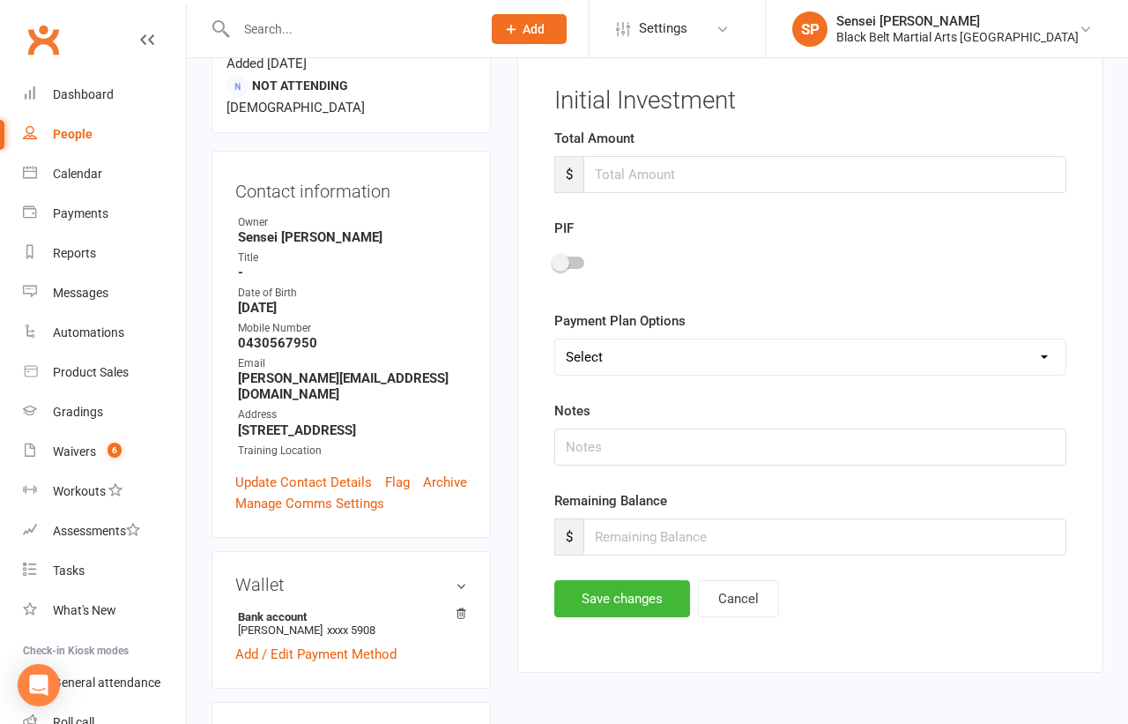
scroll to position [134, 0]
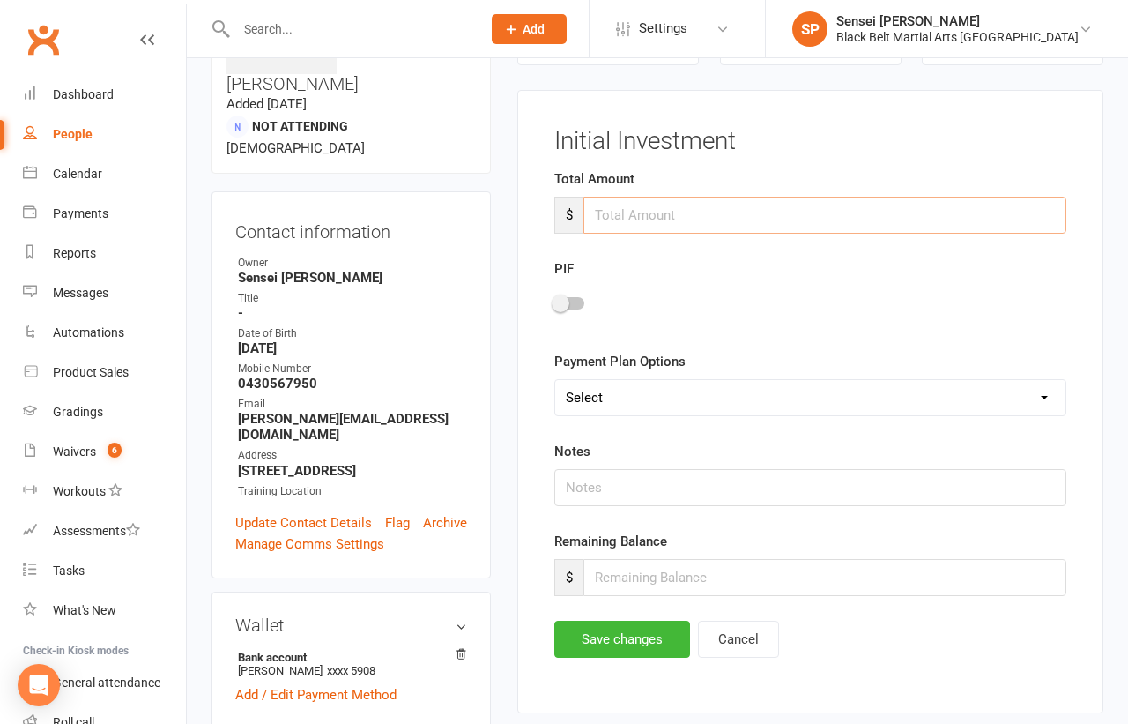
click at [634, 218] on input "number" at bounding box center [824, 215] width 483 height 37
type input "199"
click at [561, 302] on span at bounding box center [561, 303] width 18 height 18
click at [554, 301] on input "checkbox" at bounding box center [554, 301] width 0 height 0
click at [630, 634] on button "Save changes" at bounding box center [622, 638] width 136 height 37
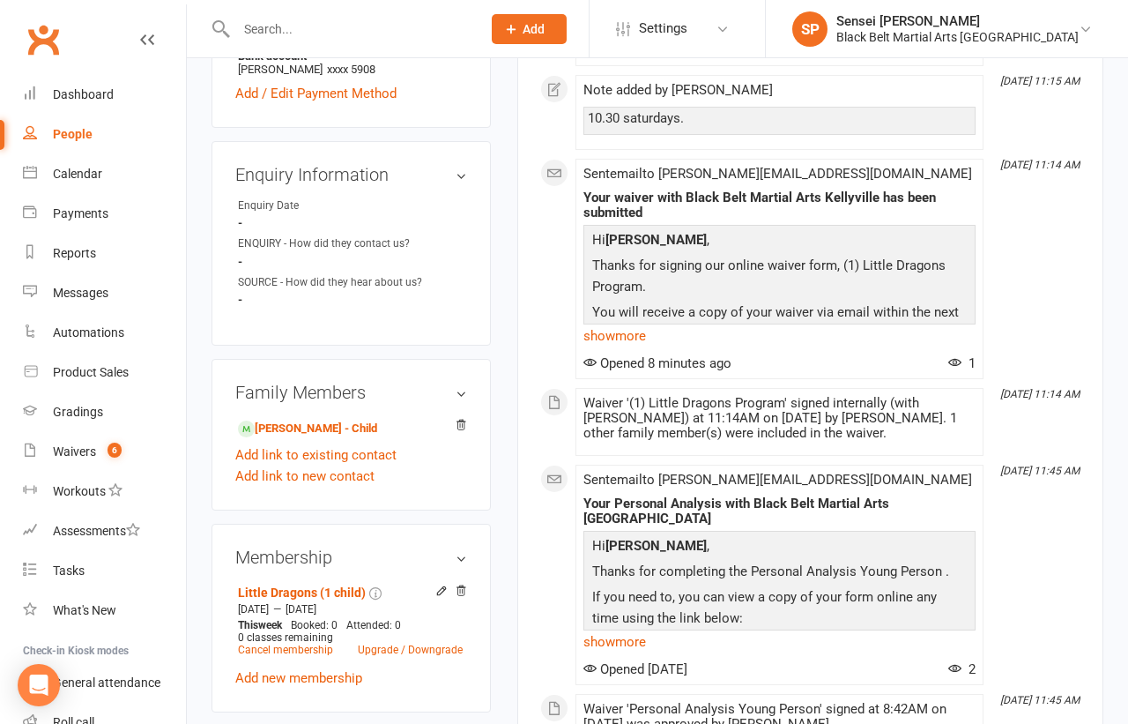
scroll to position [811, 0]
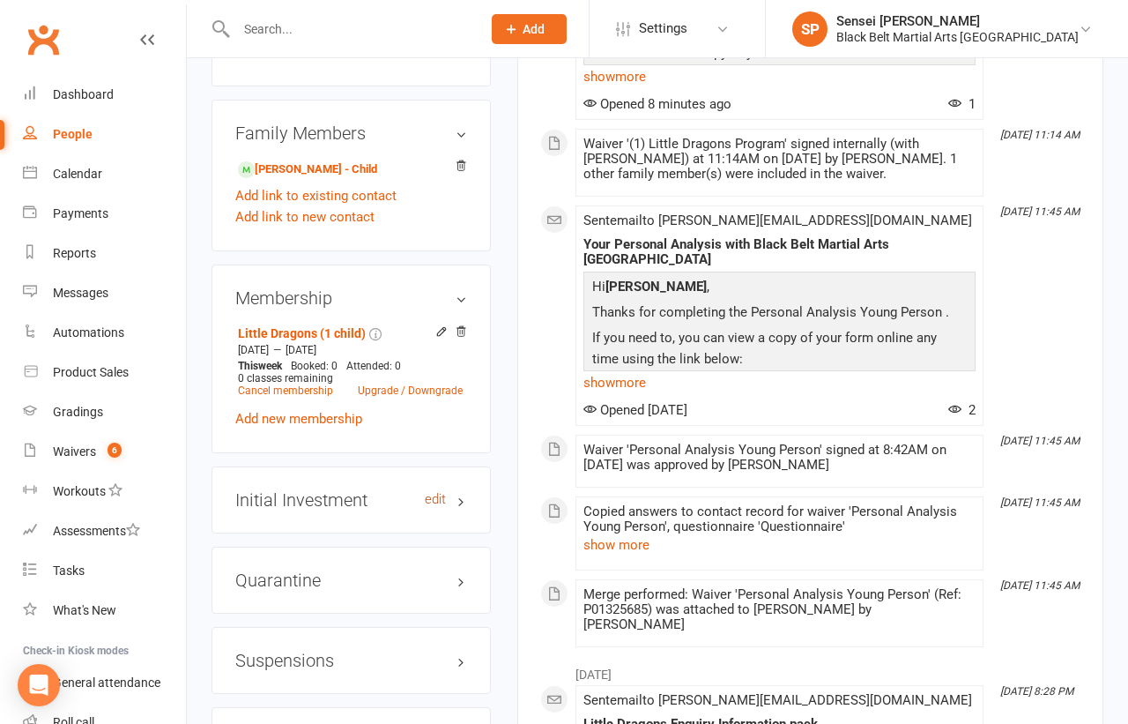
click at [442, 492] on link "edit" at bounding box center [435, 499] width 21 height 15
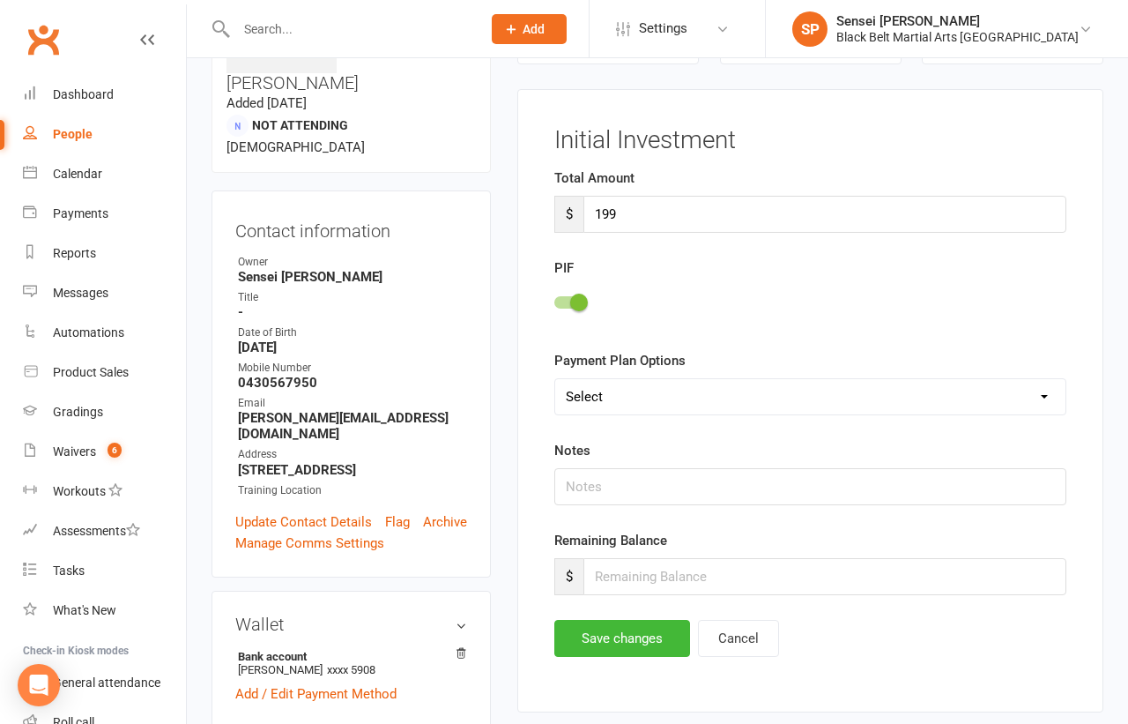
scroll to position [134, 0]
click at [505, 398] on main "Memberships Little Dragons (1 child) Expires on 15th August, 2035 Balance $11,4…" at bounding box center [810, 340] width 613 height 782
click at [609, 627] on button "Save changes" at bounding box center [622, 638] width 136 height 37
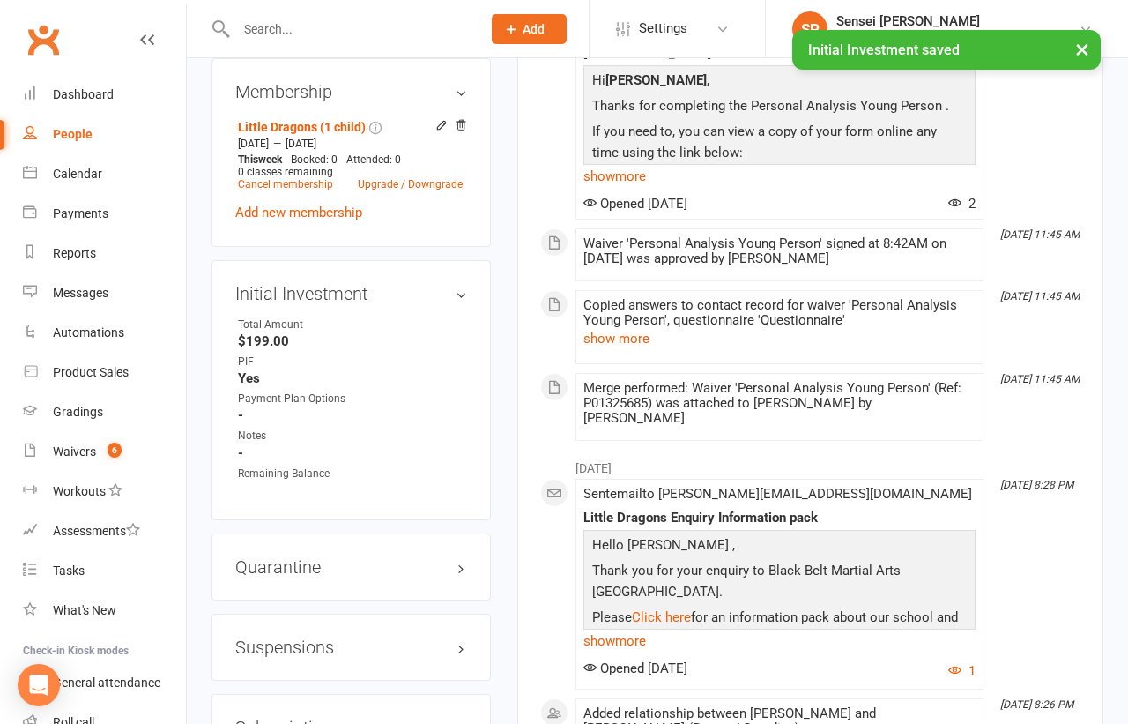
scroll to position [1319, 0]
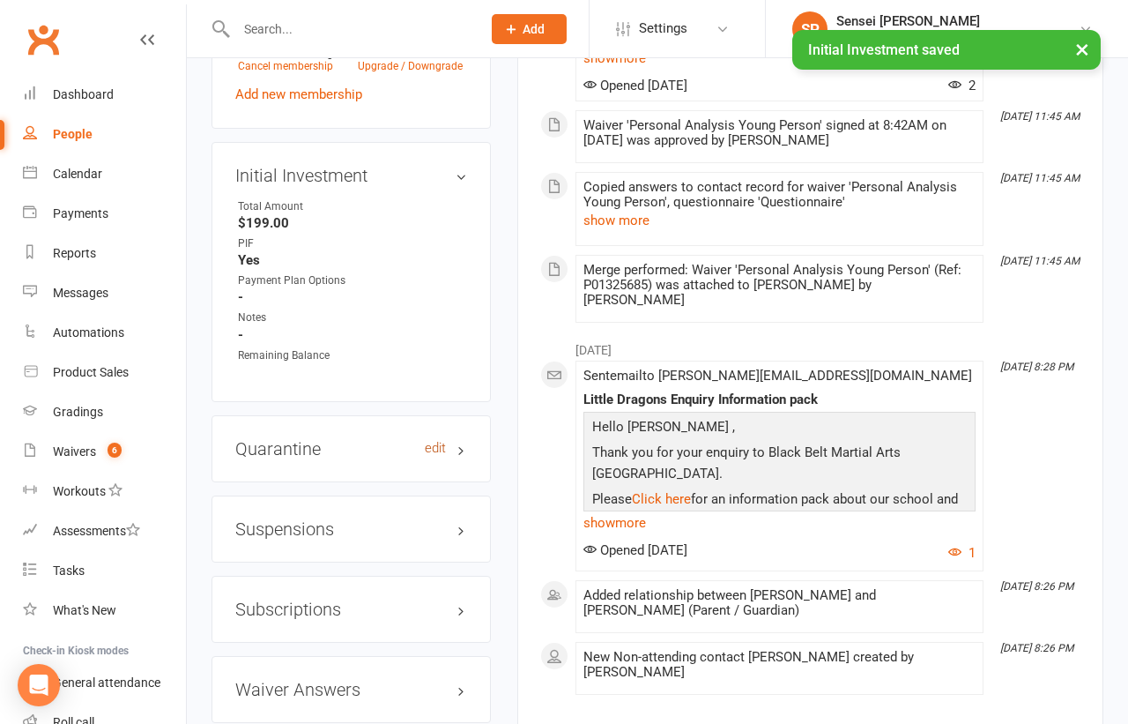
click at [429, 441] on link "edit" at bounding box center [435, 448] width 21 height 15
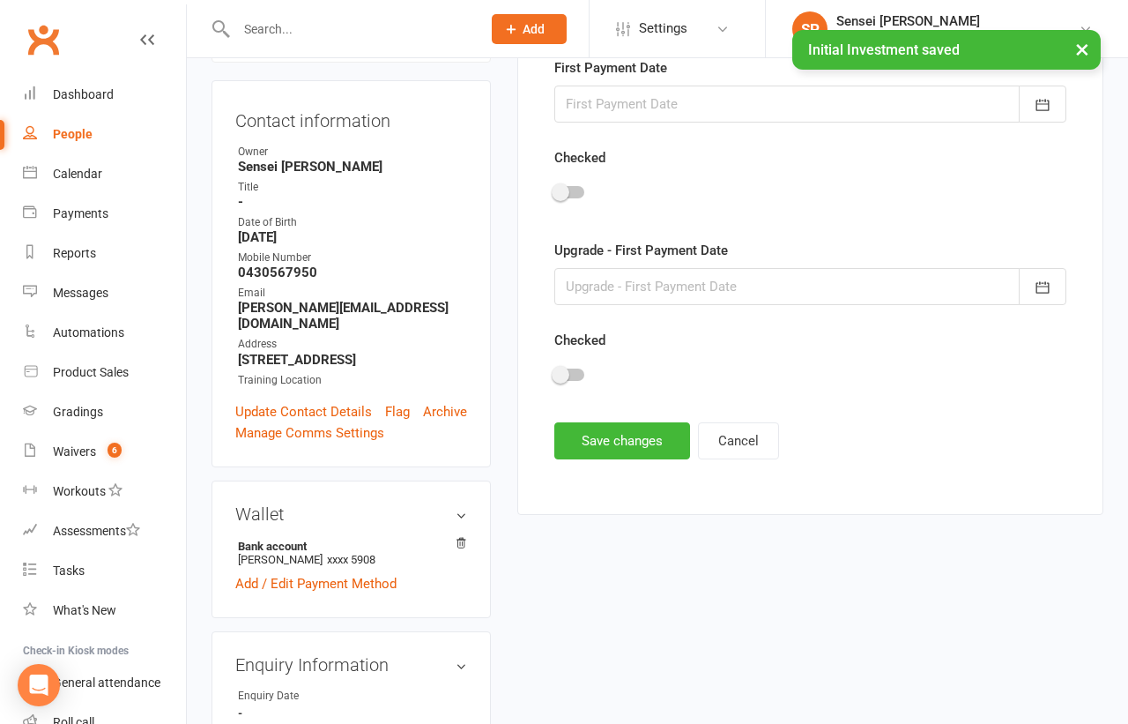
scroll to position [134, 0]
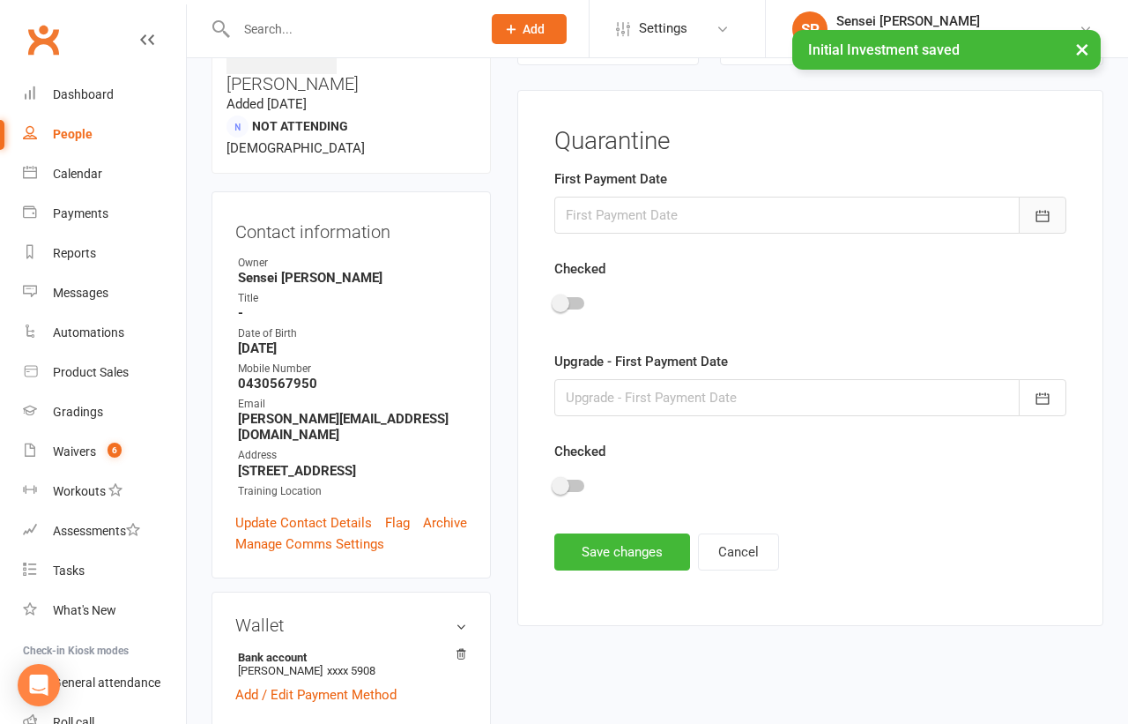
click at [1036, 209] on icon "button" at bounding box center [1043, 216] width 18 height 18
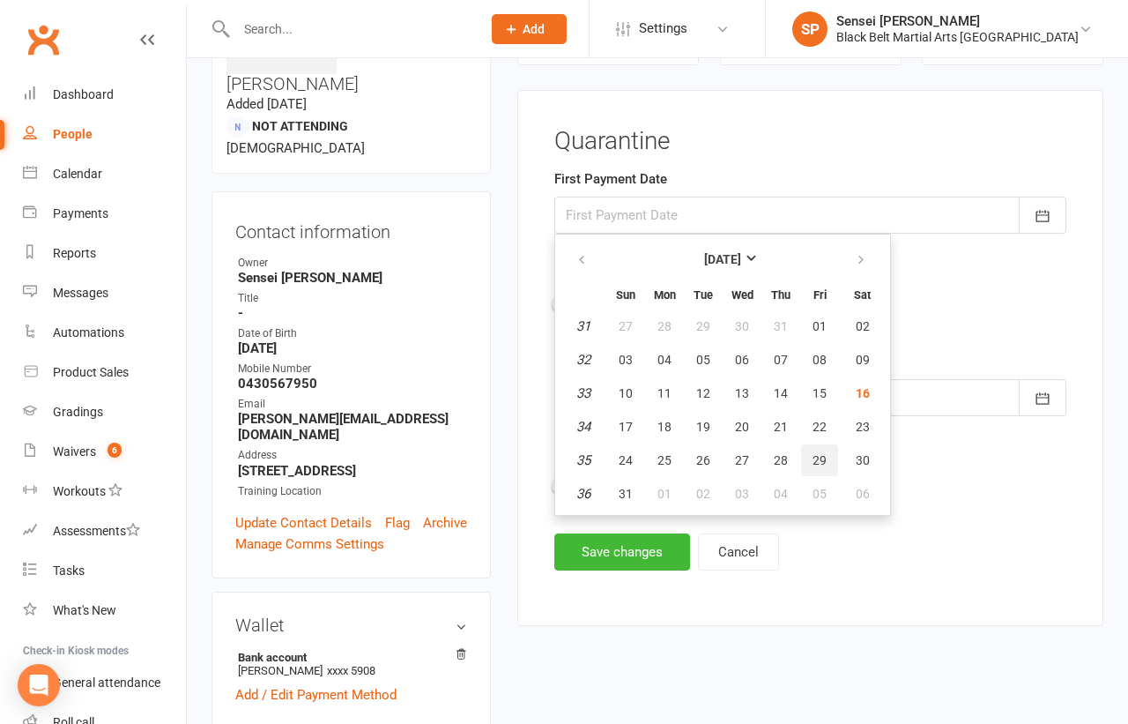
click at [815, 453] on span "29" at bounding box center [820, 460] width 14 height 14
type input "29 Aug 2025"
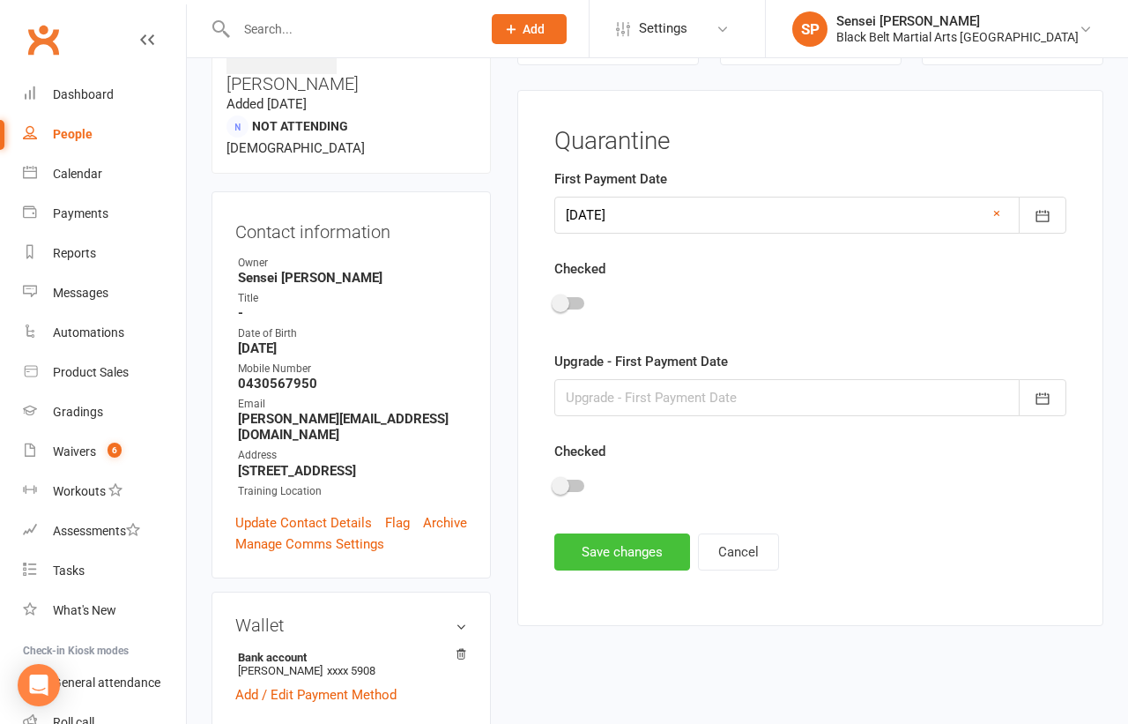
click at [643, 546] on button "Save changes" at bounding box center [622, 551] width 136 height 37
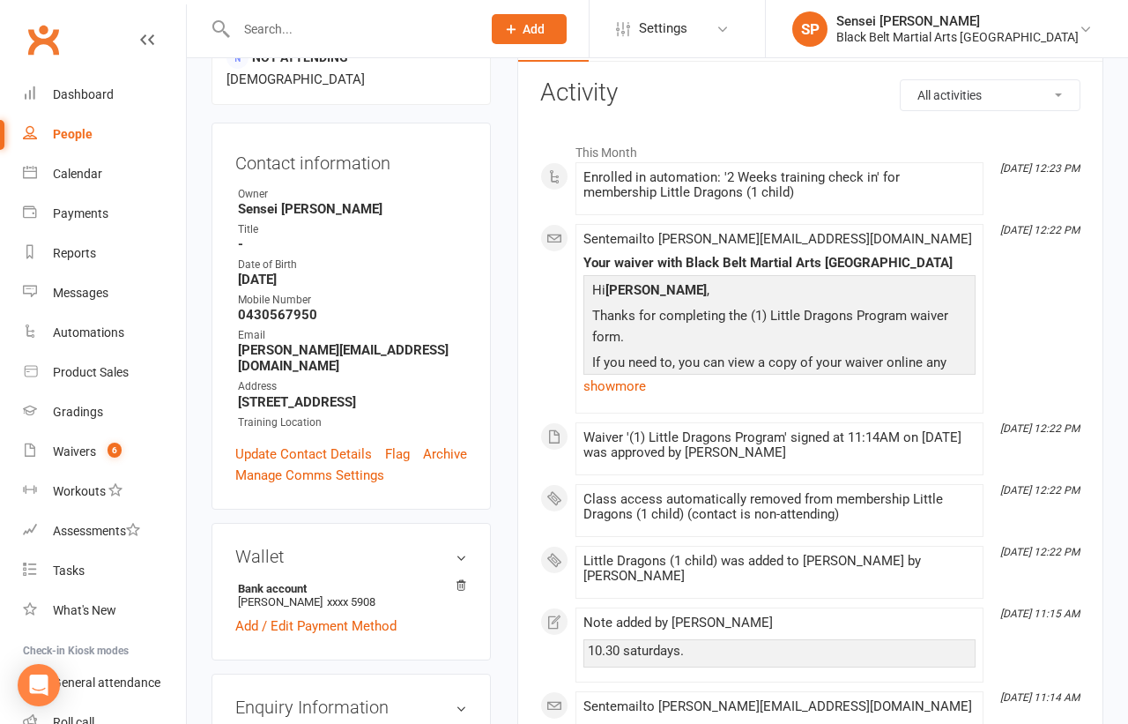
scroll to position [0, 0]
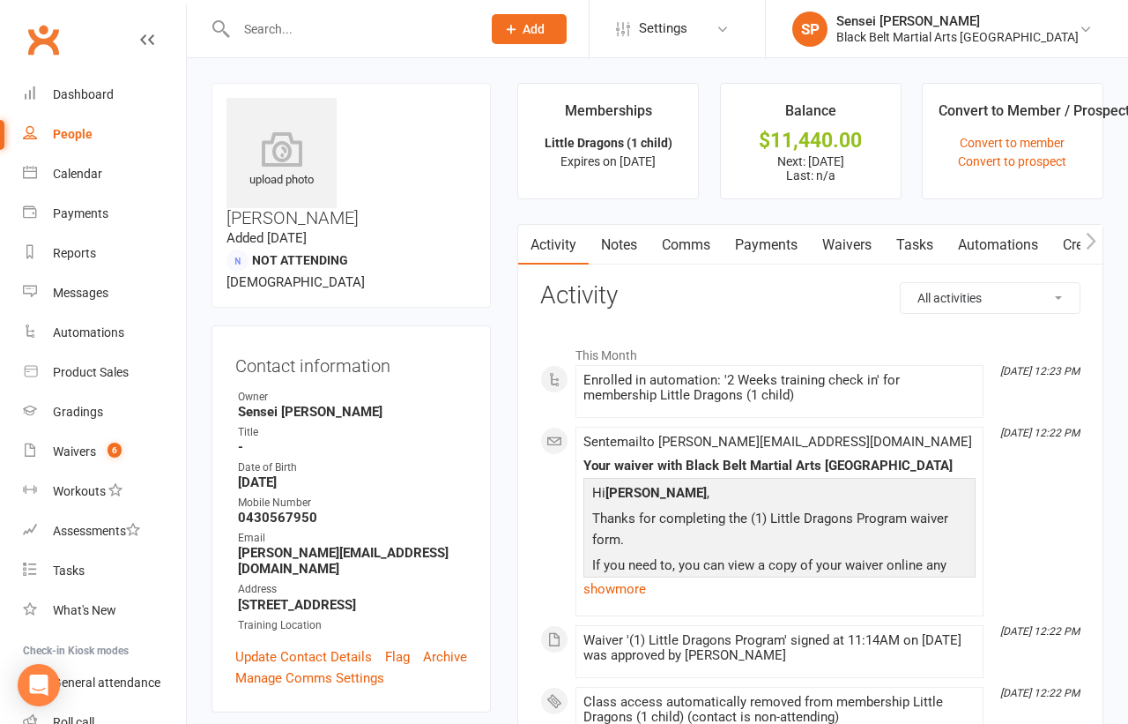
click at [303, 29] on input "text" at bounding box center [350, 29] width 238 height 25
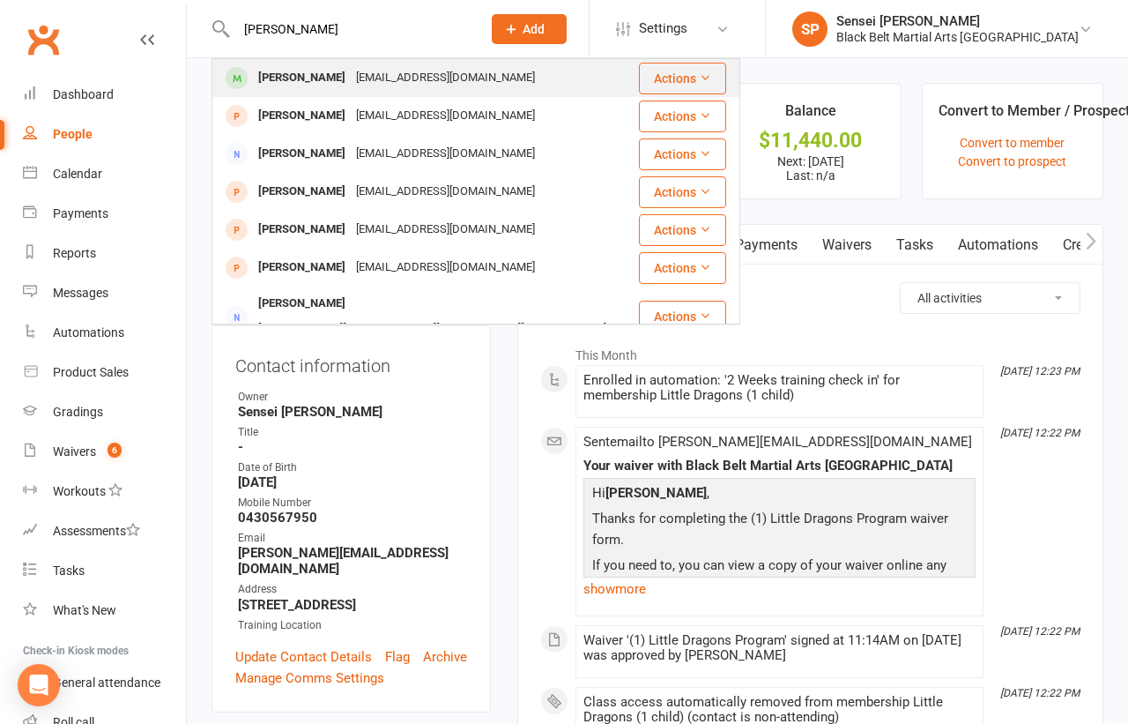
type input "omar"
click at [314, 73] on div "Omar Al-Alawneh" at bounding box center [302, 78] width 98 height 26
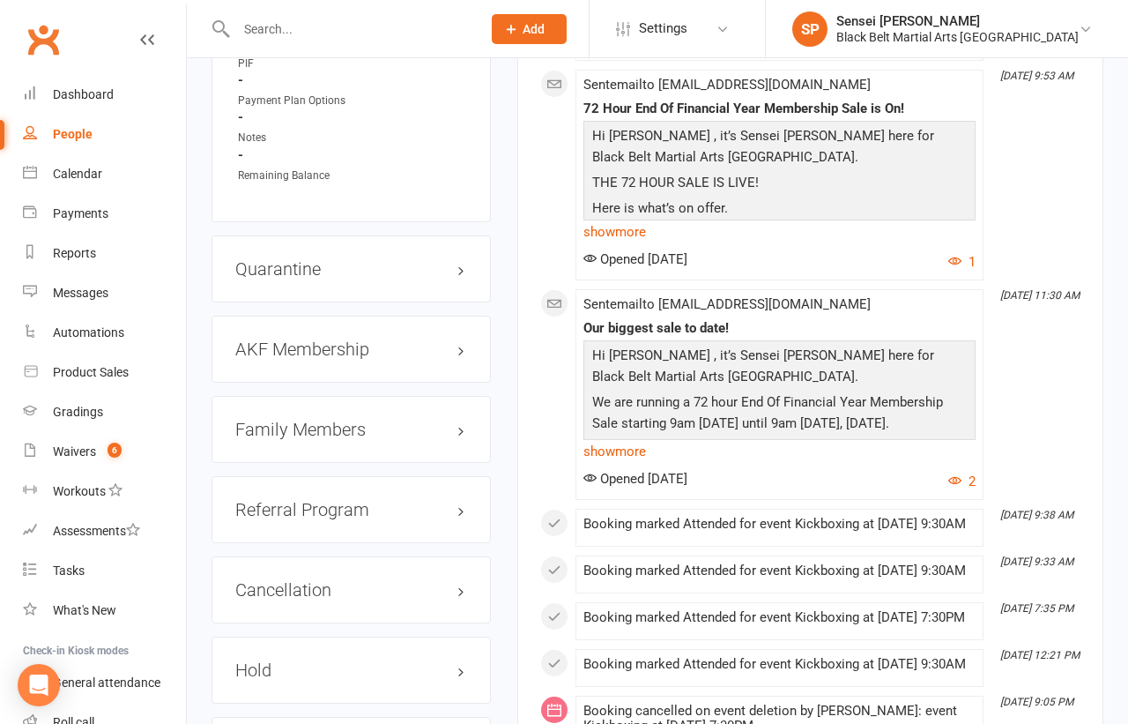
scroll to position [1977, 0]
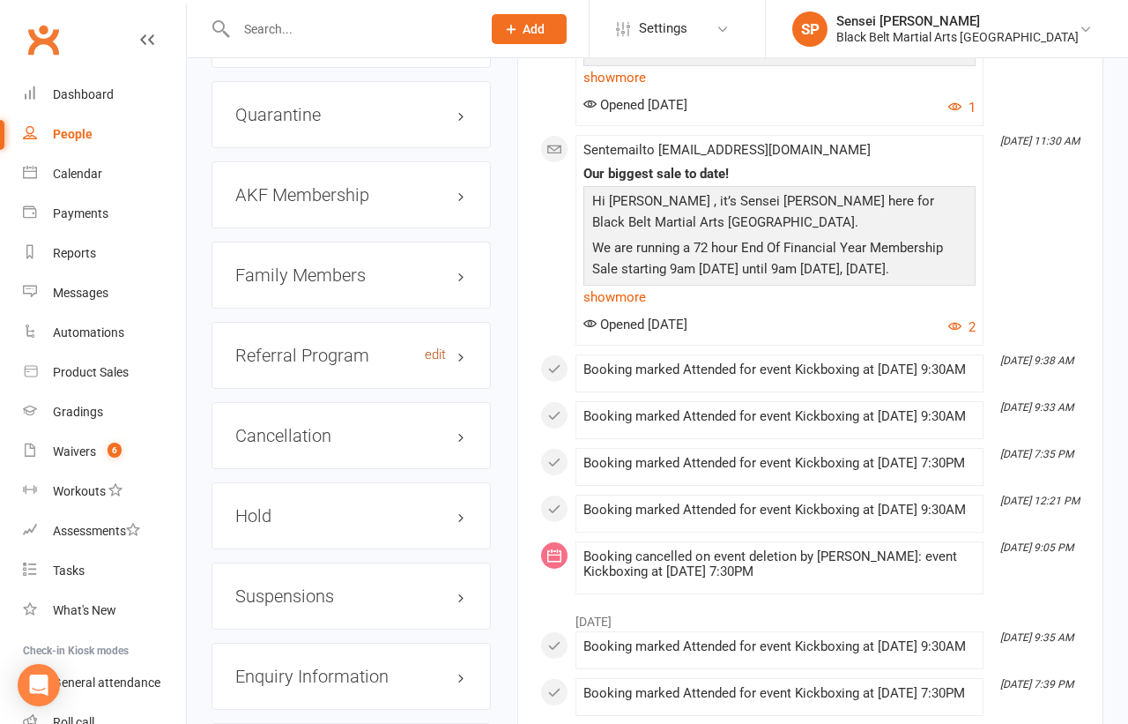
click at [438, 347] on link "edit" at bounding box center [435, 354] width 21 height 15
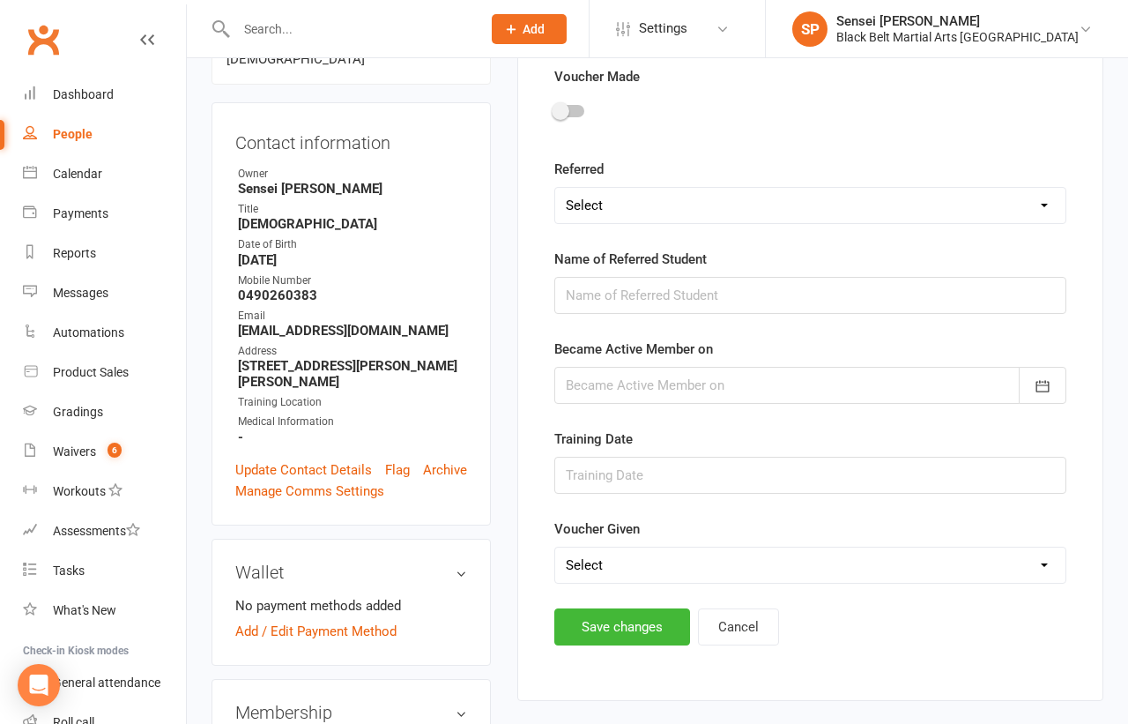
scroll to position [150, 0]
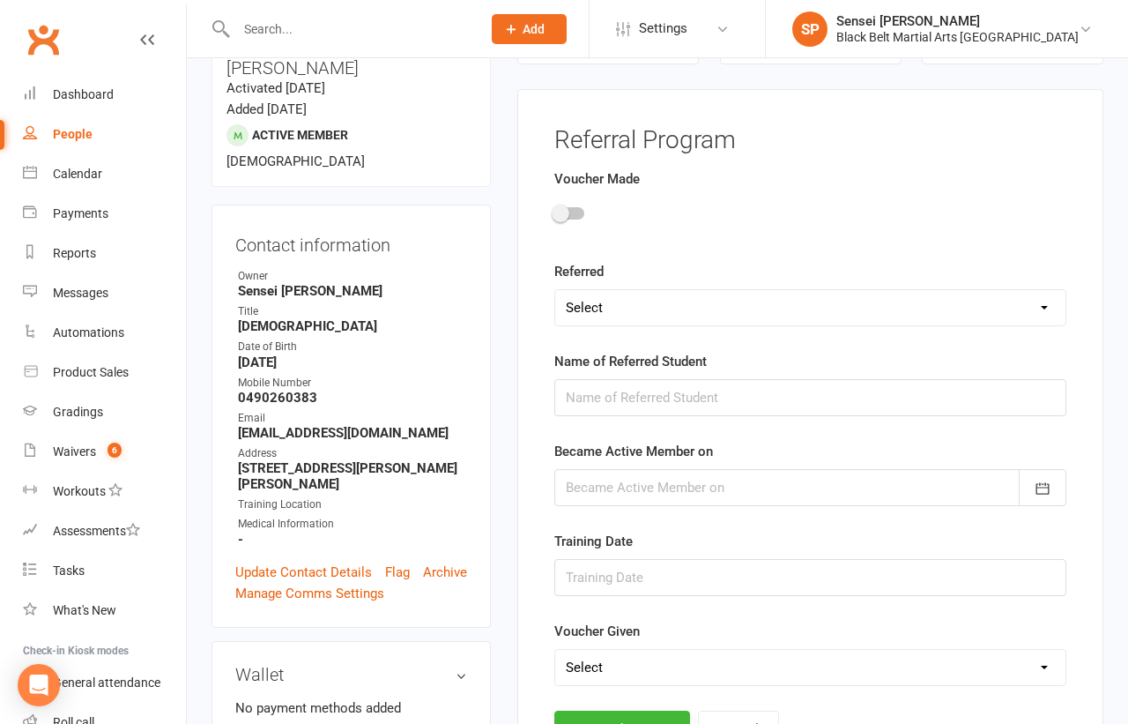
click at [640, 304] on select "Select A Family Member/s A Friend" at bounding box center [810, 307] width 510 height 35
select select "A Friend"
click at [617, 390] on input "text" at bounding box center [810, 397] width 512 height 37
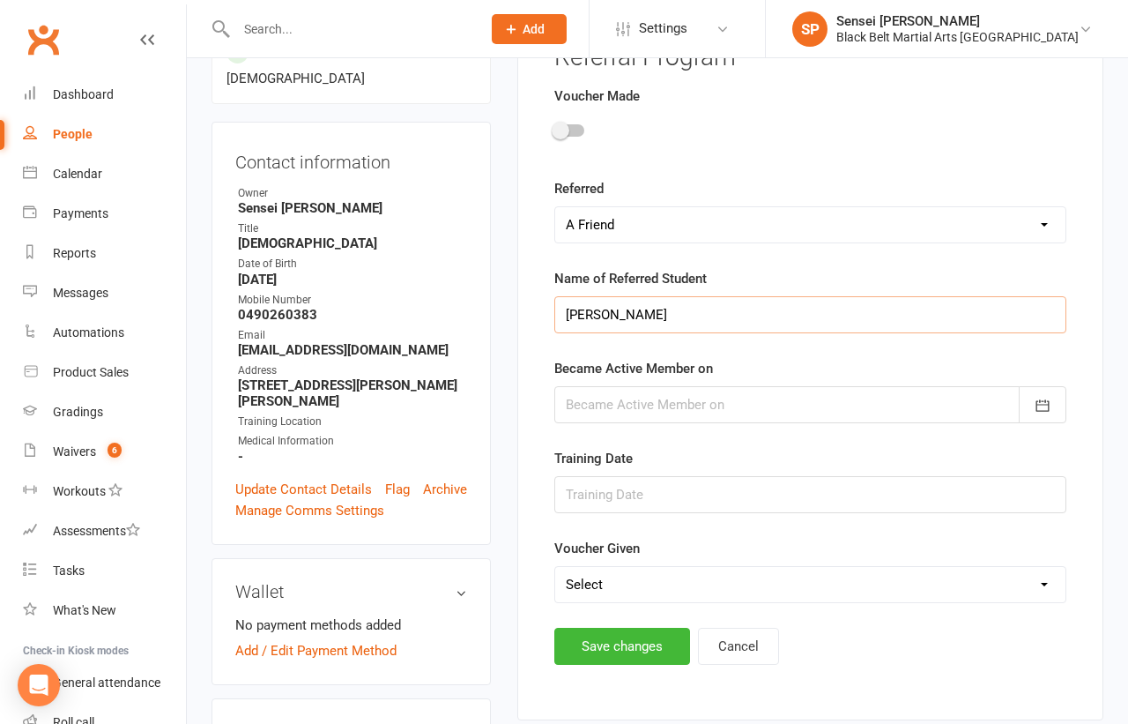
scroll to position [295, 0]
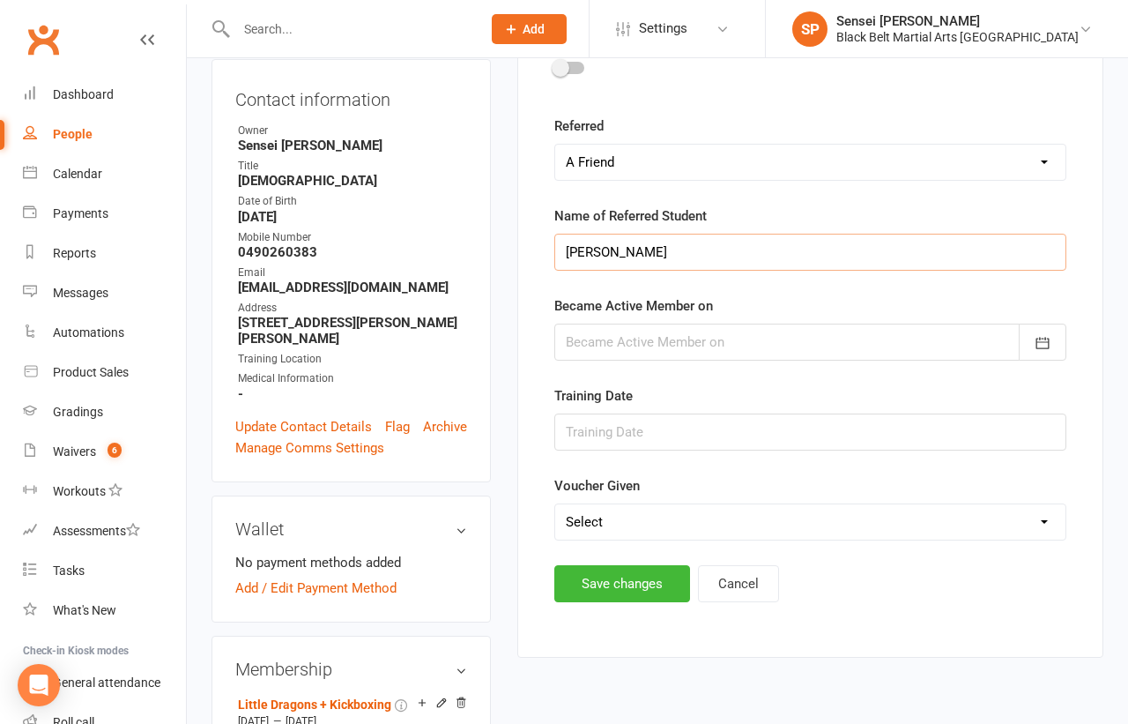
type input "Karam Abusamak"
click at [784, 523] on select "Select No Yes Applied to Stock Applied to Tuition Applied to Initial Investment" at bounding box center [810, 521] width 510 height 35
select select "No"
click at [1044, 336] on icon "button" at bounding box center [1043, 343] width 18 height 18
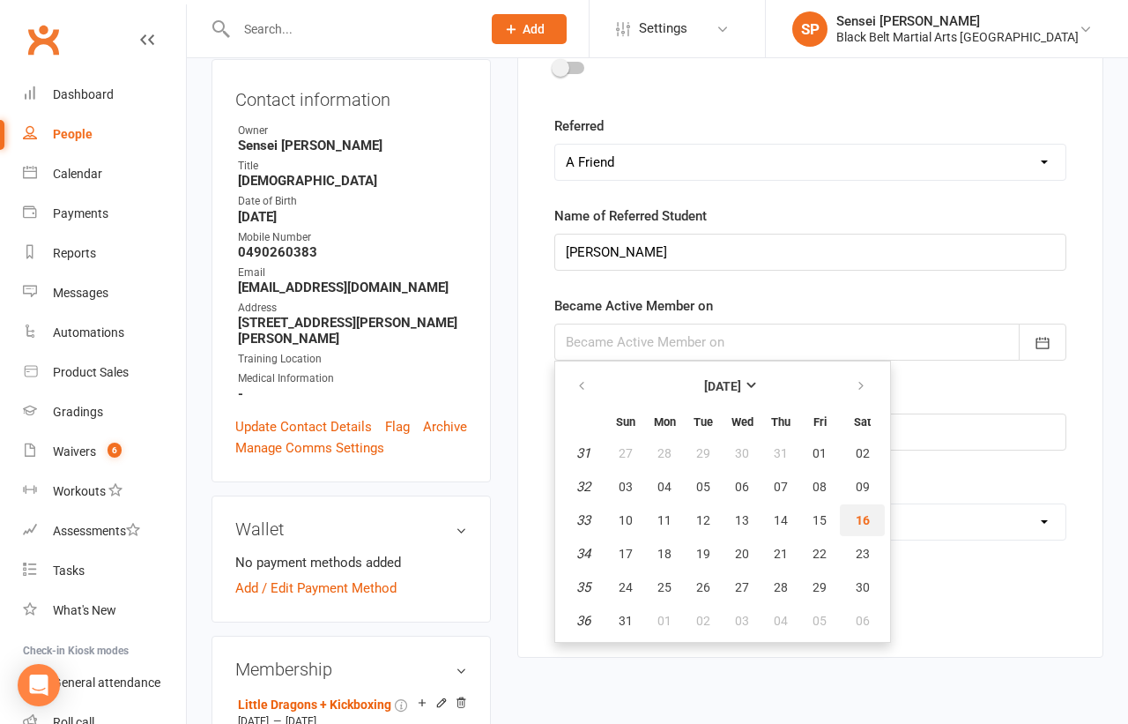
click at [862, 513] on span "16" at bounding box center [863, 520] width 14 height 14
type input "[DATE]"
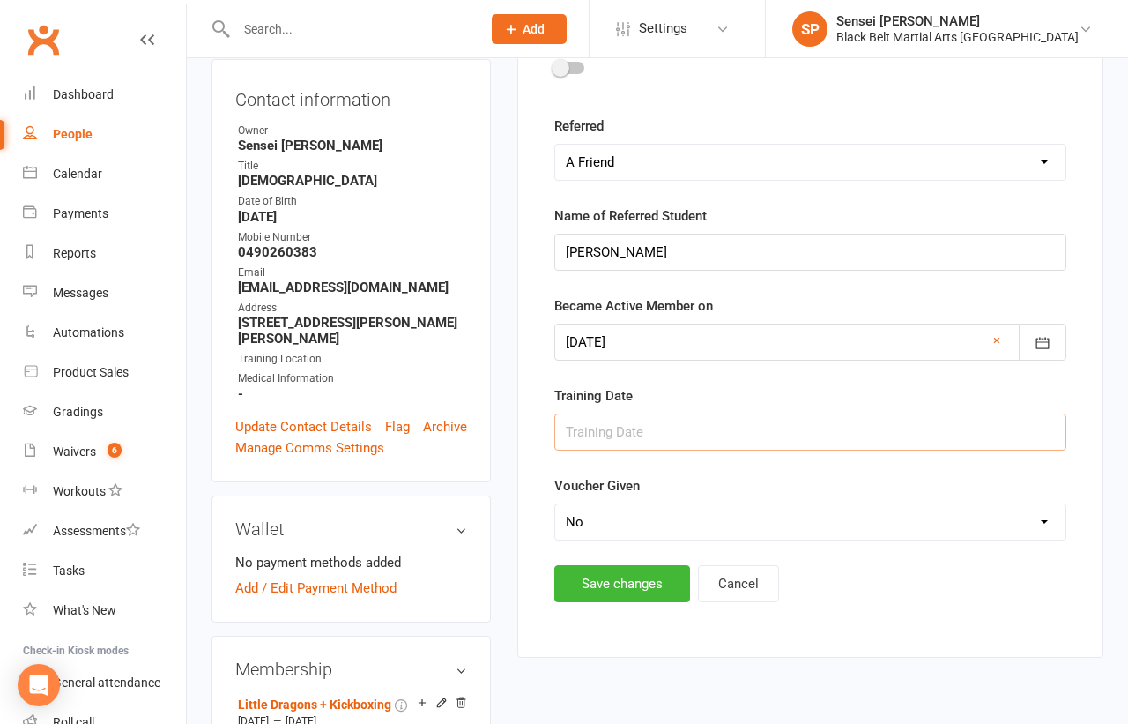
click at [728, 428] on input "text" at bounding box center [810, 431] width 512 height 37
type input "Sat 9.30KB"
click at [631, 577] on button "Save changes" at bounding box center [622, 583] width 136 height 37
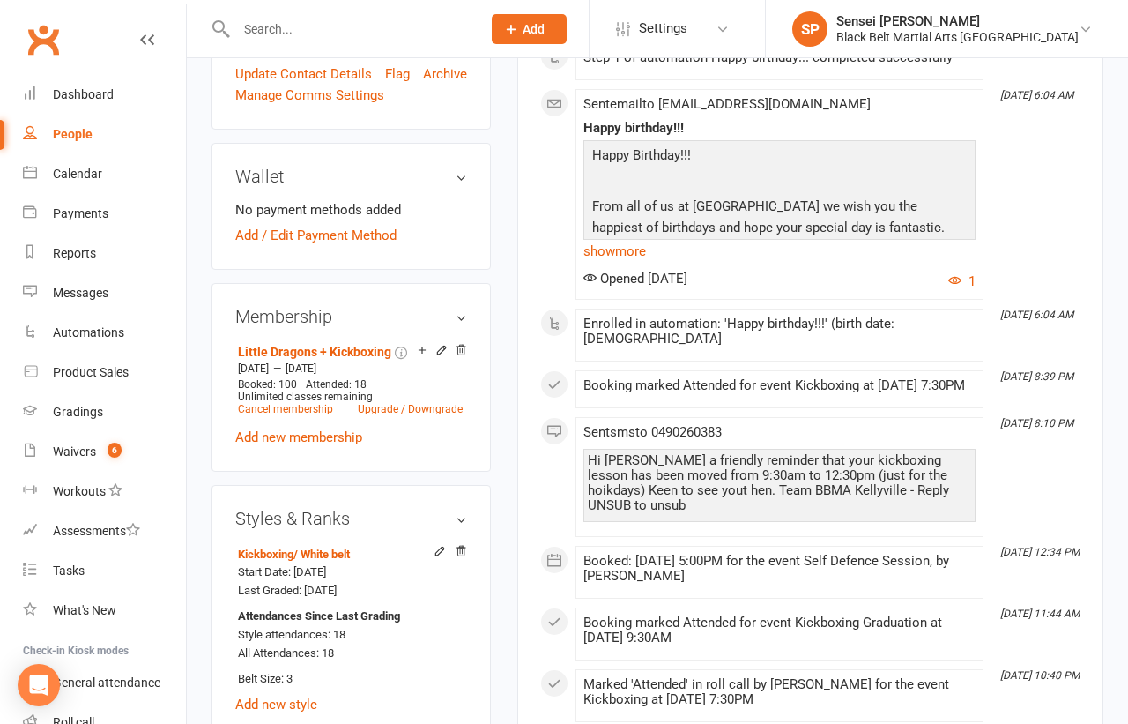
scroll to position [0, 0]
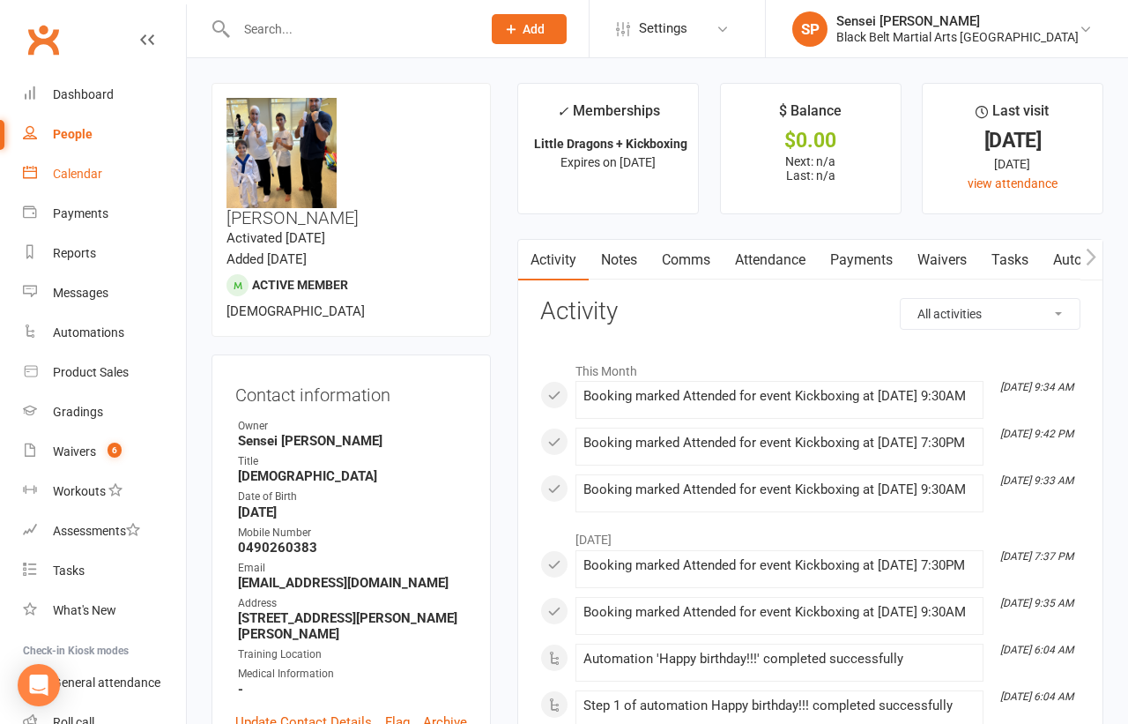
click at [78, 173] on div "Calendar" at bounding box center [77, 174] width 49 height 14
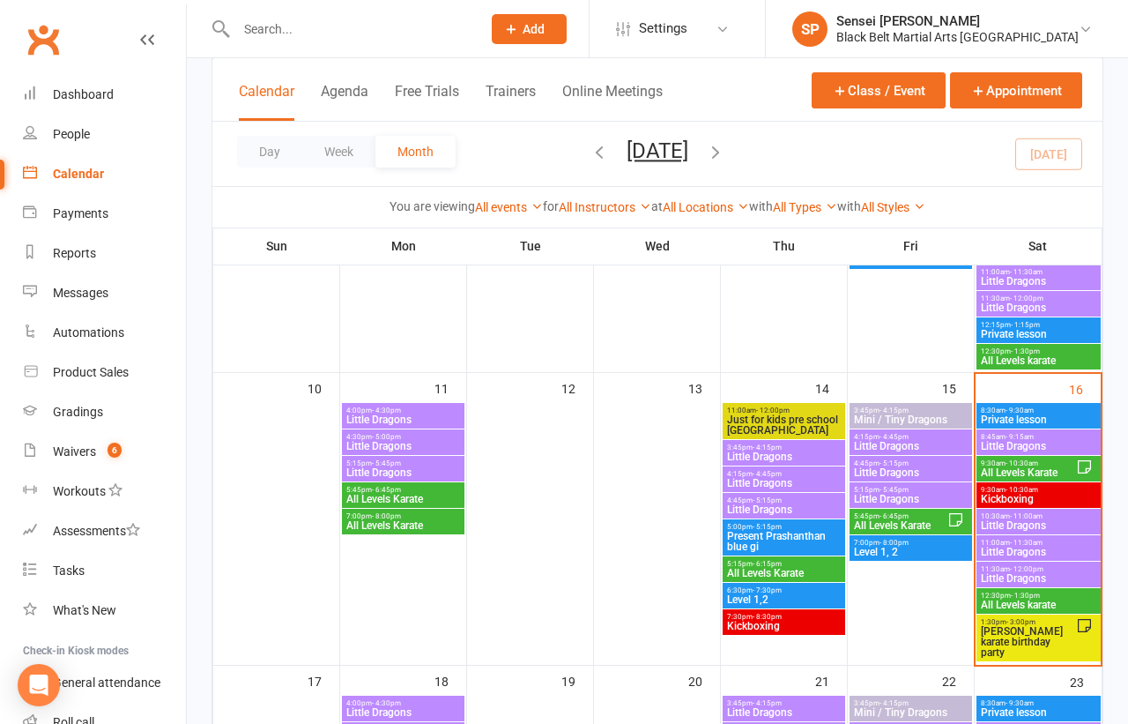
scroll to position [637, 0]
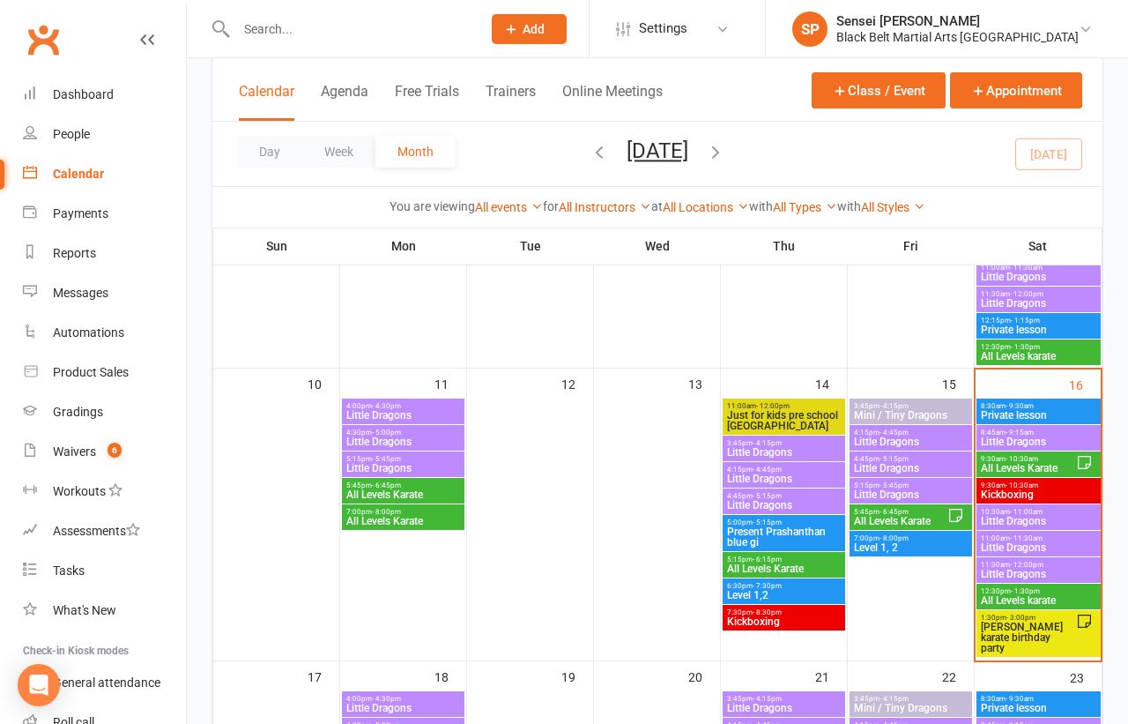
click at [880, 458] on span "- 5:15pm" at bounding box center [894, 459] width 29 height 8
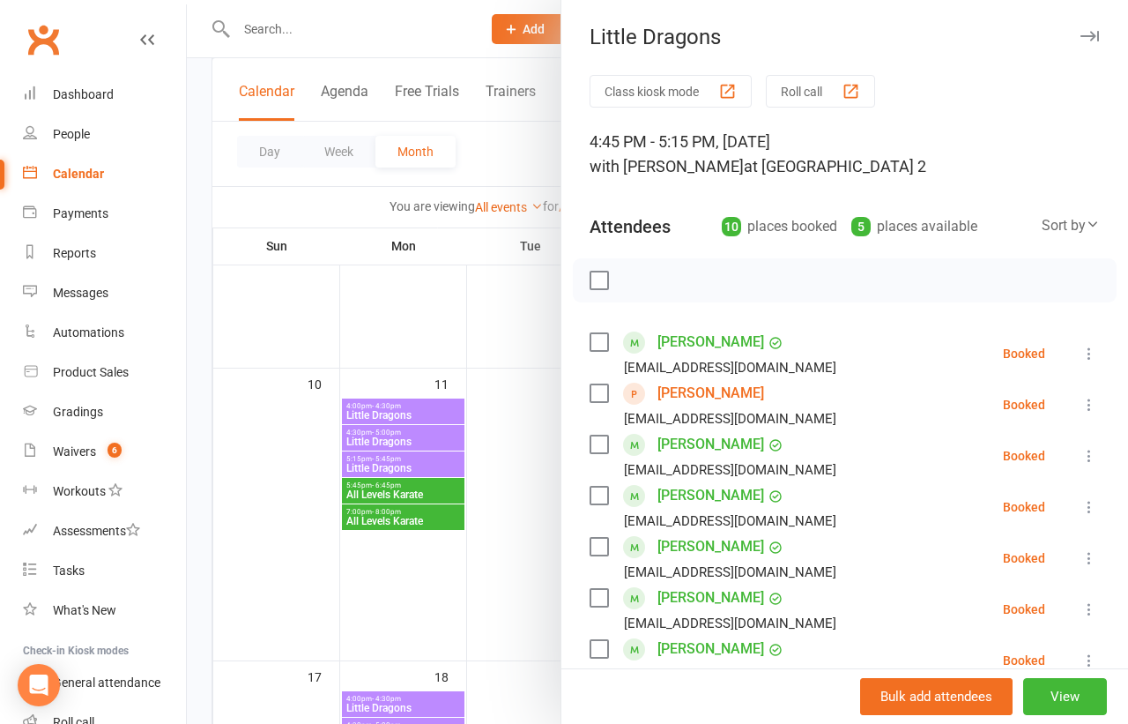
click at [514, 428] on div at bounding box center [657, 362] width 941 height 724
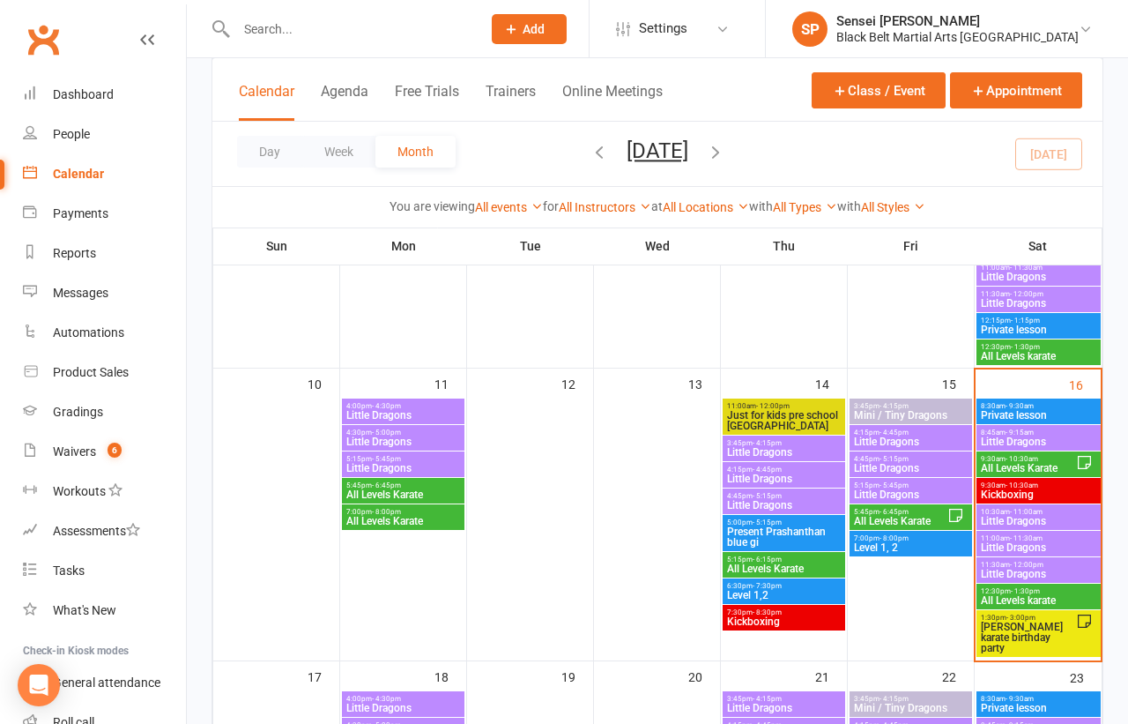
click at [887, 410] on span "Mini / Tiny Dragons" at bounding box center [910, 415] width 115 height 11
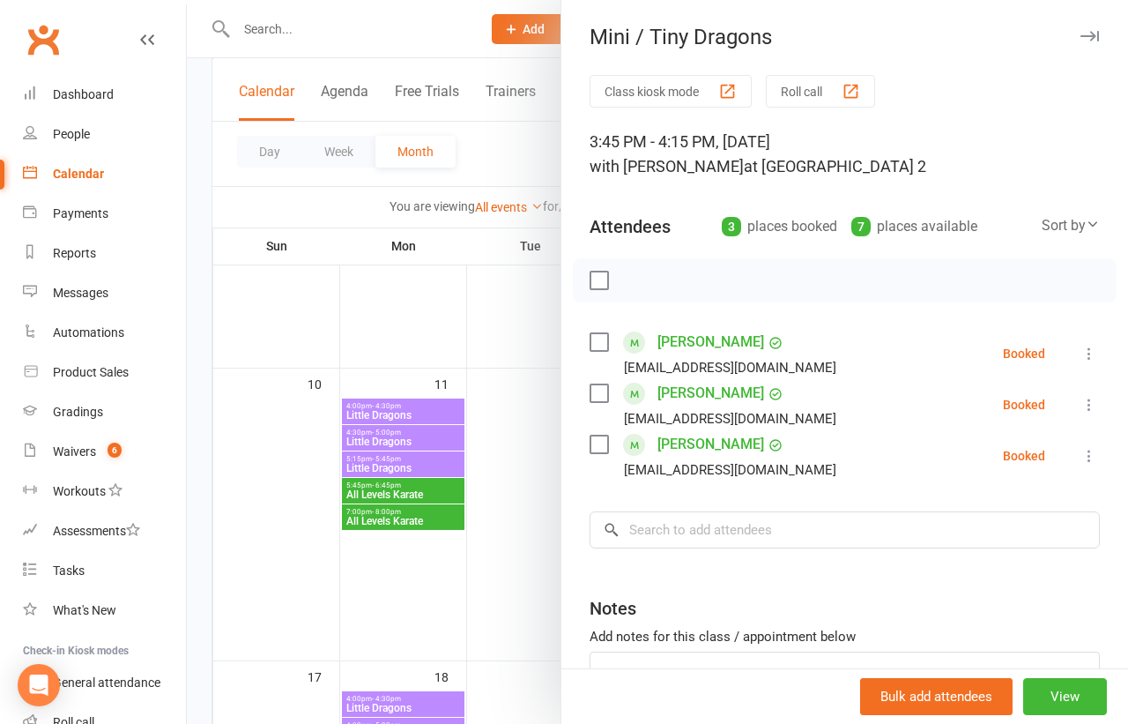
click at [507, 485] on div at bounding box center [657, 362] width 941 height 724
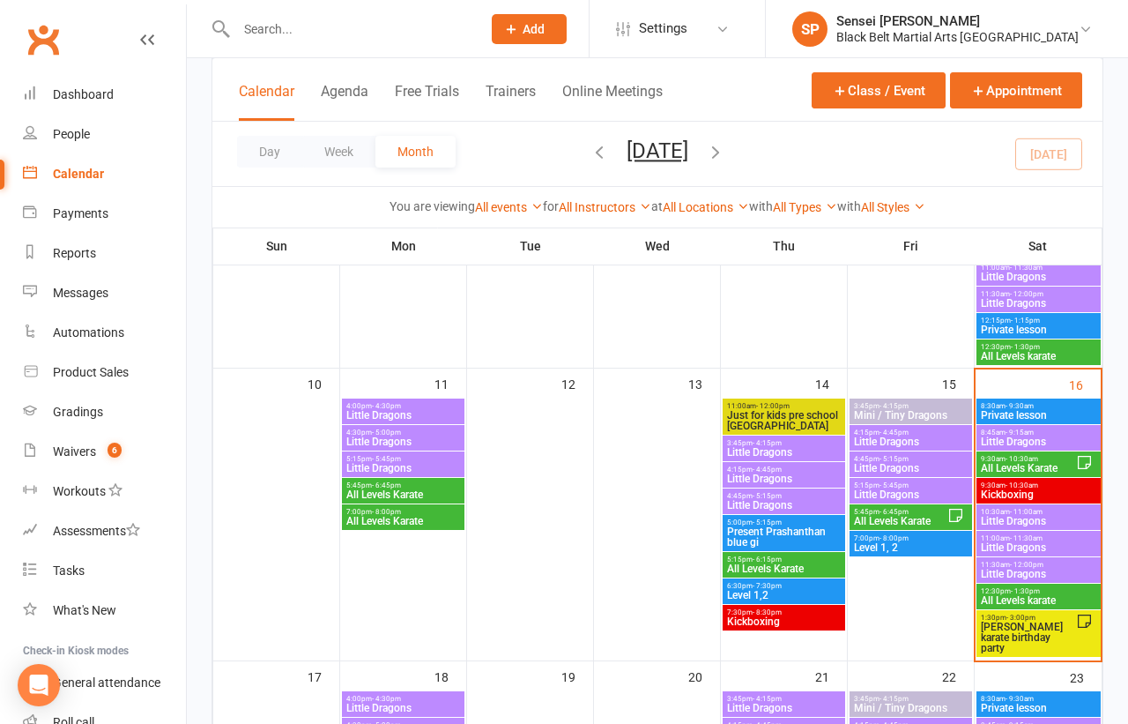
click at [759, 450] on span "Little Dragons" at bounding box center [783, 452] width 115 height 11
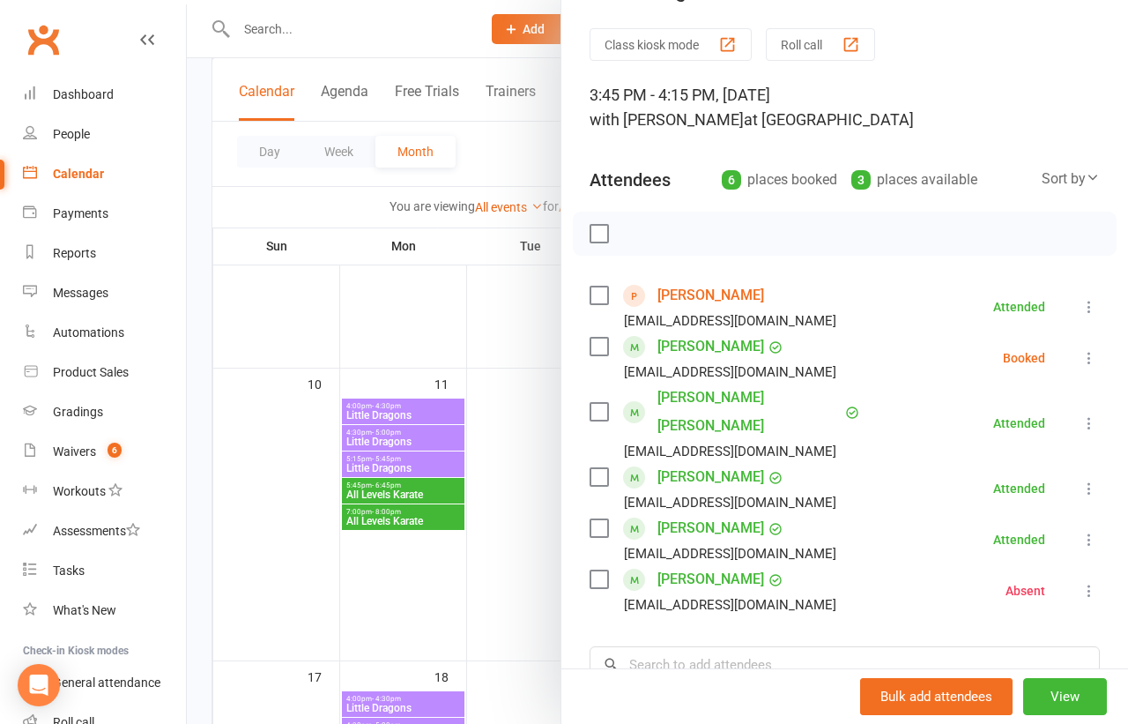
scroll to position [51, 0]
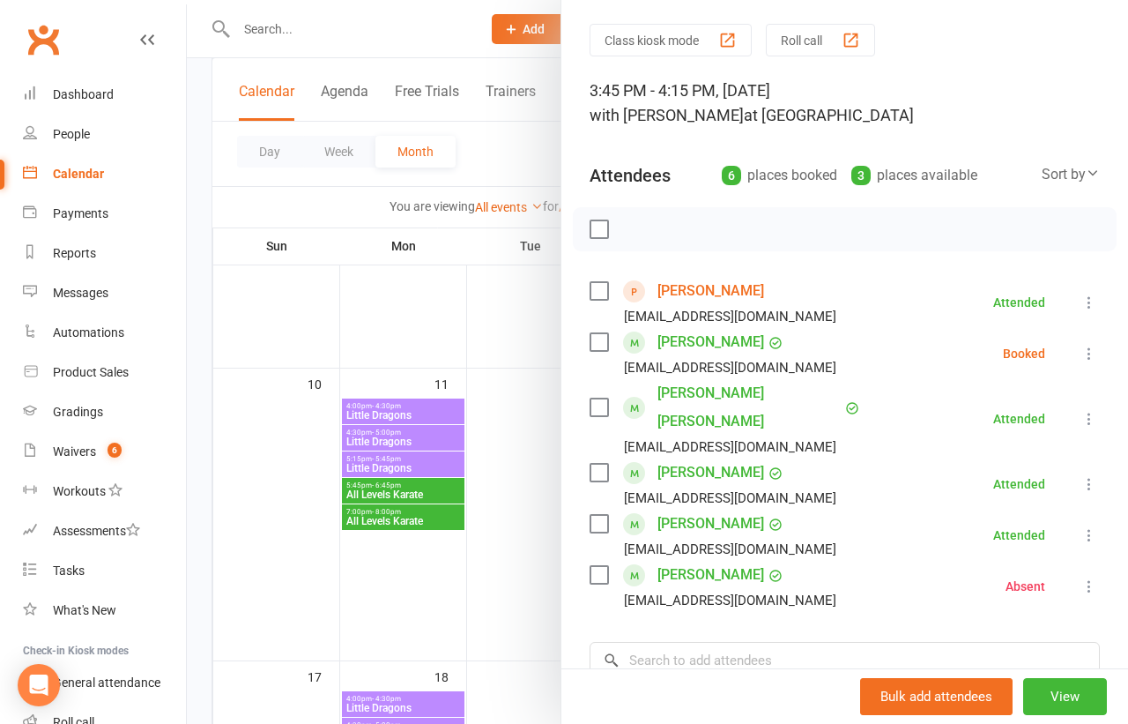
click at [534, 501] on div at bounding box center [657, 362] width 941 height 724
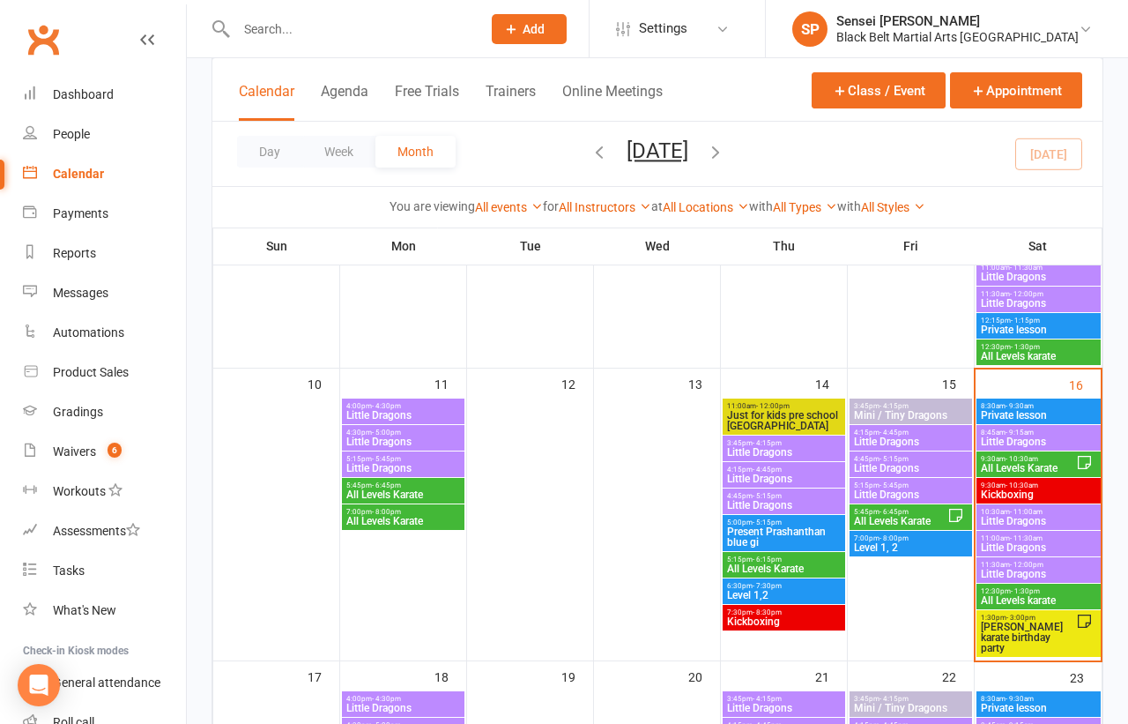
click at [740, 473] on span "Little Dragons" at bounding box center [783, 478] width 115 height 11
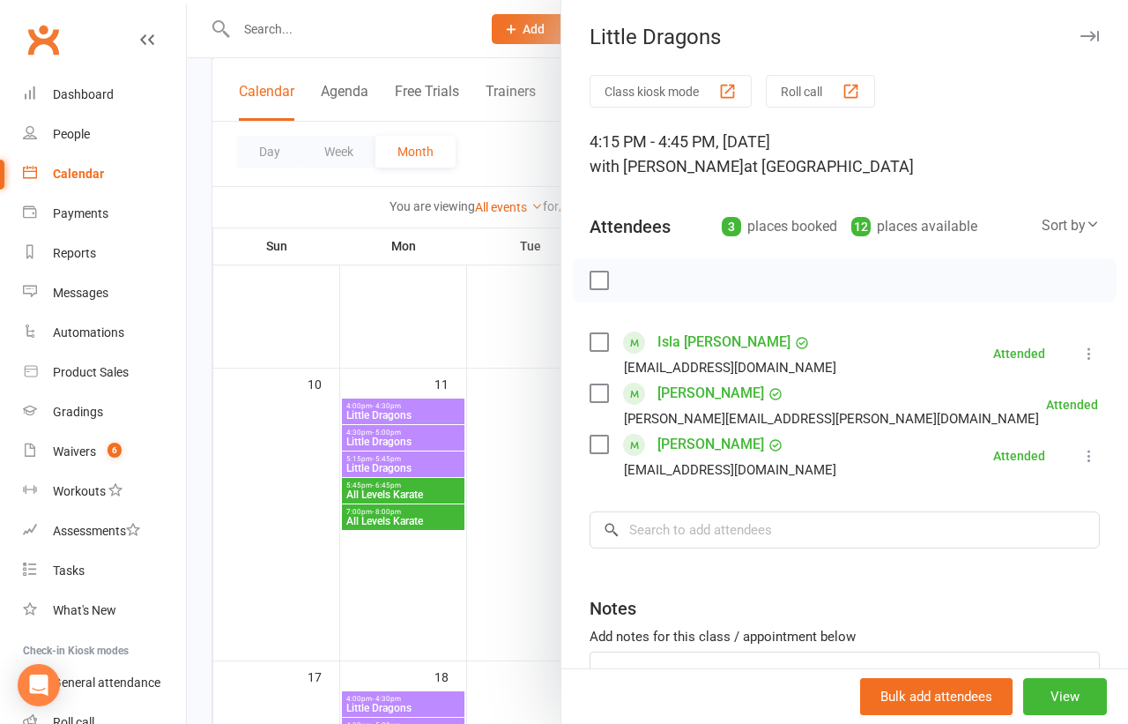
click at [546, 502] on div at bounding box center [657, 362] width 941 height 724
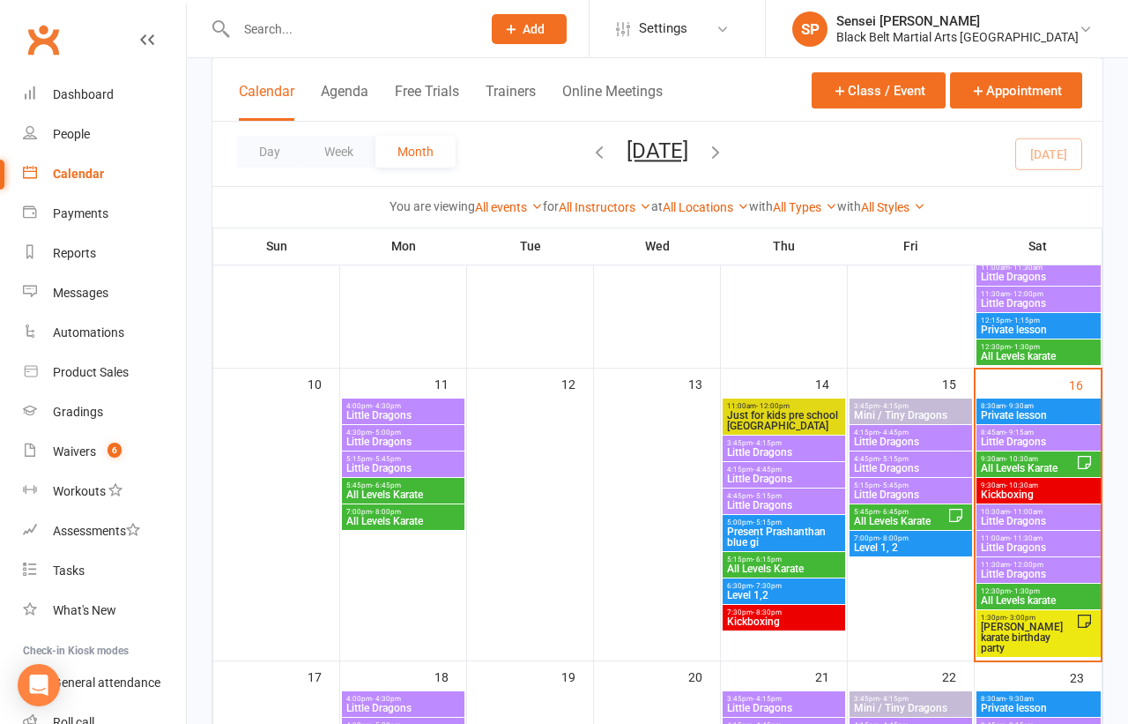
click at [745, 500] on span "Little Dragons" at bounding box center [783, 505] width 115 height 11
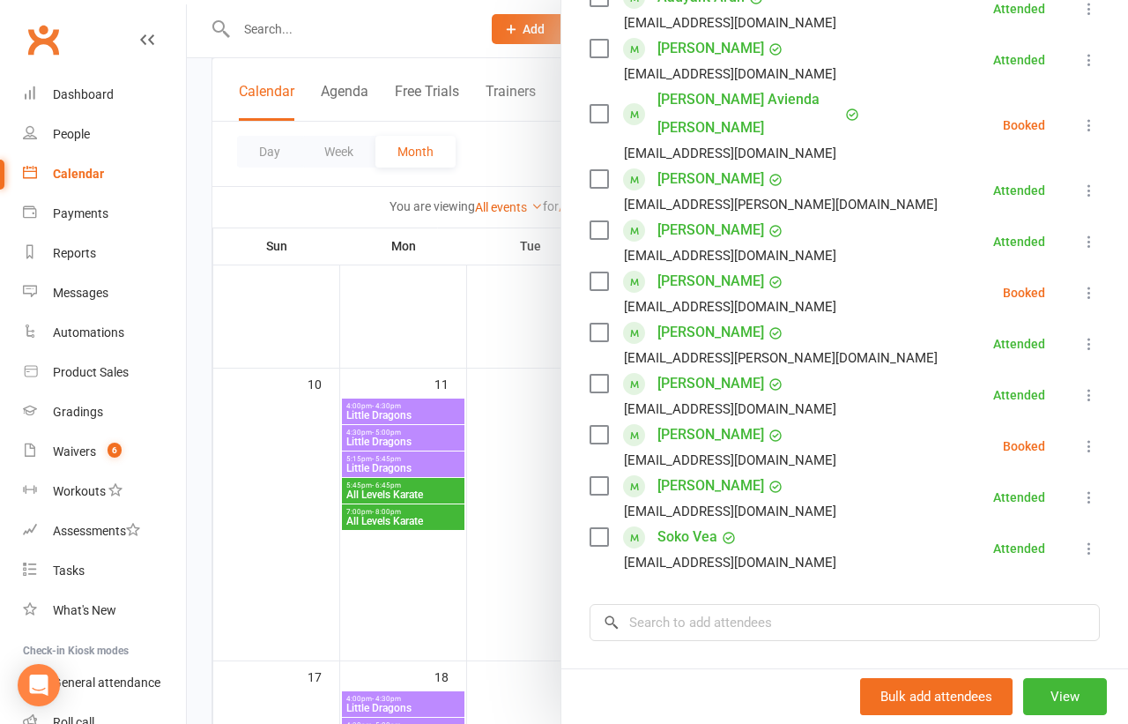
scroll to position [346, 0]
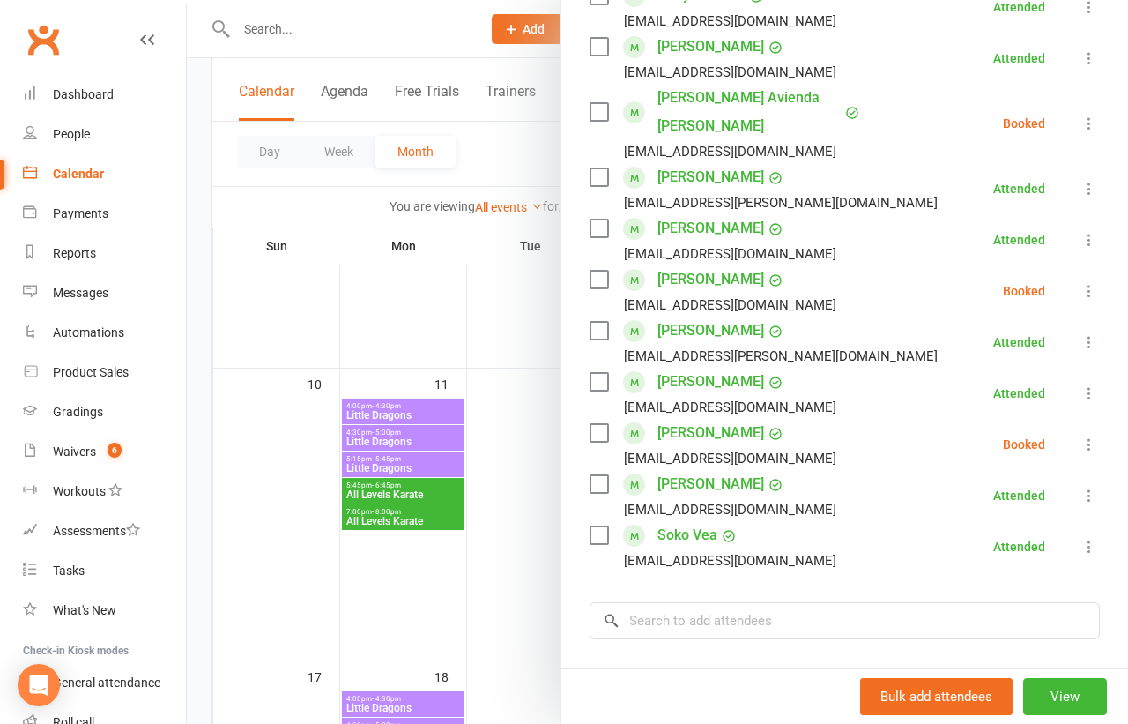
click at [522, 480] on div at bounding box center [657, 362] width 941 height 724
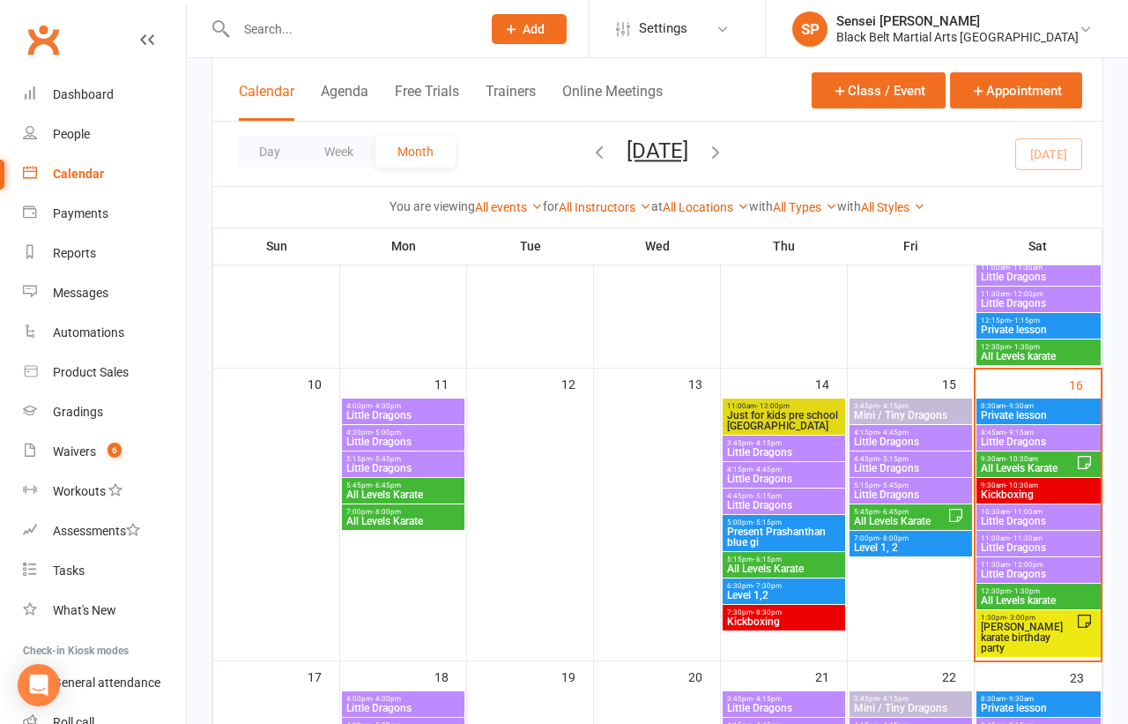
click at [811, 447] on span "Little Dragons" at bounding box center [783, 452] width 115 height 11
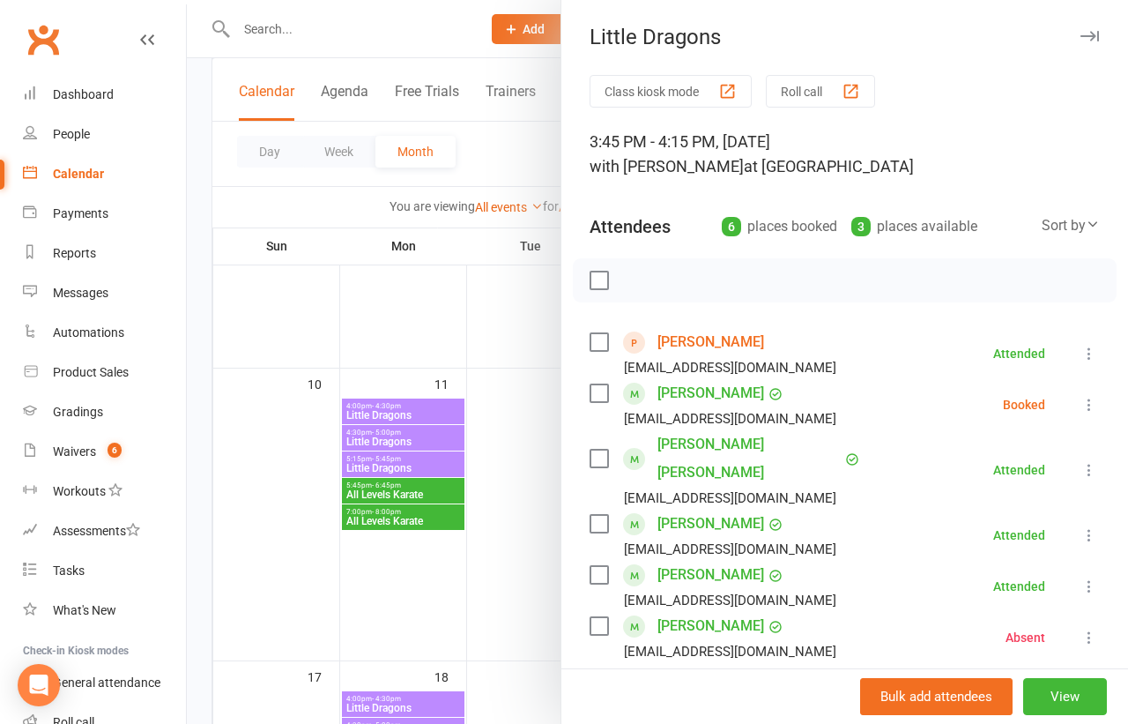
click at [523, 500] on div at bounding box center [657, 362] width 941 height 724
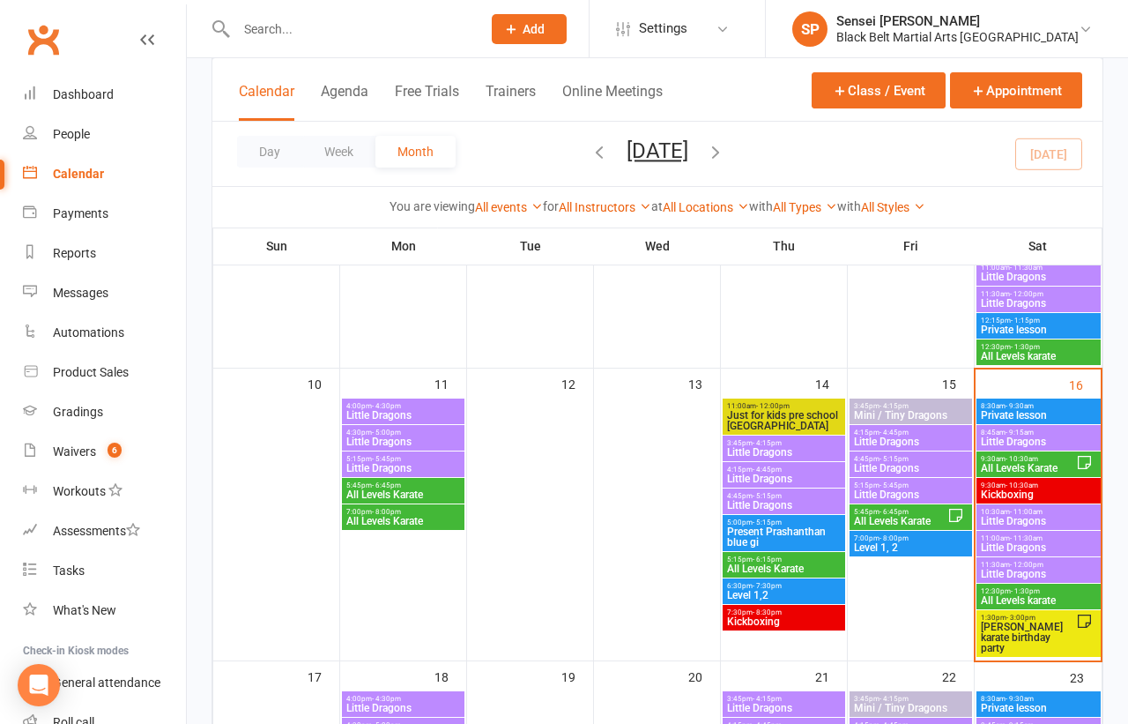
click at [875, 405] on span "3:45pm - 4:15pm" at bounding box center [910, 406] width 115 height 8
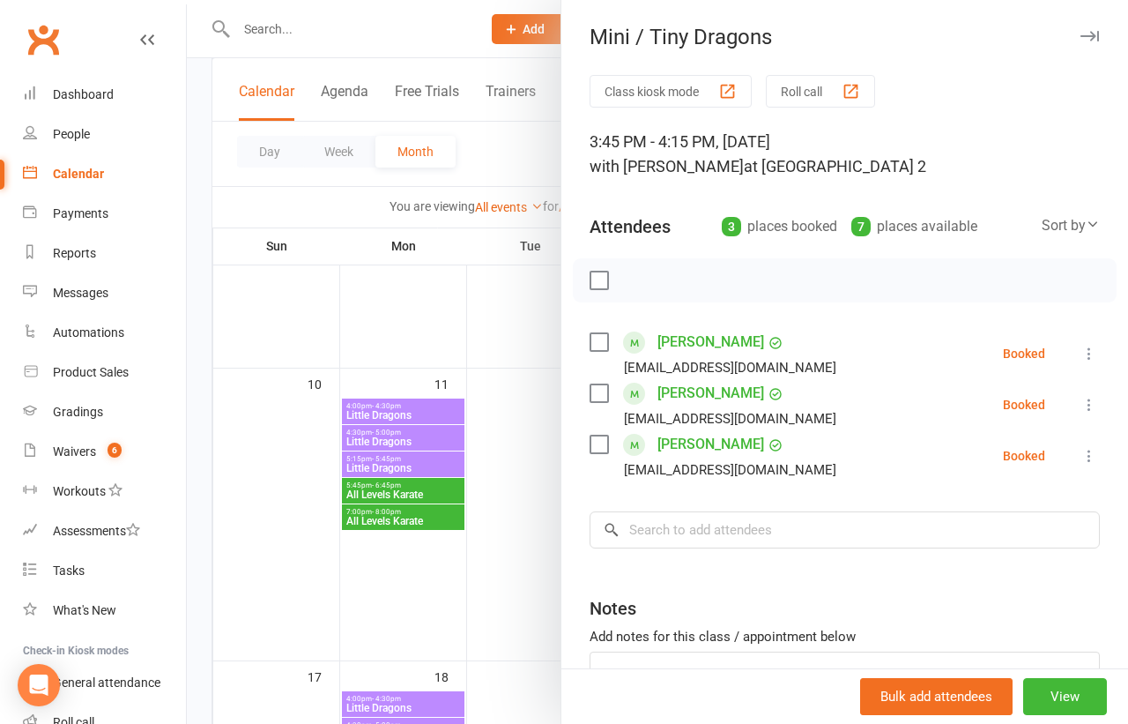
click at [533, 415] on div at bounding box center [657, 362] width 941 height 724
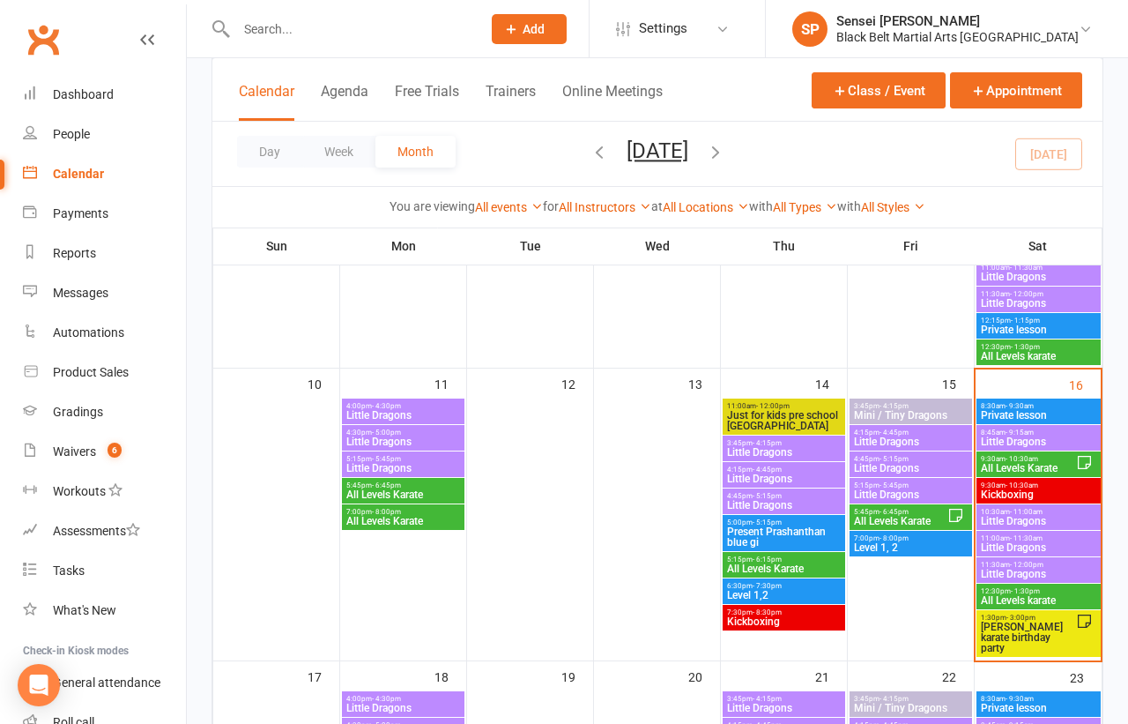
click at [867, 456] on span "4:45pm - 5:15pm" at bounding box center [910, 459] width 115 height 8
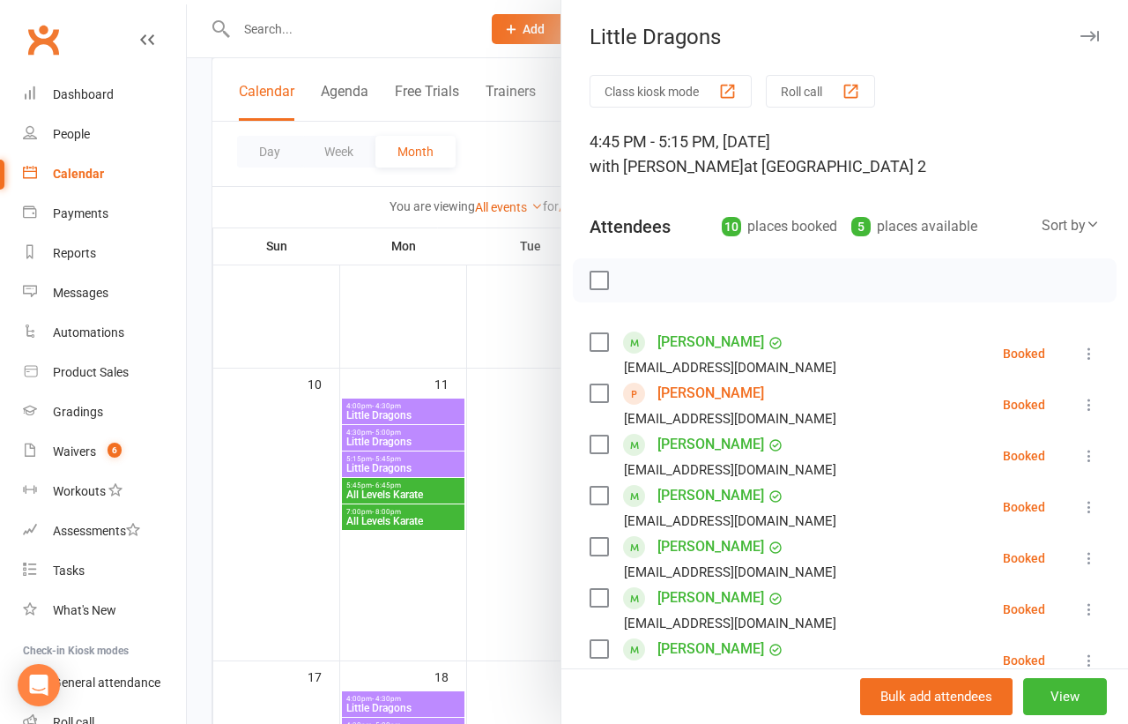
click at [546, 430] on div at bounding box center [657, 362] width 941 height 724
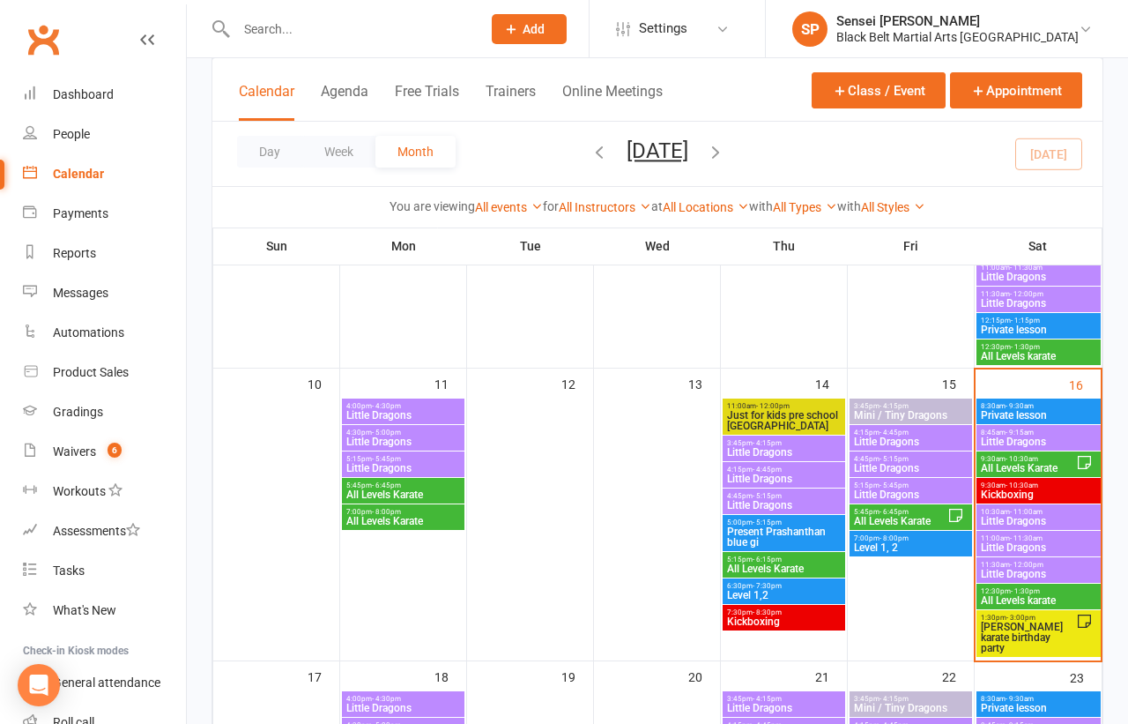
click at [918, 489] on span "Little Dragons" at bounding box center [910, 494] width 115 height 11
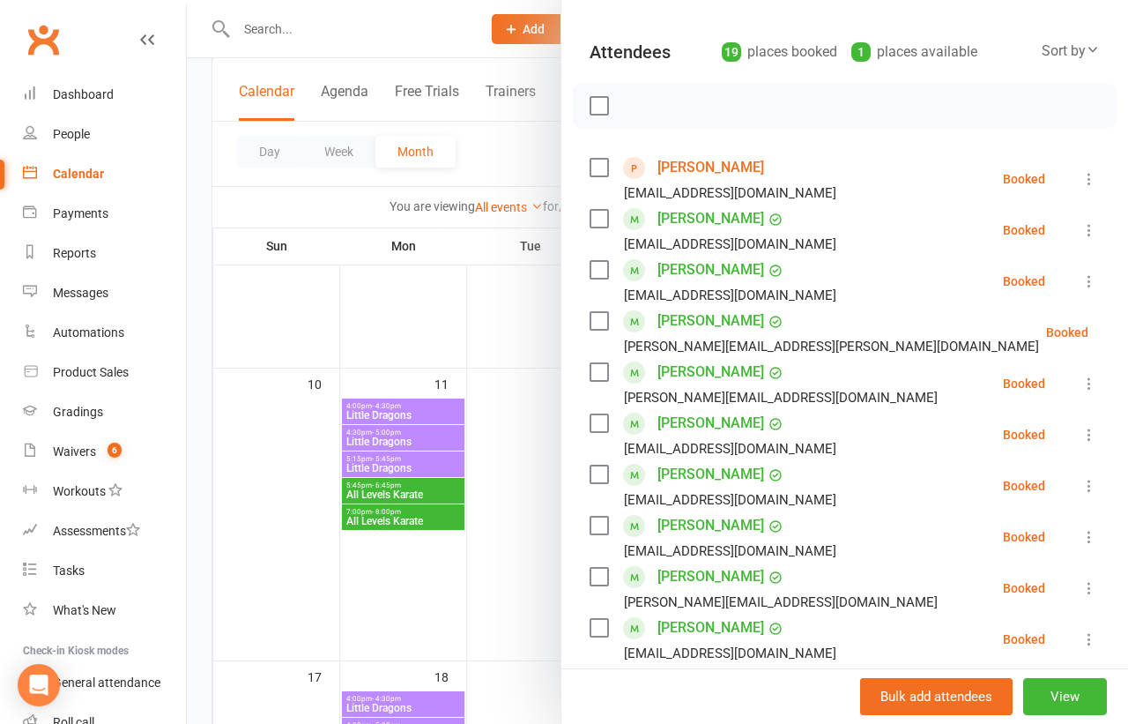
scroll to position [0, 0]
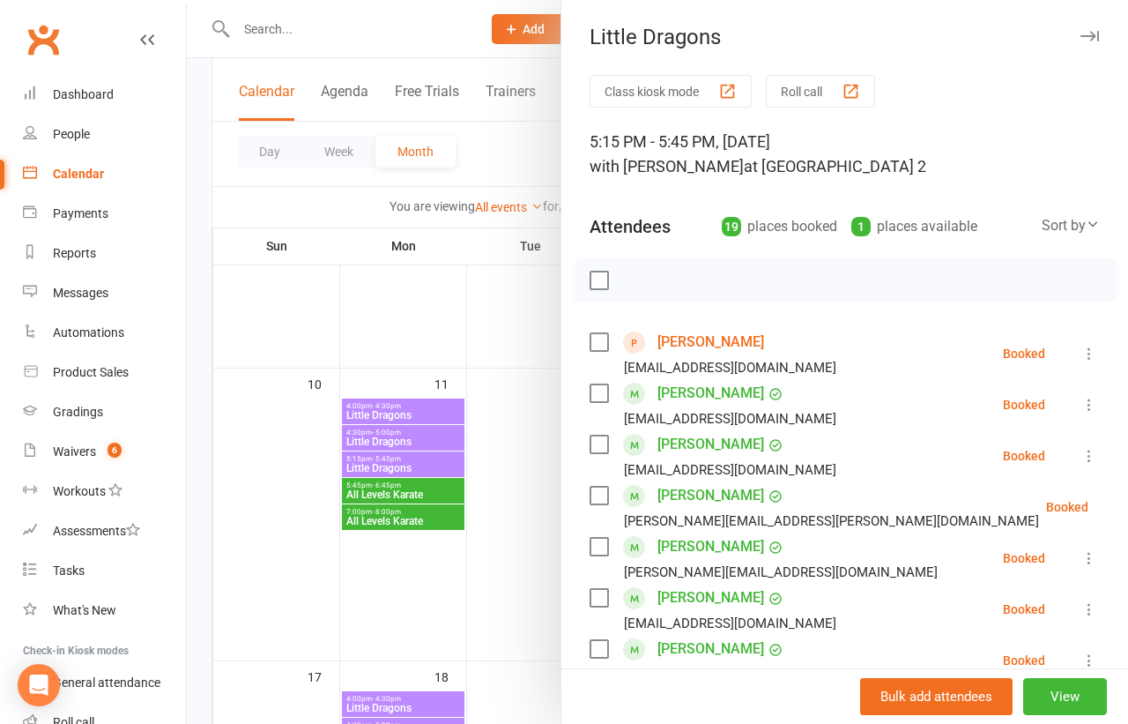
click at [514, 500] on div at bounding box center [657, 362] width 941 height 724
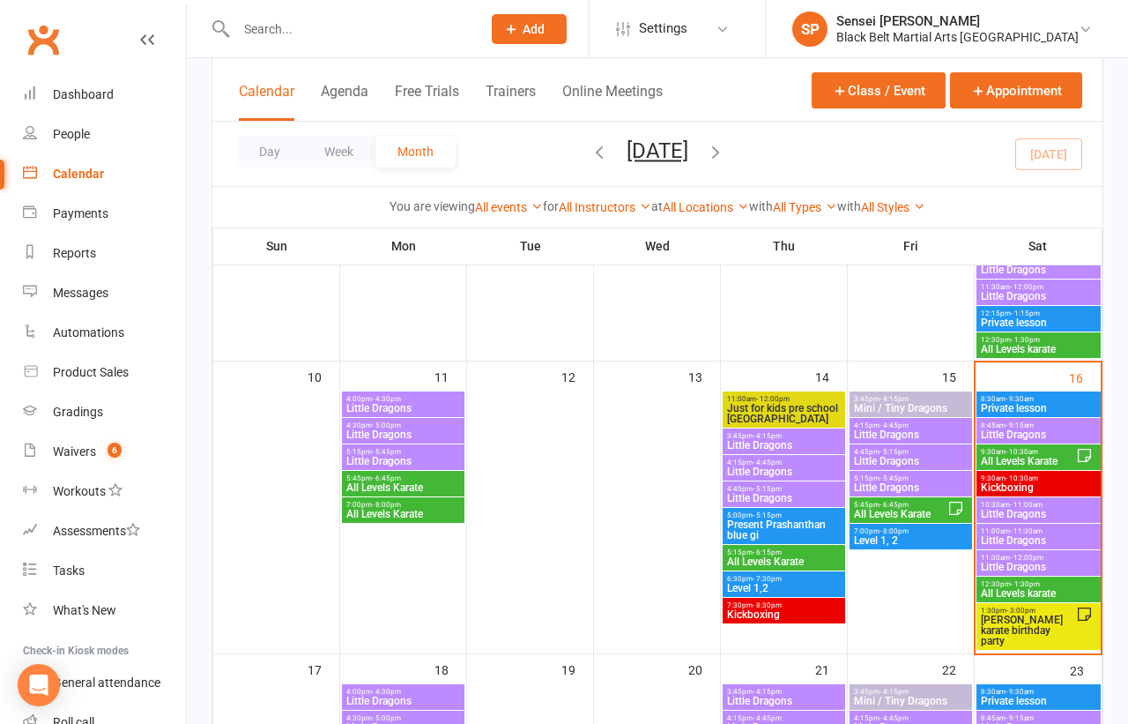
scroll to position [671, 0]
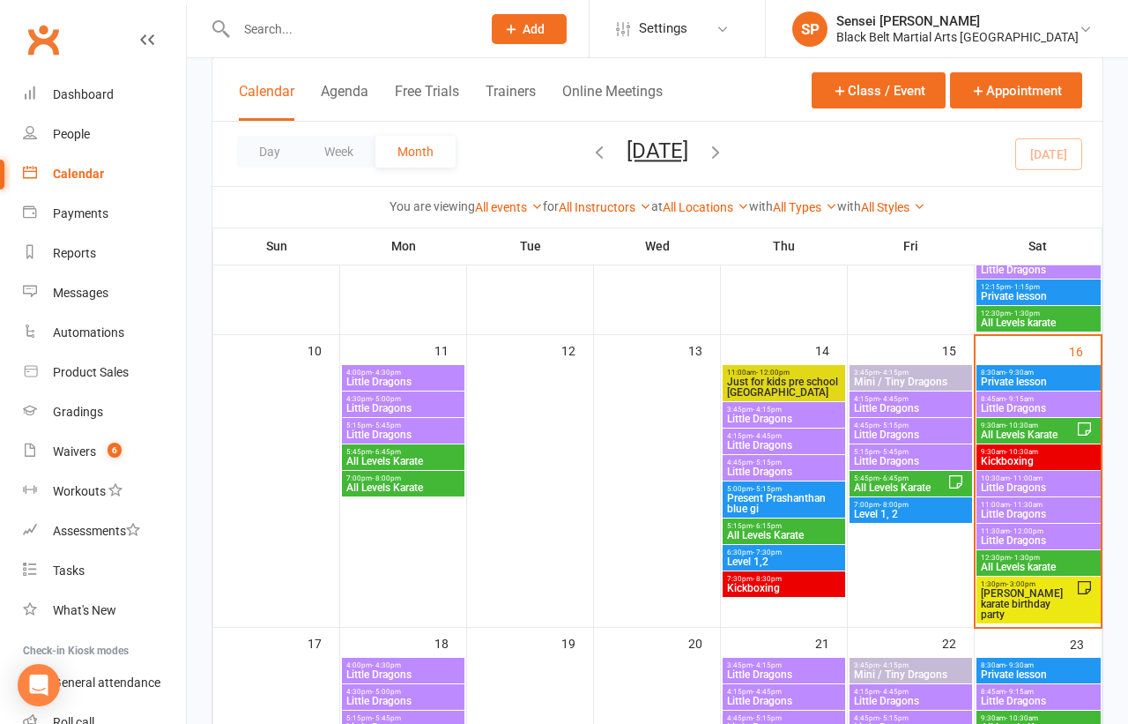
click at [866, 457] on span "Little Dragons" at bounding box center [910, 461] width 115 height 11
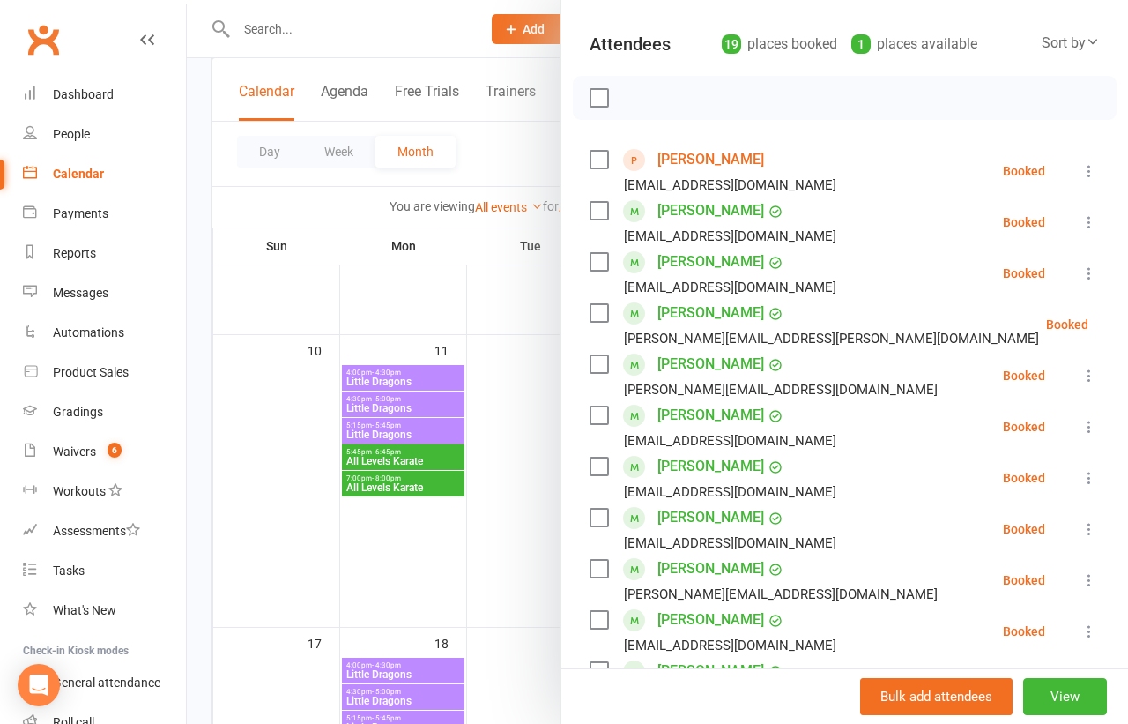
scroll to position [182, 0]
click at [200, 453] on div at bounding box center [657, 362] width 941 height 724
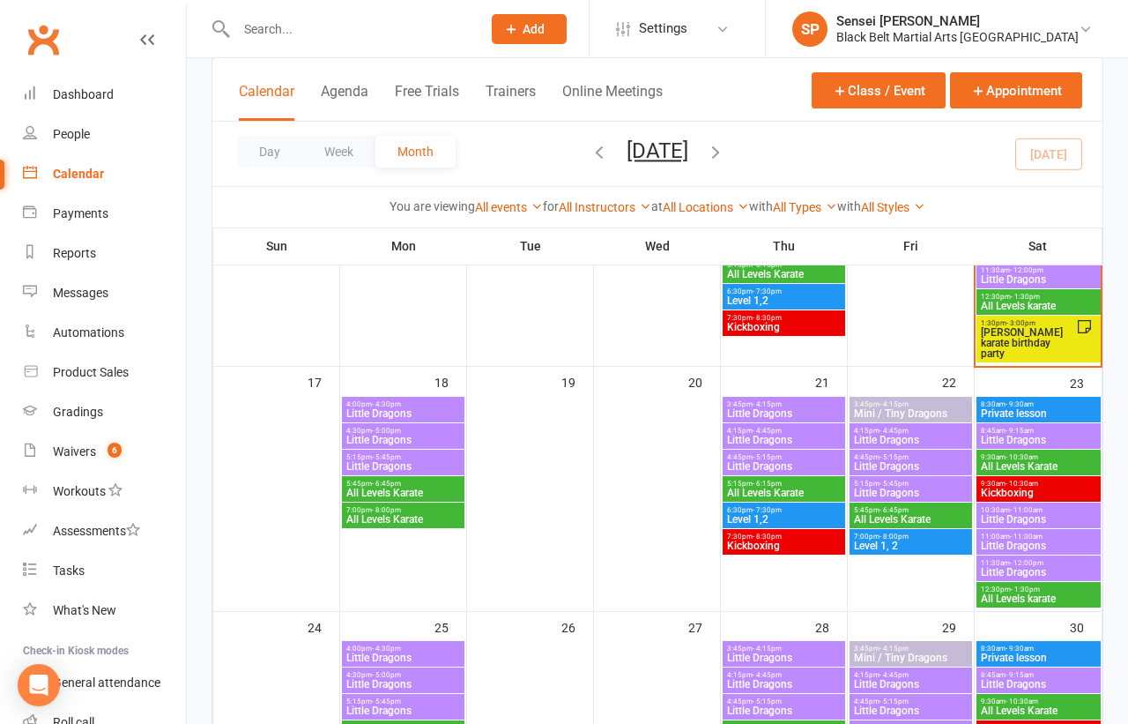
scroll to position [936, 0]
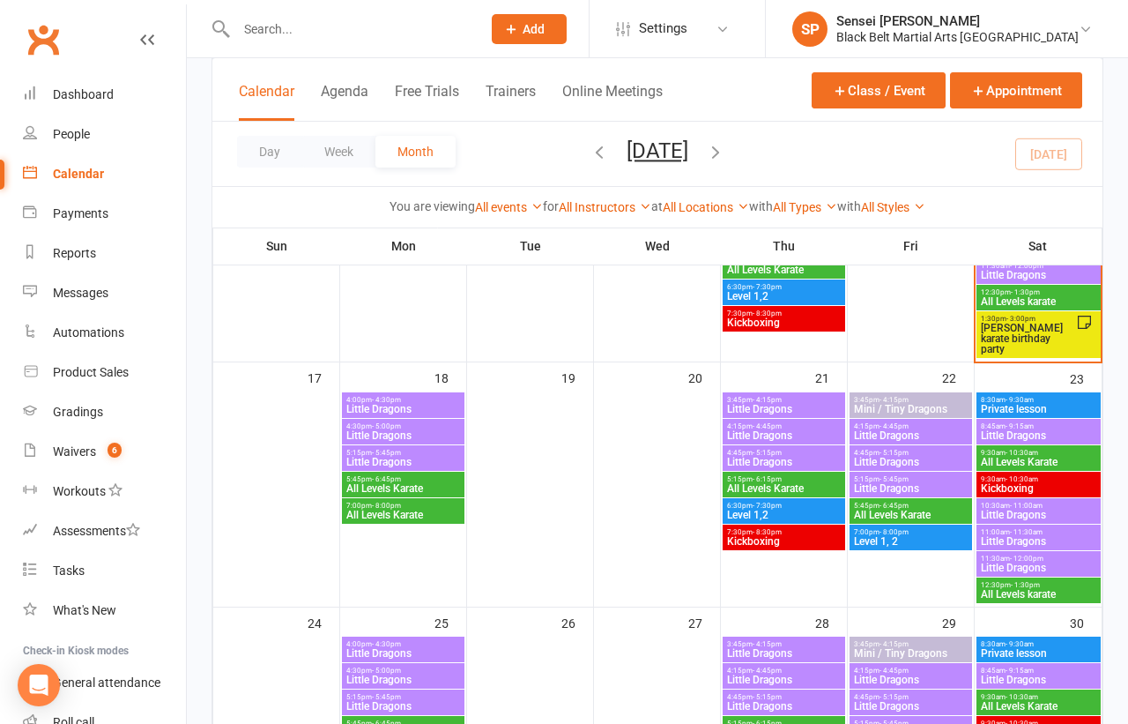
click at [875, 483] on span "Little Dragons" at bounding box center [910, 488] width 115 height 11
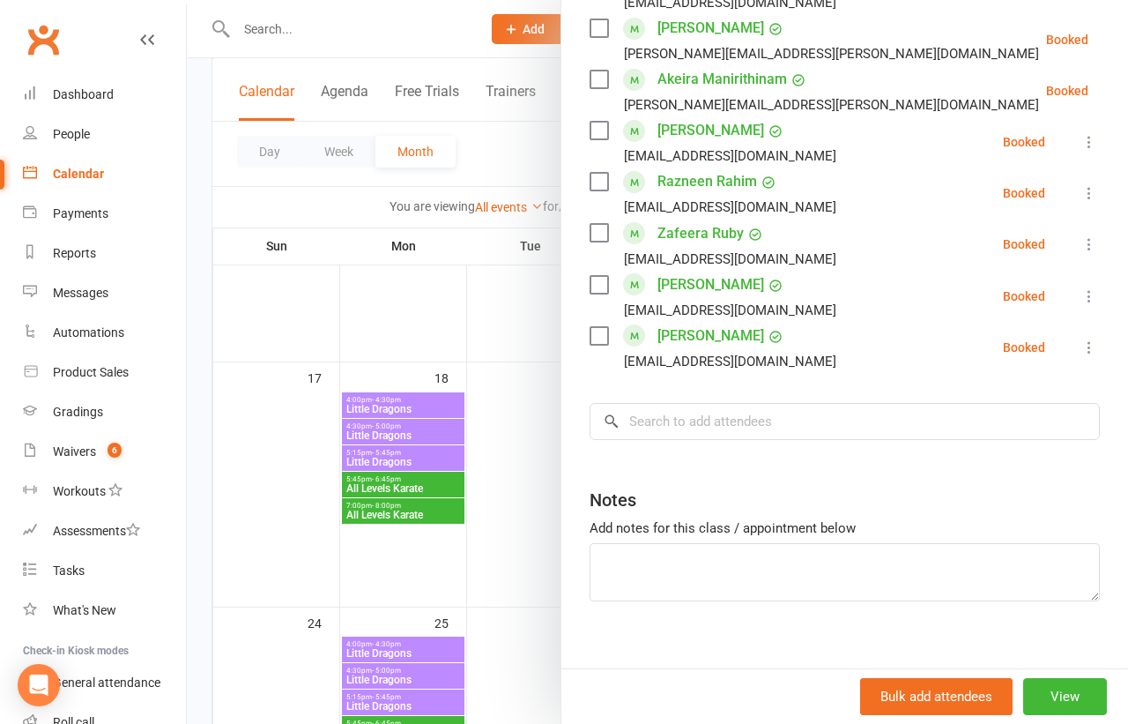
scroll to position [890, 0]
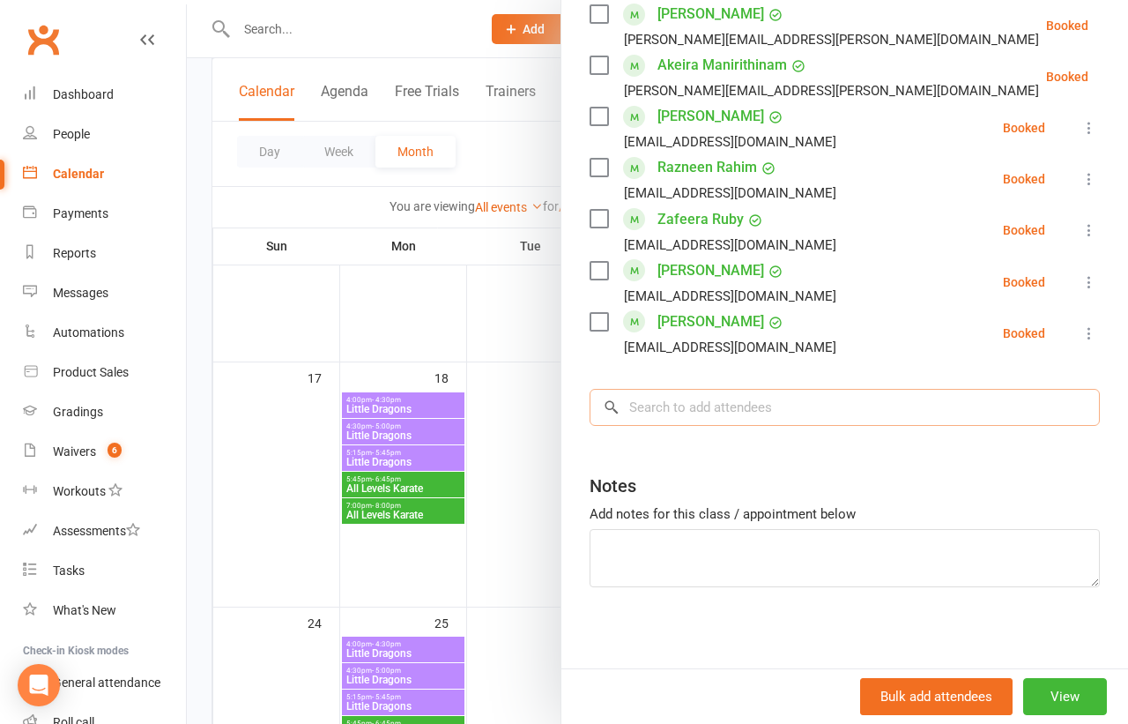
click at [768, 415] on input "search" at bounding box center [845, 407] width 510 height 37
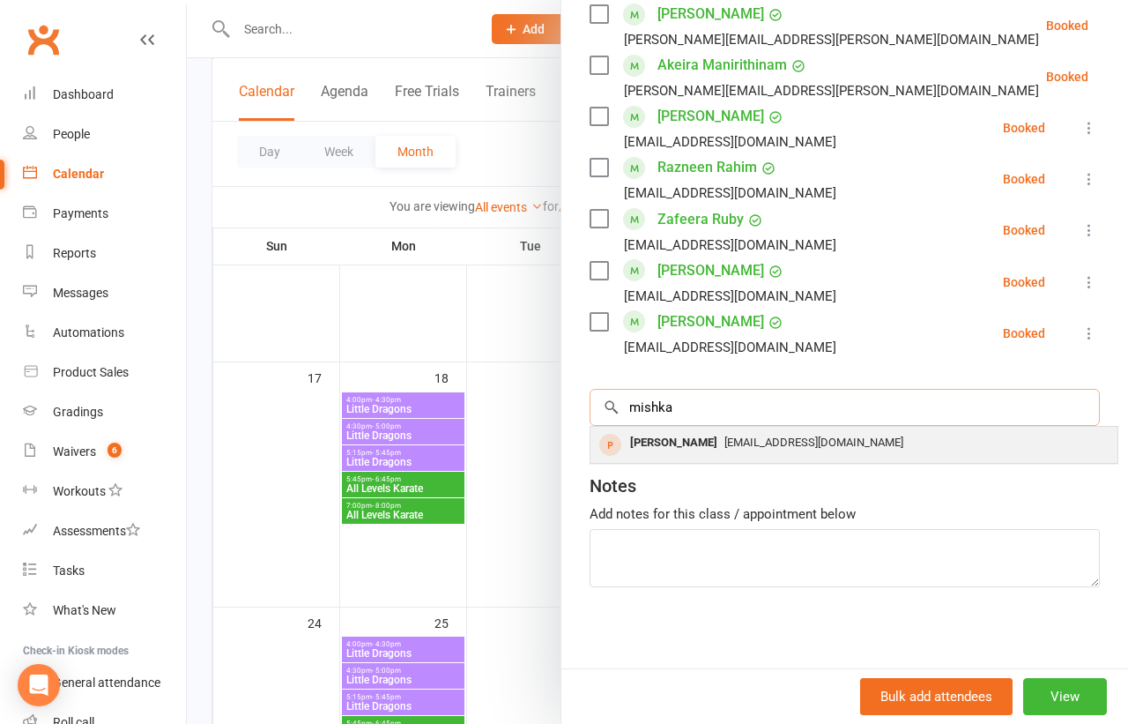
type input "mishka"
click at [766, 443] on span "Shilpajain06@gmail.com" at bounding box center [813, 441] width 179 height 13
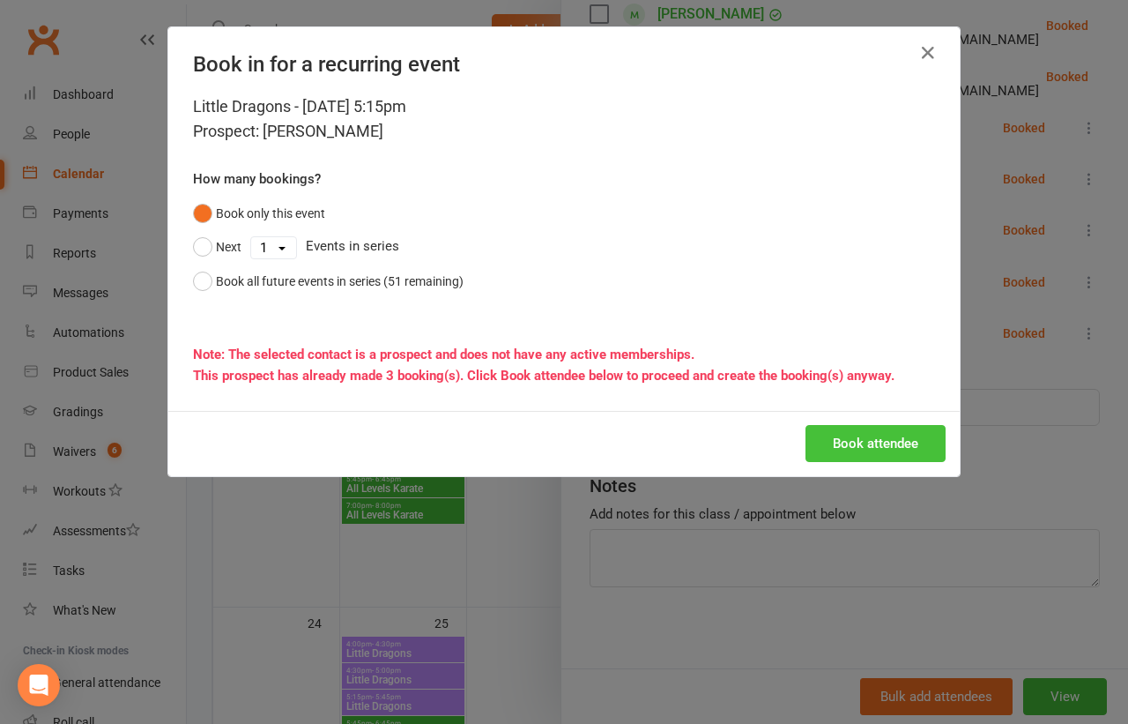
click at [823, 445] on button "Book attendee" at bounding box center [876, 443] width 140 height 37
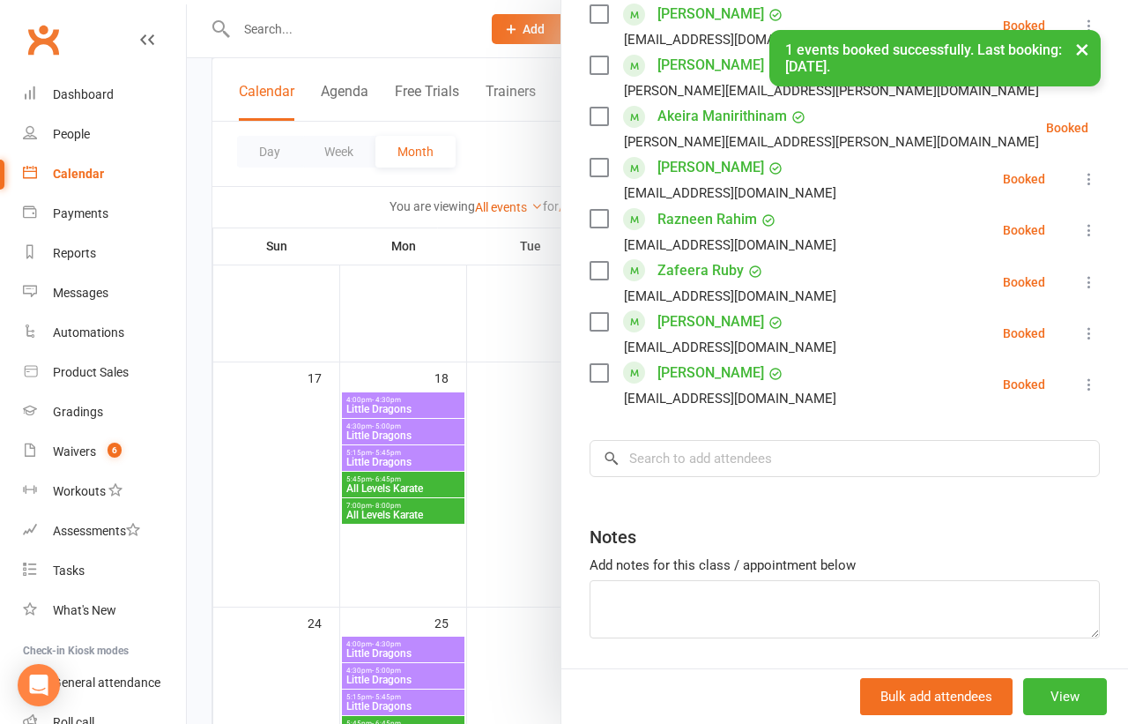
scroll to position [940, 0]
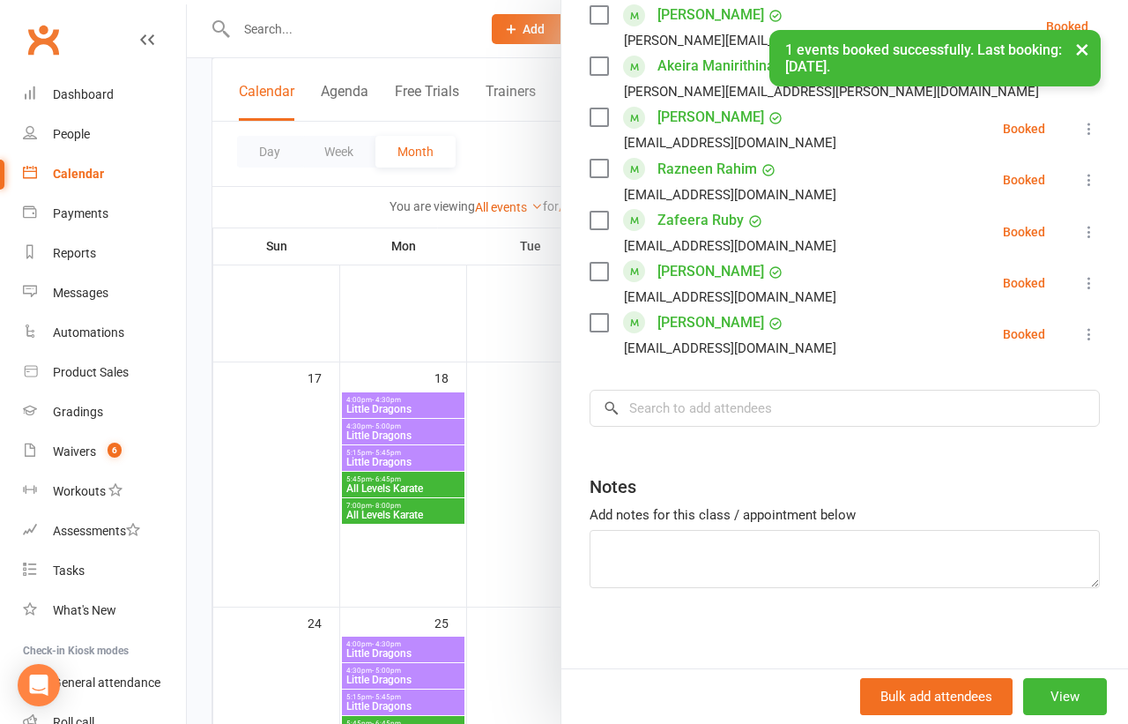
click at [534, 418] on div at bounding box center [657, 362] width 941 height 724
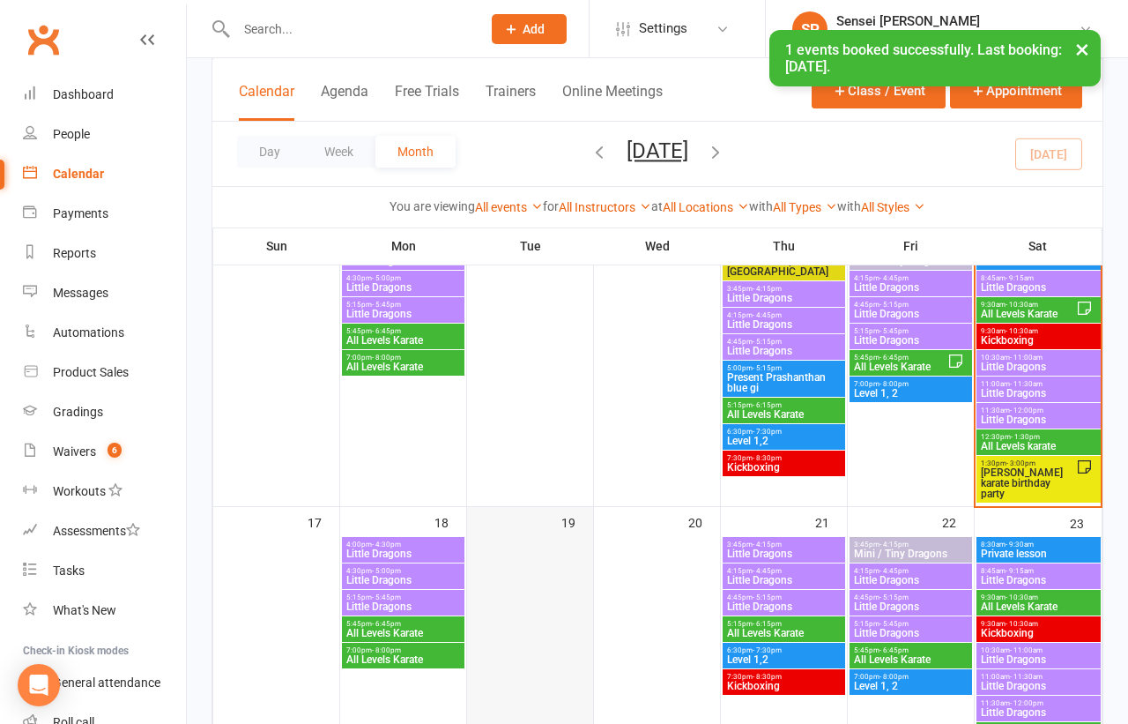
scroll to position [791, 0]
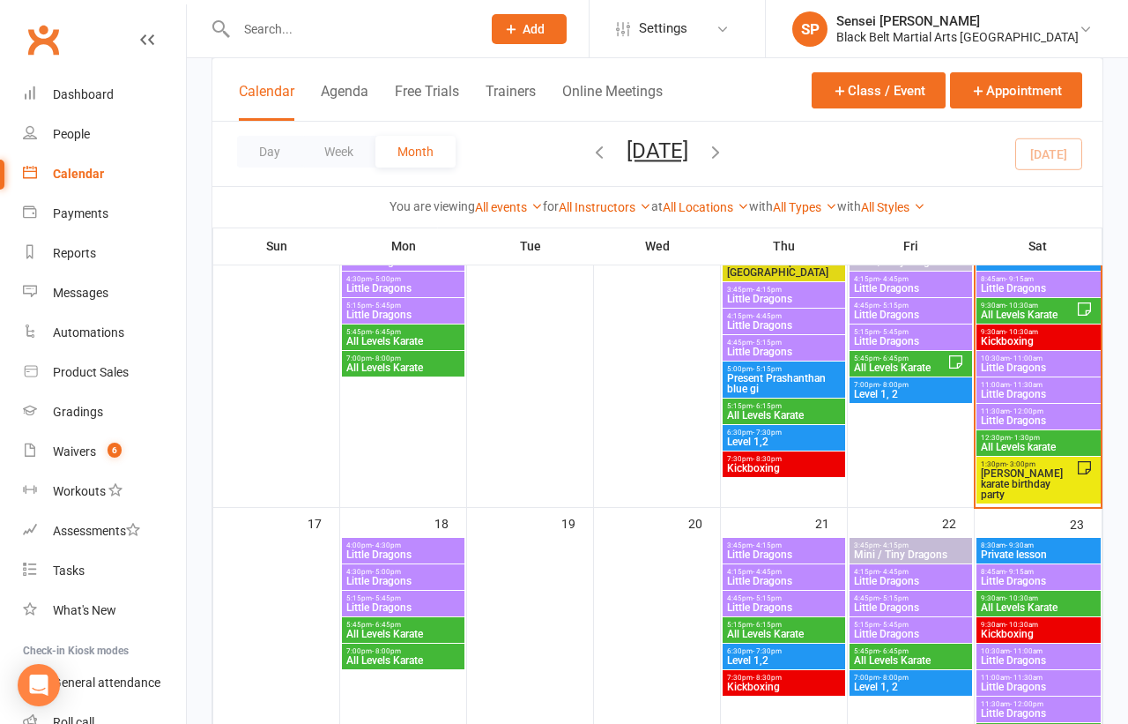
click at [867, 336] on span "Little Dragons" at bounding box center [910, 341] width 115 height 11
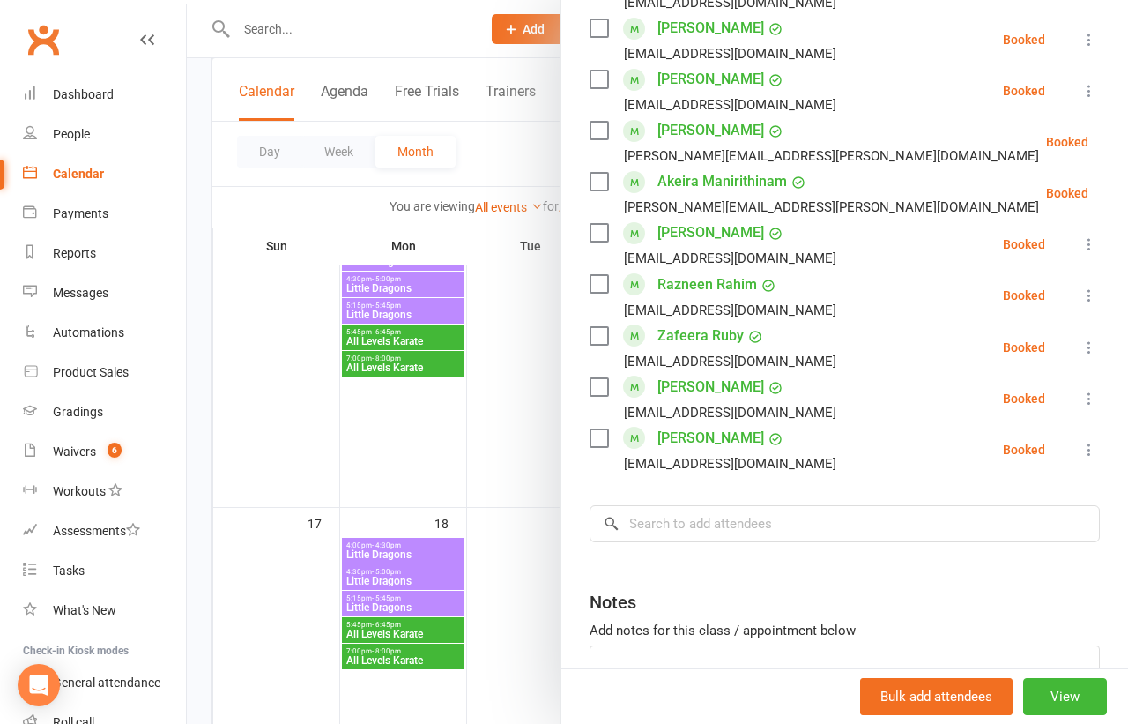
scroll to position [917, 0]
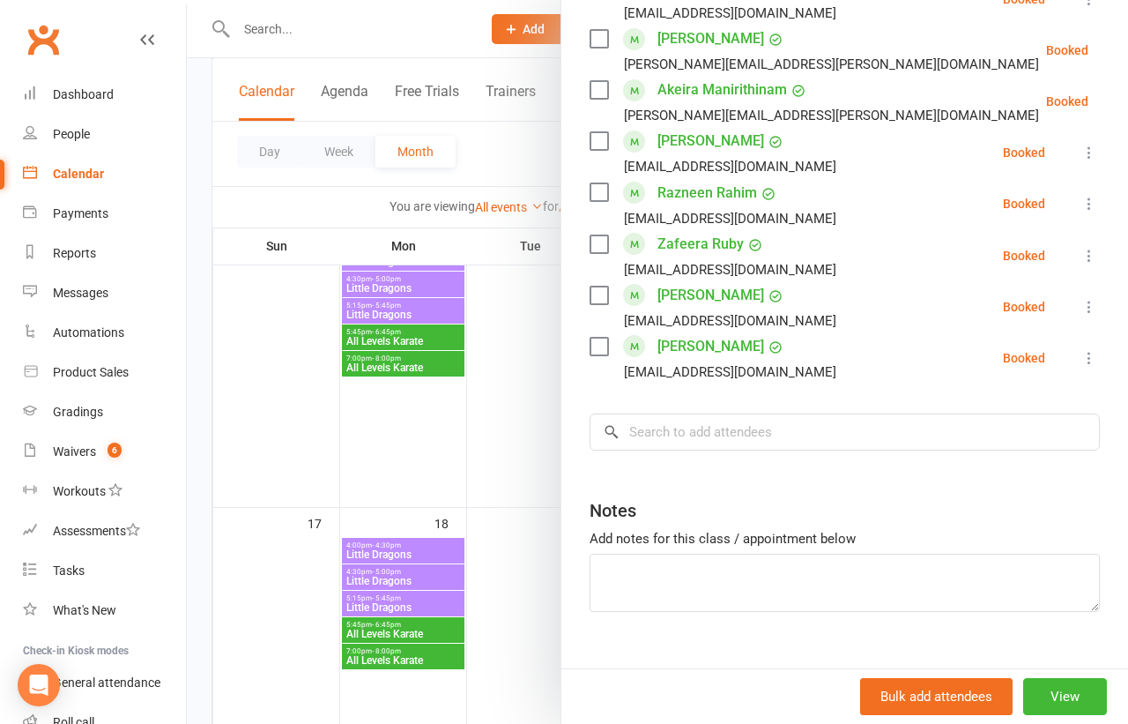
click at [505, 405] on div at bounding box center [657, 362] width 941 height 724
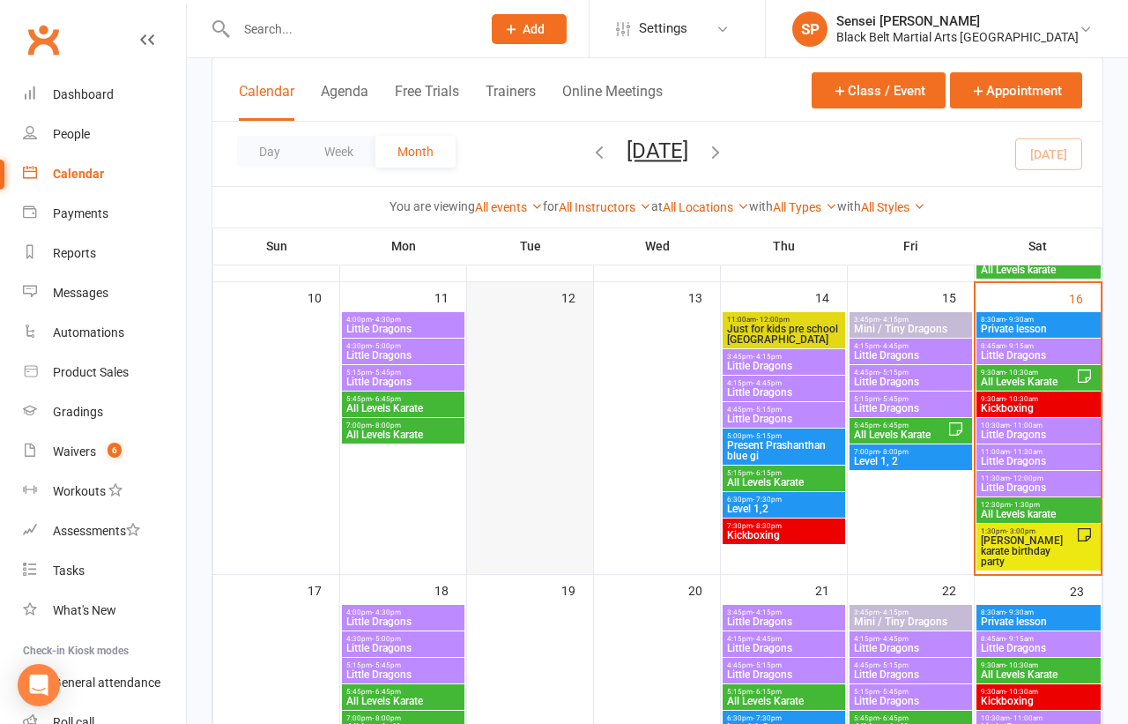
scroll to position [720, 0]
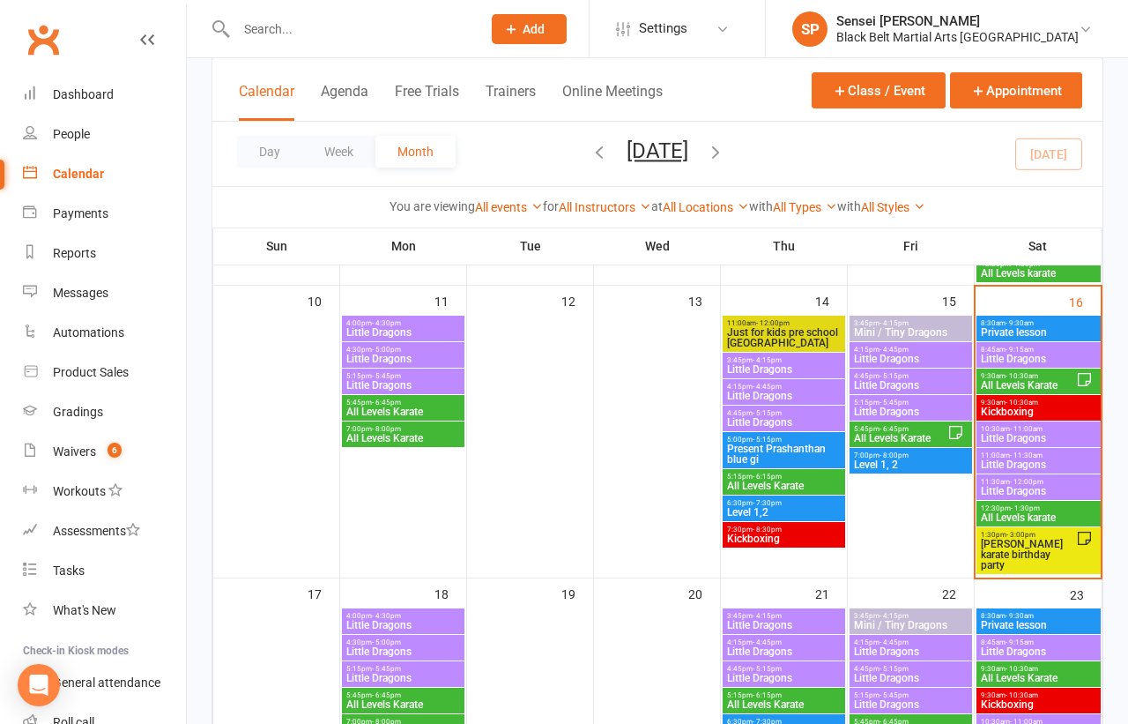
click at [1047, 459] on span "Little Dragons" at bounding box center [1038, 464] width 117 height 11
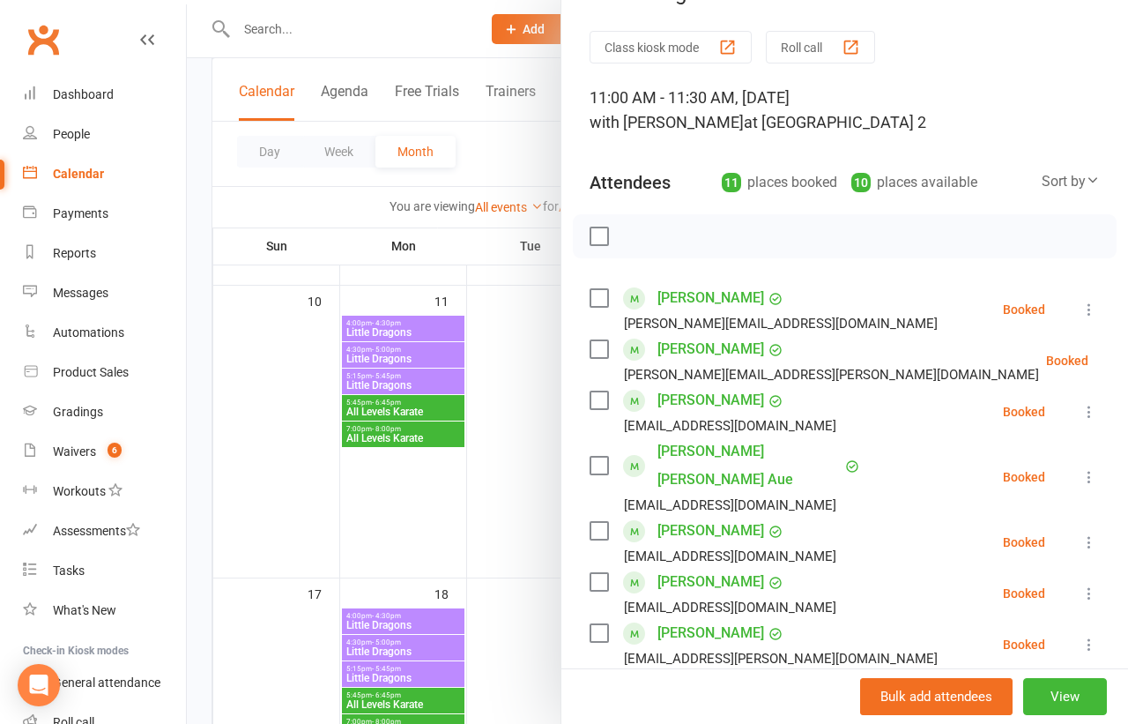
scroll to position [18, 0]
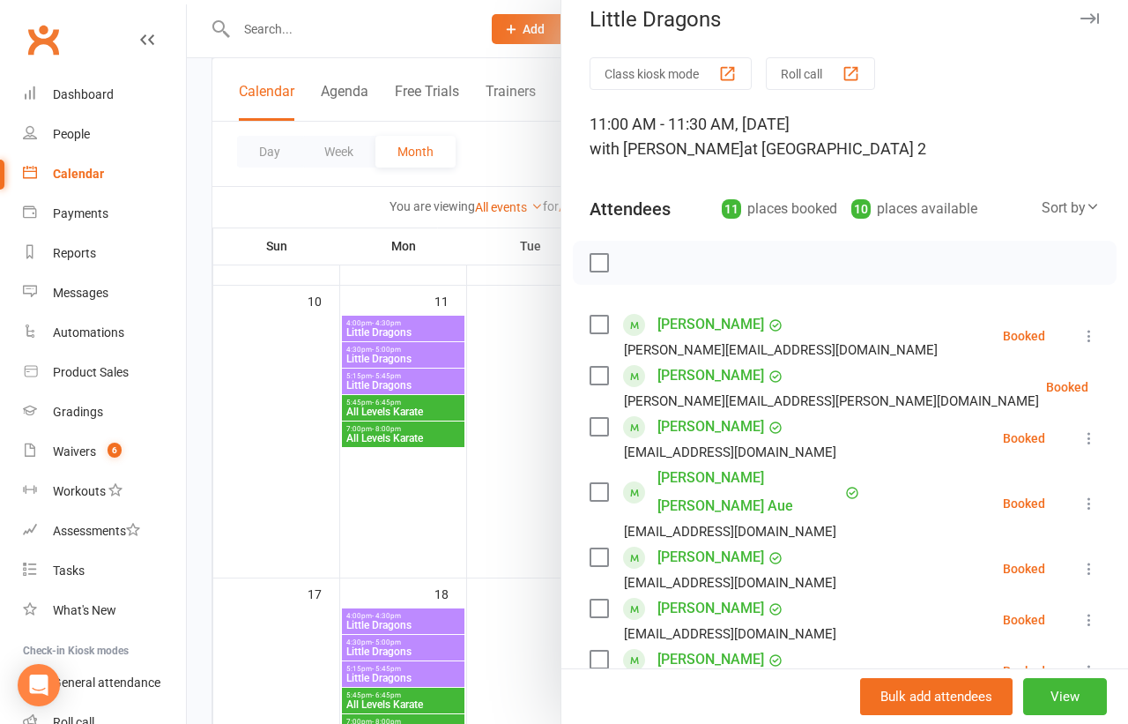
click at [526, 424] on div at bounding box center [657, 362] width 941 height 724
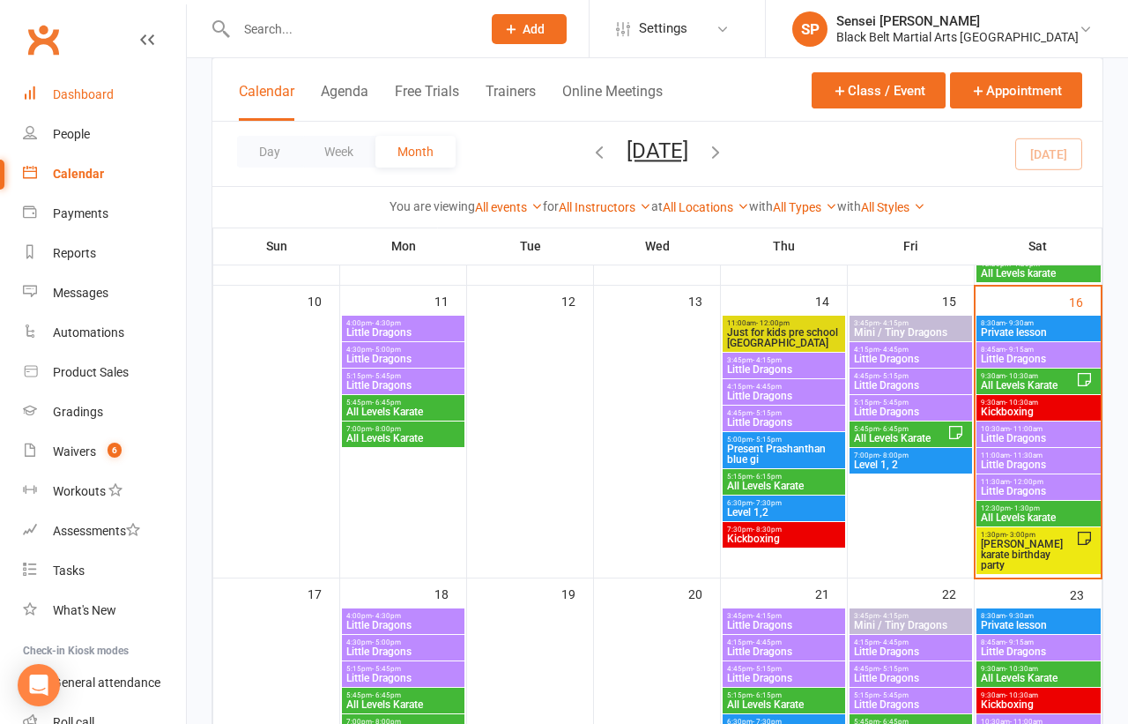
click at [77, 95] on div "Dashboard" at bounding box center [83, 94] width 61 height 14
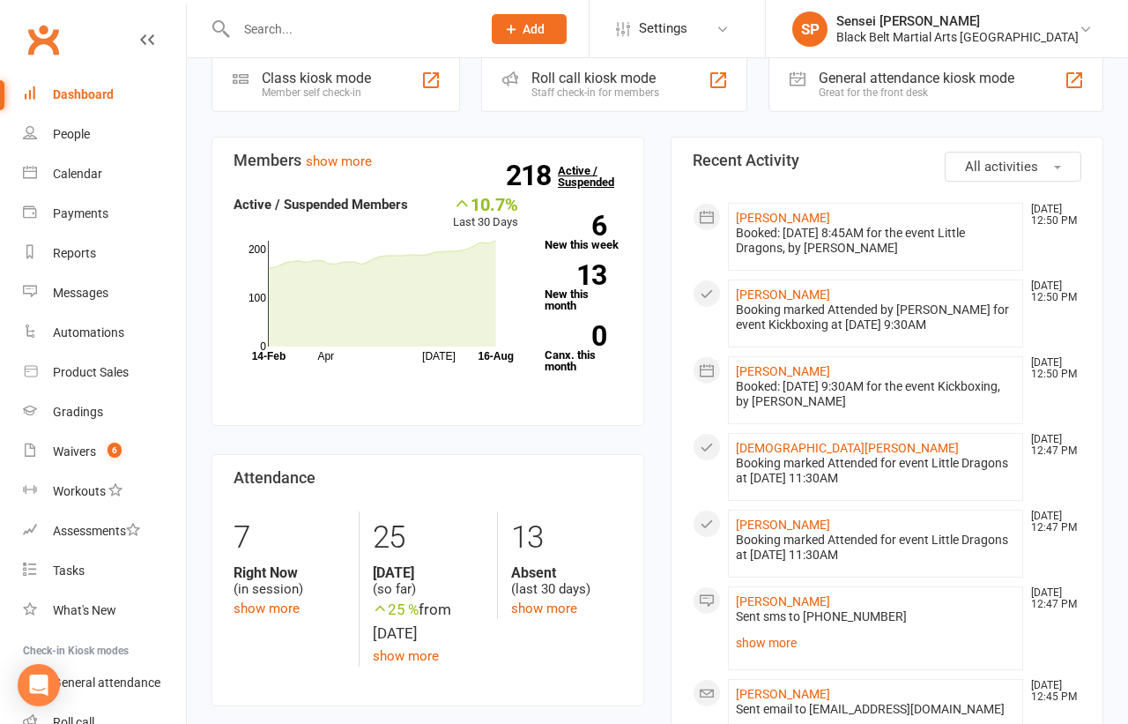
scroll to position [383, 0]
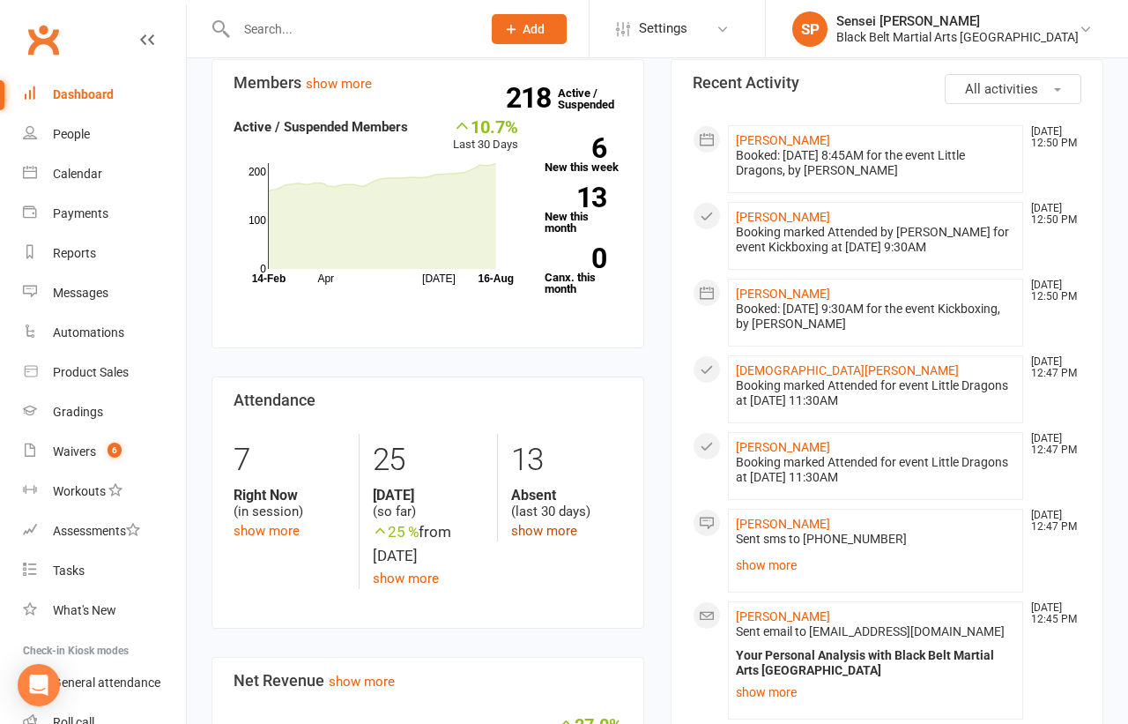
click at [536, 524] on link "show more" at bounding box center [544, 531] width 66 height 16
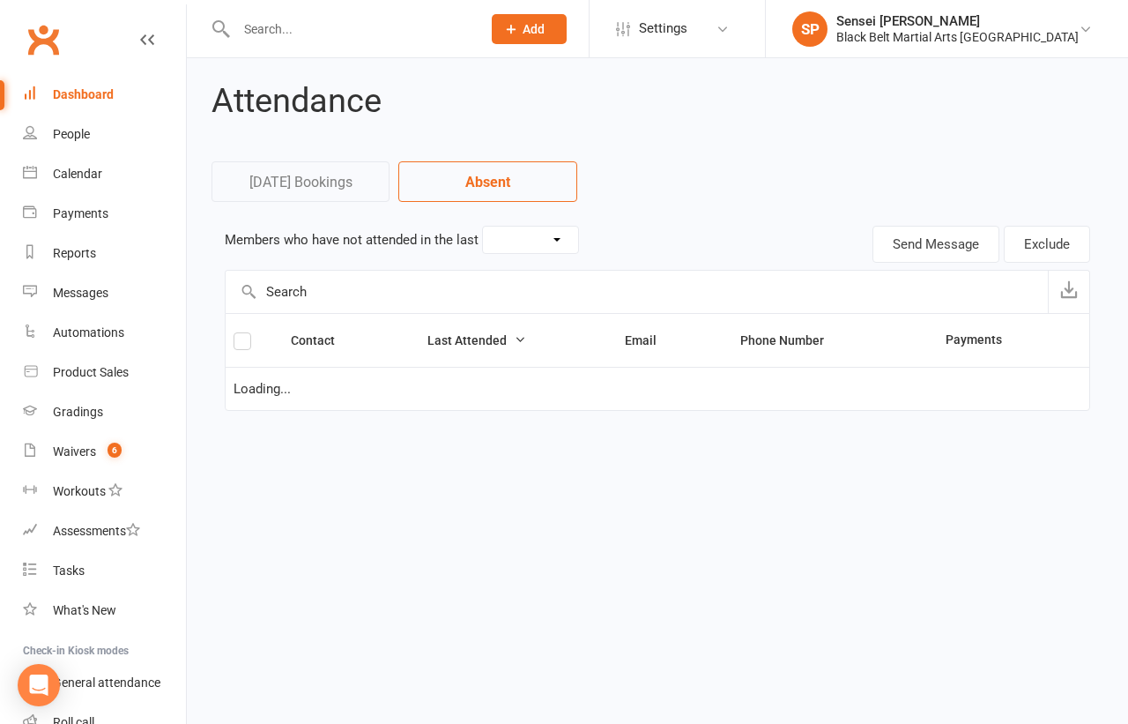
select select "30"
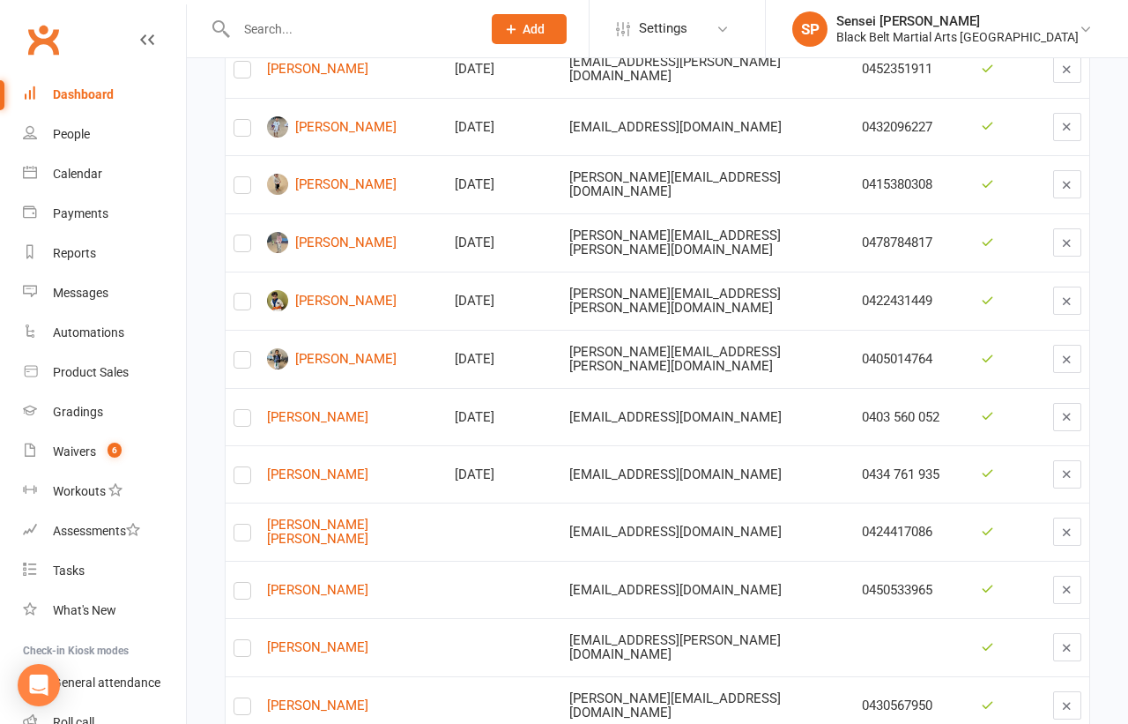
scroll to position [387, 0]
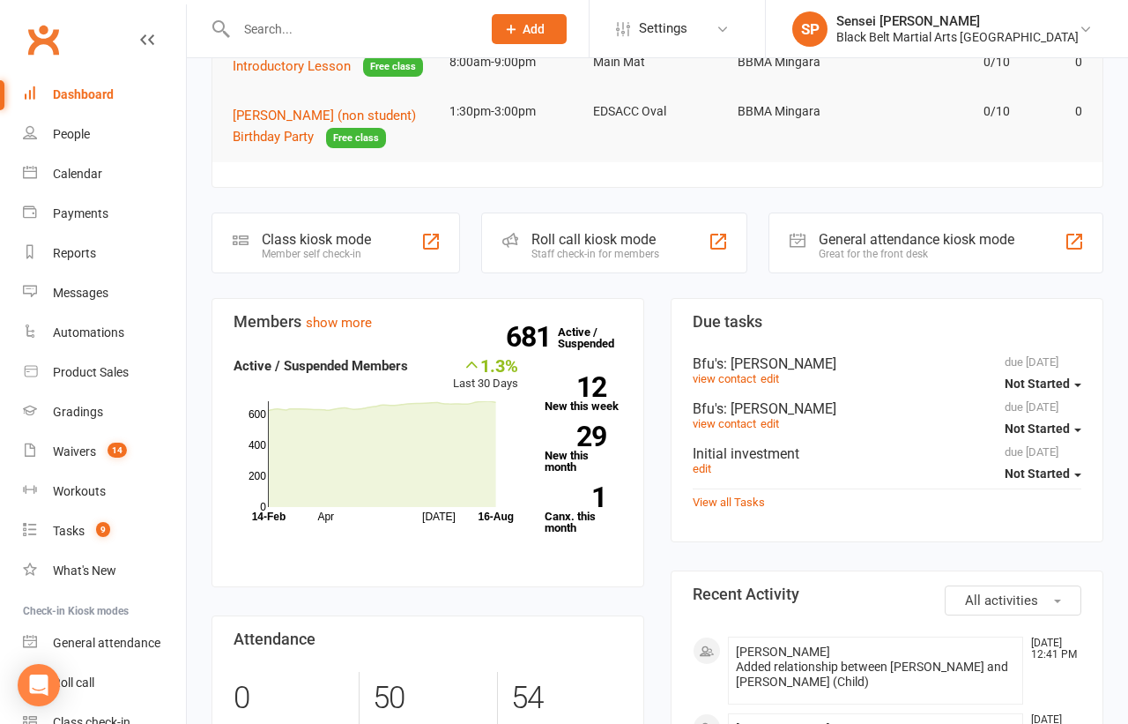
scroll to position [331, 0]
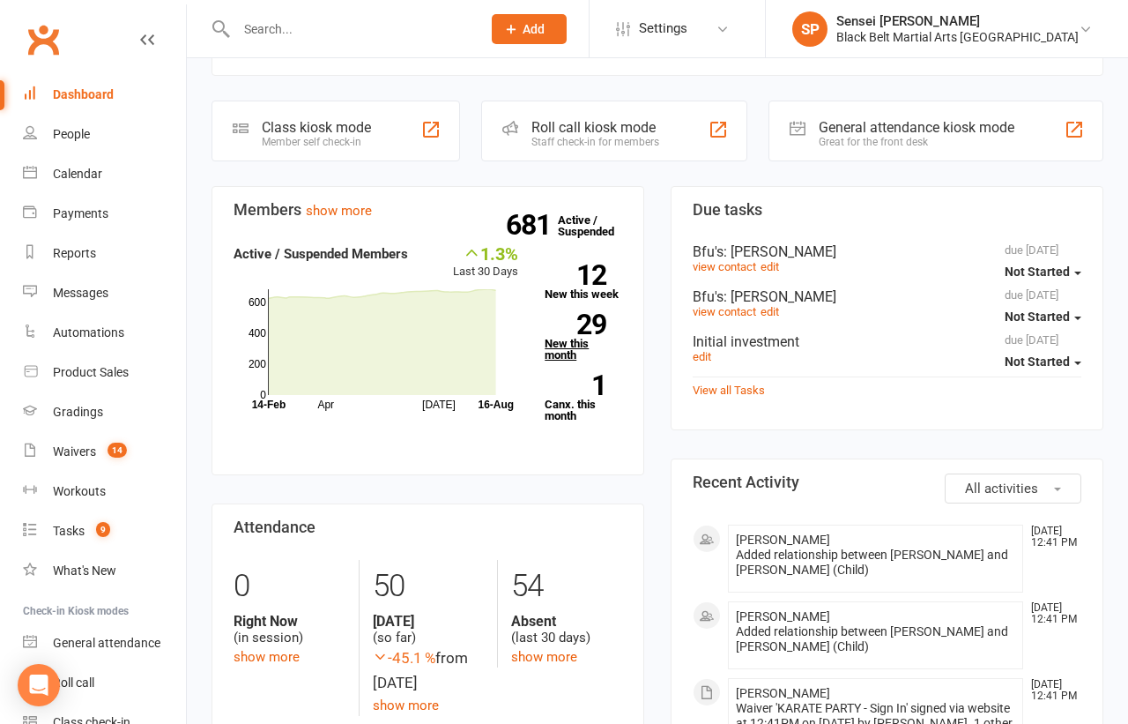
click at [566, 340] on link "29 New this month" at bounding box center [584, 337] width 78 height 47
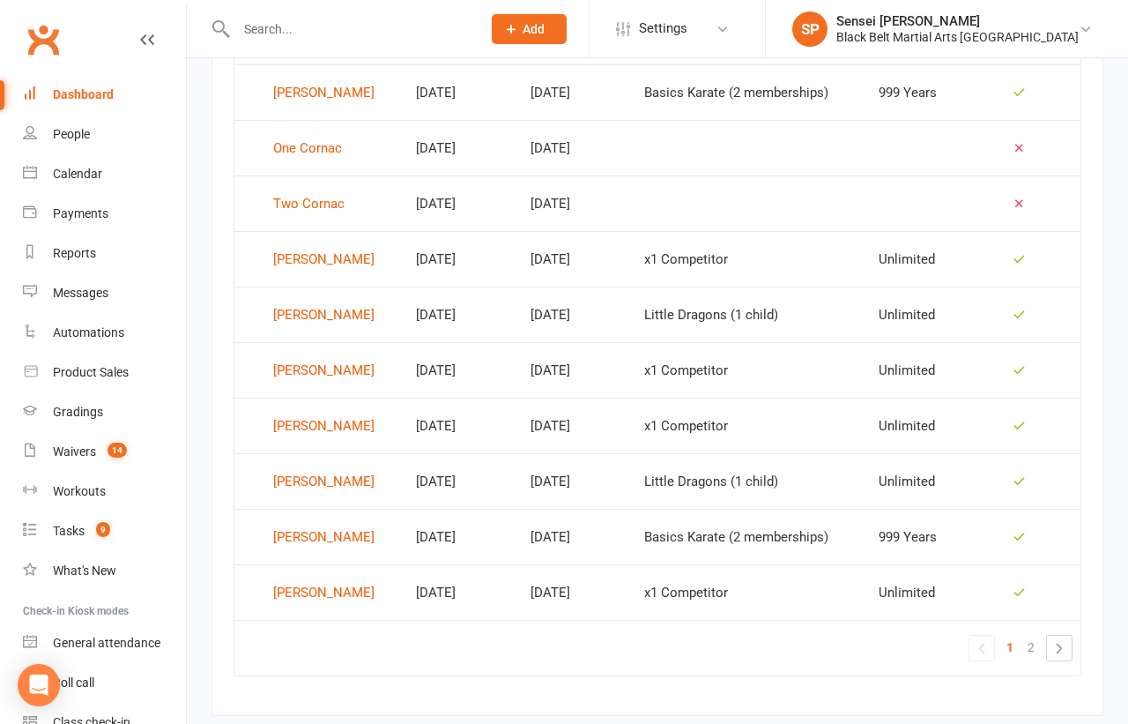
scroll to position [1103, 0]
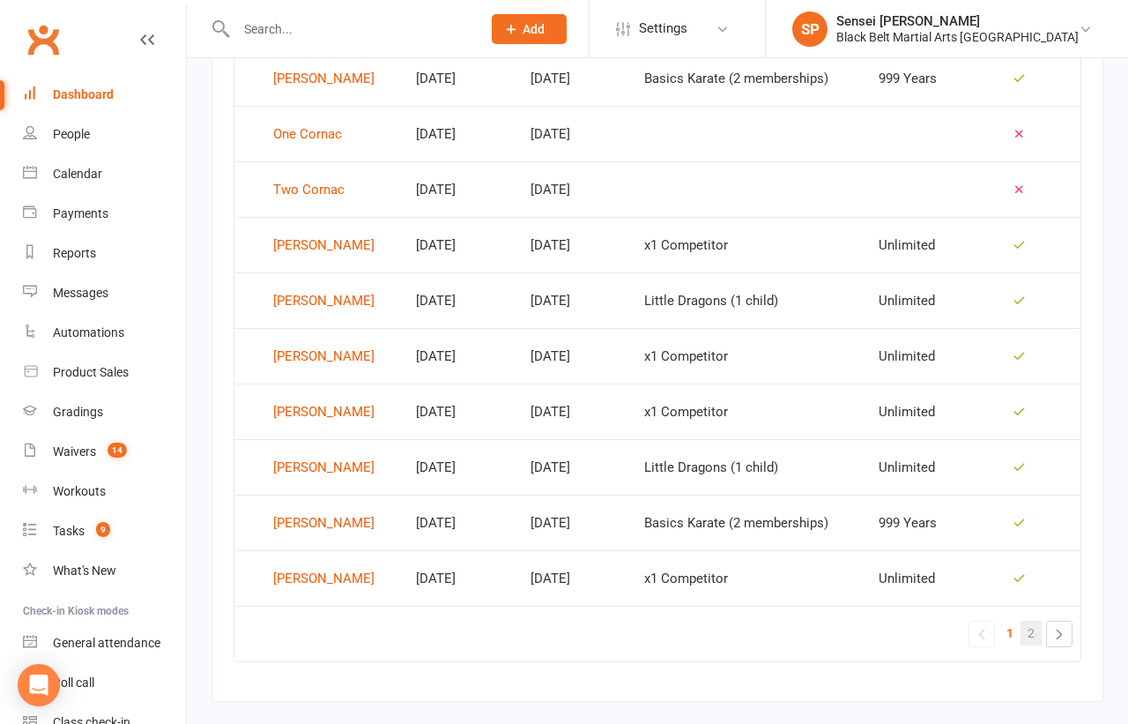
click at [1029, 620] on span "2" at bounding box center [1031, 632] width 7 height 25
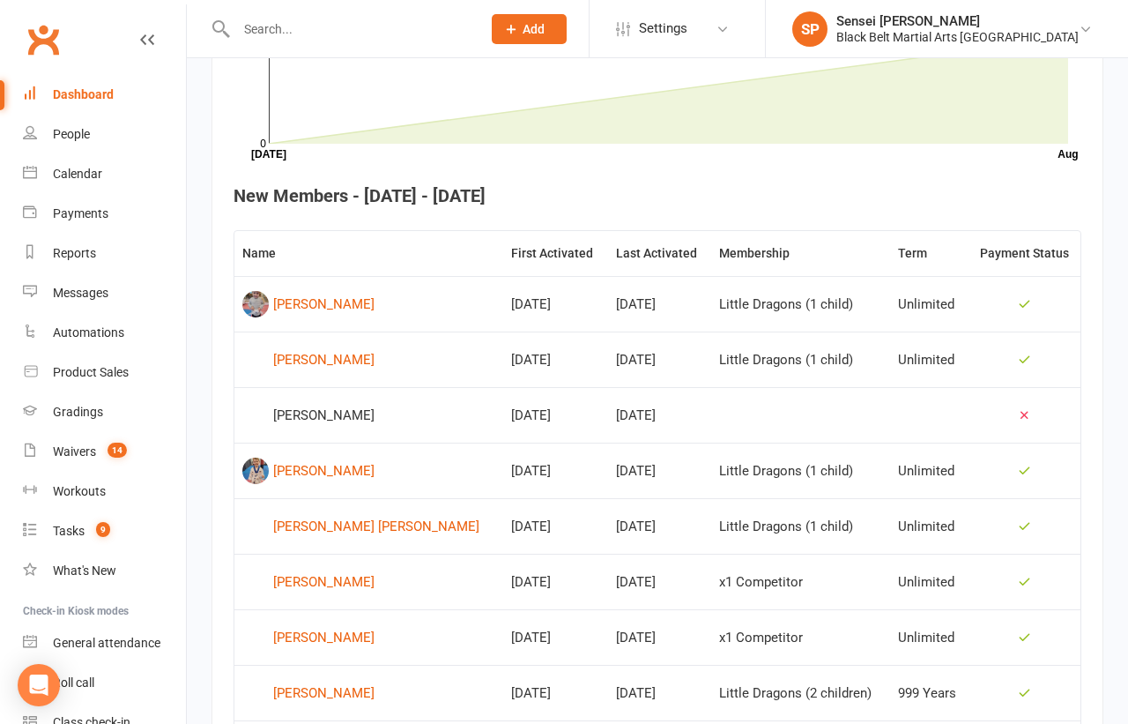
scroll to position [599, 0]
click at [70, 453] on div "Waivers" at bounding box center [74, 451] width 43 height 14
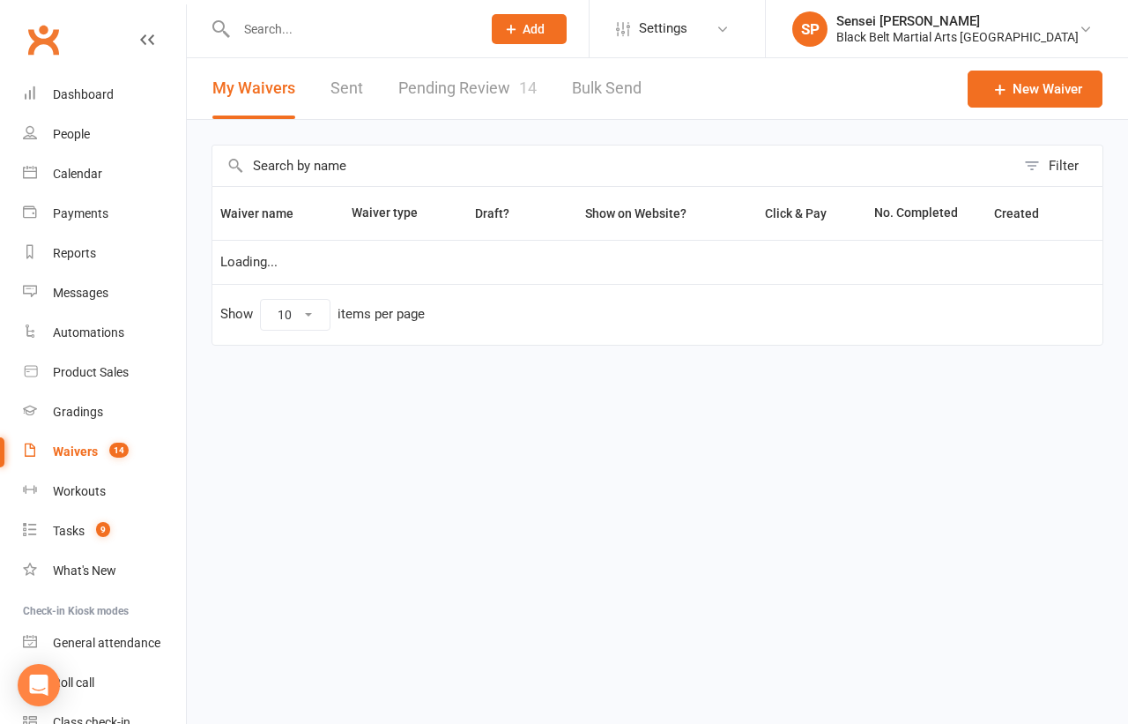
click at [493, 82] on link "Pending Review 14" at bounding box center [467, 88] width 138 height 61
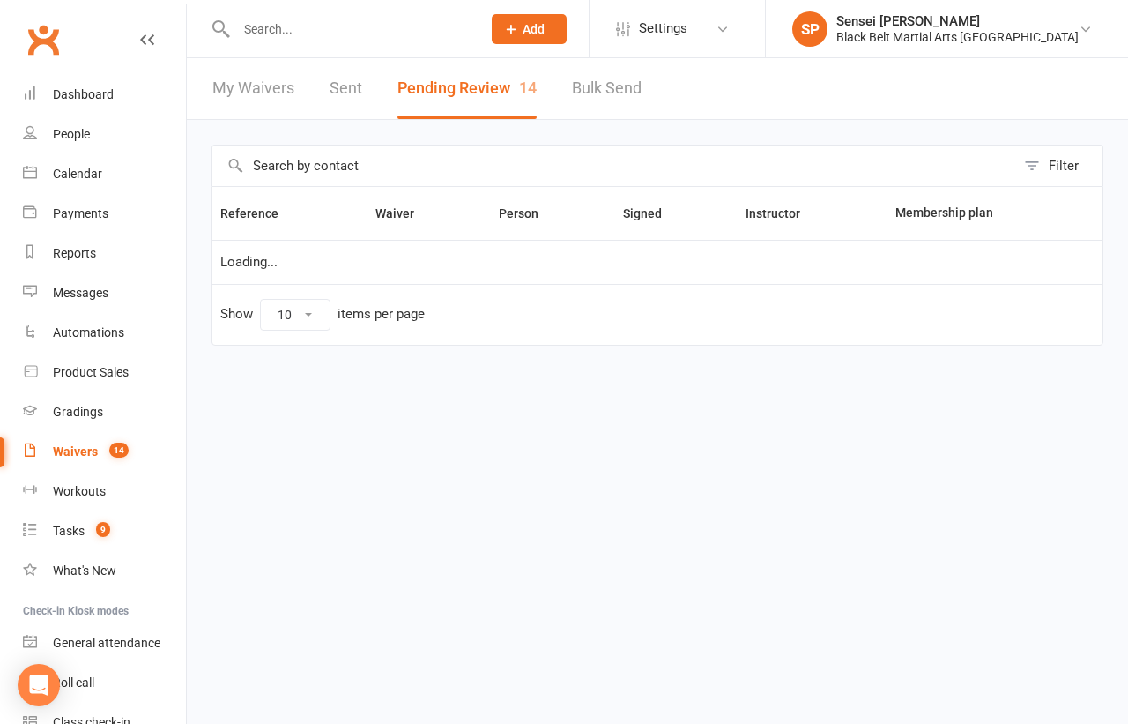
select select "50"
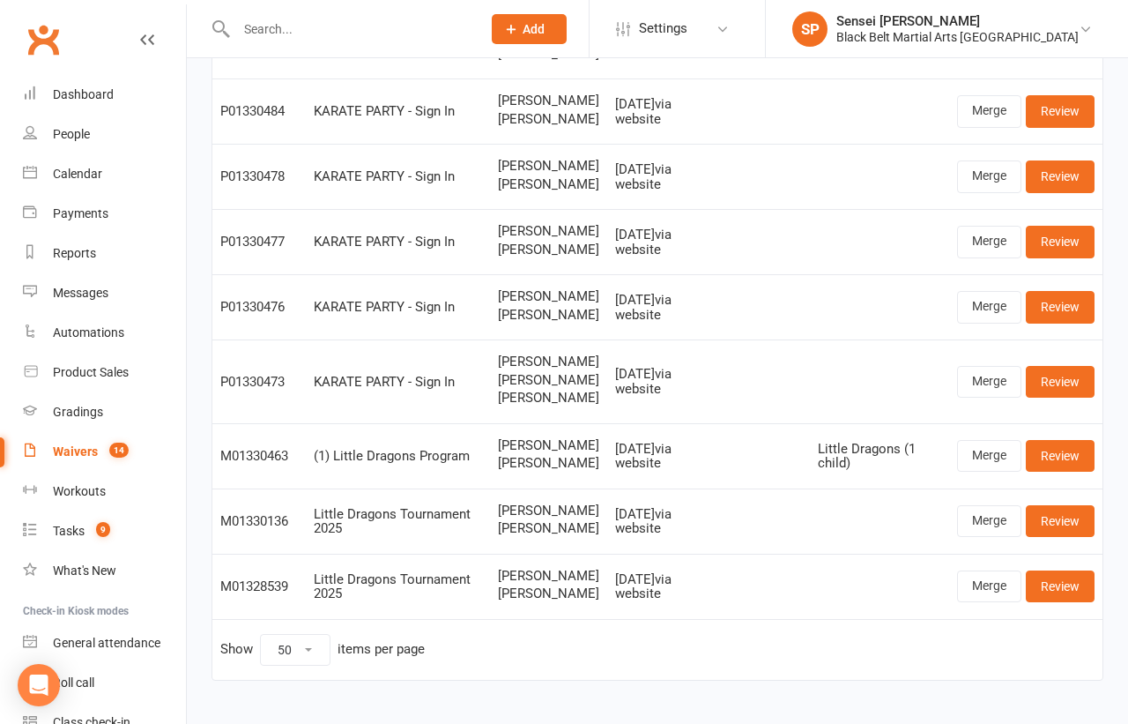
scroll to position [641, 0]
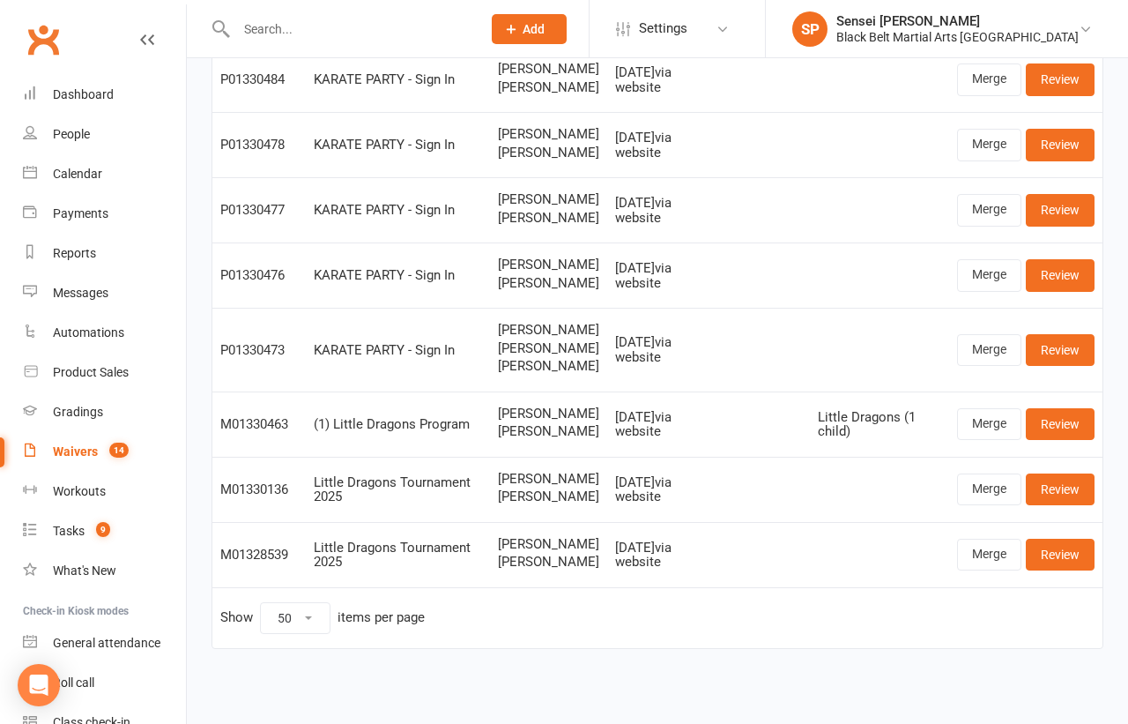
click at [338, 19] on input "text" at bounding box center [350, 29] width 238 height 25
click at [192, 91] on div "Filter Reference Waiver Person Signed Instructor Membership plan P01330499 KARA…" at bounding box center [657, 98] width 941 height 1199
click at [108, 87] on div "Dashboard" at bounding box center [83, 94] width 61 height 14
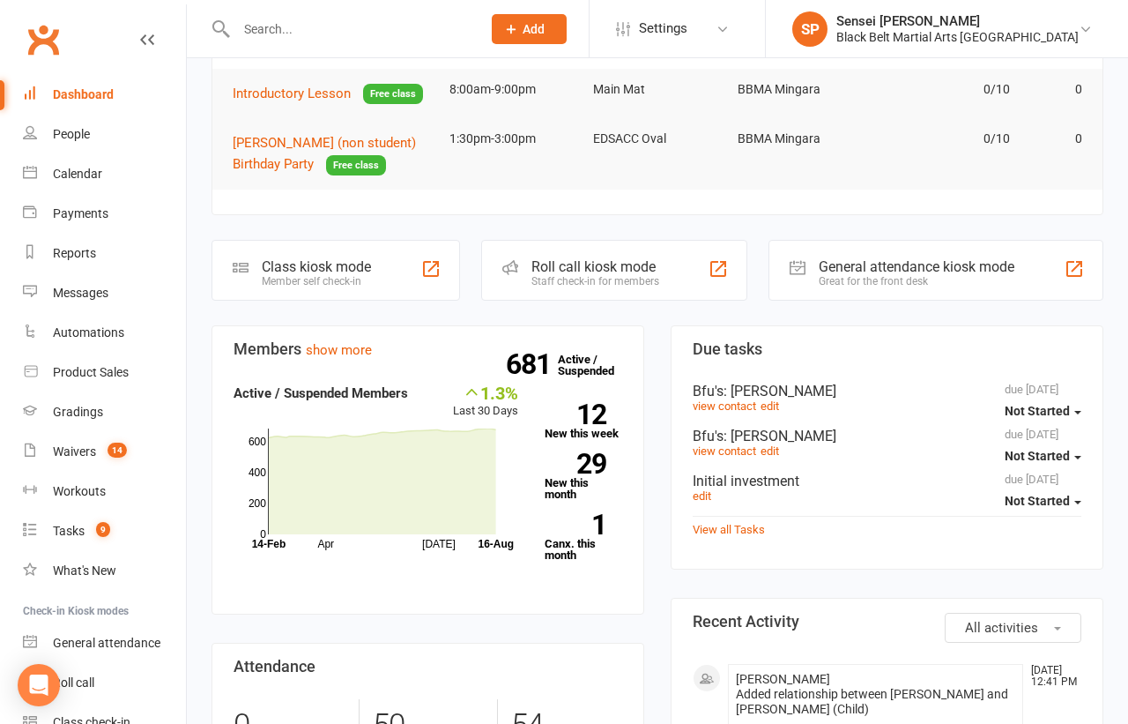
scroll to position [286, 0]
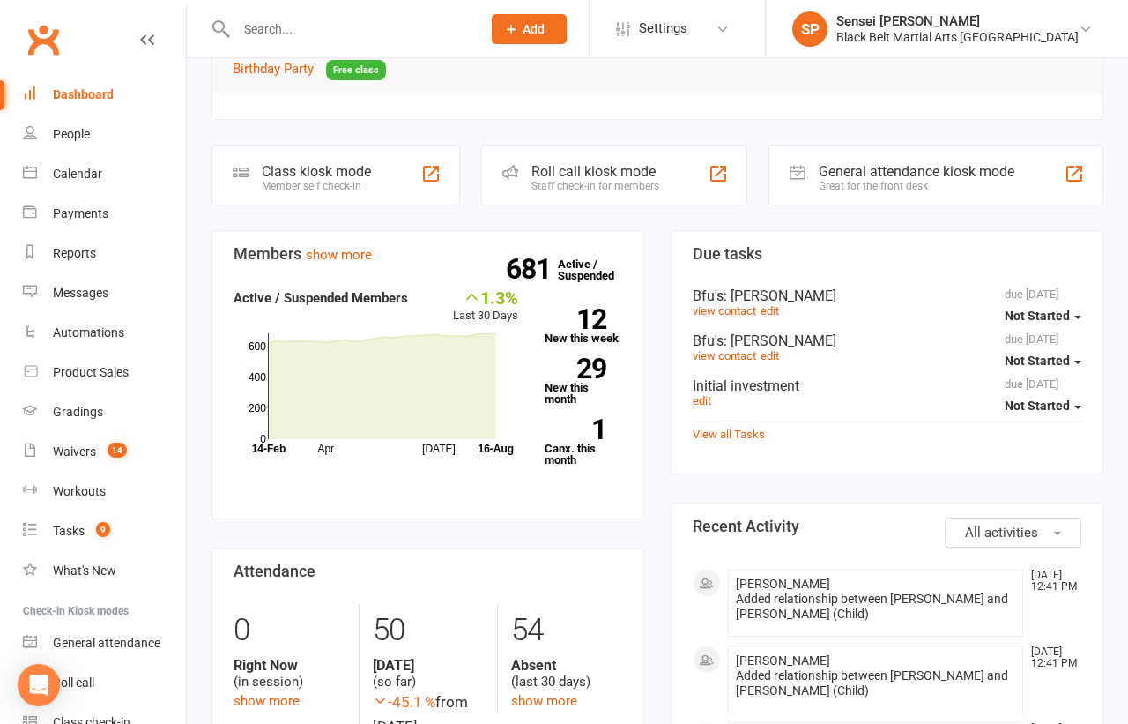
click at [596, 323] on strong "12" at bounding box center [576, 319] width 62 height 26
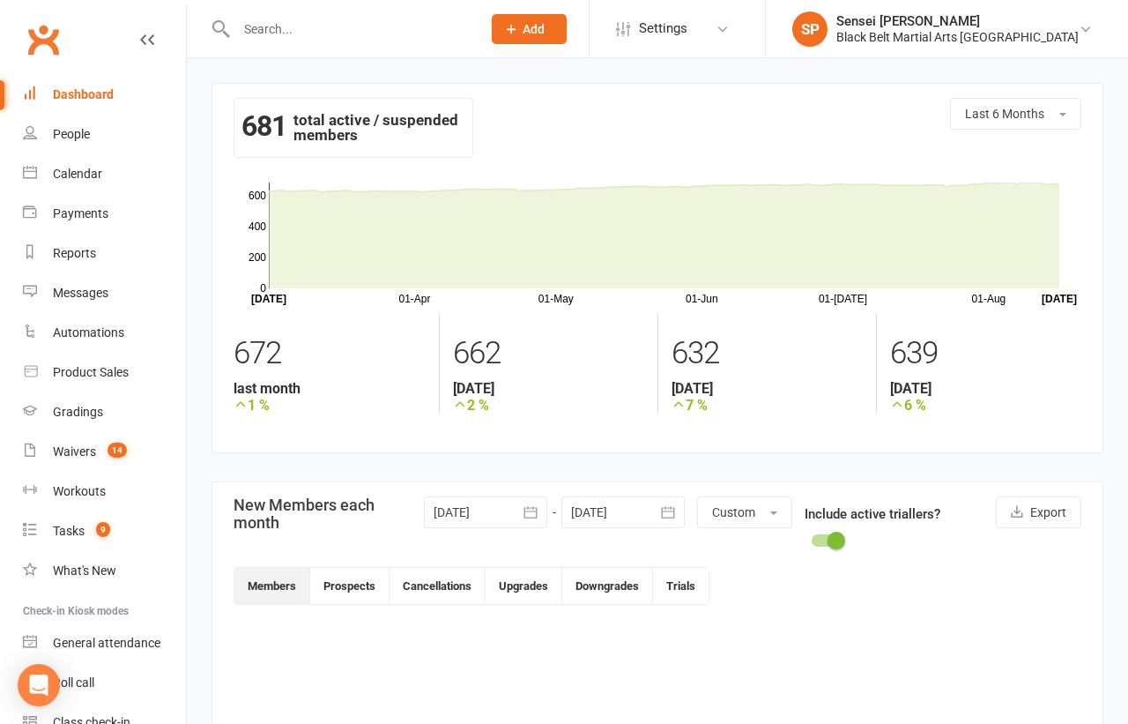
click at [90, 91] on div "Dashboard" at bounding box center [83, 94] width 61 height 14
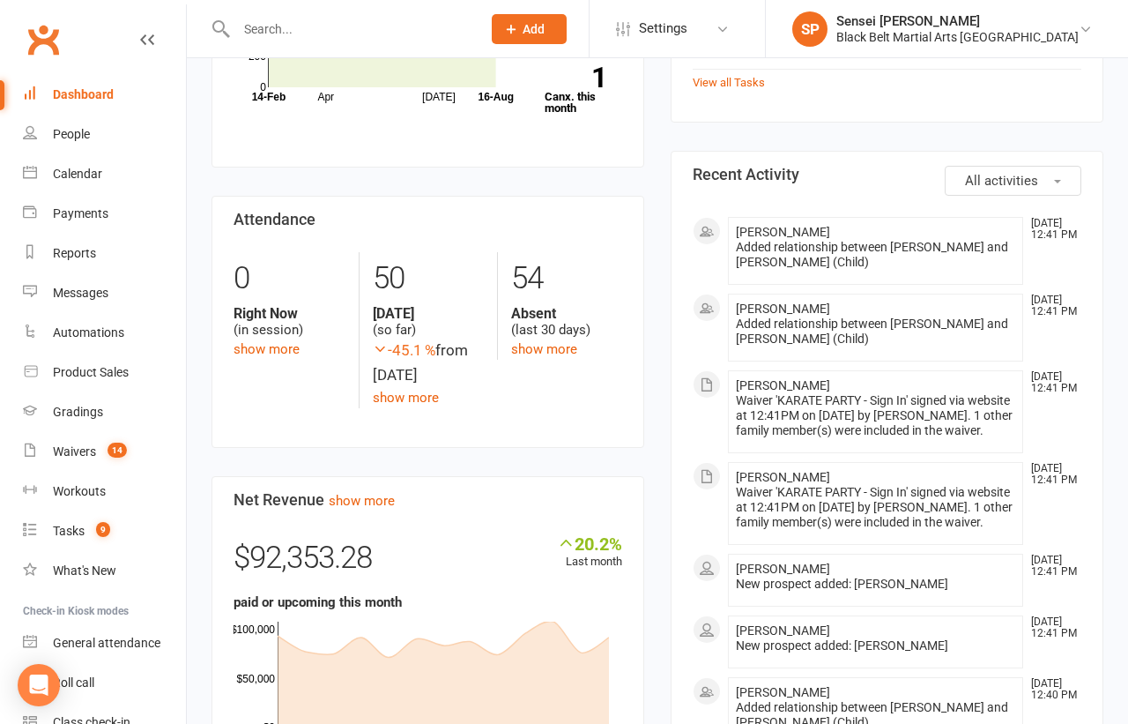
scroll to position [664, 0]
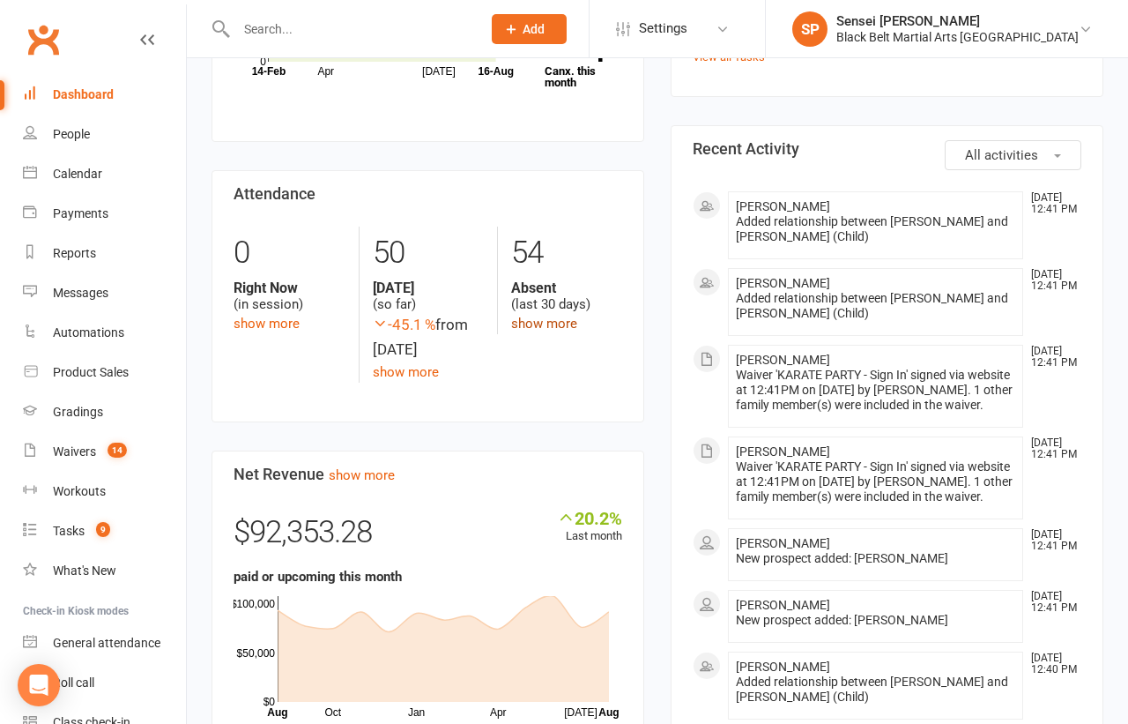
click at [536, 317] on link "show more" at bounding box center [544, 324] width 66 height 16
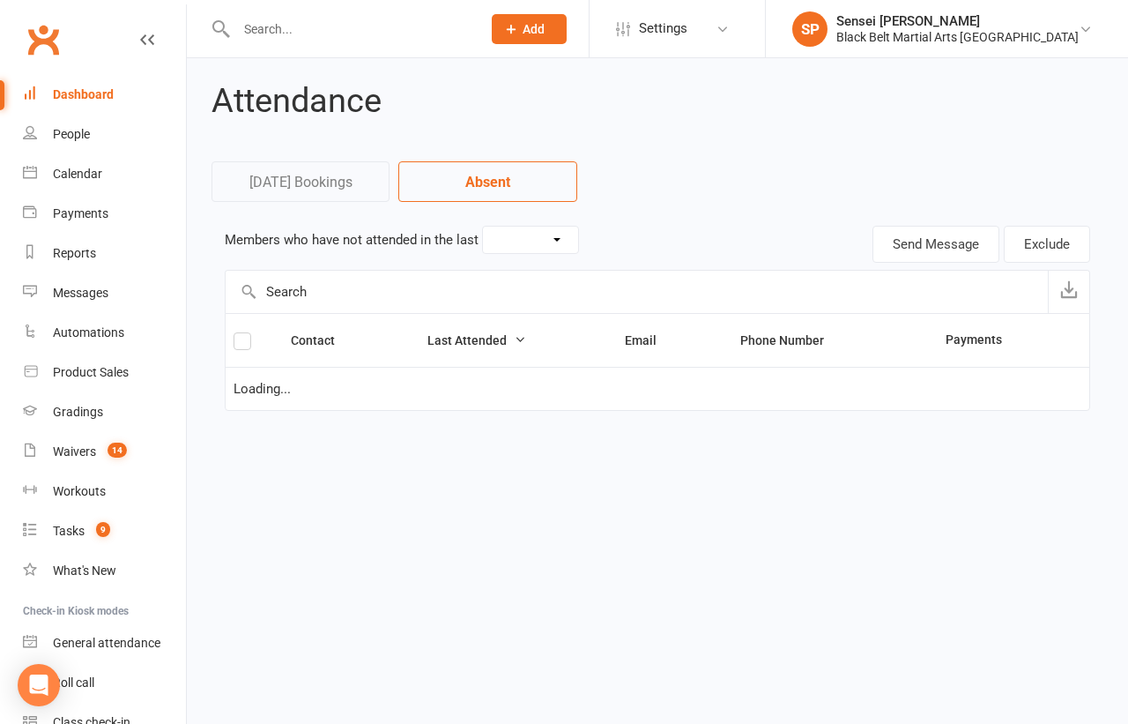
select select "30"
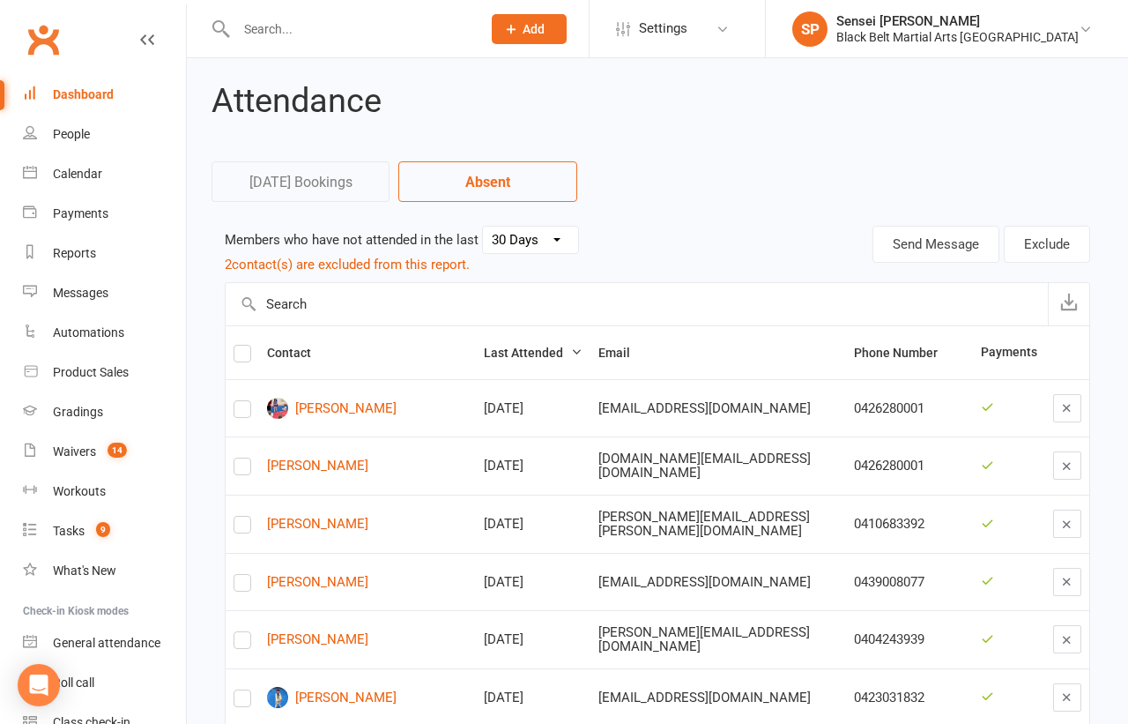
click at [93, 94] on div "Dashboard" at bounding box center [83, 94] width 61 height 14
